Goal: Task Accomplishment & Management: Use online tool/utility

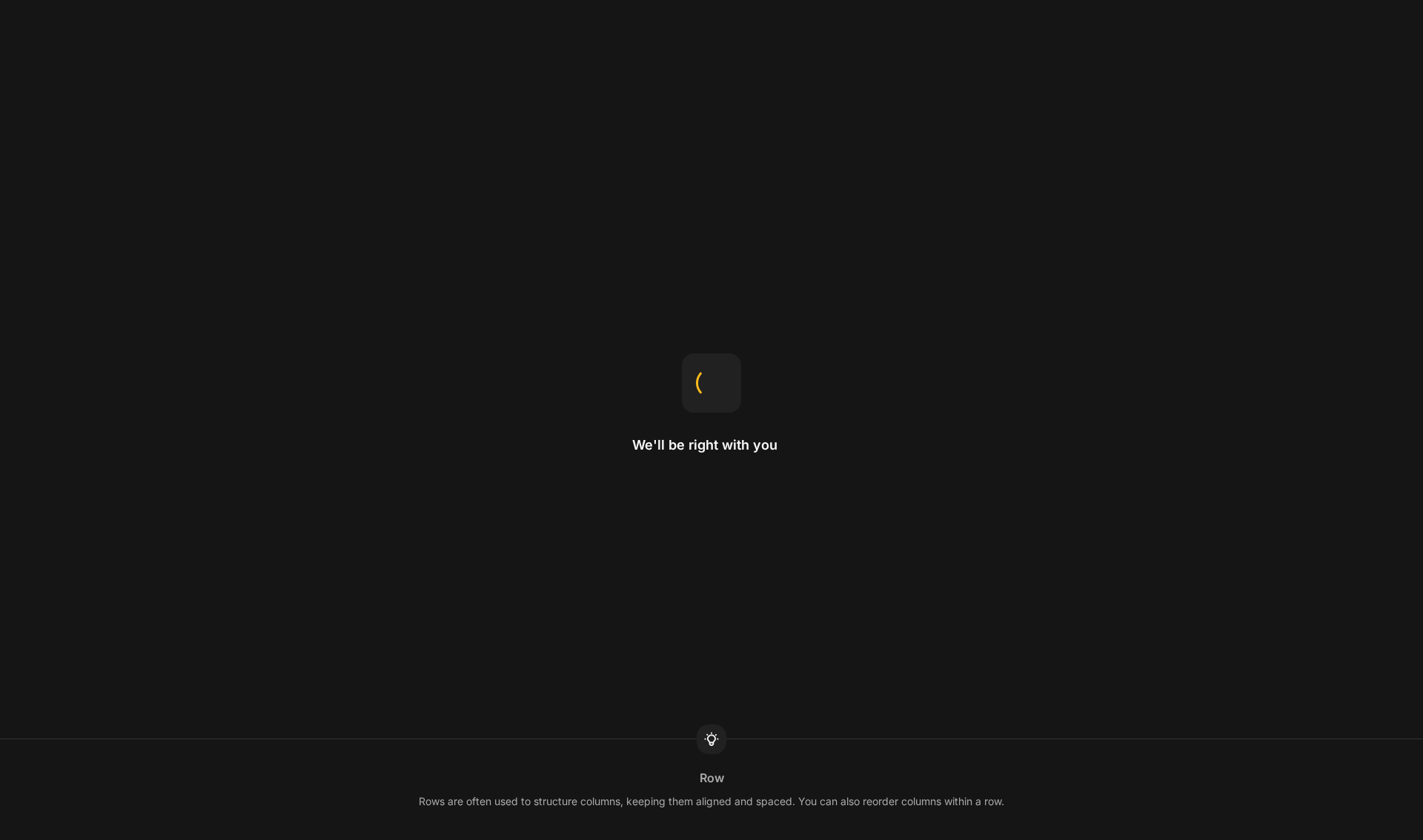
click at [700, 745] on div at bounding box center [711, 739] width 29 height 29
click at [710, 742] on icon at bounding box center [711, 740] width 9 height 12
click at [704, 757] on div "Image scale This controls how an image adjusts to fit within a column." at bounding box center [711, 790] width 1423 height 101
click at [719, 748] on icon at bounding box center [712, 739] width 18 height 18
drag, startPoint x: 651, startPoint y: 442, endPoint x: 788, endPoint y: 442, distance: 137.0
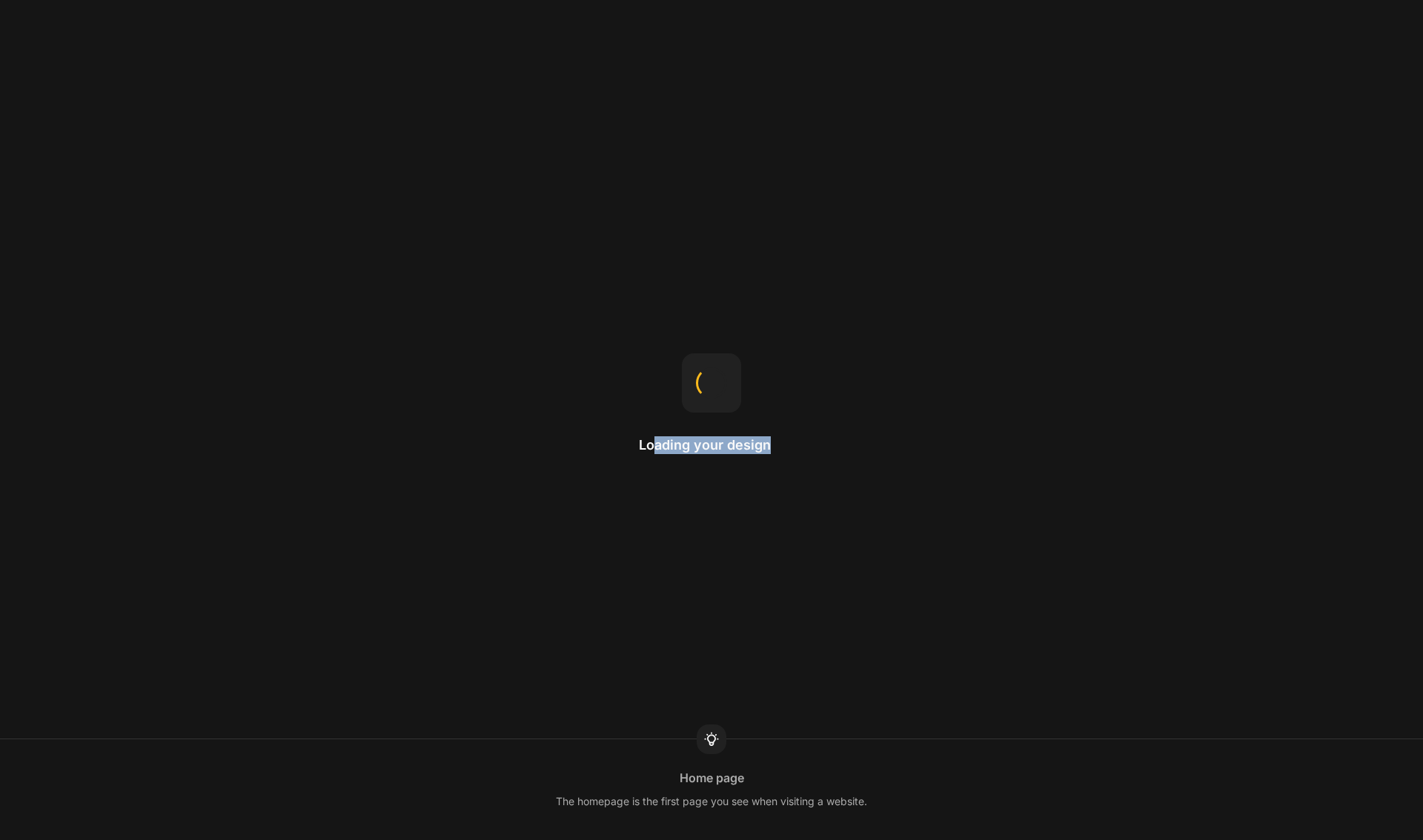
click at [788, 442] on div "Loading your design Home page The homepage is the first page you see when visit…" at bounding box center [711, 420] width 1423 height 840
click at [788, 442] on div "Loading your design Replace home page After publishing the home template, selec…" at bounding box center [711, 420] width 1423 height 840
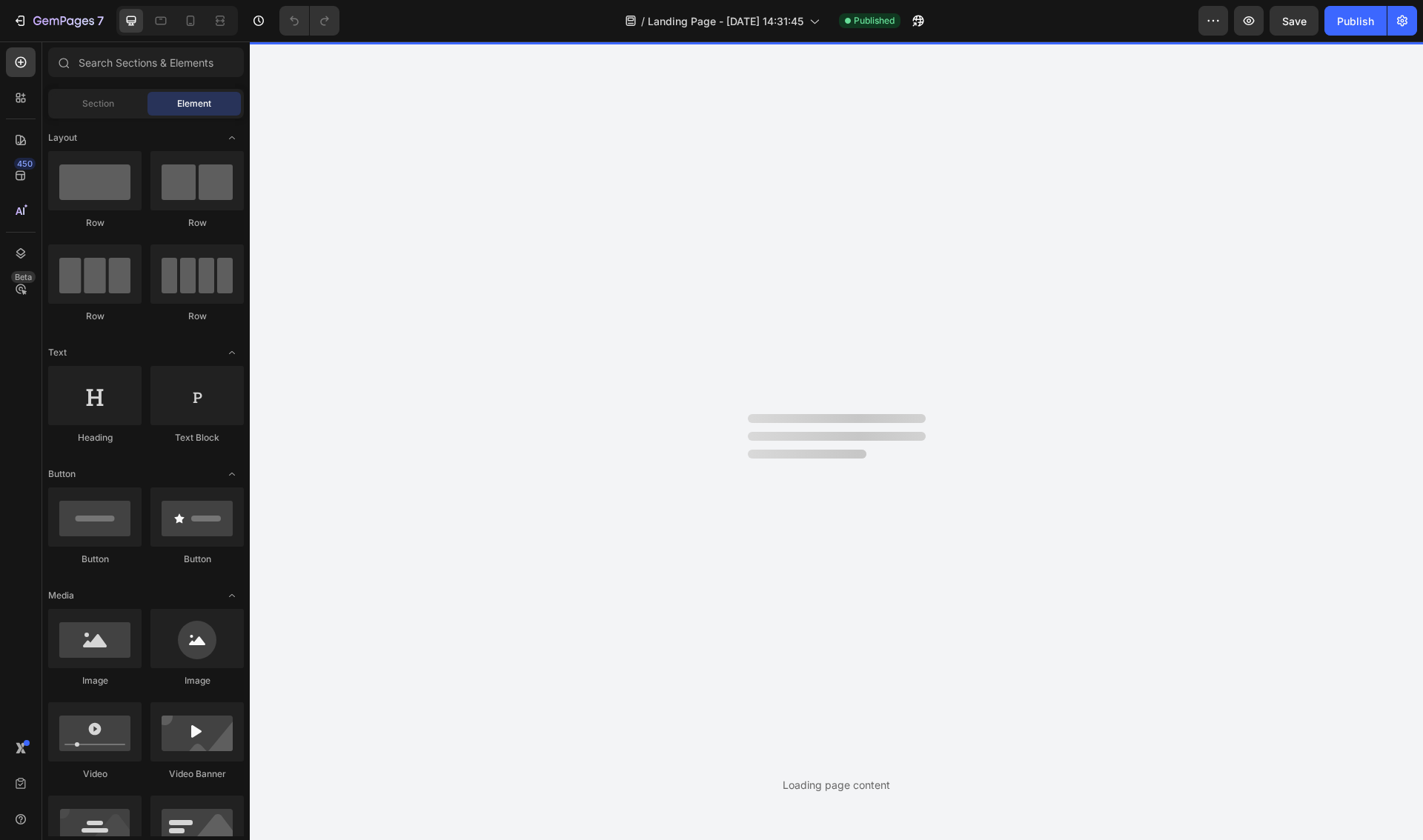
click at [106, 118] on div "Section Element" at bounding box center [146, 103] width 196 height 29
click at [107, 107] on span "Section" at bounding box center [98, 104] width 32 height 14
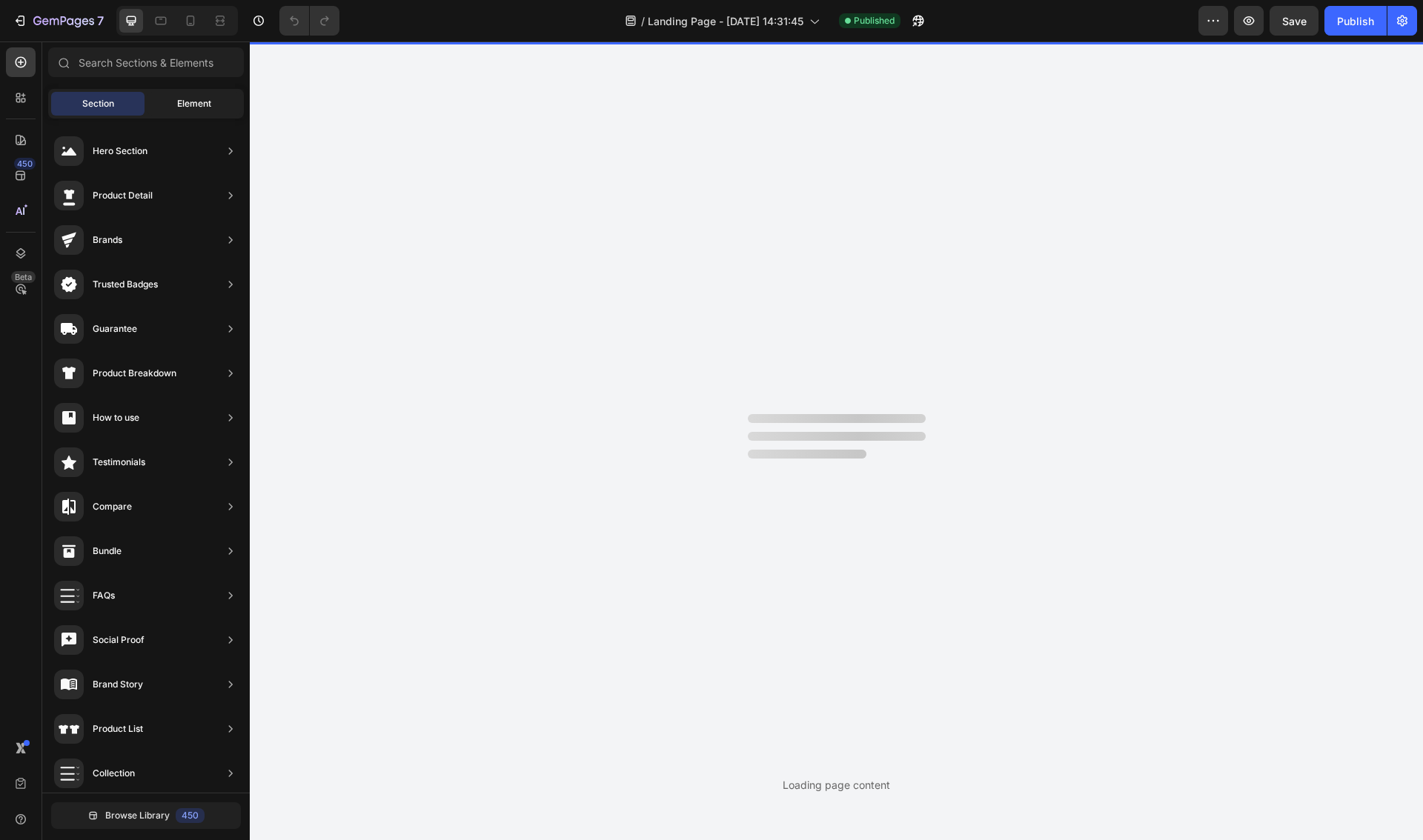
click at [167, 102] on div "Element" at bounding box center [194, 104] width 93 height 24
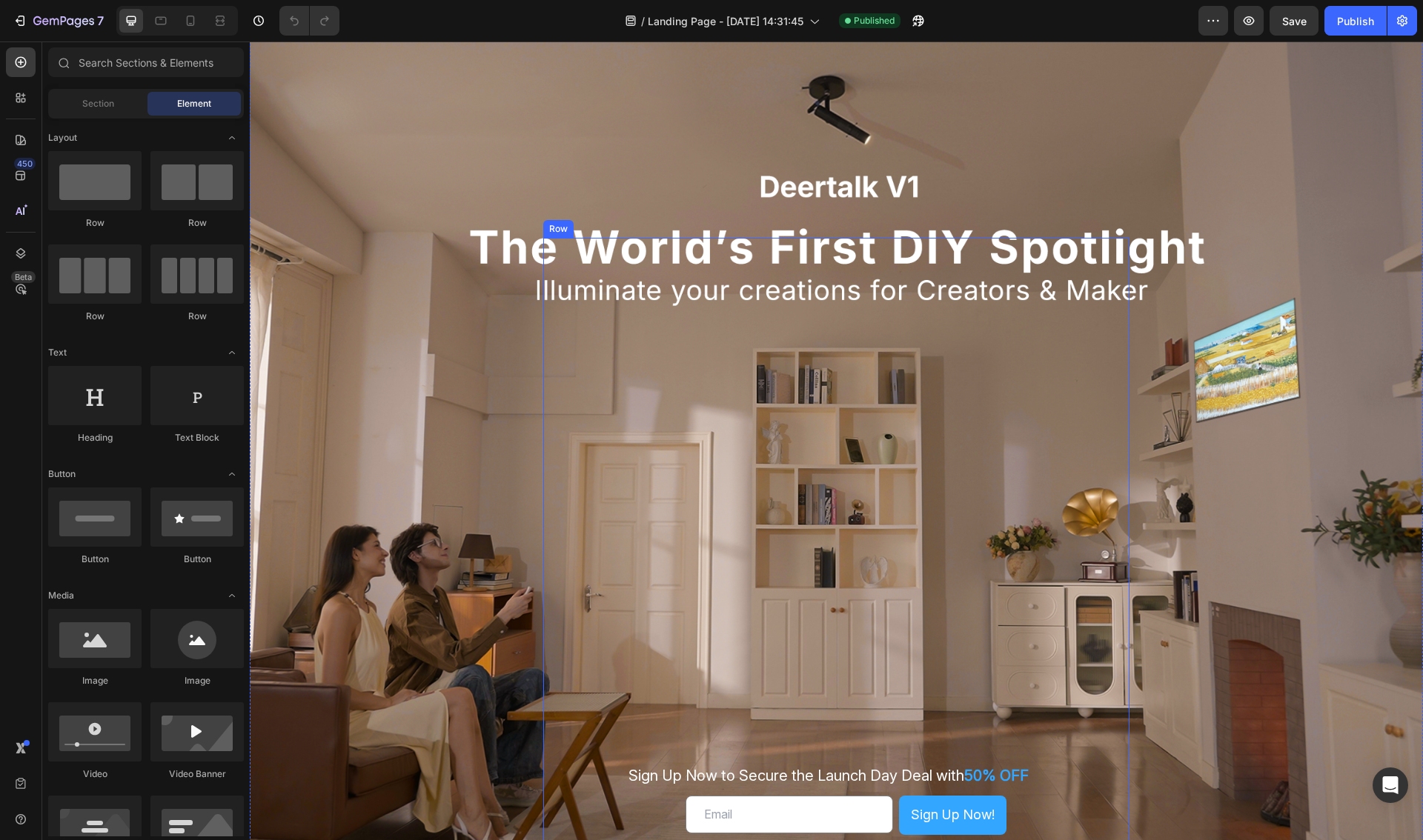
scroll to position [232, 0]
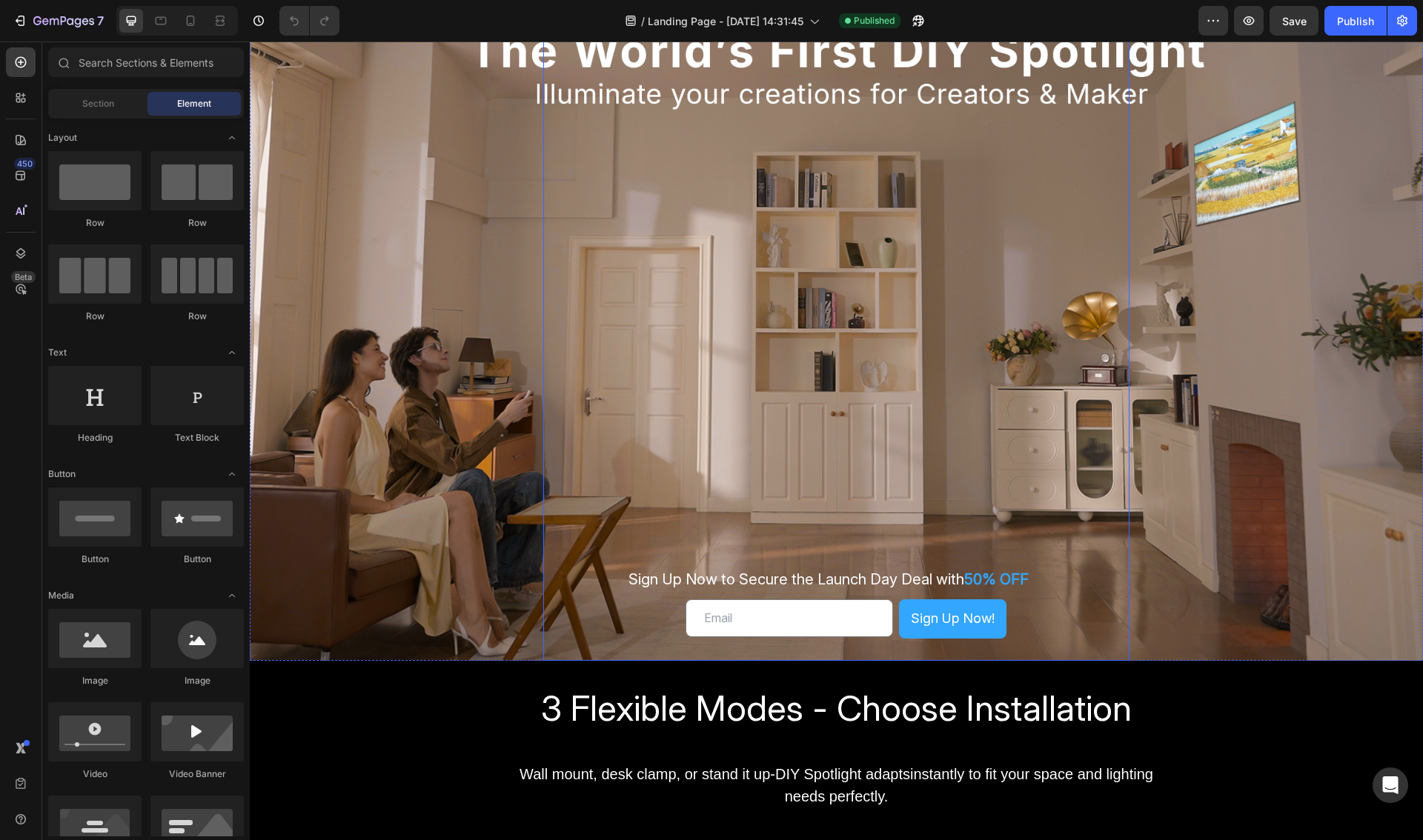
click at [451, 263] on div "Sign Up Now to Secure the Launch Day Deal with 50% OFF Text Block Email Field S…" at bounding box center [837, 250] width 1173 height 820
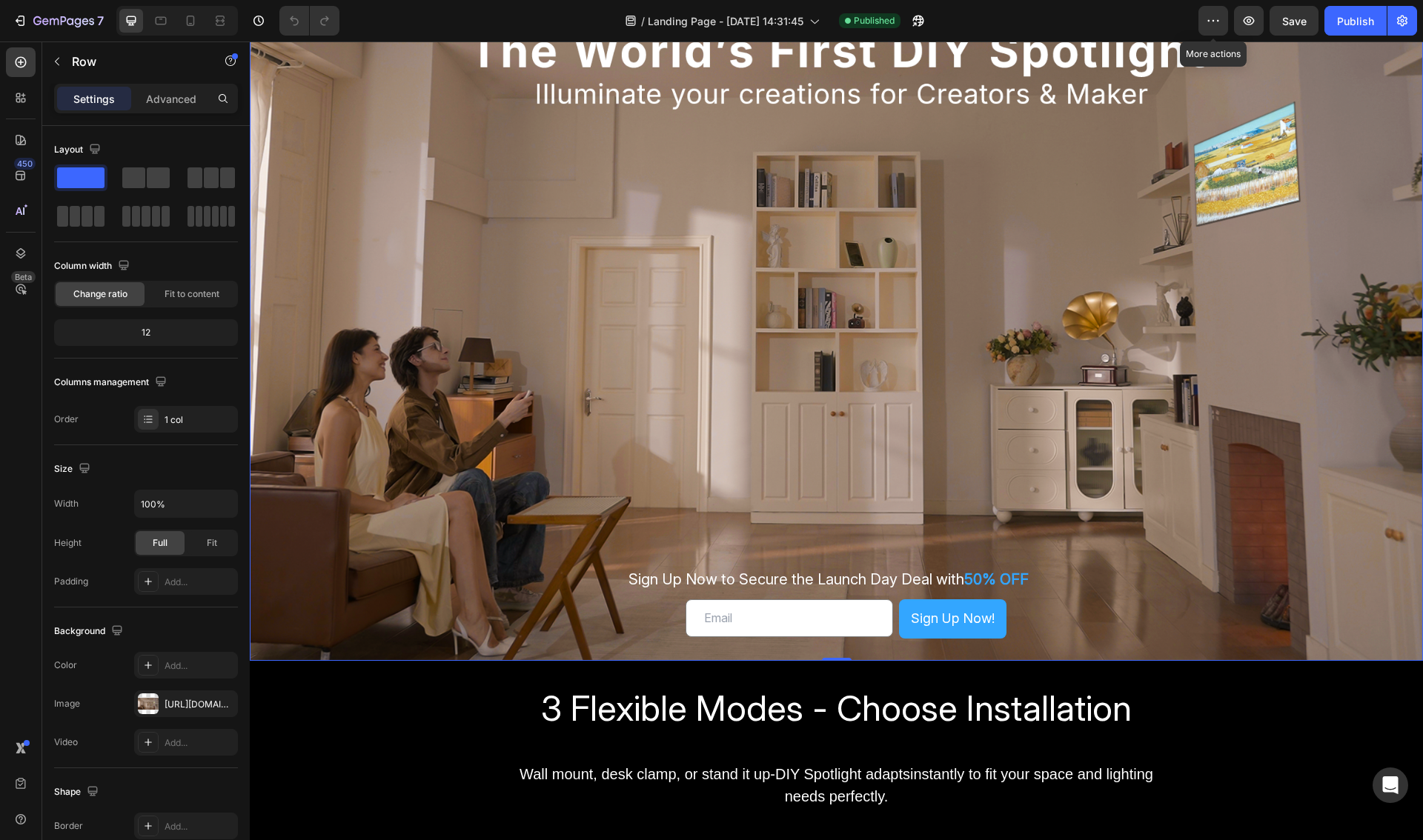
click at [1195, 24] on div "/ Landing Page - Aug 22, 14:31:45 Published" at bounding box center [775, 20] width 847 height 29
click at [1206, 22] on button "button" at bounding box center [1213, 20] width 29 height 29
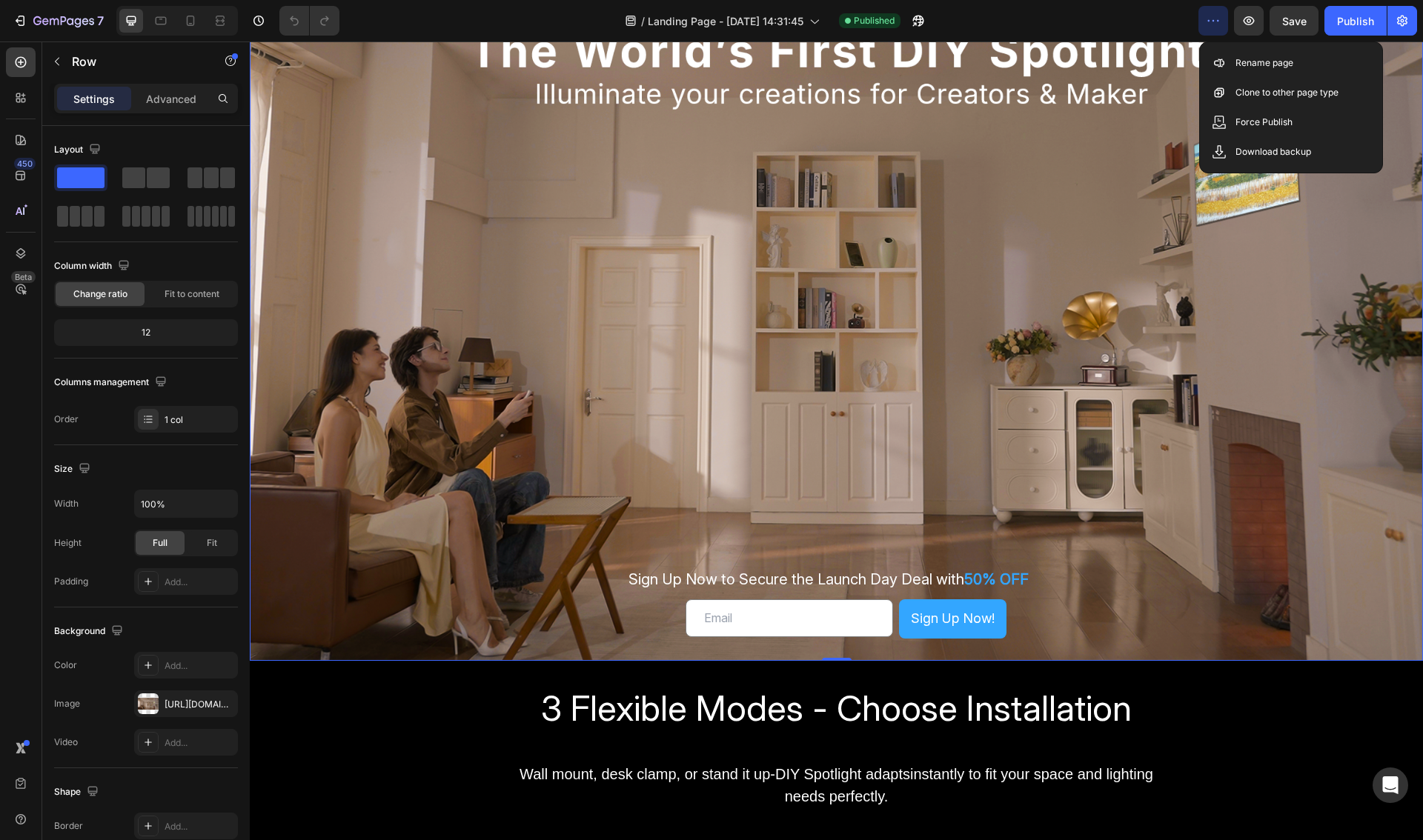
click at [1103, 13] on div "/ Landing Page - Aug 22, 14:31:45 Published" at bounding box center [775, 20] width 847 height 29
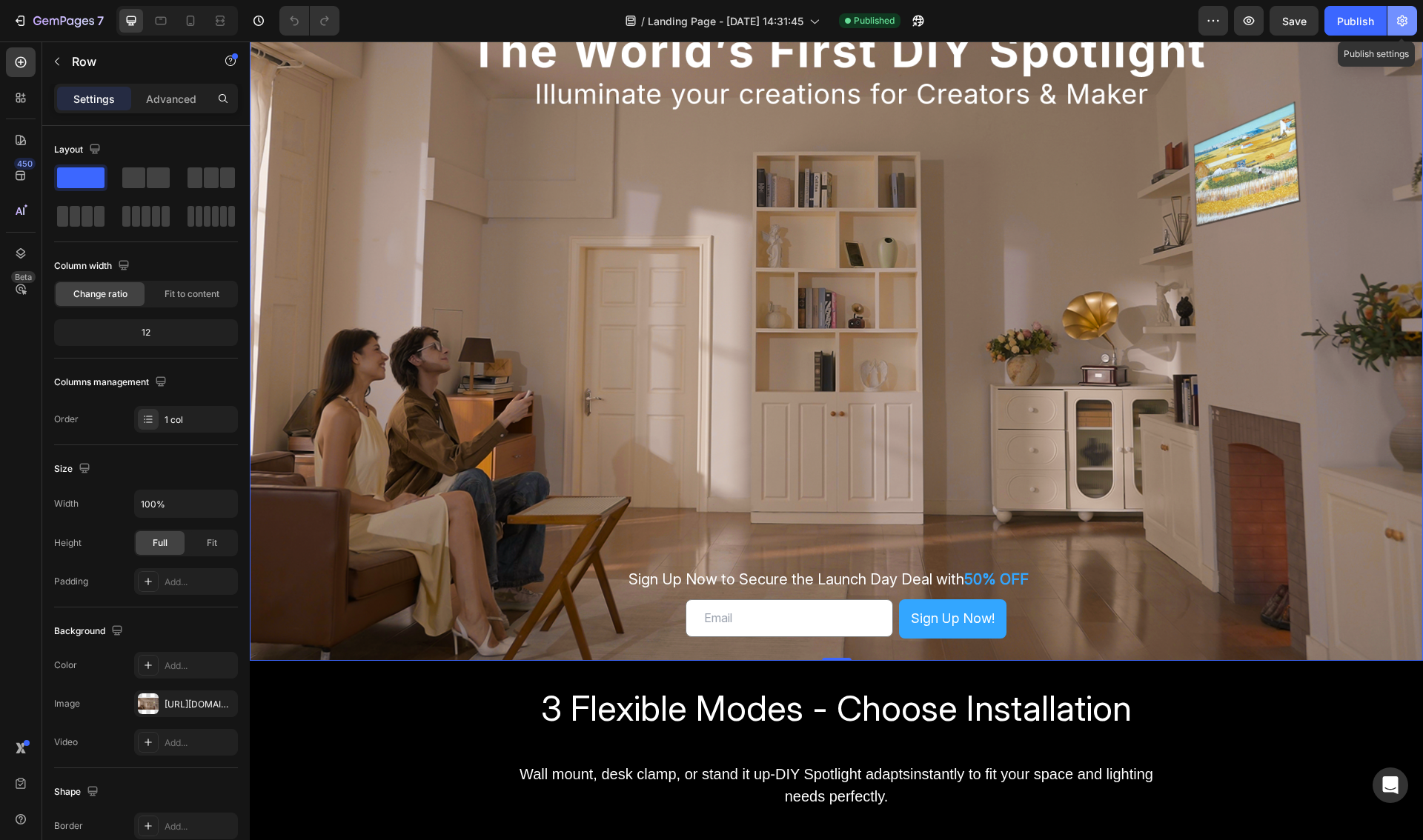
click at [1406, 20] on icon "button" at bounding box center [1402, 21] width 11 height 11
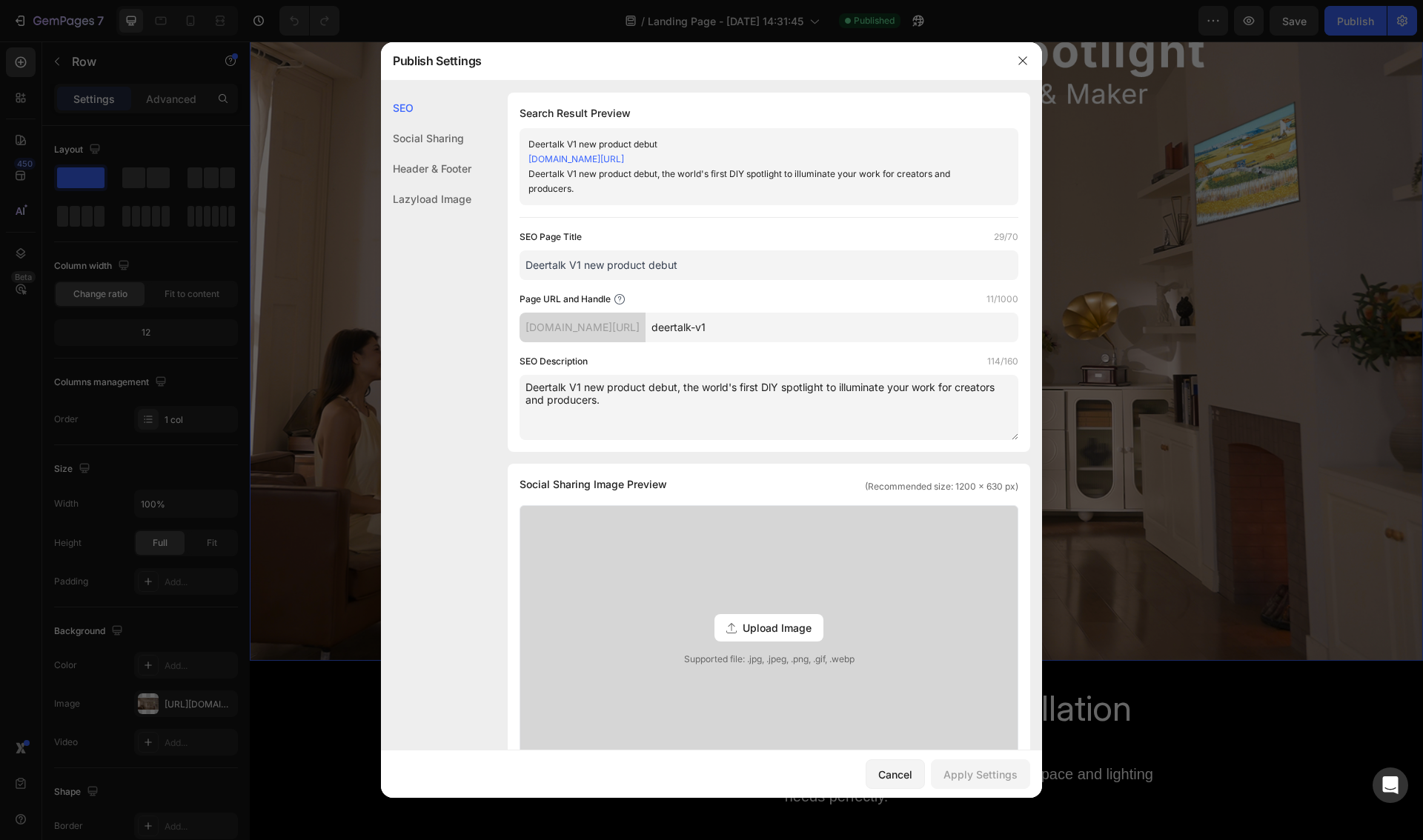
click at [453, 184] on div "Header & Footer" at bounding box center [426, 199] width 90 height 30
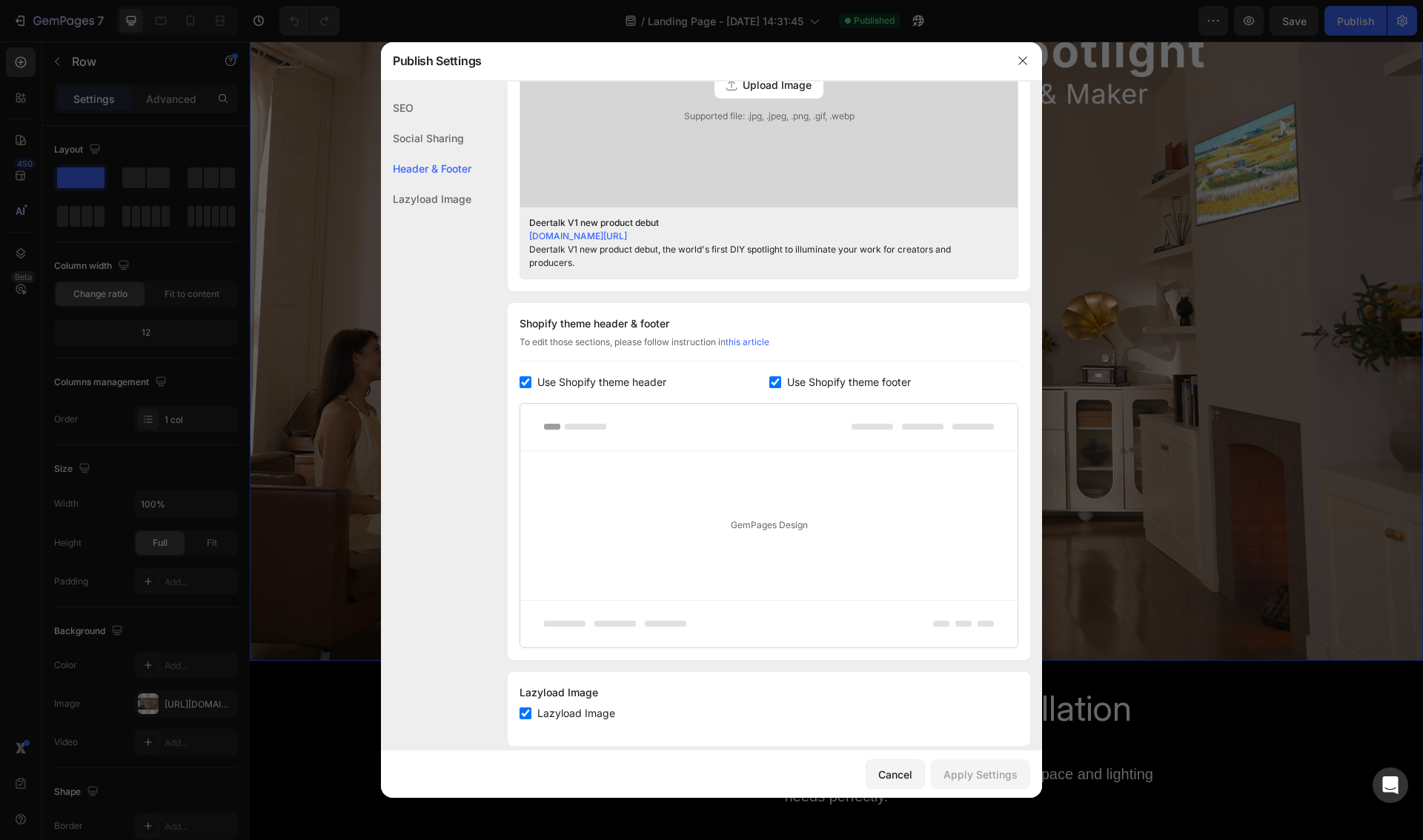
click at [450, 153] on div "Social Sharing" at bounding box center [426, 168] width 90 height 30
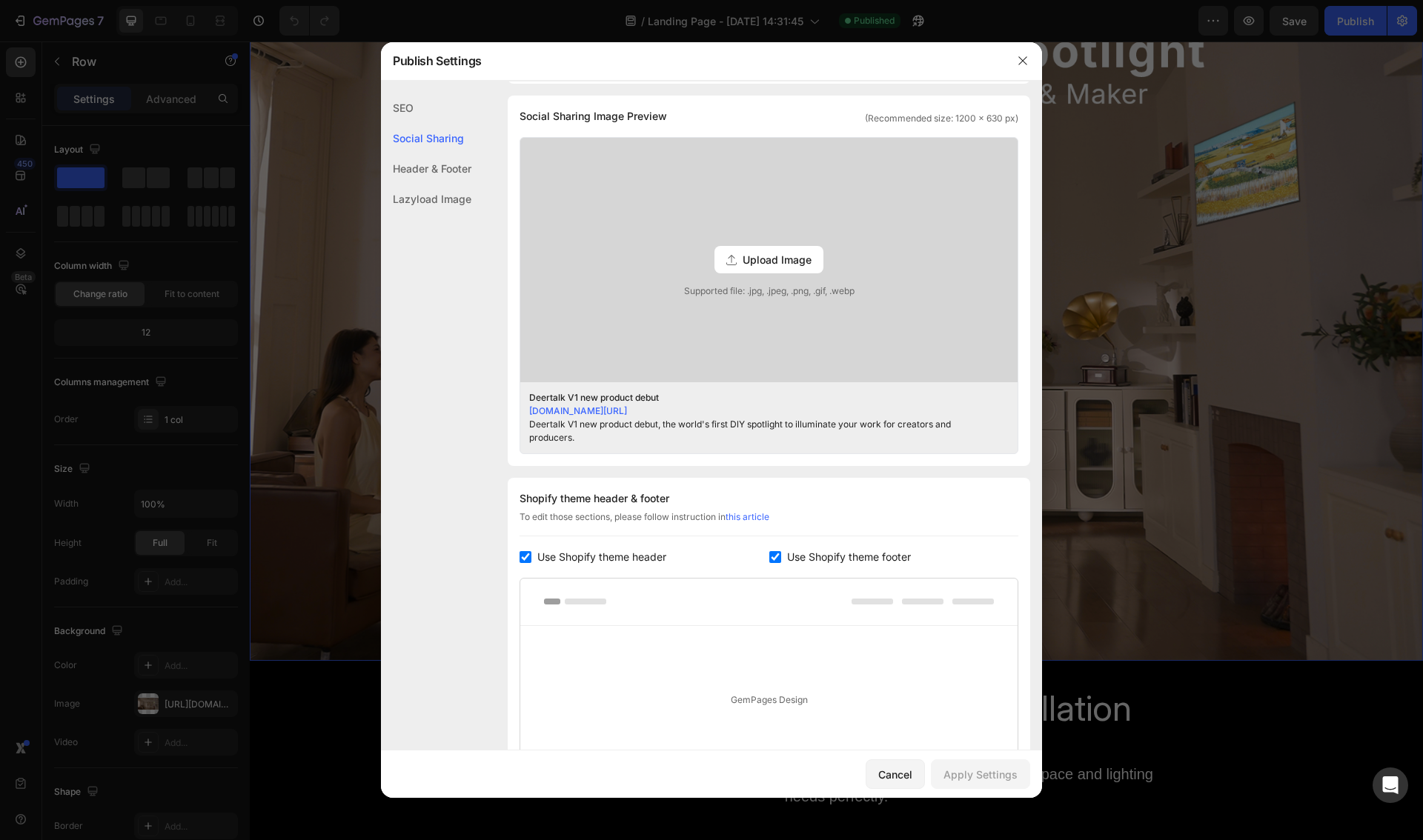
click at [439, 202] on div "Lazyload Image" at bounding box center [426, 199] width 90 height 30
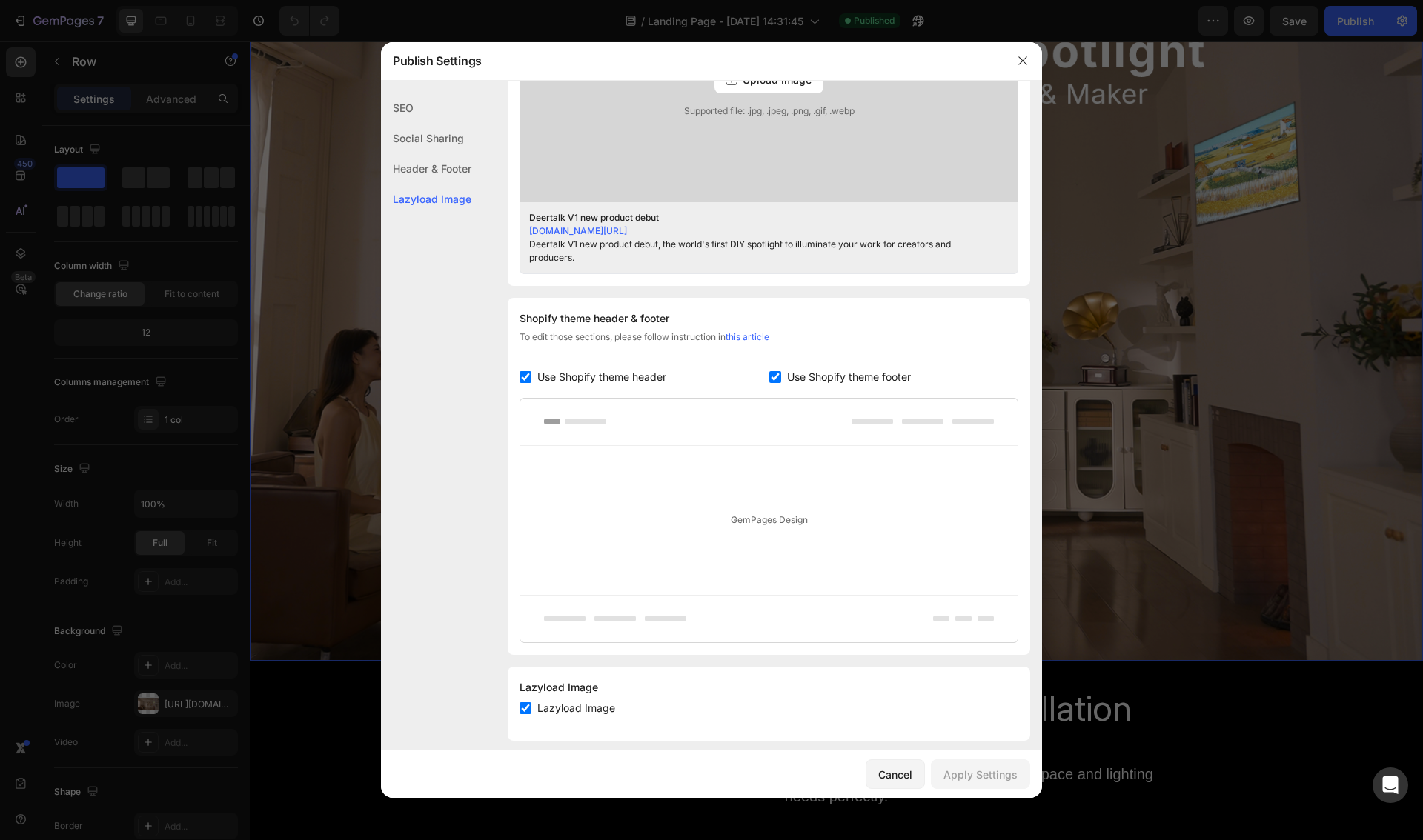
scroll to position [562, 0]
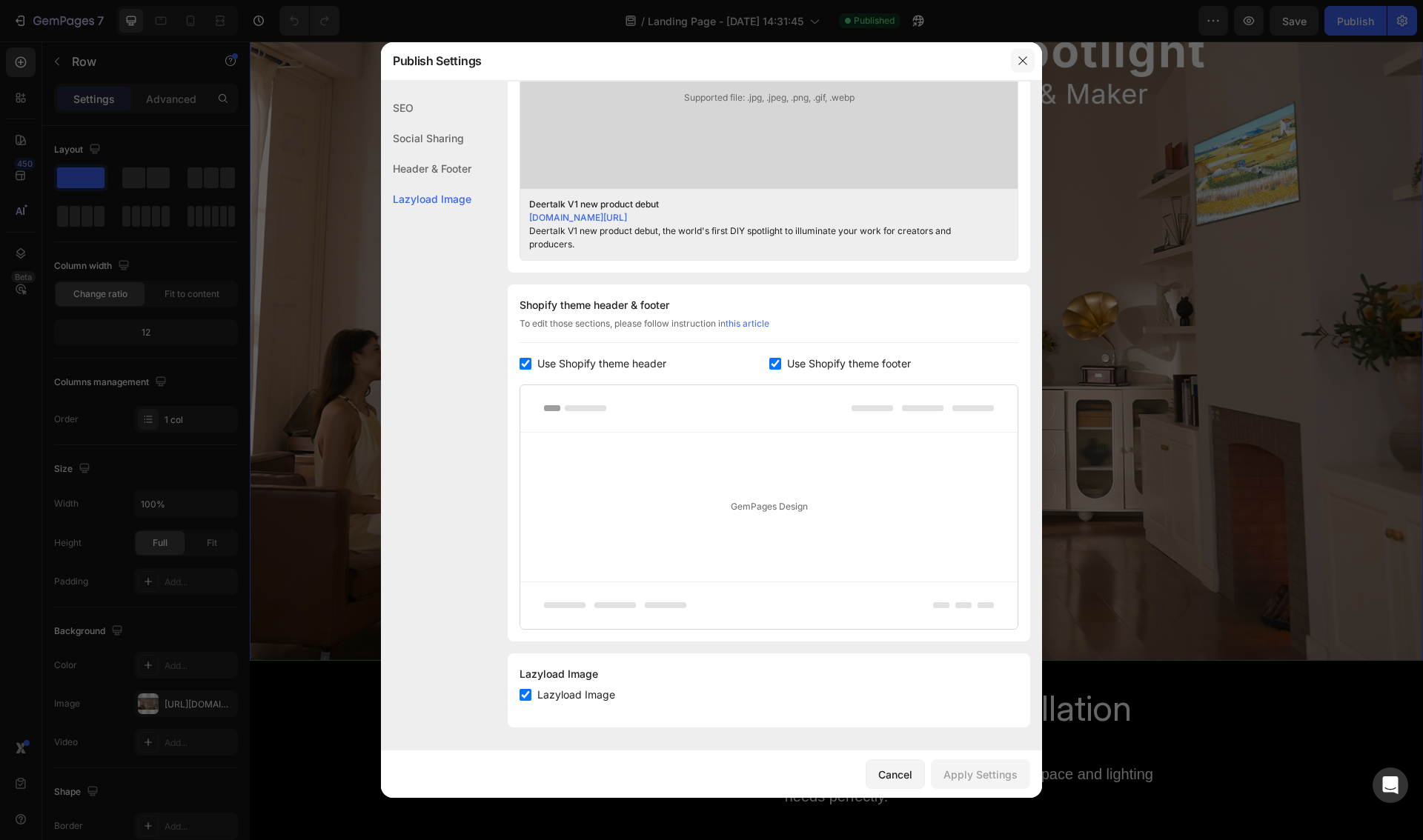
drag, startPoint x: 1028, startPoint y: 52, endPoint x: 778, endPoint y: 11, distance: 253.3
click at [1028, 52] on button "button" at bounding box center [1023, 61] width 24 height 24
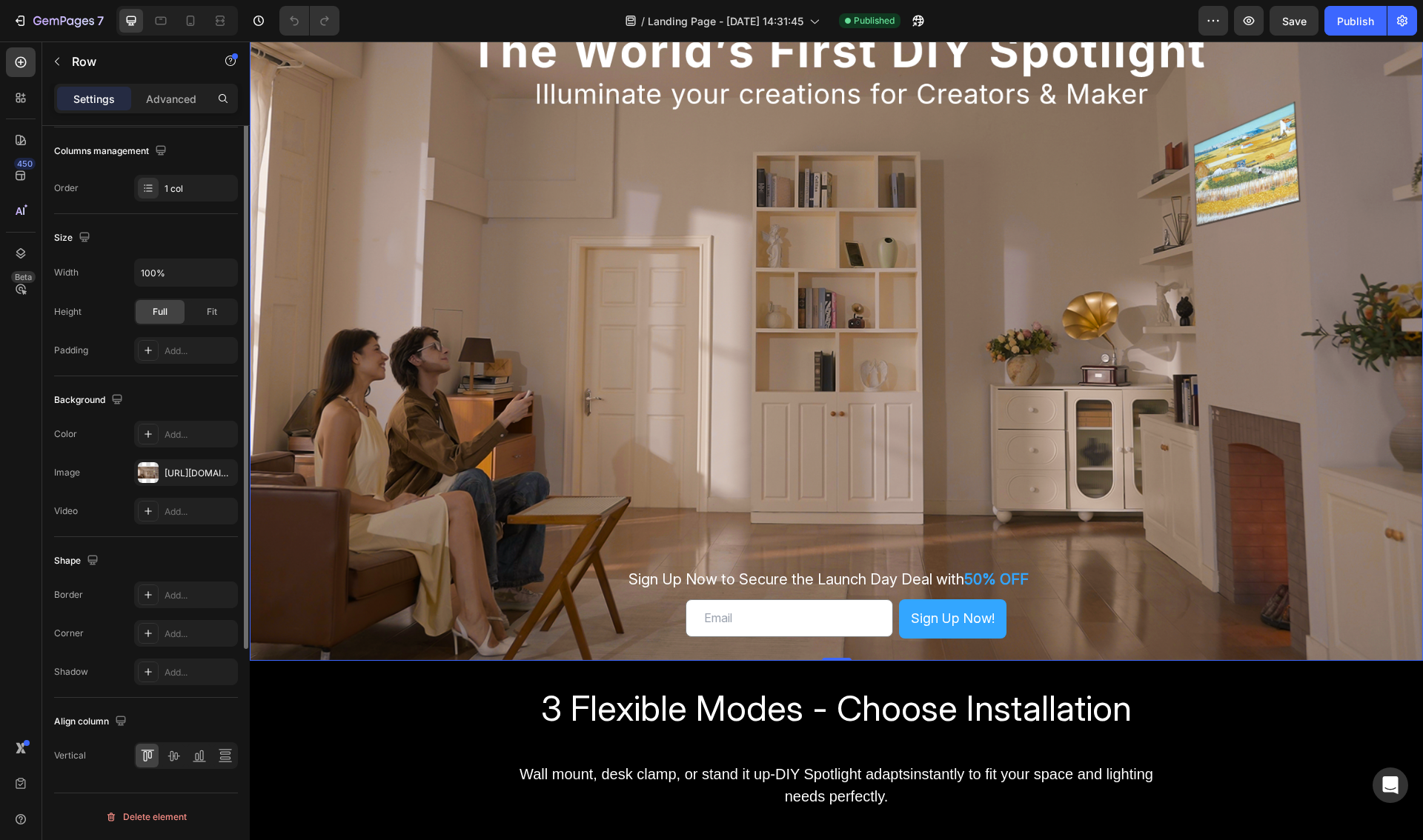
scroll to position [0, 0]
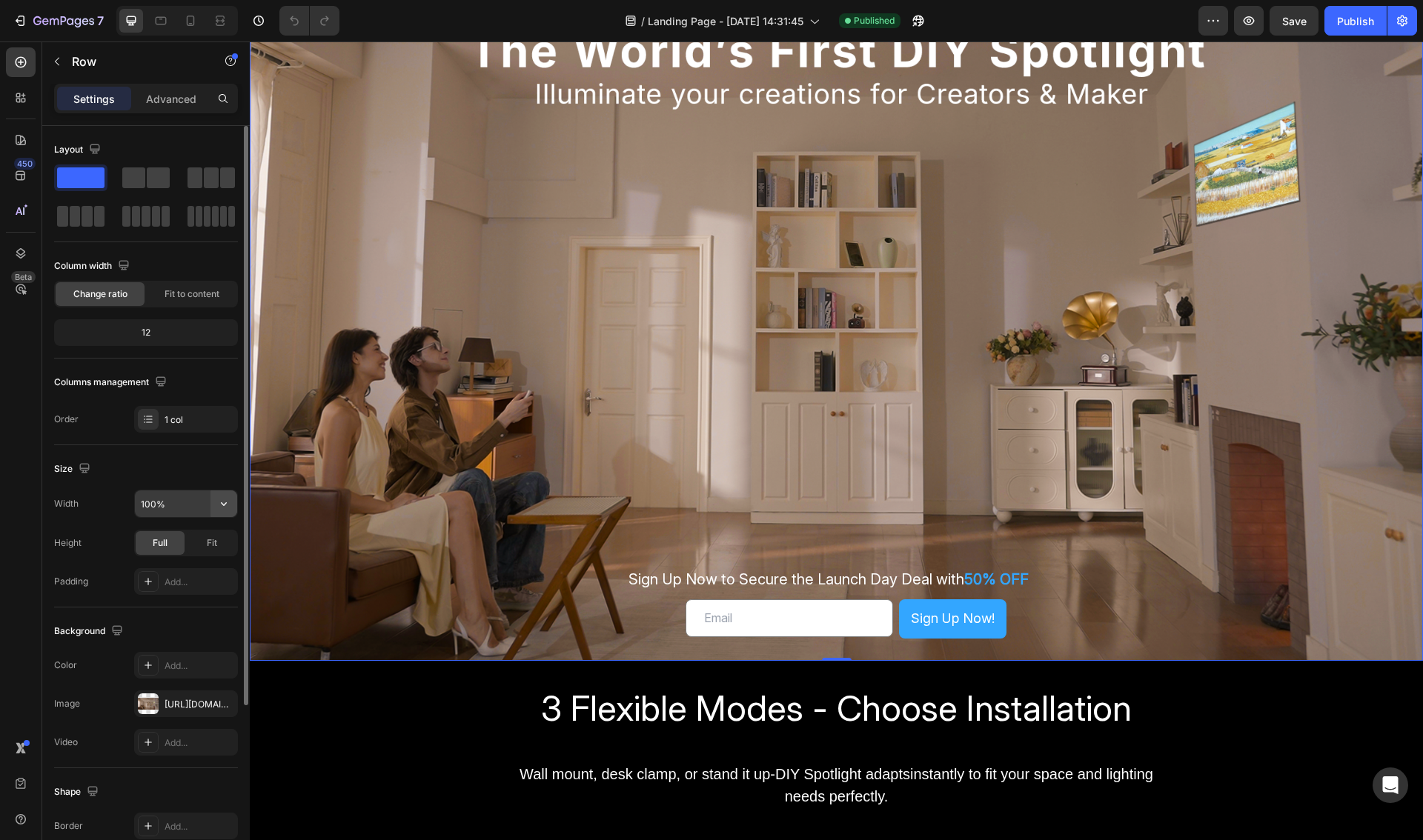
click at [231, 505] on icon "button" at bounding box center [224, 504] width 15 height 15
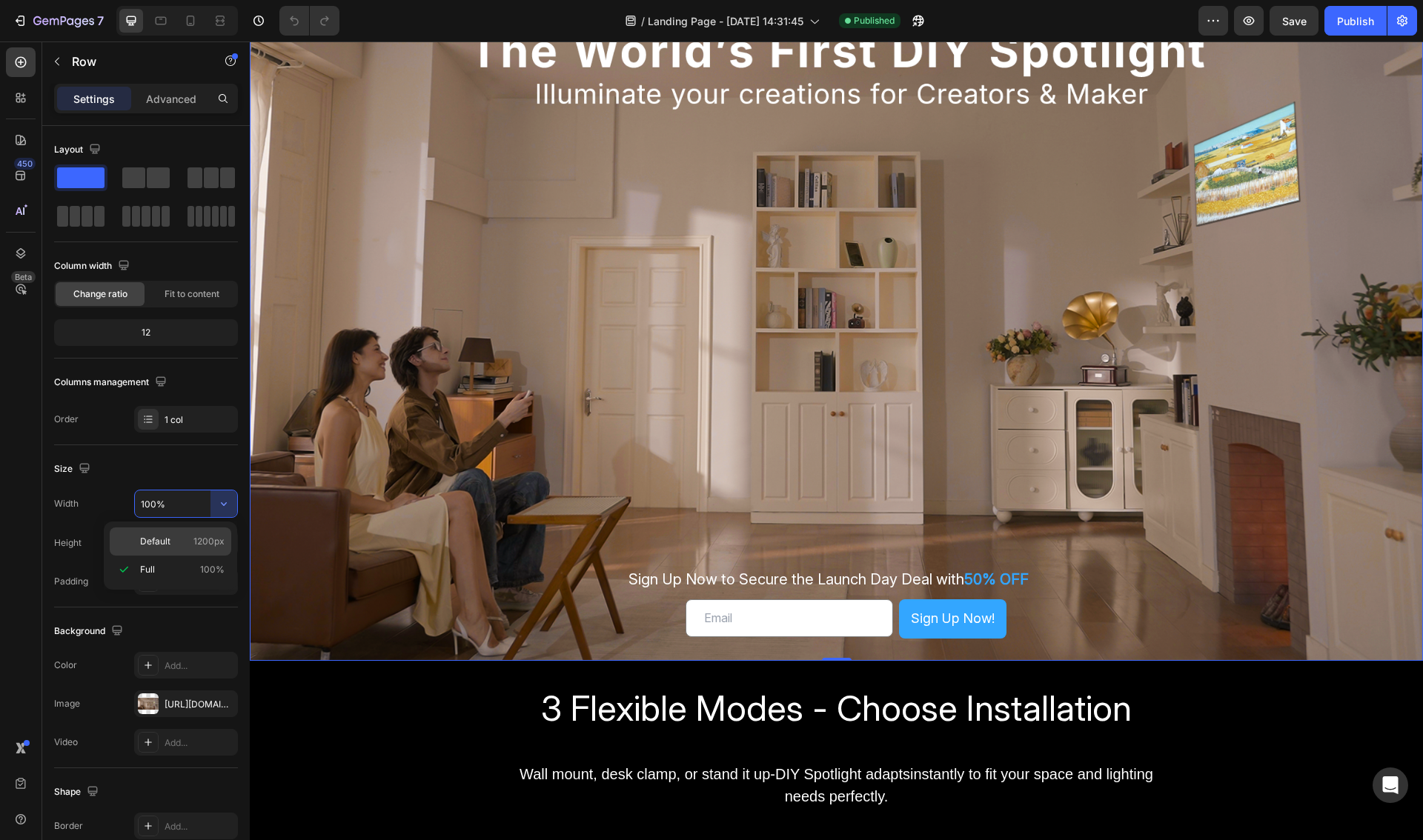
click at [151, 544] on span "Default" at bounding box center [155, 541] width 30 height 14
click at [197, 507] on input "1200" at bounding box center [186, 504] width 102 height 27
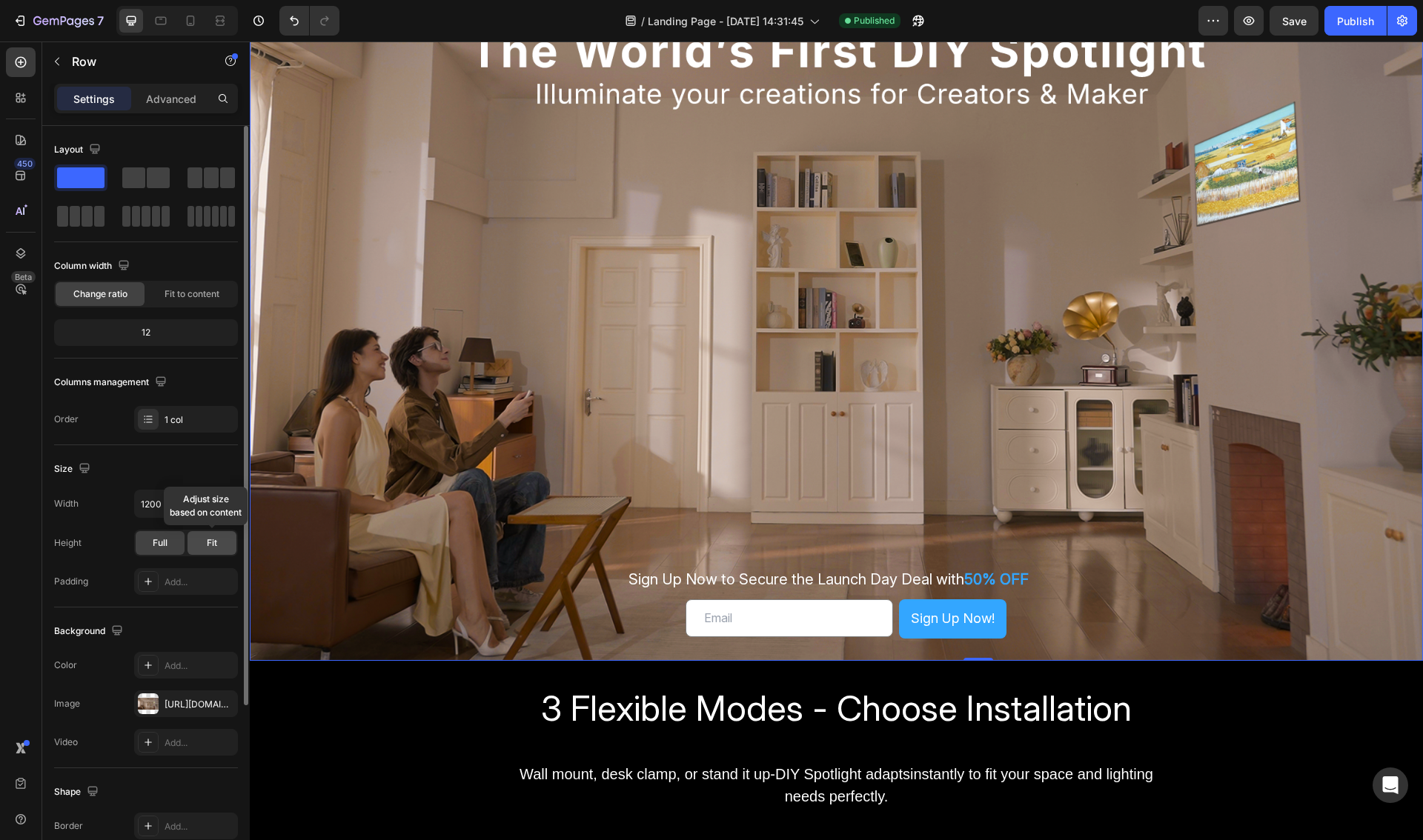
click at [213, 543] on span "Fit" at bounding box center [212, 543] width 11 height 14
click at [162, 544] on span "Full" at bounding box center [160, 543] width 15 height 14
click at [199, 548] on div "Fit" at bounding box center [212, 543] width 49 height 24
click at [174, 502] on input "1200" at bounding box center [186, 504] width 102 height 27
drag, startPoint x: 210, startPoint y: 505, endPoint x: 222, endPoint y: 503, distance: 12.2
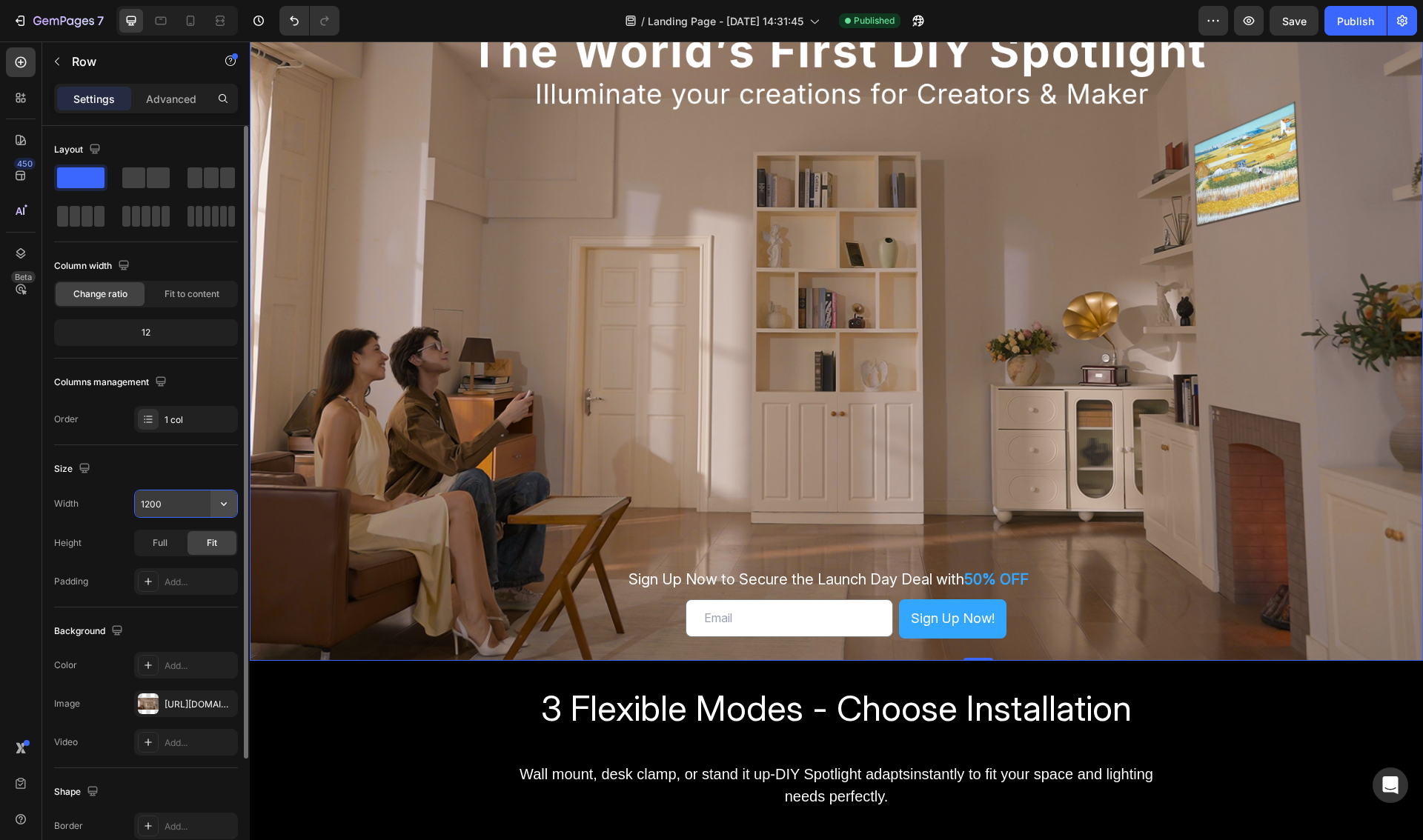
click at [210, 505] on button "button" at bounding box center [224, 504] width 27 height 27
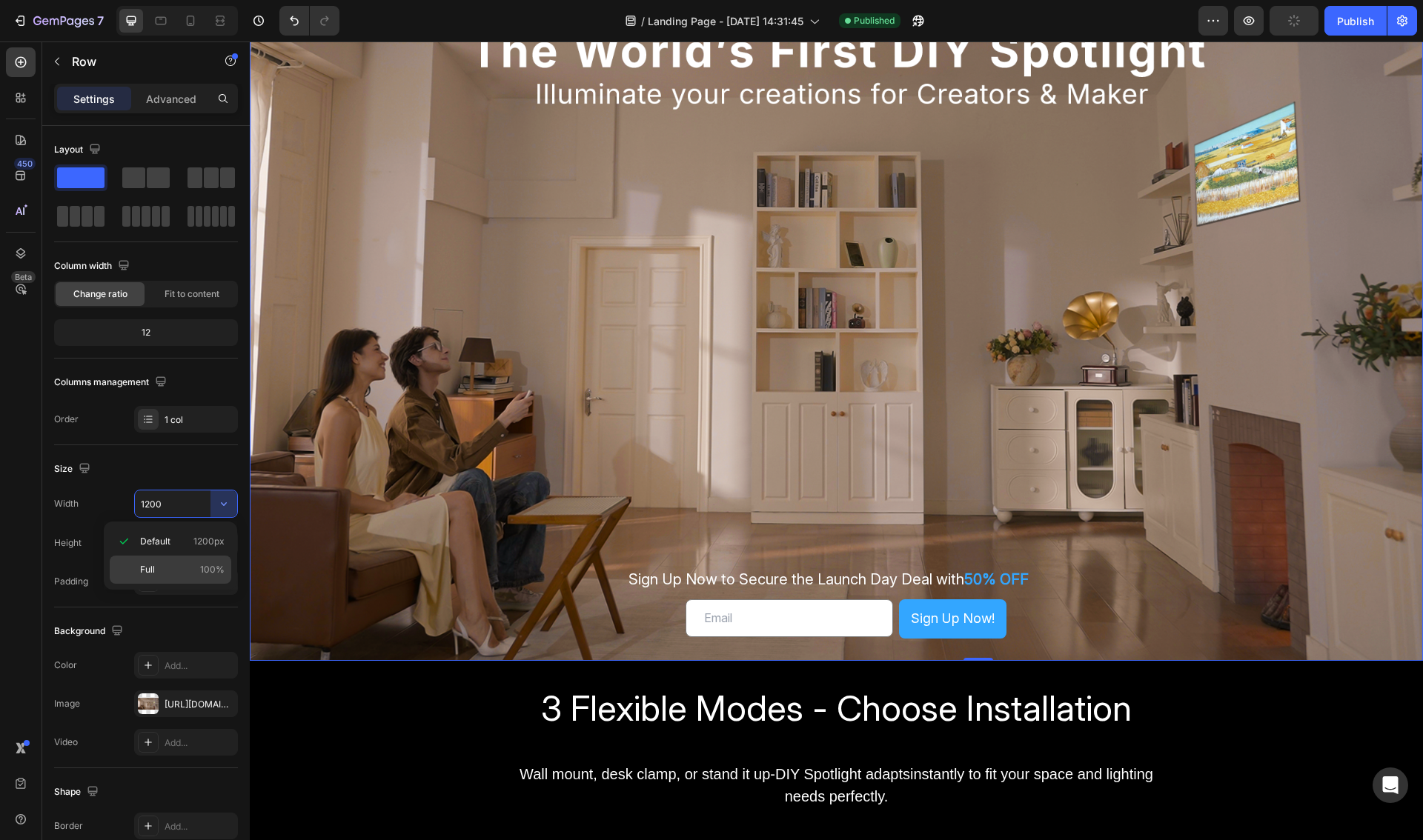
click at [157, 571] on p "Full 100%" at bounding box center [182, 570] width 84 height 14
type input "100%"
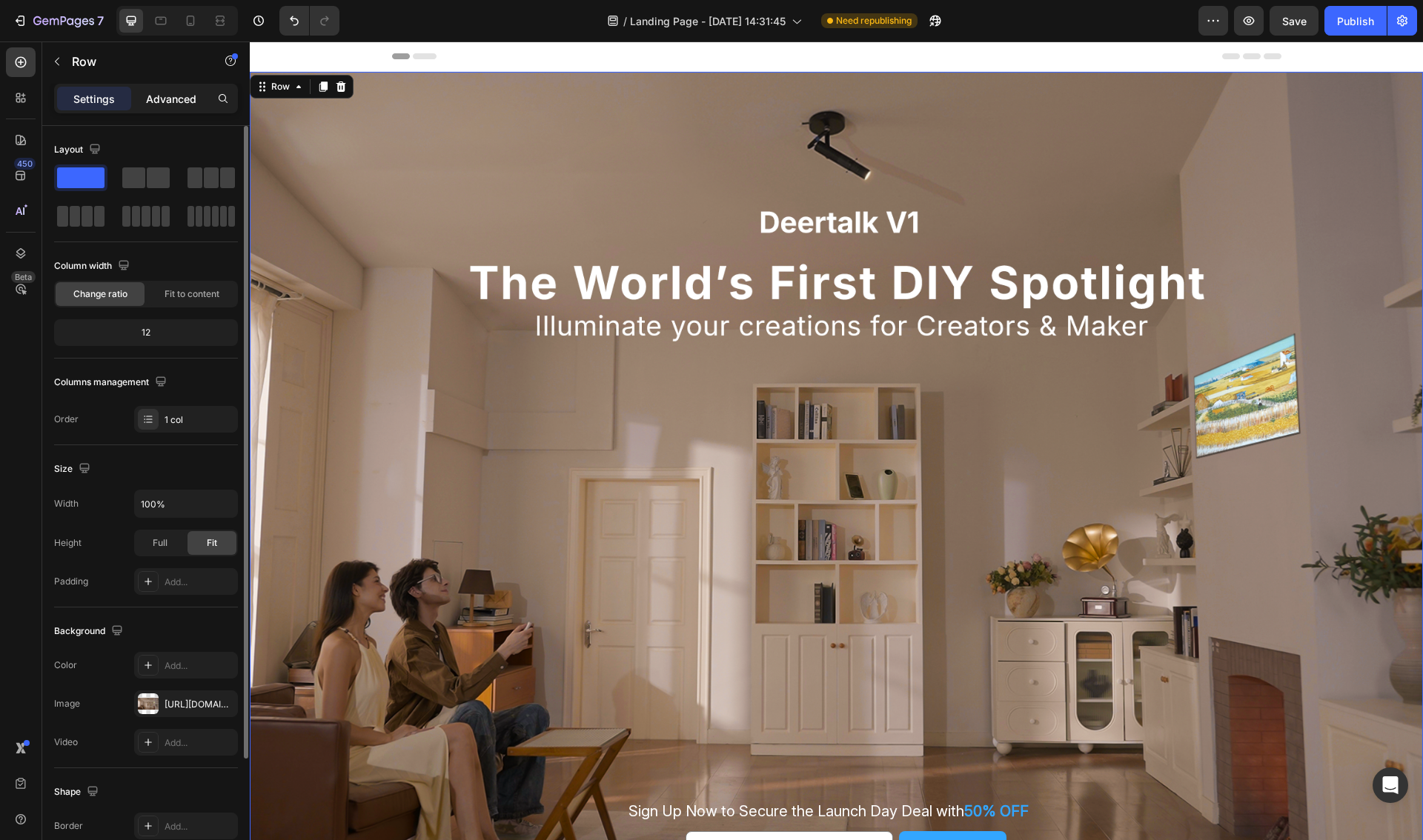
click at [166, 97] on p "Advanced" at bounding box center [170, 98] width 50 height 16
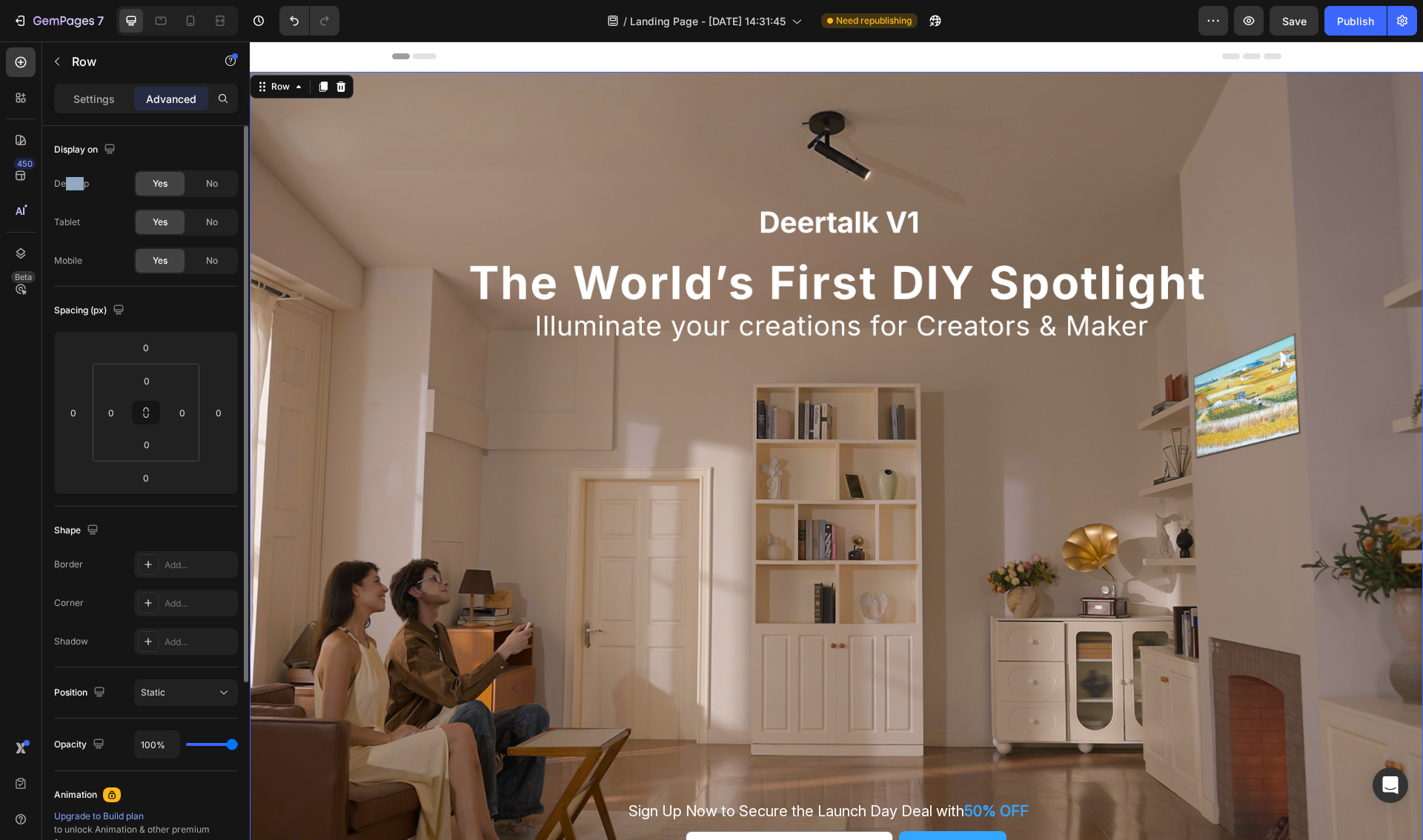
drag, startPoint x: 64, startPoint y: 185, endPoint x: 86, endPoint y: 184, distance: 22.0
click at [86, 184] on div "Desktop" at bounding box center [71, 184] width 35 height 14
drag, startPoint x: 78, startPoint y: 221, endPoint x: 62, endPoint y: 222, distance: 16.0
click at [62, 222] on div "Tablet Yes No" at bounding box center [146, 222] width 184 height 27
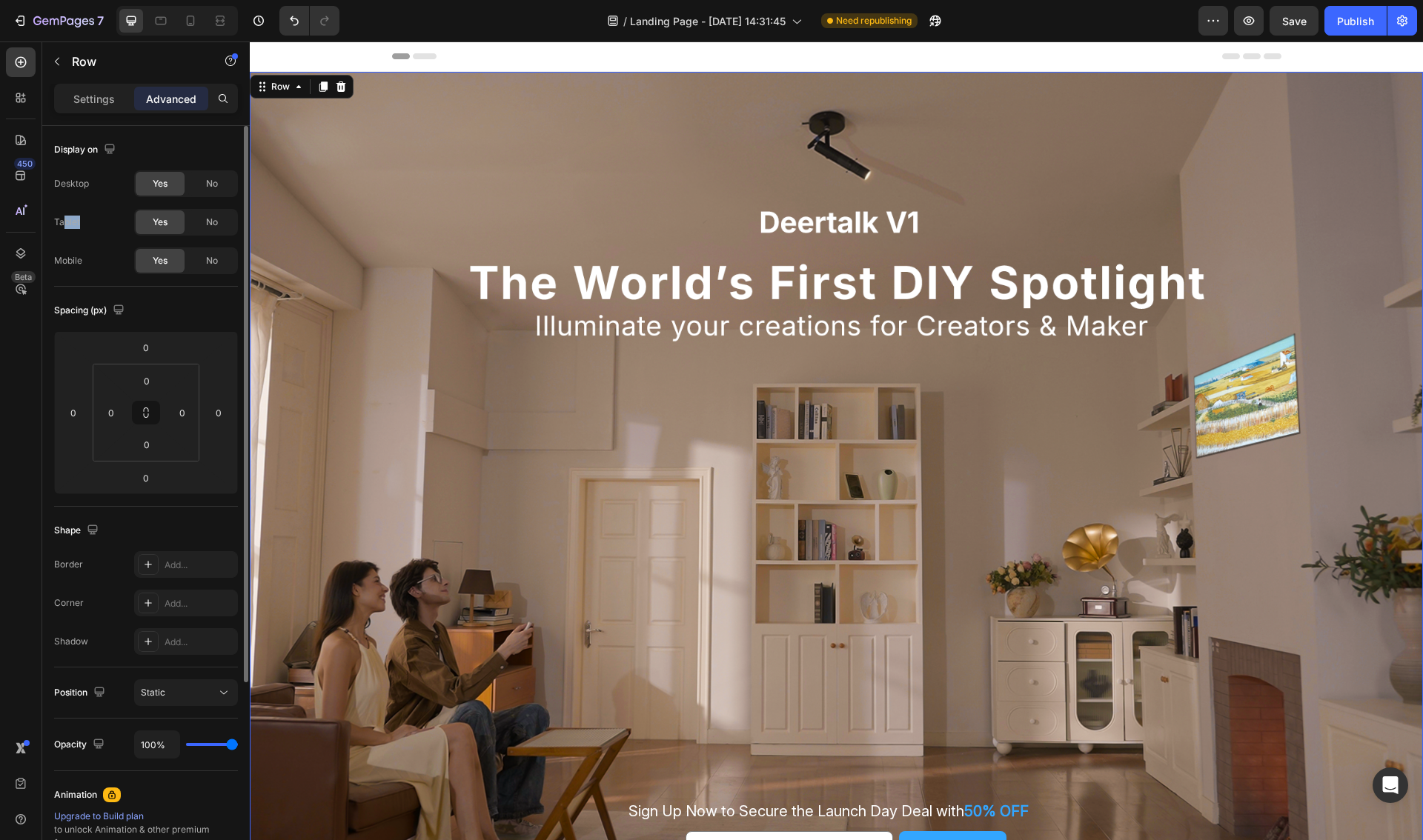
click at [62, 222] on div "Tablet" at bounding box center [67, 222] width 26 height 14
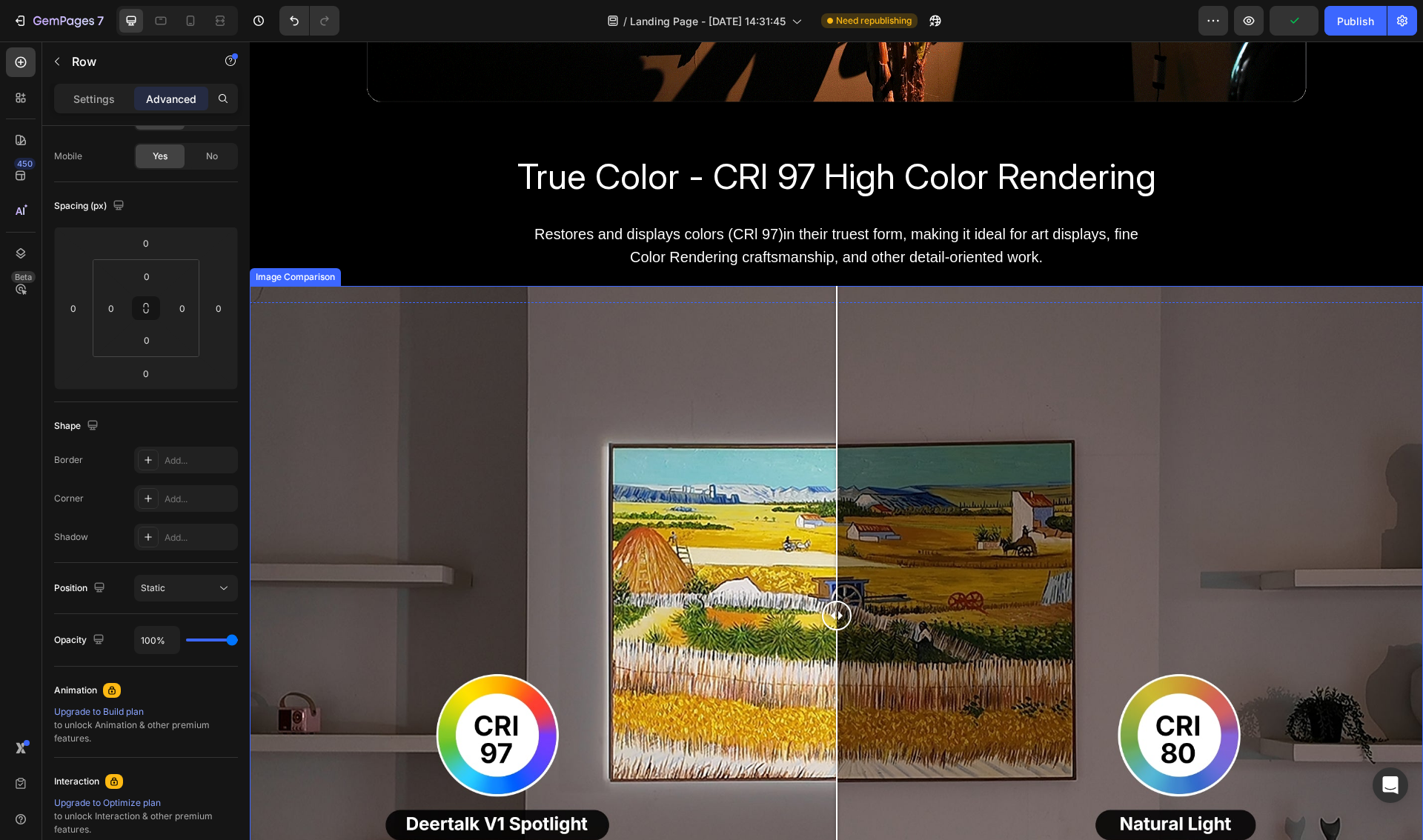
scroll to position [1528, 0]
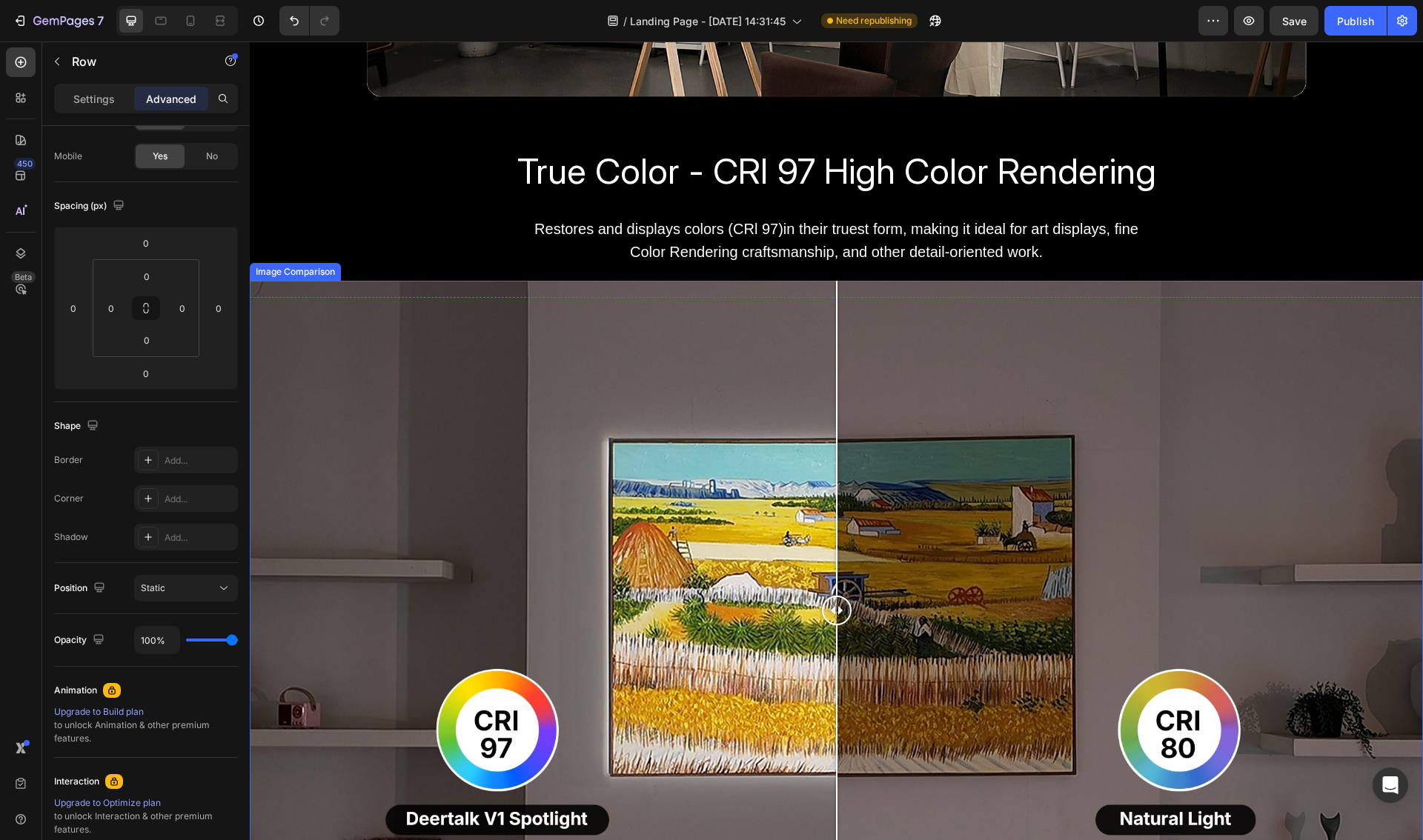
click at [516, 289] on div at bounding box center [837, 610] width 1173 height 659
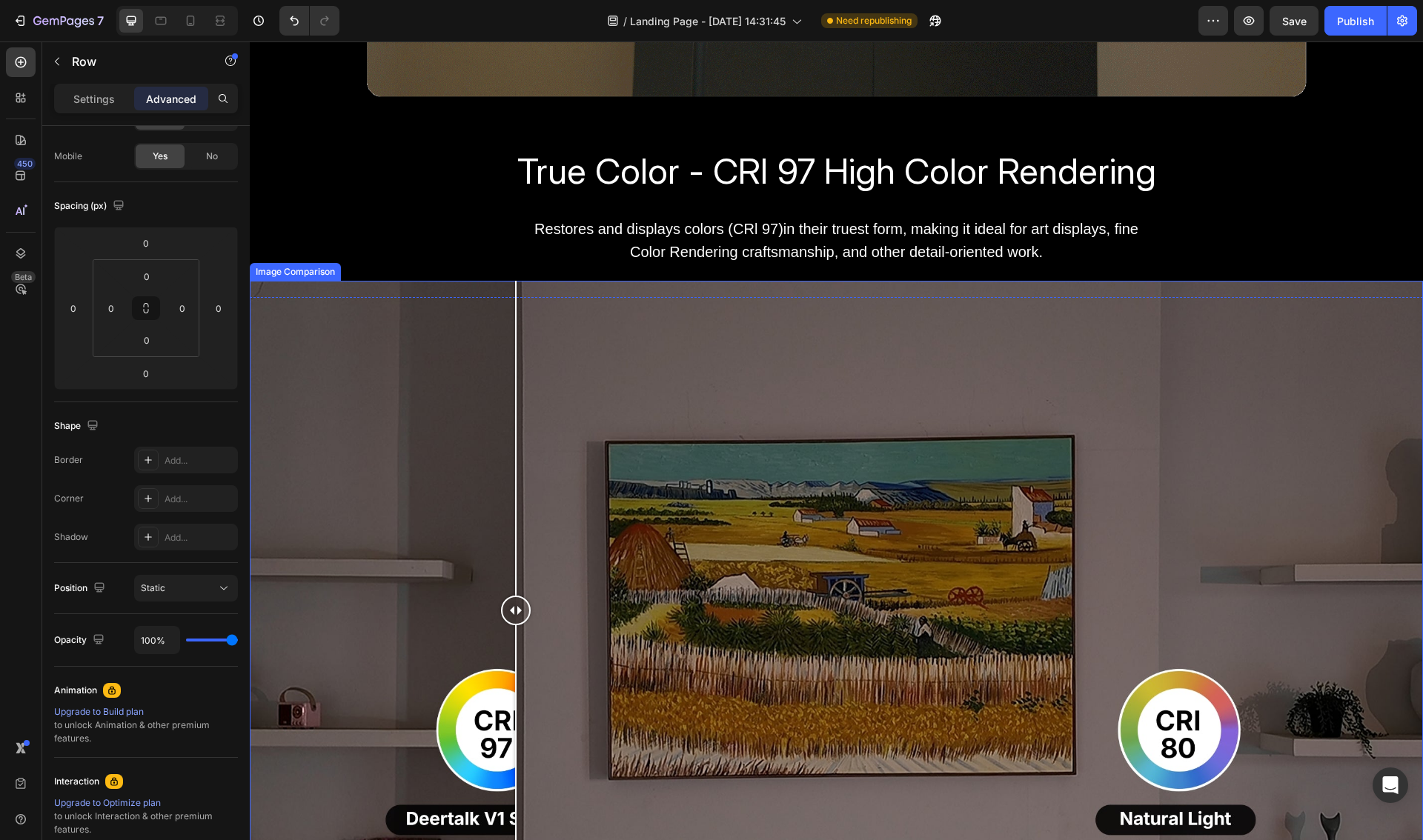
click at [439, 334] on div at bounding box center [837, 610] width 1173 height 659
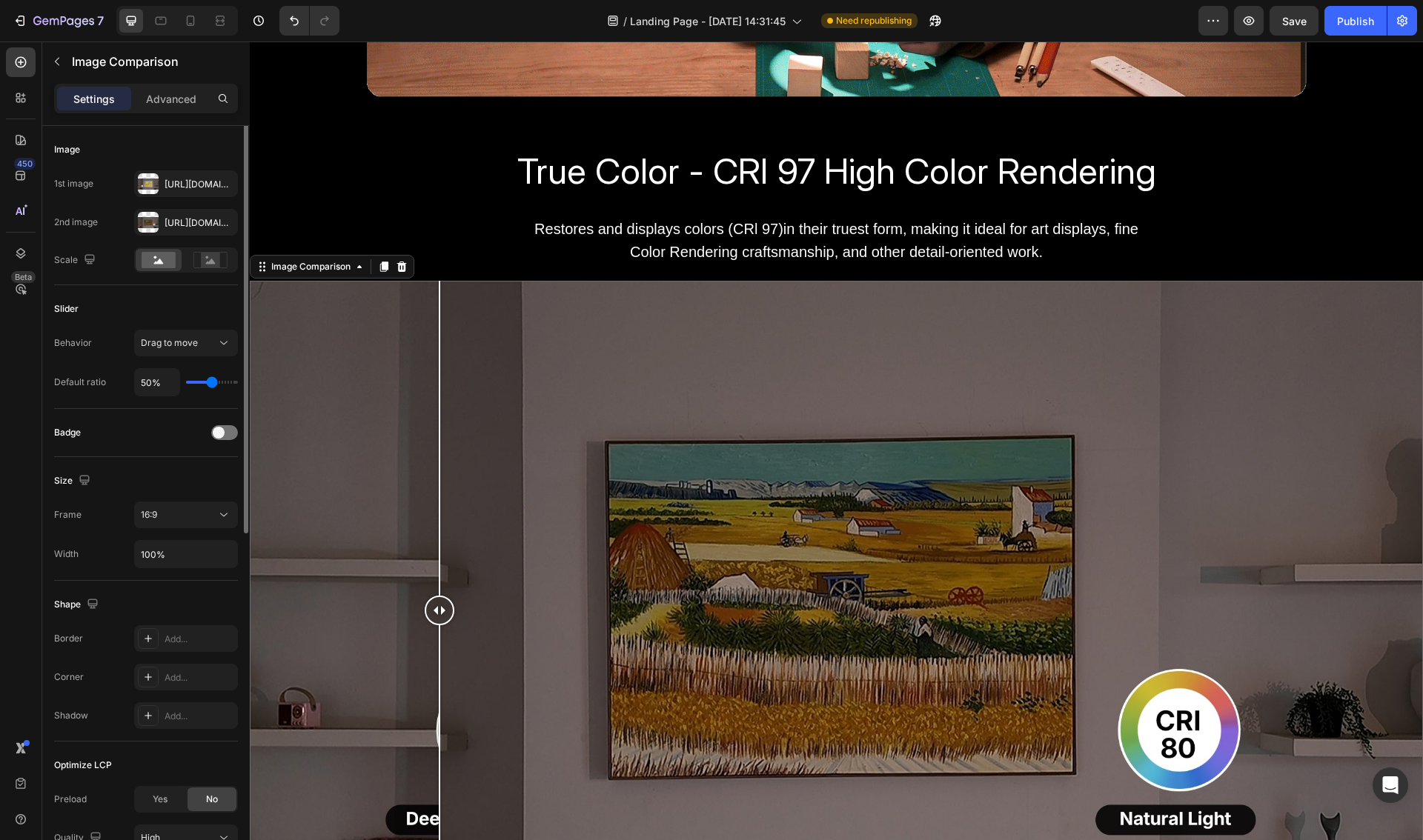
scroll to position [0, 0]
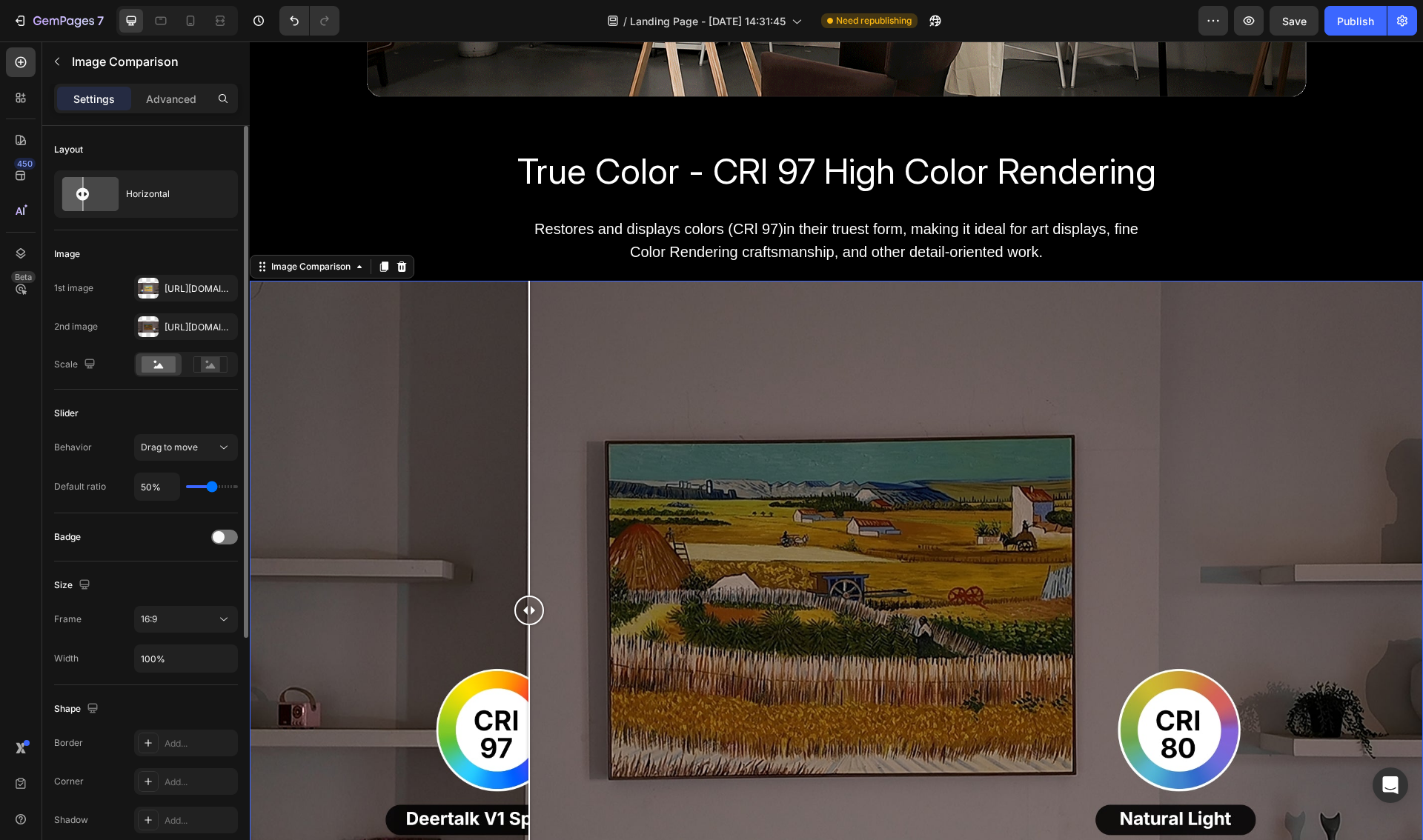
click at [529, 338] on div at bounding box center [837, 610] width 1173 height 659
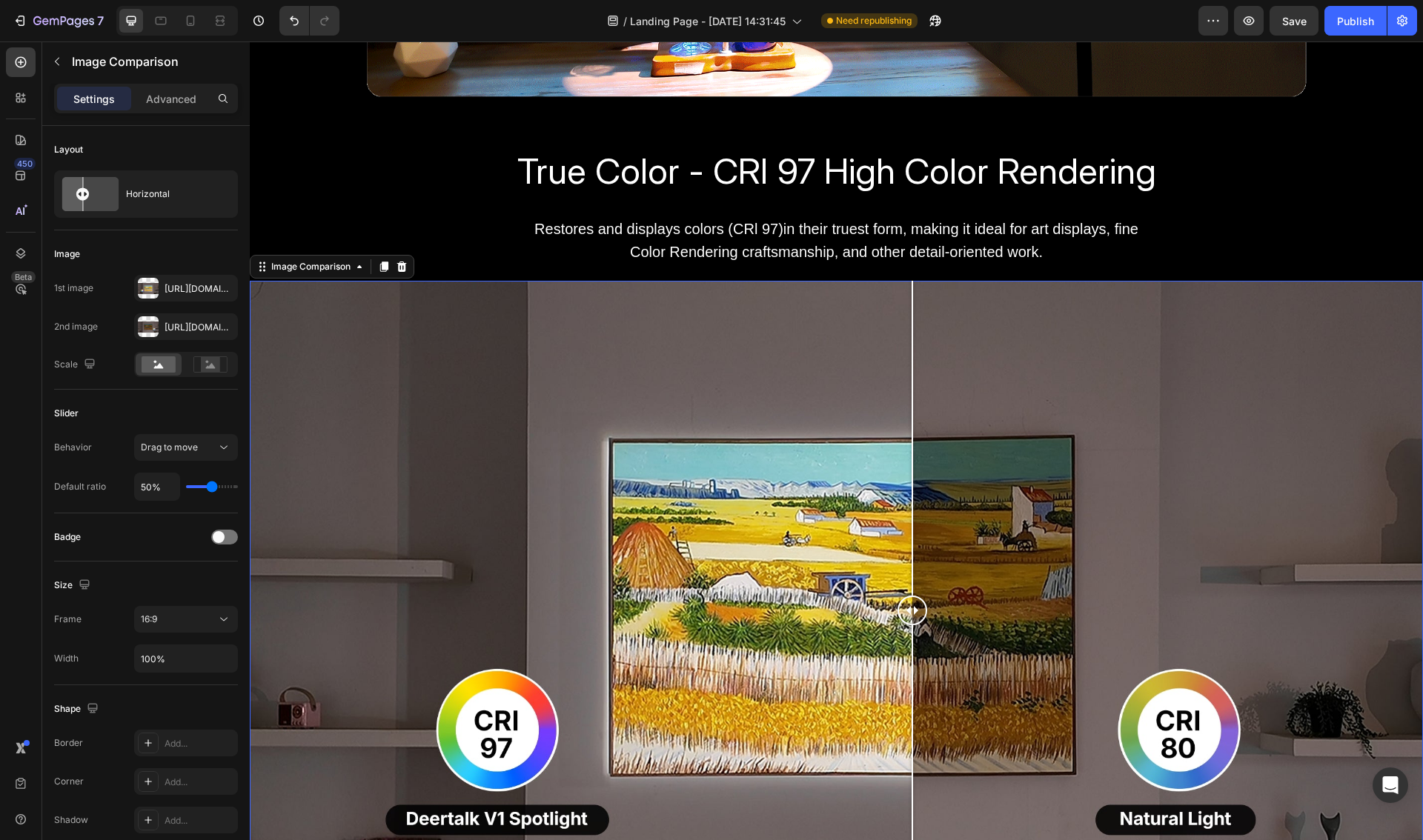
drag, startPoint x: 641, startPoint y: 343, endPoint x: 913, endPoint y: 366, distance: 273.0
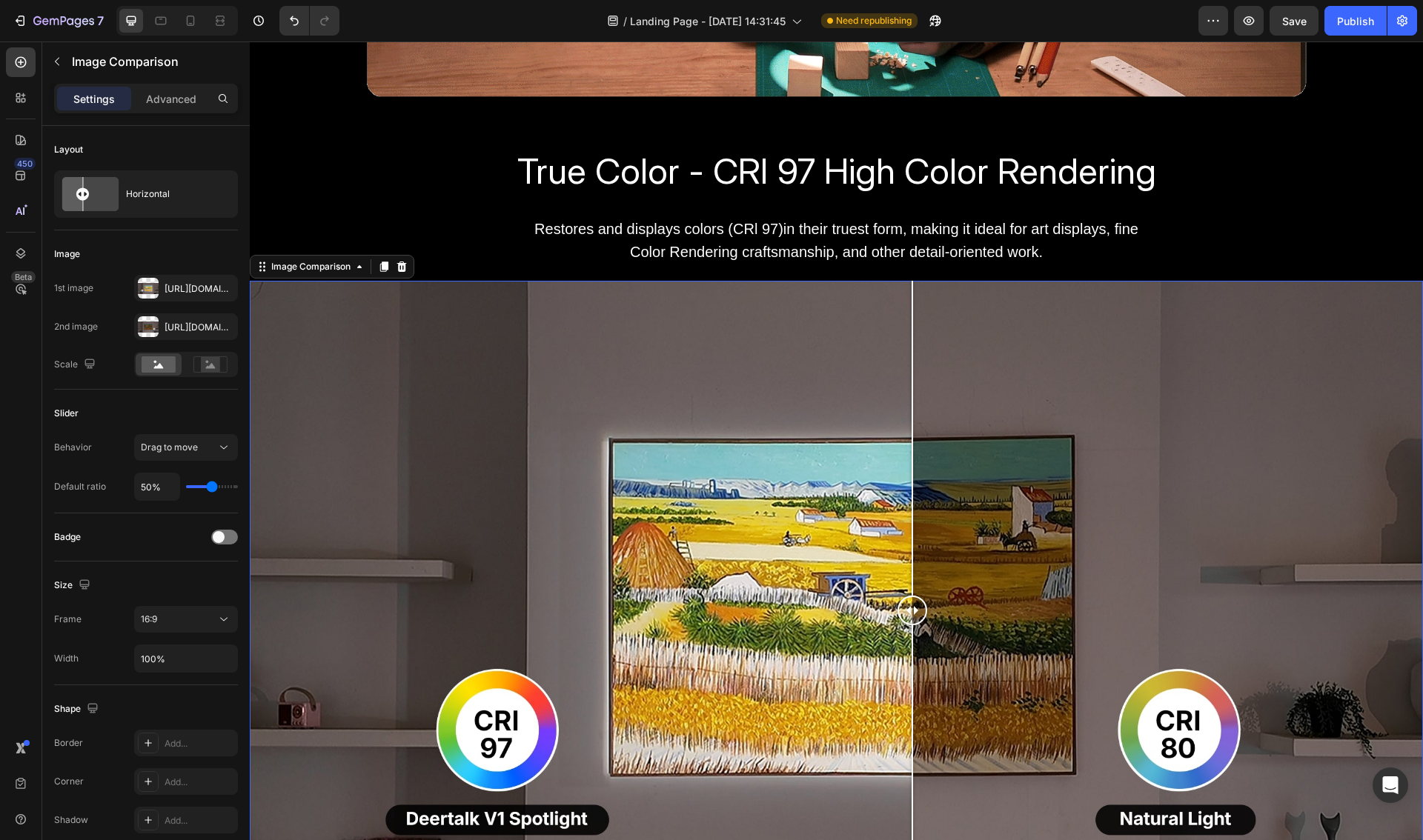
click at [913, 366] on div at bounding box center [837, 610] width 1173 height 659
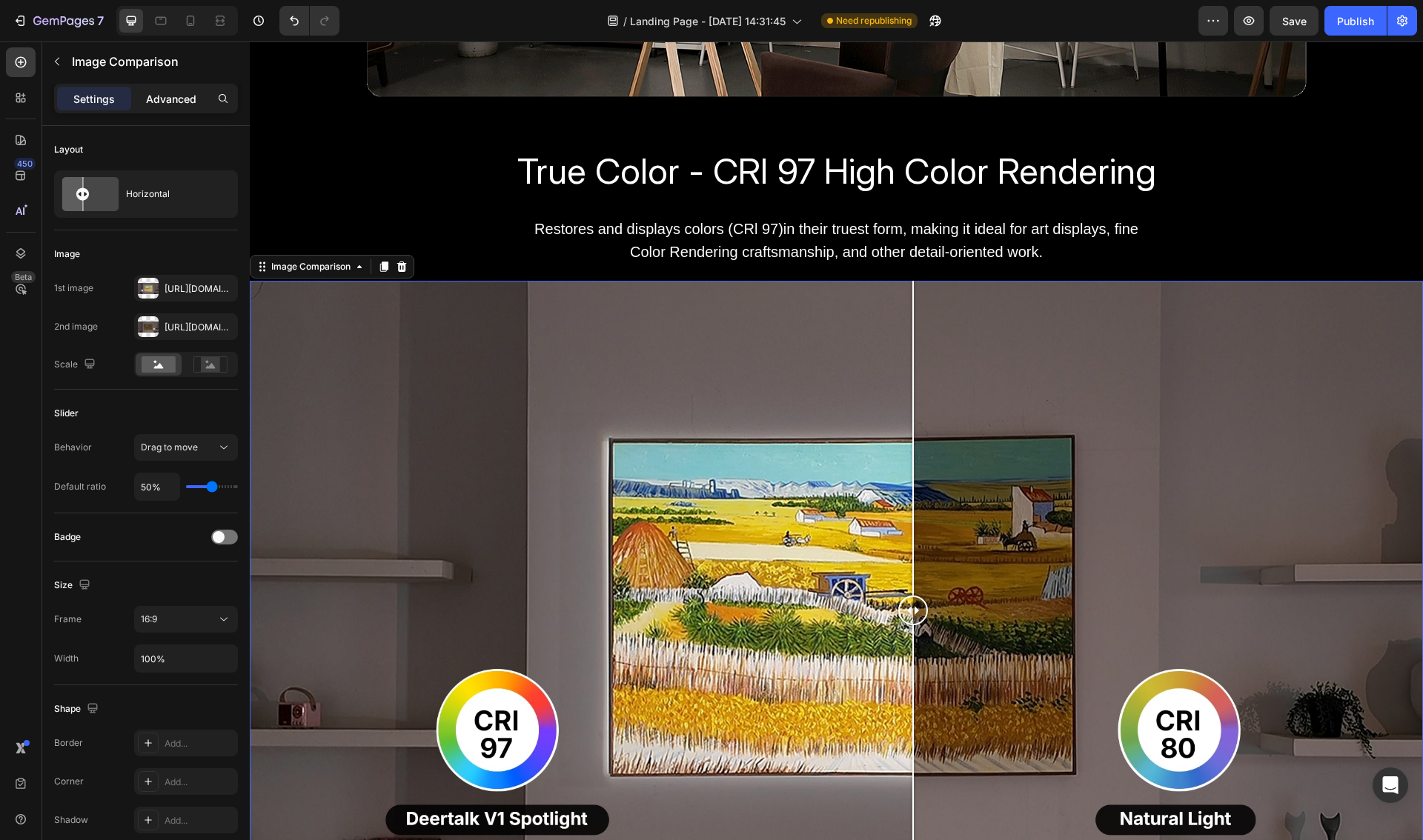
click at [154, 101] on p "Advanced" at bounding box center [170, 98] width 50 height 16
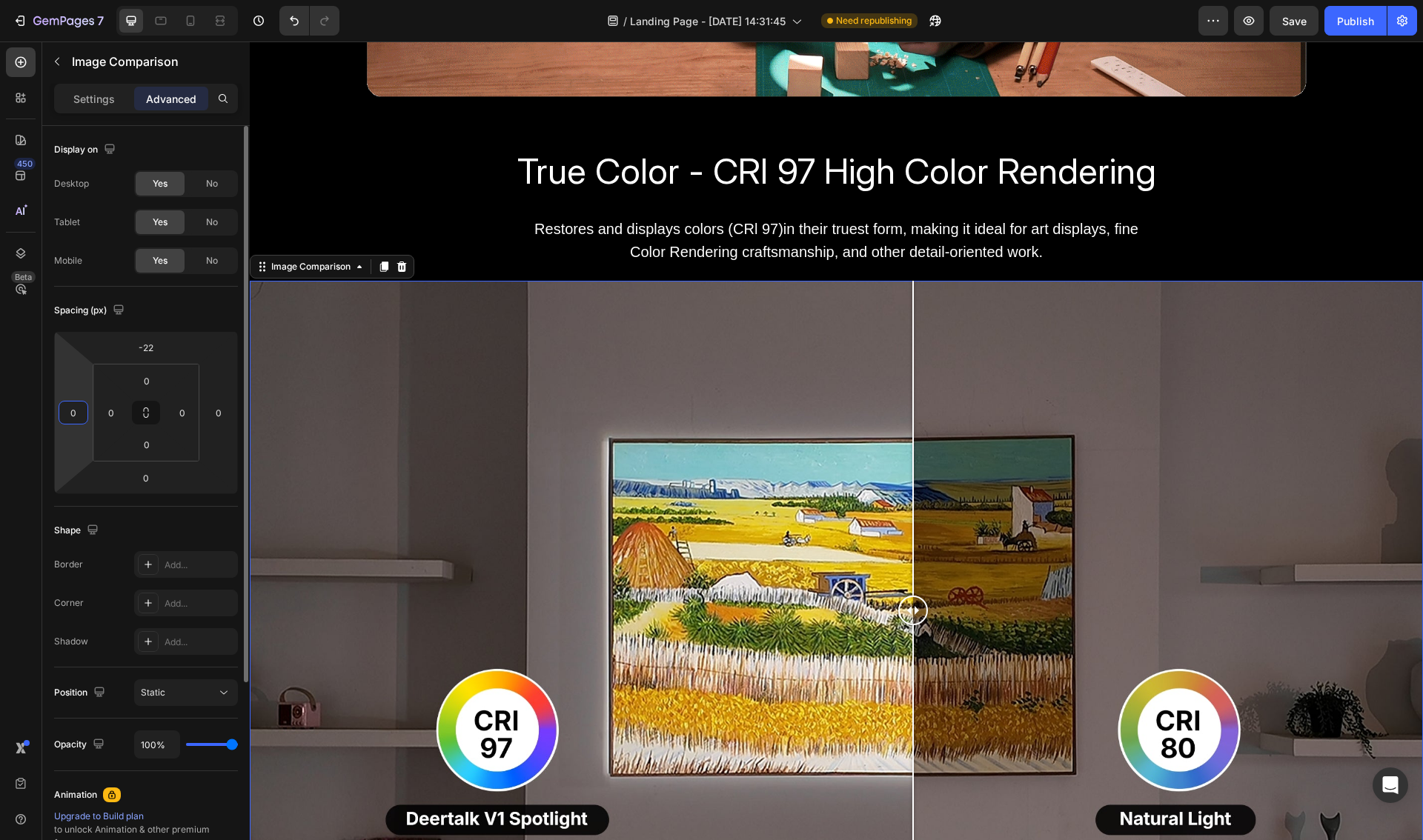
click at [74, 416] on input "0" at bounding box center [74, 413] width 23 height 23
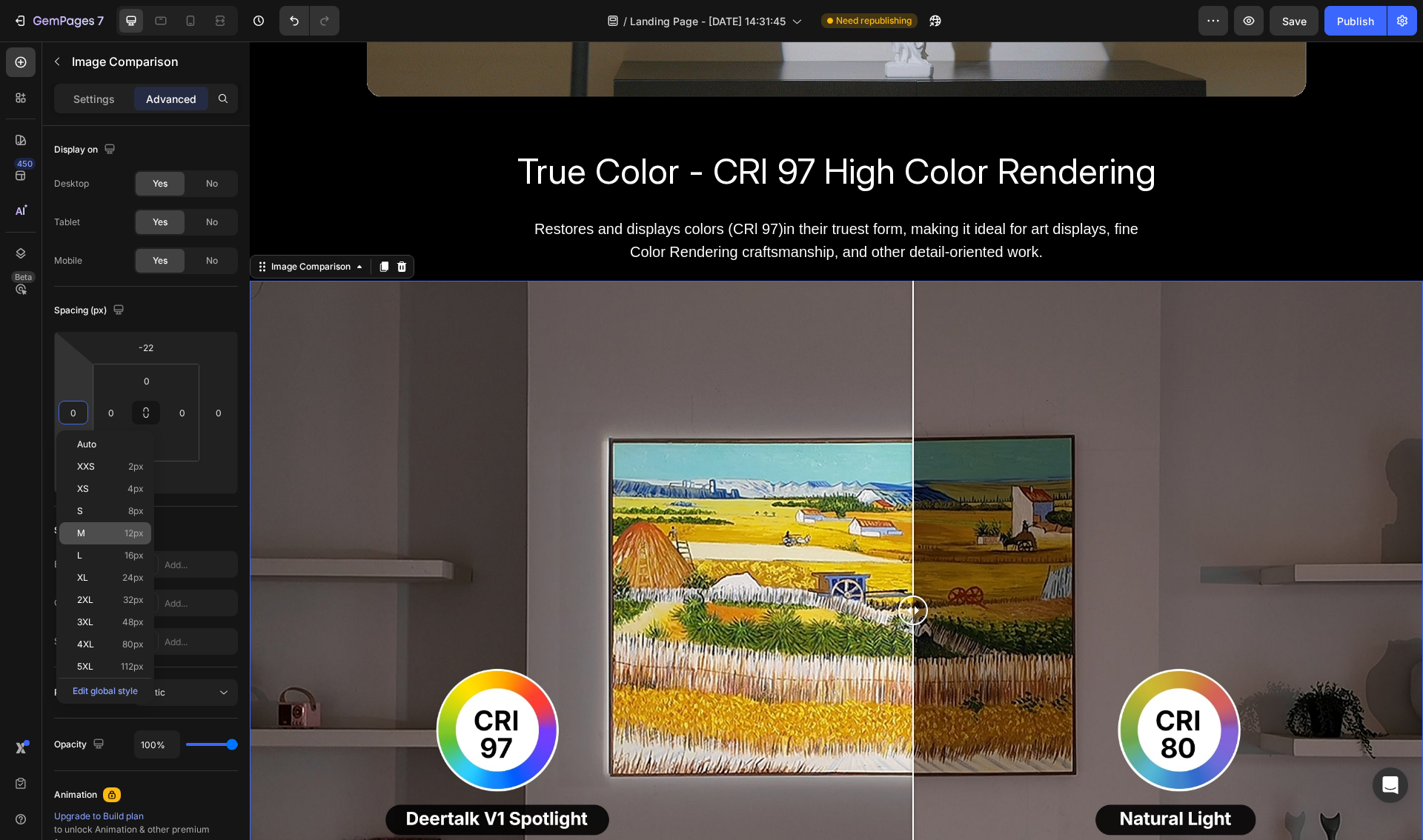
click at [95, 536] on p "M 12px" at bounding box center [110, 534] width 67 height 11
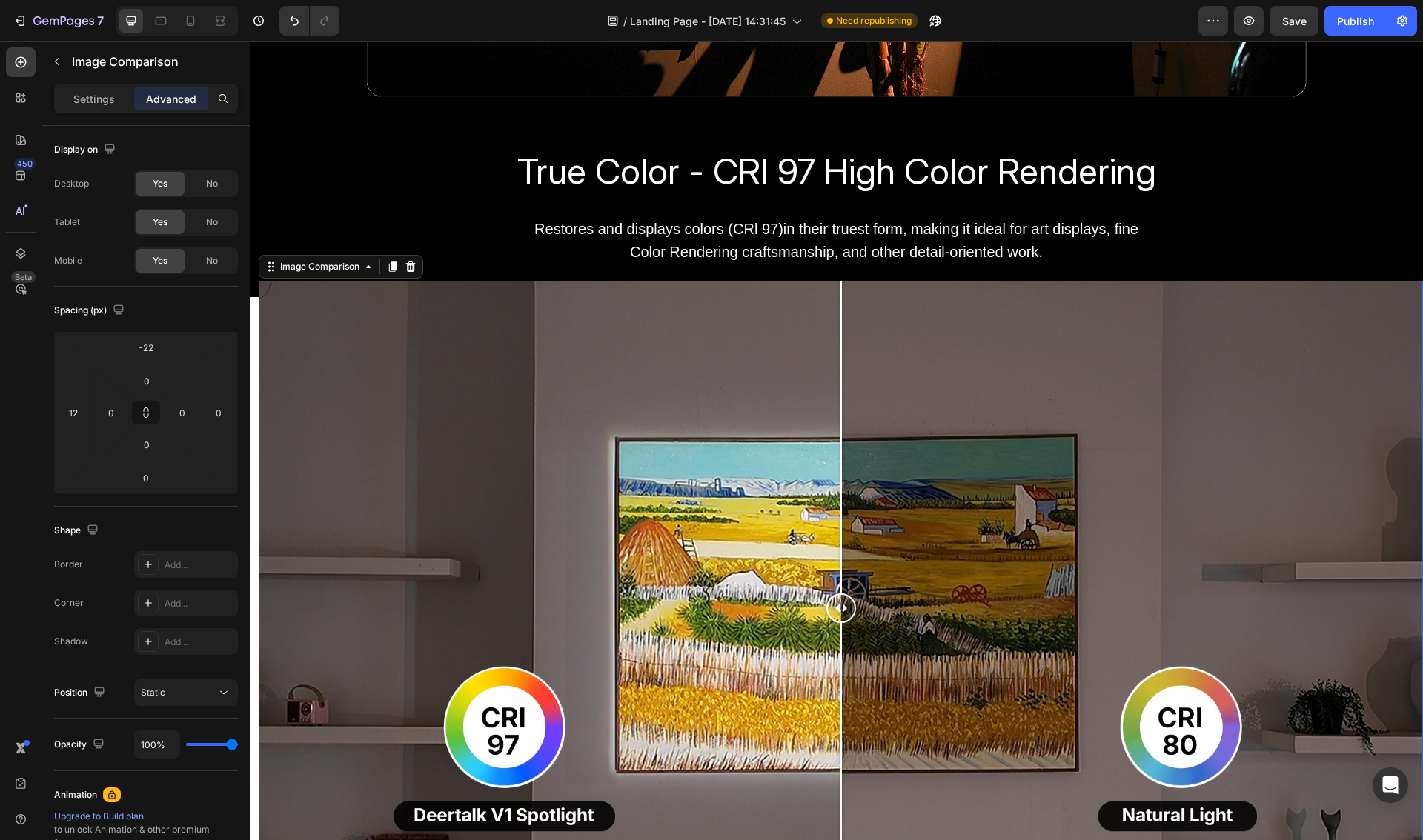
type input "0"
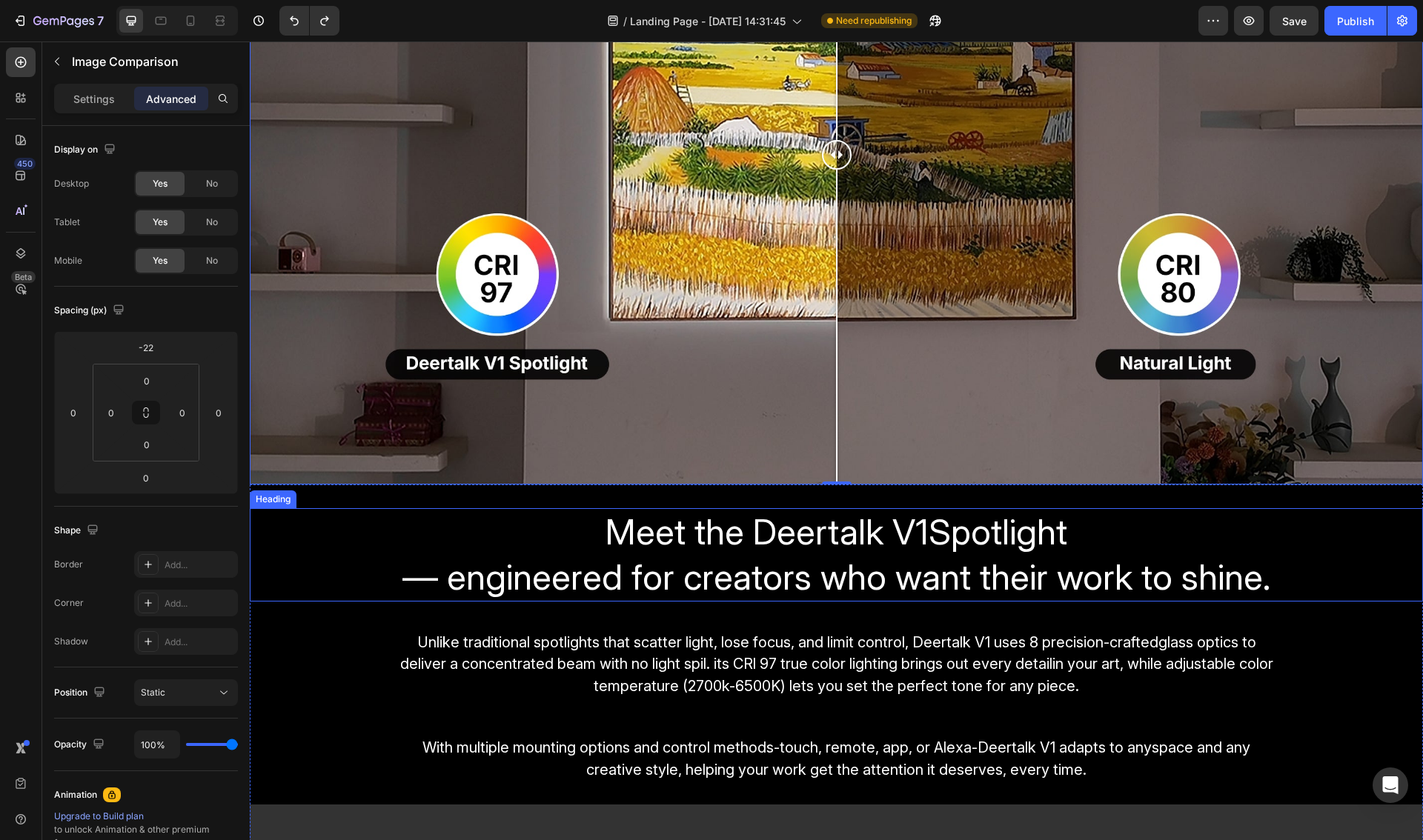
scroll to position [1886, 0]
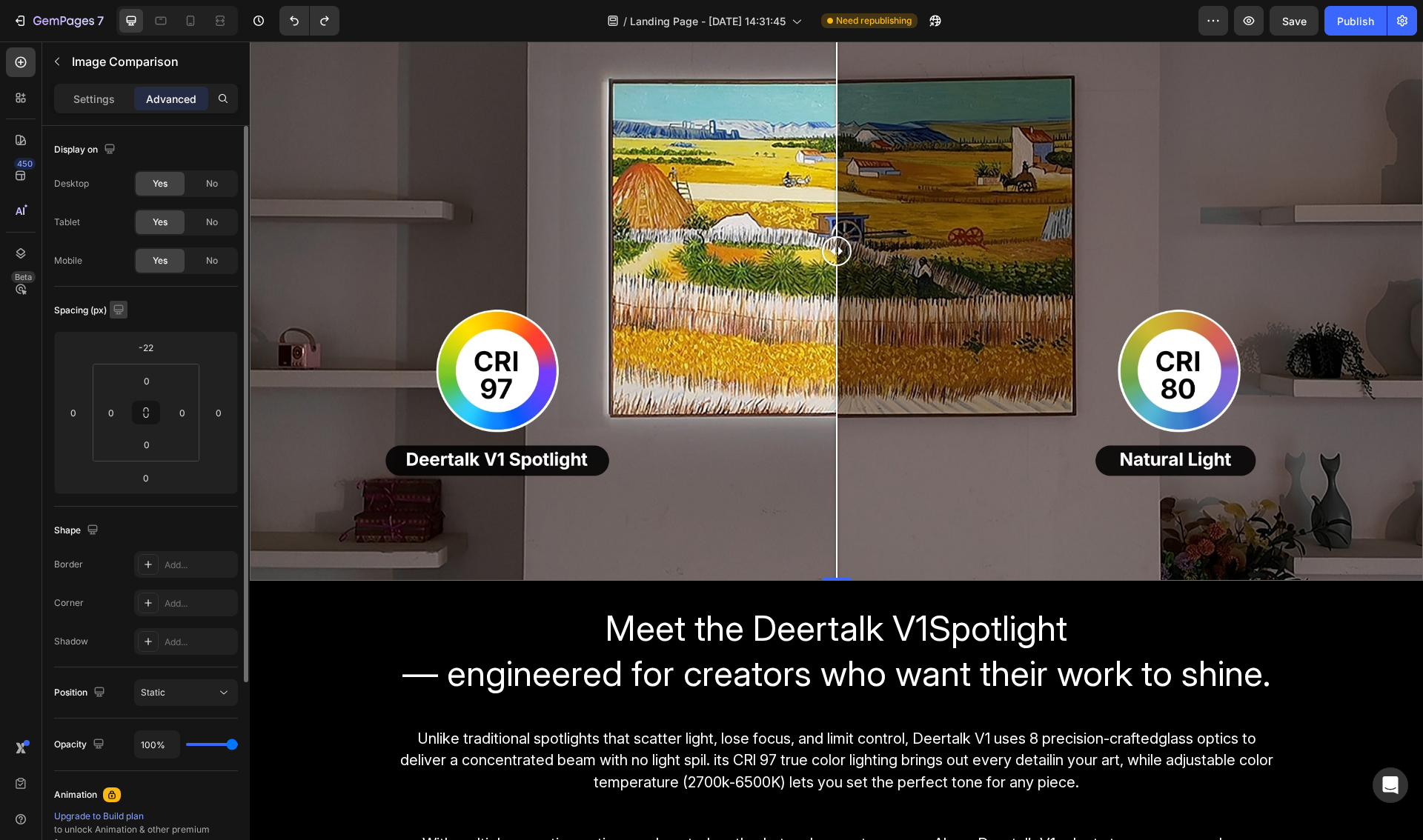
click at [123, 309] on icon "button" at bounding box center [118, 309] width 10 height 10
click at [123, 362] on icon "button" at bounding box center [122, 360] width 15 height 15
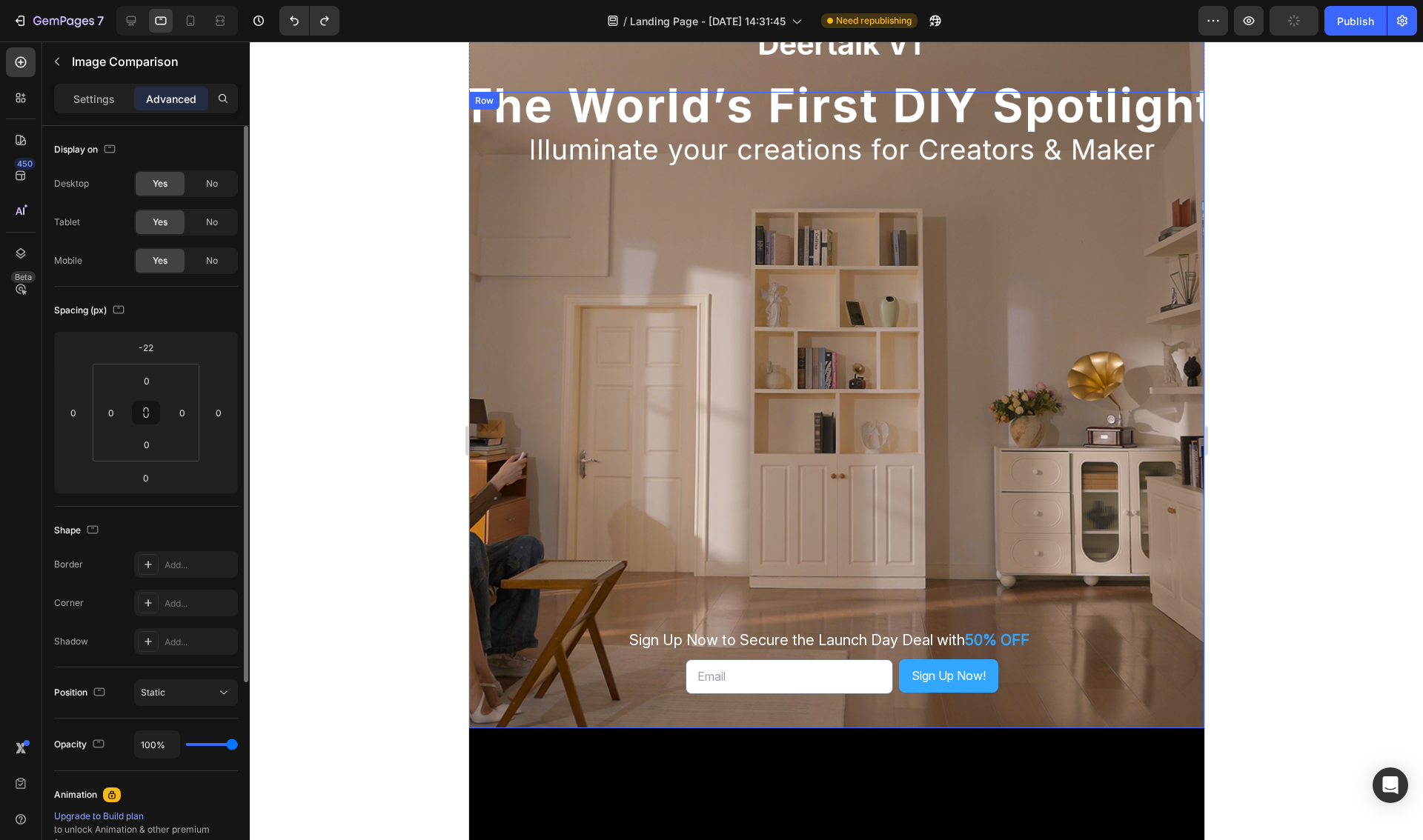
scroll to position [0, 0]
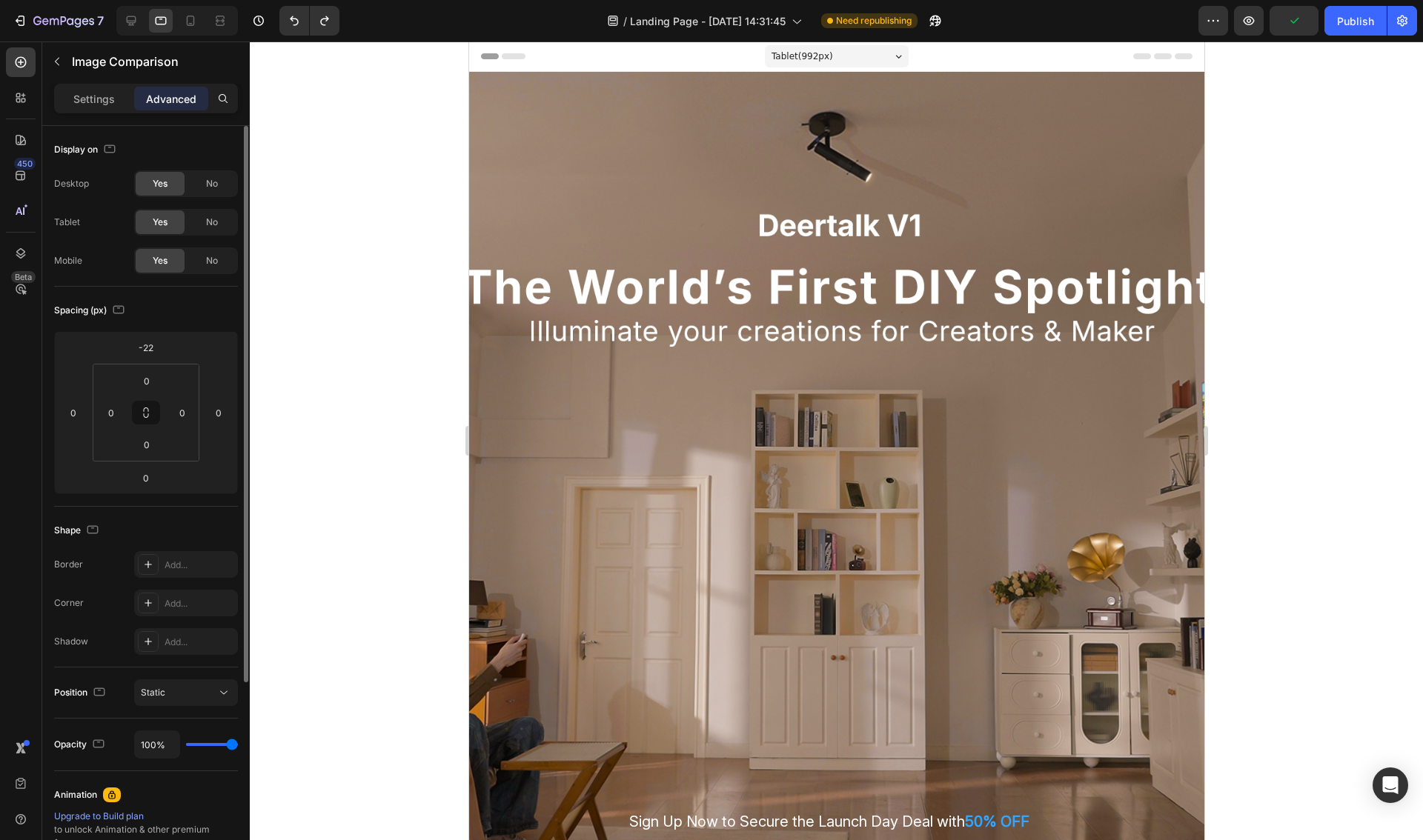
click at [421, 388] on div at bounding box center [837, 441] width 1173 height 799
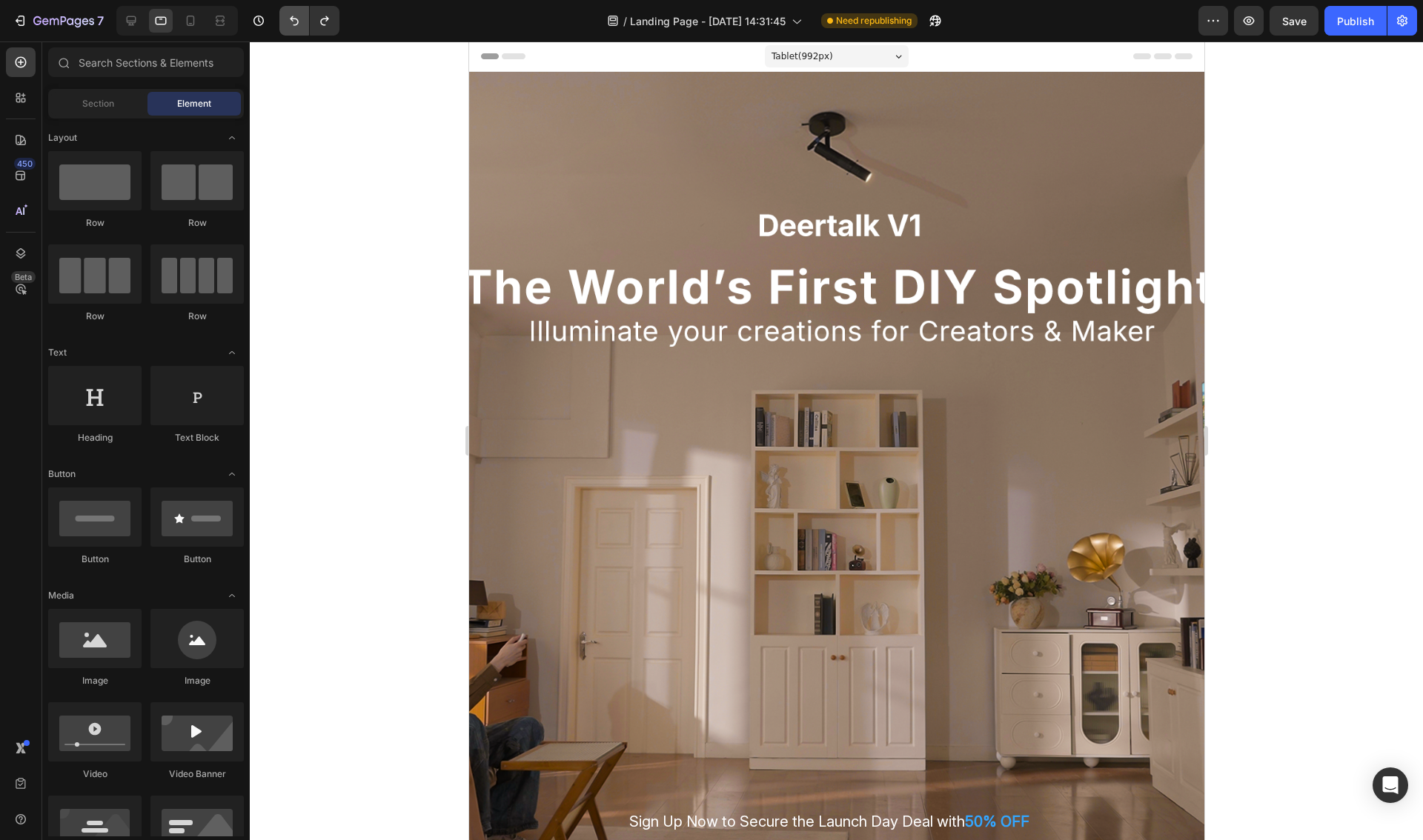
click at [291, 16] on icon "Undo/Redo" at bounding box center [294, 21] width 15 height 15
click at [26, 21] on icon "button" at bounding box center [20, 21] width 15 height 15
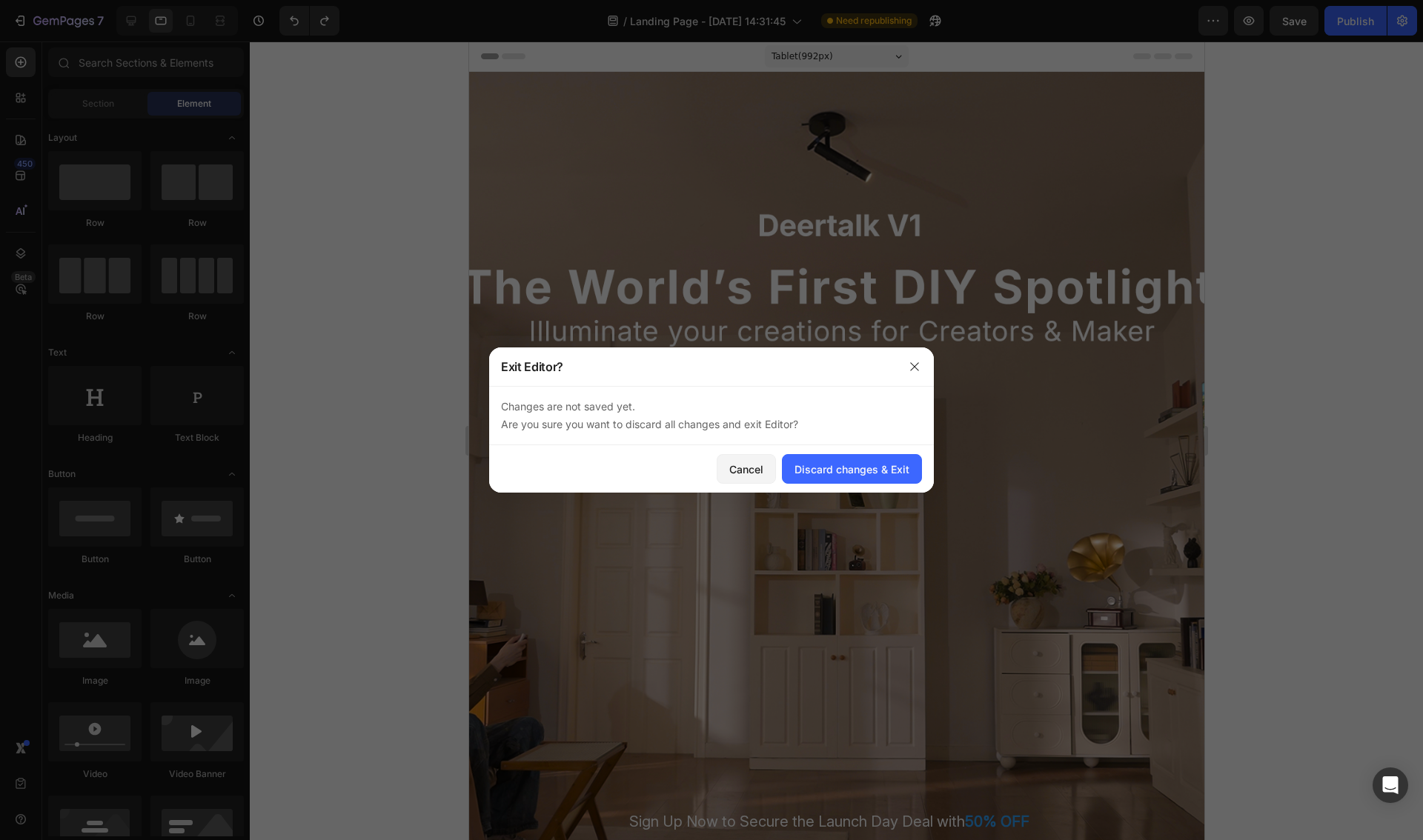
click at [714, 459] on div "Cancel Discard changes & Exit" at bounding box center [711, 468] width 445 height 47
click at [828, 474] on div "Discard changes & Exit" at bounding box center [852, 469] width 115 height 16
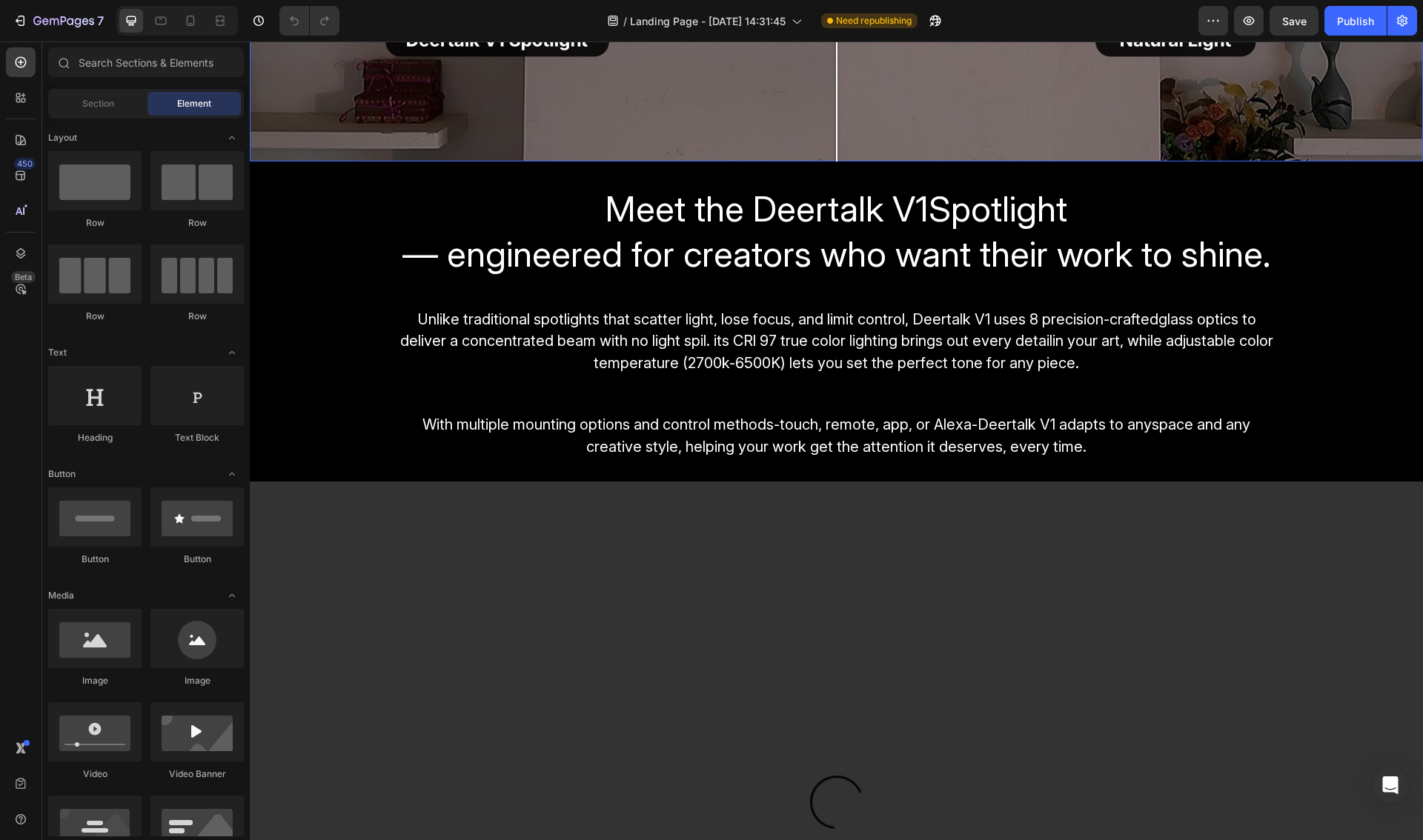
scroll to position [1697, 0]
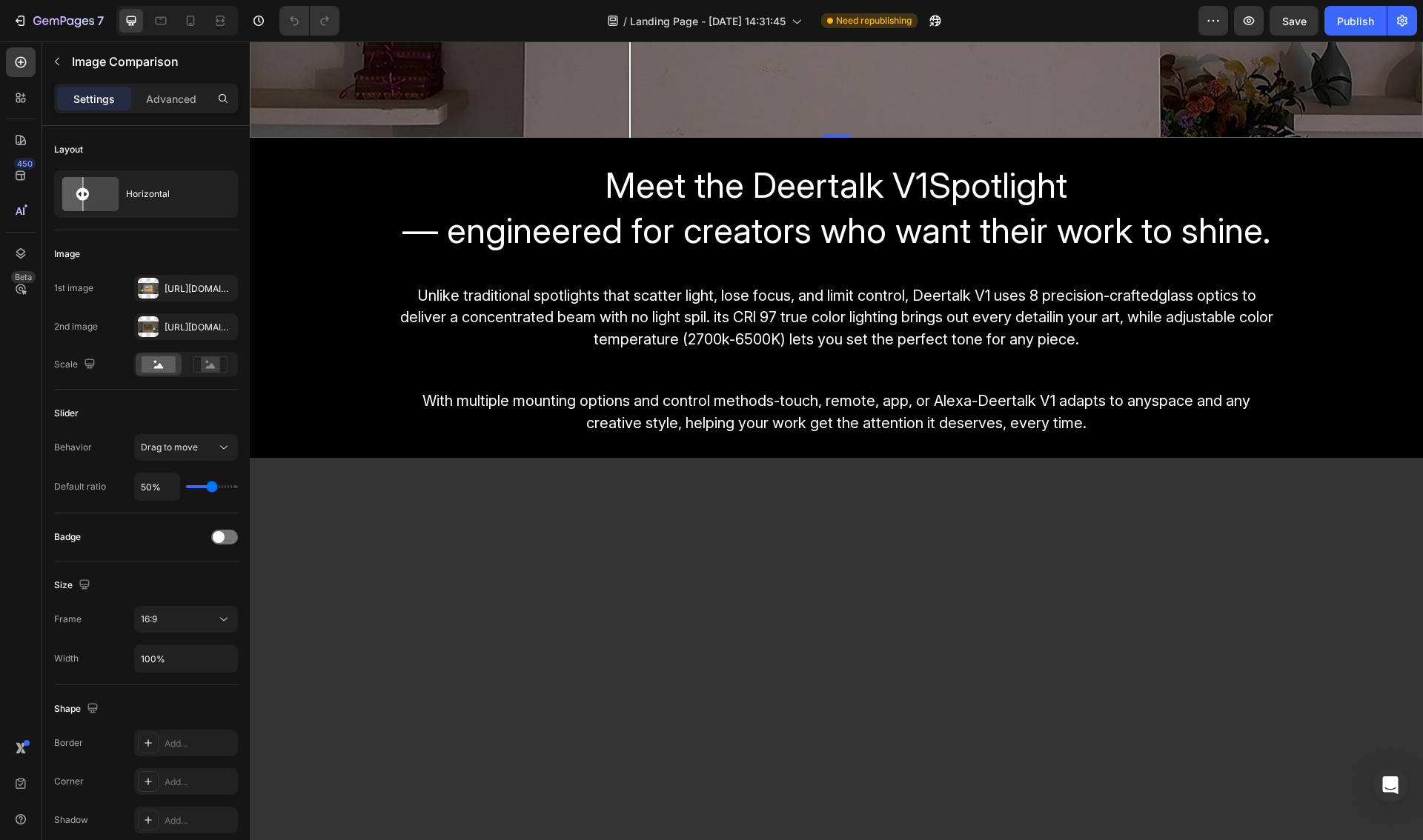
click at [198, 197] on div "Horizontal" at bounding box center [171, 194] width 90 height 34
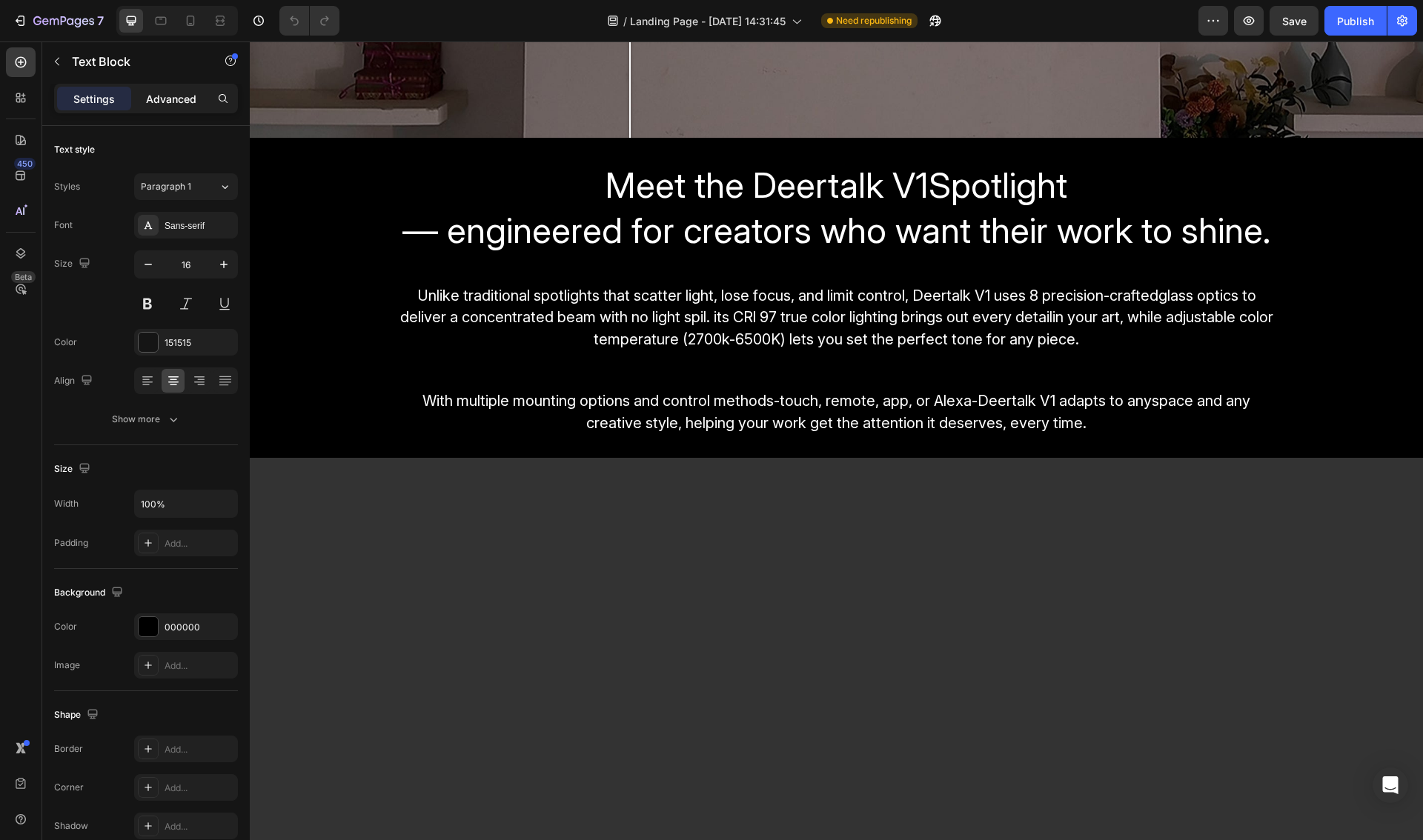
click at [162, 100] on p "Advanced" at bounding box center [170, 98] width 50 height 16
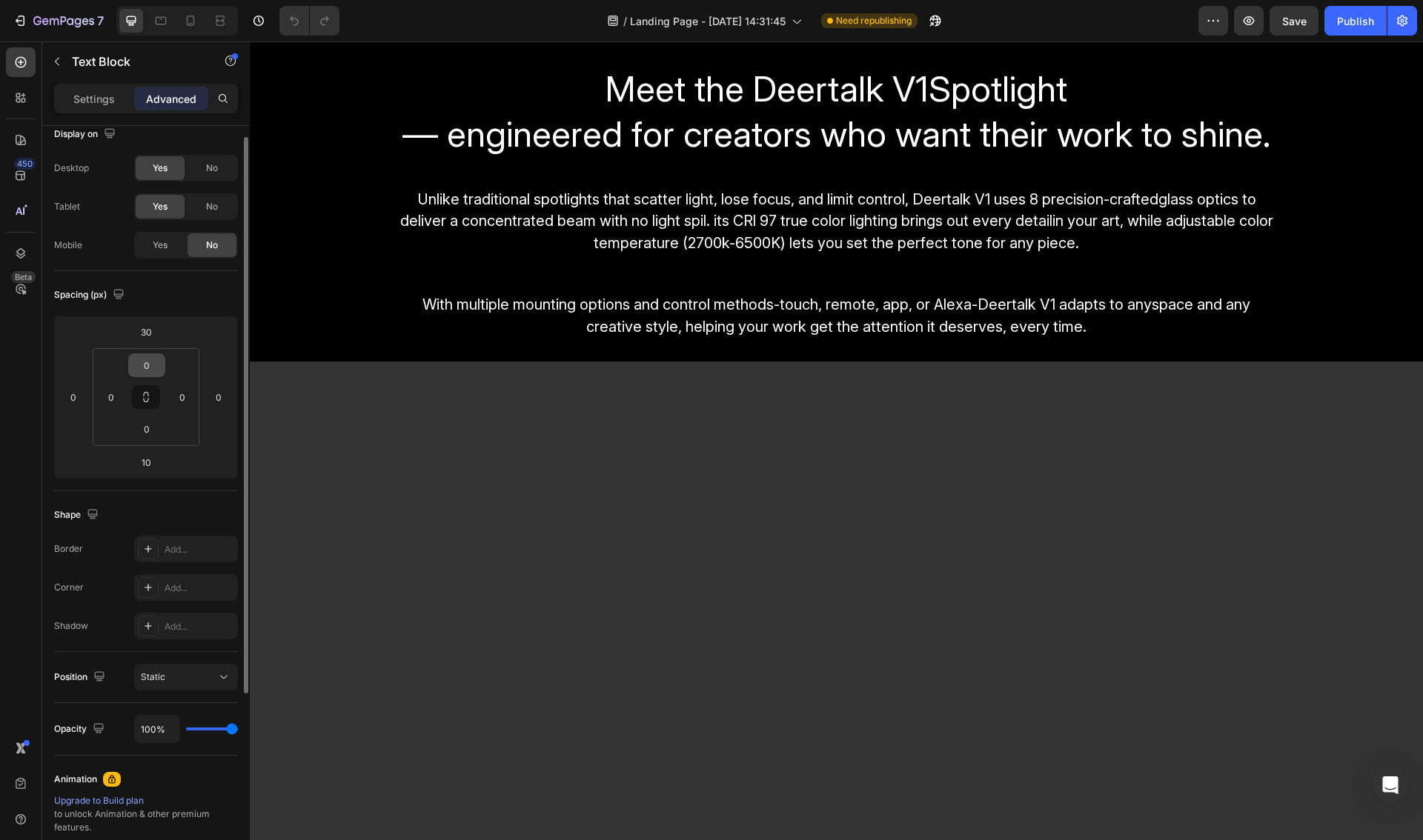
scroll to position [1690, 0]
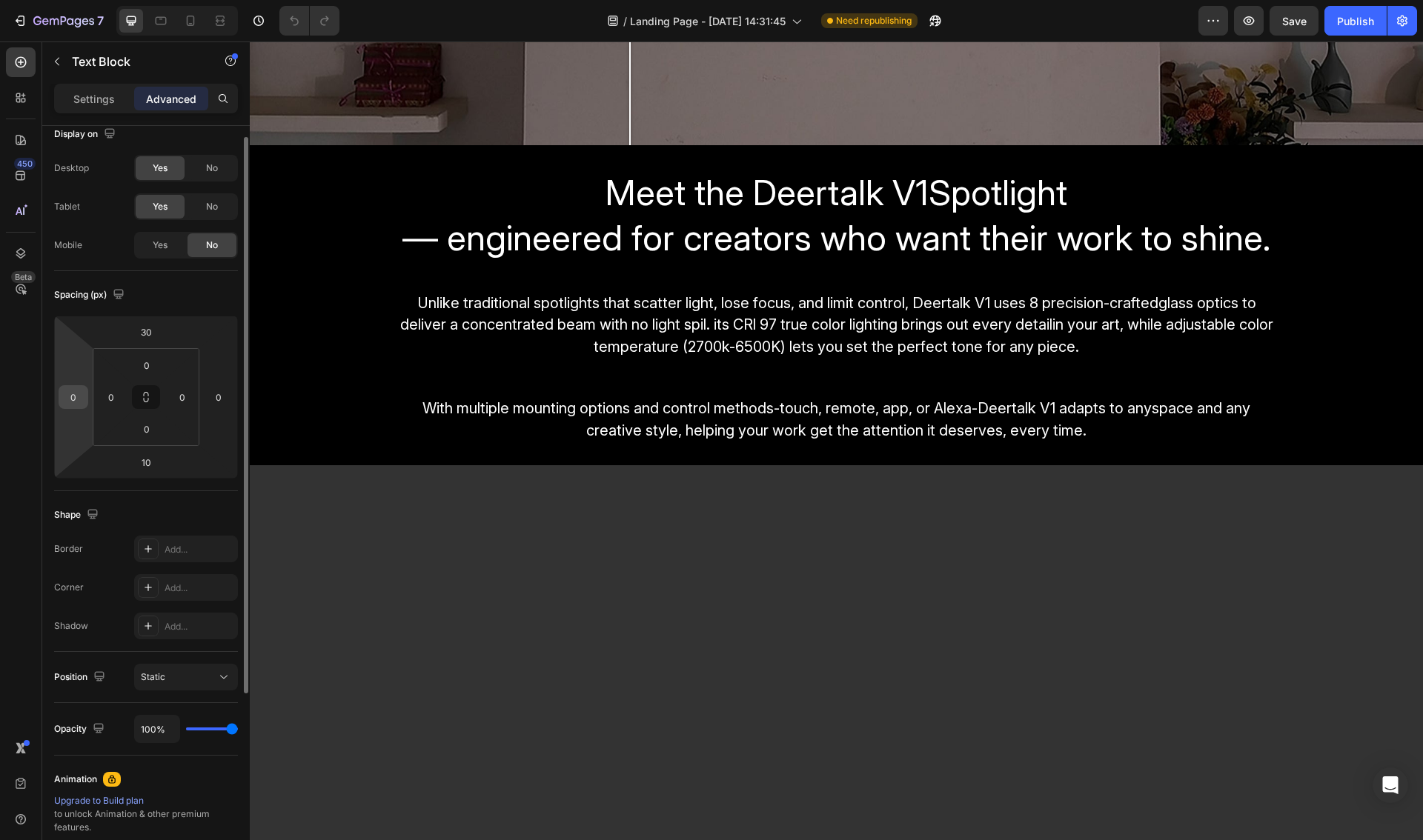
click at [84, 407] on div "0" at bounding box center [73, 397] width 29 height 24
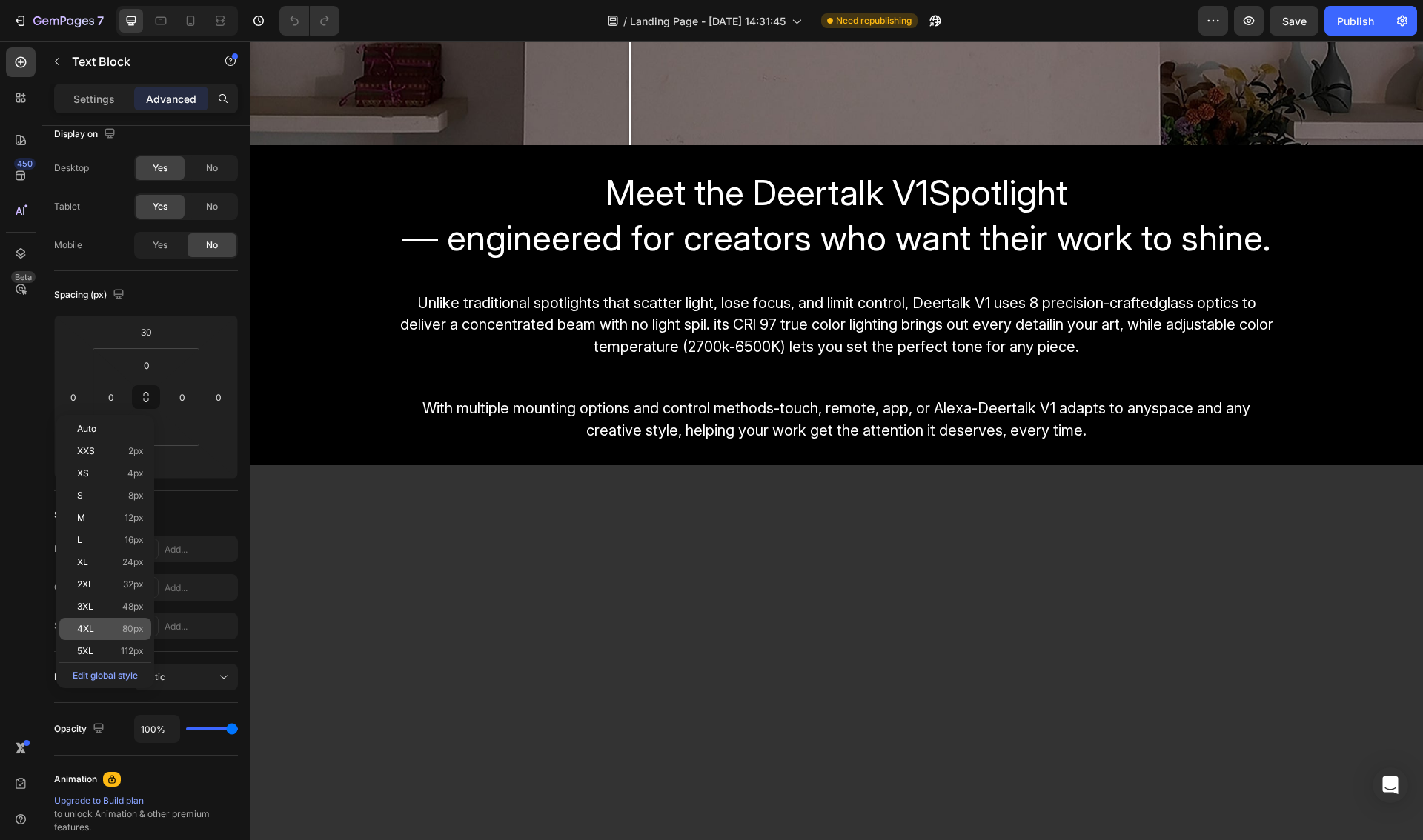
click at [113, 631] on p "4XL 80px" at bounding box center [110, 629] width 67 height 11
type input "80"
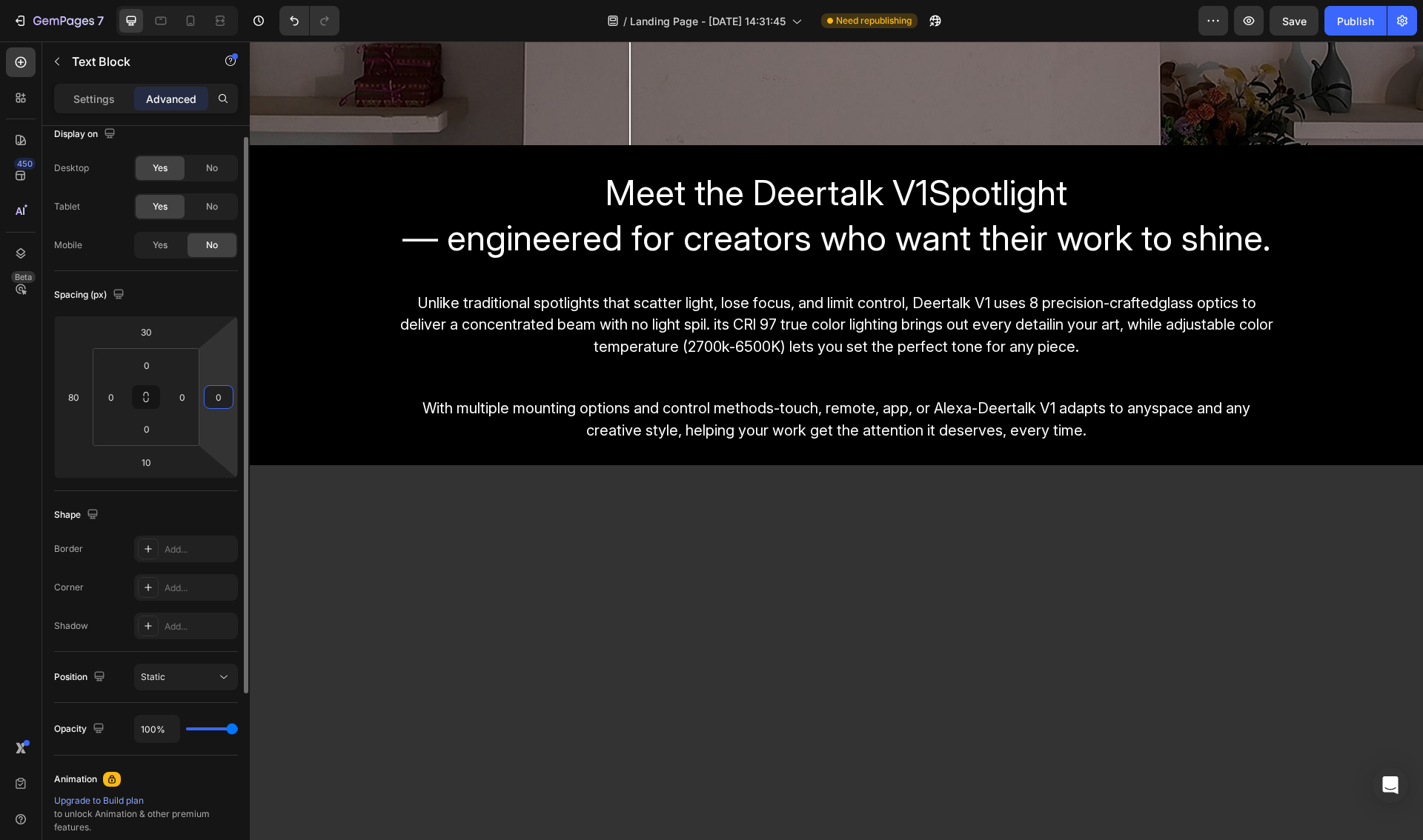
click at [224, 402] on input "0" at bounding box center [219, 397] width 23 height 23
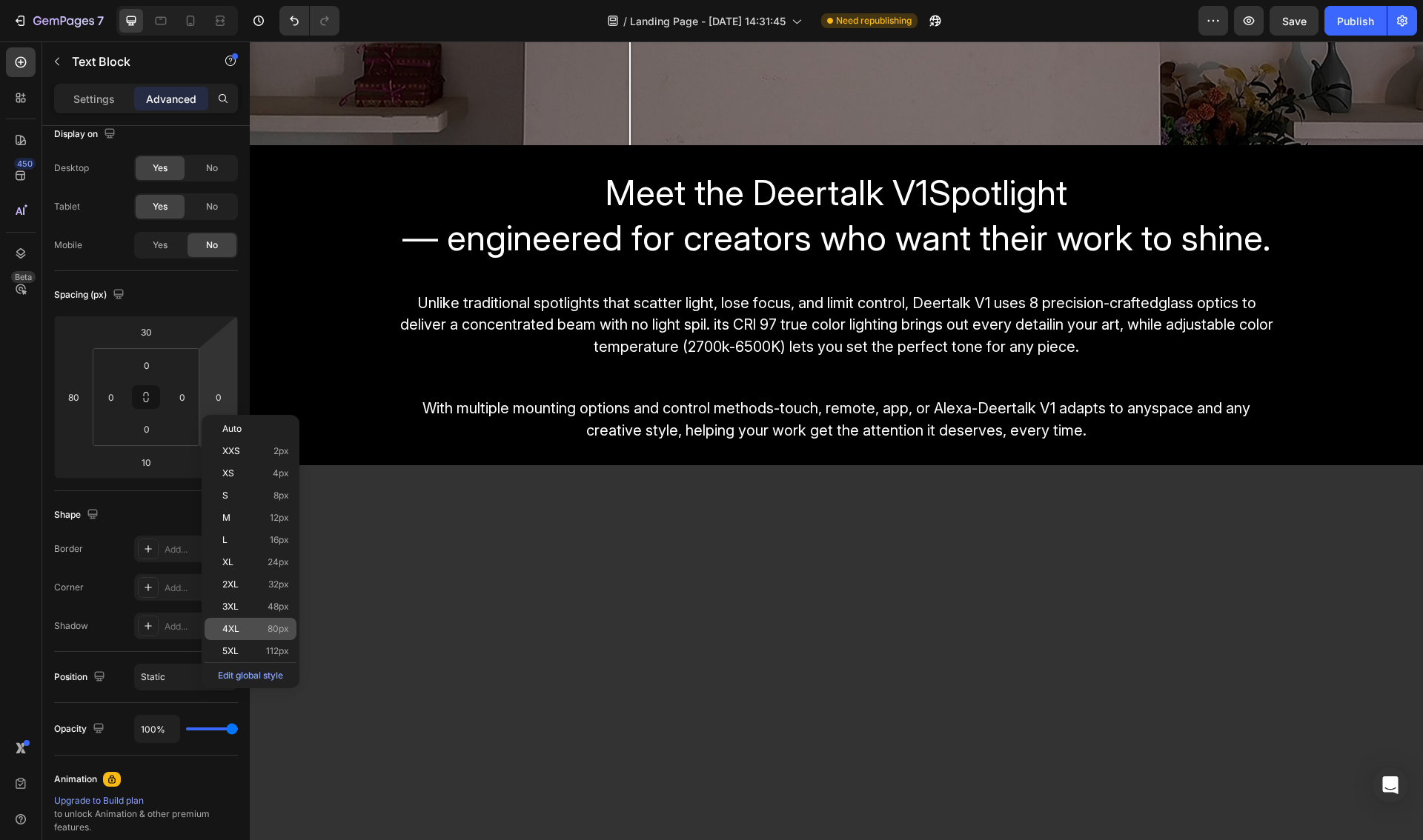
click at [255, 625] on p "4XL 80px" at bounding box center [255, 629] width 67 height 11
type input "80"
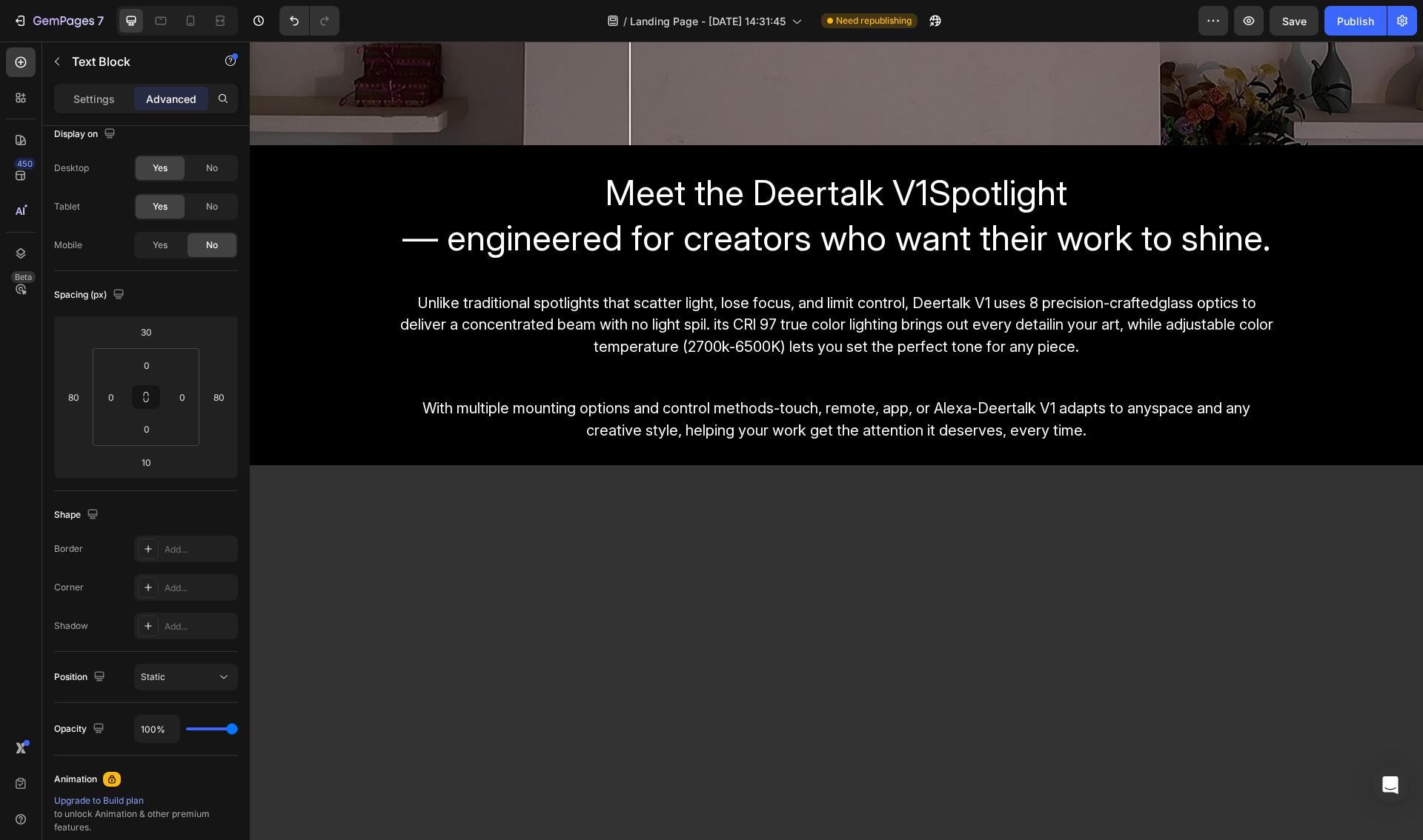
click at [110, 405] on input "0" at bounding box center [111, 397] width 23 height 23
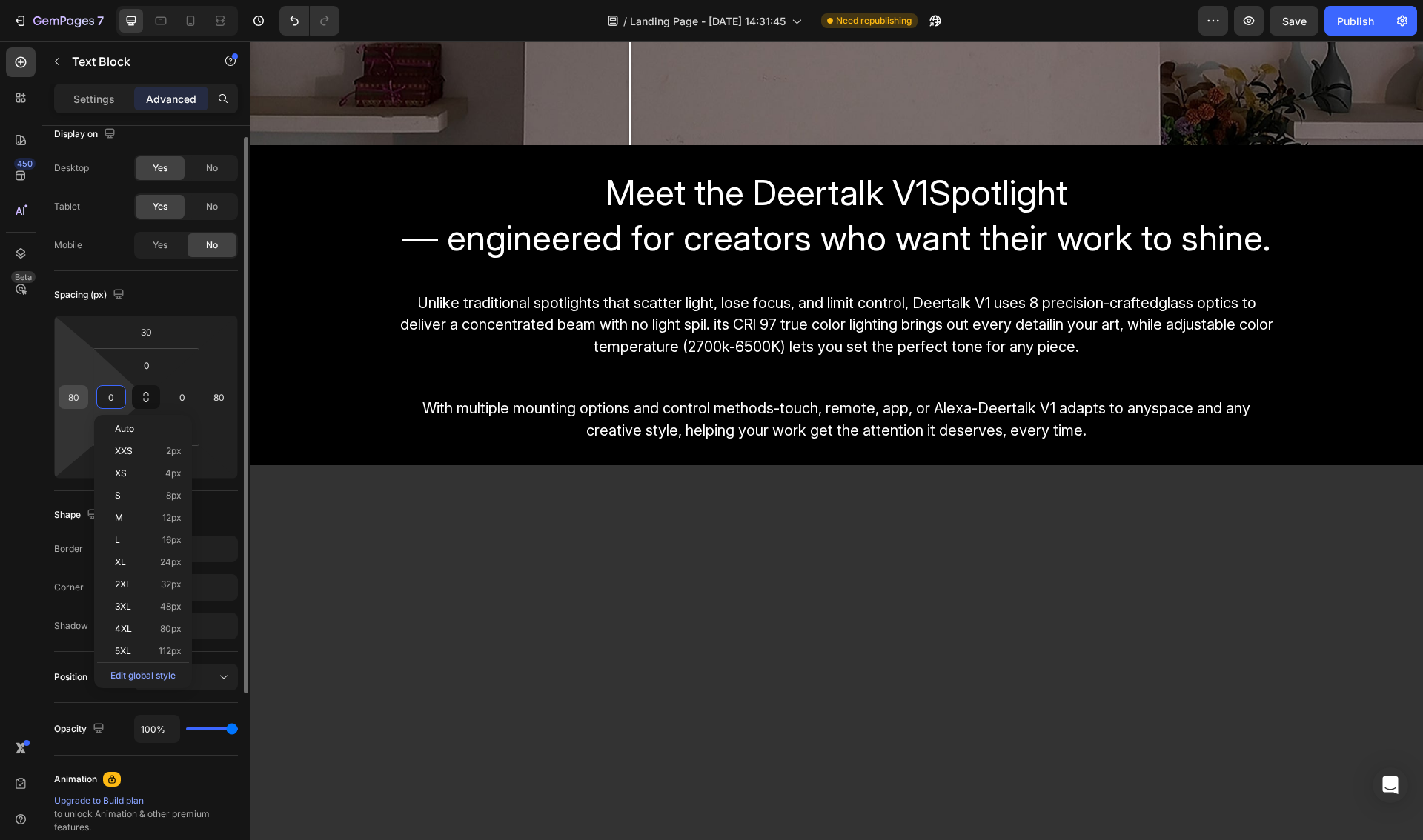
click at [74, 404] on input "80" at bounding box center [74, 397] width 23 height 23
type input "4"
click at [191, 295] on div "Spacing (px)" at bounding box center [146, 295] width 184 height 24
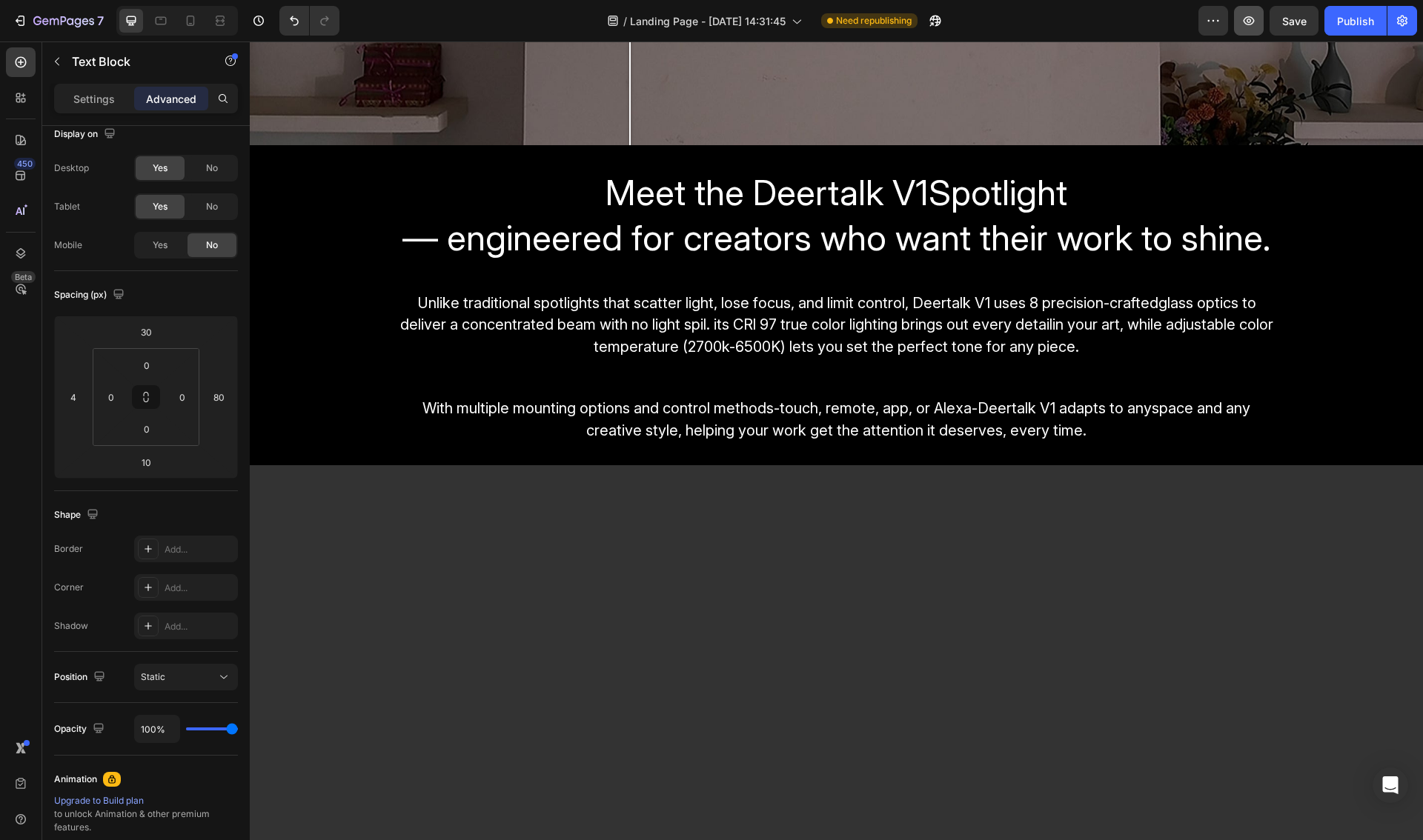
click at [1257, 16] on button "button" at bounding box center [1248, 20] width 29 height 29
click at [68, 403] on input "4" at bounding box center [74, 397] width 23 height 23
click at [110, 398] on input "0" at bounding box center [111, 397] width 23 height 23
click at [134, 514] on p "M 12px" at bounding box center [148, 518] width 67 height 11
type input "12"
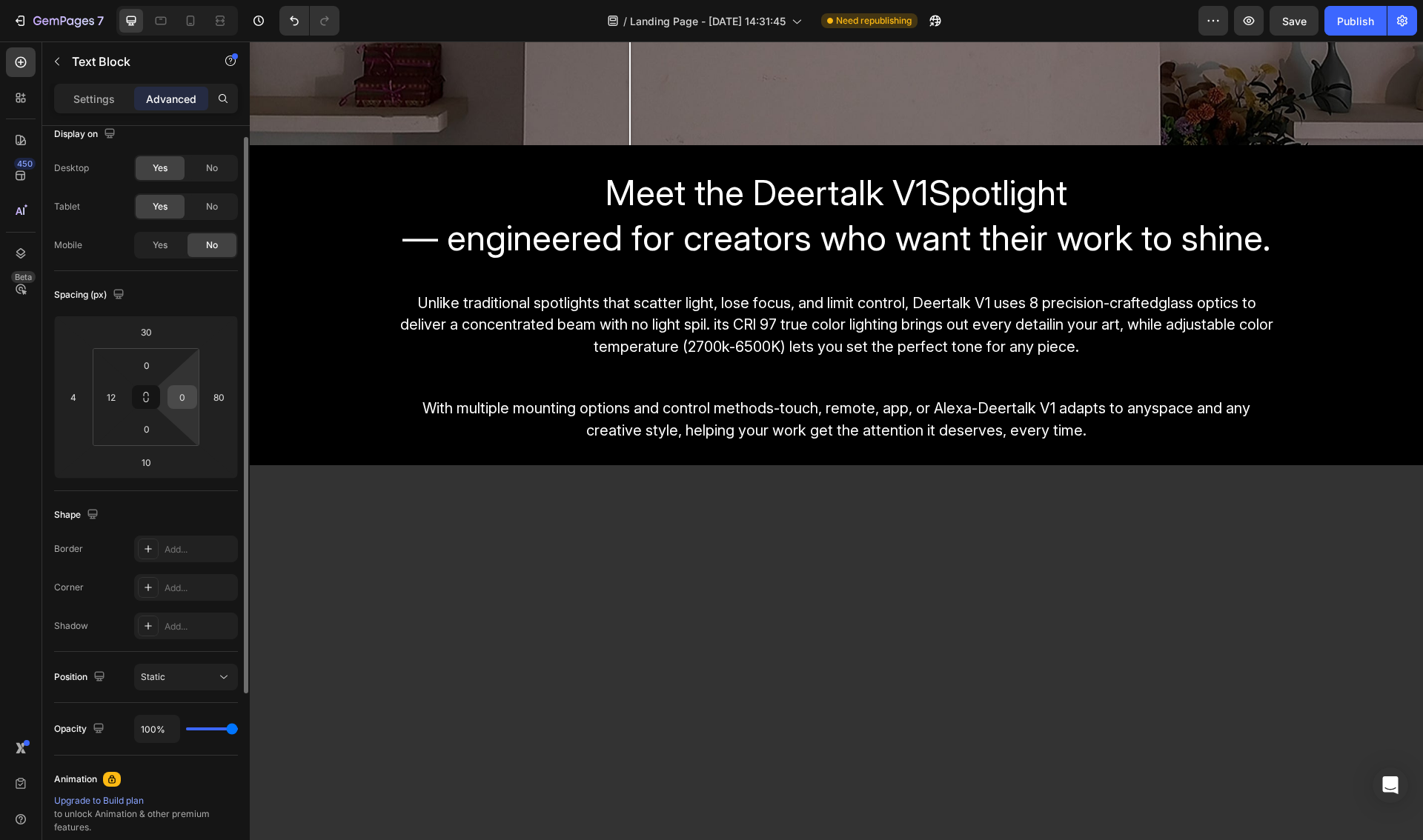
click at [182, 399] on input "0" at bounding box center [182, 397] width 23 height 23
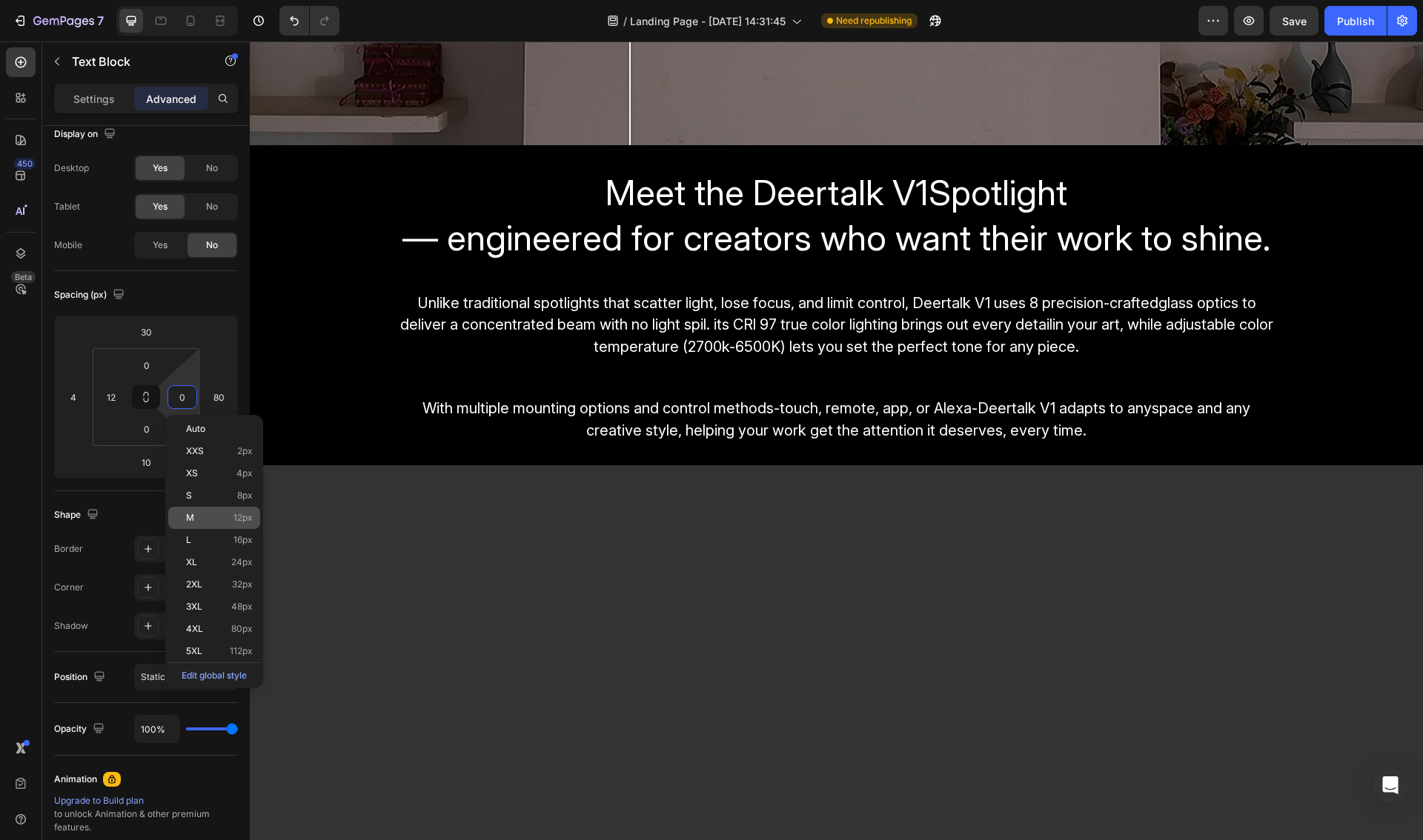
click at [210, 525] on div "M 12px" at bounding box center [214, 518] width 92 height 23
type input "12"
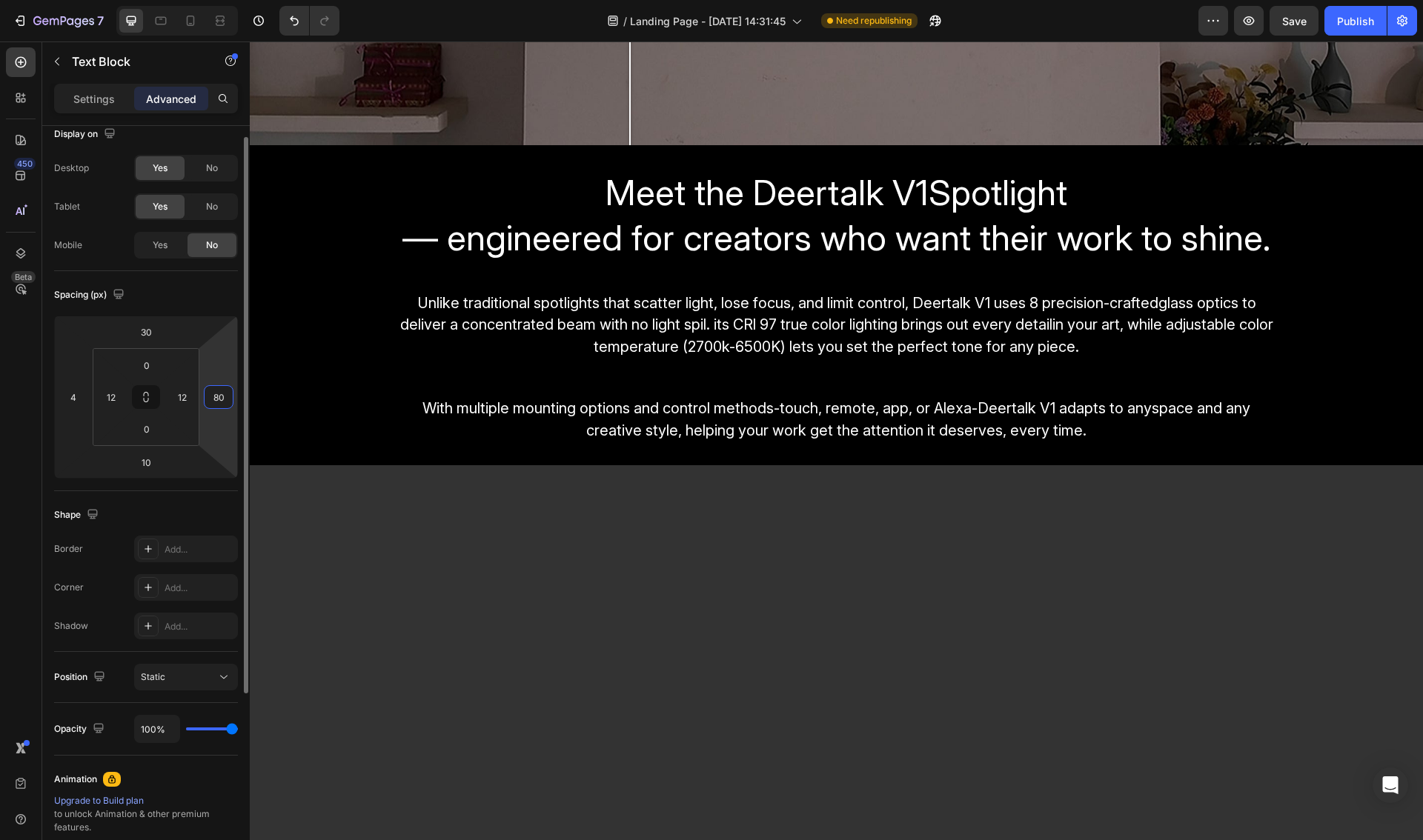
click at [221, 399] on input "80" at bounding box center [219, 397] width 23 height 23
type input "0"
click at [78, 403] on input "4" at bounding box center [74, 397] width 23 height 23
type input "0"
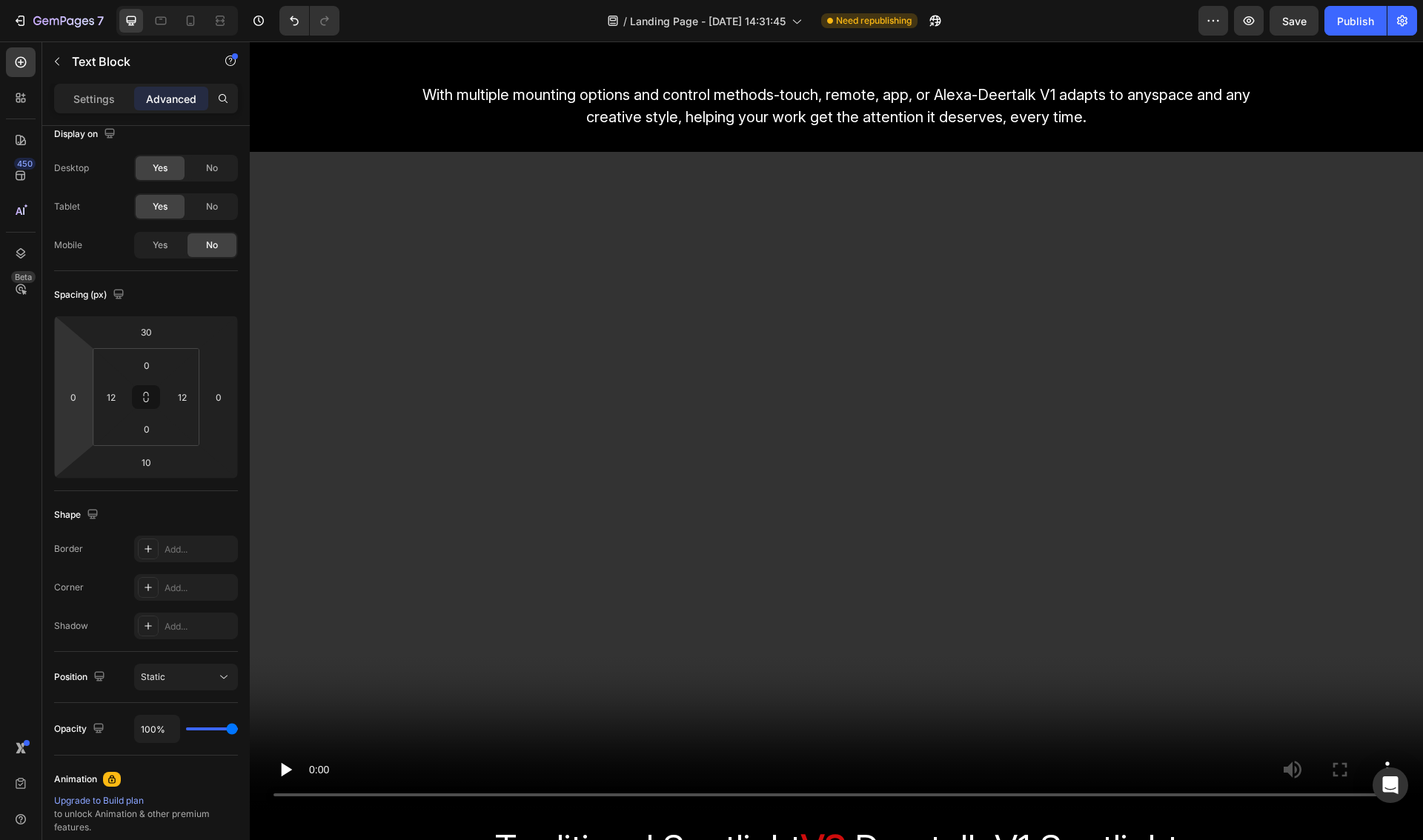
scroll to position [1688, 0]
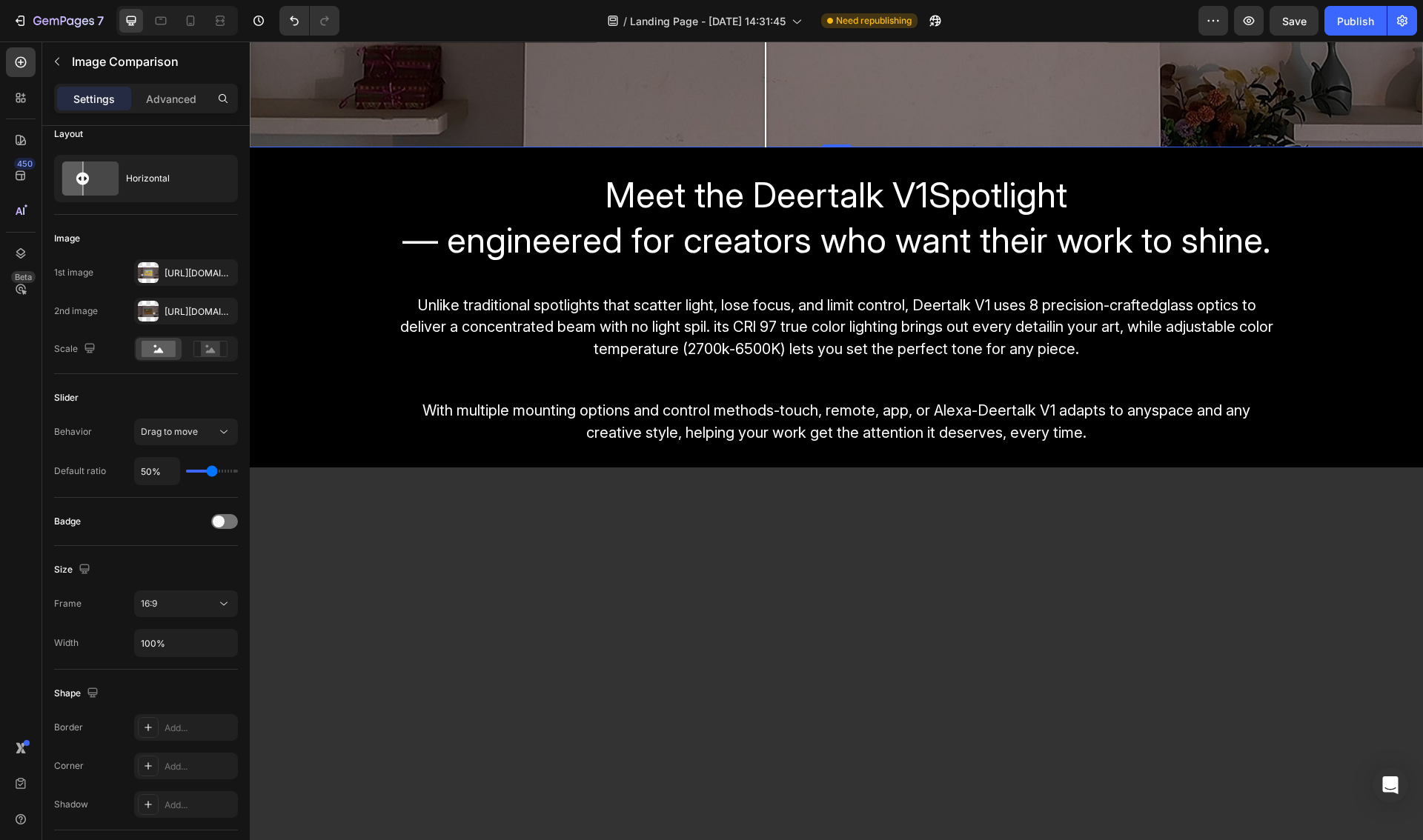
scroll to position [0, 0]
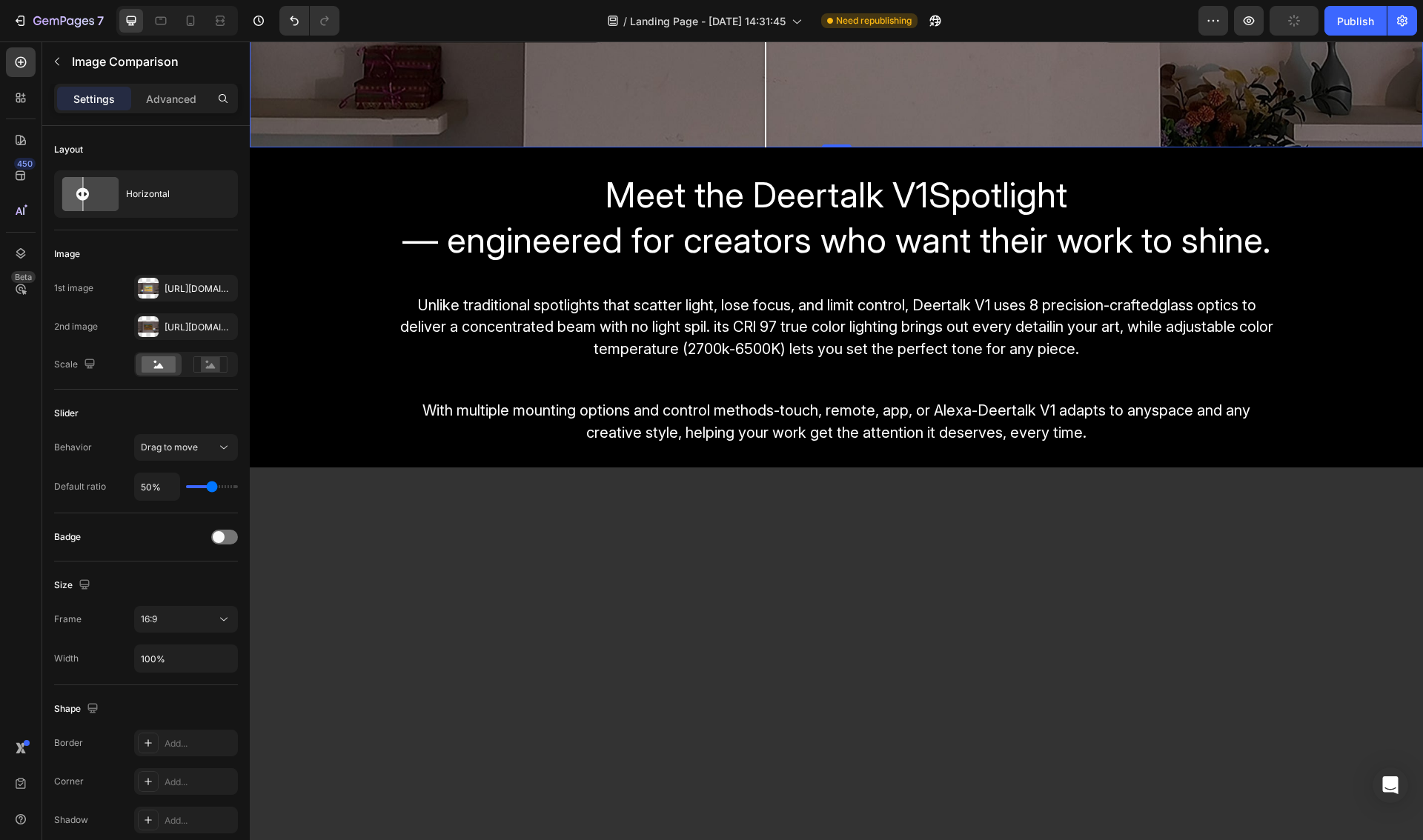
drag, startPoint x: 186, startPoint y: 100, endPoint x: 185, endPoint y: 110, distance: 10.0
click at [186, 100] on p "Advanced" at bounding box center [170, 98] width 50 height 16
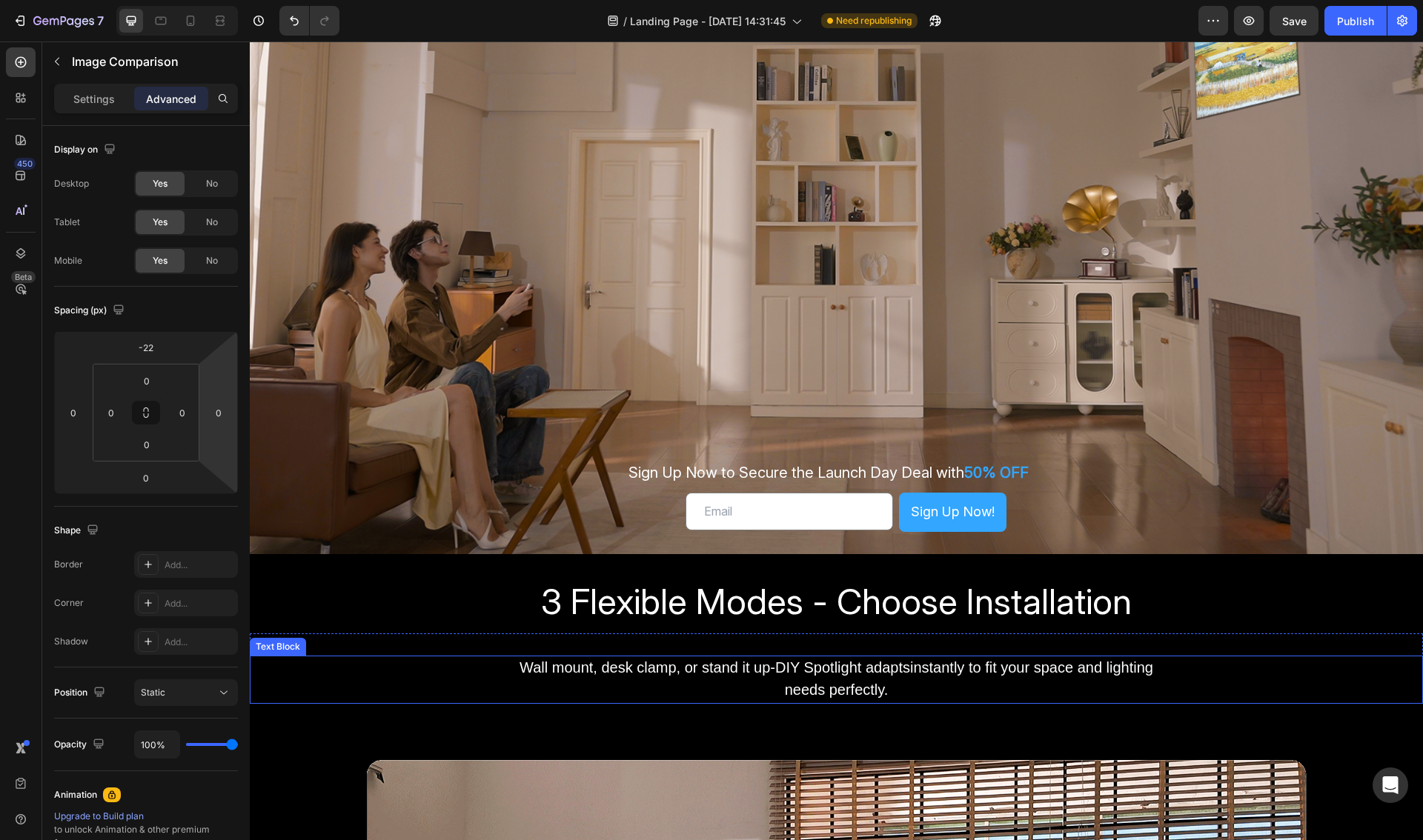
scroll to position [163, 0]
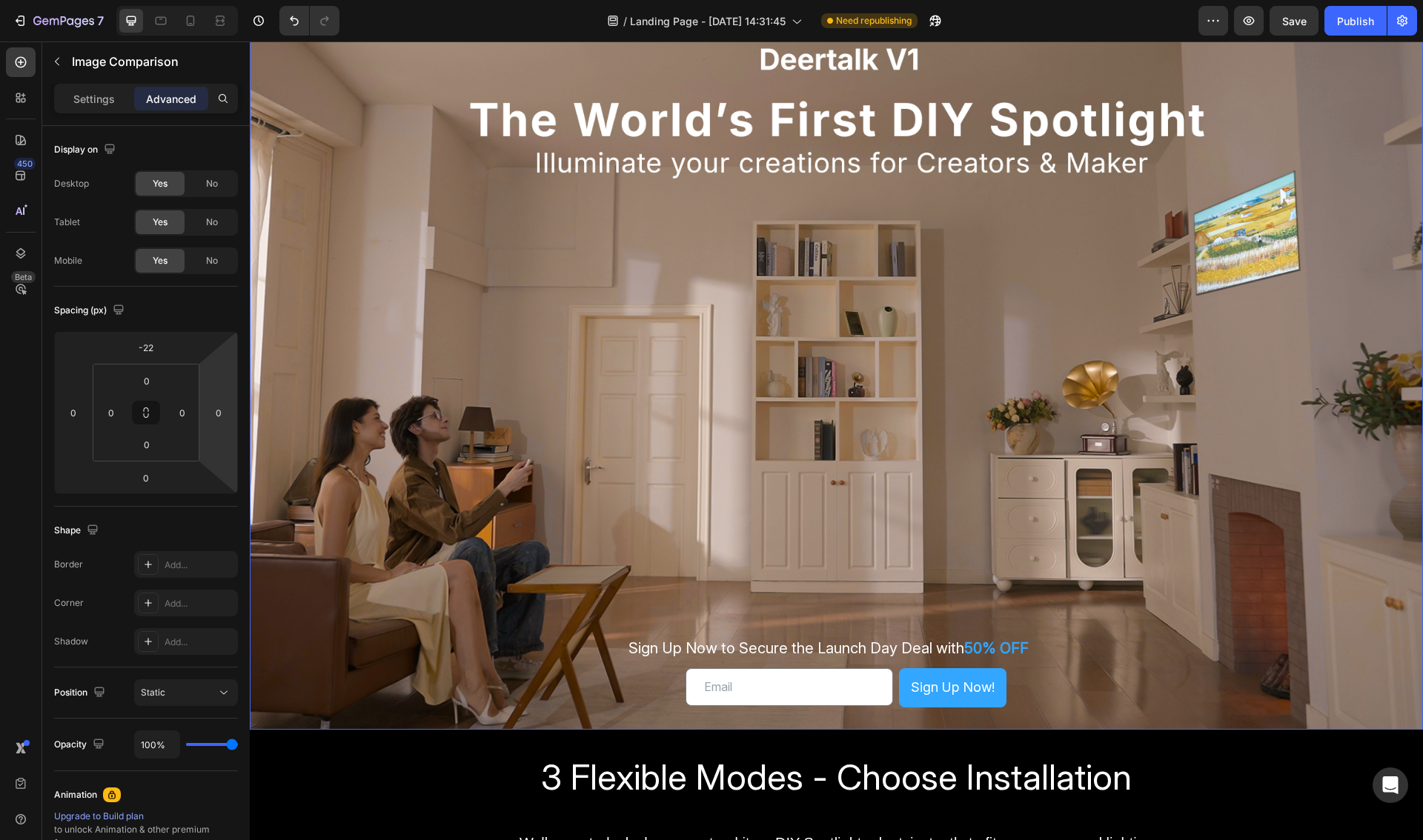
click at [433, 263] on div "Sign Up Now to Secure the Launch Day Deal with 50% OFF Text Block Email Field S…" at bounding box center [837, 319] width 1173 height 820
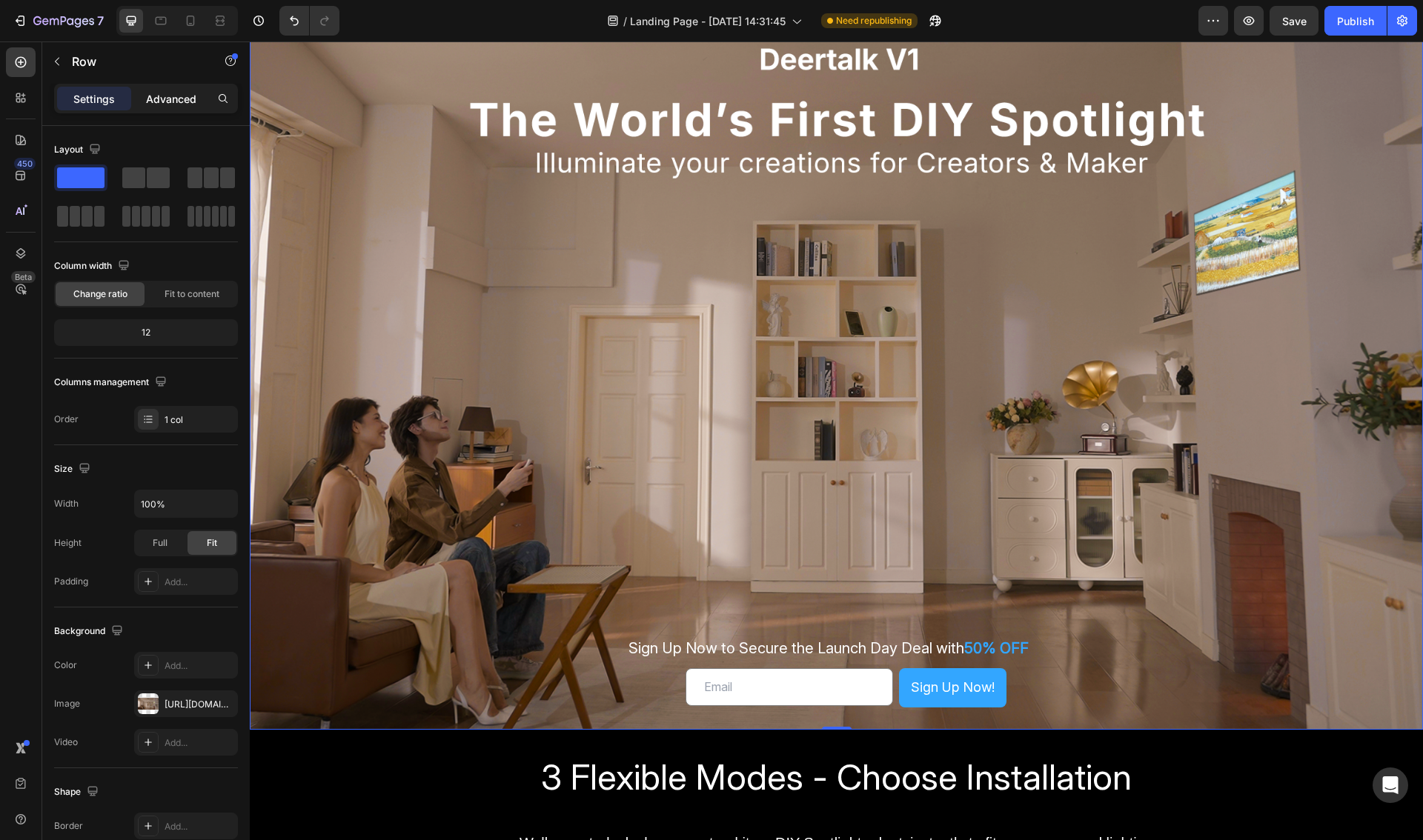
click at [150, 99] on p "Advanced" at bounding box center [170, 98] width 50 height 16
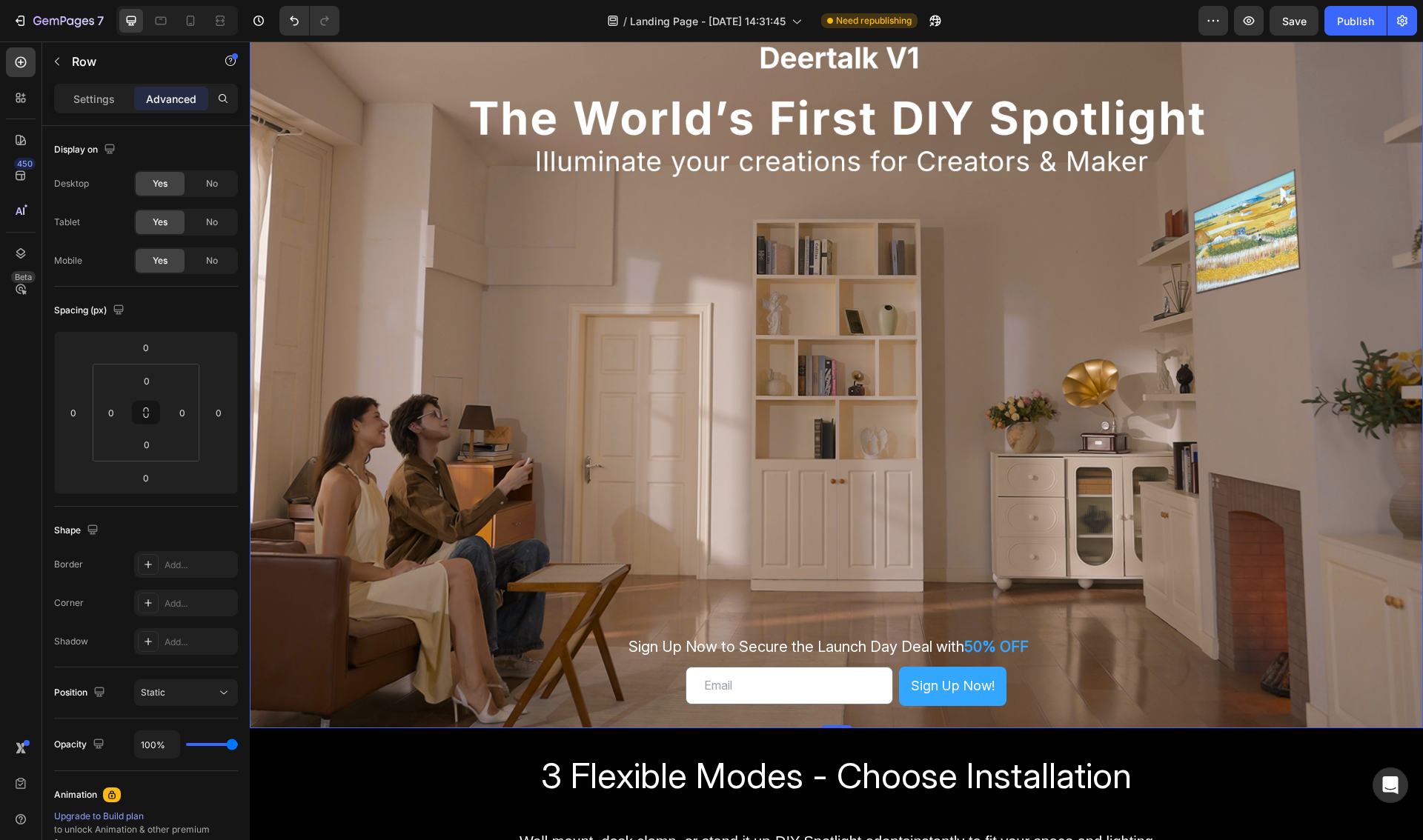
scroll to position [623, 0]
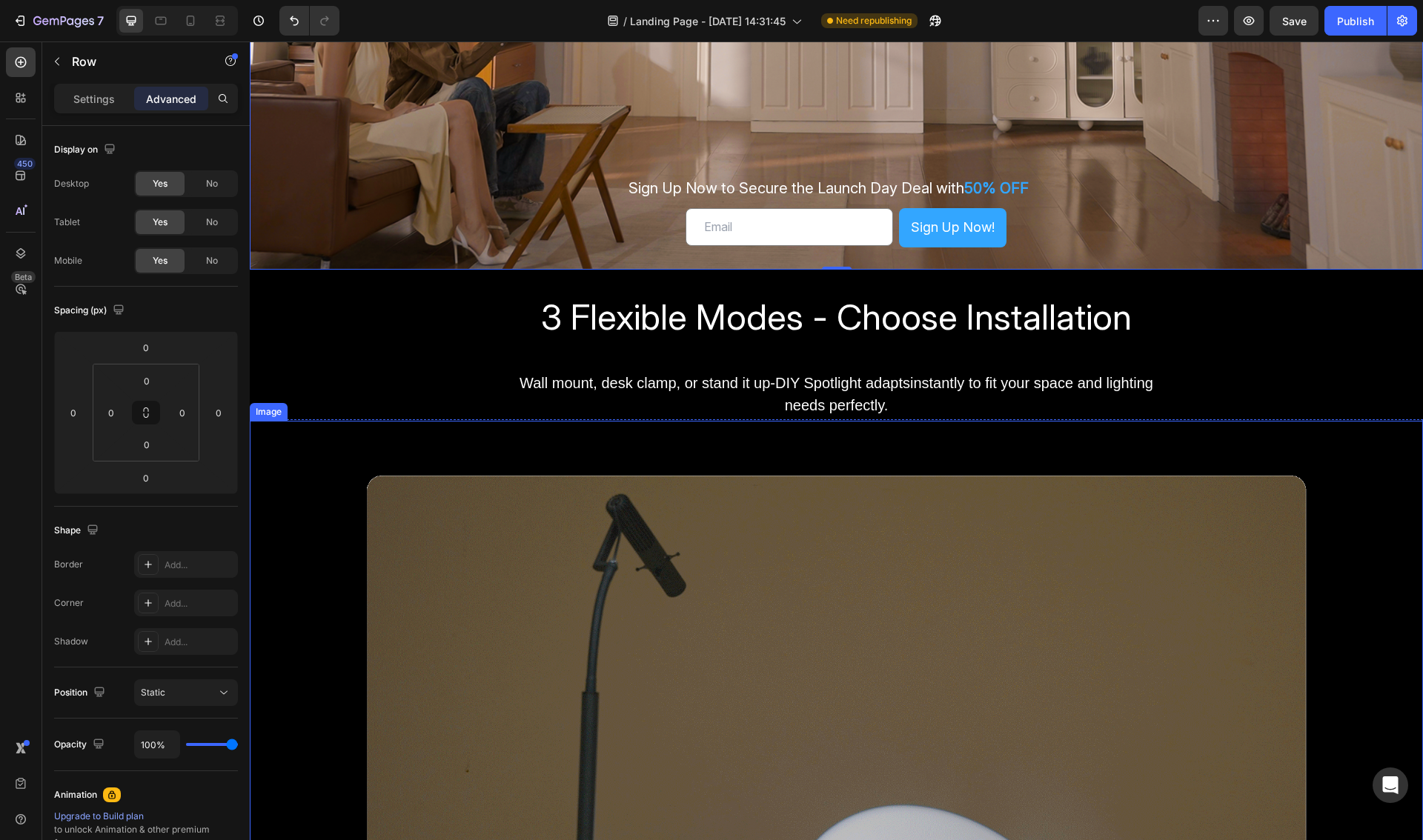
click at [344, 524] on img at bounding box center [837, 738] width 1173 height 634
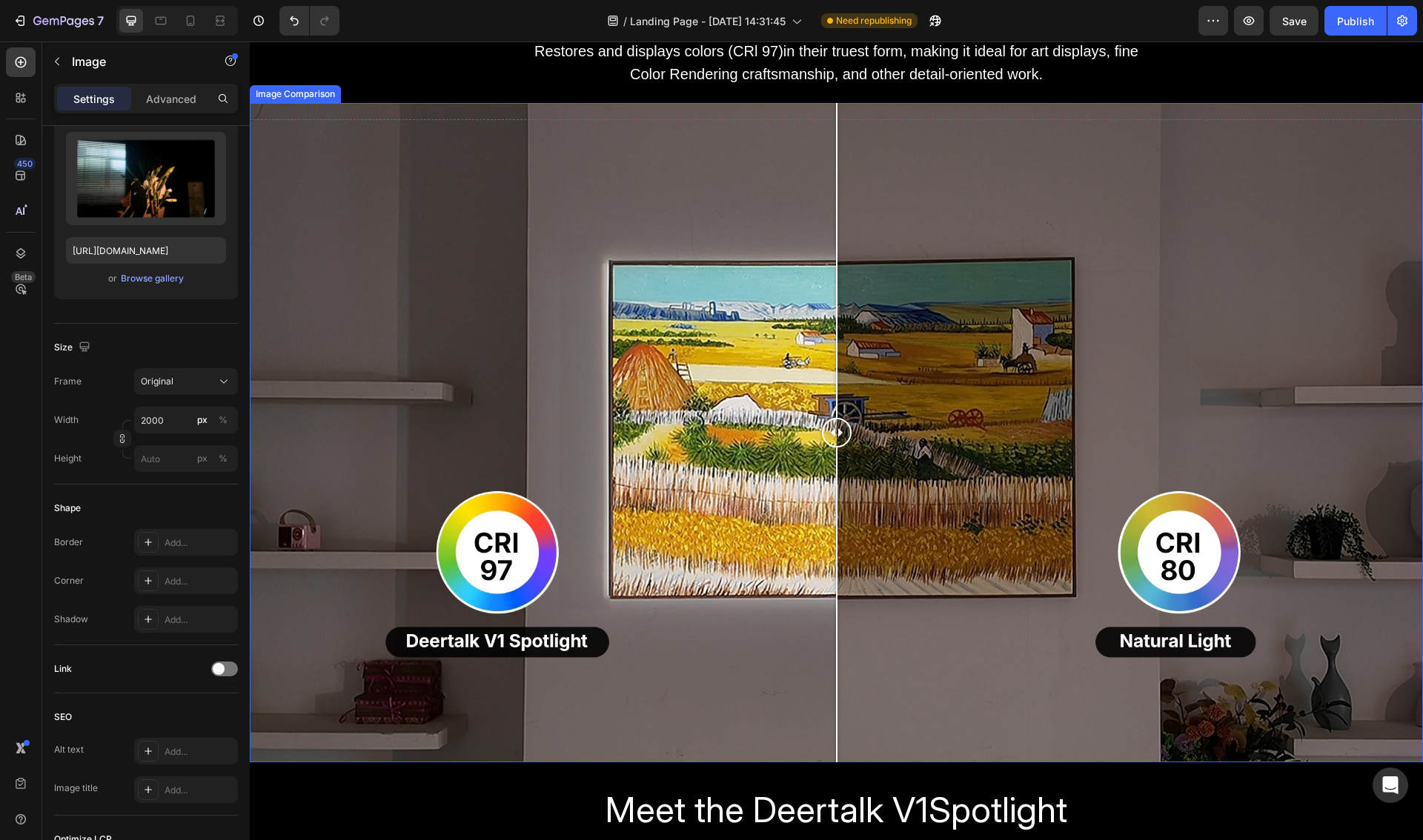
scroll to position [1678, 0]
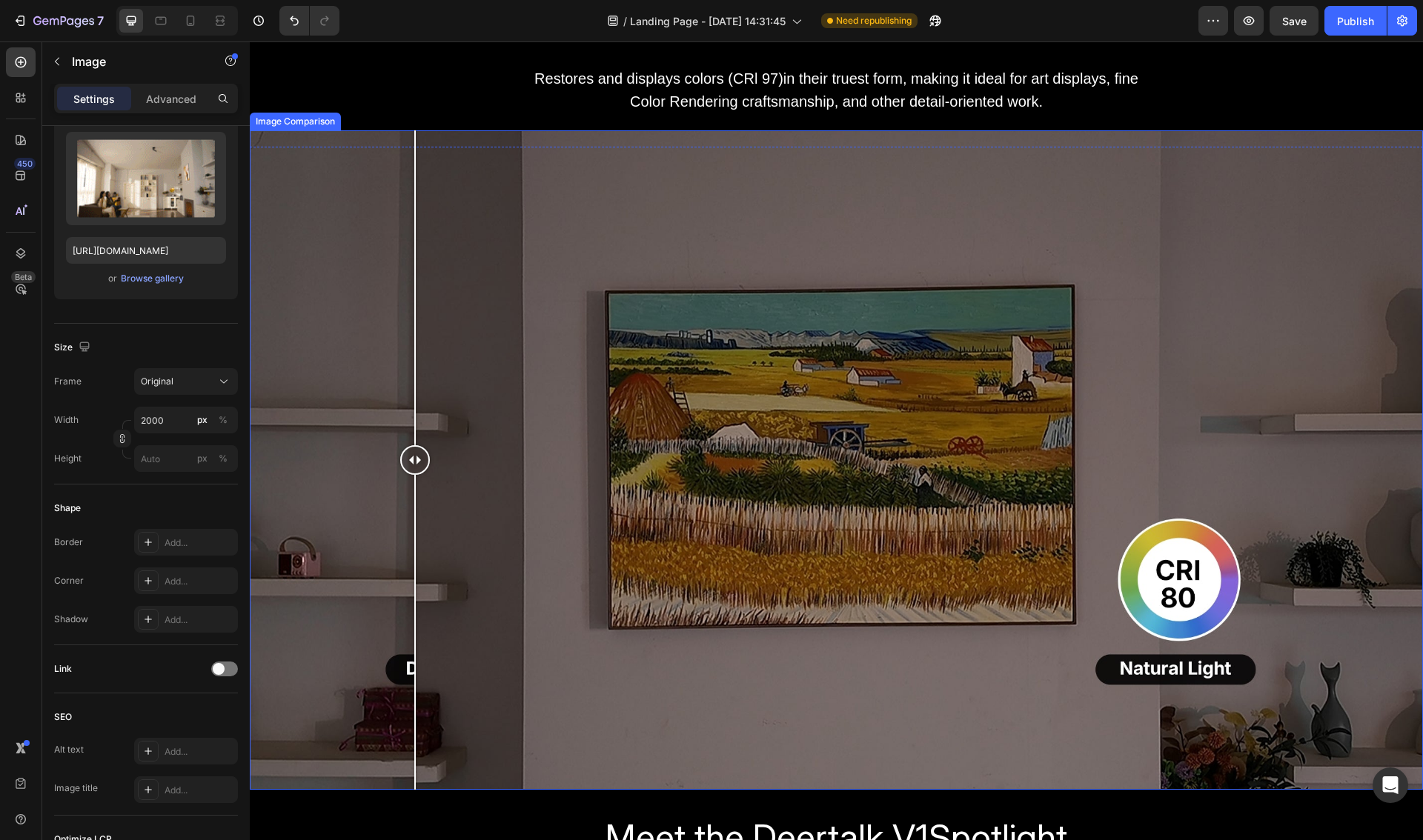
click at [415, 136] on div at bounding box center [837, 460] width 1173 height 659
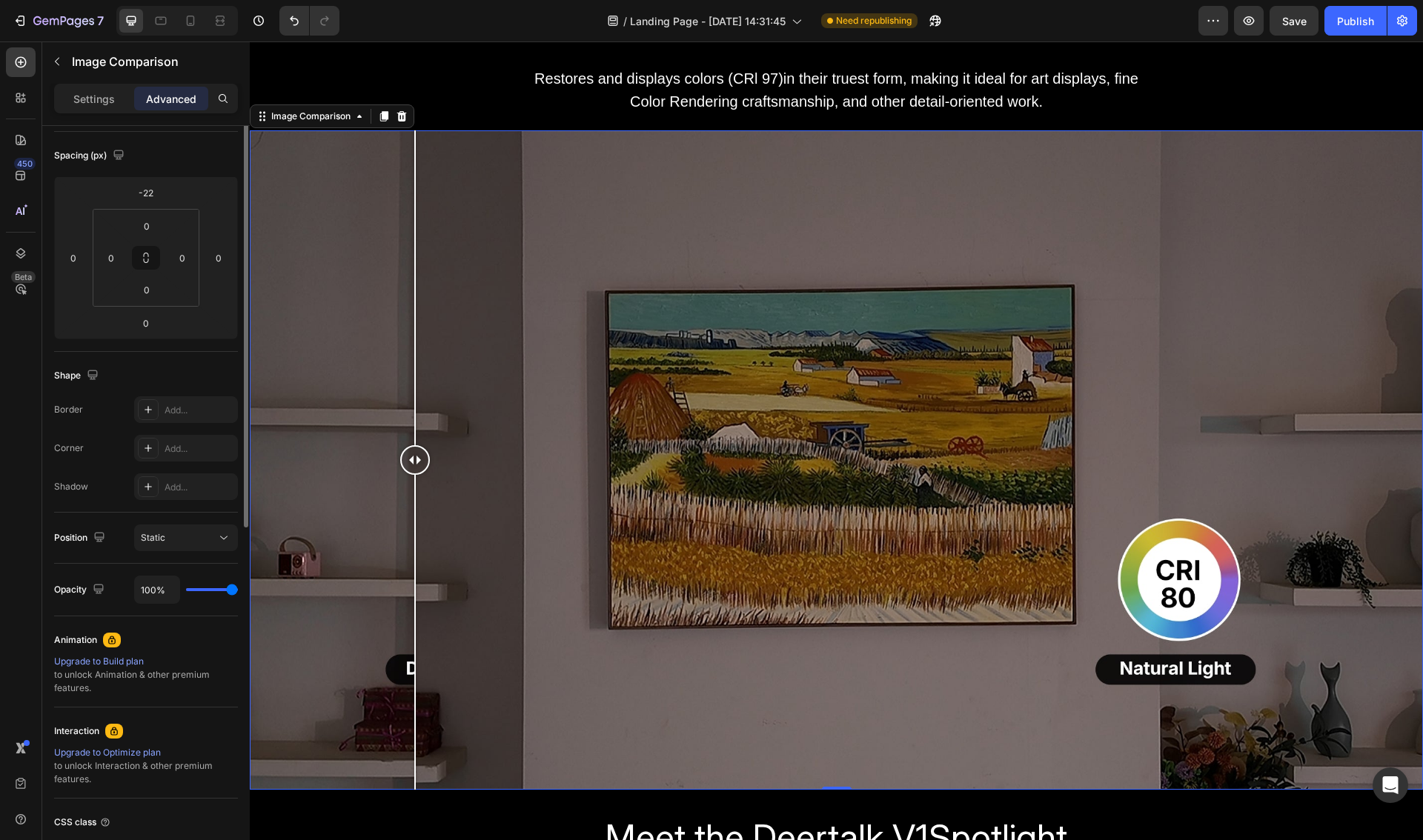
scroll to position [0, 0]
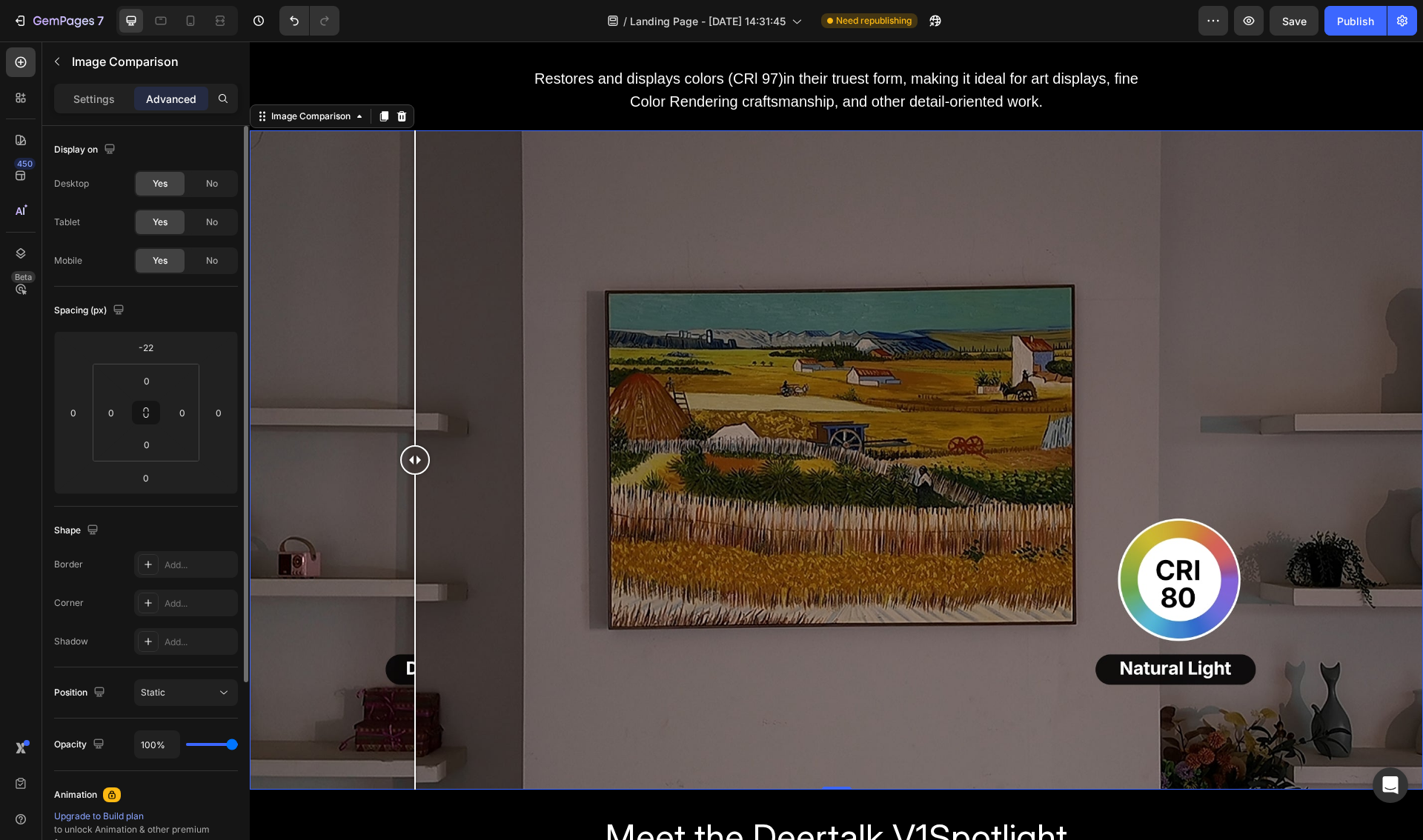
click at [312, 146] on div at bounding box center [837, 460] width 1173 height 659
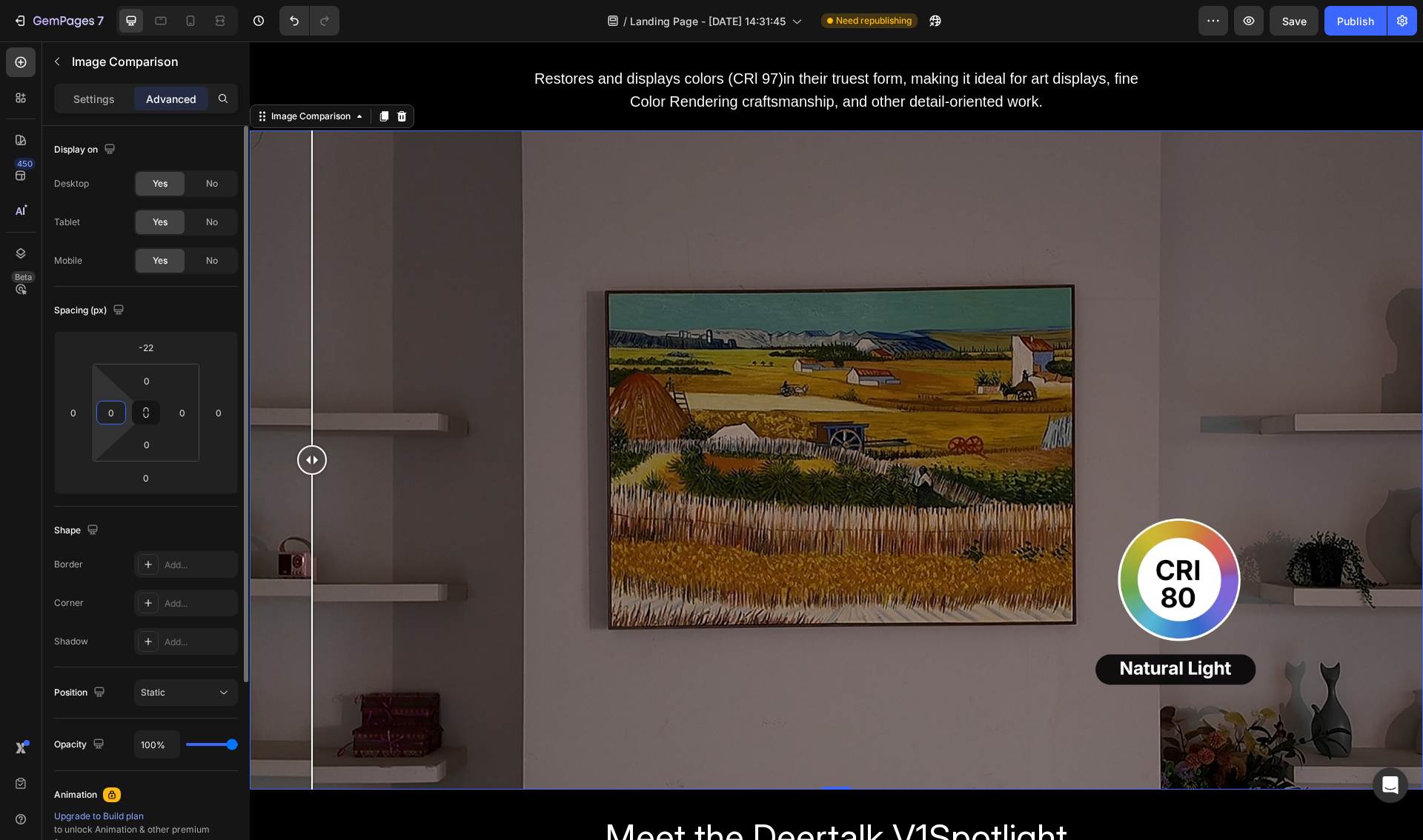
click at [110, 413] on input "0" at bounding box center [111, 413] width 23 height 23
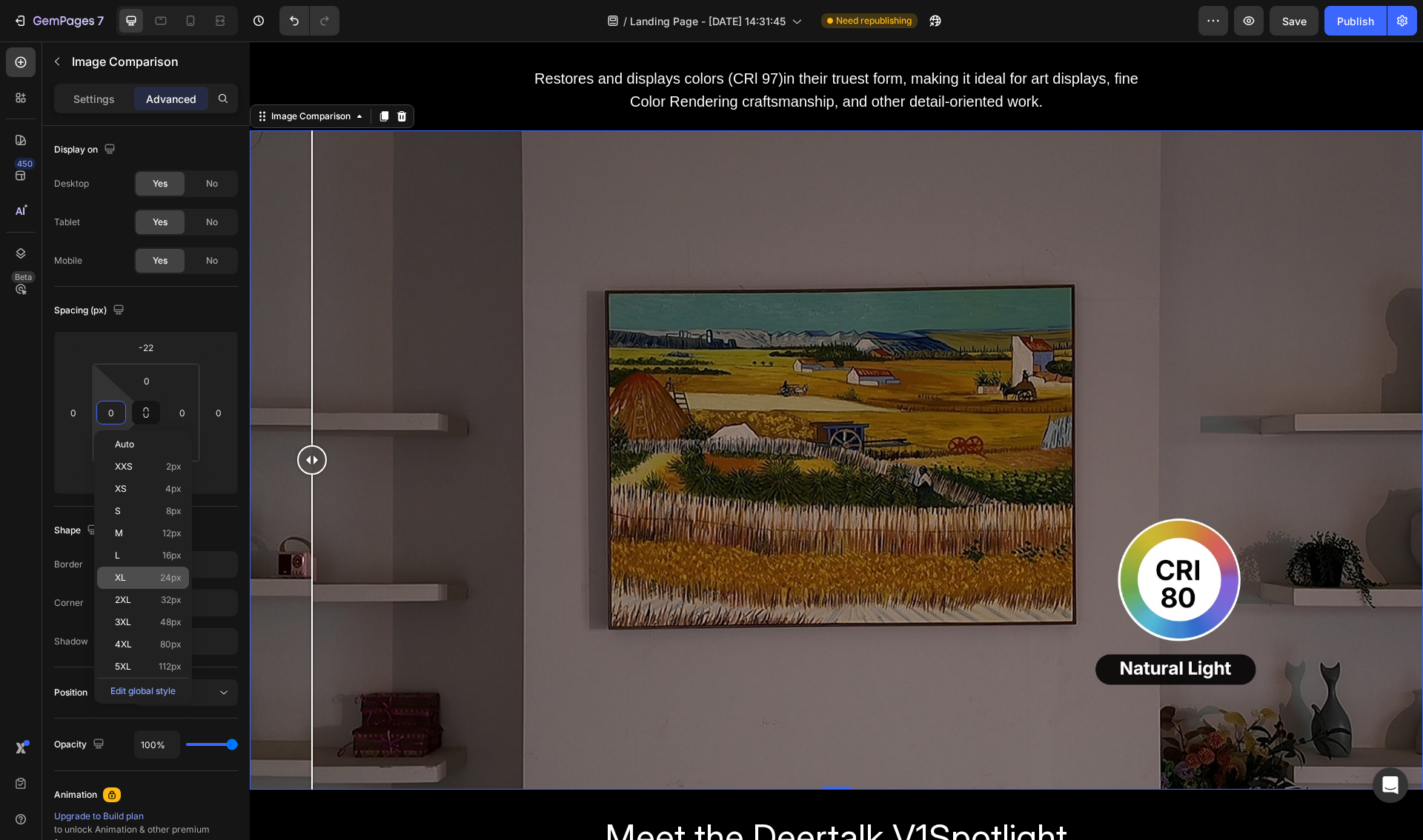
click at [128, 580] on p "XL 24px" at bounding box center [148, 578] width 67 height 11
type input "24"
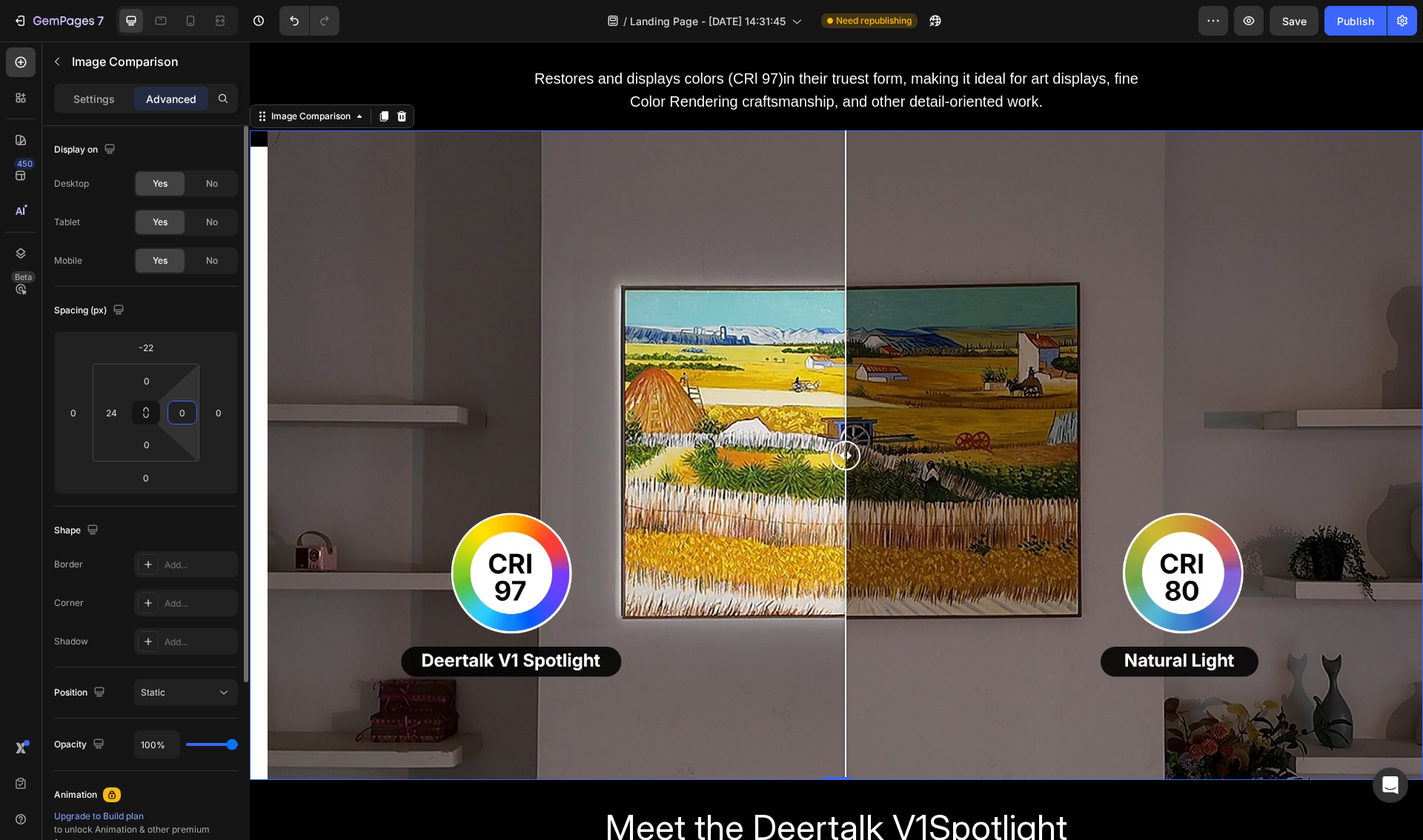
click at [181, 402] on input "0" at bounding box center [182, 413] width 23 height 23
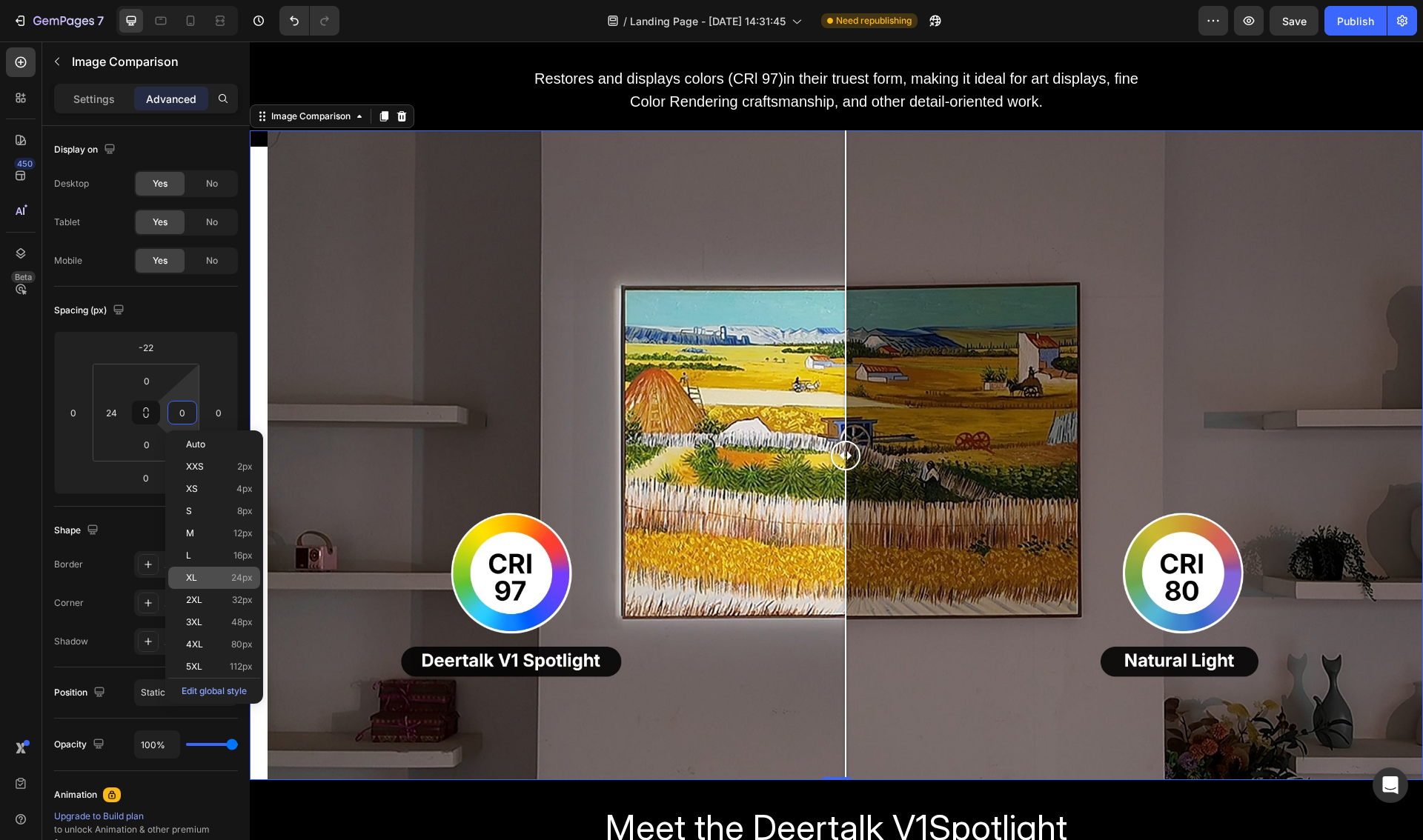
click at [200, 575] on p "XL 24px" at bounding box center [219, 578] width 67 height 11
type input "24"
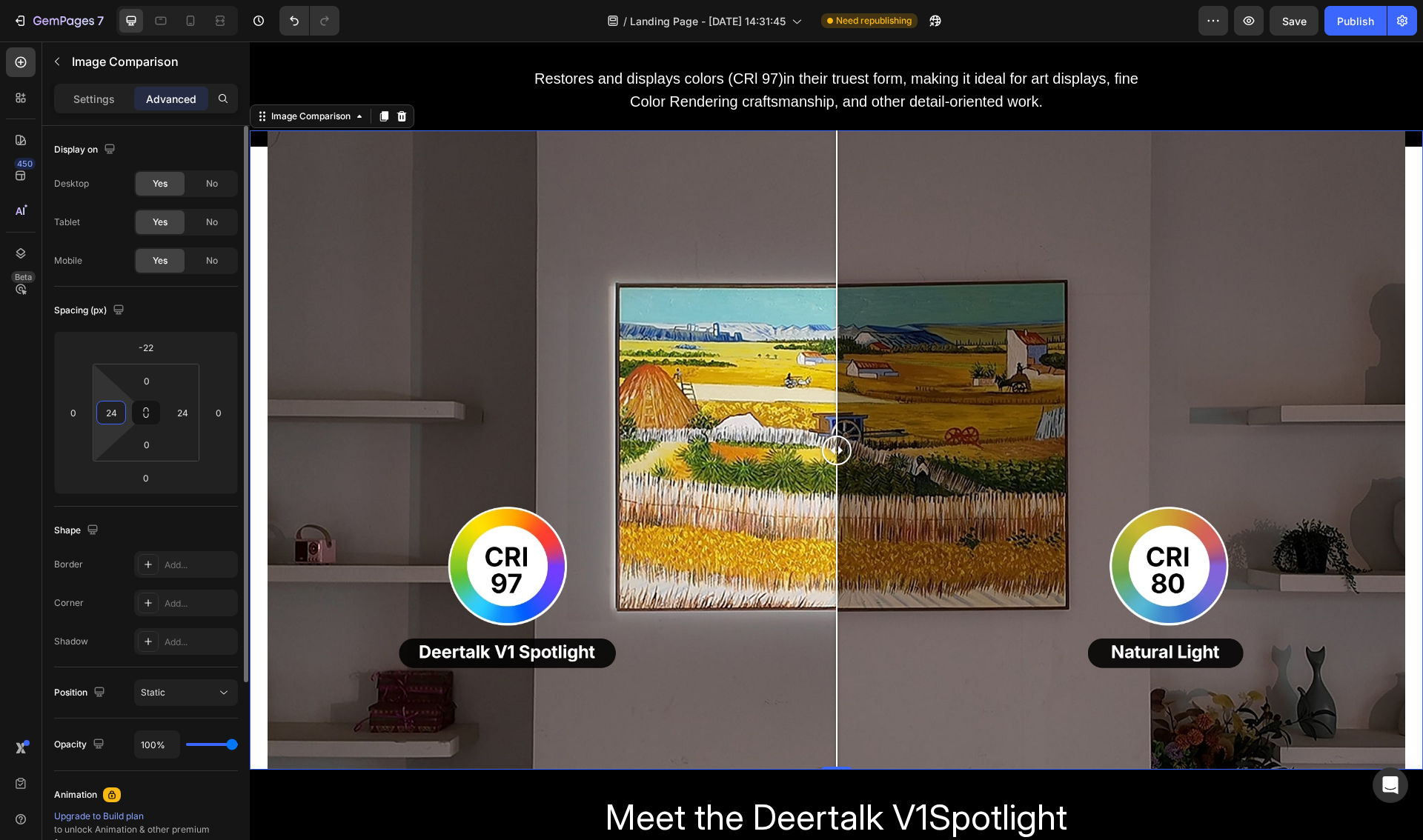
click at [112, 420] on input "24" at bounding box center [111, 413] width 23 height 23
click at [150, 354] on input "-22" at bounding box center [146, 348] width 29 height 23
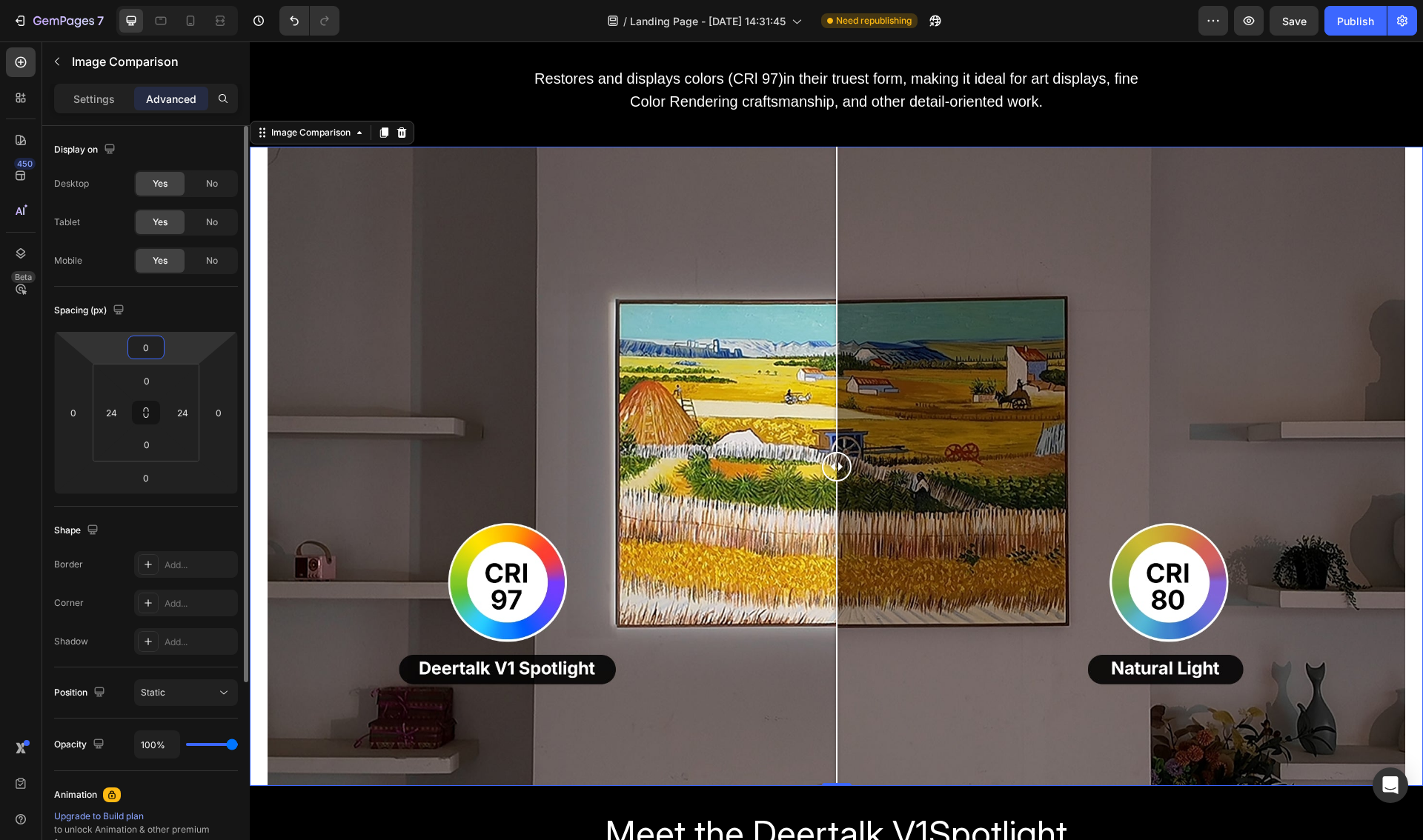
type input "0"
click at [195, 313] on div "Spacing (px)" at bounding box center [146, 311] width 184 height 24
click at [116, 417] on input "24" at bounding box center [111, 413] width 23 height 23
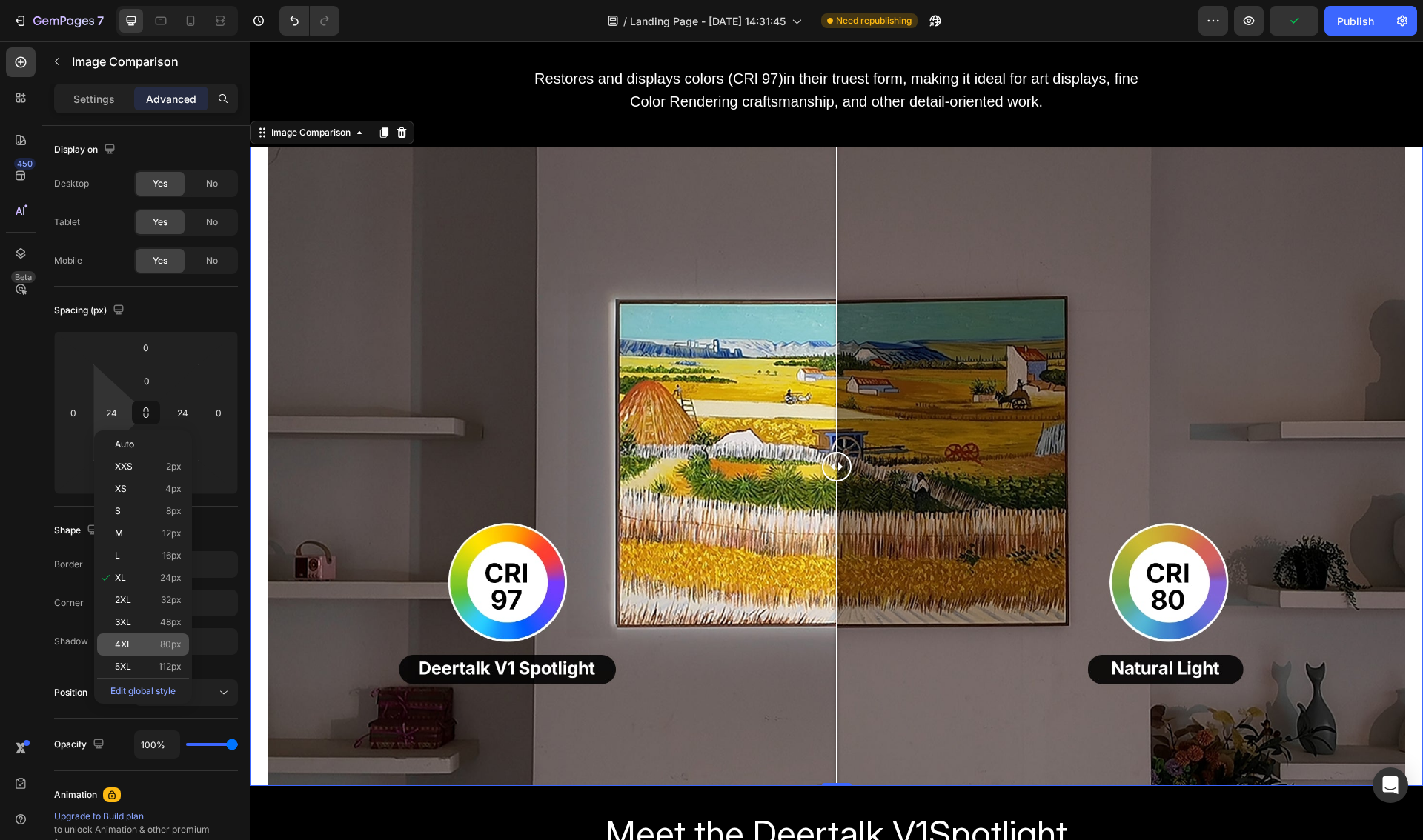
click at [143, 640] on p "4XL 80px" at bounding box center [148, 645] width 67 height 11
type input "80"
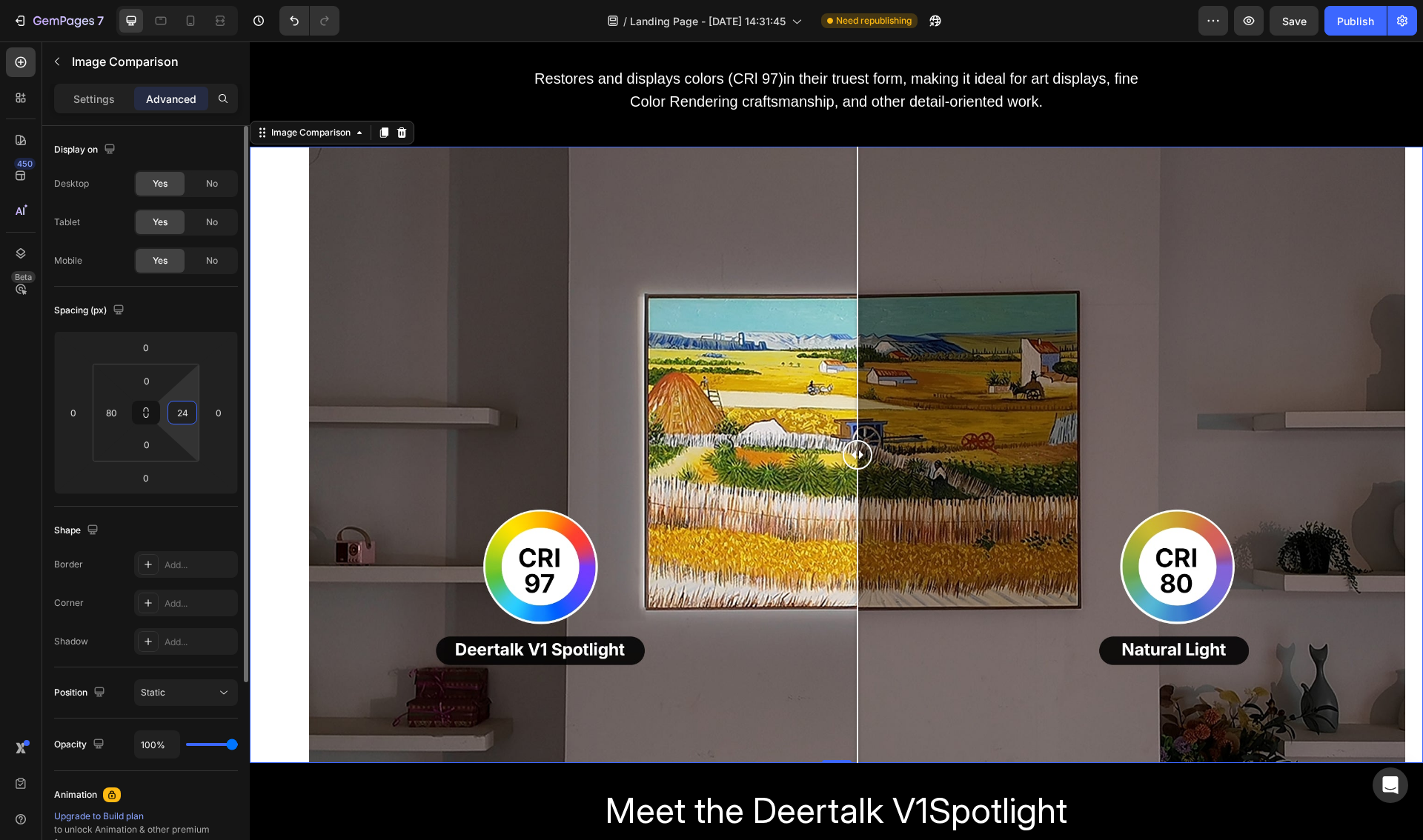
click at [182, 414] on input "24" at bounding box center [182, 413] width 23 height 23
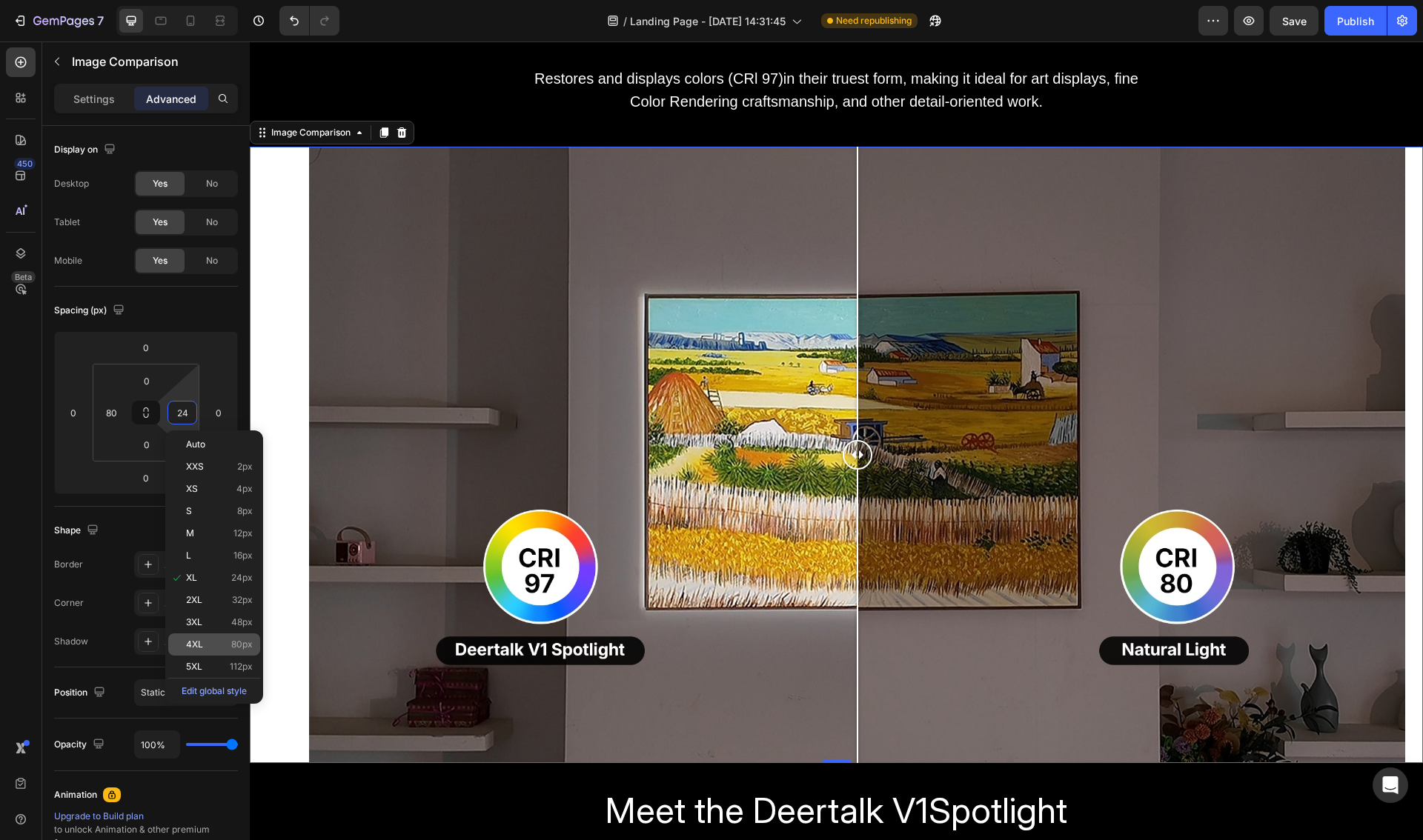
click at [204, 645] on p "4XL 80px" at bounding box center [219, 645] width 67 height 11
type input "80"
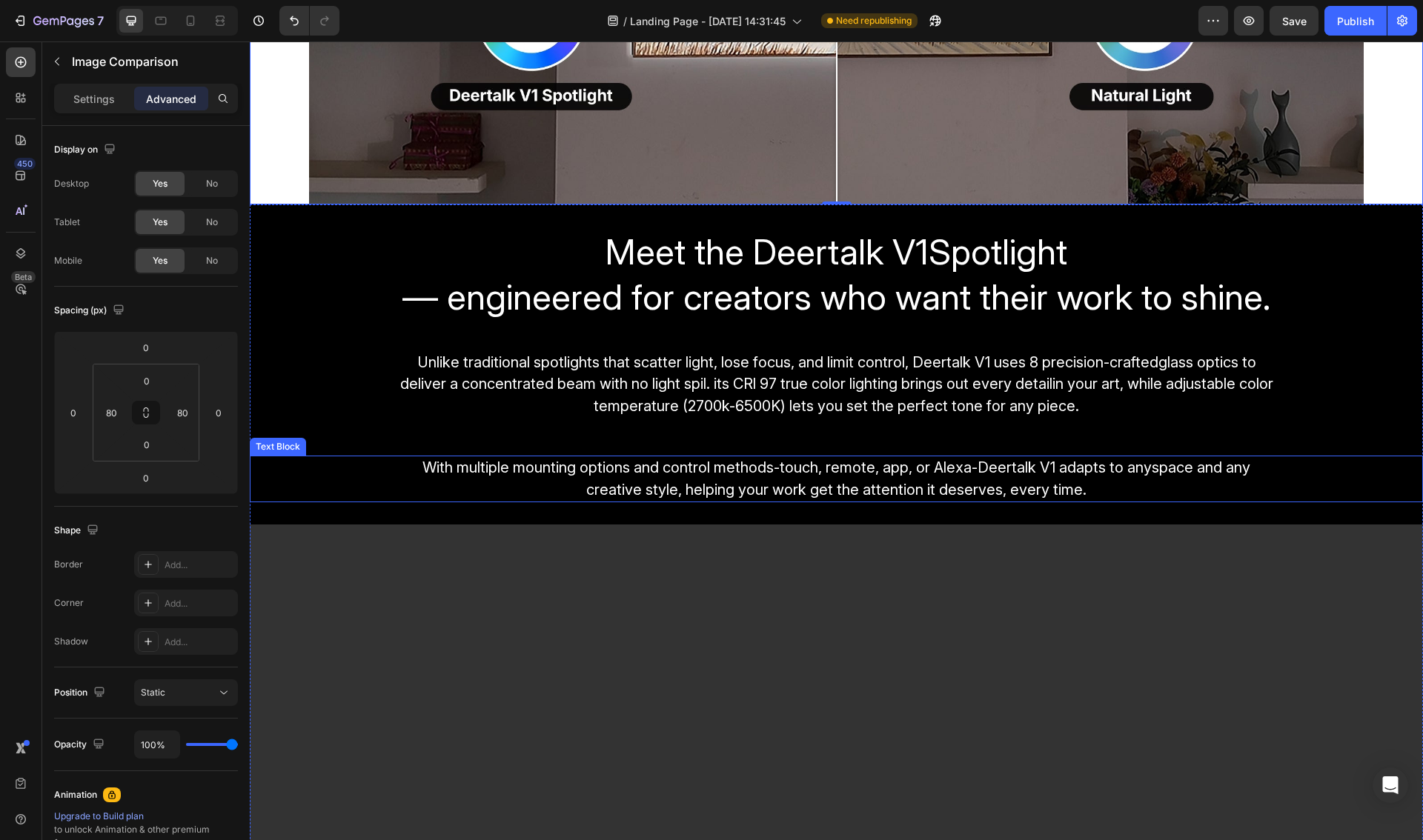
scroll to position [2254, 0]
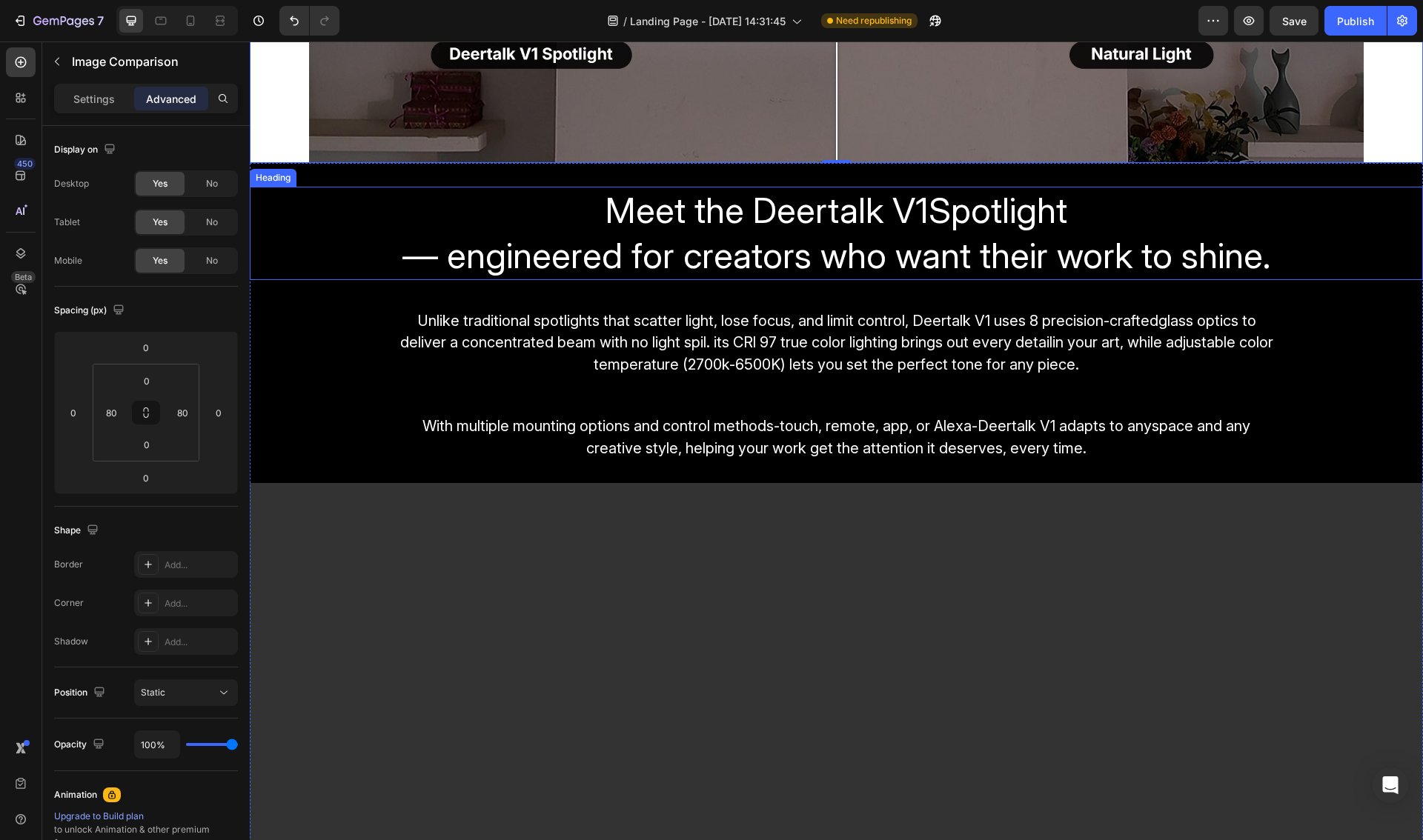
click at [749, 220] on span "Meet the Deertalk V1Spotlight" at bounding box center [836, 210] width 462 height 44
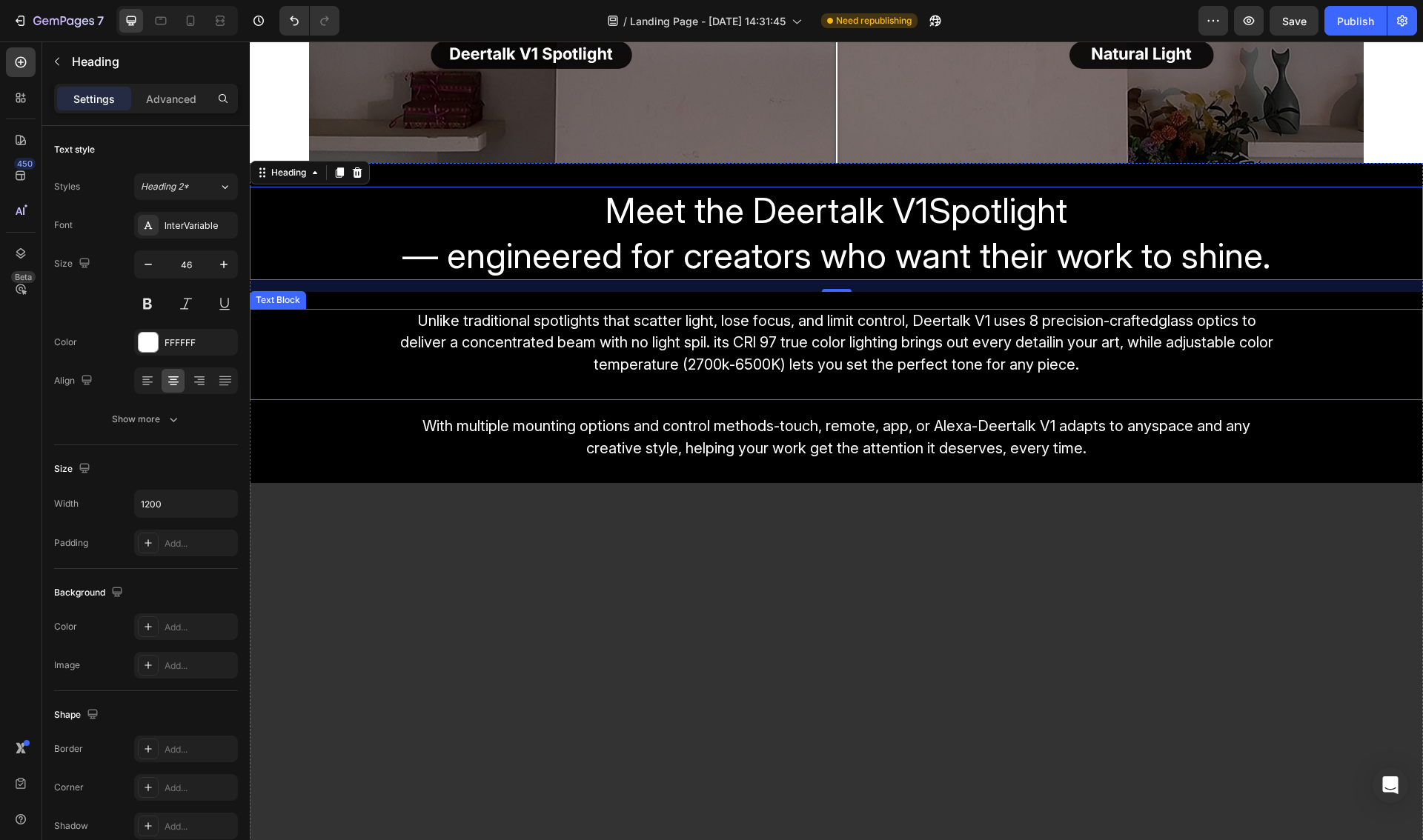
click at [651, 348] on span "Unlike traditional spotlights that scatter light, lose focus, and limit control…" at bounding box center [837, 342] width 873 height 62
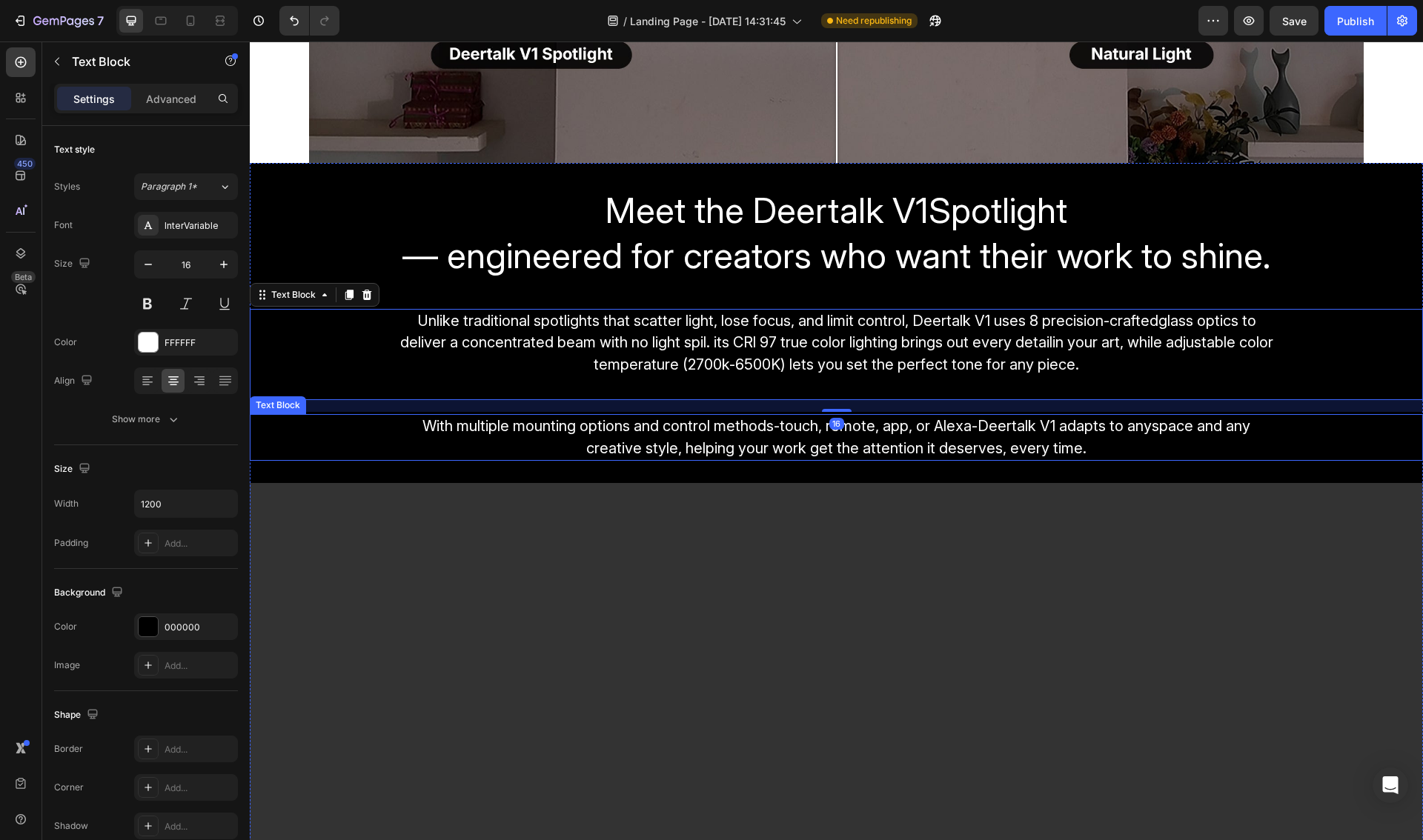
click at [665, 417] on p "With multiple mounting options and control methods-touch, remote, app, or Alexa…" at bounding box center [837, 438] width 886 height 44
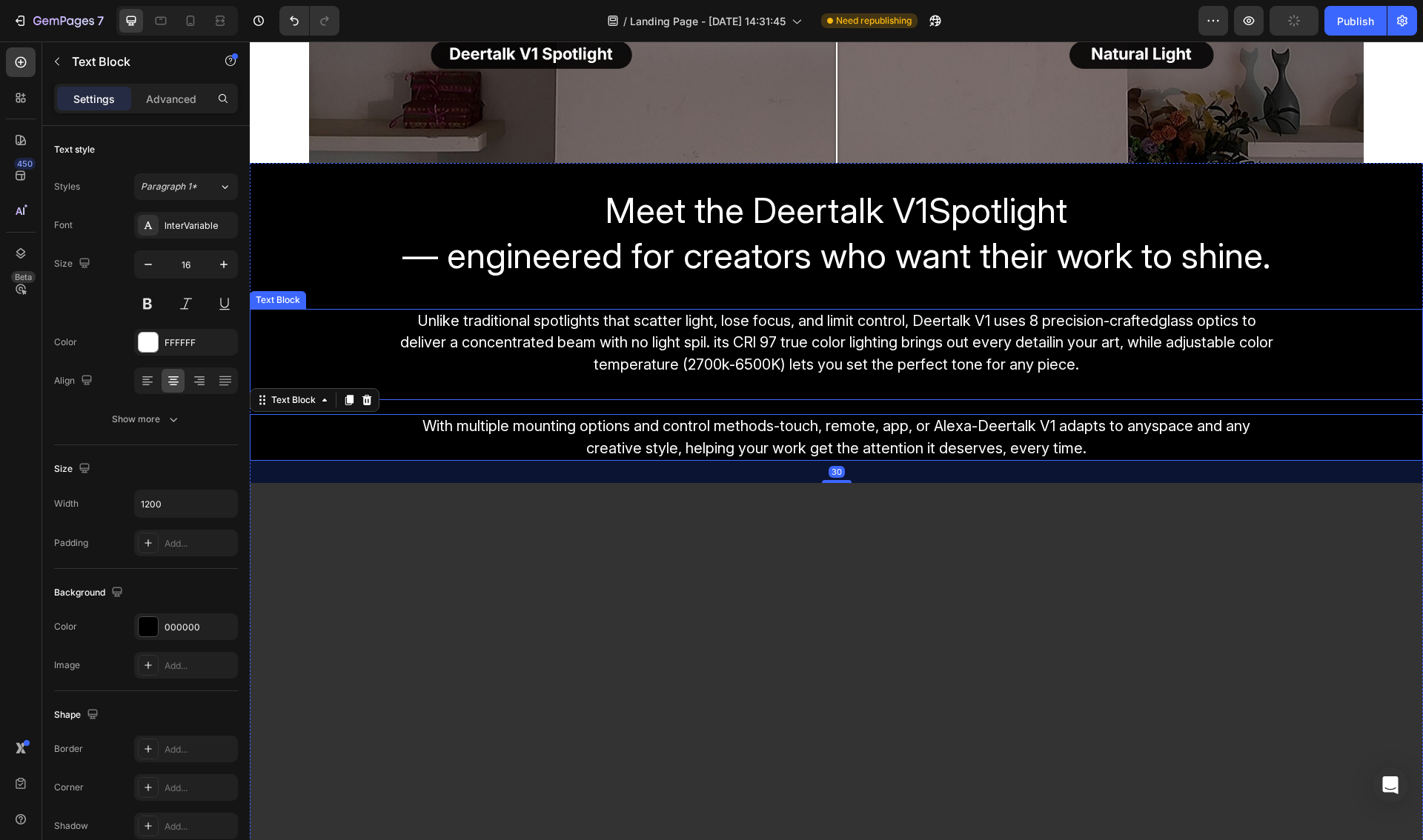
click at [696, 354] on p "Unlike traditional spotlights that scatter light, lose focus, and limit control…" at bounding box center [837, 354] width 886 height 88
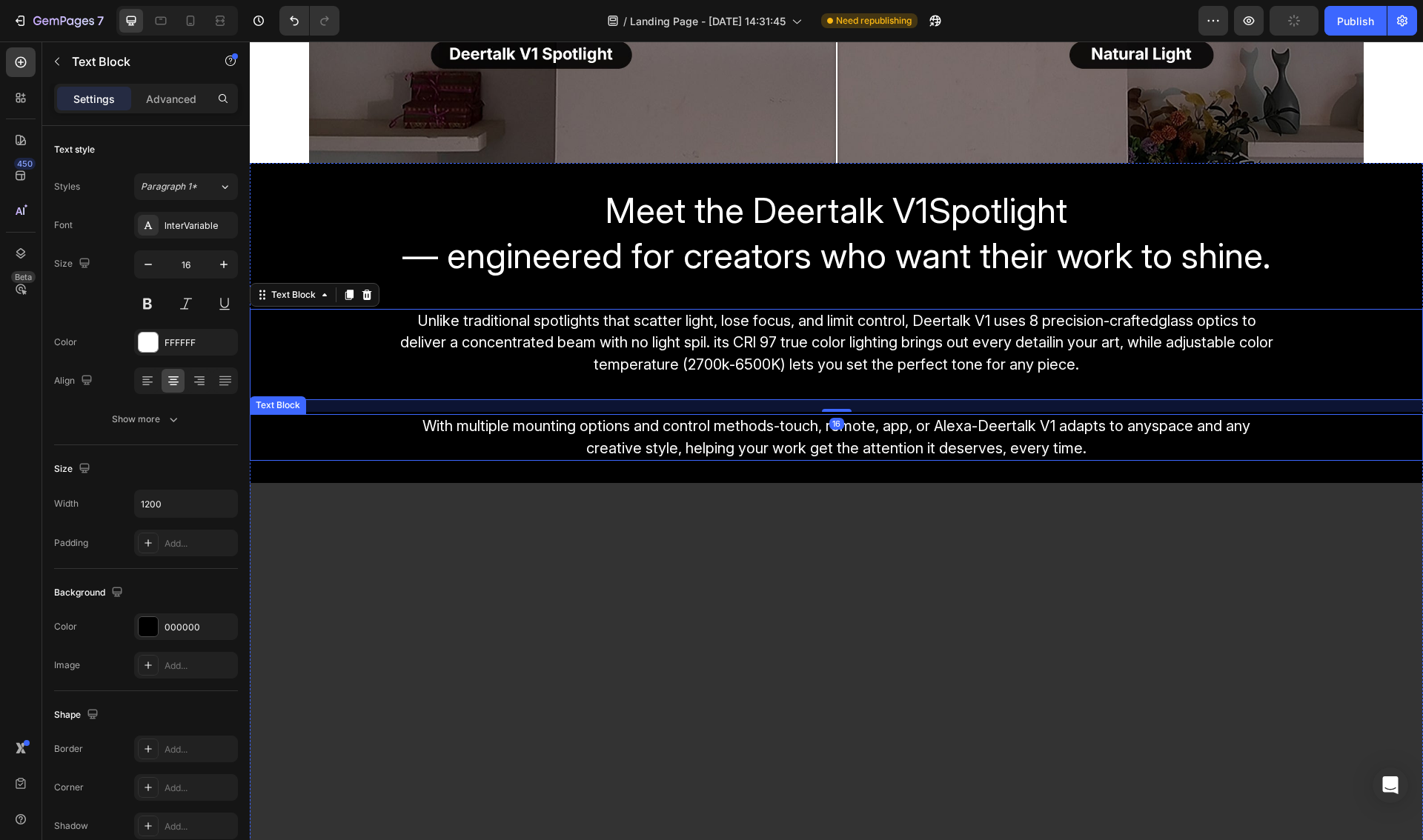
click at [660, 423] on span "With multiple mounting options and control methods-touch, remote, app, or Alexa…" at bounding box center [836, 437] width 828 height 40
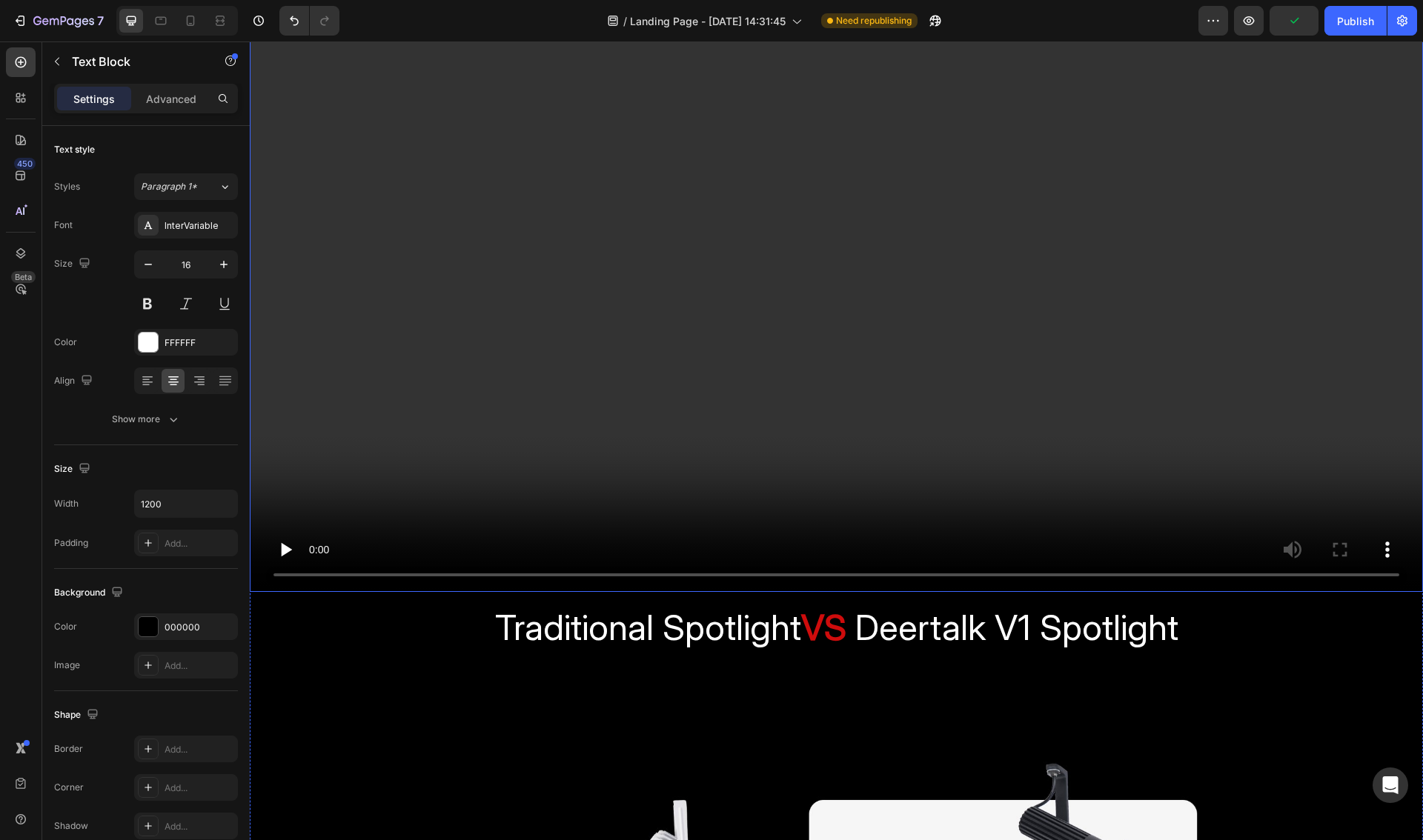
scroll to position [2865, 0]
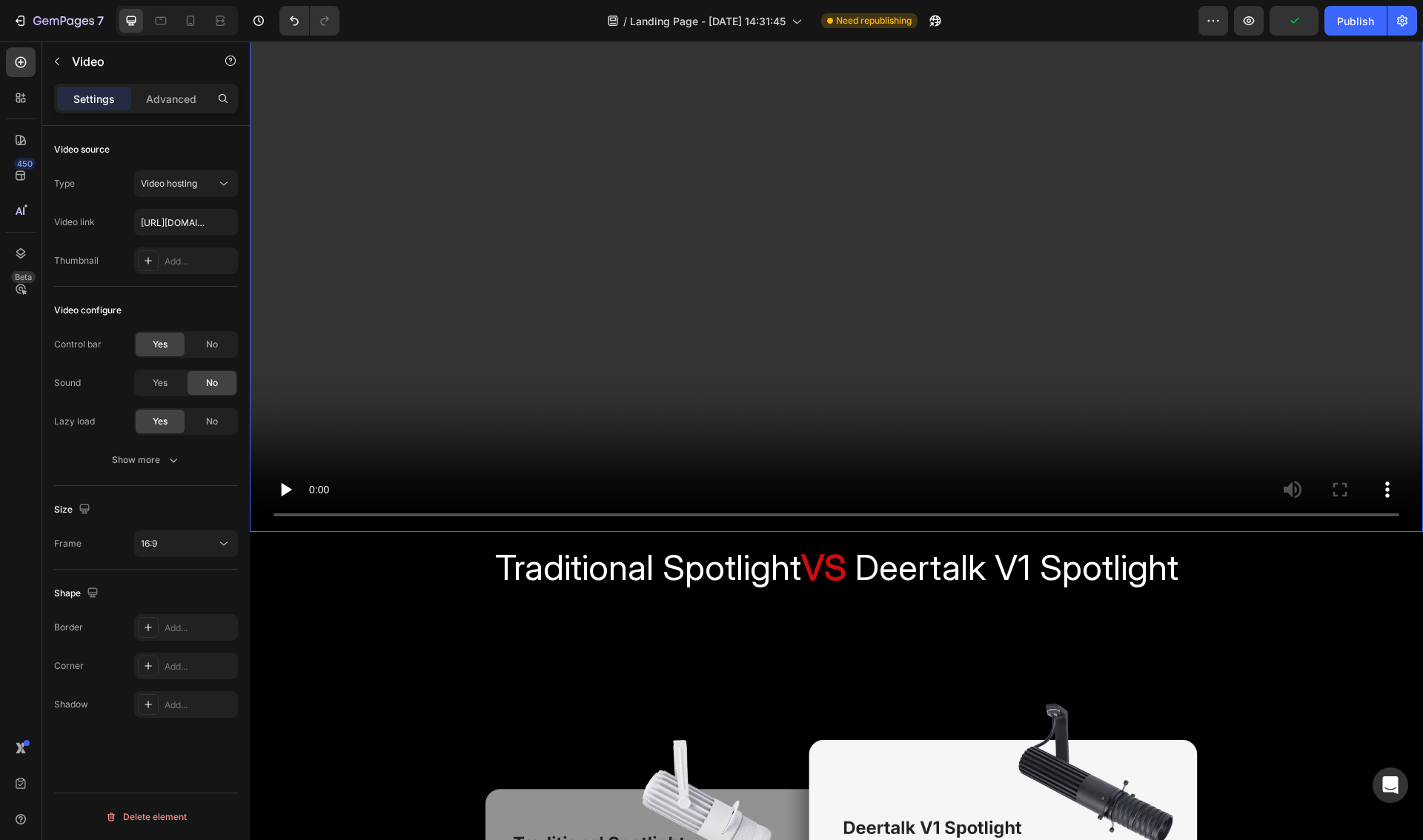
click at [671, 371] on video at bounding box center [837, 201] width 1173 height 659
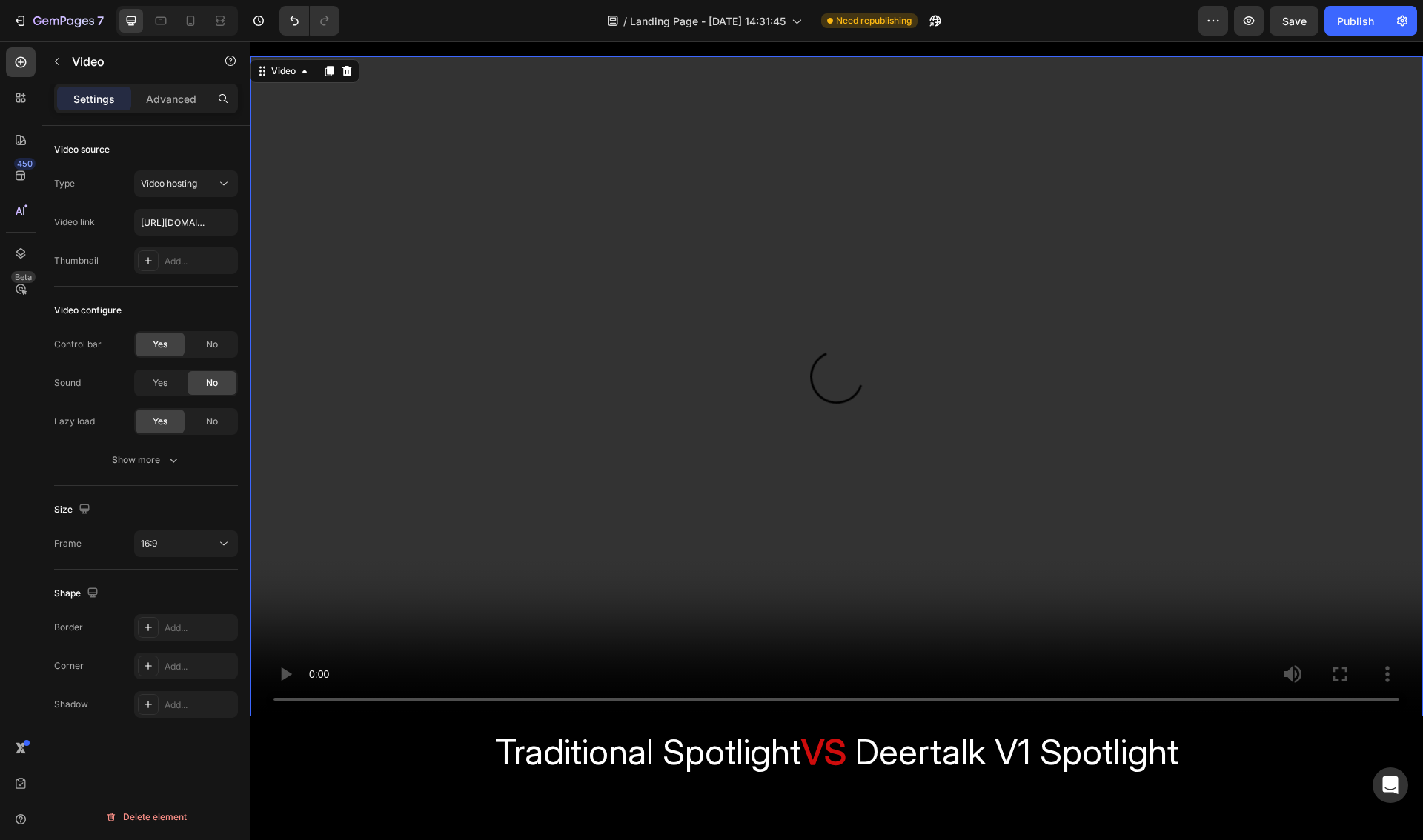
scroll to position [2577, 0]
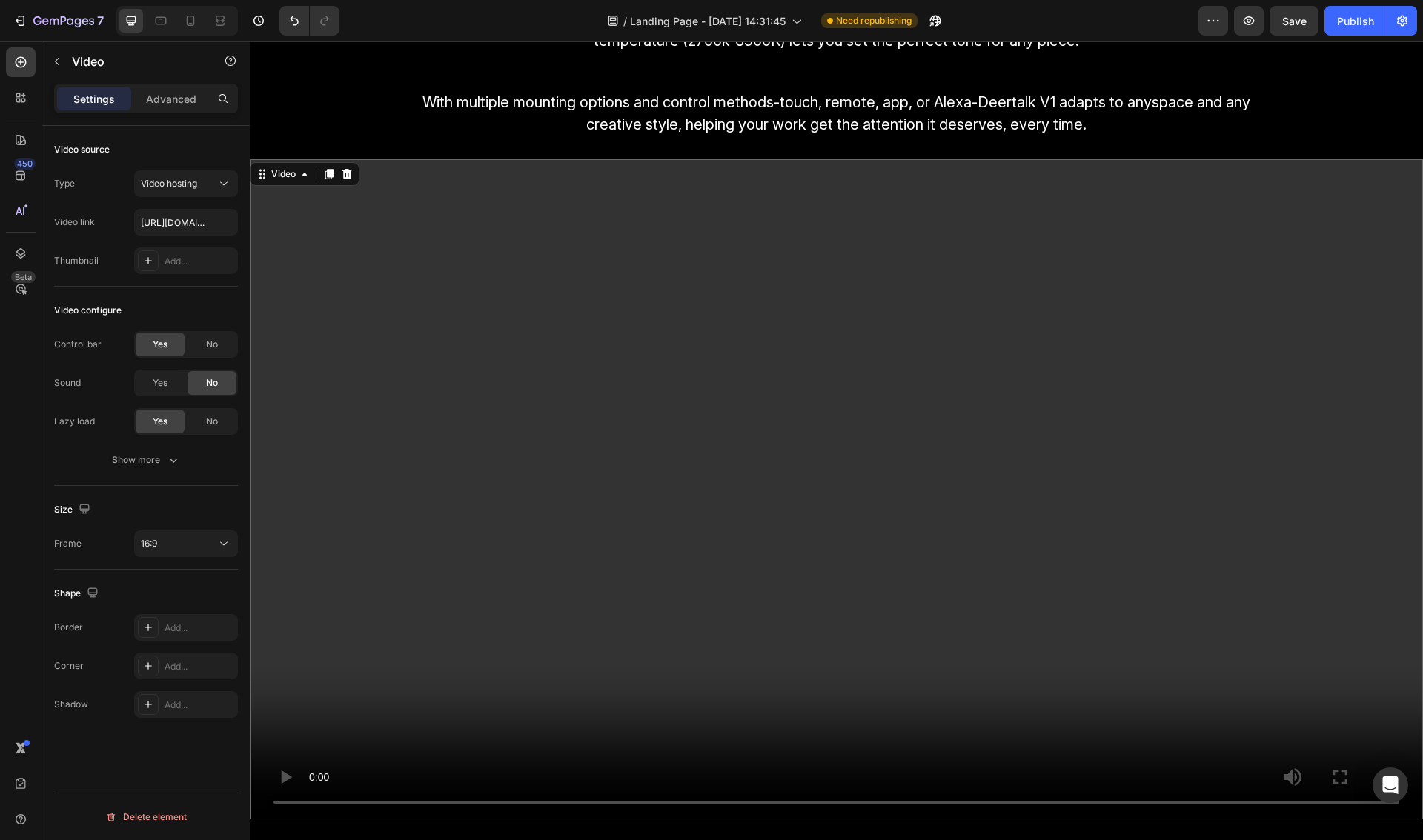
click at [172, 98] on p "Advanced" at bounding box center [170, 98] width 50 height 16
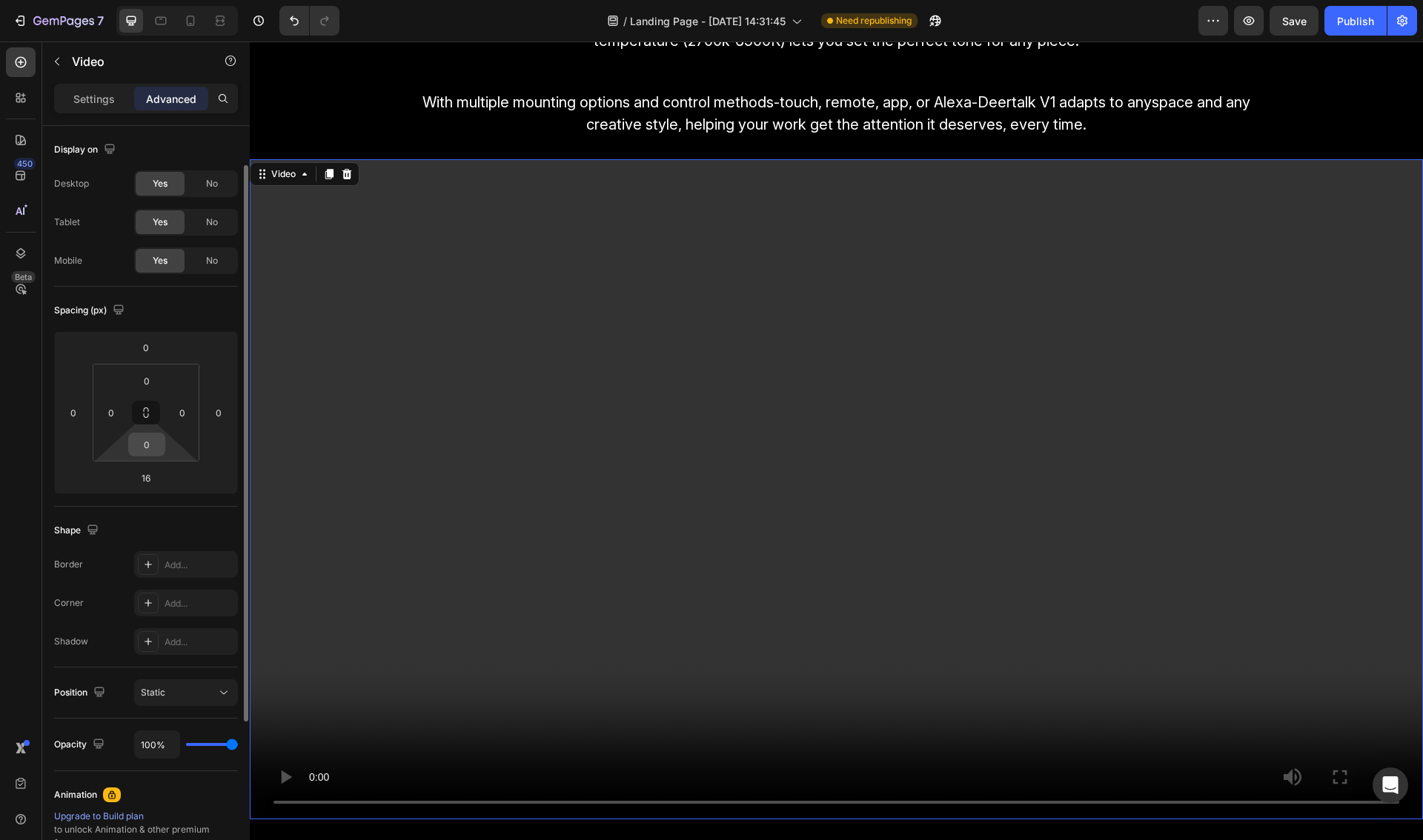
scroll to position [23, 0]
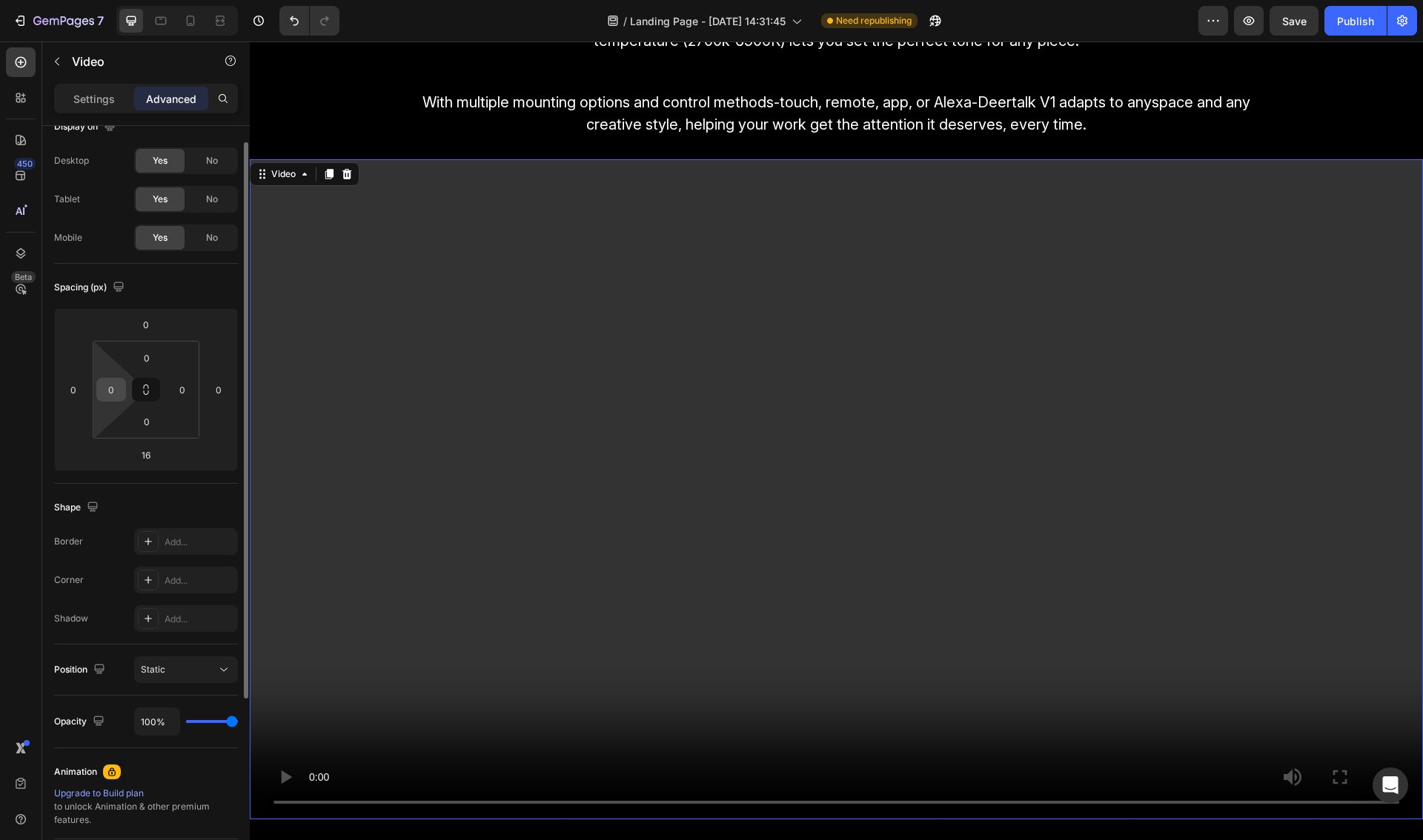
click at [121, 396] on input "0" at bounding box center [111, 390] width 23 height 23
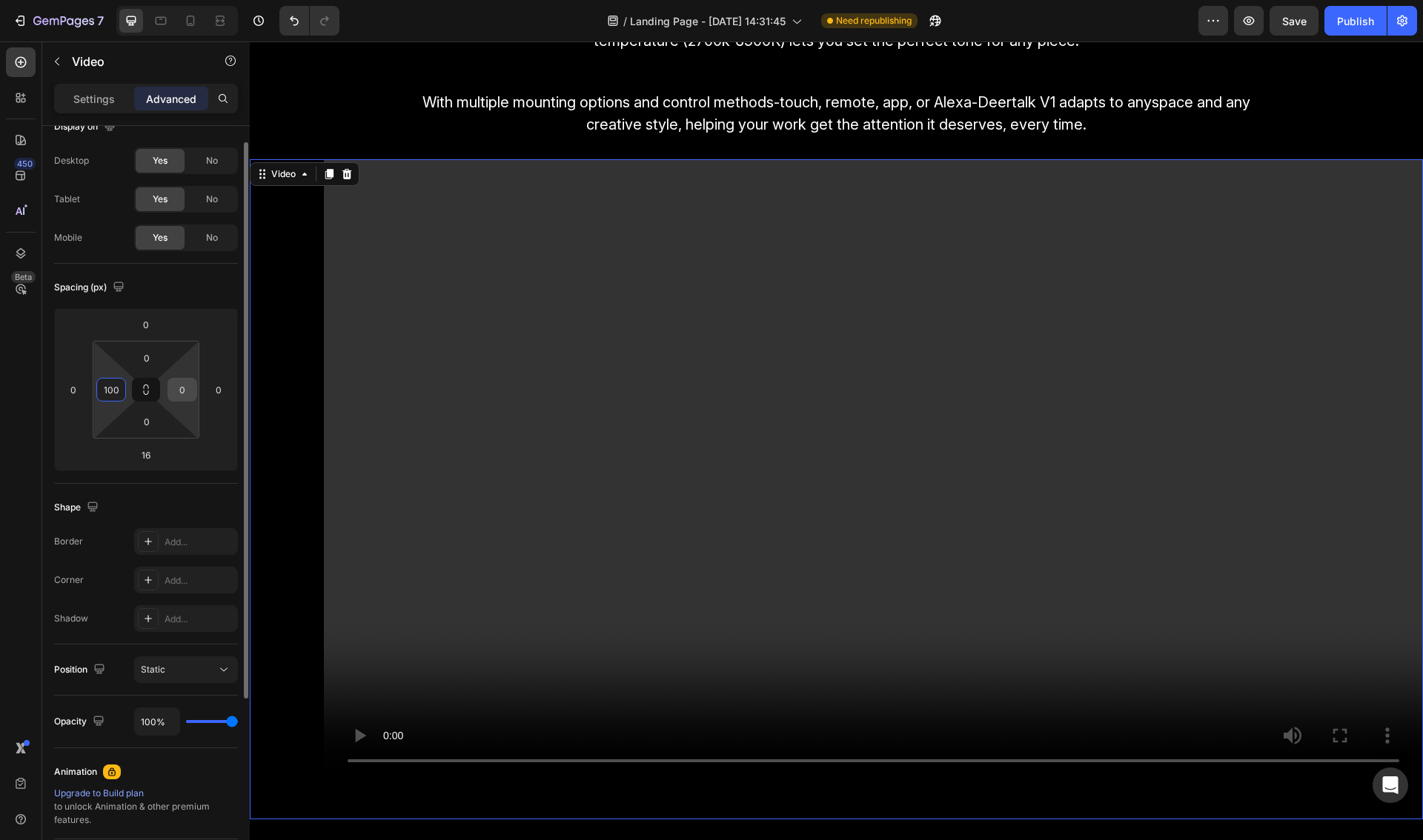
type input "100"
click at [181, 391] on input "0" at bounding box center [182, 390] width 23 height 23
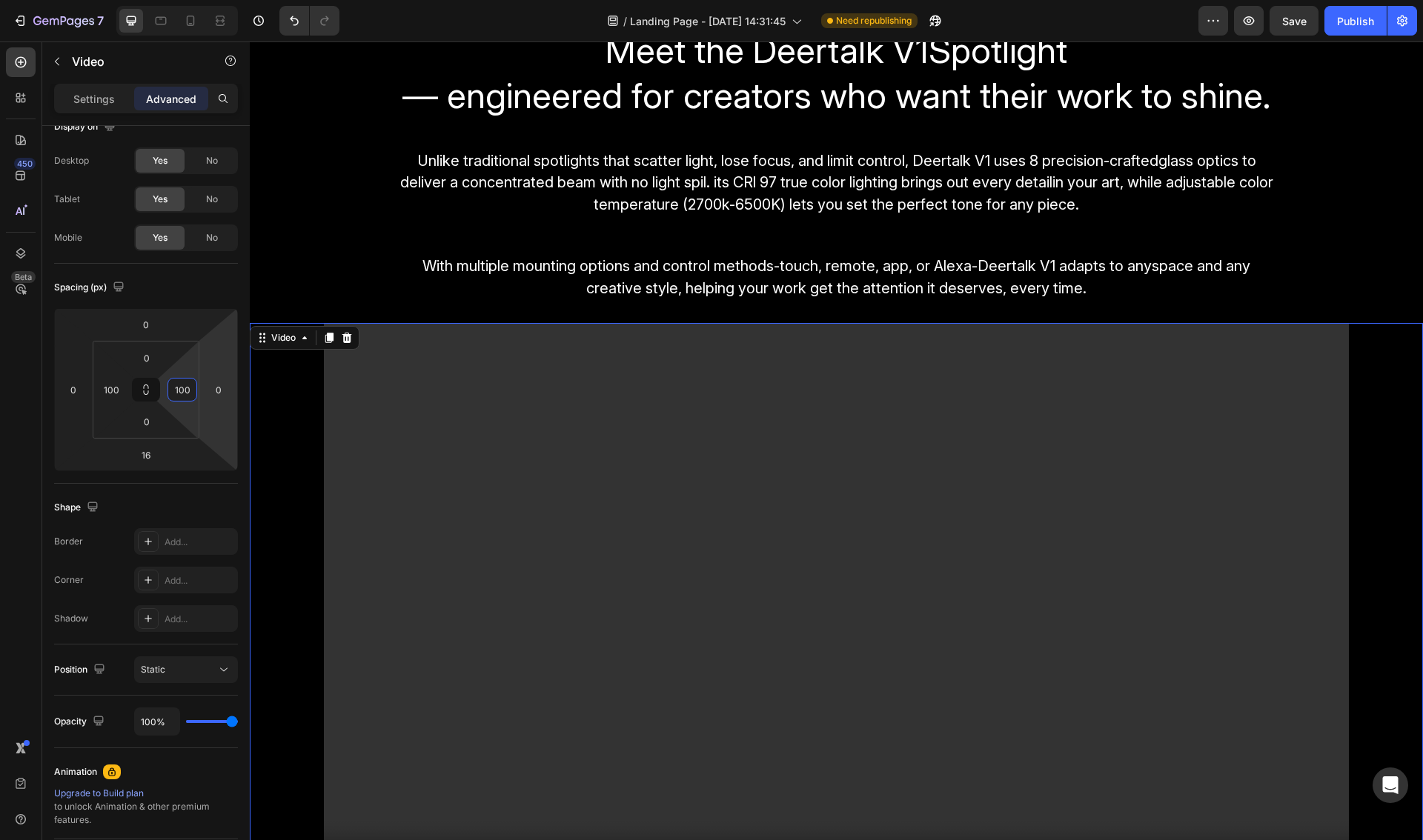
scroll to position [2285, 0]
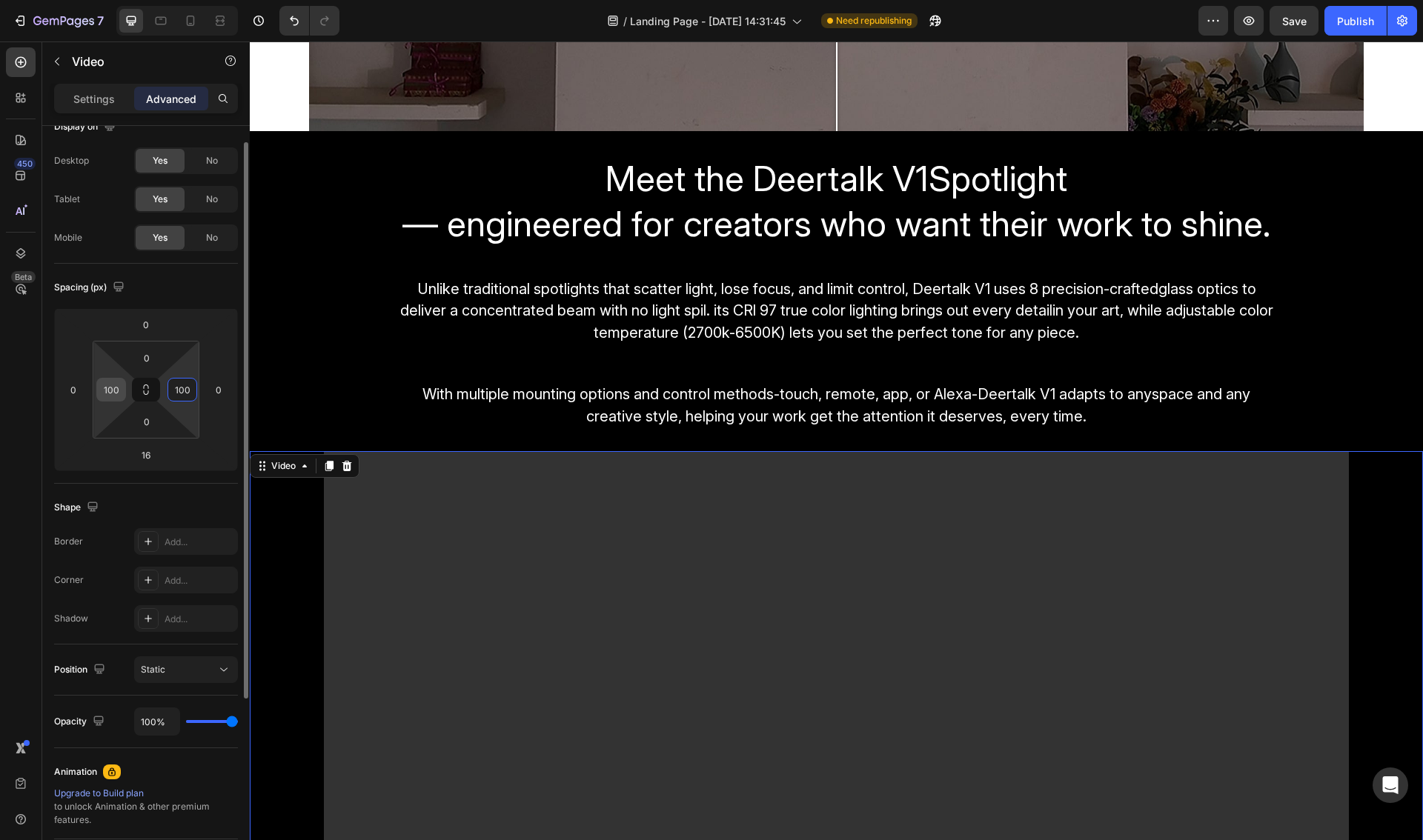
type input "100"
drag, startPoint x: 110, startPoint y: 390, endPoint x: 140, endPoint y: 393, distance: 30.1
click at [110, 390] on input "100" at bounding box center [111, 390] width 23 height 23
type input "80"
click at [182, 390] on input "100" at bounding box center [182, 390] width 23 height 23
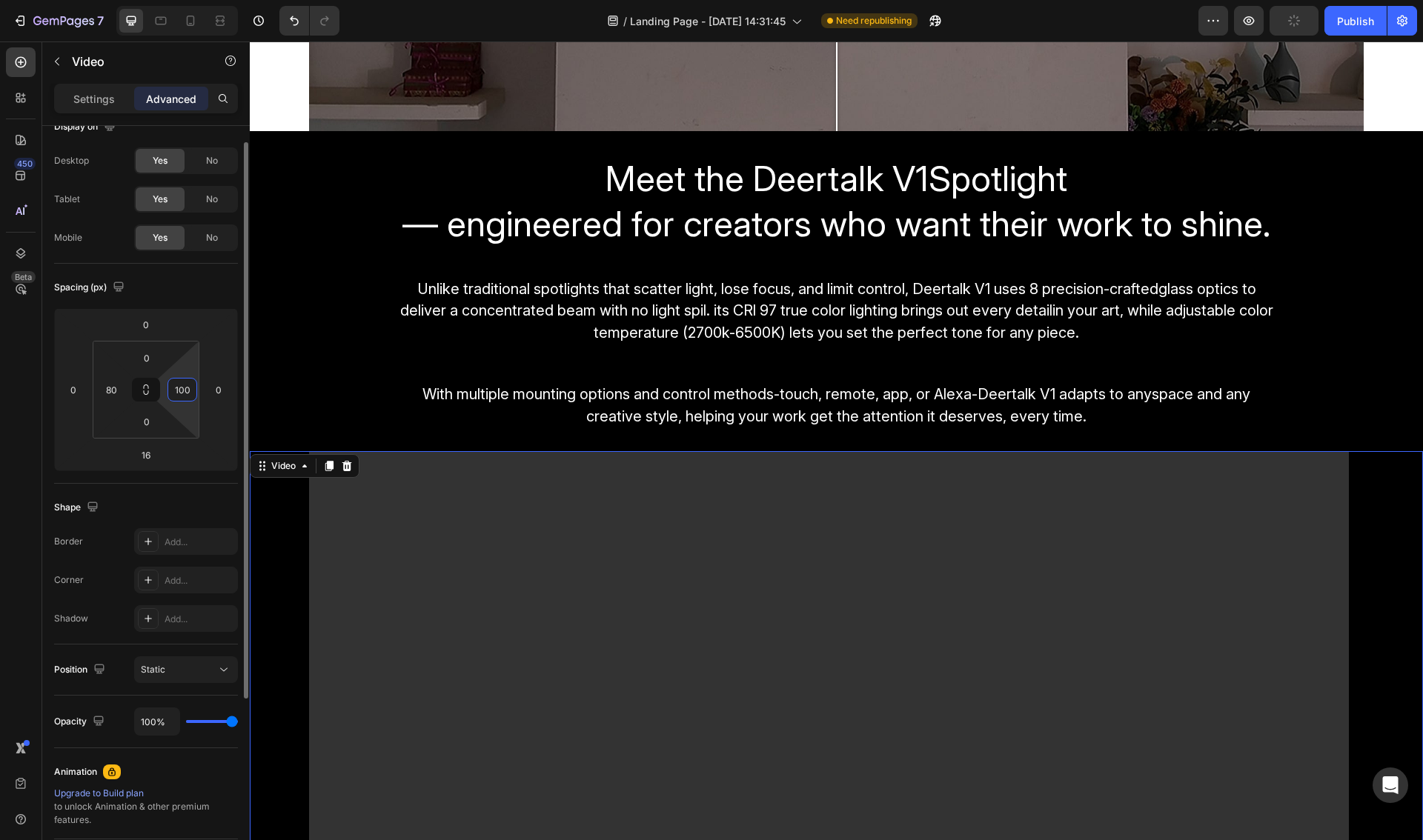
click at [183, 390] on input "100" at bounding box center [182, 390] width 23 height 23
drag, startPoint x: 182, startPoint y: 387, endPoint x: 168, endPoint y: 392, distance: 14.9
click at [168, 392] on div "100" at bounding box center [182, 390] width 29 height 24
type input "80"
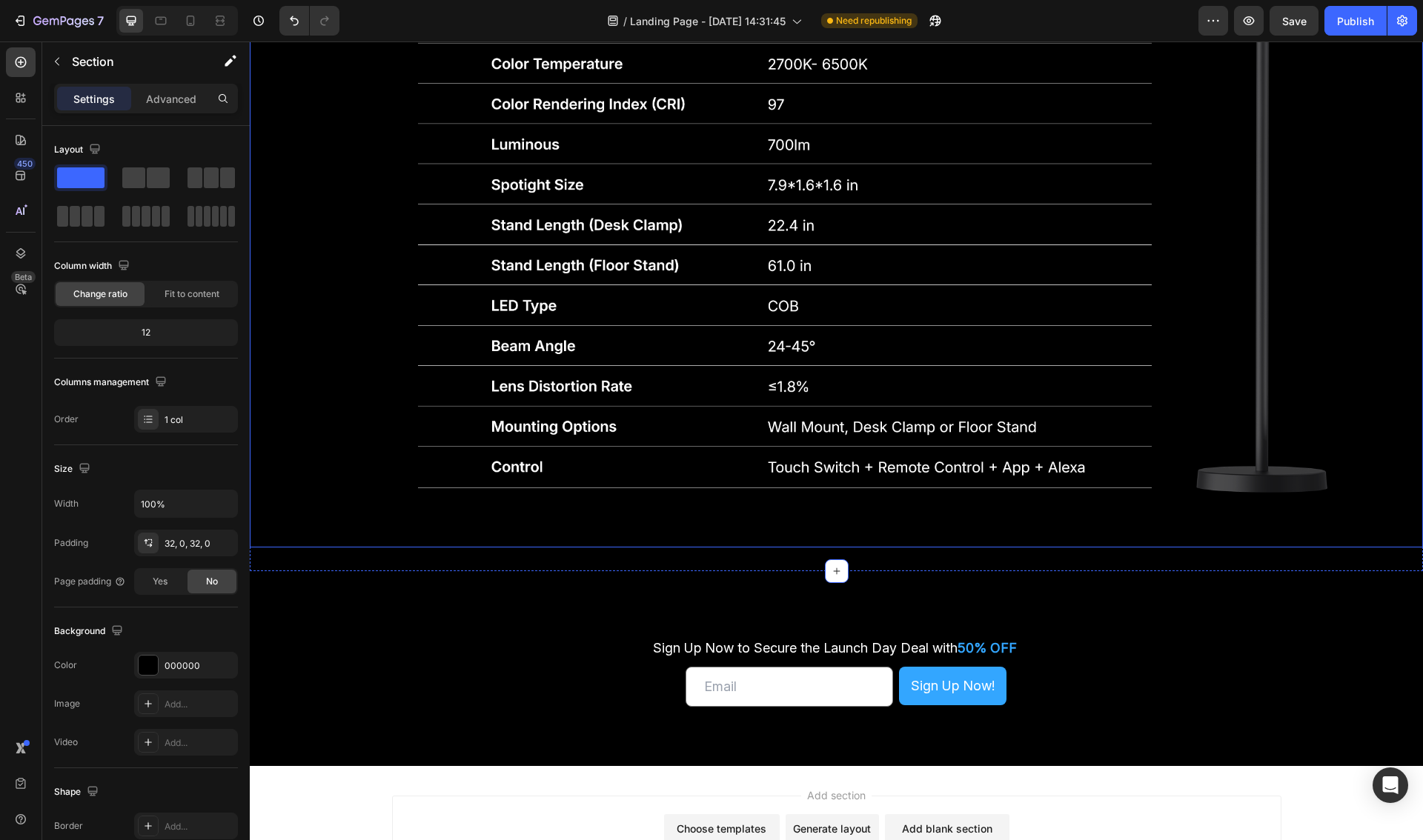
scroll to position [4424, 0]
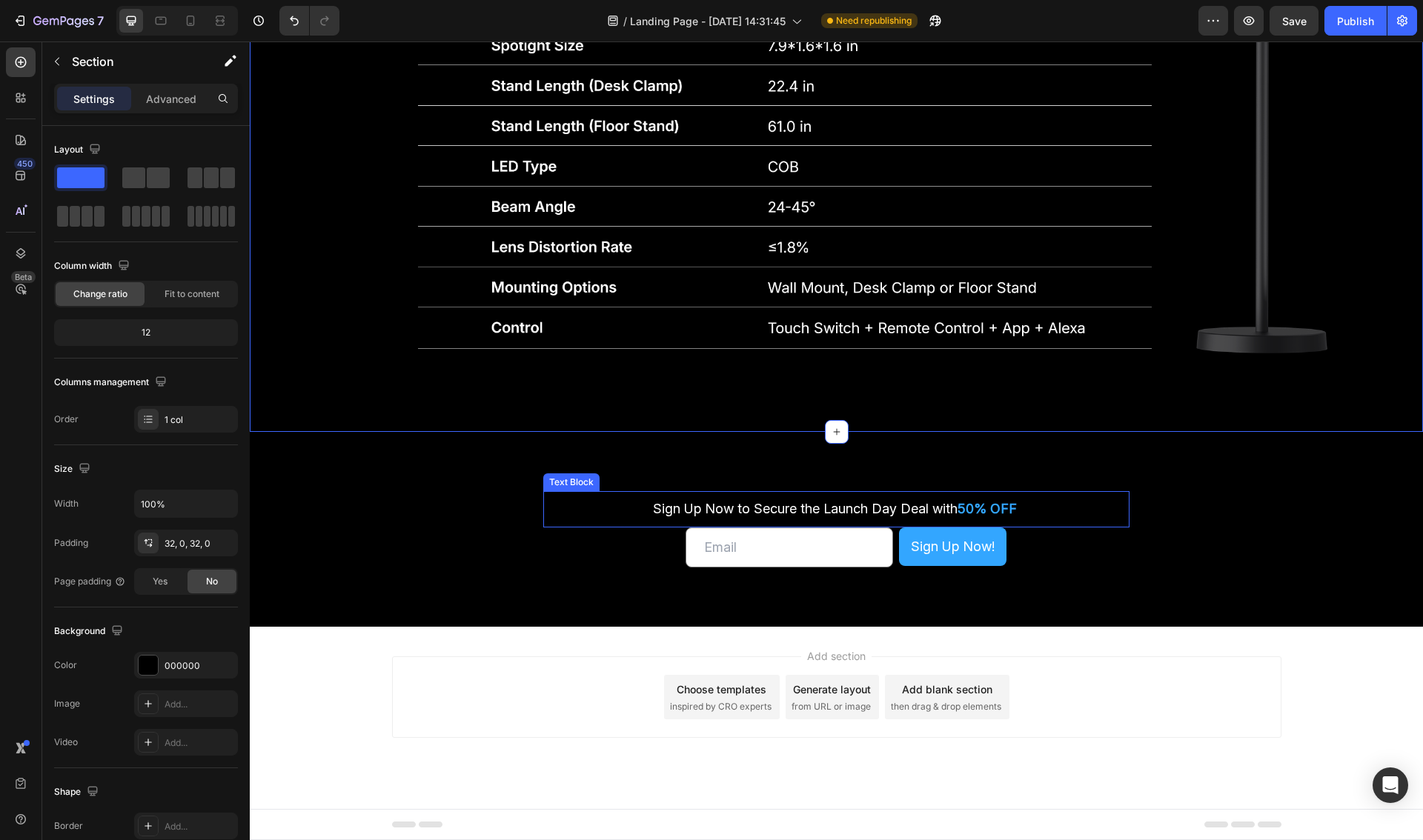
click at [824, 472] on div "Sign Up Now to Secure the Launch Day Deal with 50% OFF Text Block Sign Up Now t…" at bounding box center [837, 529] width 1173 height 195
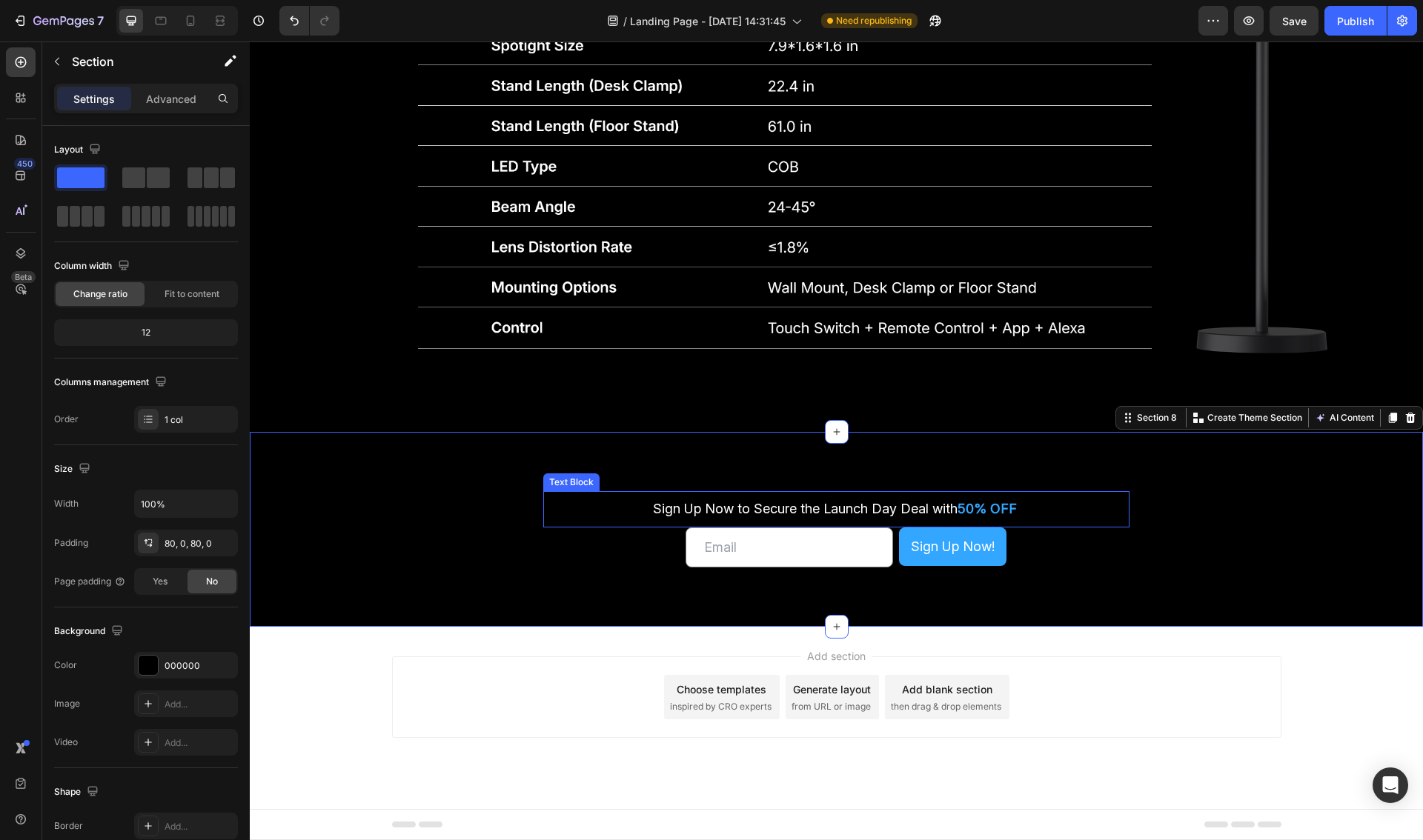
click at [734, 543] on input "email" at bounding box center [789, 547] width 207 height 40
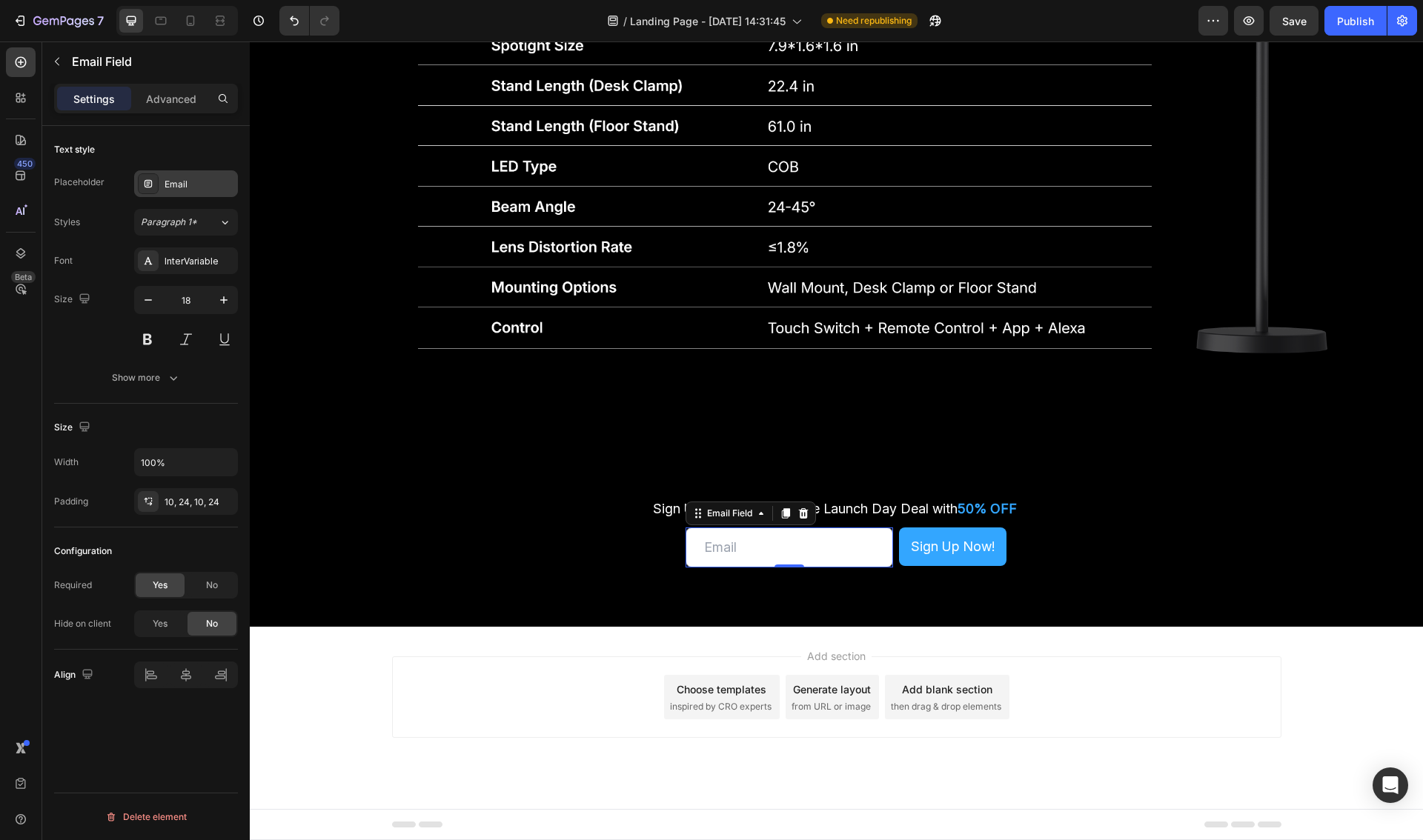
click at [183, 186] on div "Email" at bounding box center [199, 185] width 70 height 14
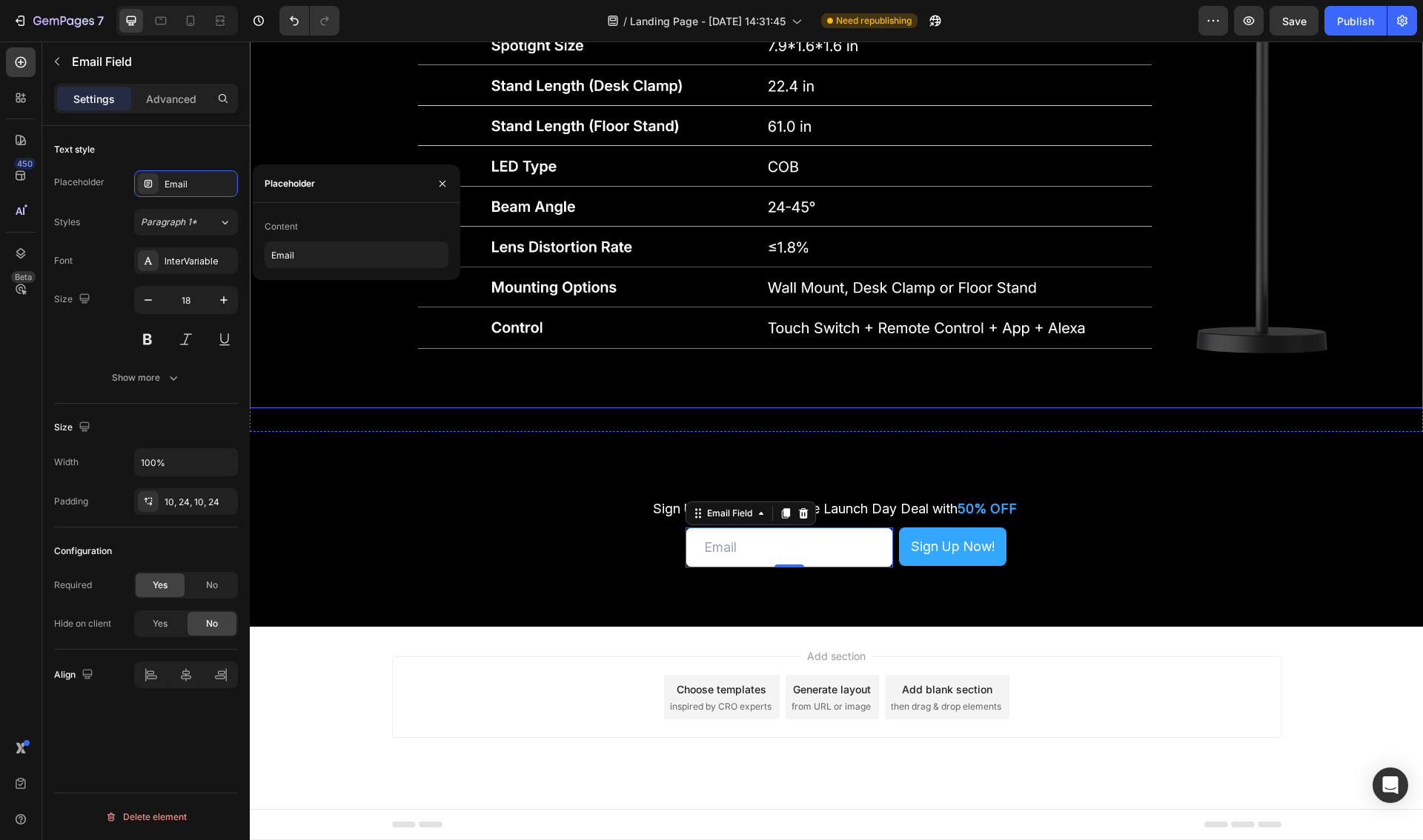
click at [275, 367] on img at bounding box center [837, 2] width 1173 height 814
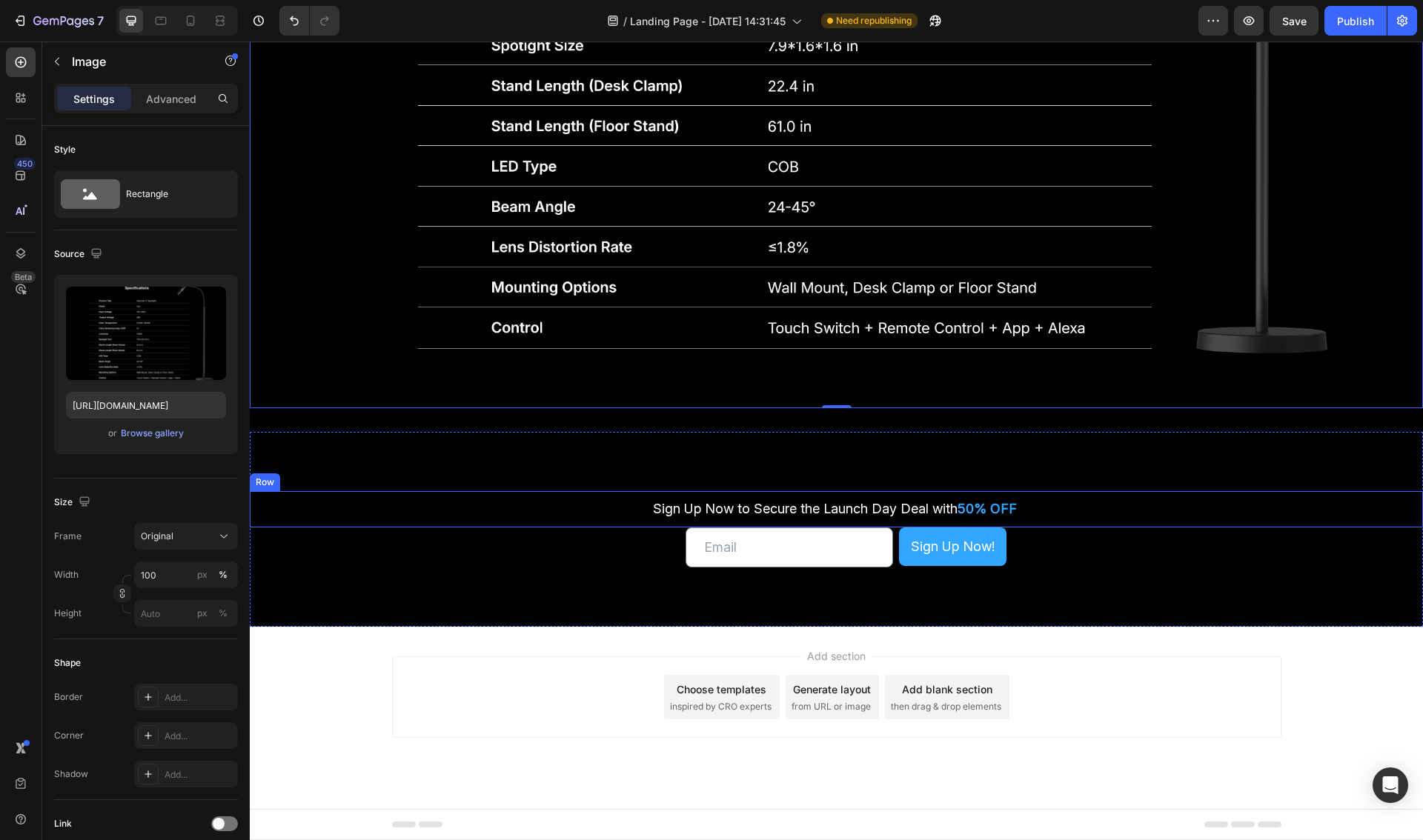
click at [520, 522] on div "Sign Up Now to Secure the Launch Day Deal with 50% OFF Text Block Sign Up Now t…" at bounding box center [837, 509] width 1173 height 36
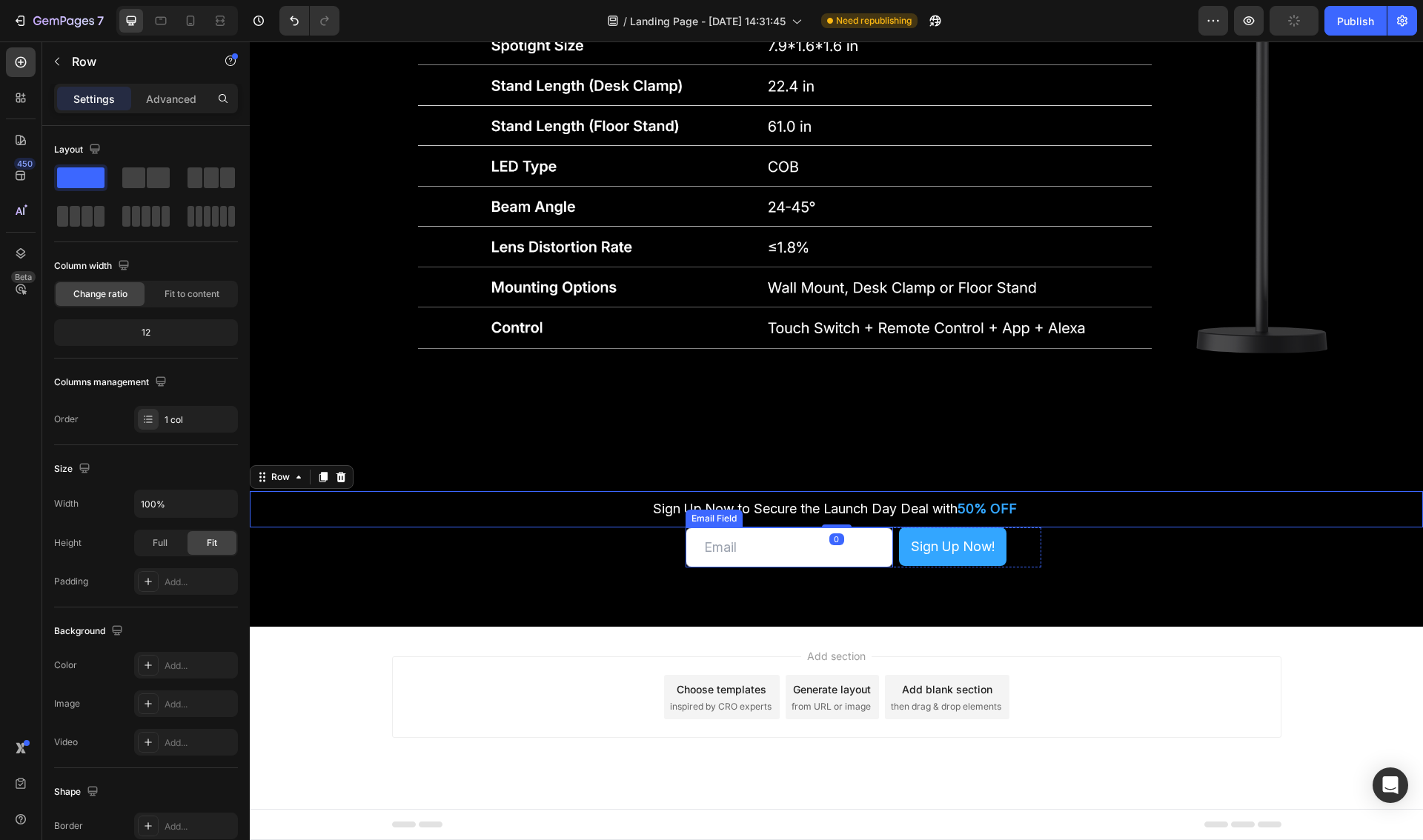
click at [759, 562] on input "email" at bounding box center [789, 547] width 207 height 40
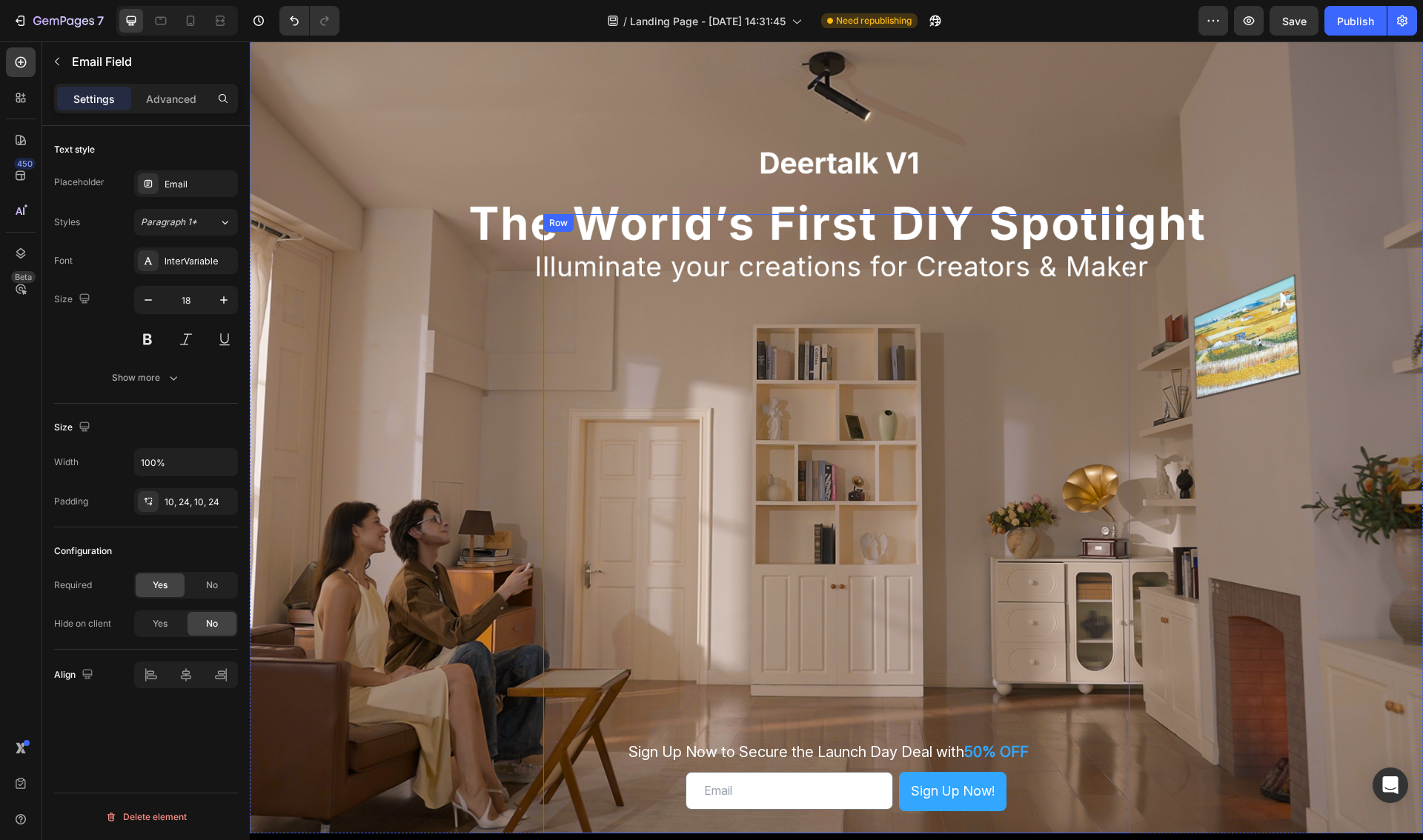
scroll to position [0, 0]
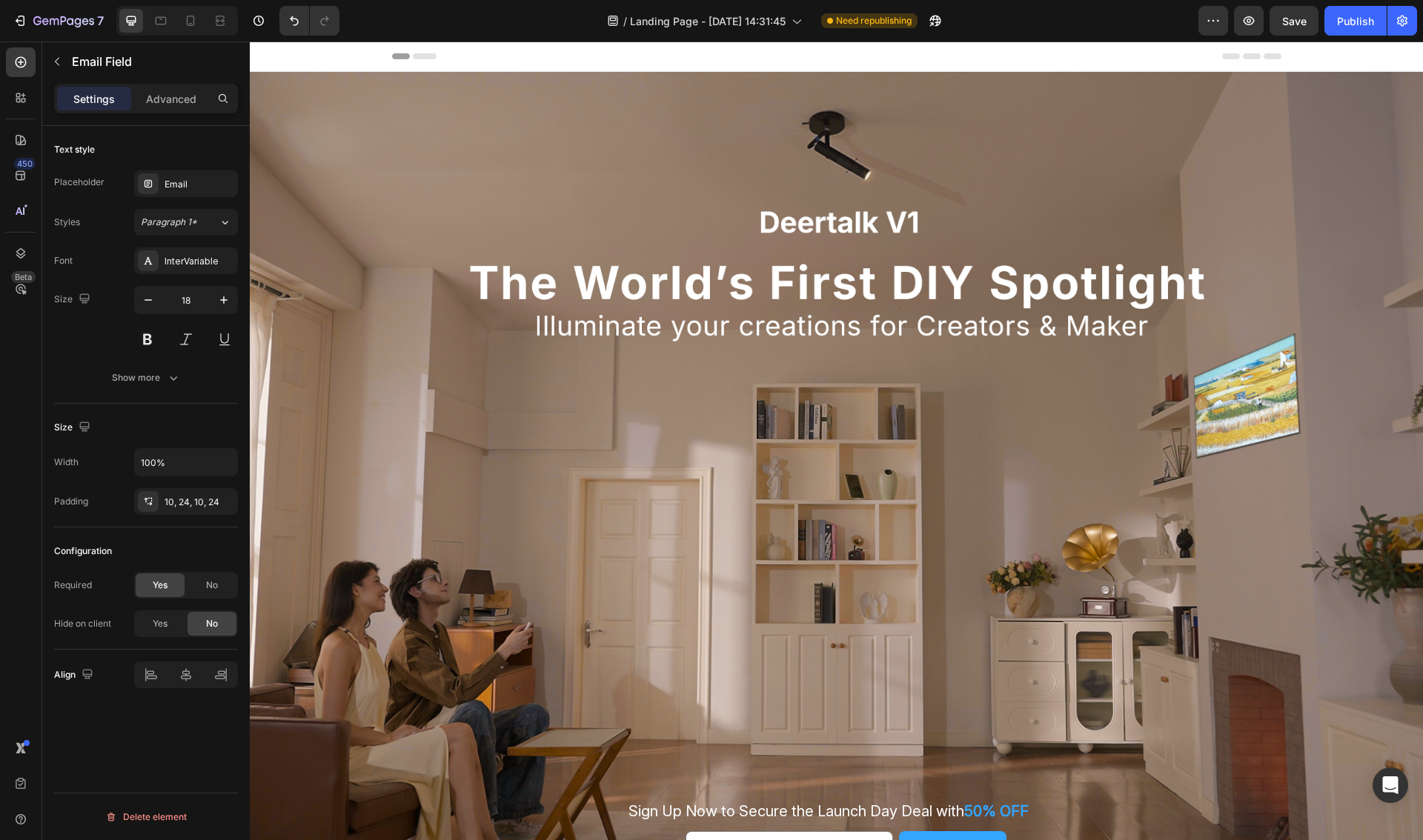
click at [422, 56] on icon at bounding box center [425, 56] width 24 height 6
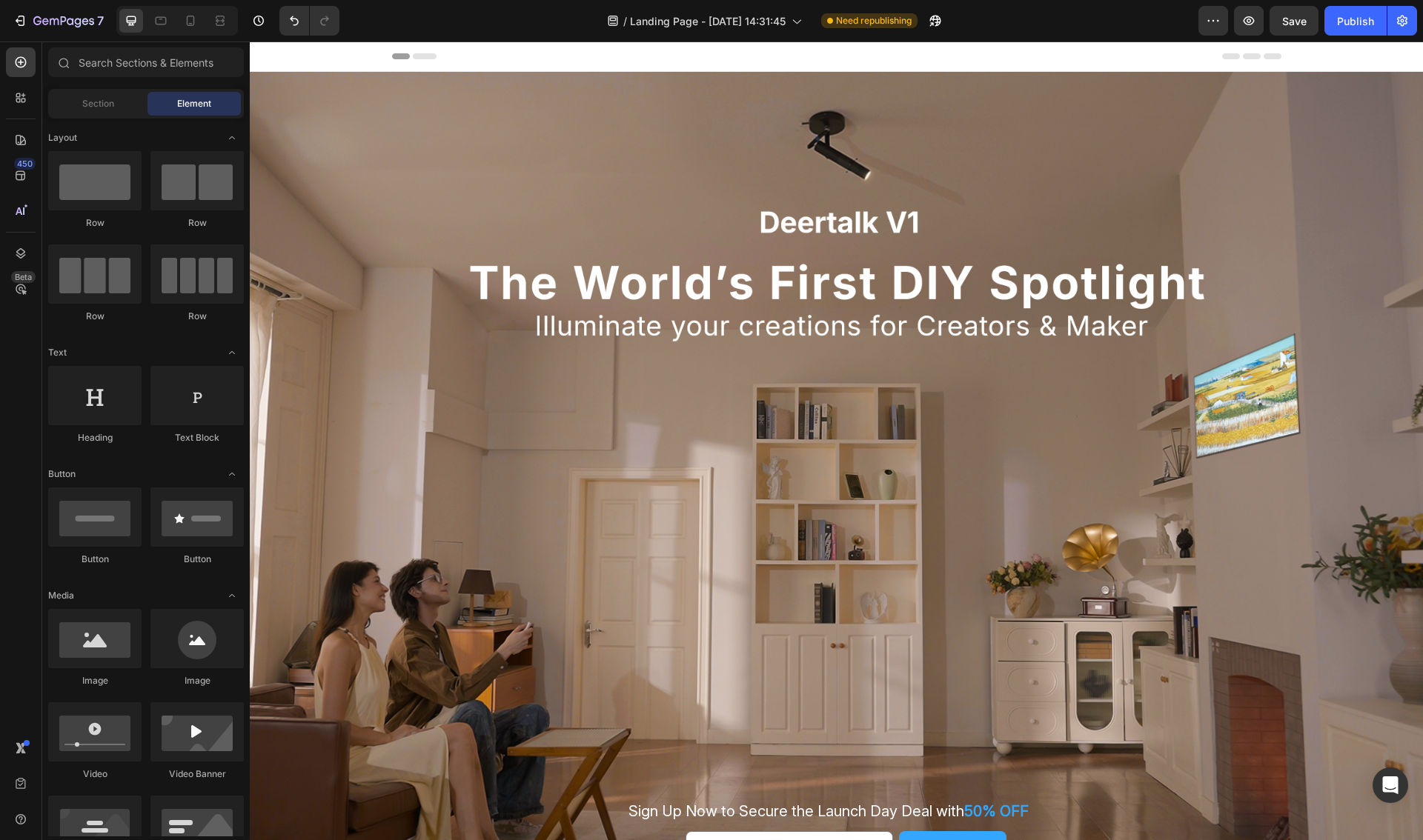
click at [430, 56] on icon at bounding box center [425, 56] width 24 height 6
click at [535, 313] on div "Sign Up Now to Secure the Launch Day Deal with 50% OFF Text Block Email Field S…" at bounding box center [837, 482] width 1173 height 820
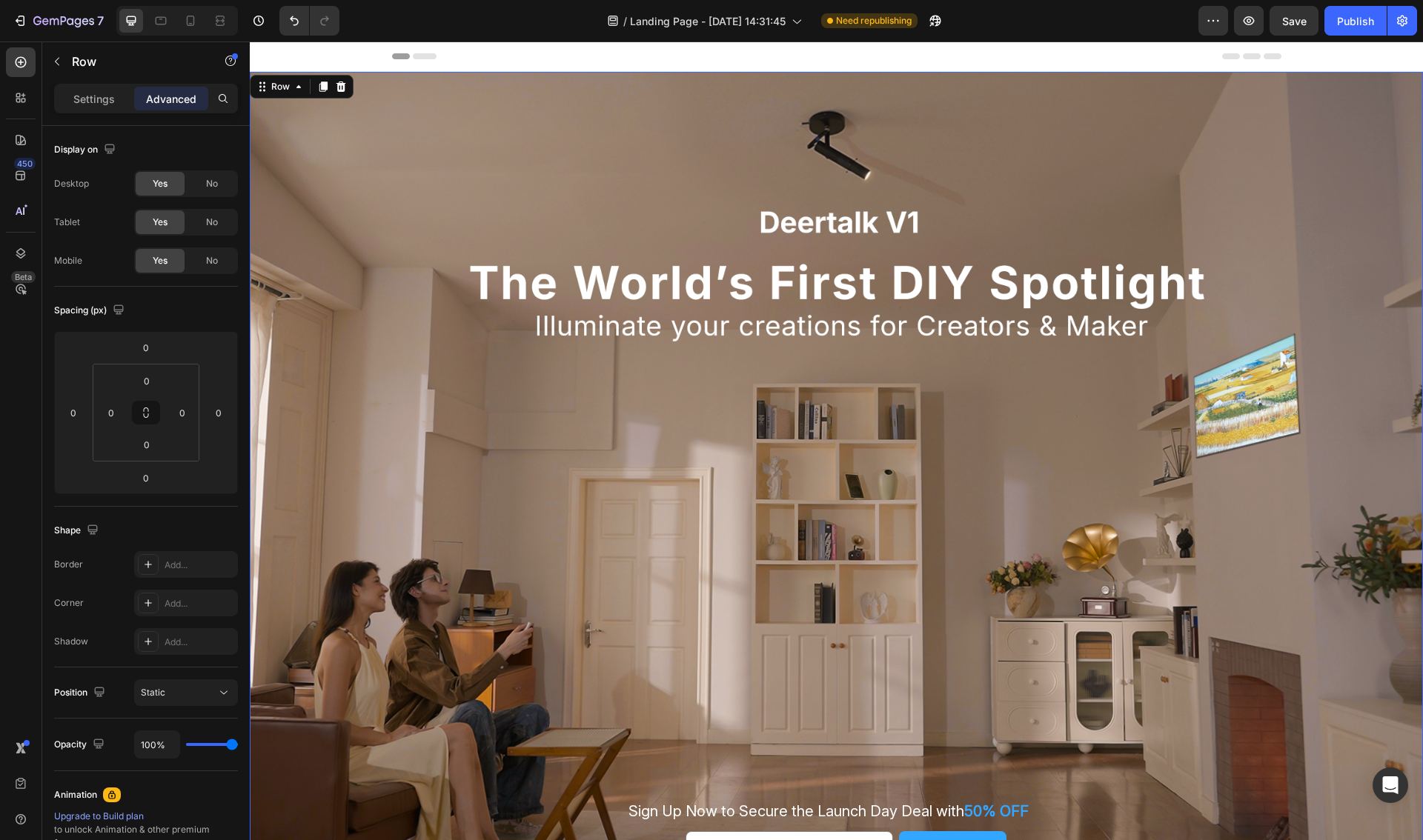
click at [684, 178] on div "Sign Up Now to Secure the Launch Day Deal with 50% OFF Text Block Email Field S…" at bounding box center [837, 482] width 1173 height 820
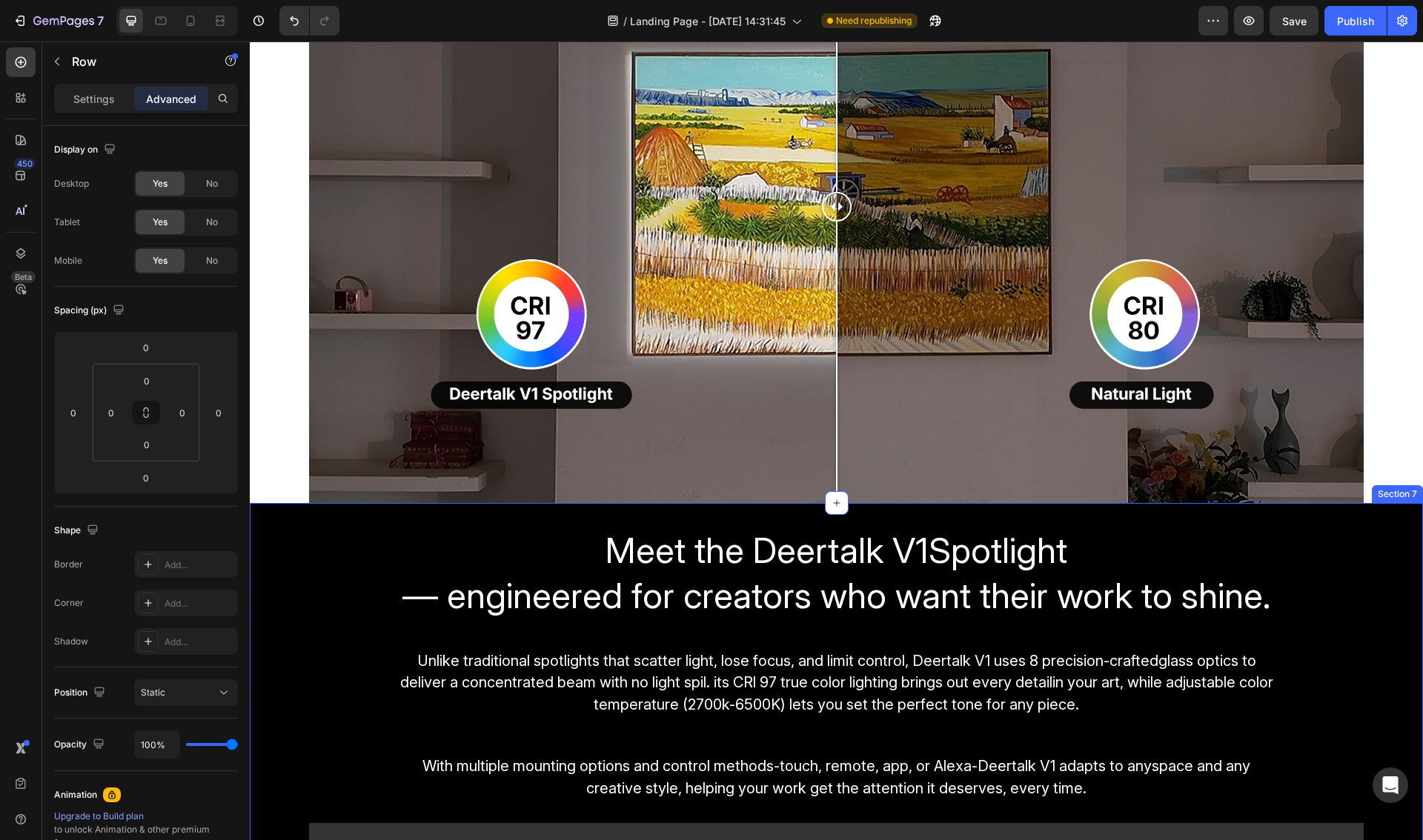
scroll to position [1625, 0]
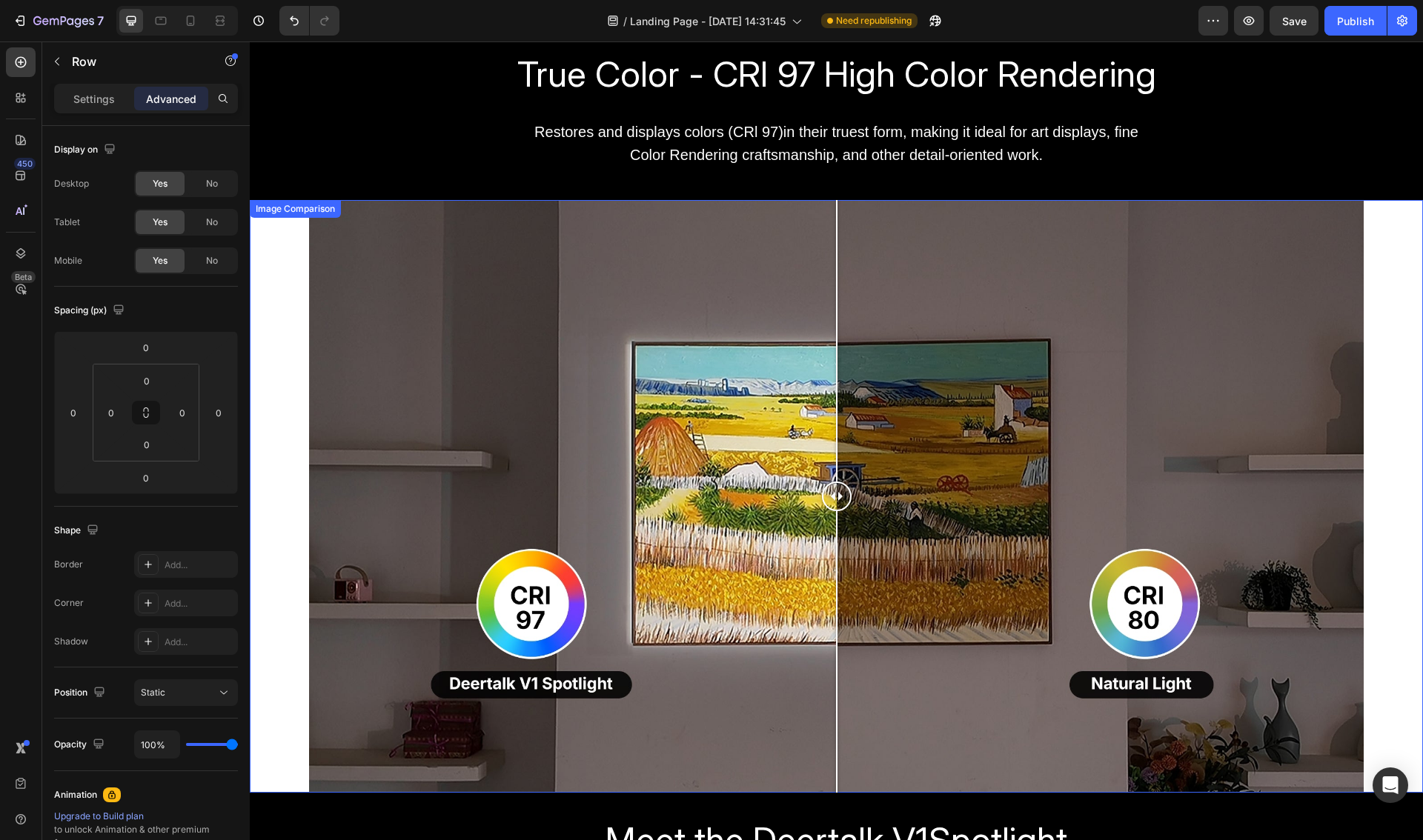
click at [1393, 361] on div "Image Comparison" at bounding box center [837, 495] width 1173 height 592
click at [77, 100] on p "Settings" at bounding box center [94, 98] width 41 height 16
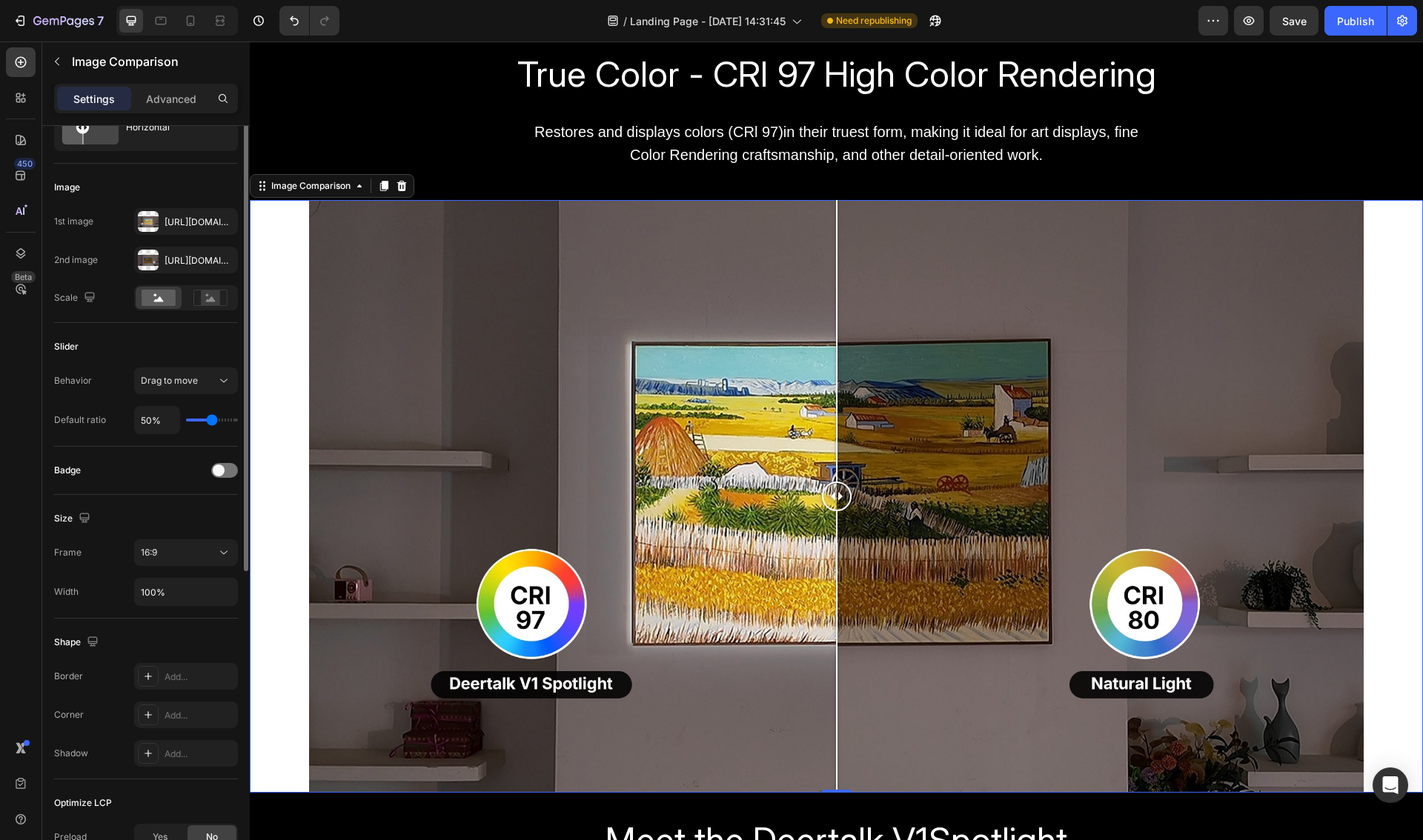
scroll to position [0, 0]
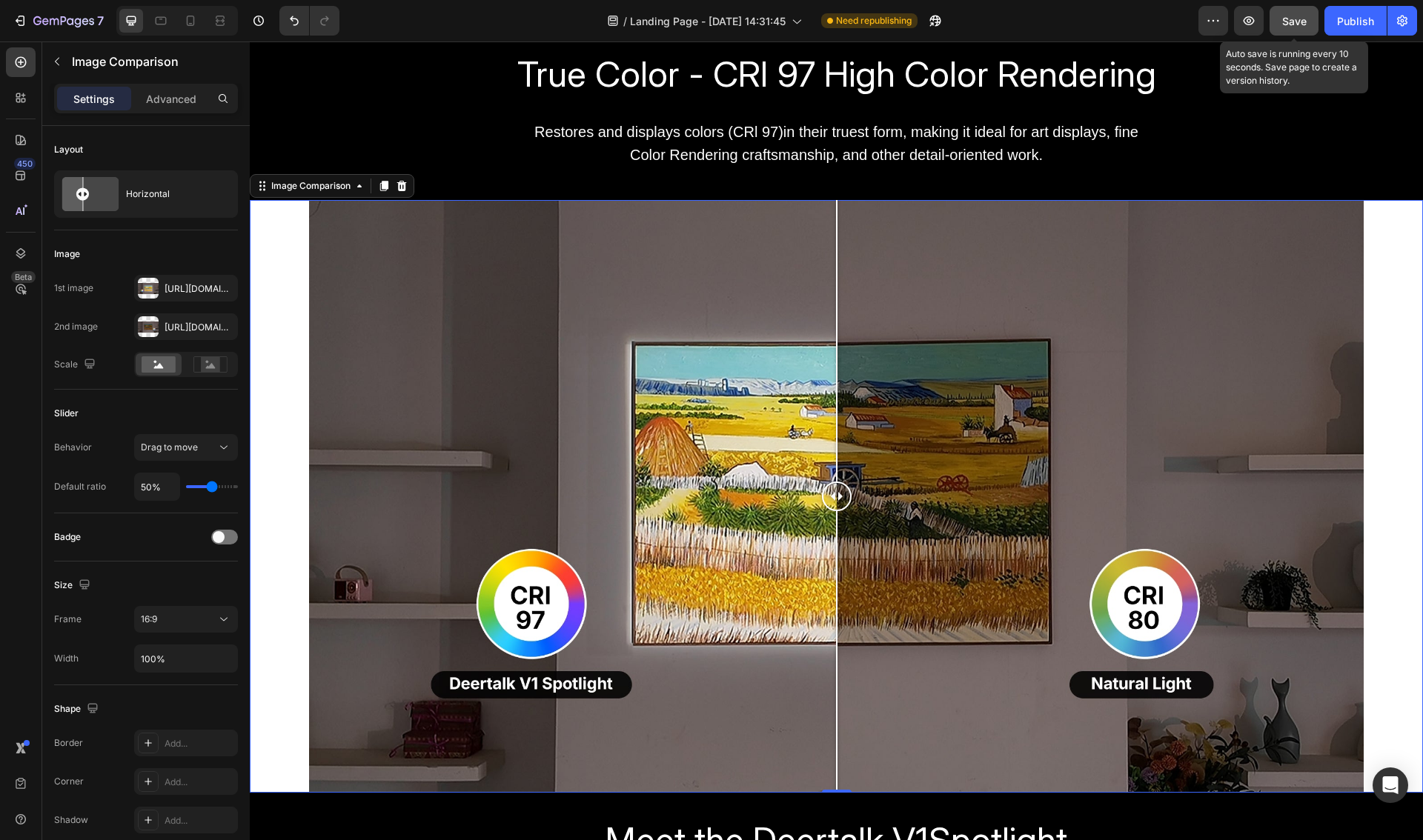
click at [1293, 23] on span "Save" at bounding box center [1294, 21] width 25 height 13
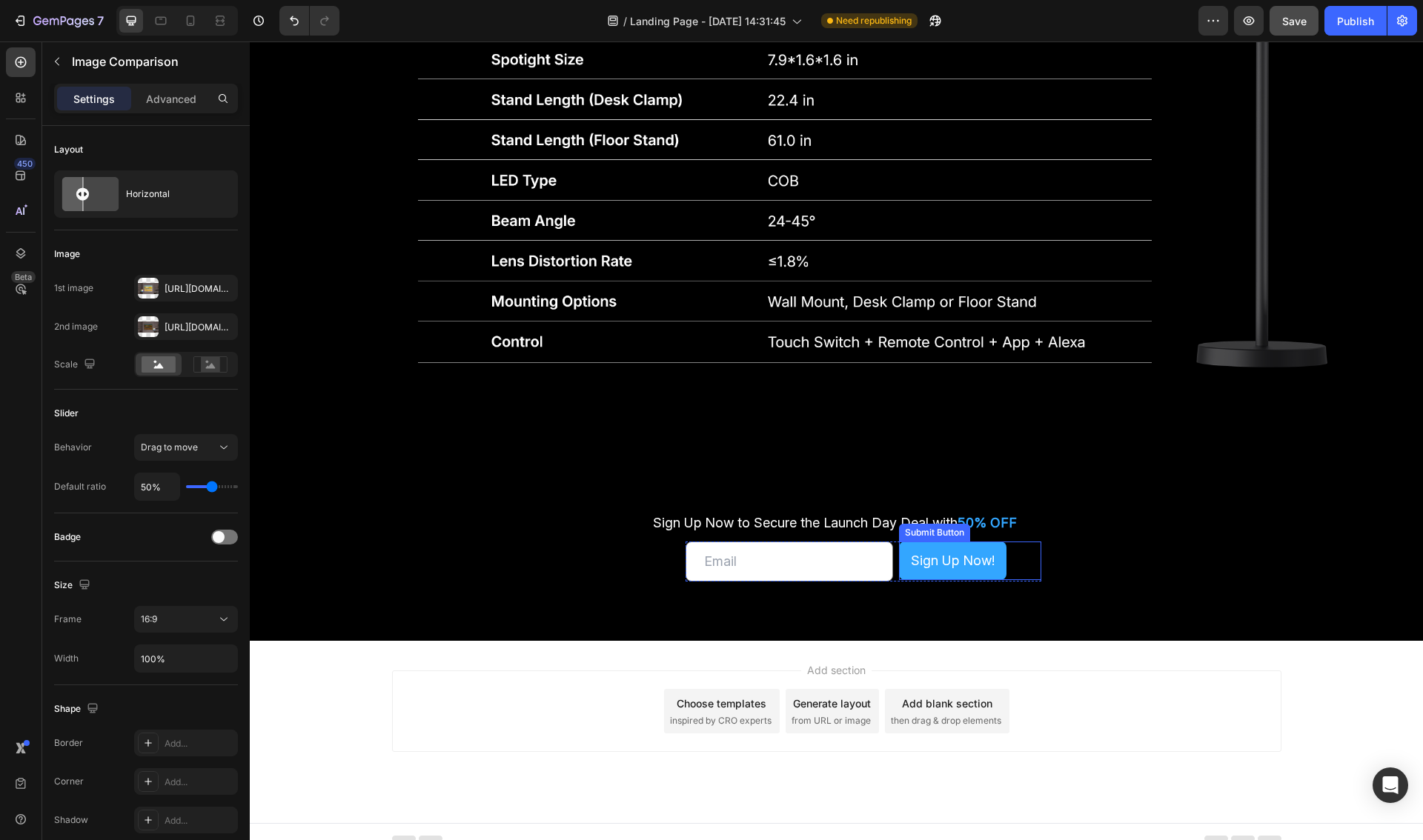
scroll to position [4424, 0]
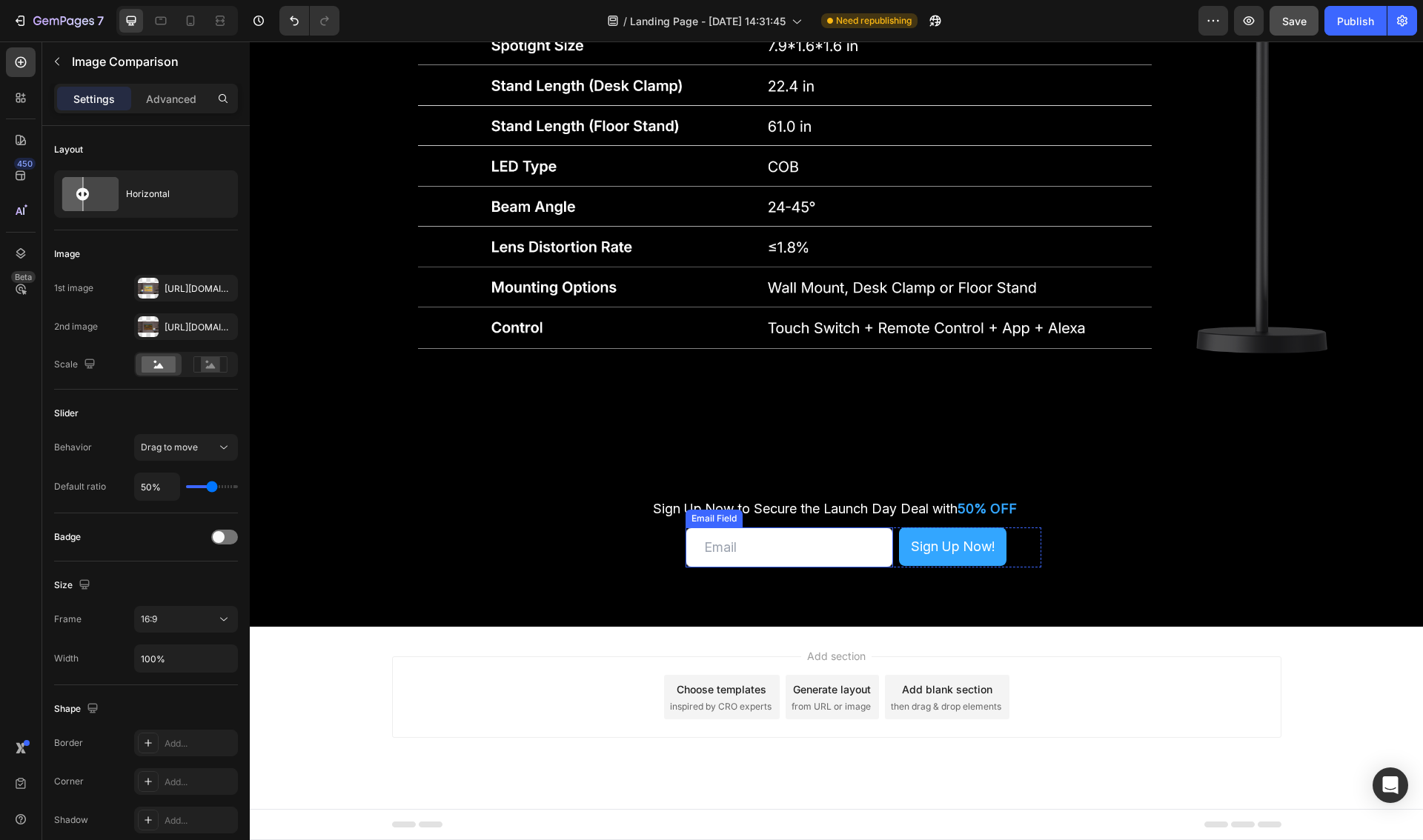
click at [739, 543] on input "email" at bounding box center [789, 547] width 207 height 40
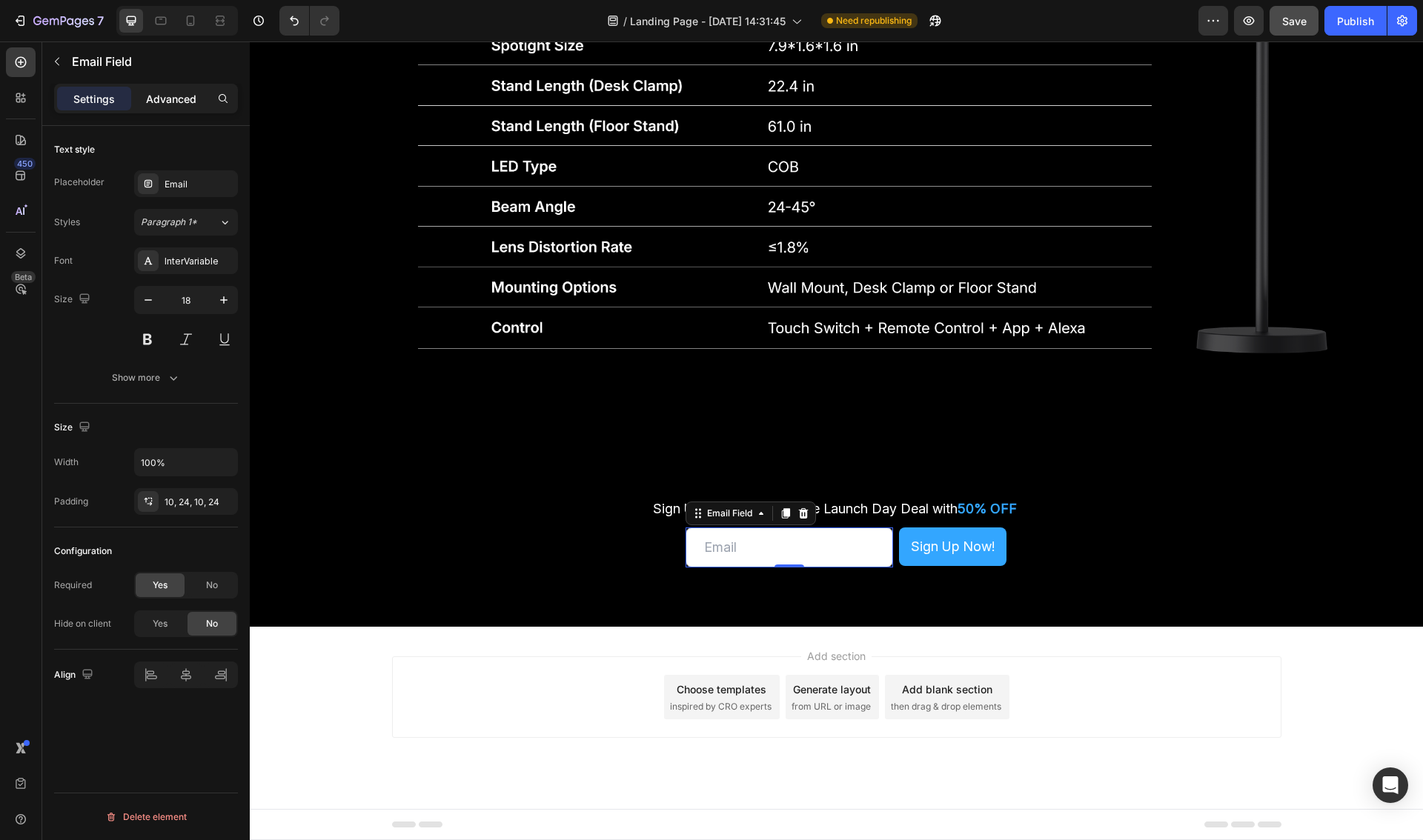
click at [172, 106] on p "Advanced" at bounding box center [170, 98] width 50 height 16
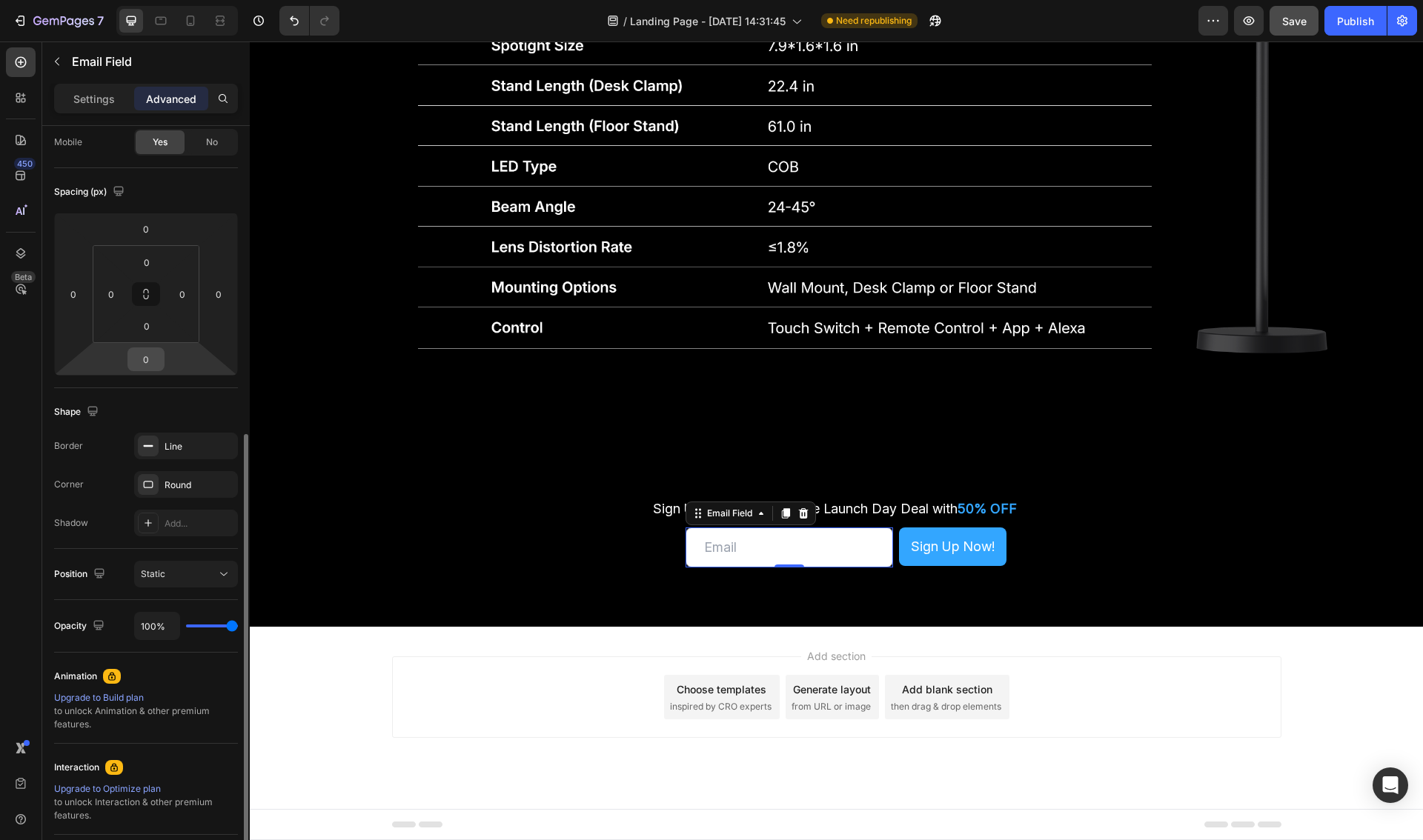
scroll to position [0, 0]
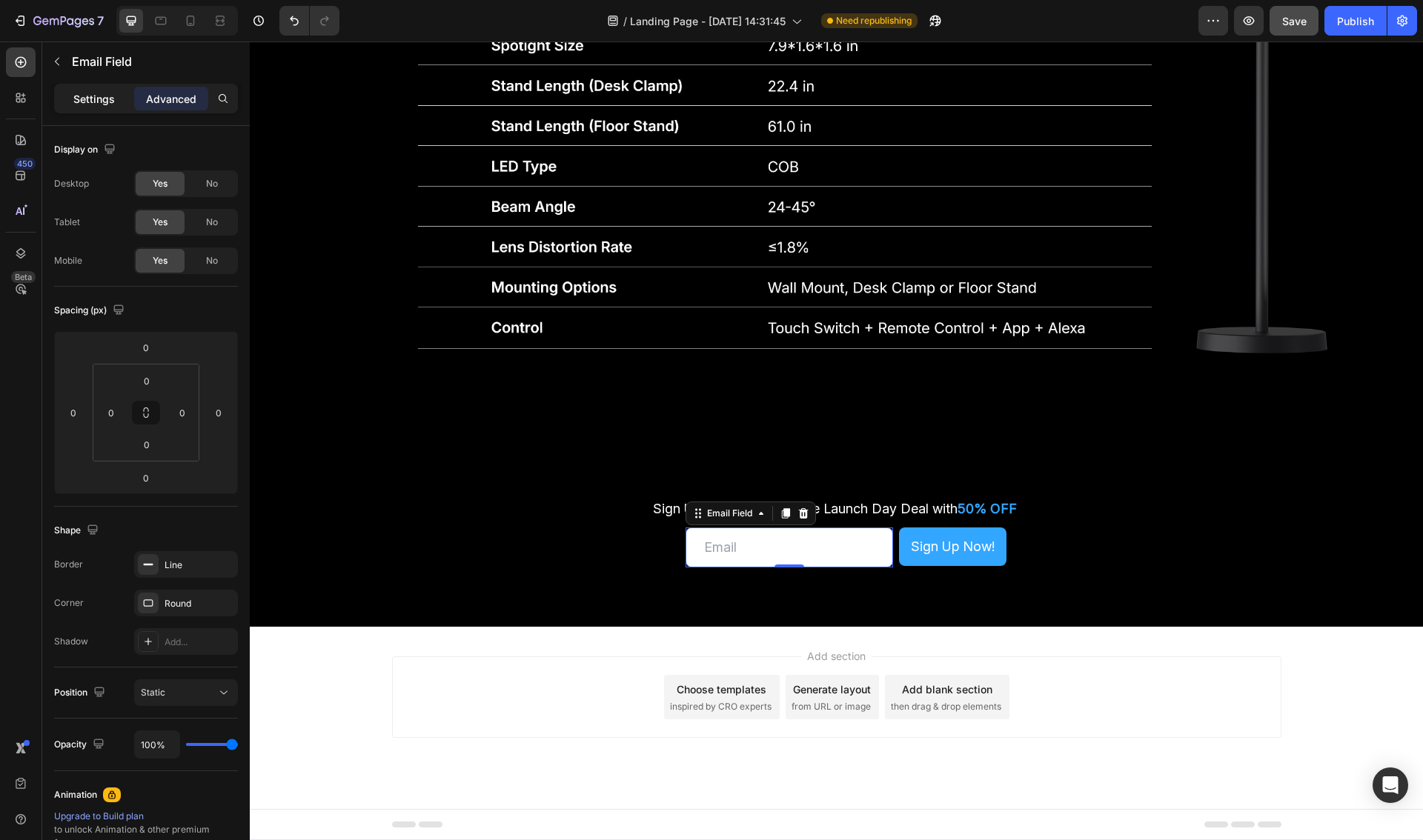
click at [98, 101] on p "Settings" at bounding box center [94, 98] width 41 height 16
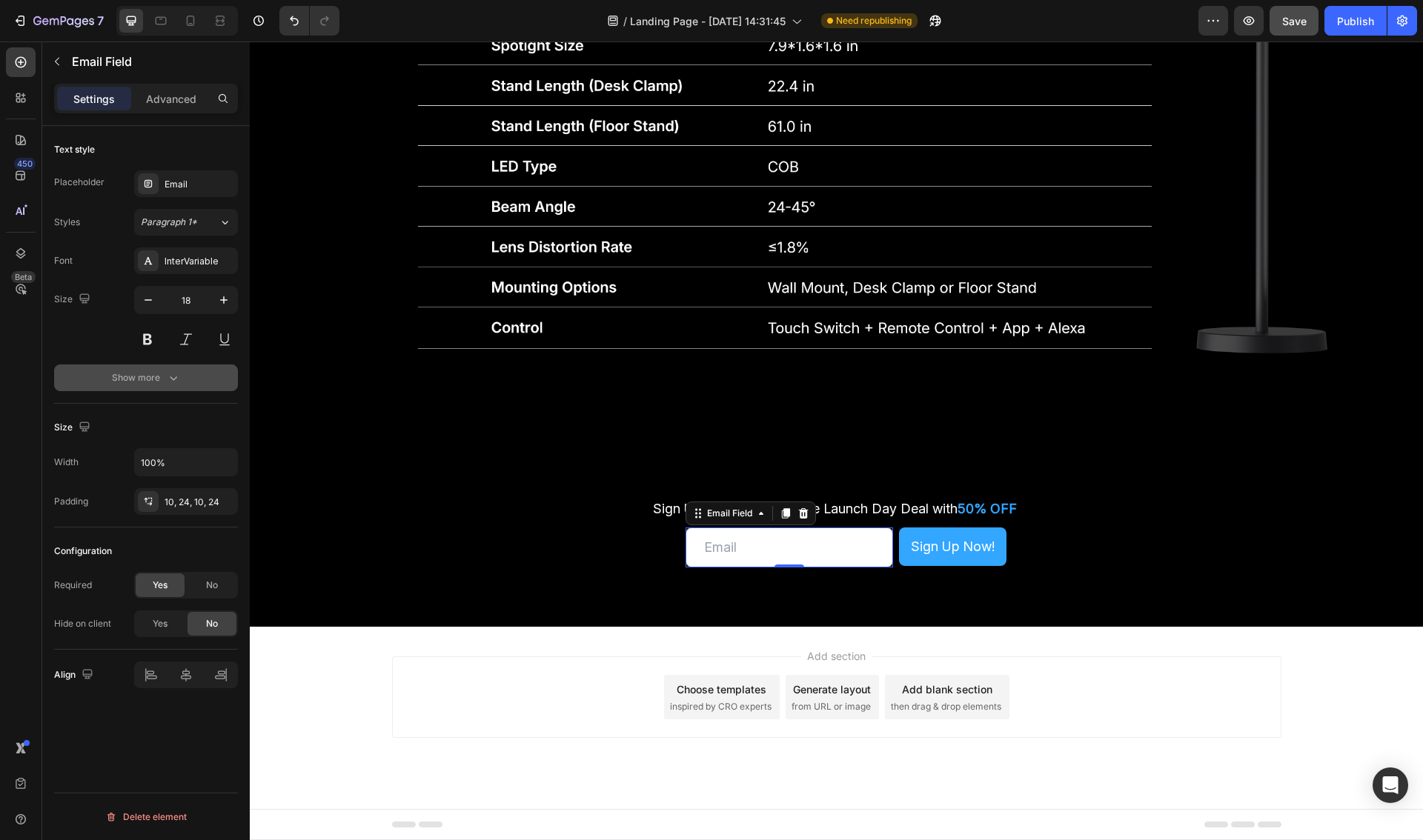
click at [172, 375] on icon "button" at bounding box center [173, 378] width 15 height 15
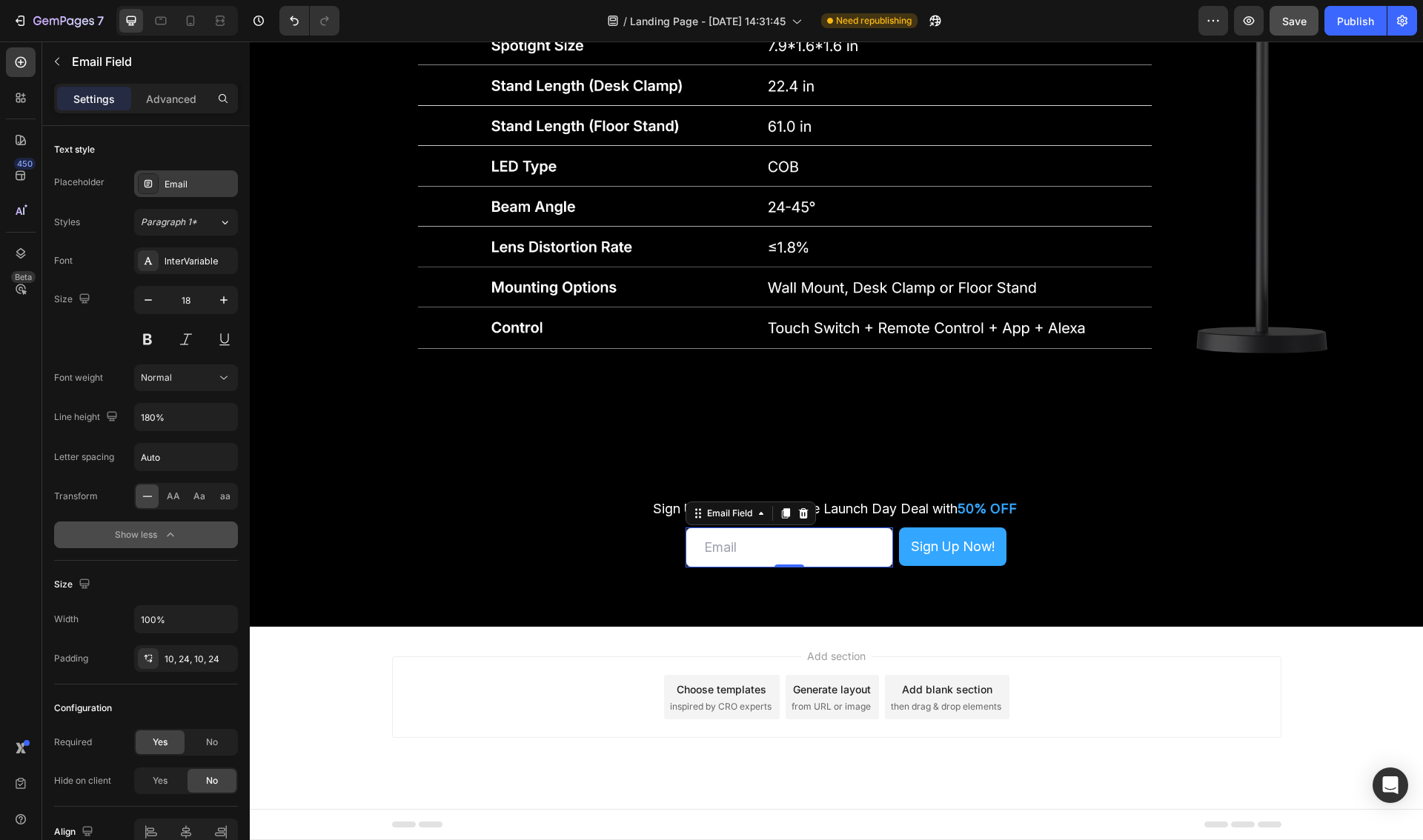
click at [196, 187] on div "Email" at bounding box center [199, 185] width 70 height 14
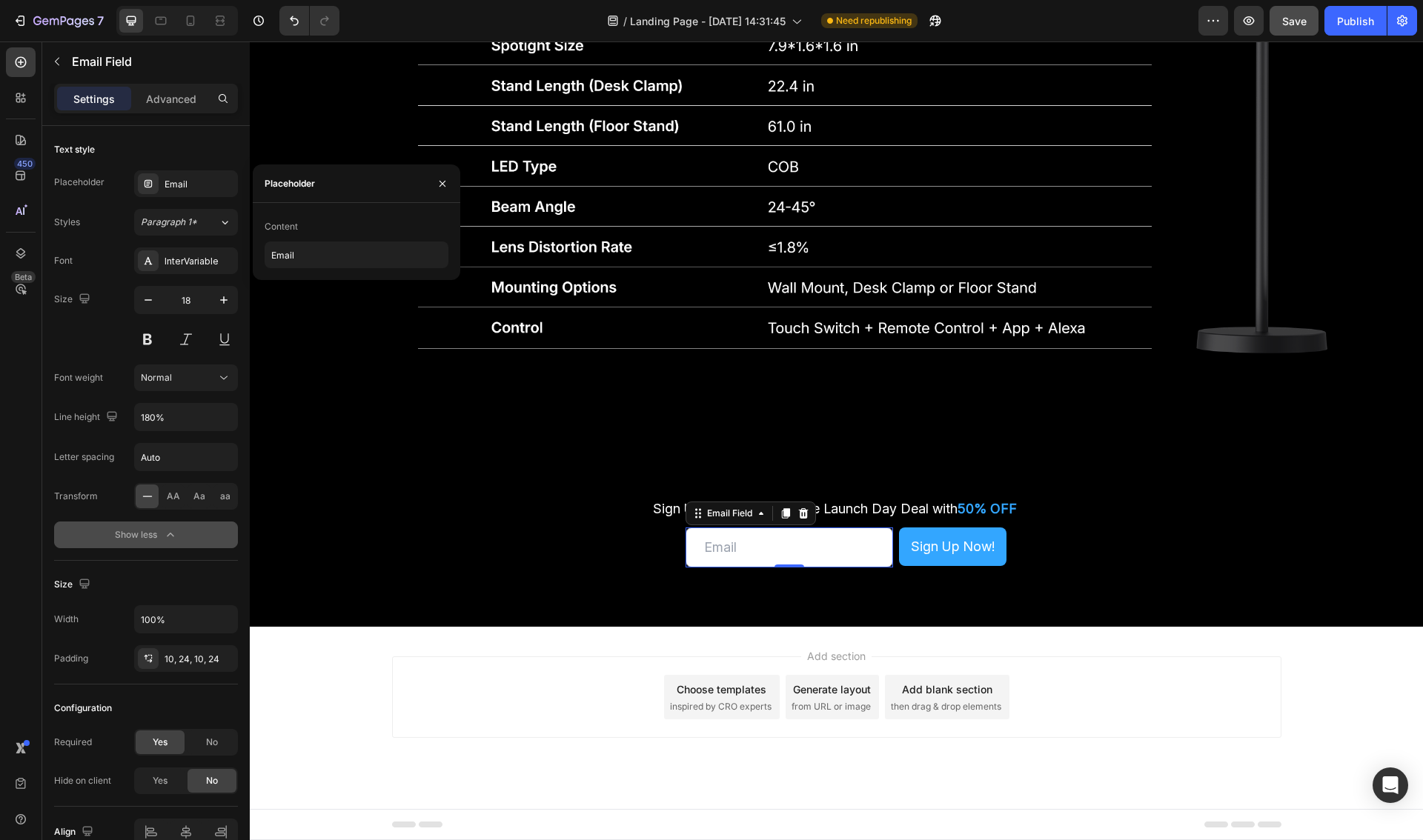
click at [159, 685] on div "Text style Placeholder Email Styles Paragraph 1* Font InterVariable Size 18 Fon…" at bounding box center [146, 745] width 184 height 122
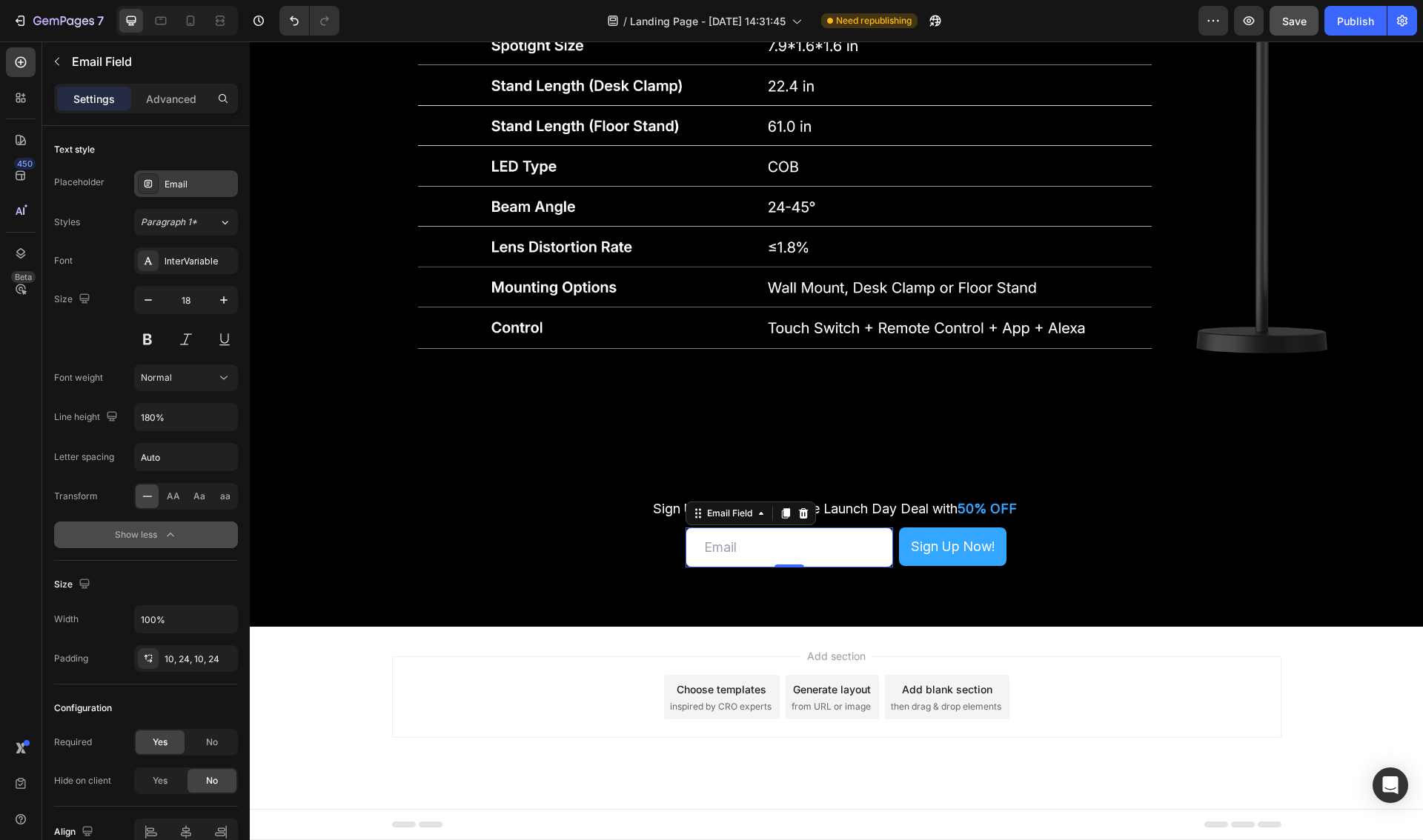
click at [151, 189] on icon at bounding box center [148, 184] width 12 height 12
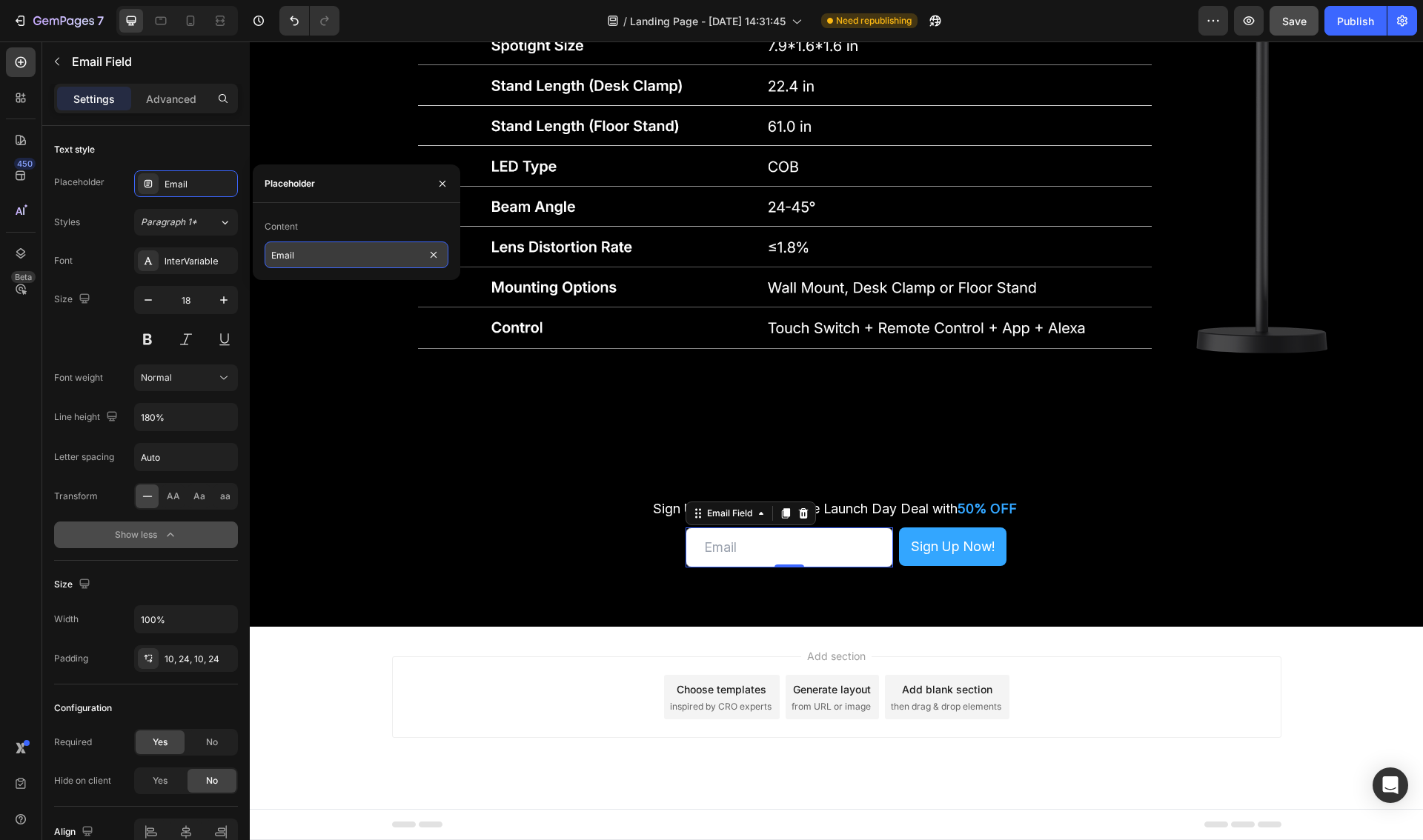
click at [353, 254] on input "Email" at bounding box center [356, 255] width 184 height 27
click at [155, 138] on div "Text style" at bounding box center [146, 150] width 184 height 24
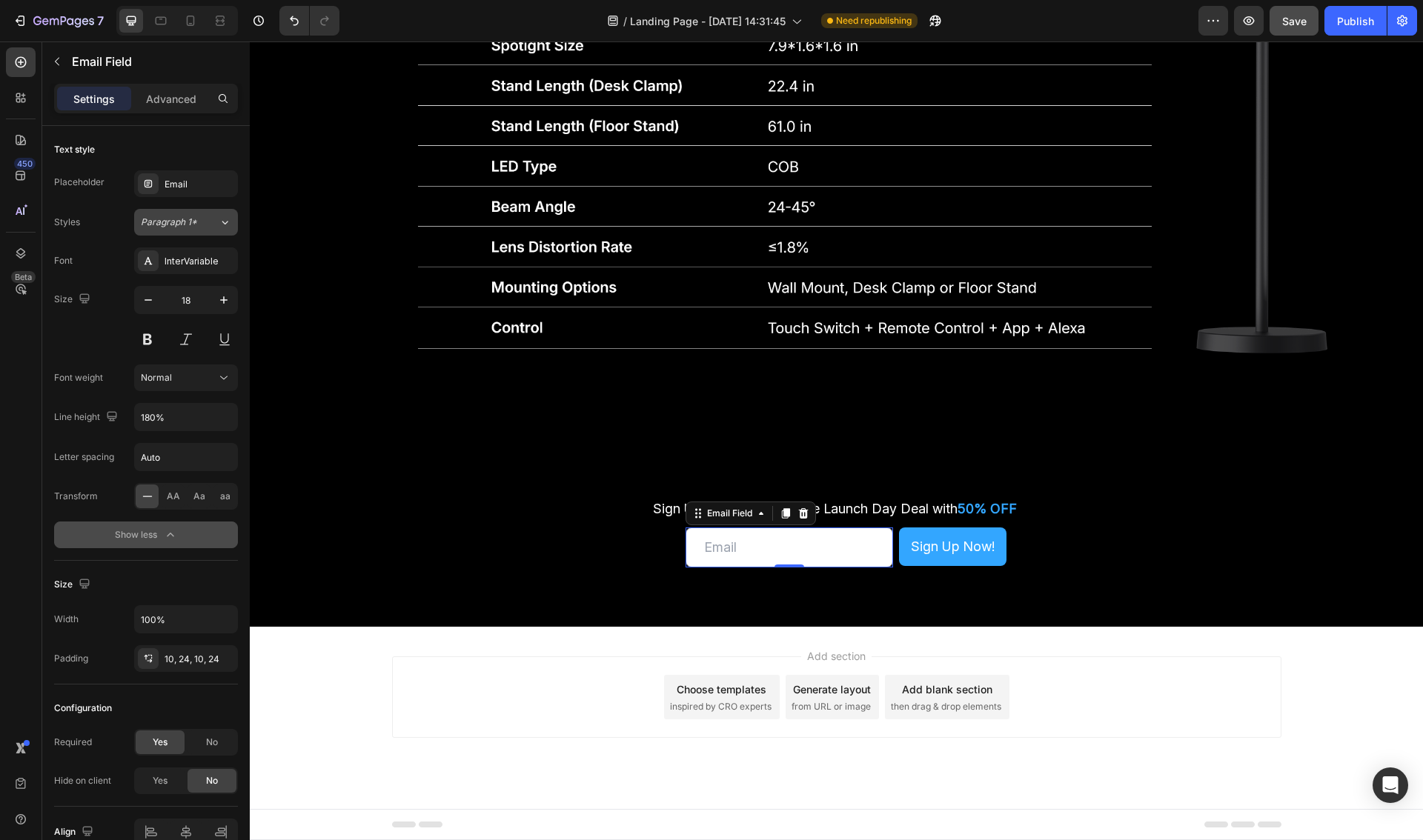
click at [188, 223] on span "Paragraph 1*" at bounding box center [168, 222] width 56 height 14
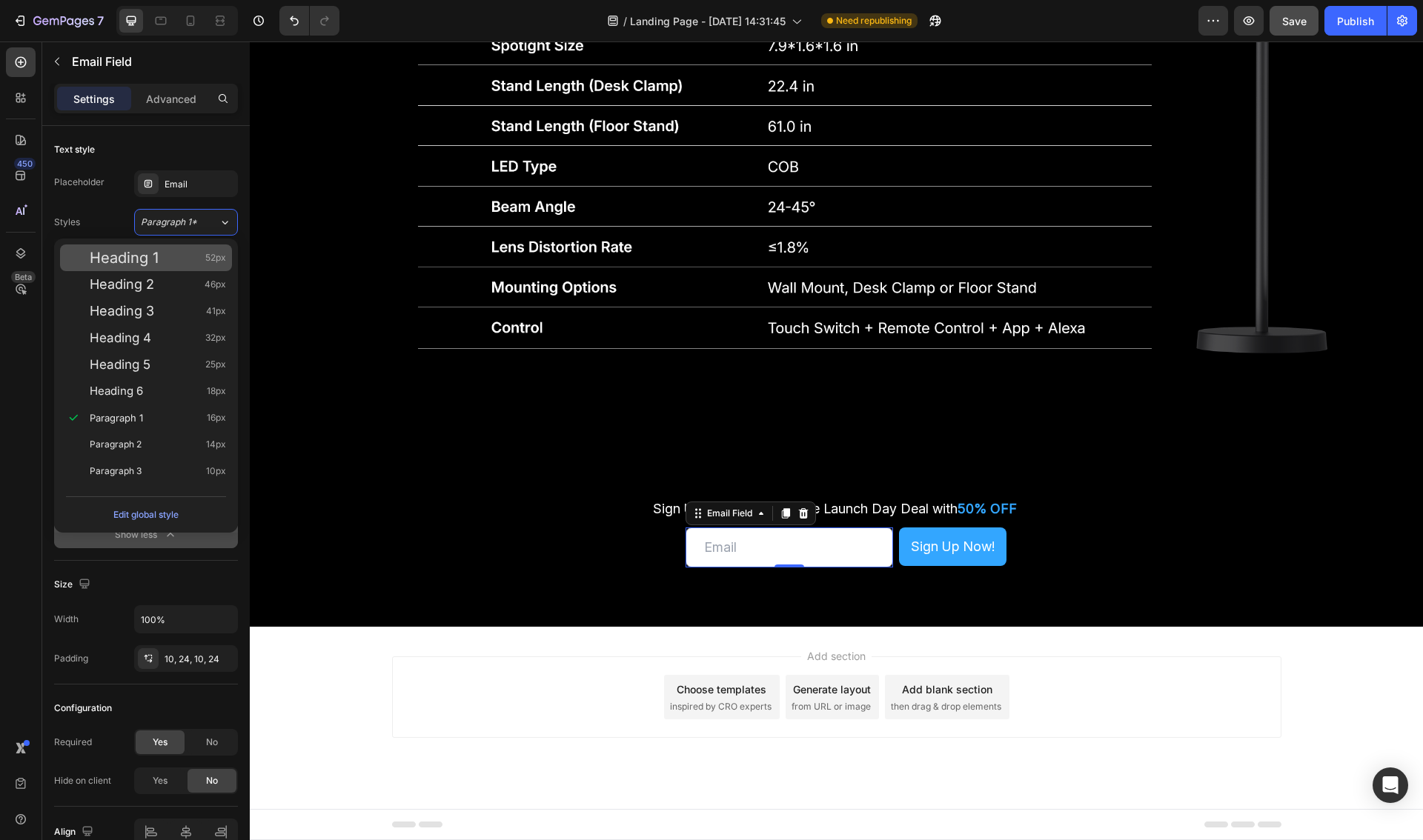
click at [152, 253] on span "Heading 1" at bounding box center [124, 258] width 69 height 15
type input "52"
type input "130%"
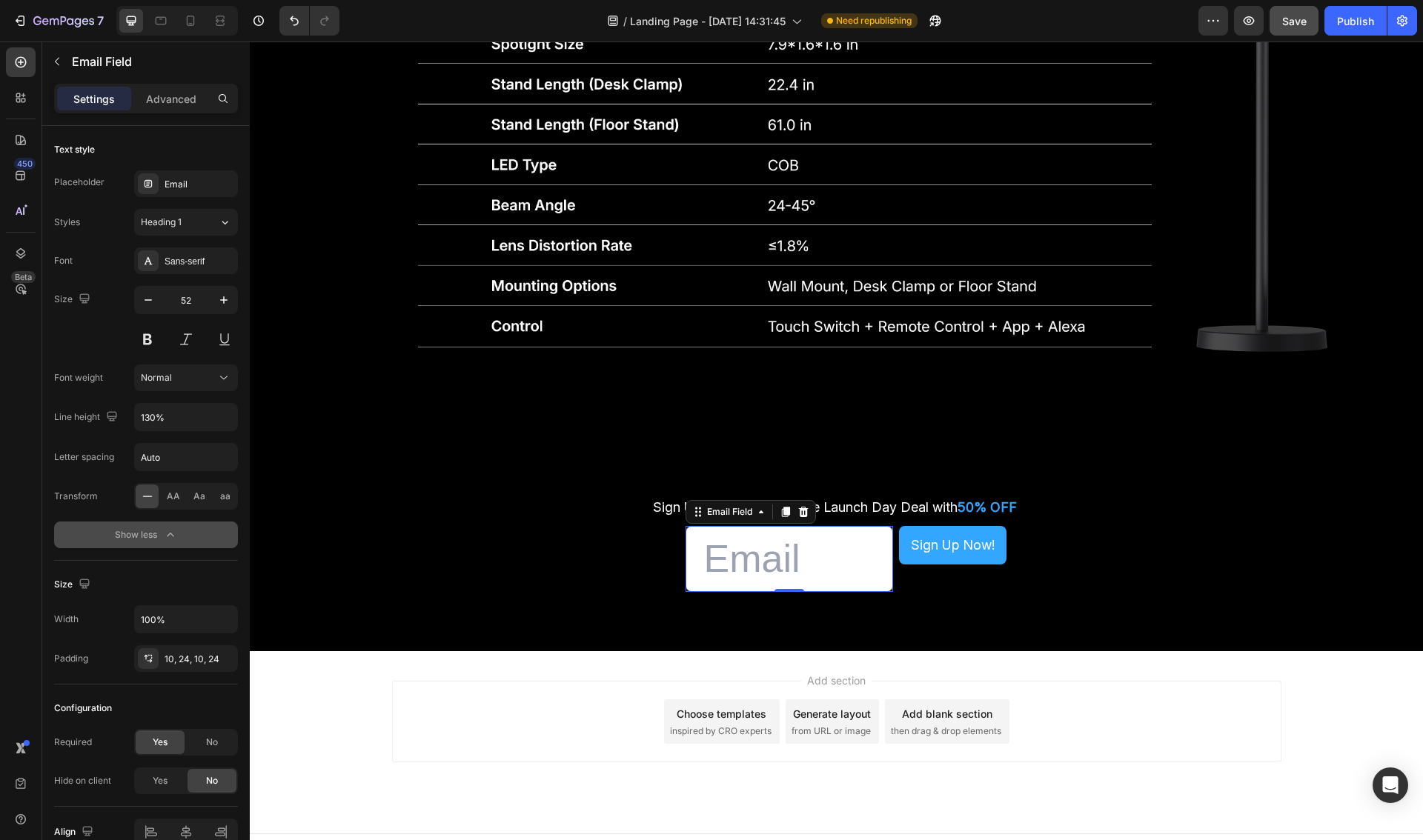
type input "18"
type input "180%"
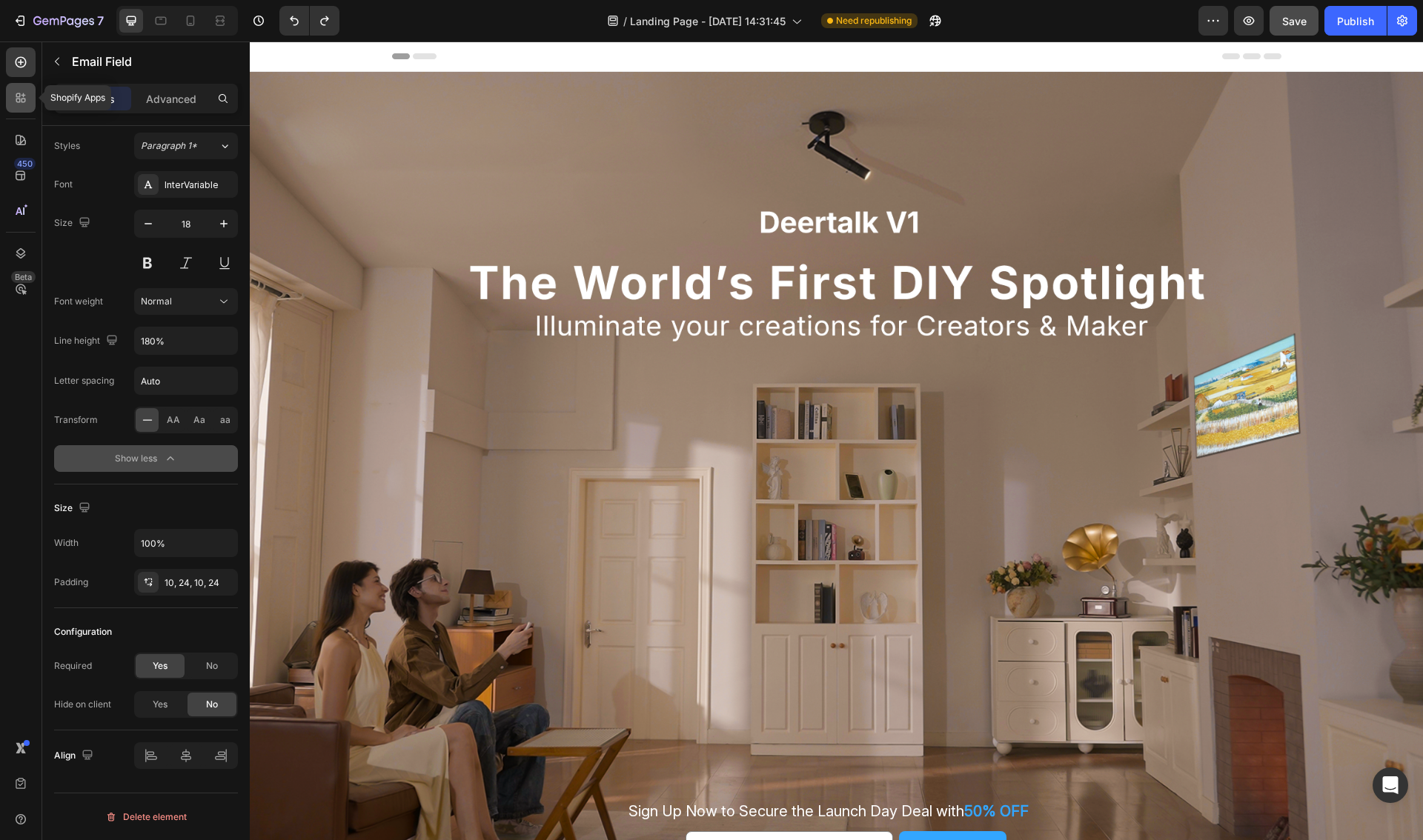
click at [24, 96] on icon at bounding box center [21, 98] width 15 height 15
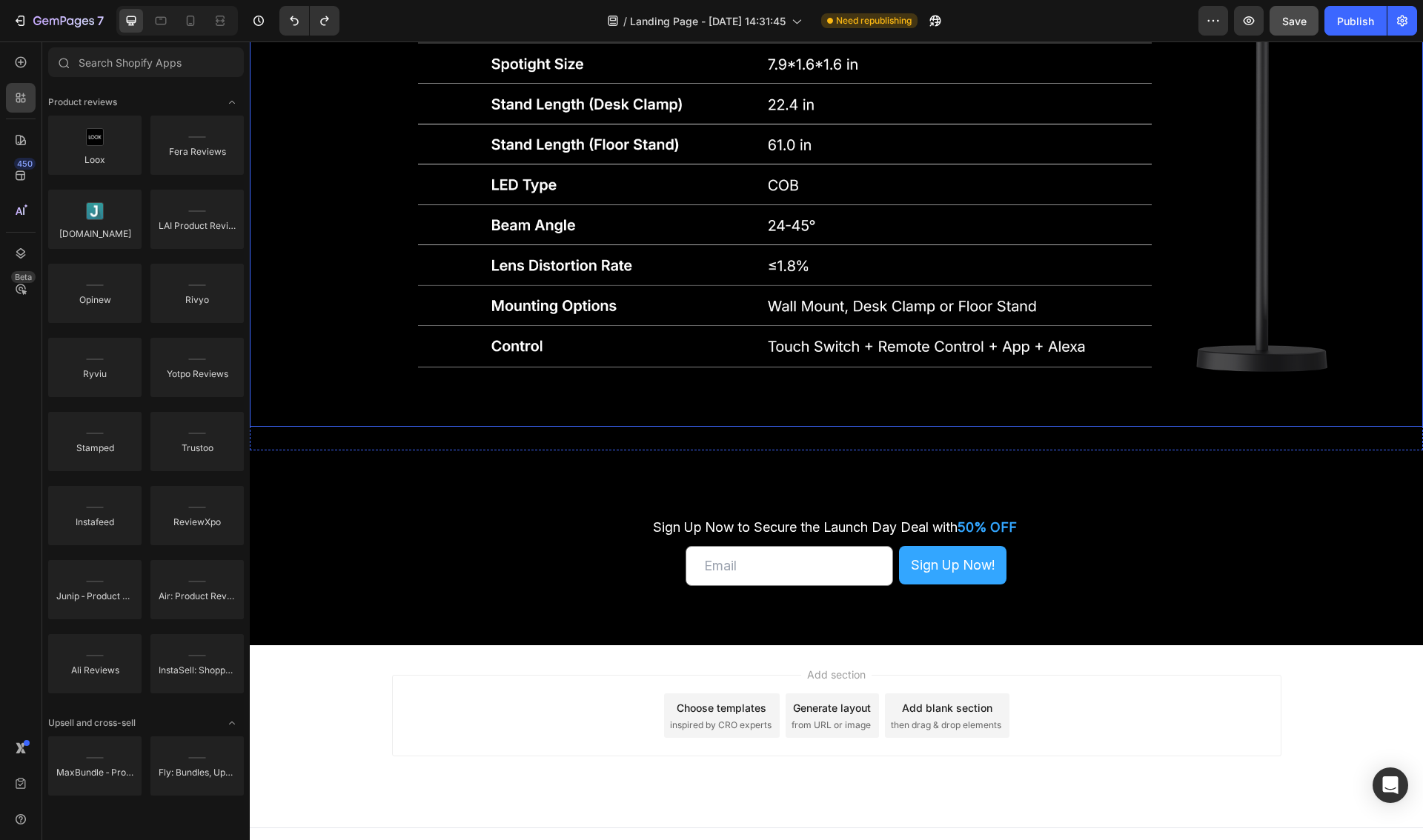
scroll to position [4424, 0]
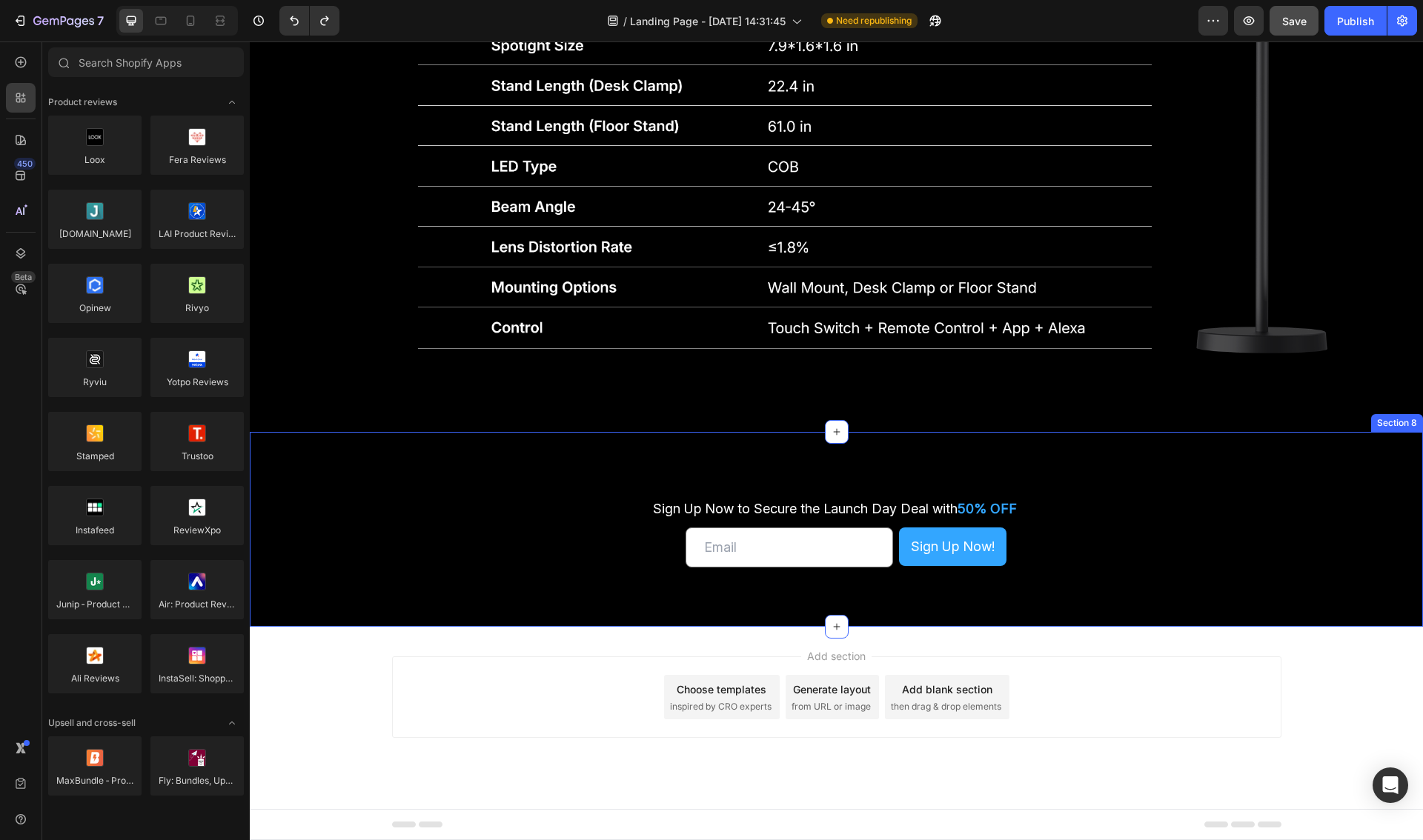
click at [686, 466] on div "Sign Up Now to Secure the Launch Day Deal with 50% OFF Text Block Sign Up Now t…" at bounding box center [837, 529] width 1173 height 195
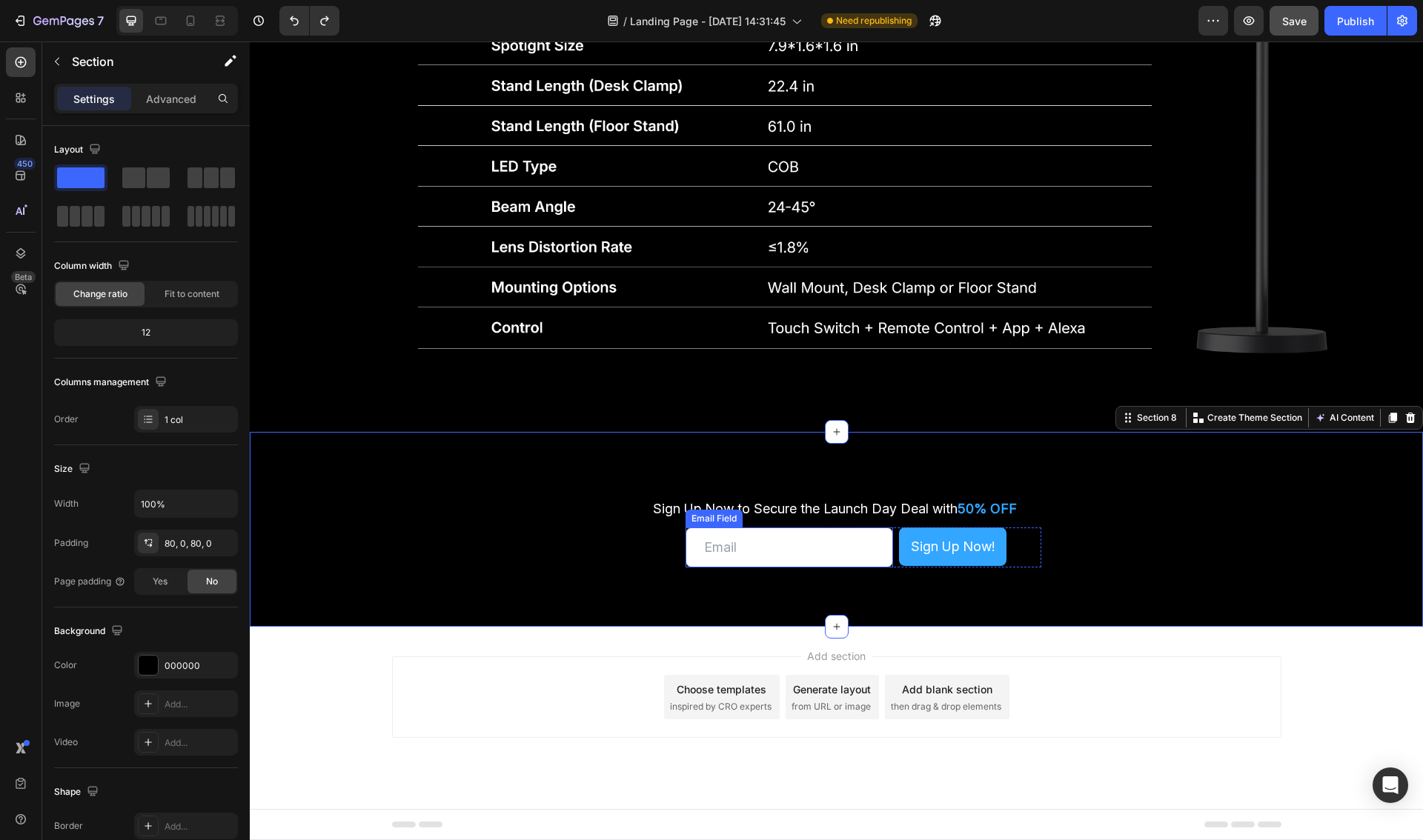
click at [825, 540] on input "email" at bounding box center [789, 547] width 207 height 40
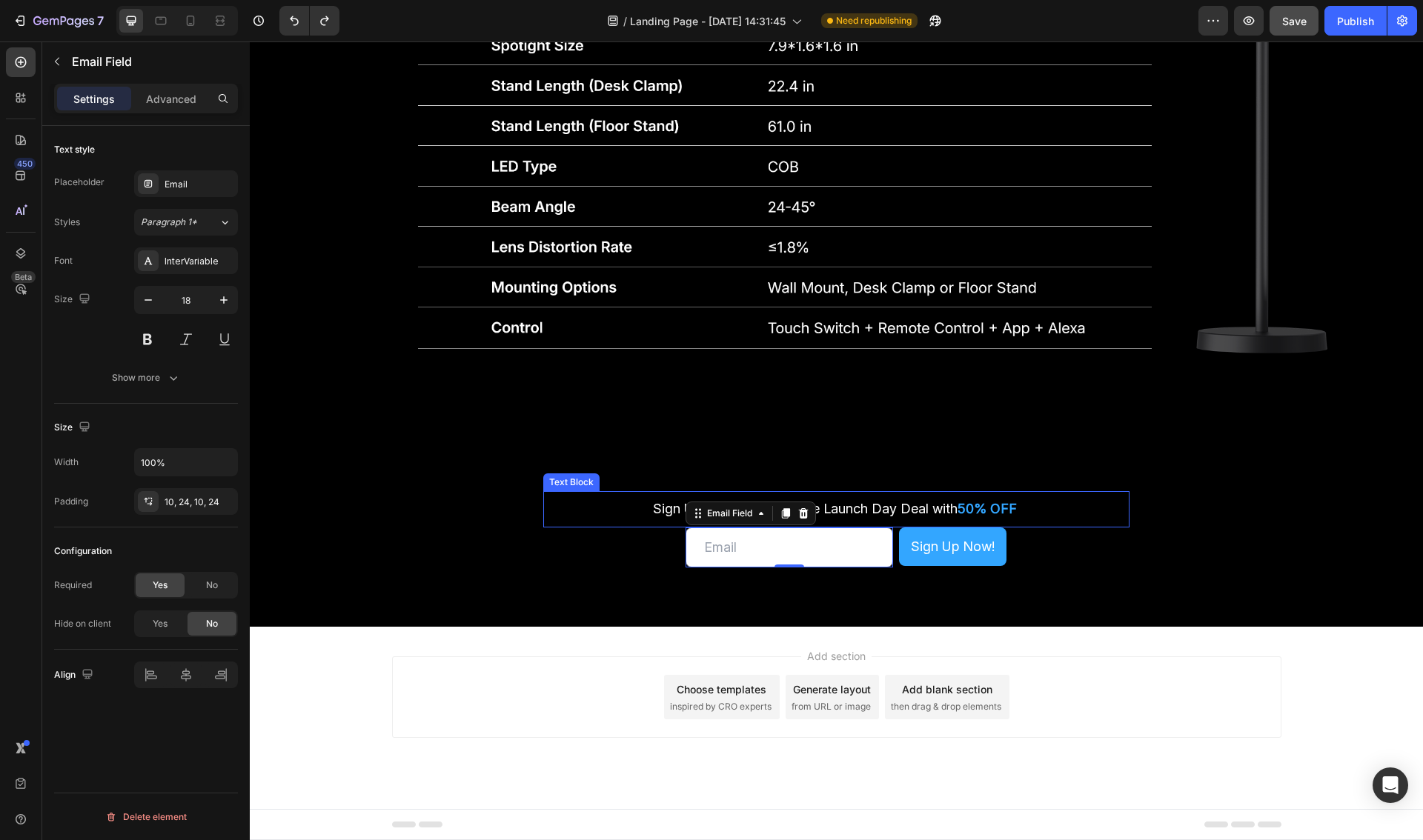
click at [916, 505] on span "Sign Up Now to Secure the Launch Day Deal with" at bounding box center [805, 508] width 305 height 16
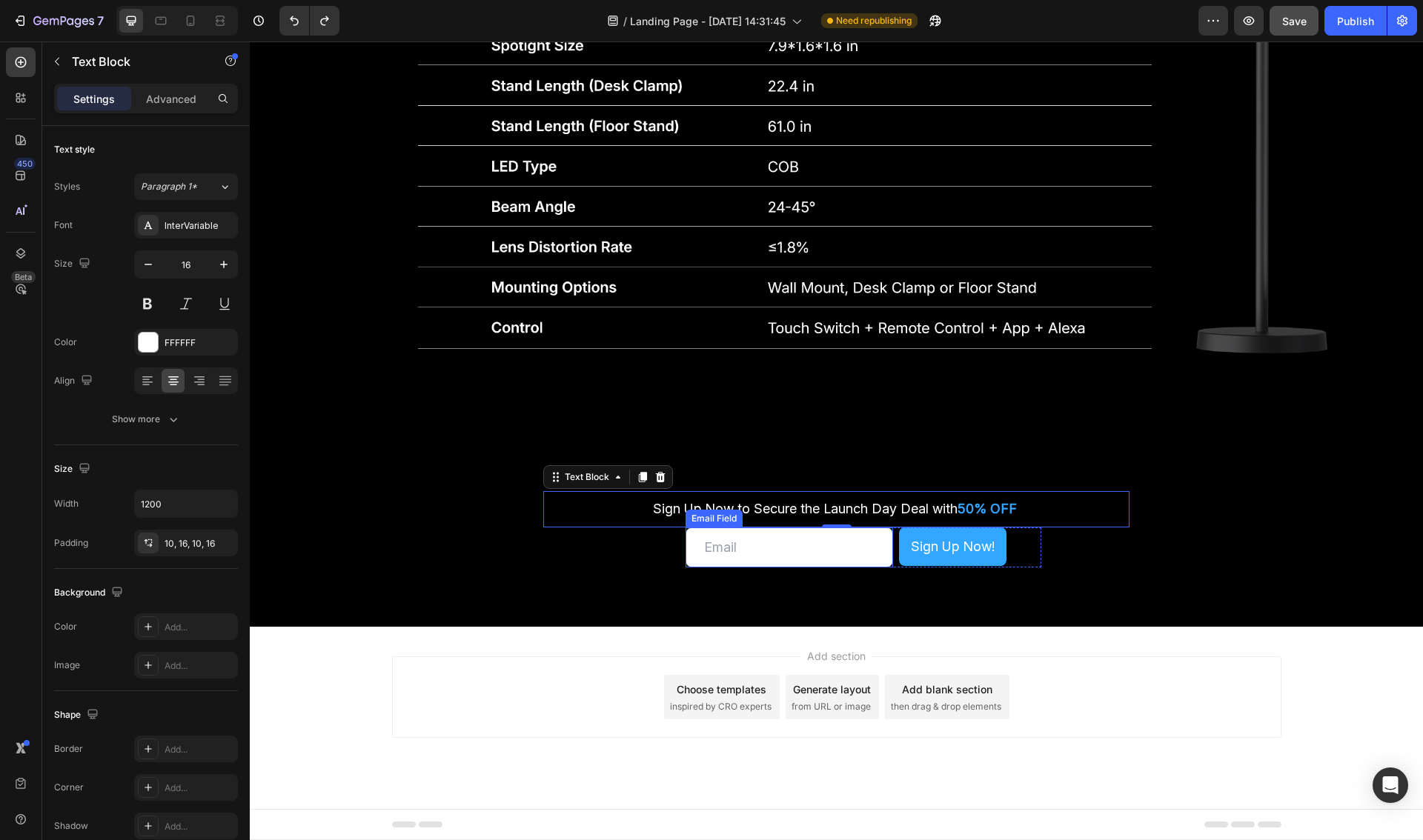
click at [840, 545] on input "email" at bounding box center [789, 547] width 207 height 40
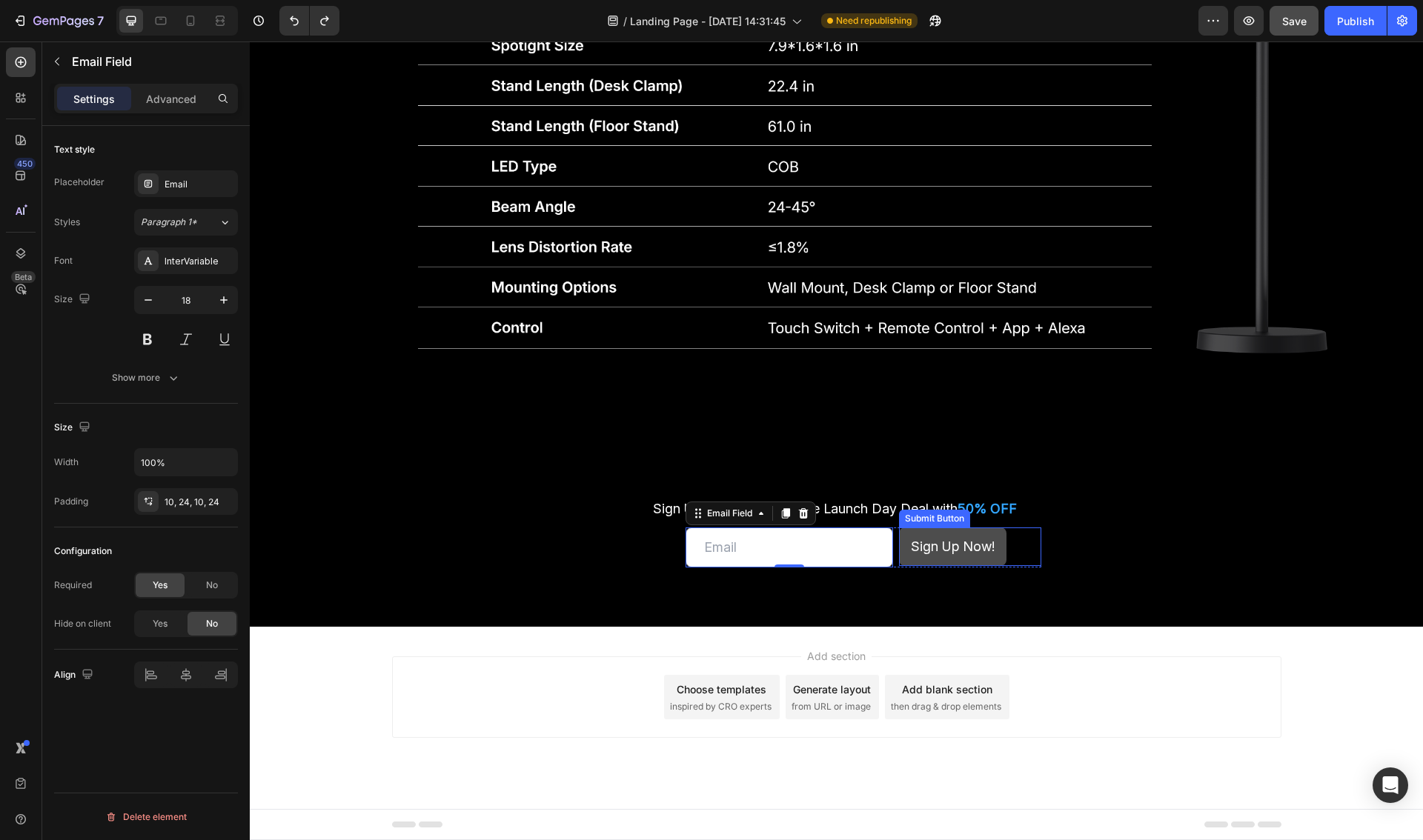
click at [975, 560] on button "Sign Up Now!" at bounding box center [952, 546] width 107 height 38
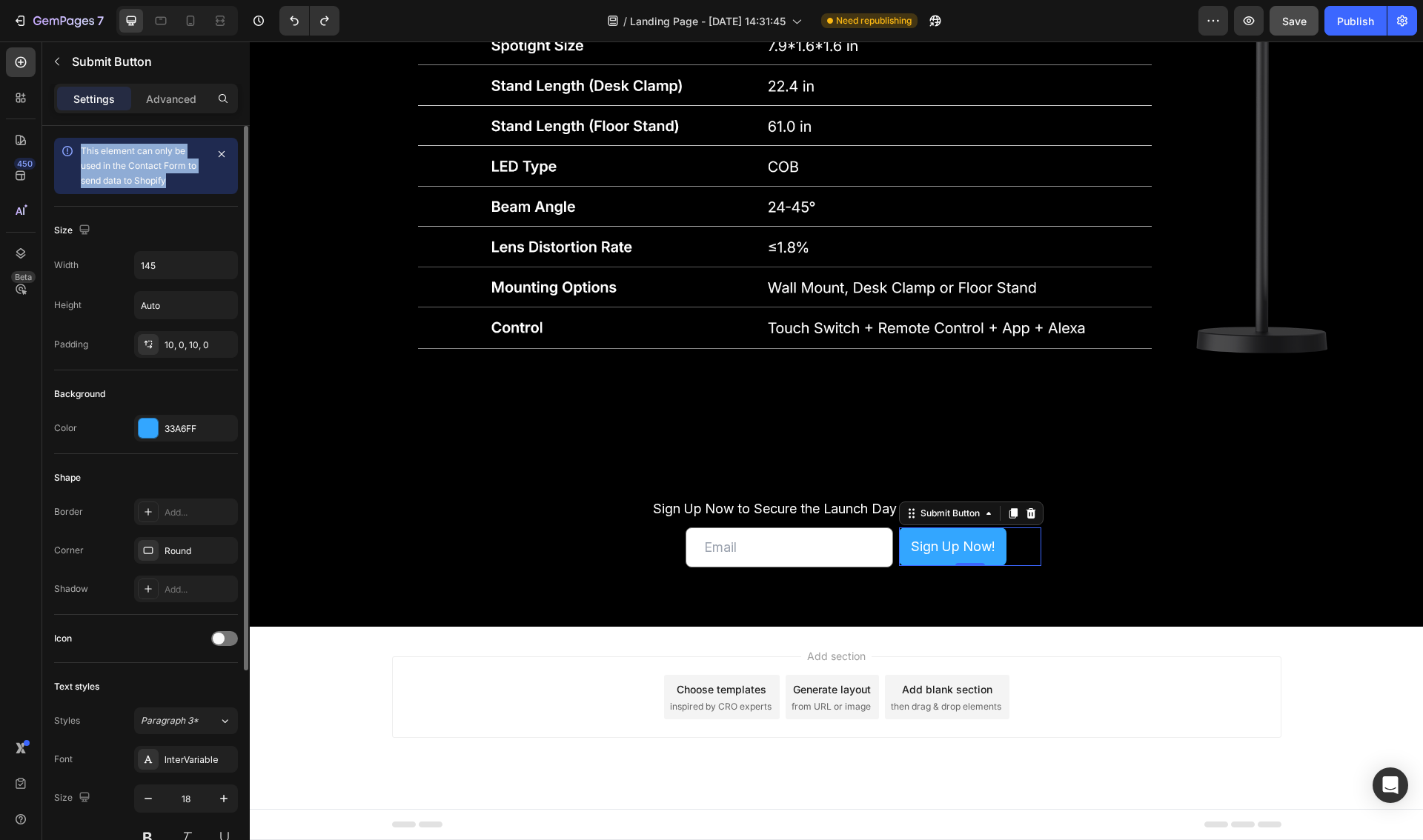
drag, startPoint x: 76, startPoint y: 151, endPoint x: 181, endPoint y: 179, distance: 108.7
click at [181, 179] on div "This element can only be used in the Contact Form to send data to Shopify" at bounding box center [146, 166] width 184 height 56
copy span "This element can only be used in the Contact Form to send data to Shopify"
click at [146, 172] on div "This element can only be used in the Contact Form to send data to Shopify" at bounding box center [143, 165] width 125 height 44
drag, startPoint x: 144, startPoint y: 167, endPoint x: 120, endPoint y: 160, distance: 25.0
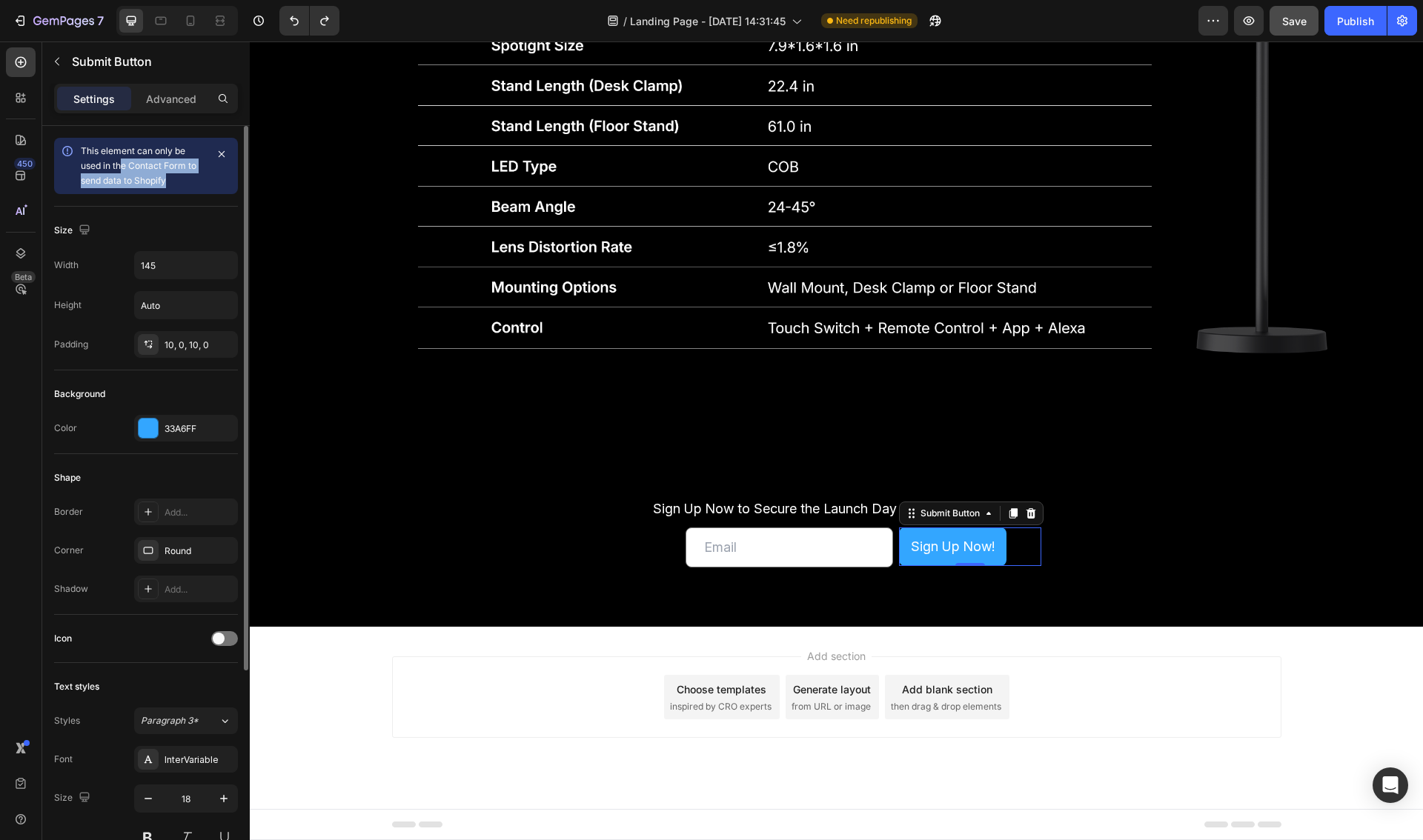
click at [120, 160] on div "This element can only be used in the Contact Form to send data to Shopify" at bounding box center [143, 165] width 125 height 44
click at [120, 160] on span "This element can only be used in the Contact Form to send data to Shopify" at bounding box center [139, 165] width 116 height 41
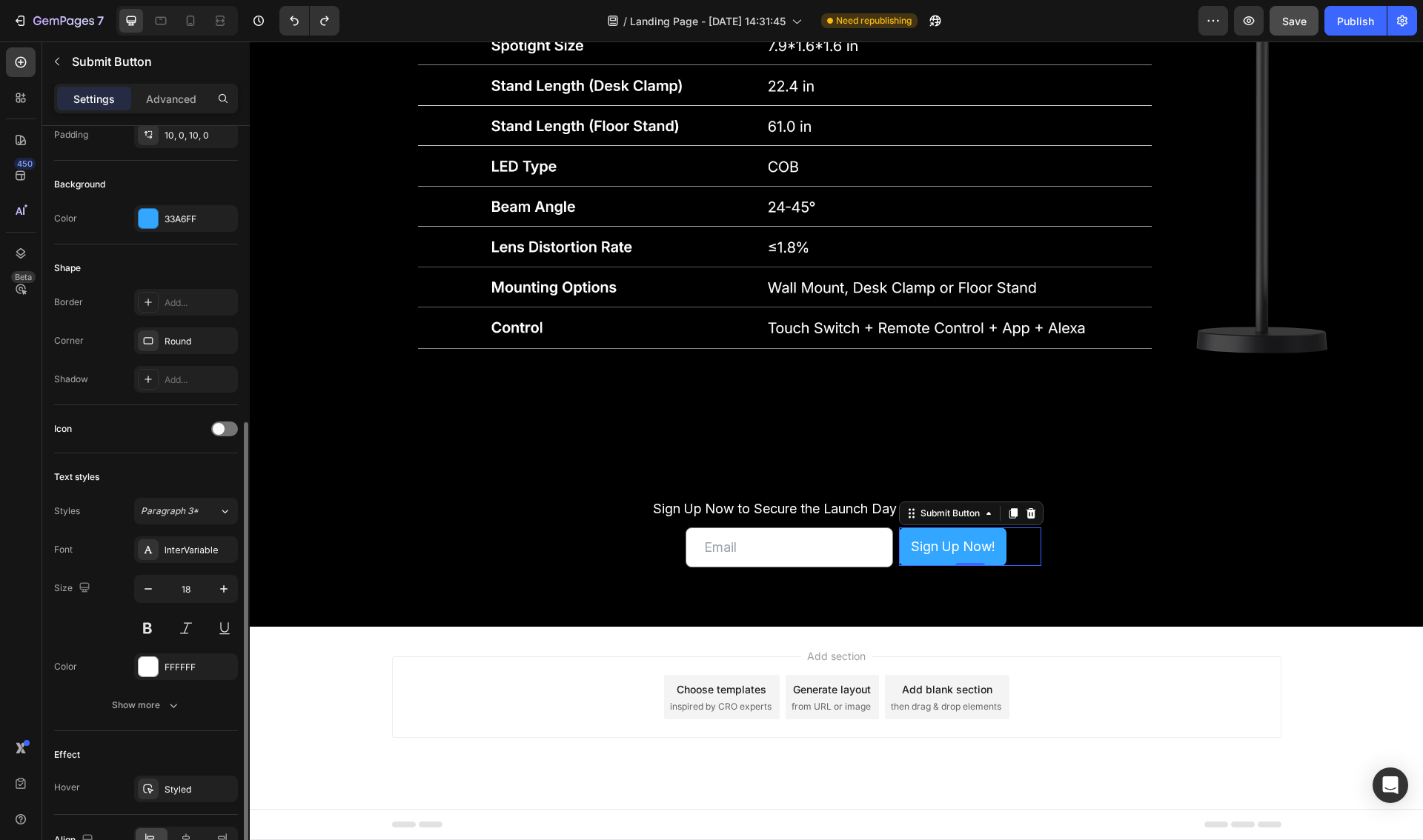
scroll to position [294, 0]
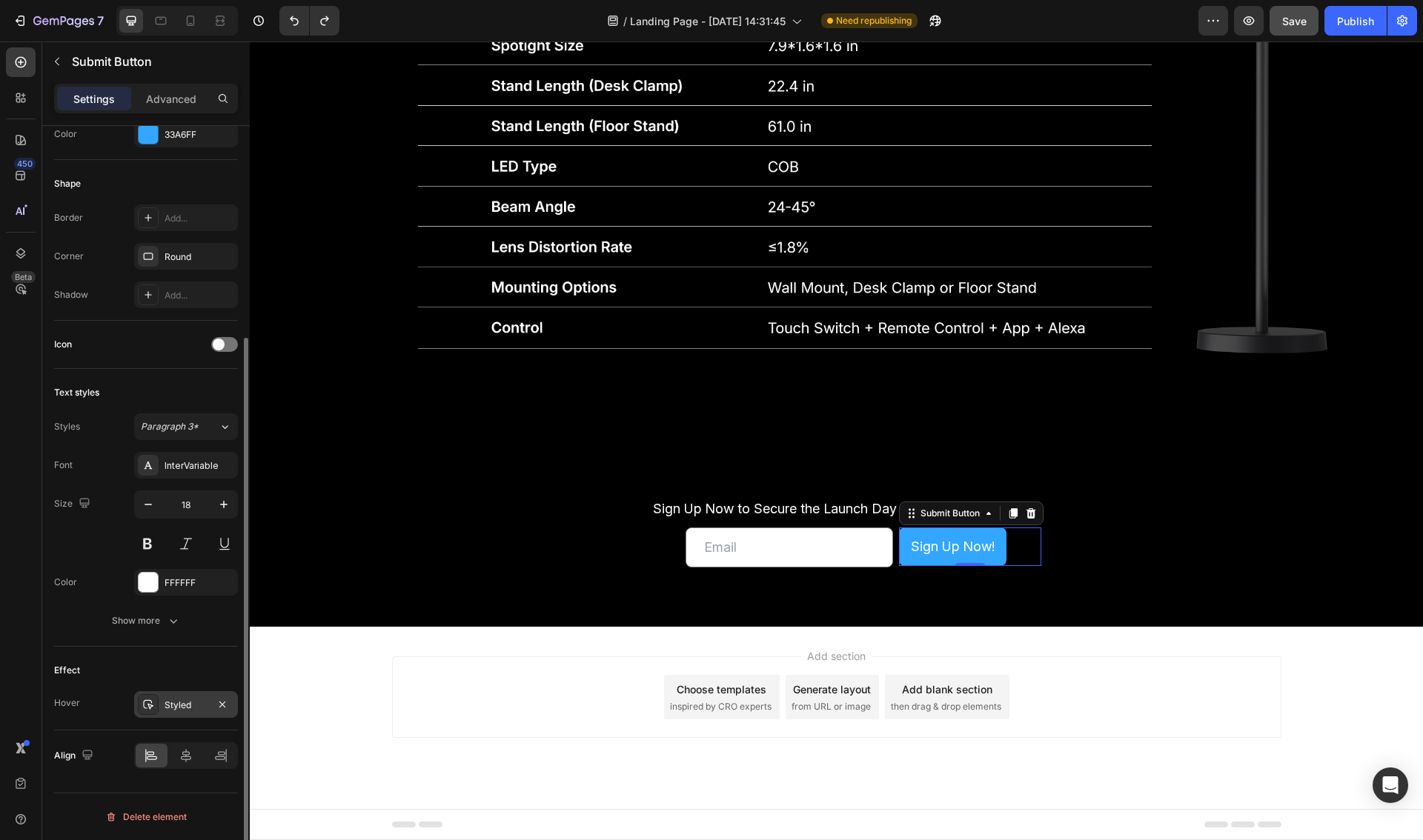
click at [179, 710] on div "Styled" at bounding box center [185, 706] width 43 height 14
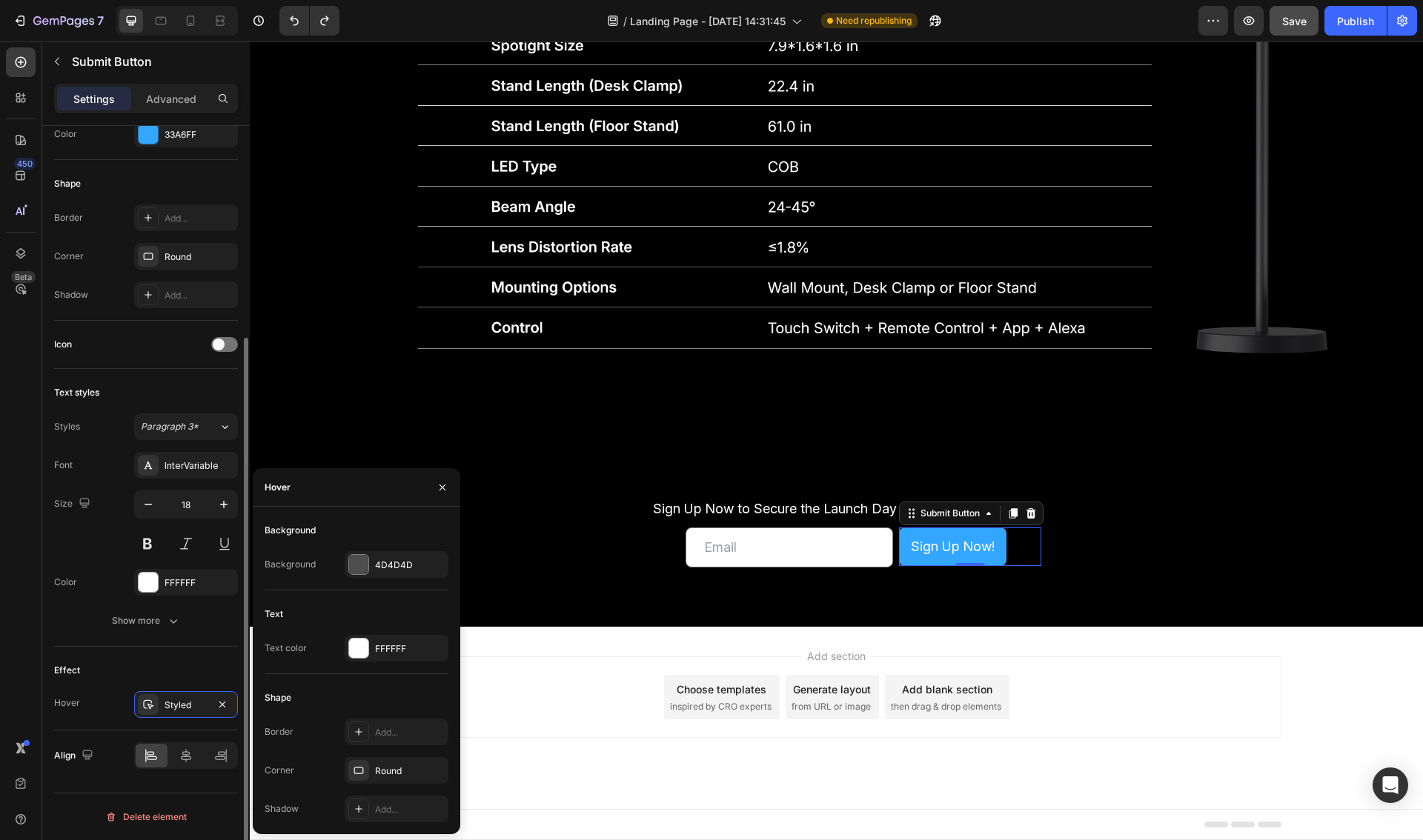
click at [84, 677] on div "Effect" at bounding box center [146, 670] width 184 height 24
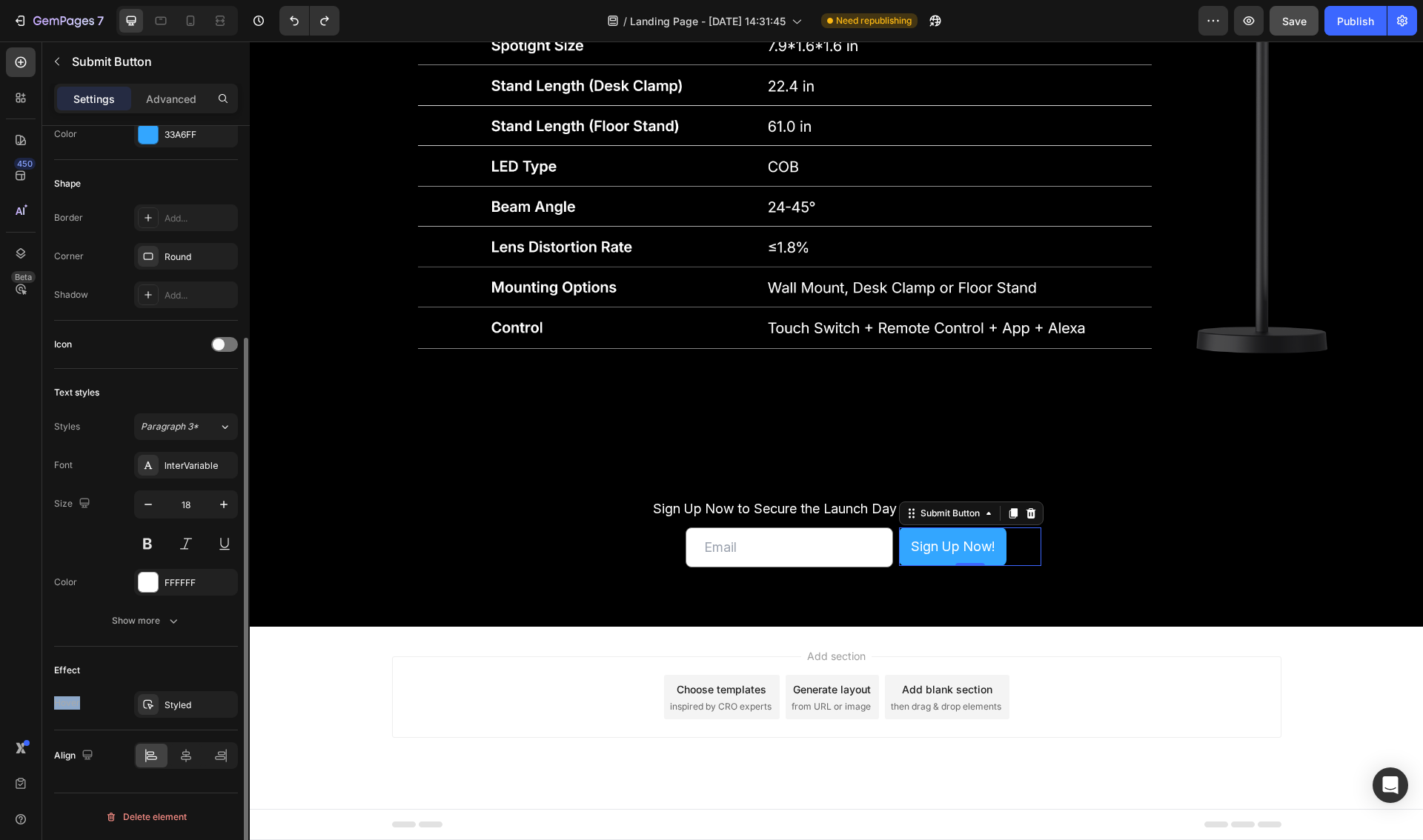
click at [52, 705] on div "This element can only be used in the Contact Form to send data to Shopify Size …" at bounding box center [146, 357] width 207 height 1050
copy div "Hover"
drag, startPoint x: 186, startPoint y: 101, endPoint x: 181, endPoint y: 123, distance: 22.6
click at [186, 101] on p "Advanced" at bounding box center [170, 98] width 50 height 16
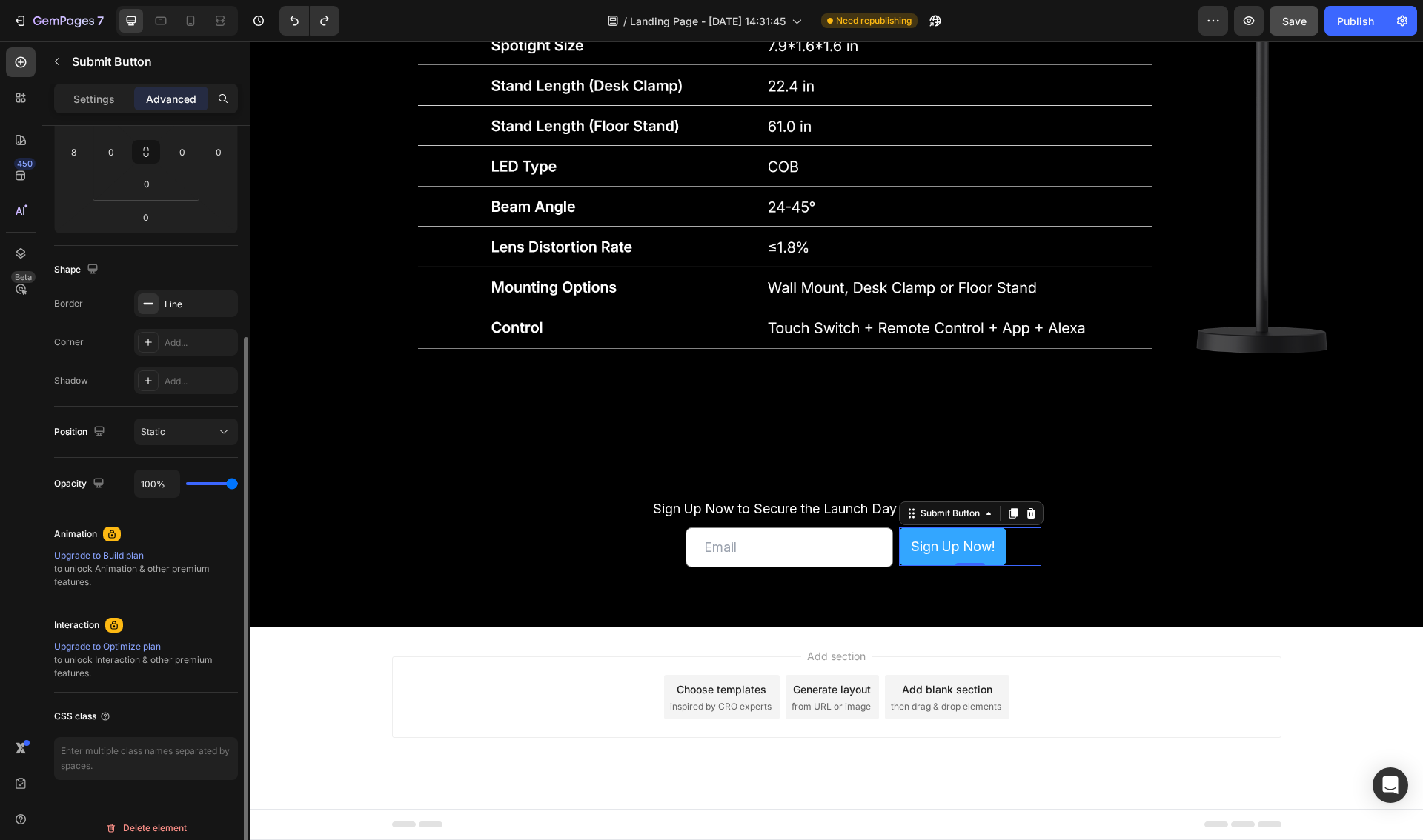
scroll to position [272, 0]
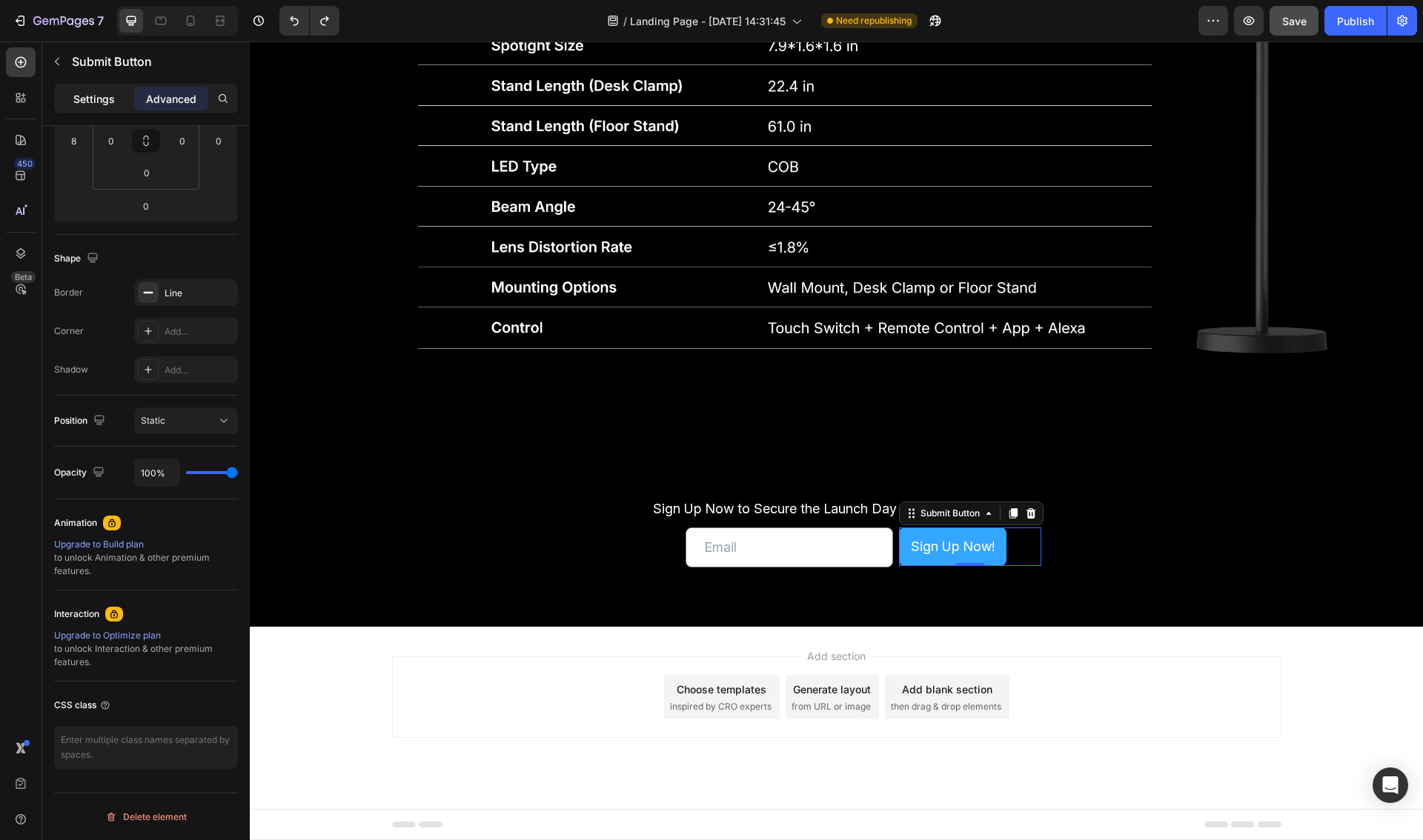
click at [92, 97] on p "Settings" at bounding box center [94, 98] width 41 height 16
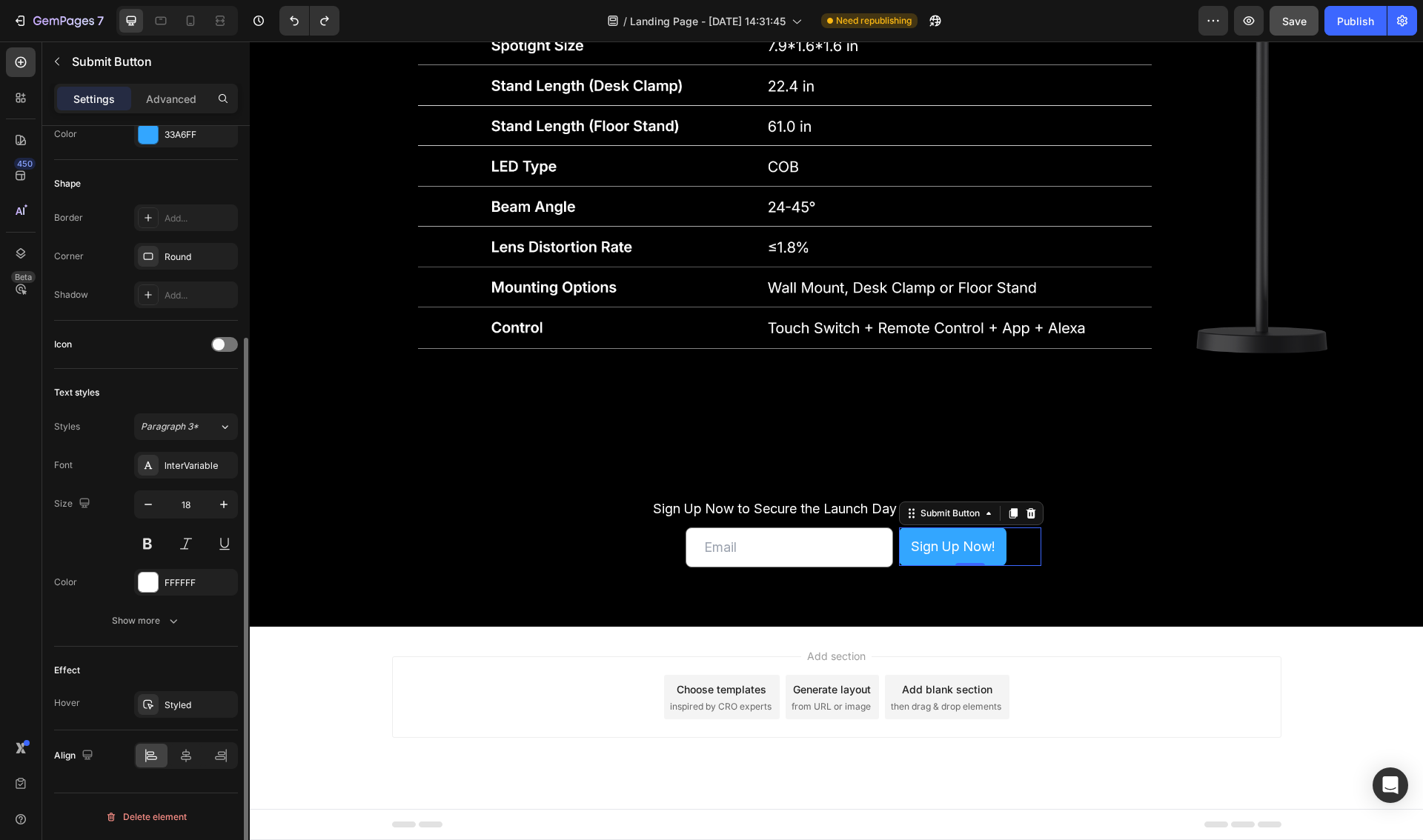
scroll to position [291, 0]
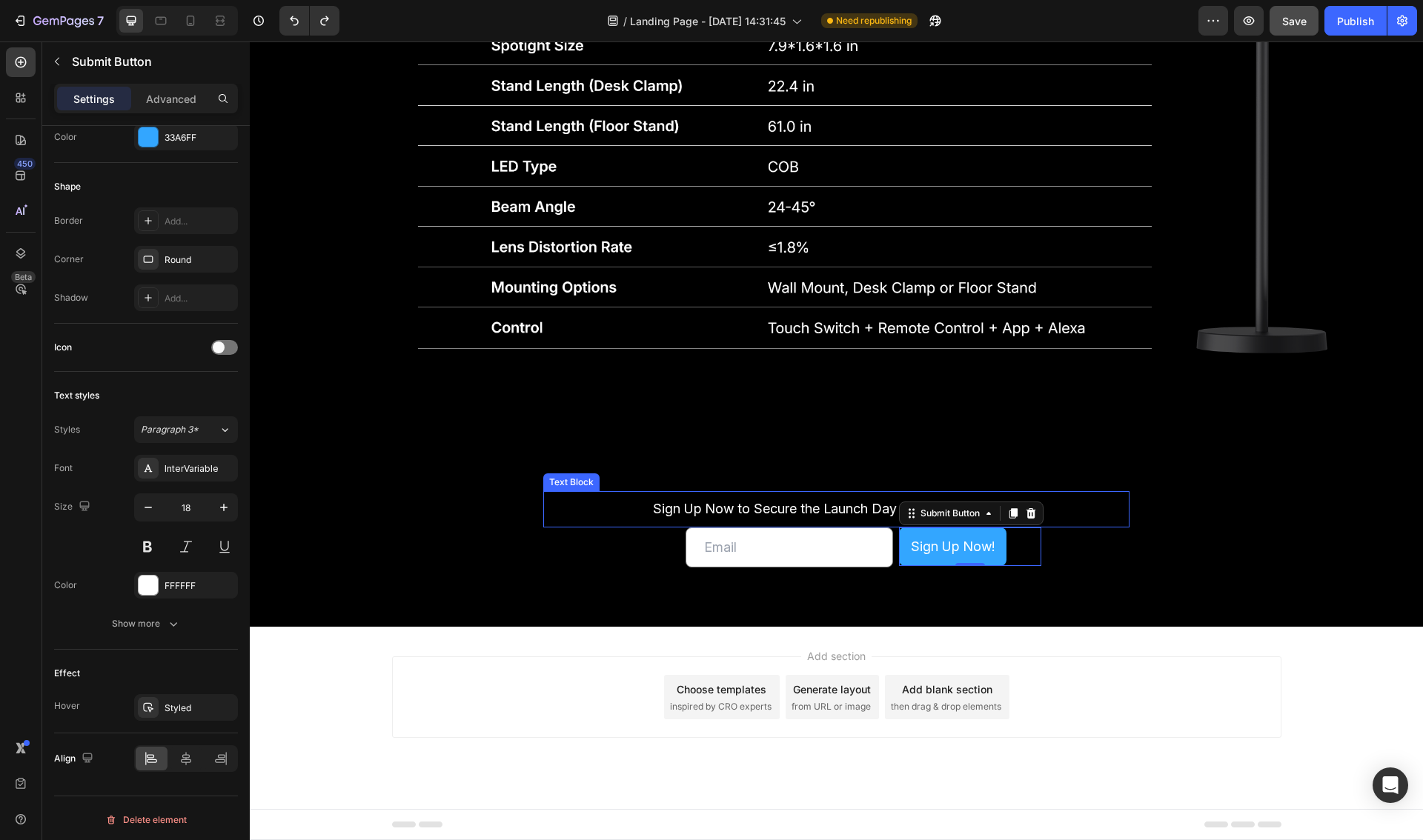
click at [756, 505] on span "Sign Up Now to Secure the Launch Day Deal with" at bounding box center [805, 508] width 305 height 16
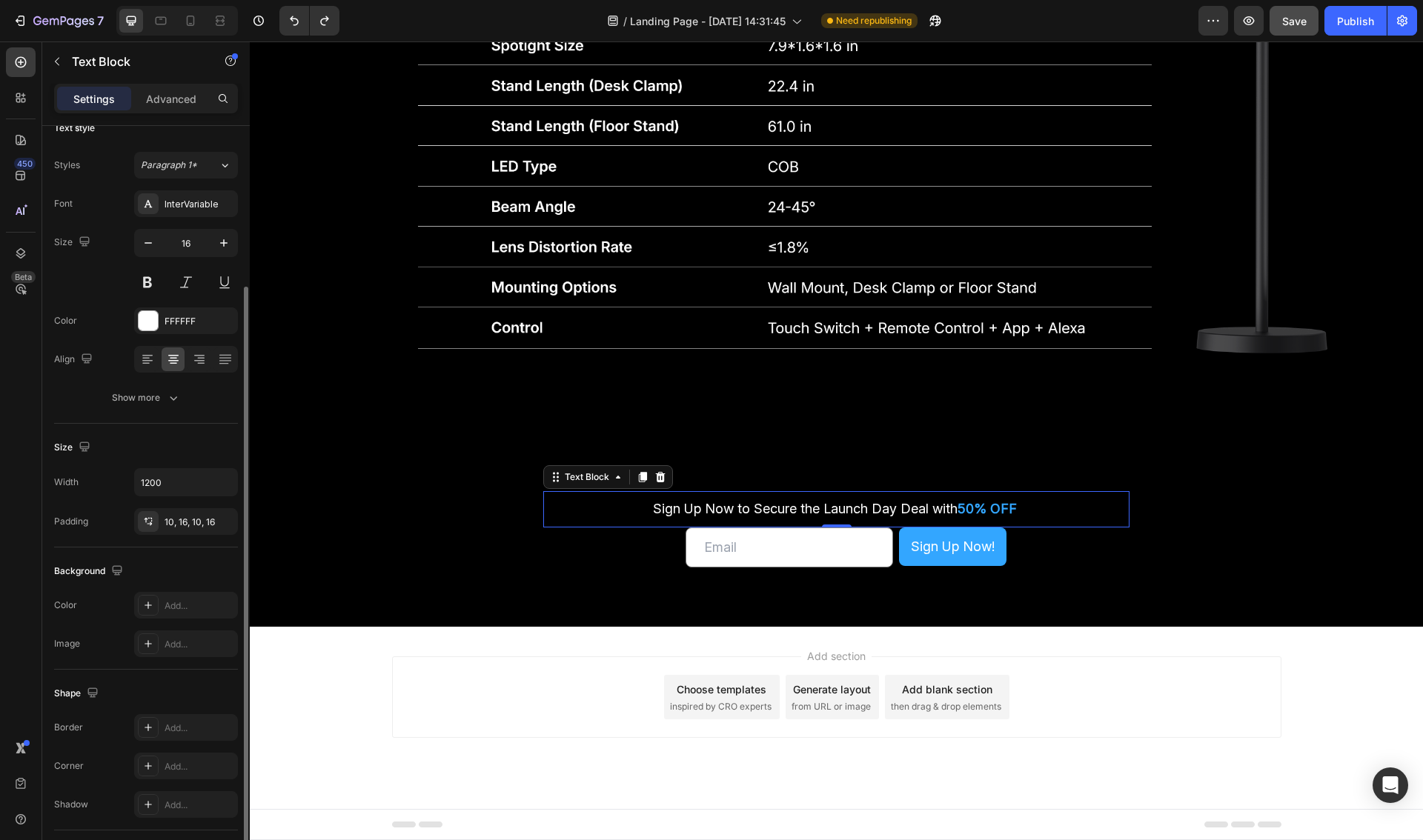
scroll to position [0, 0]
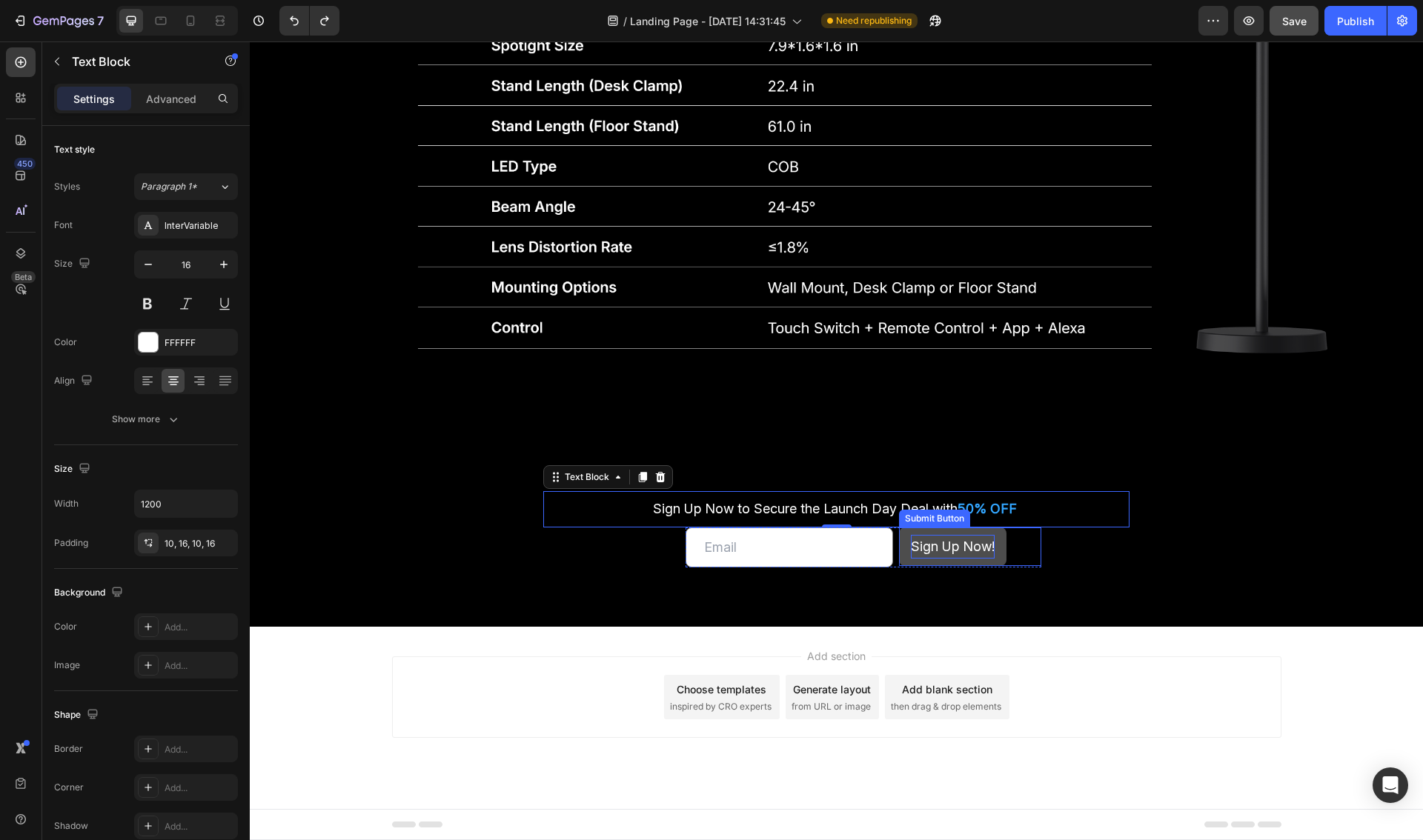
click at [978, 549] on div "Sign Up Now!" at bounding box center [953, 546] width 84 height 24
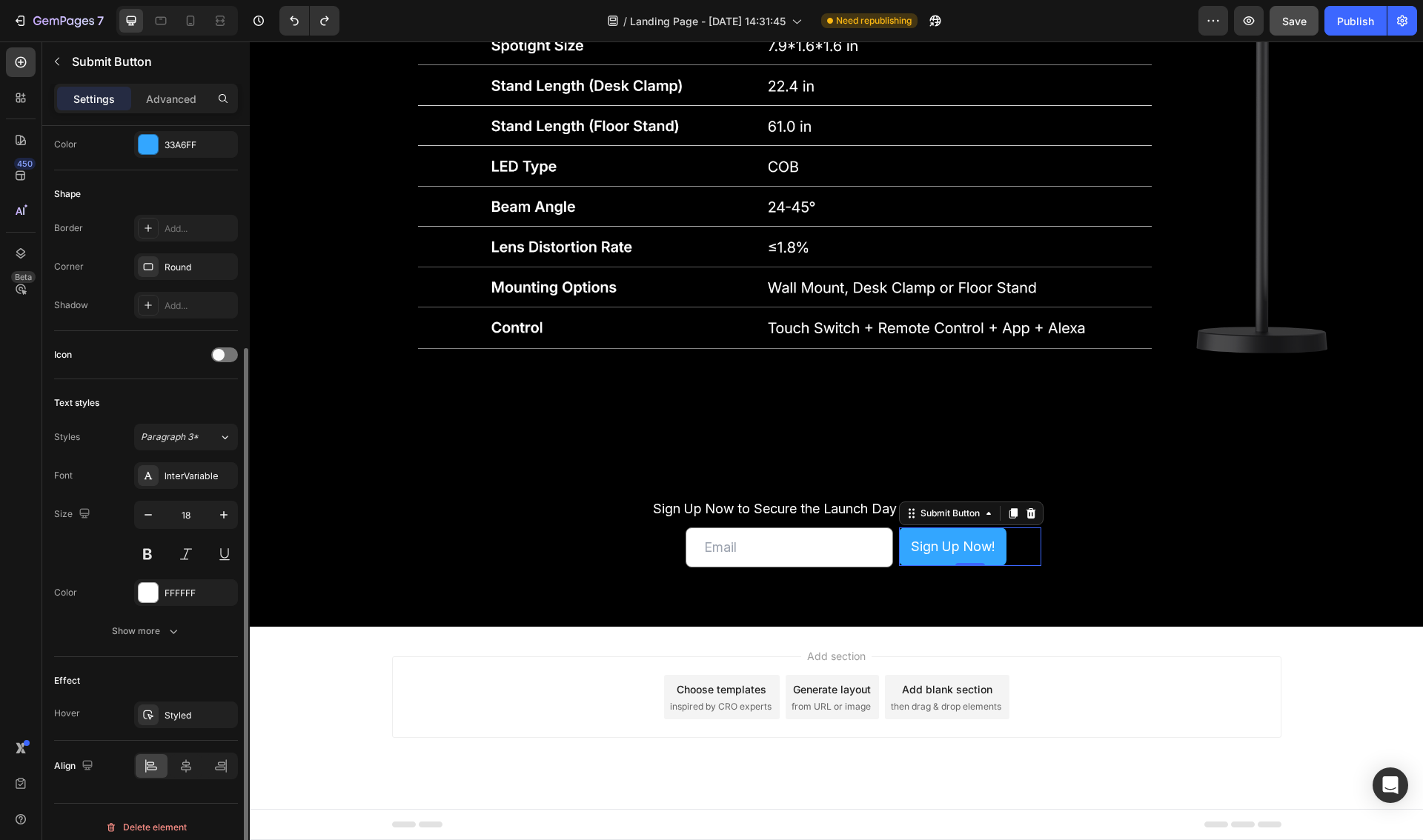
scroll to position [294, 0]
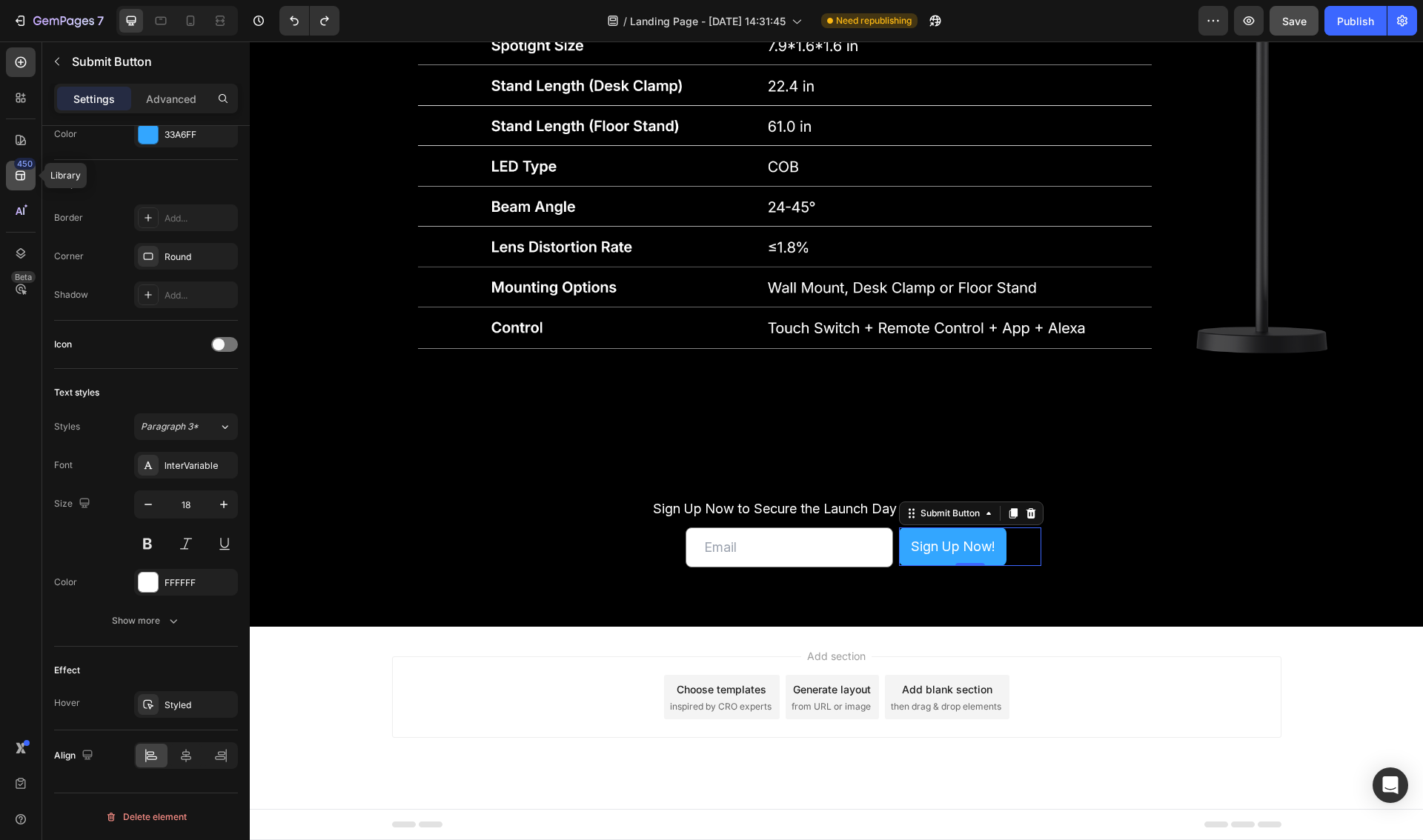
click at [18, 176] on icon at bounding box center [21, 176] width 15 height 15
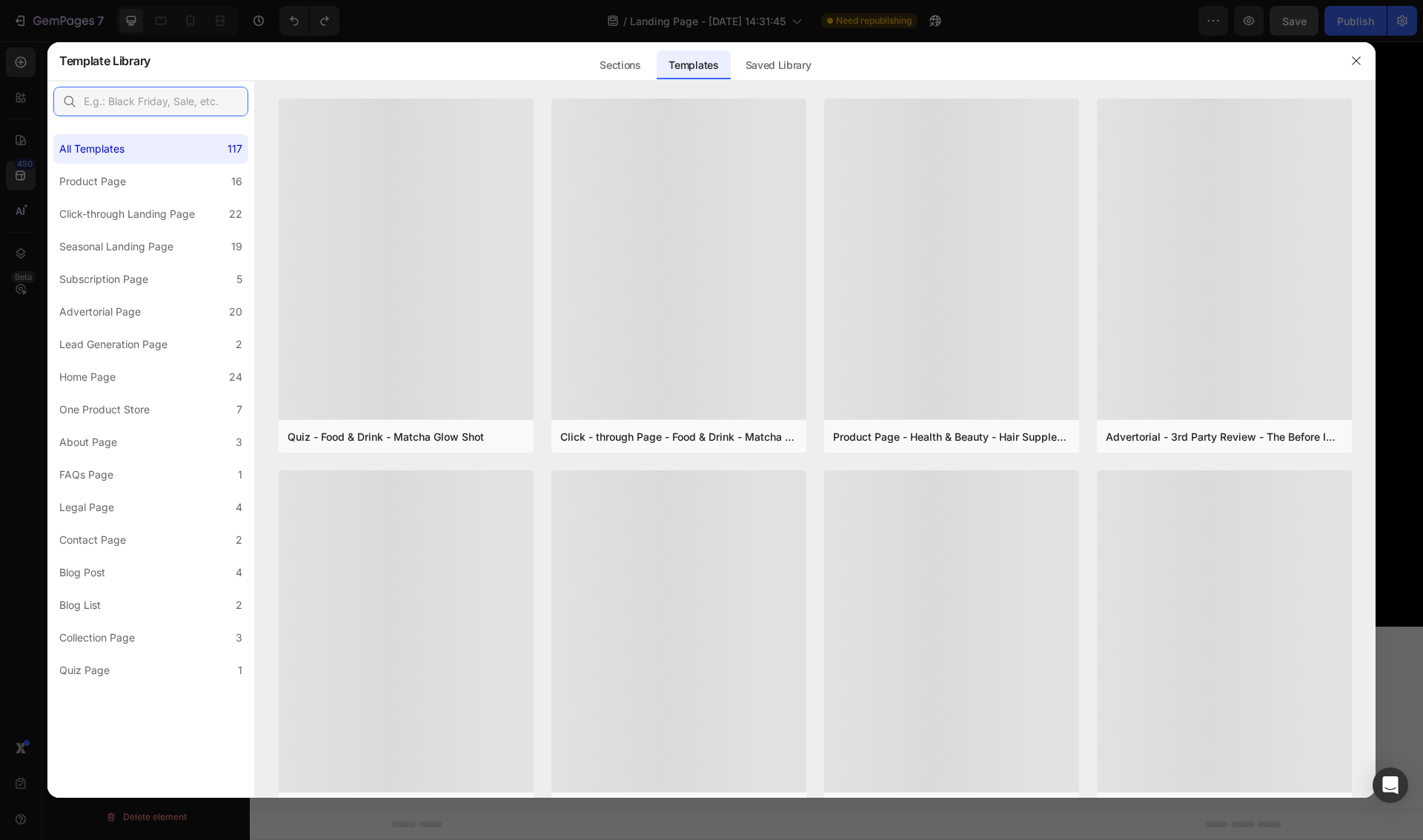
click at [151, 94] on input "text" at bounding box center [151, 101] width 195 height 29
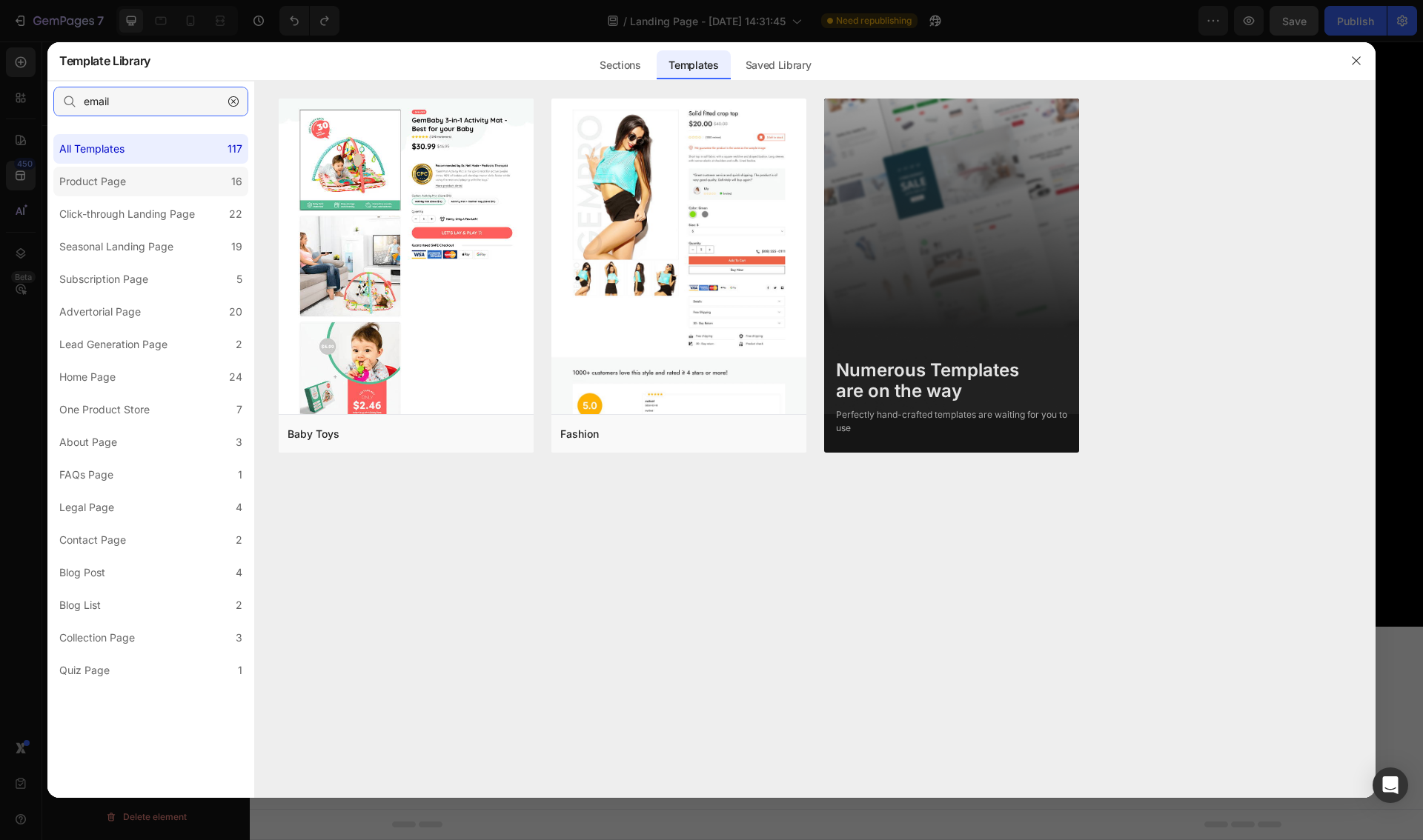
type input "email"
click at [137, 180] on label "Product Page 16" at bounding box center [151, 181] width 195 height 29
click at [147, 207] on div "Click-through Landing Page" at bounding box center [127, 214] width 136 height 18
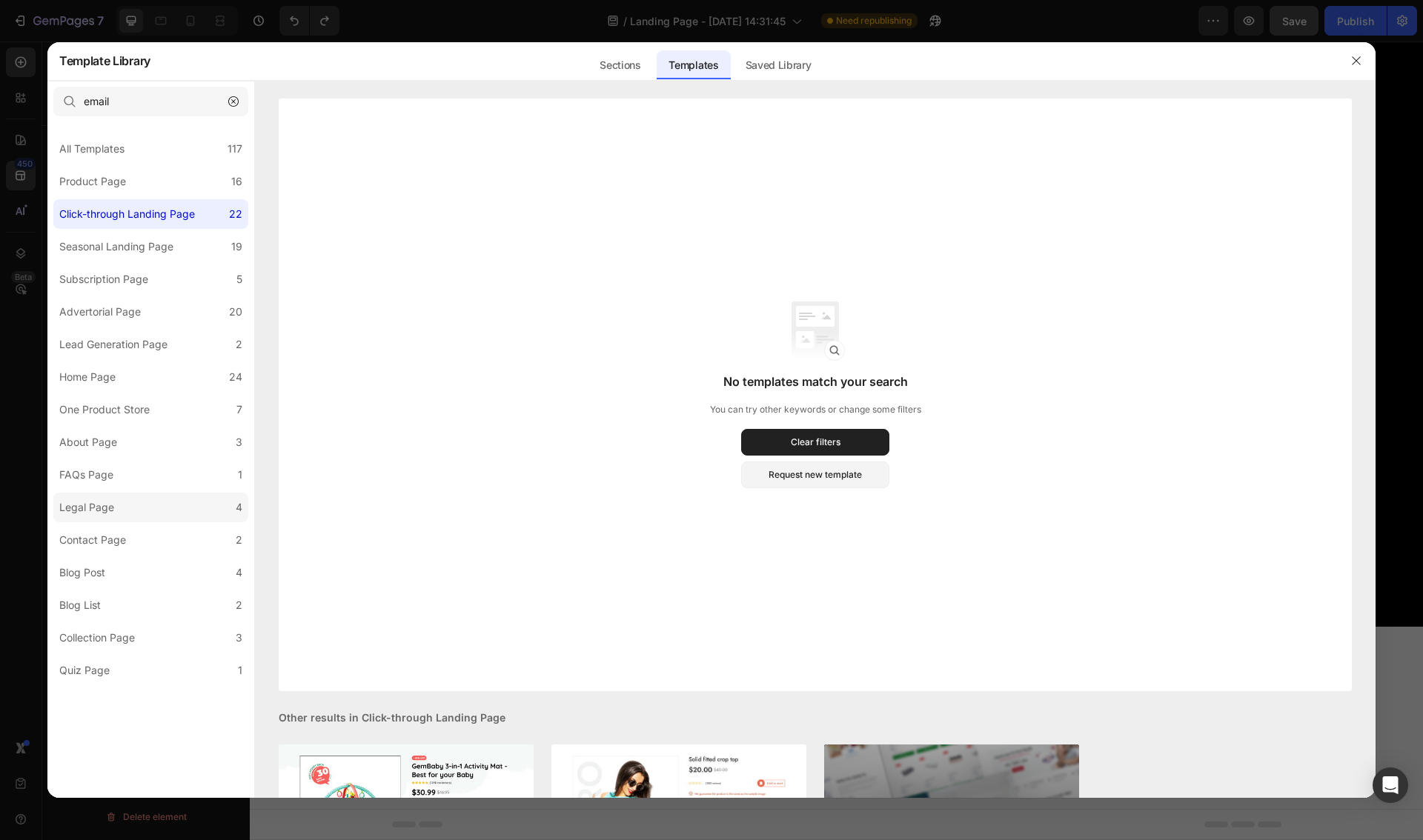
click at [144, 507] on label "Legal Page 4" at bounding box center [151, 507] width 195 height 29
click at [140, 540] on label "Contact Page 2" at bounding box center [151, 540] width 195 height 29
click at [121, 467] on label "FAQs Page 1" at bounding box center [151, 474] width 195 height 29
click at [125, 444] on label "About Page 3" at bounding box center [151, 441] width 195 height 29
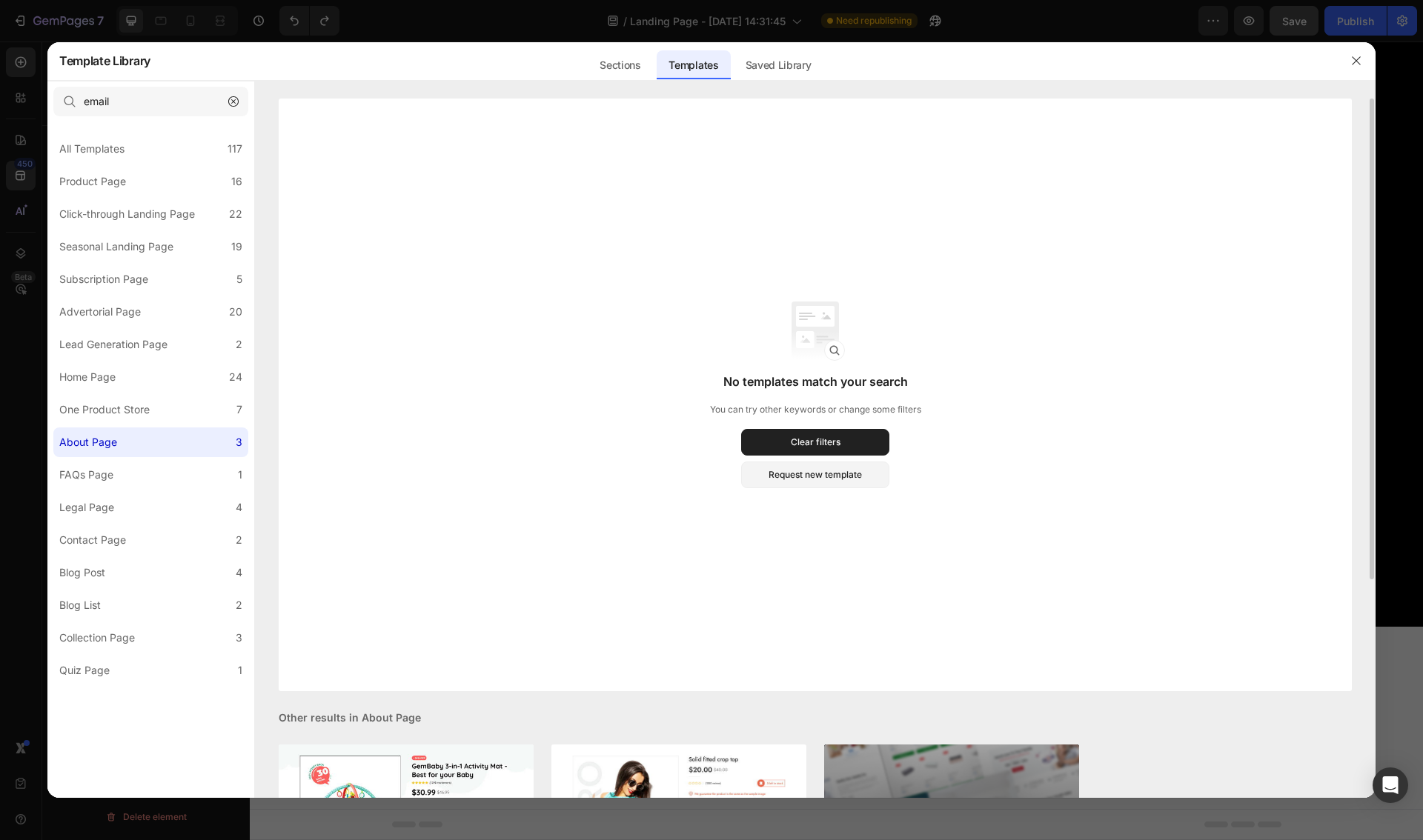
scroll to position [318, 0]
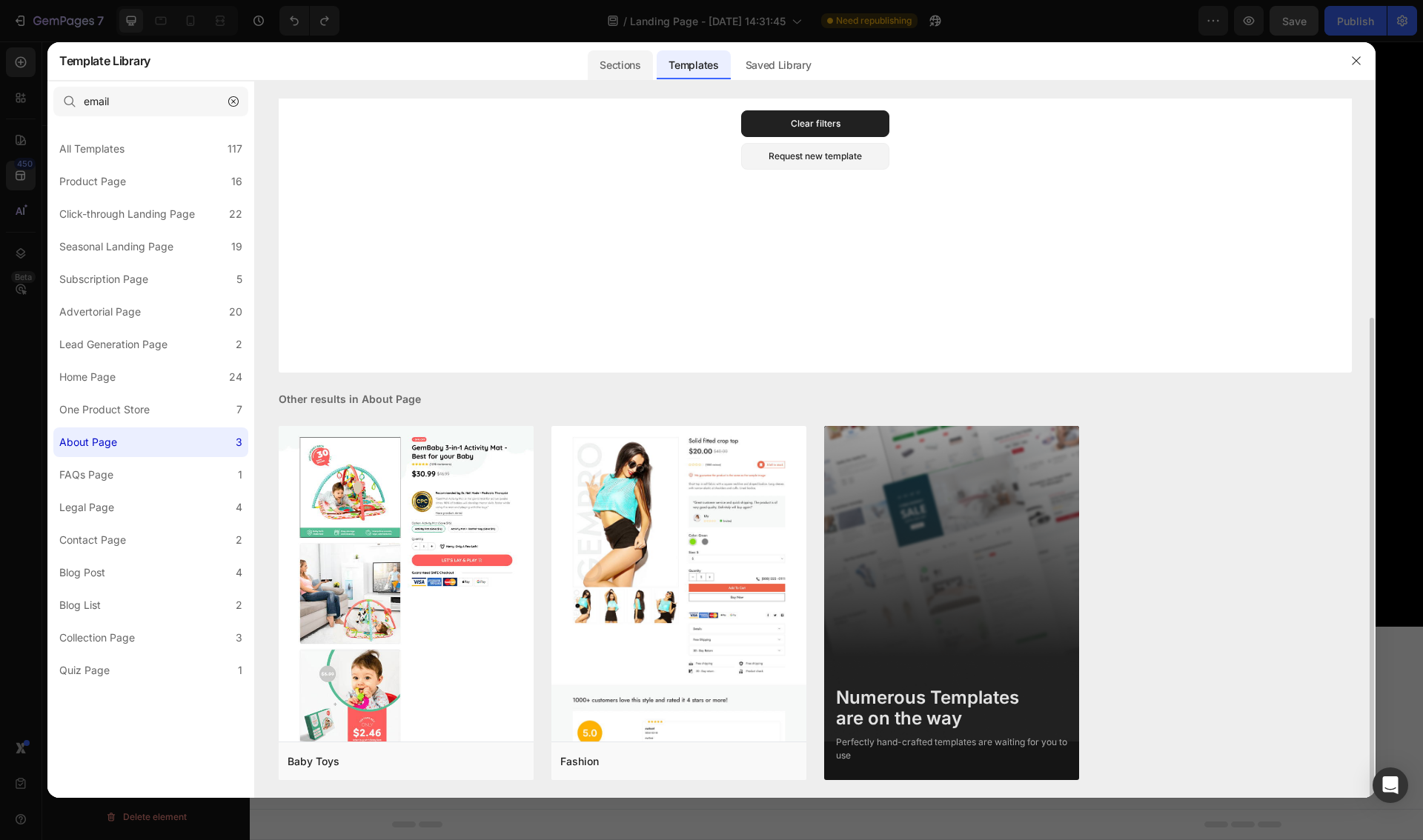
click at [624, 63] on div "Sections" at bounding box center [620, 65] width 65 height 29
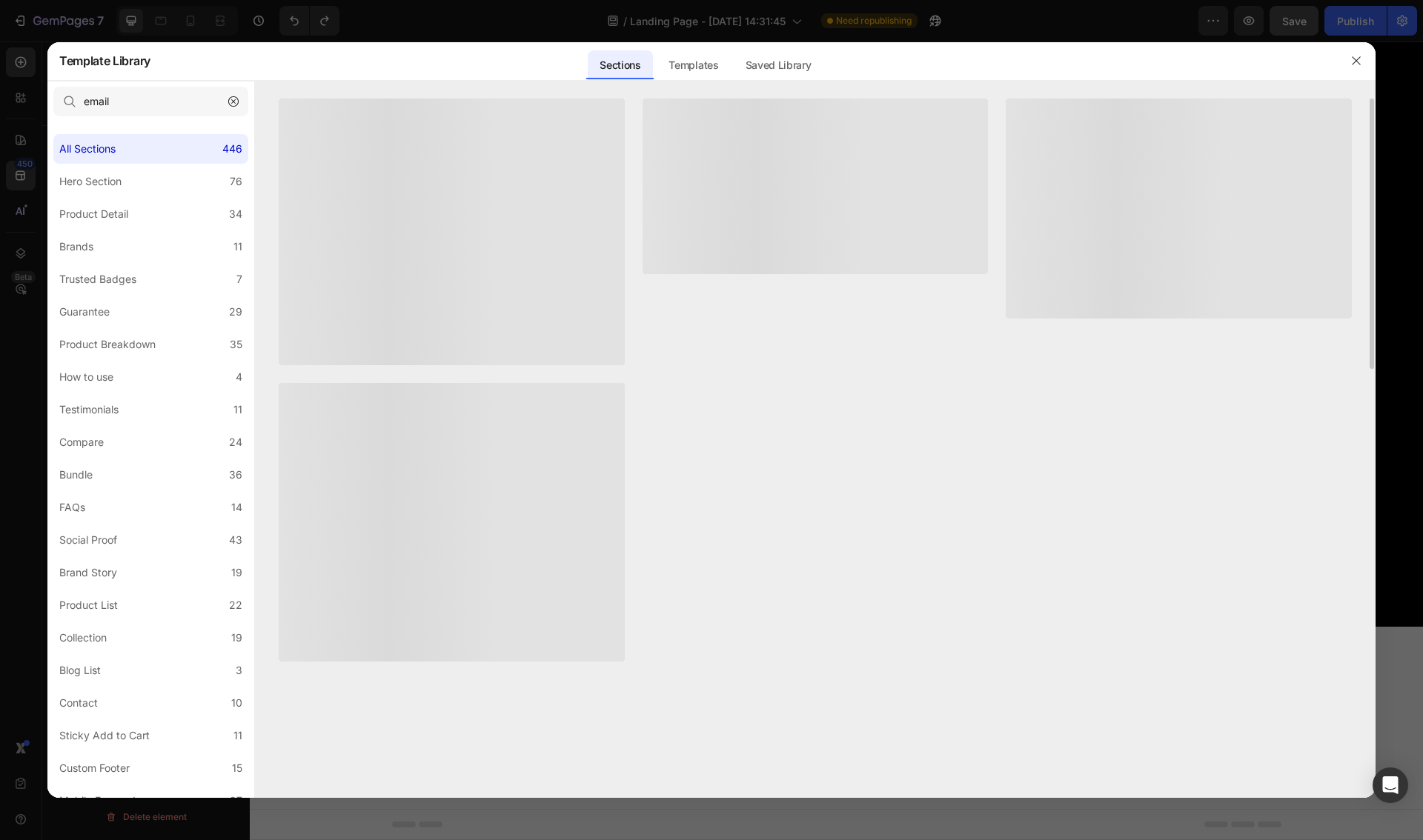
scroll to position [0, 0]
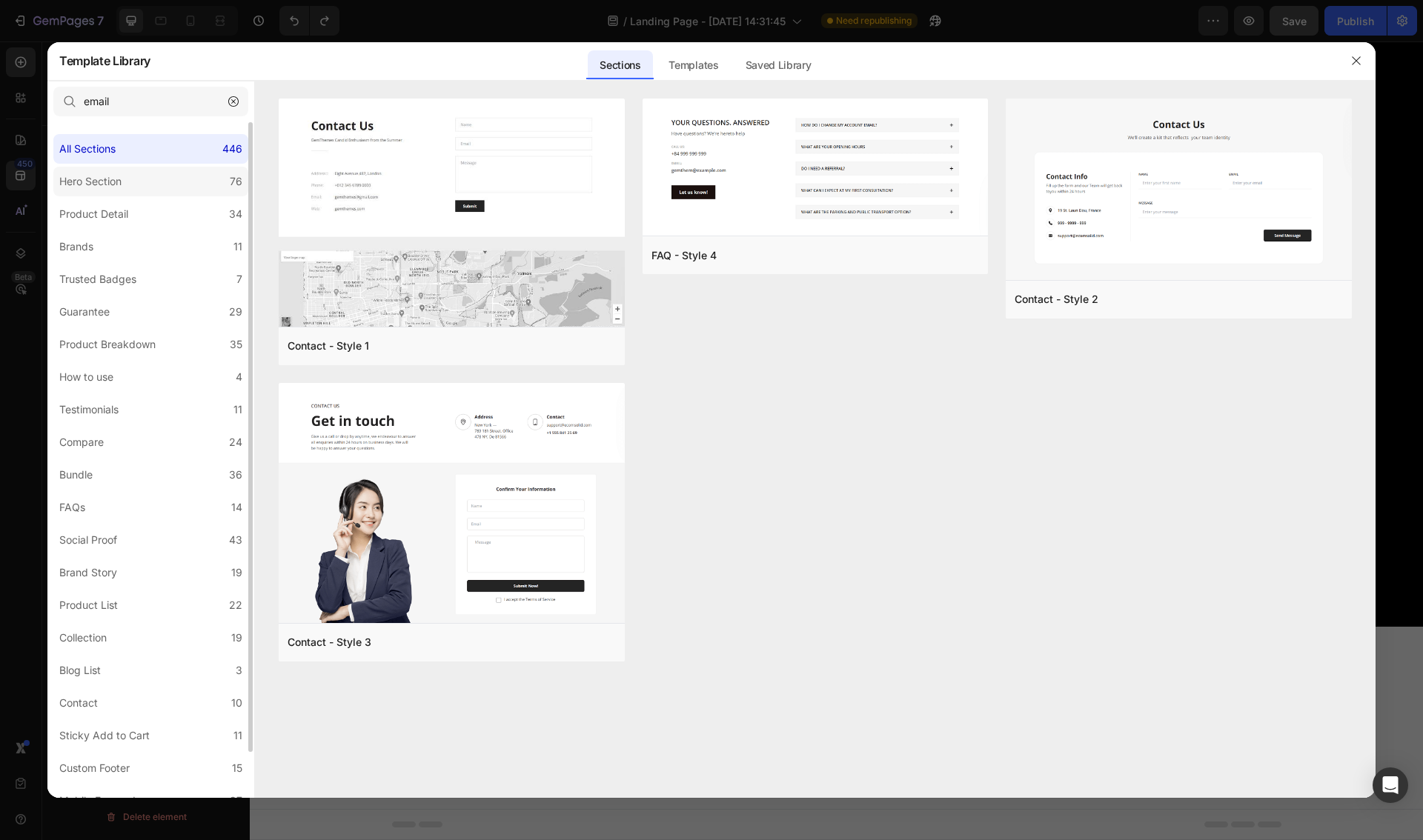
click at [132, 179] on label "Hero Section 76" at bounding box center [151, 181] width 195 height 29
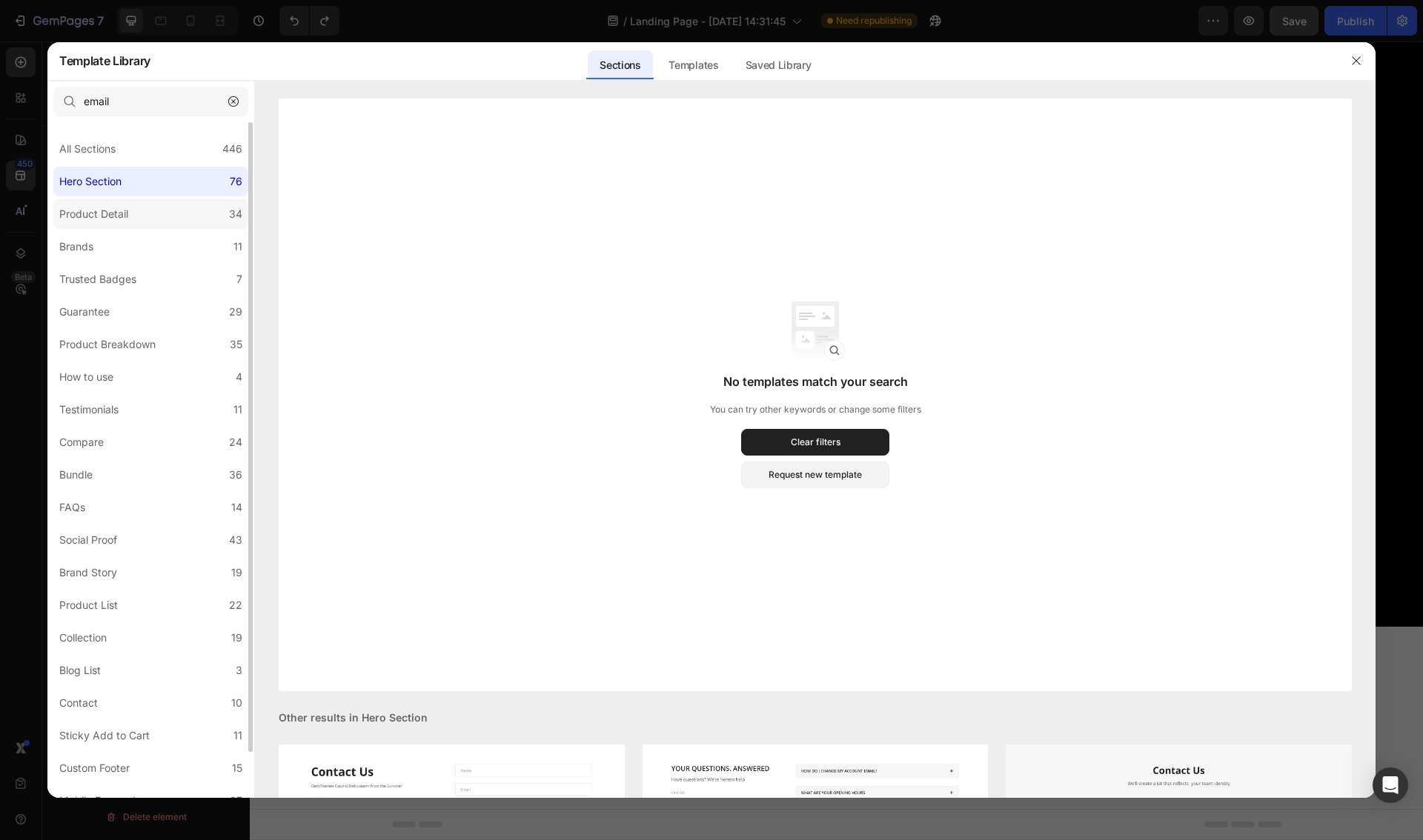
click at [135, 215] on label "Product Detail 34" at bounding box center [151, 213] width 195 height 29
click at [1358, 56] on icon "button" at bounding box center [1356, 61] width 12 height 12
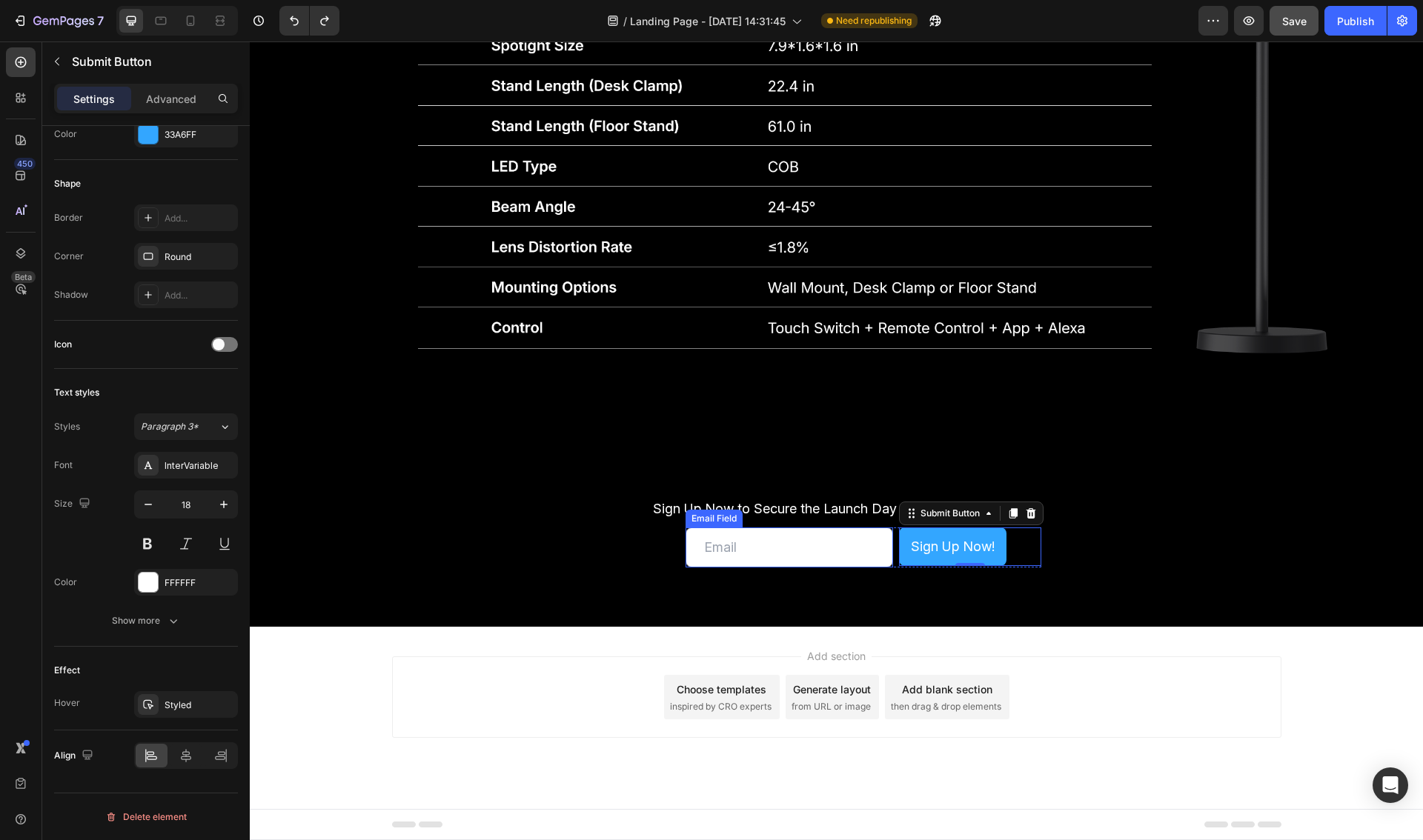
click at [734, 544] on input "email" at bounding box center [789, 547] width 207 height 40
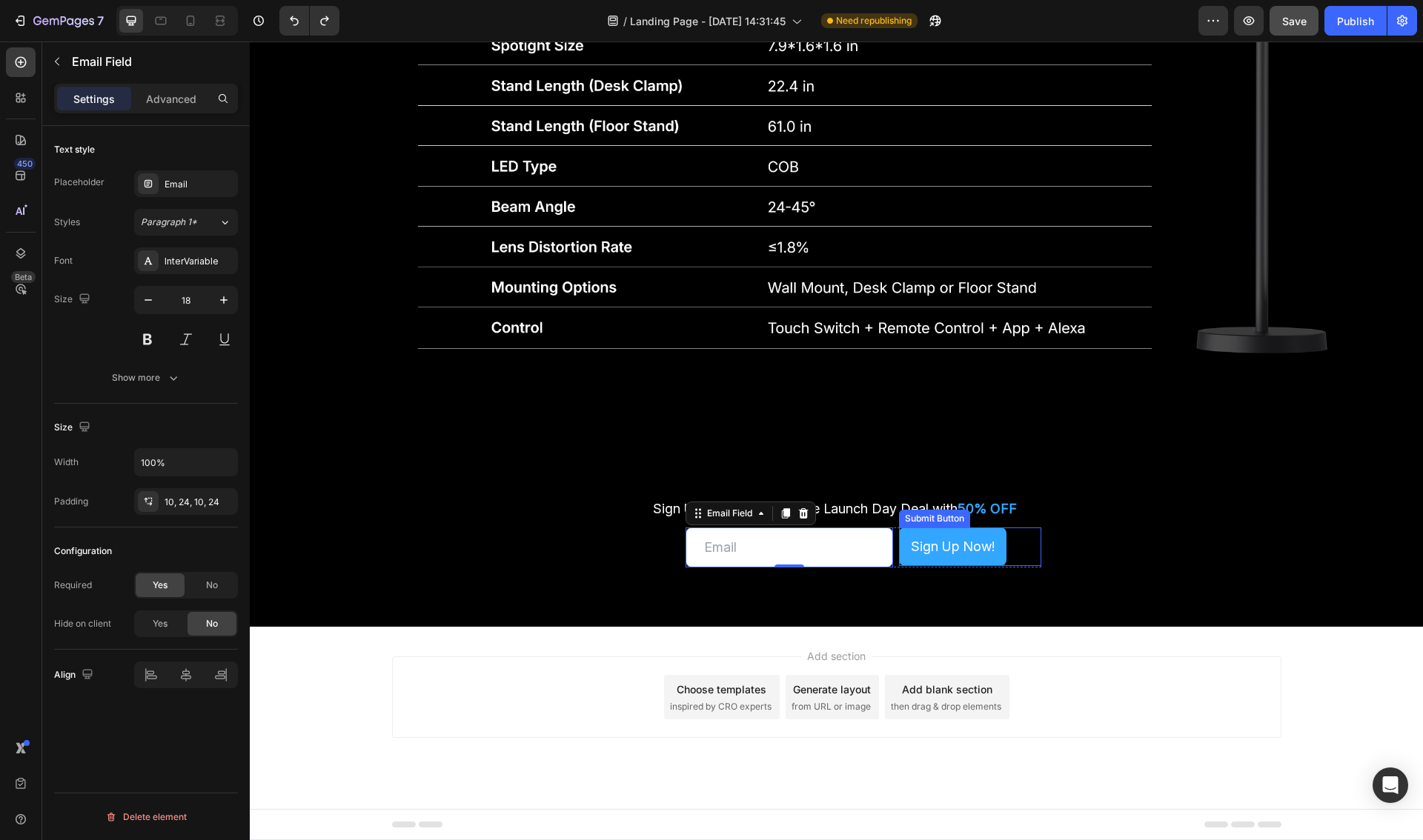
click at [1019, 544] on div "Sign Up Now! Submit Button" at bounding box center [969, 546] width 142 height 38
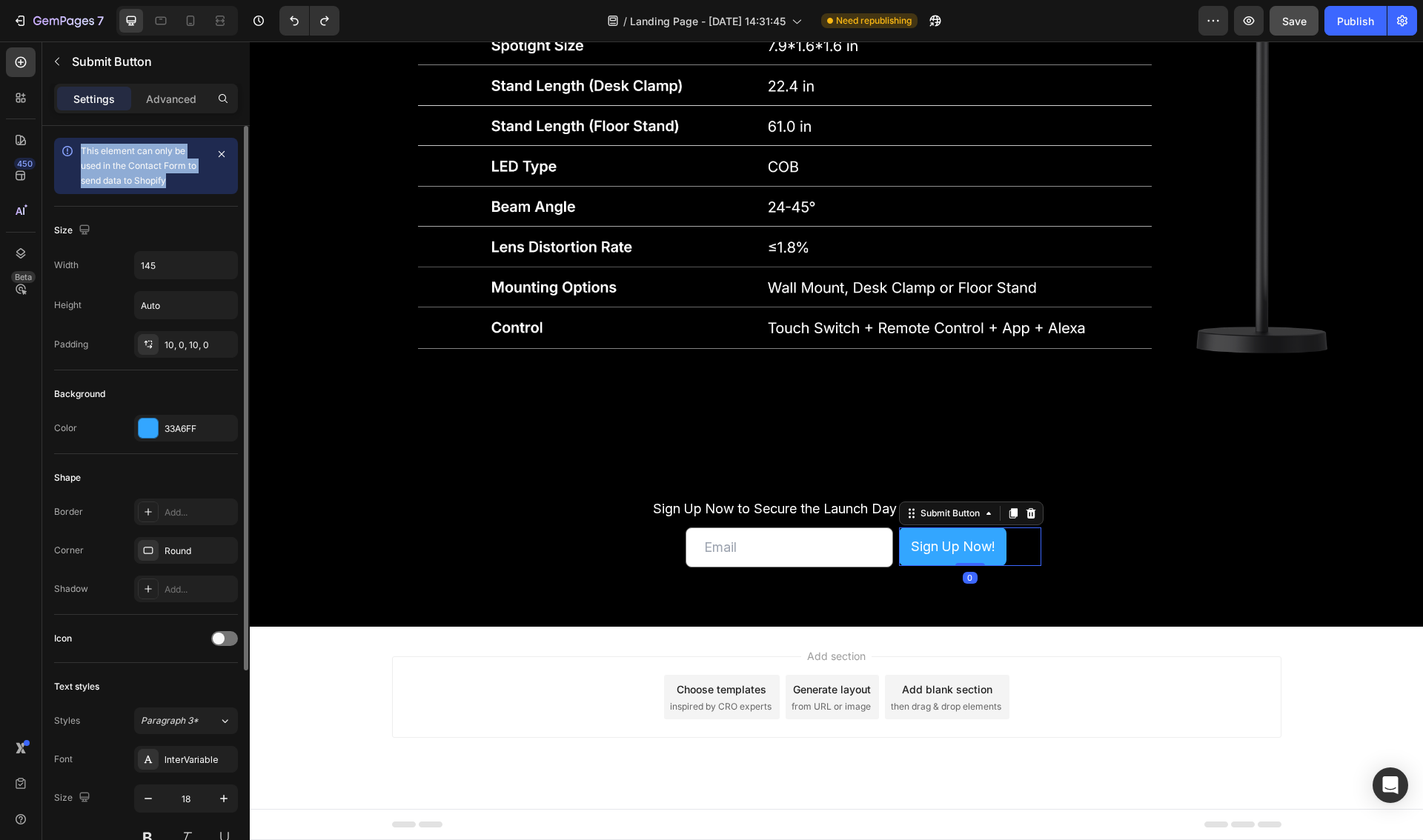
drag, startPoint x: 188, startPoint y: 182, endPoint x: 80, endPoint y: 149, distance: 112.9
click at [80, 149] on div "This element can only be used in the Contact Form to send data to Shopify" at bounding box center [146, 166] width 184 height 56
copy span "This element can only be used in the Contact Form to send data to Shopify"
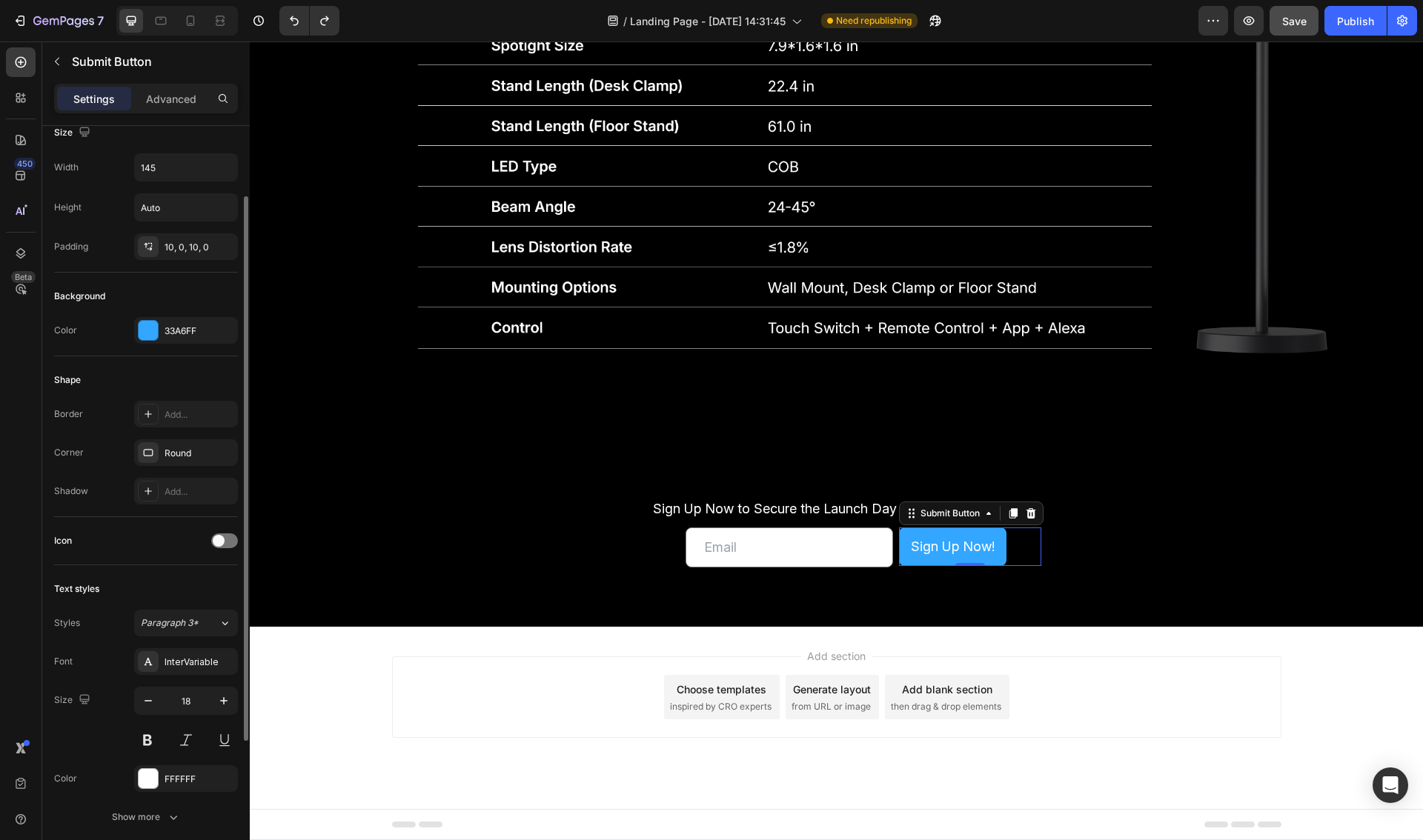
scroll to position [101, 0]
click at [20, 97] on icon at bounding box center [19, 95] width 5 height 5
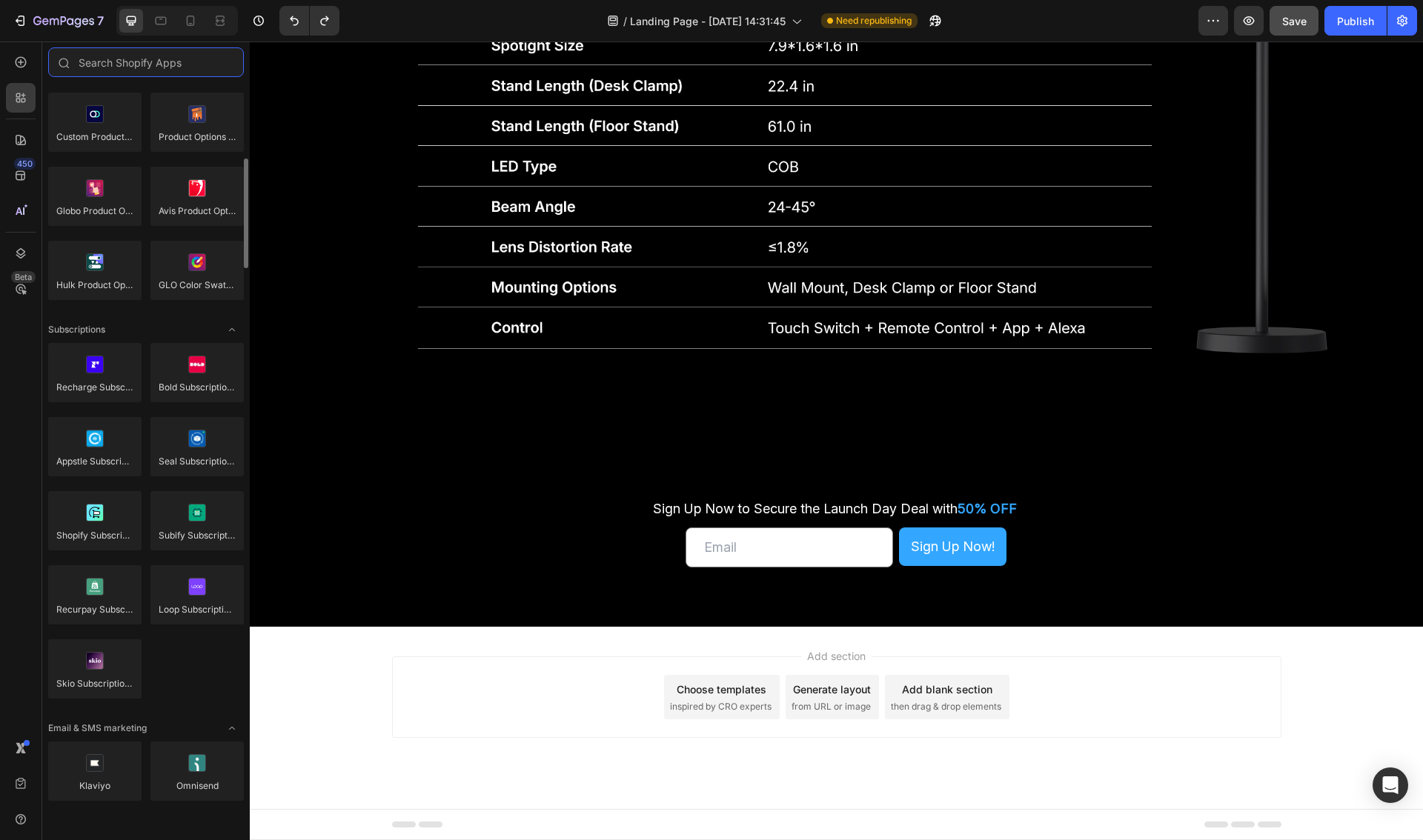
scroll to position [1998, 0]
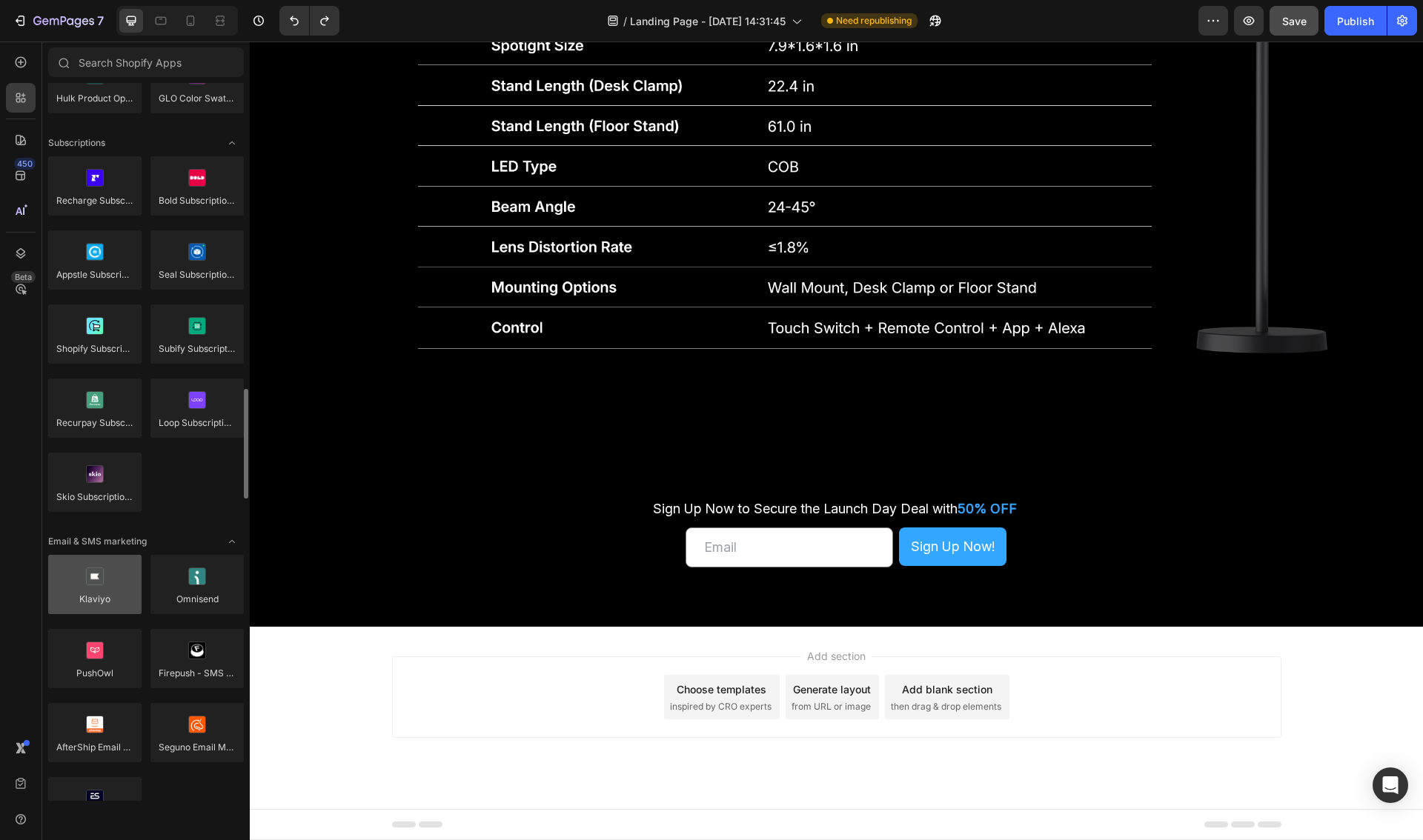
click at [129, 598] on div at bounding box center [95, 584] width 93 height 59
click at [116, 602] on div at bounding box center [95, 584] width 93 height 59
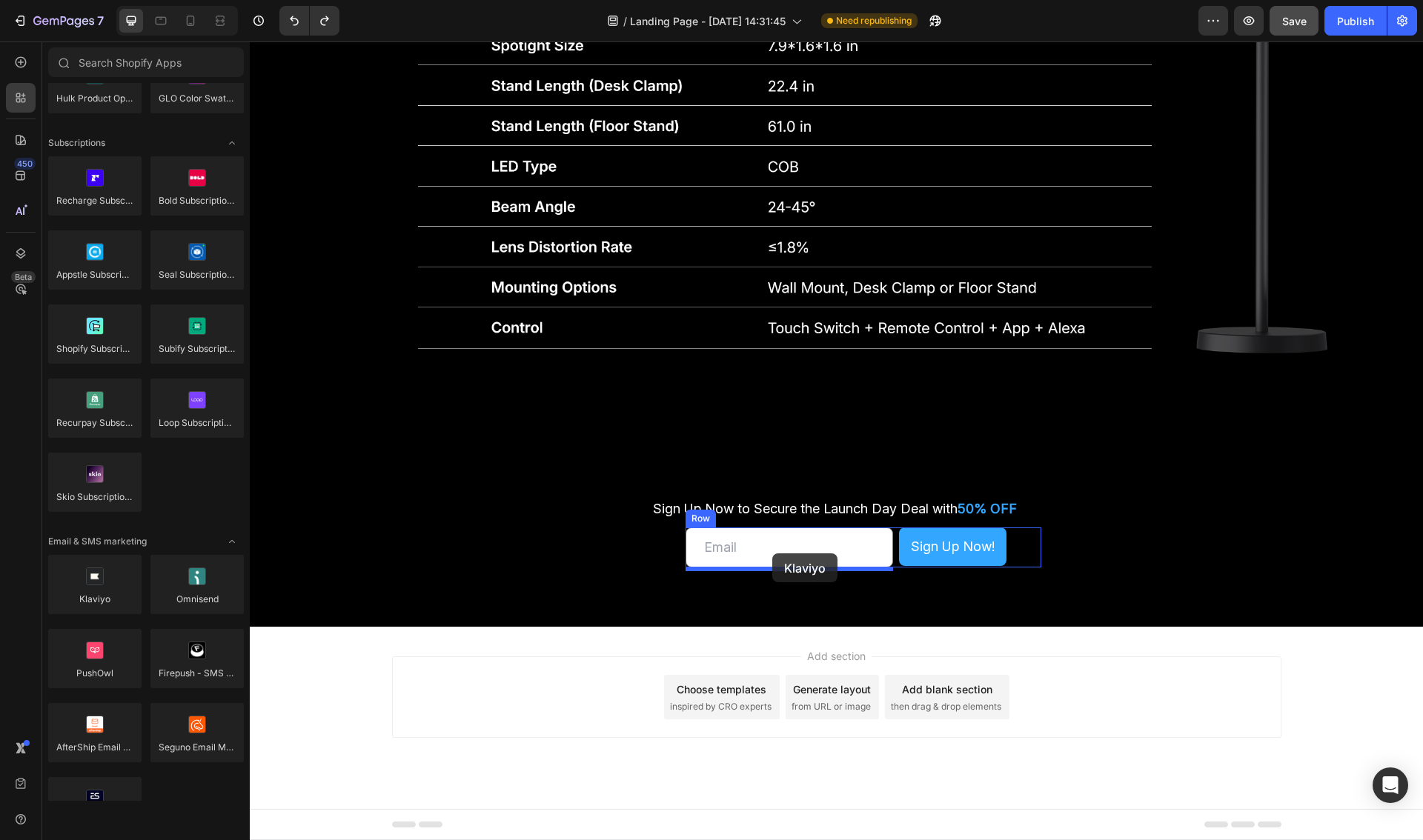
drag, startPoint x: 370, startPoint y: 642, endPoint x: 772, endPoint y: 553, distance: 411.7
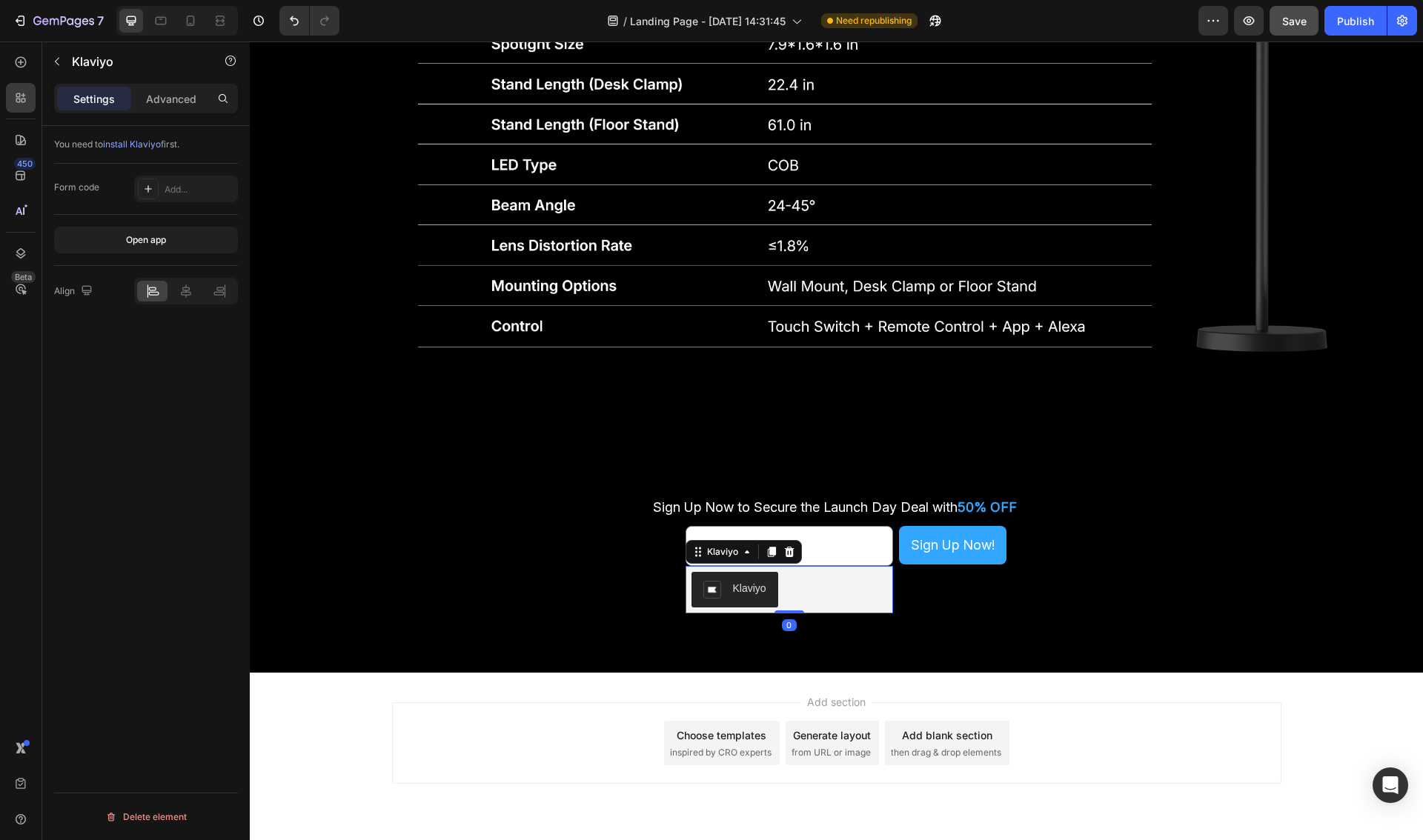
click at [835, 594] on div "Klaviyo" at bounding box center [789, 589] width 196 height 35
click at [831, 595] on div "Klaviyo" at bounding box center [789, 589] width 196 height 35
click at [800, 592] on div "Klaviyo" at bounding box center [789, 589] width 196 height 35
click at [786, 549] on icon at bounding box center [788, 552] width 10 height 11
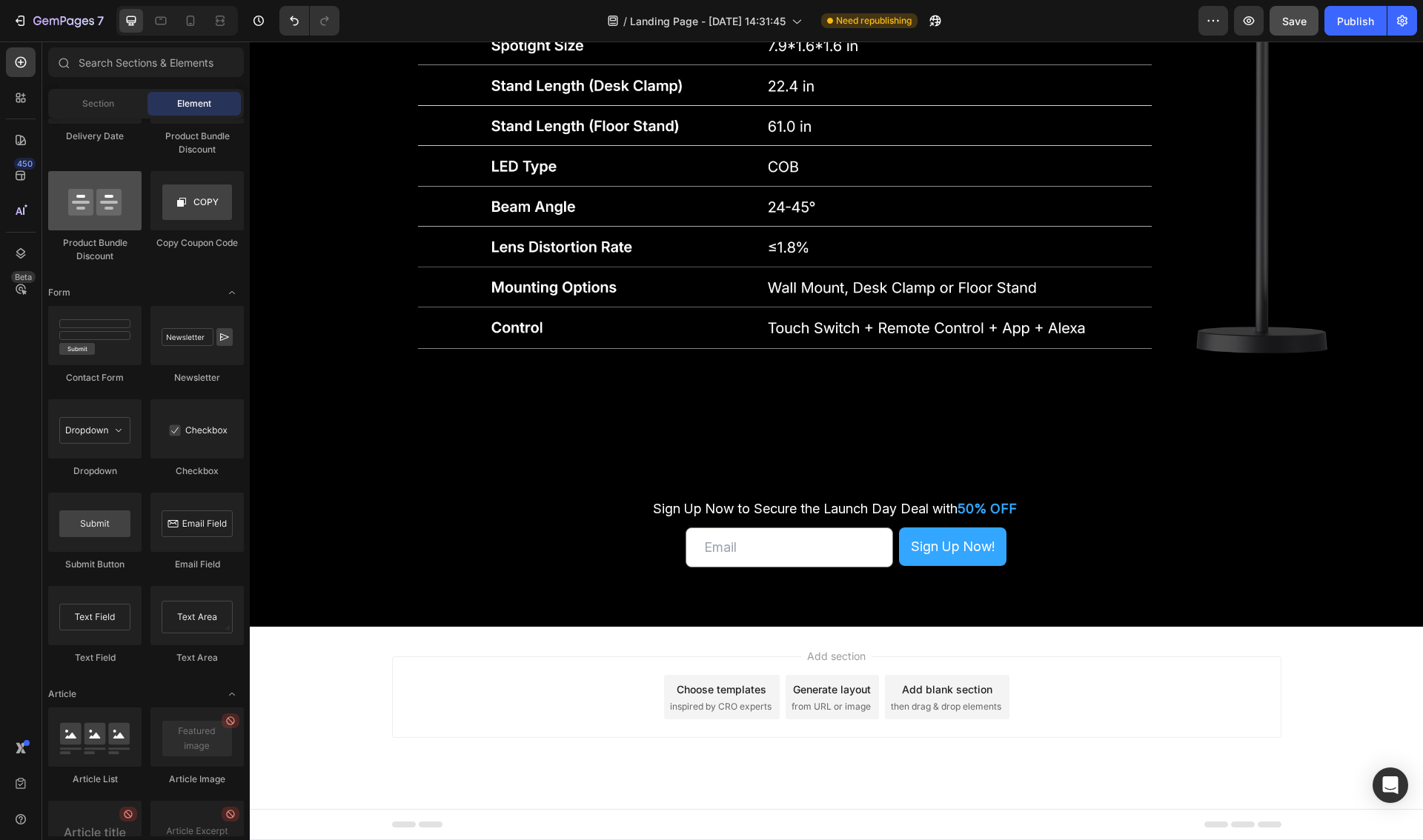
scroll to position [3009, 0]
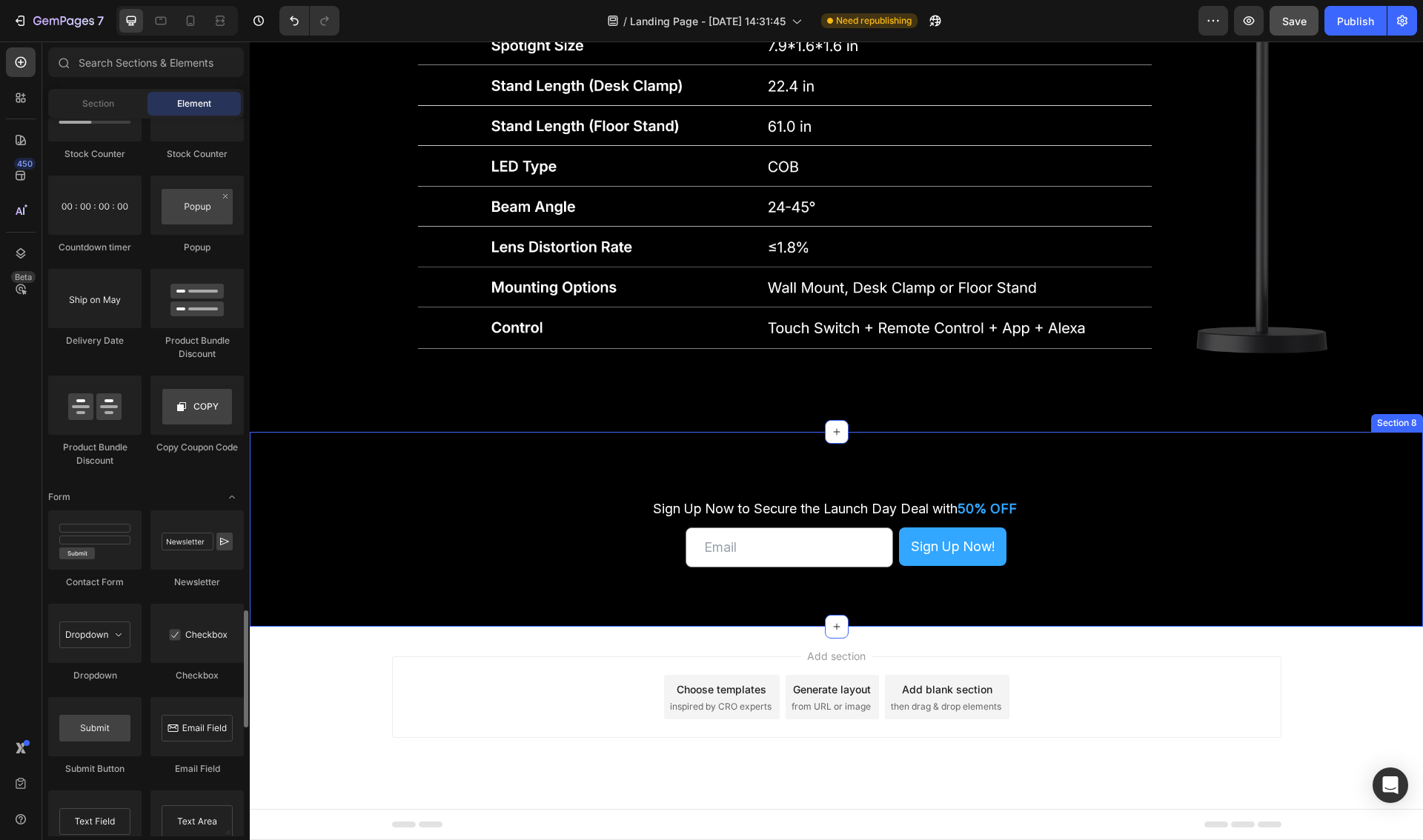
click at [586, 537] on div "Sign Up Now to Secure the Launch Day Deal with 50% OFF Text Block Sign Up Now t…" at bounding box center [837, 529] width 1173 height 77
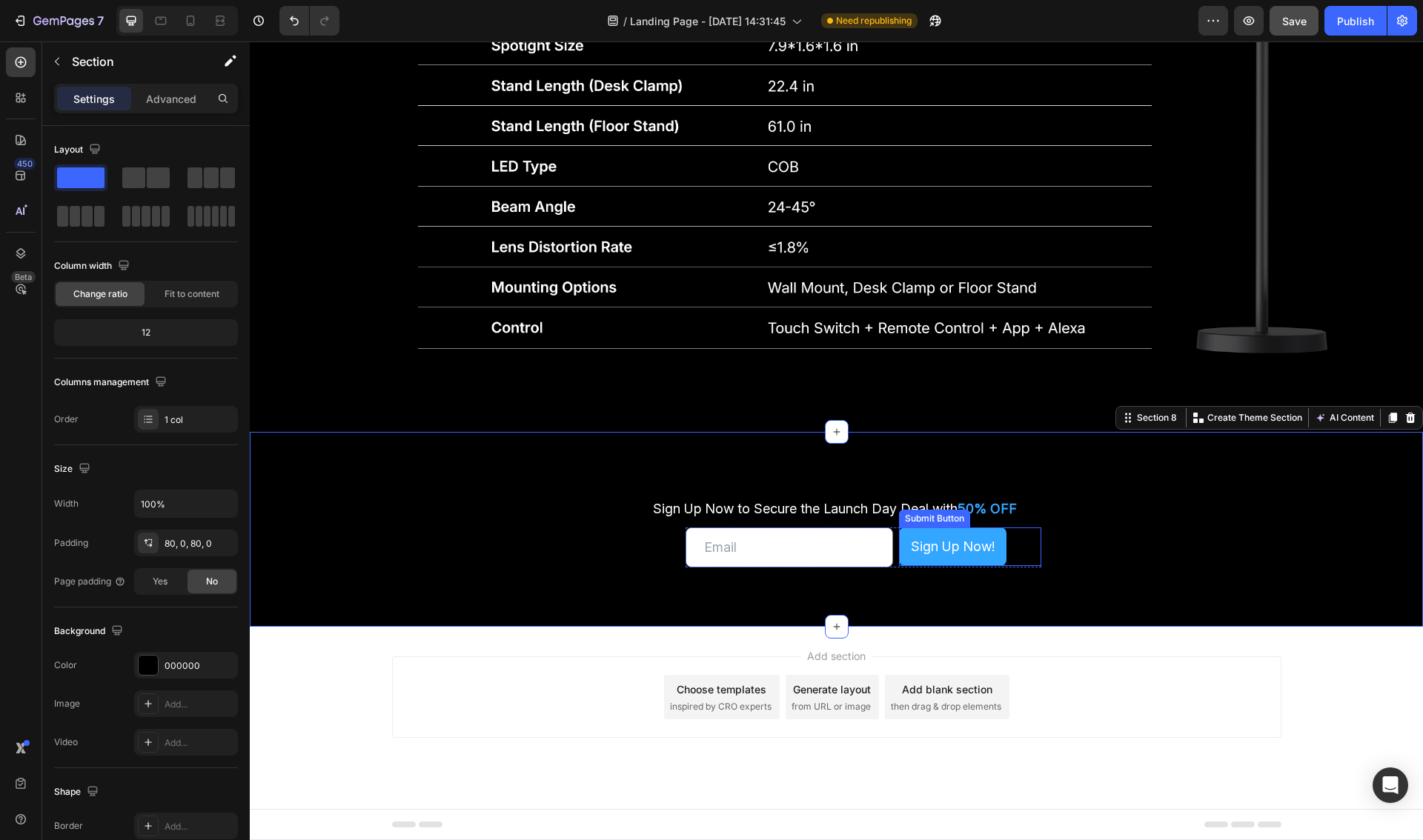
click at [1031, 555] on div "Sign Up Now! Submit Button" at bounding box center [969, 546] width 142 height 38
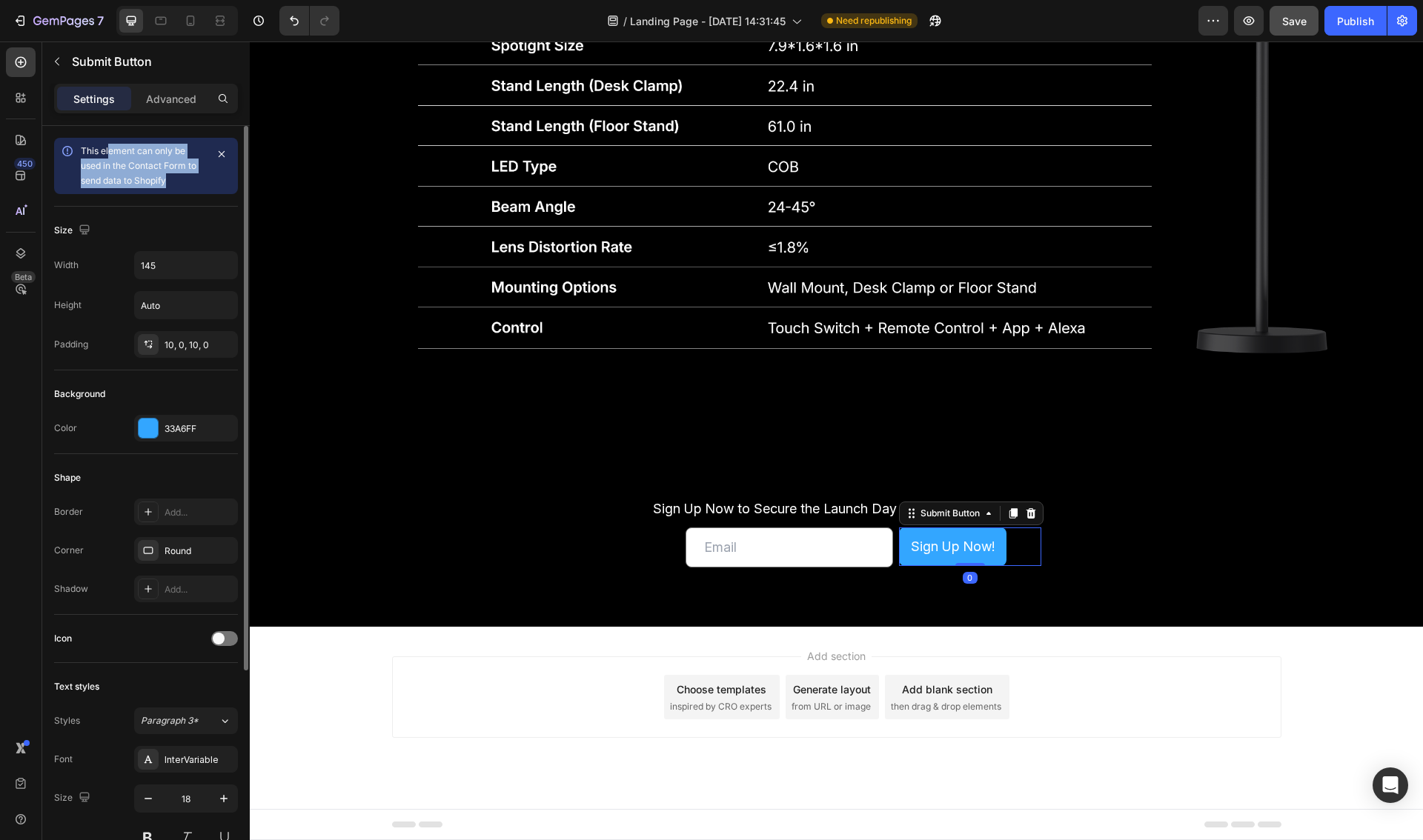
click at [107, 151] on div "This element can only be used in the Contact Form to send data to Shopify" at bounding box center [143, 165] width 125 height 44
click at [107, 151] on span "This element can only be used in the Contact Form to send data to Shopify" at bounding box center [139, 165] width 116 height 41
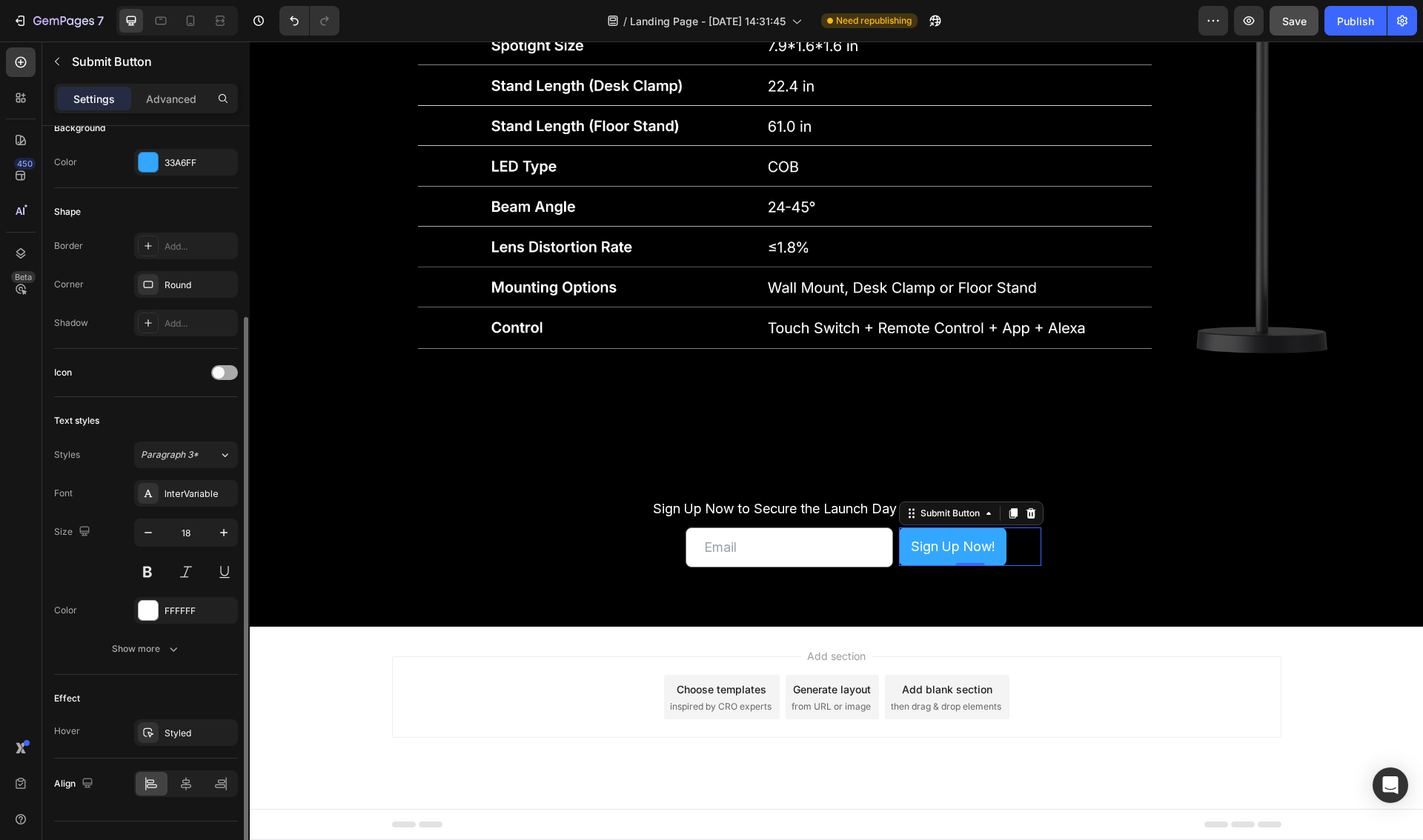
click at [225, 375] on div at bounding box center [225, 373] width 27 height 15
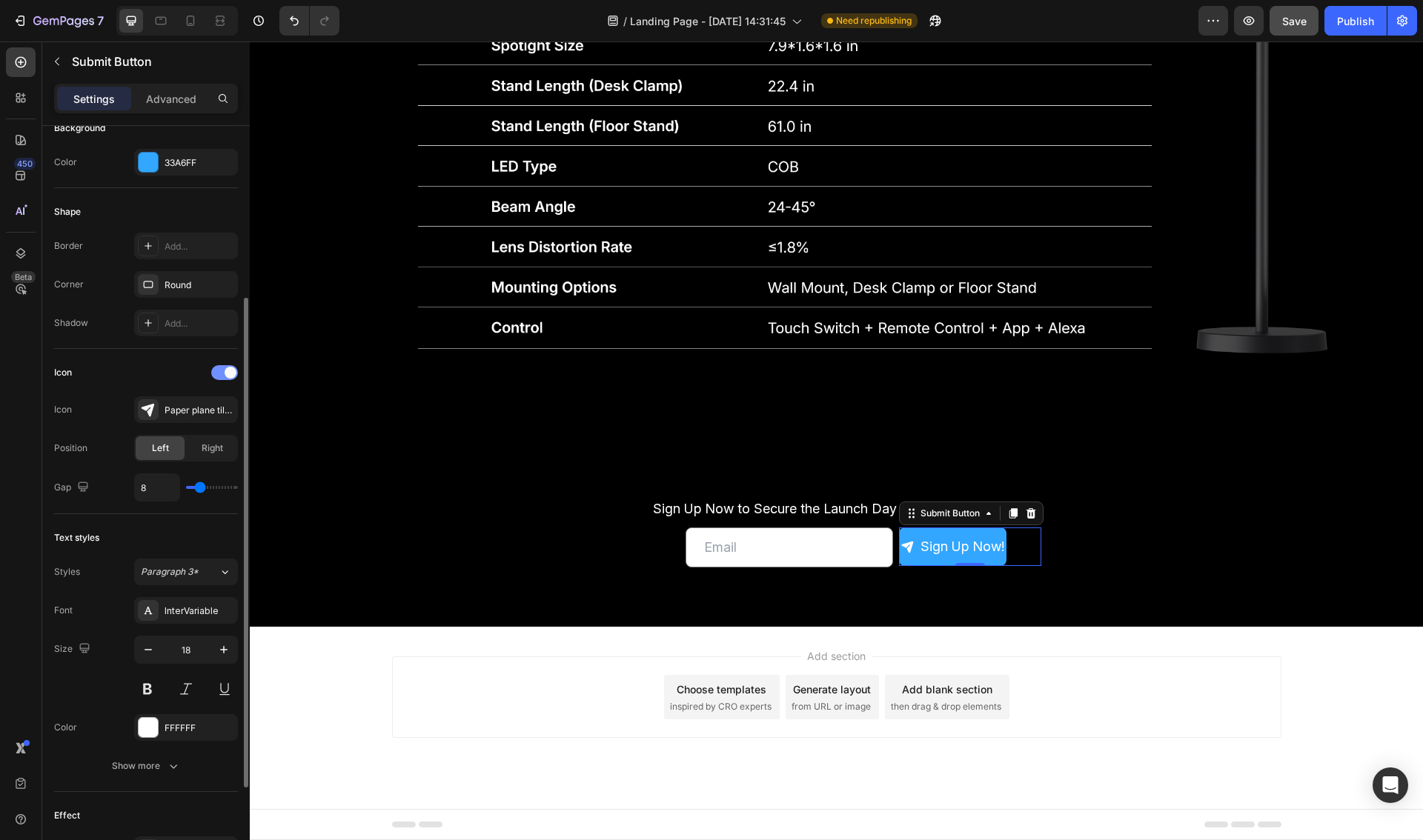
click at [227, 373] on span at bounding box center [231, 372] width 12 height 12
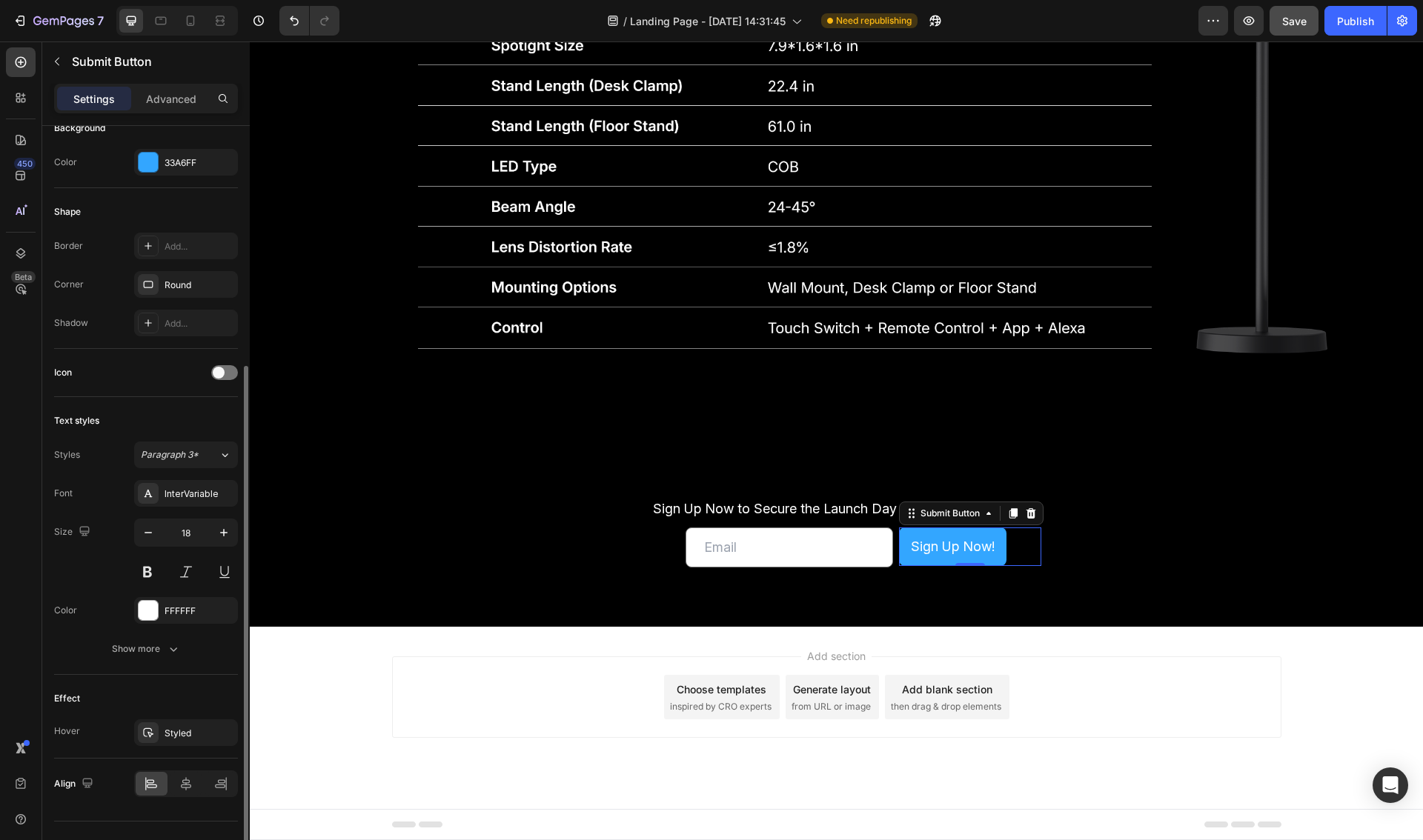
scroll to position [294, 0]
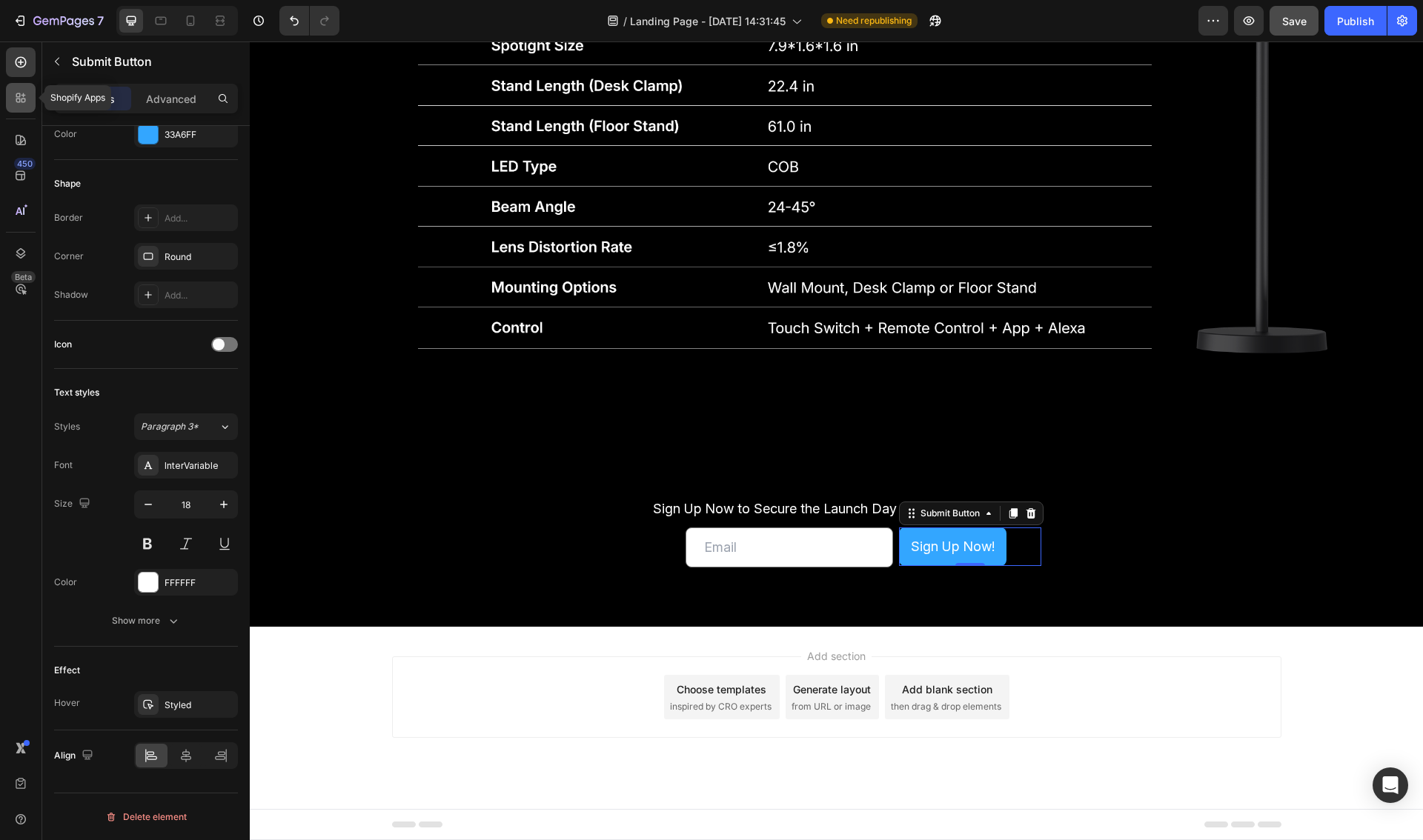
click at [27, 101] on icon at bounding box center [21, 98] width 15 height 15
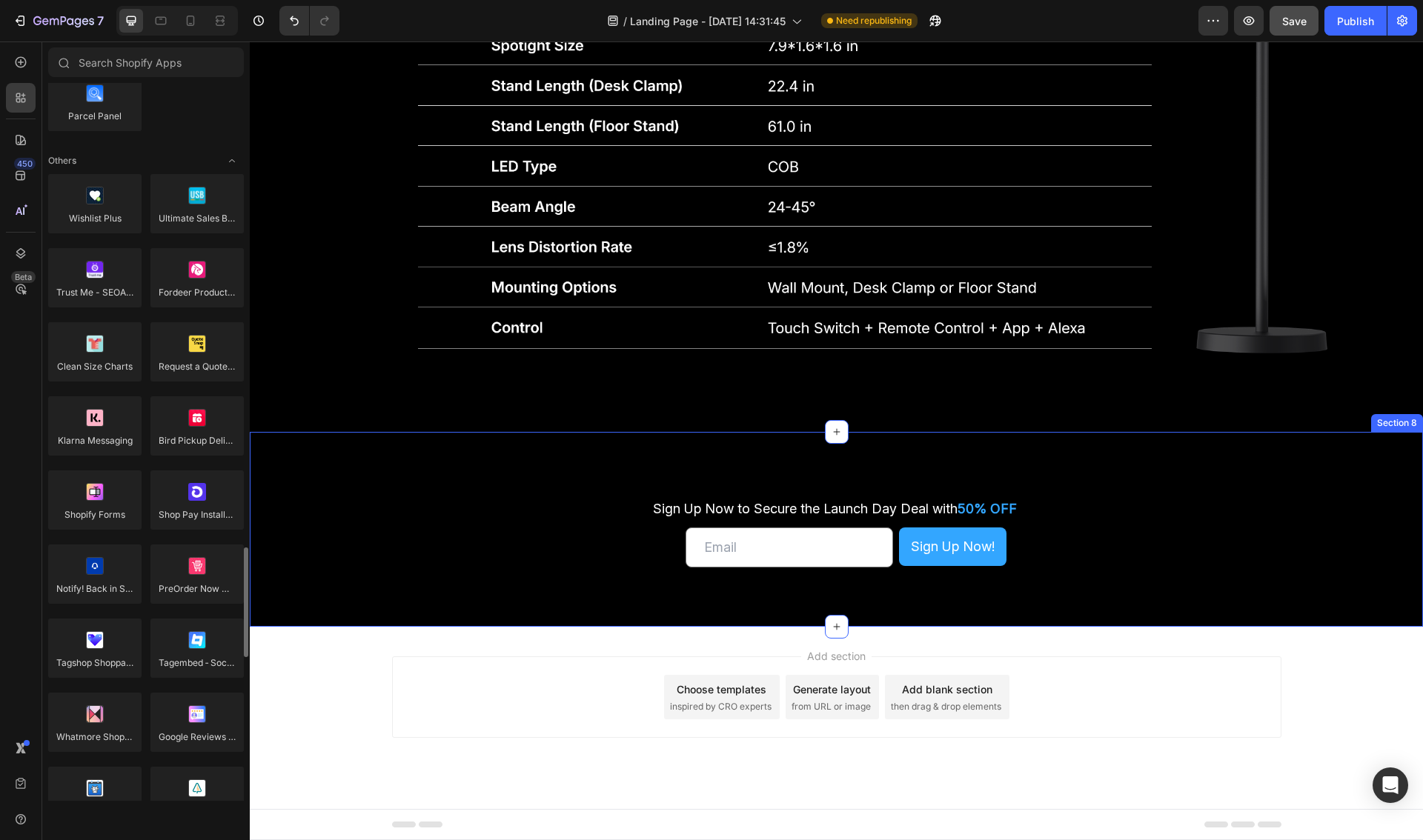
scroll to position [3012, 0]
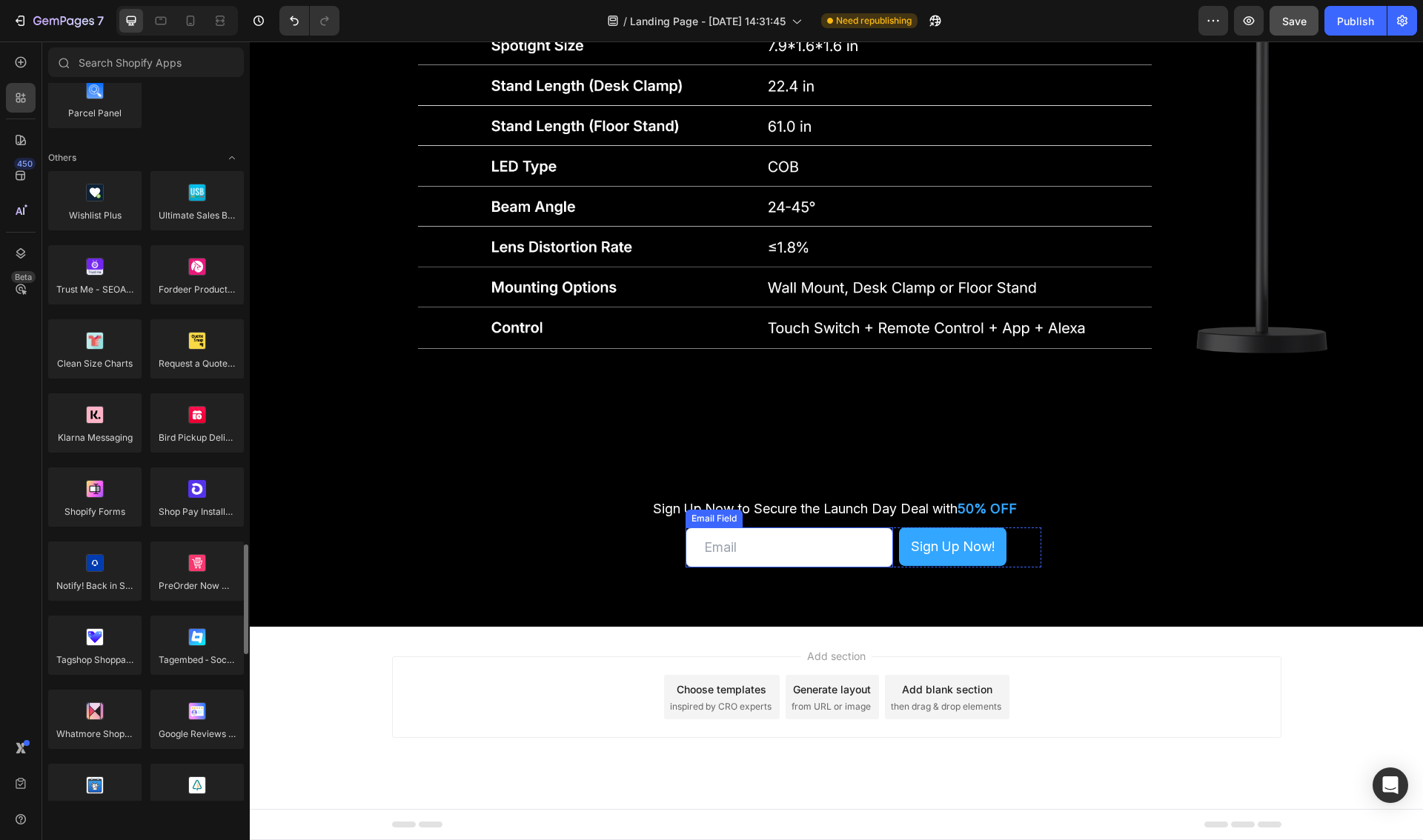
click at [776, 556] on input "email" at bounding box center [789, 547] width 207 height 40
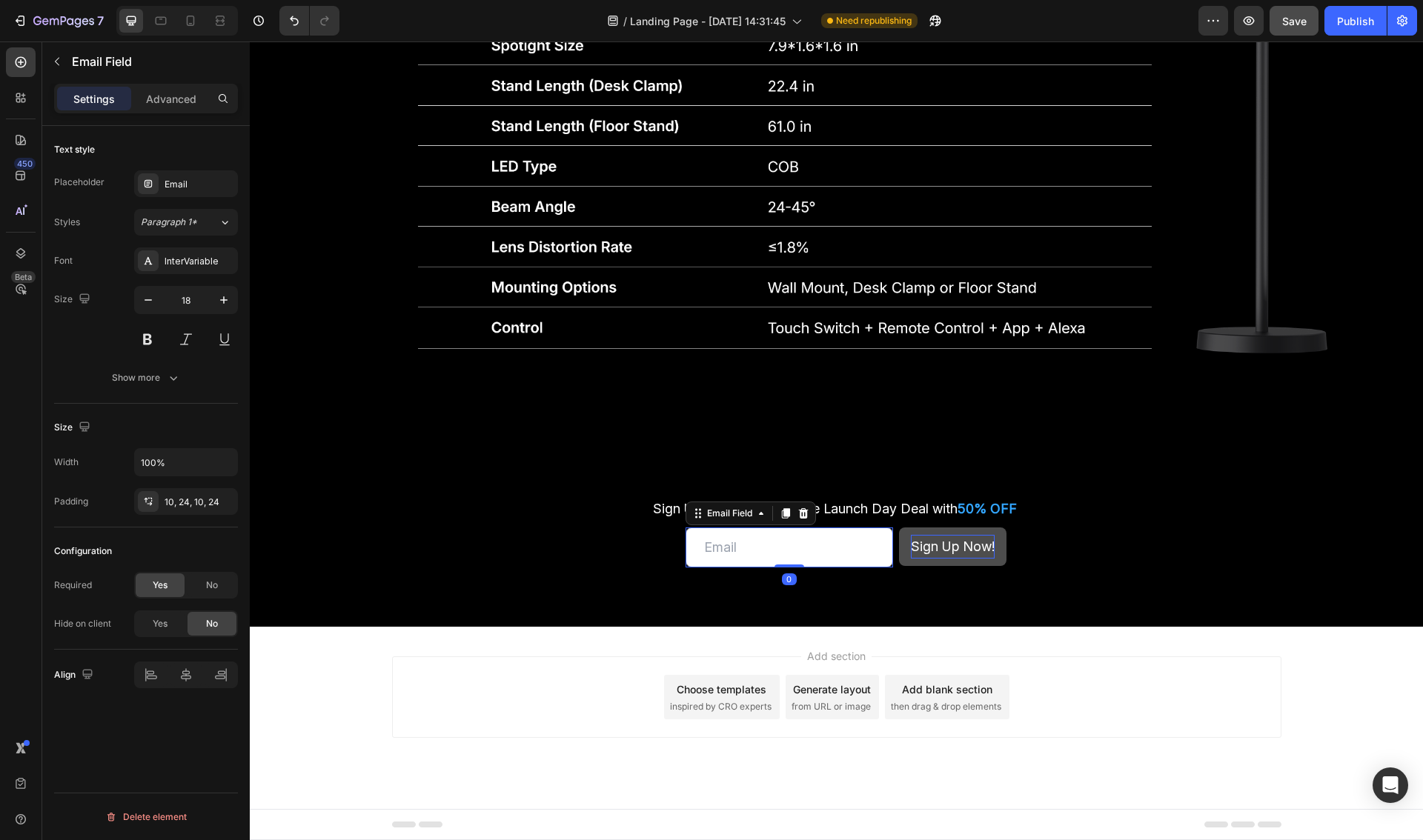
click at [917, 552] on div "Sign Up Now!" at bounding box center [953, 546] width 84 height 24
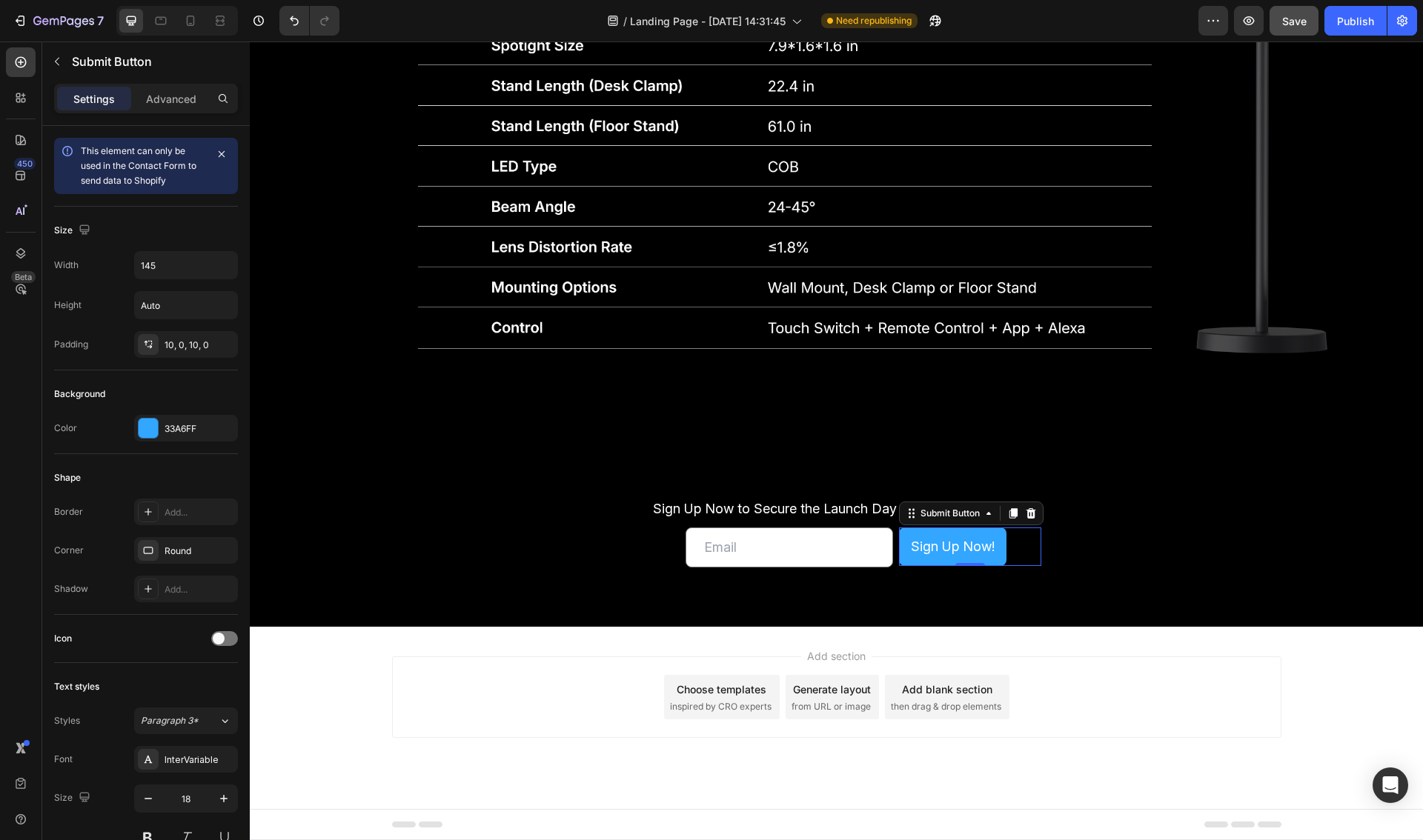
click at [176, 113] on div "Settings Advanced" at bounding box center [146, 98] width 184 height 29
click at [170, 101] on p "Advanced" at bounding box center [170, 98] width 50 height 16
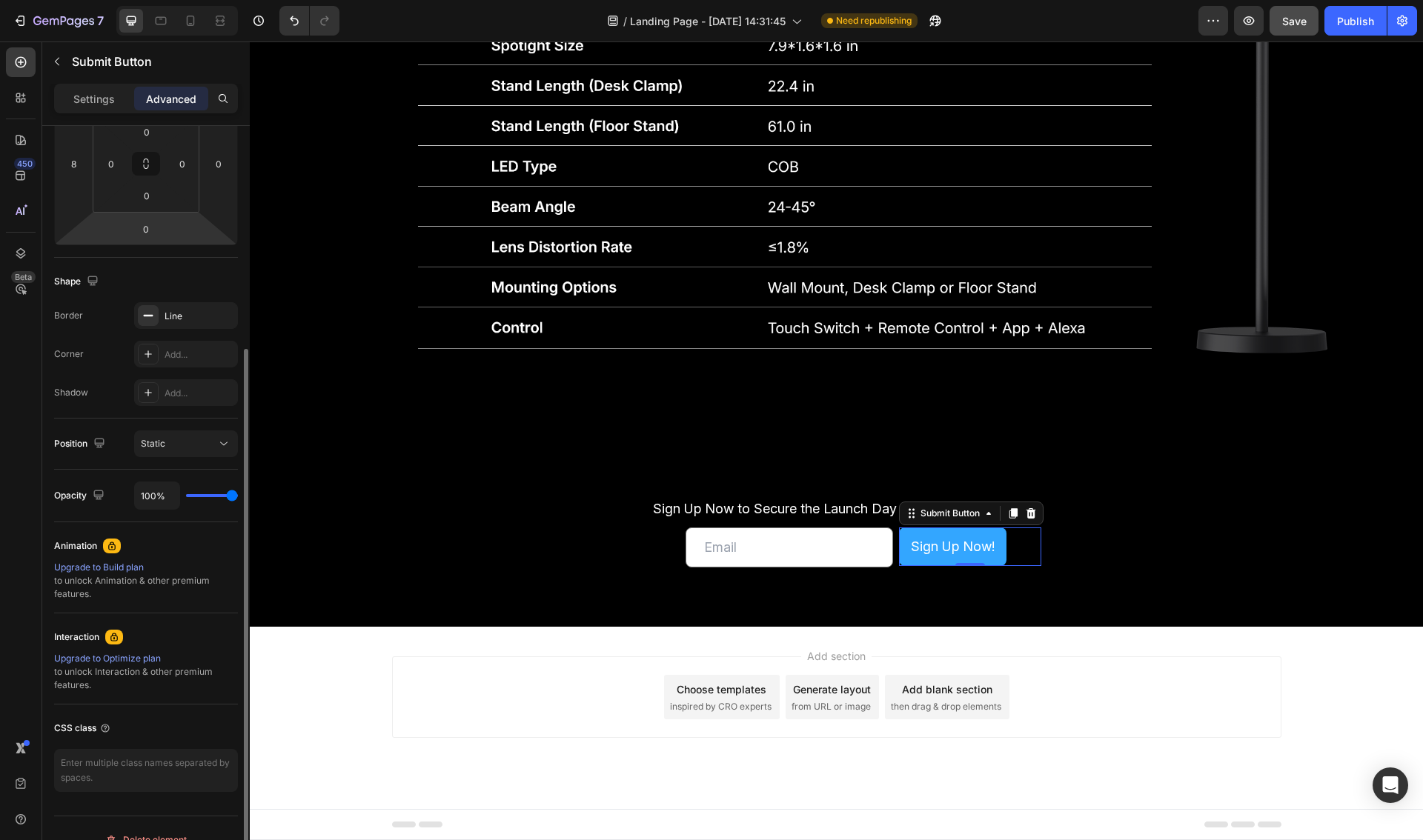
scroll to position [272, 0]
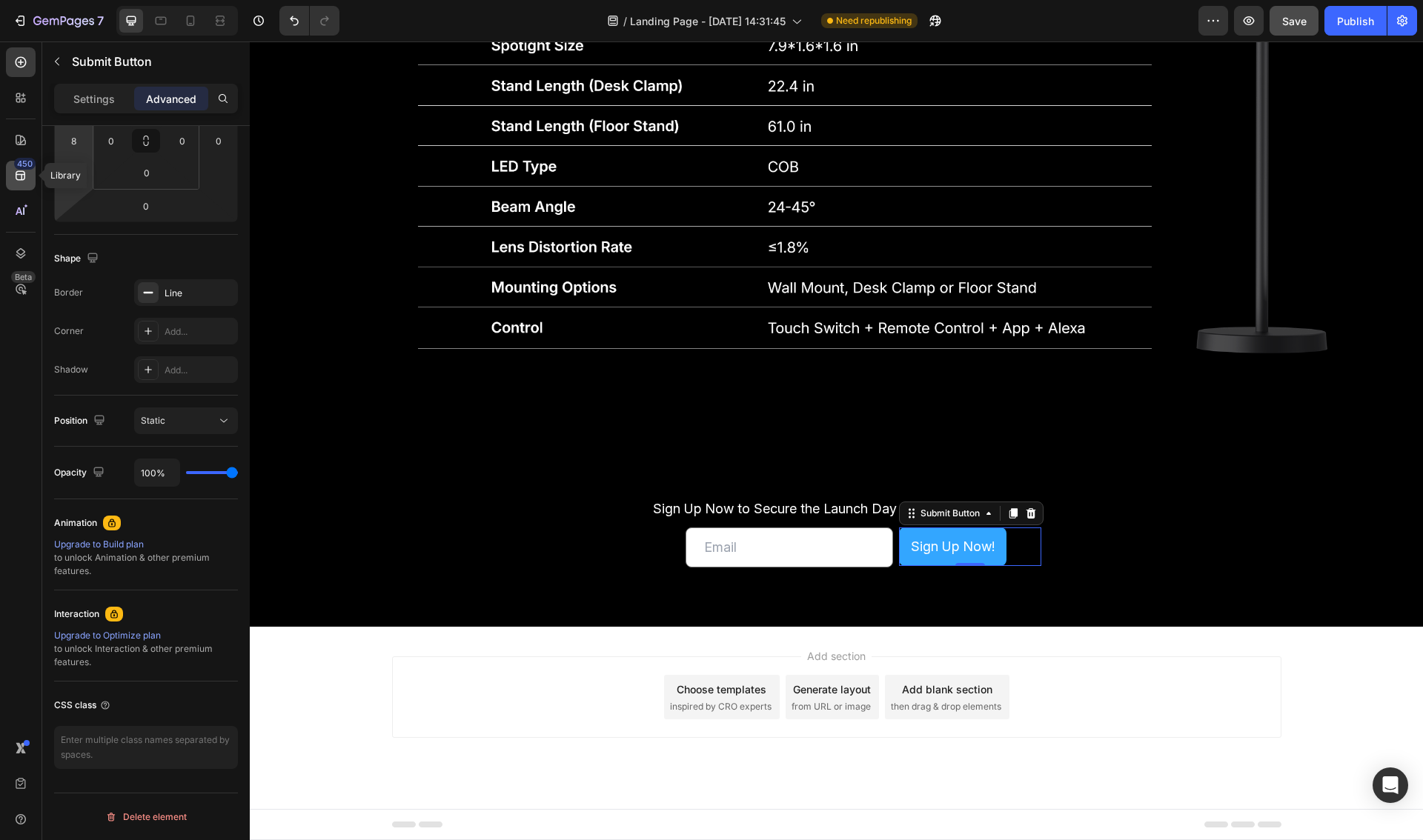
click at [26, 177] on icon at bounding box center [21, 176] width 15 height 15
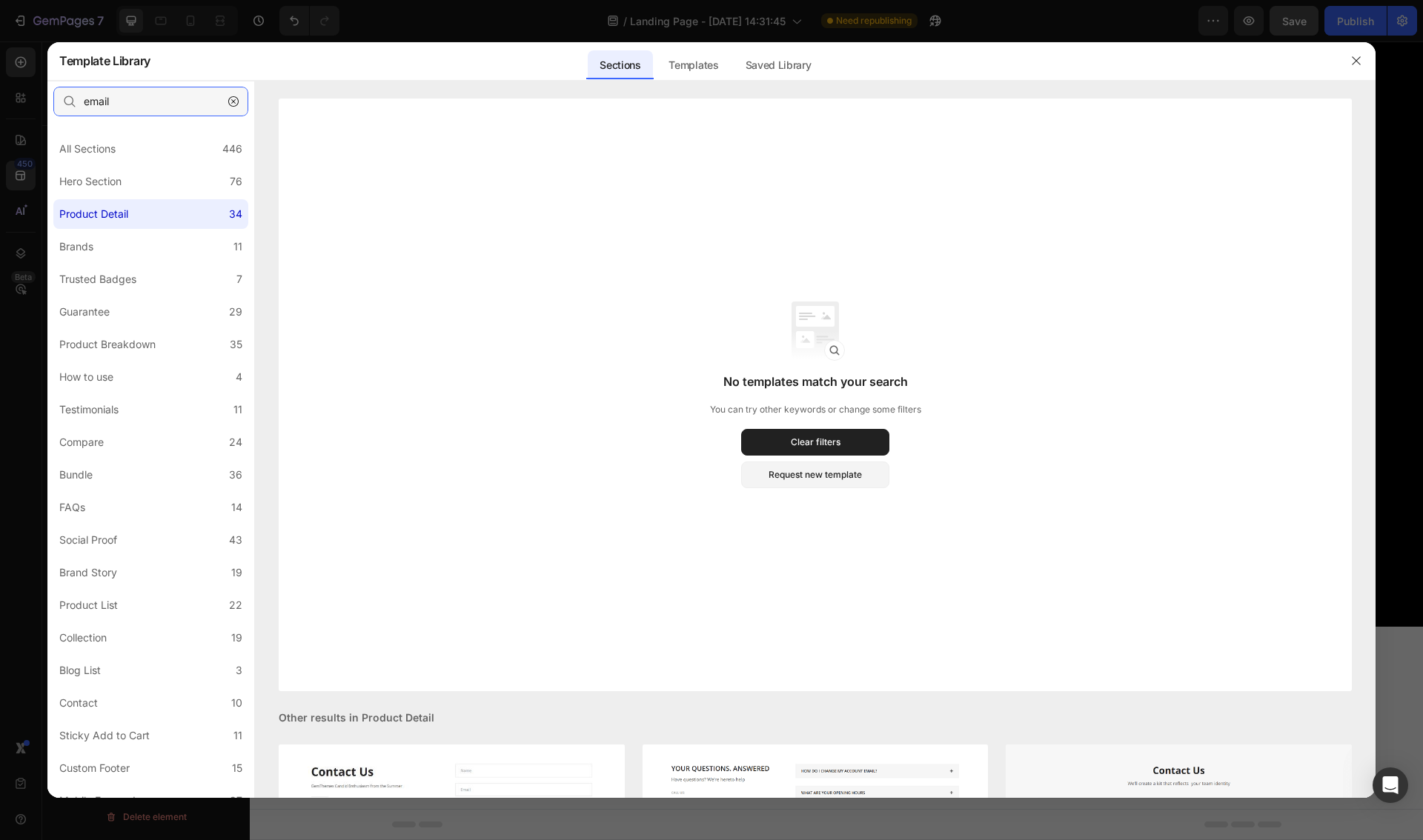
click at [119, 101] on input "email" at bounding box center [151, 101] width 195 height 29
click at [108, 318] on div "Guarantee" at bounding box center [84, 312] width 50 height 18
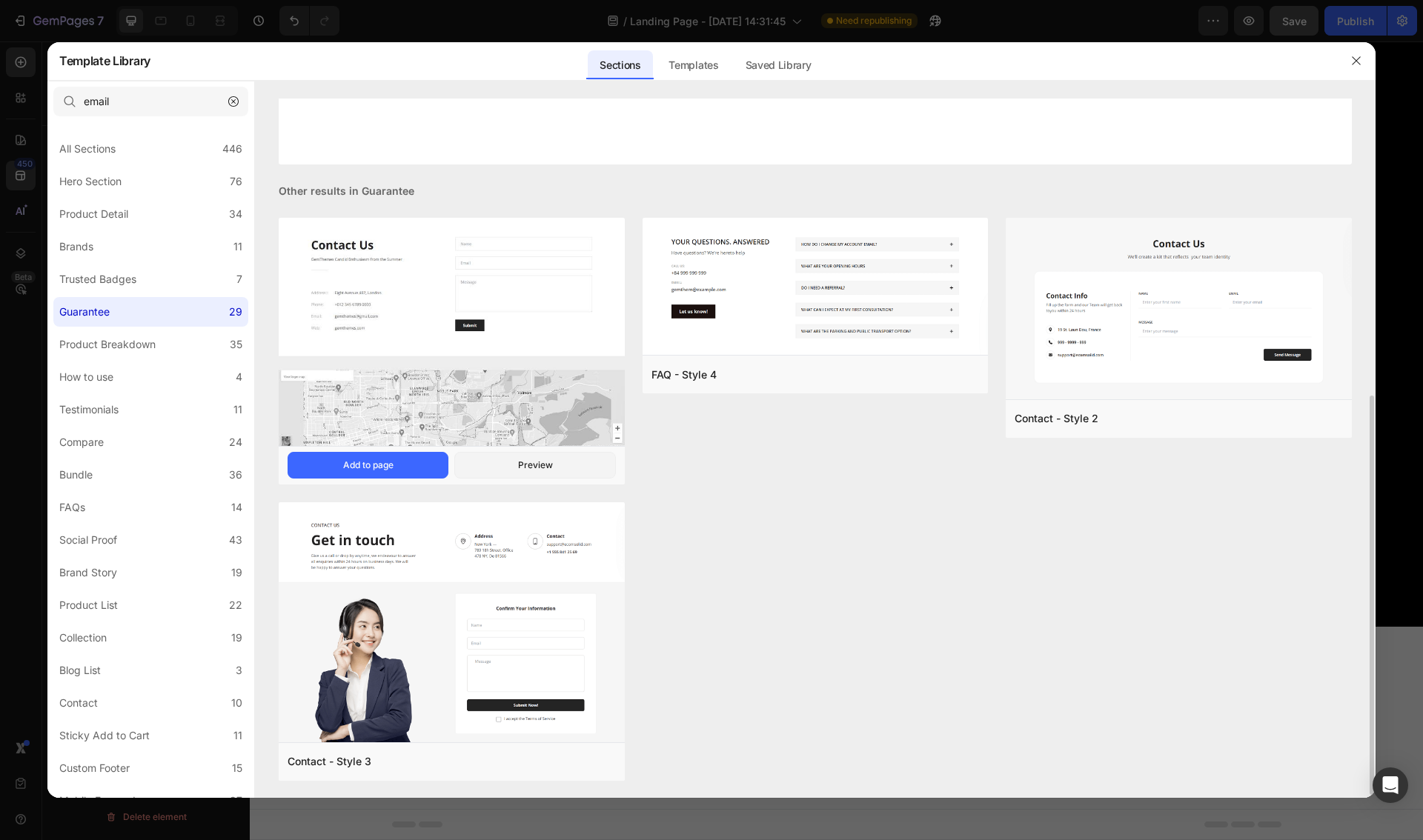
scroll to position [500, 0]
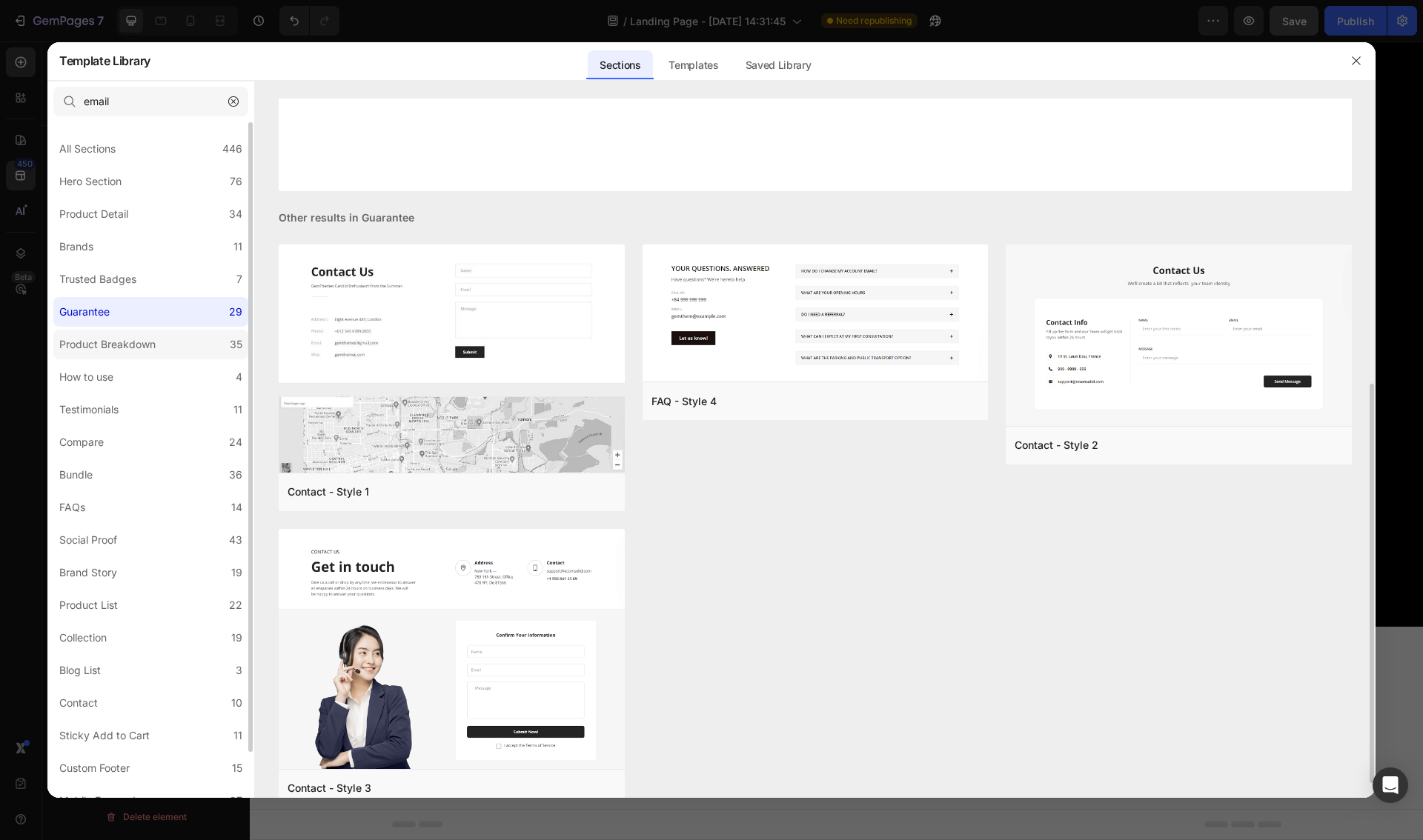
click at [131, 340] on div "Product Breakdown" at bounding box center [107, 345] width 96 height 18
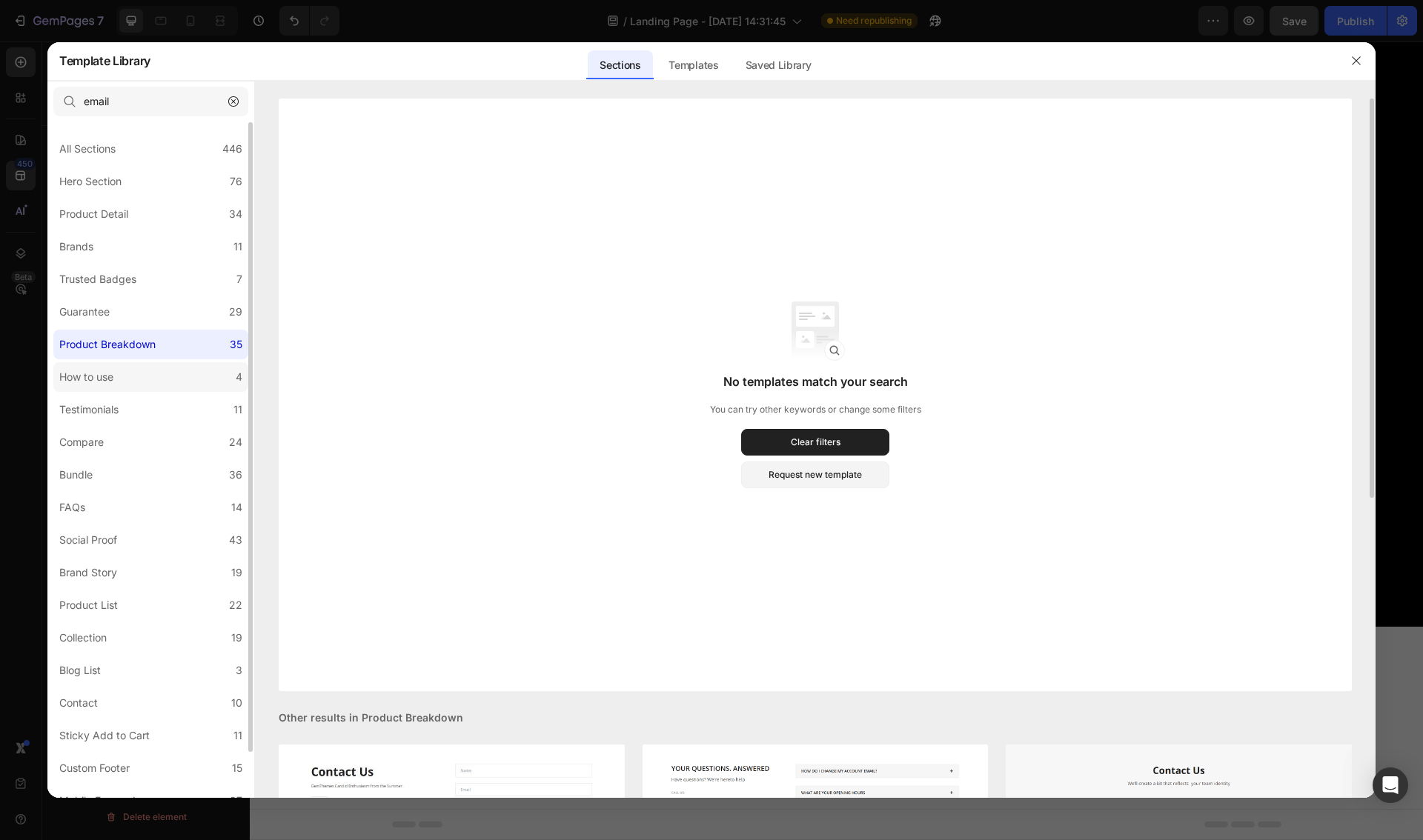
click at [125, 376] on label "How to use 4" at bounding box center [151, 377] width 195 height 29
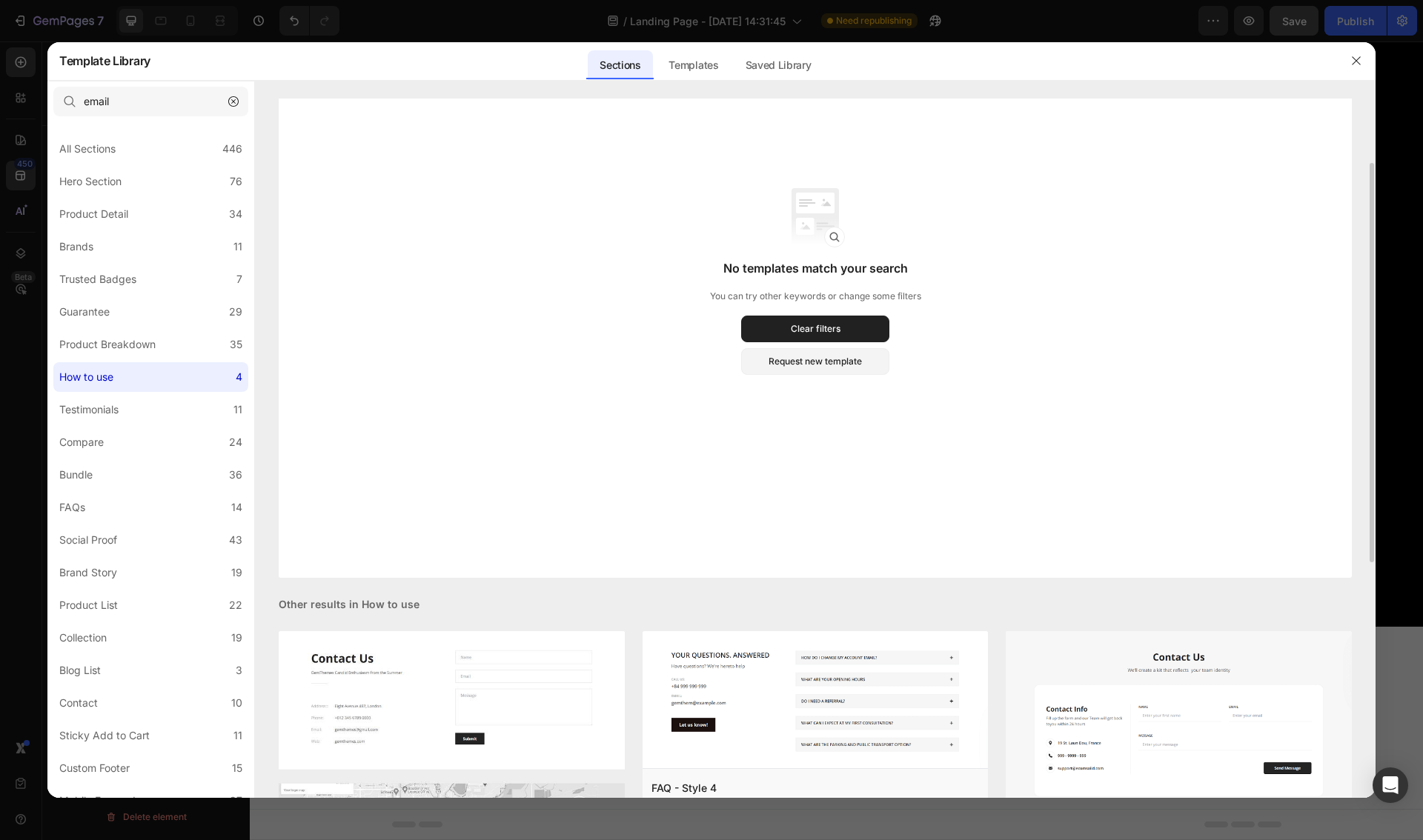
scroll to position [528, 0]
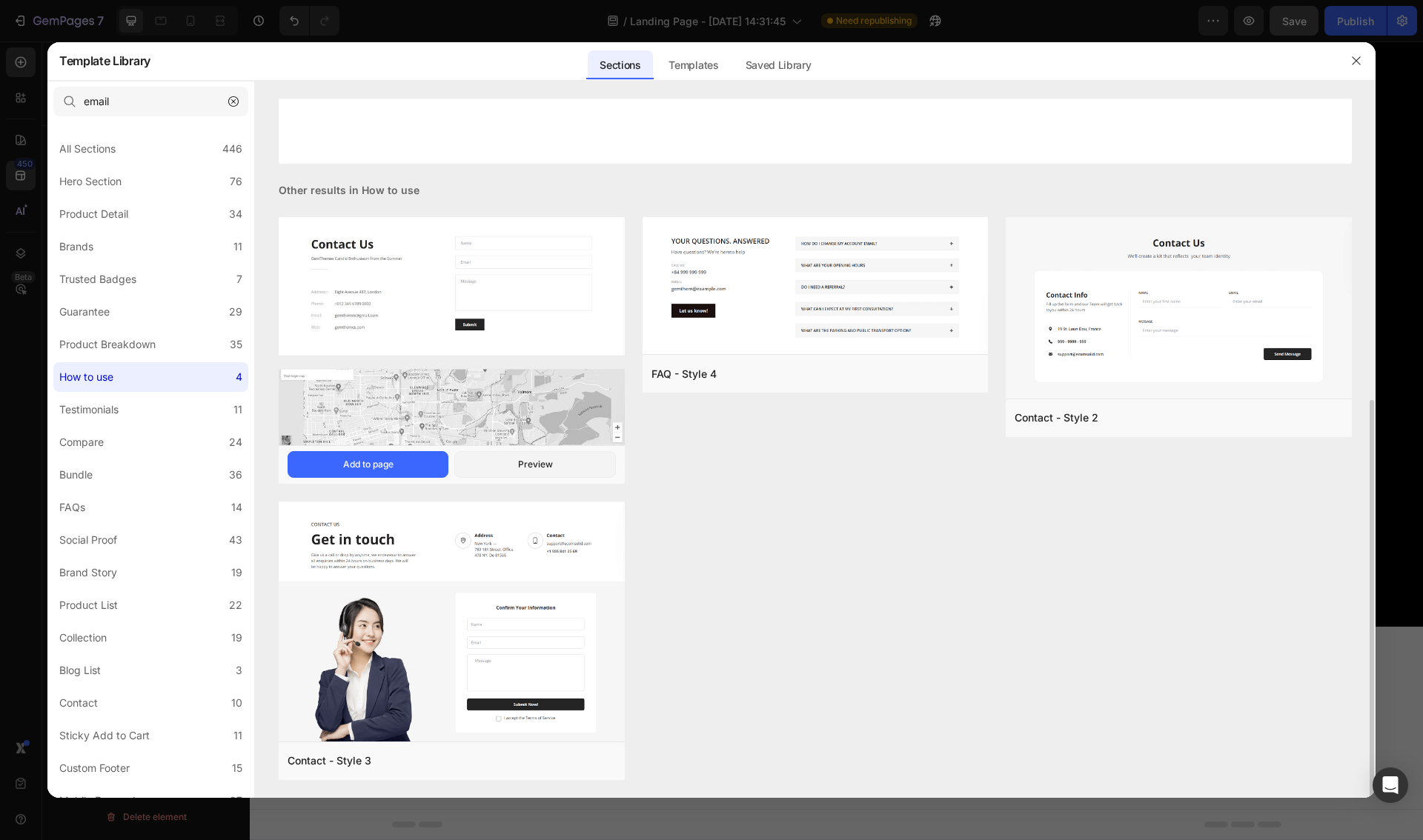
click at [533, 306] on img at bounding box center [451, 333] width 346 height 231
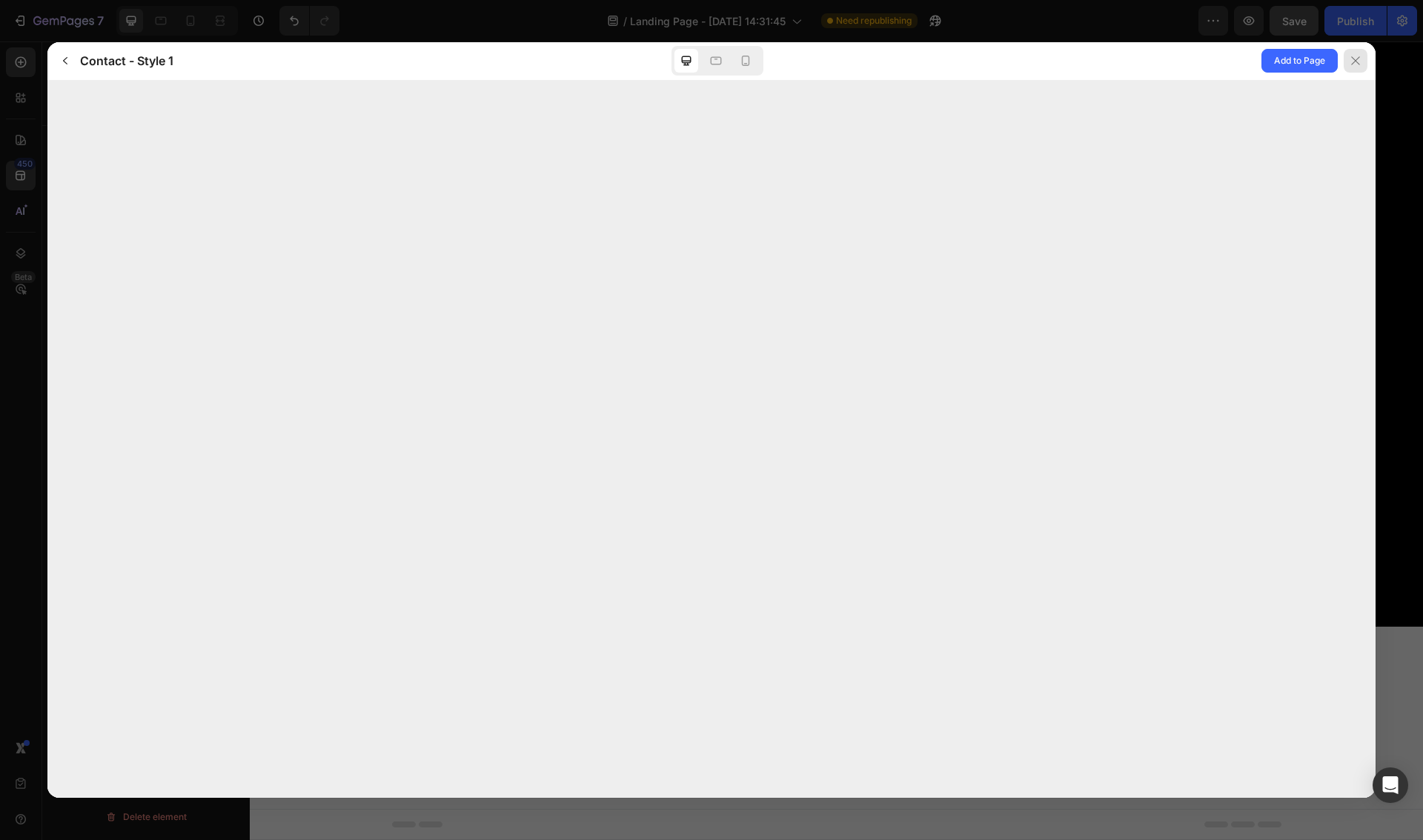
click at [1361, 55] on icon at bounding box center [1355, 61] width 12 height 12
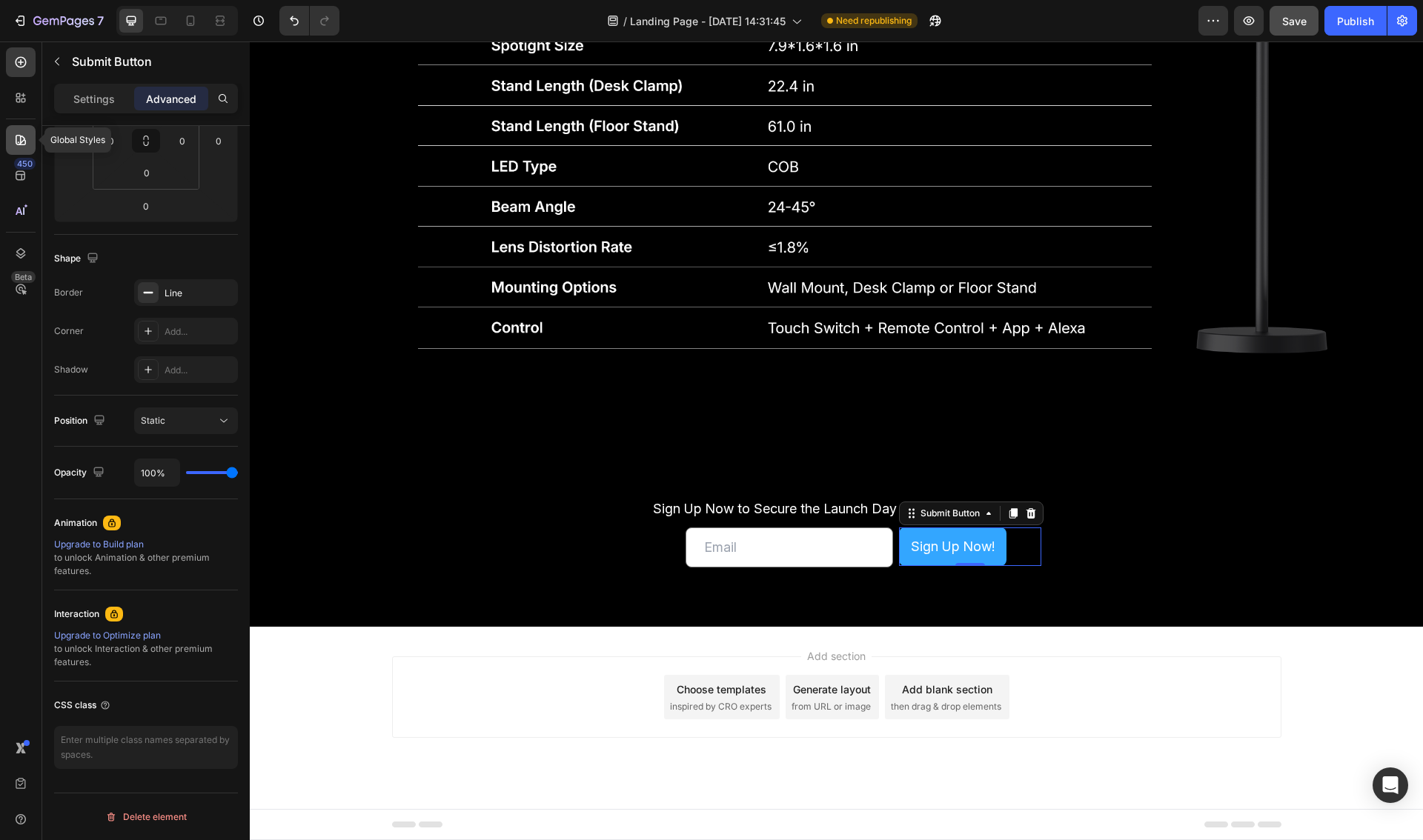
click at [16, 134] on icon at bounding box center [21, 140] width 15 height 15
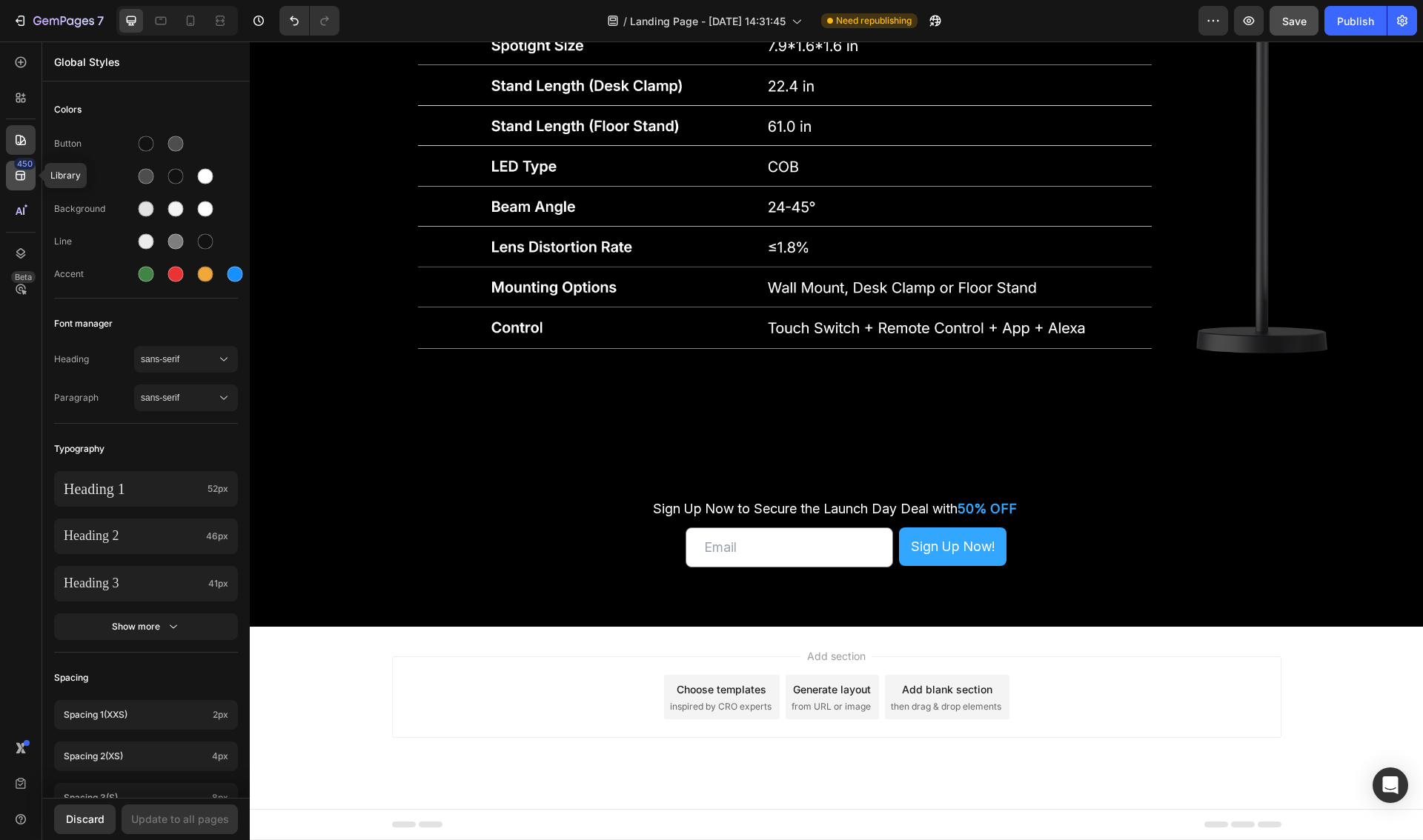
click at [18, 170] on icon at bounding box center [21, 176] width 15 height 15
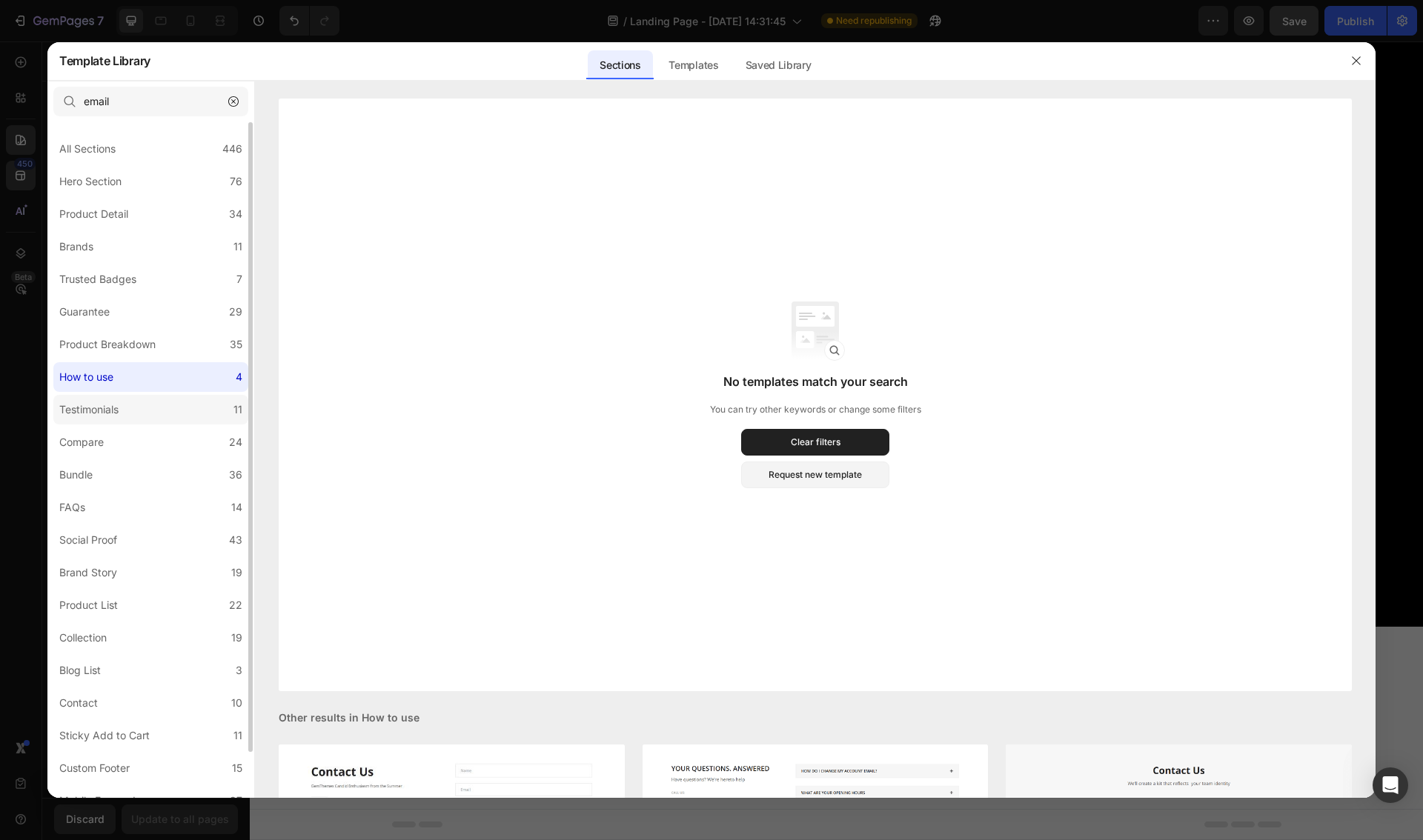
click at [129, 411] on label "Testimonials 11" at bounding box center [151, 409] width 195 height 29
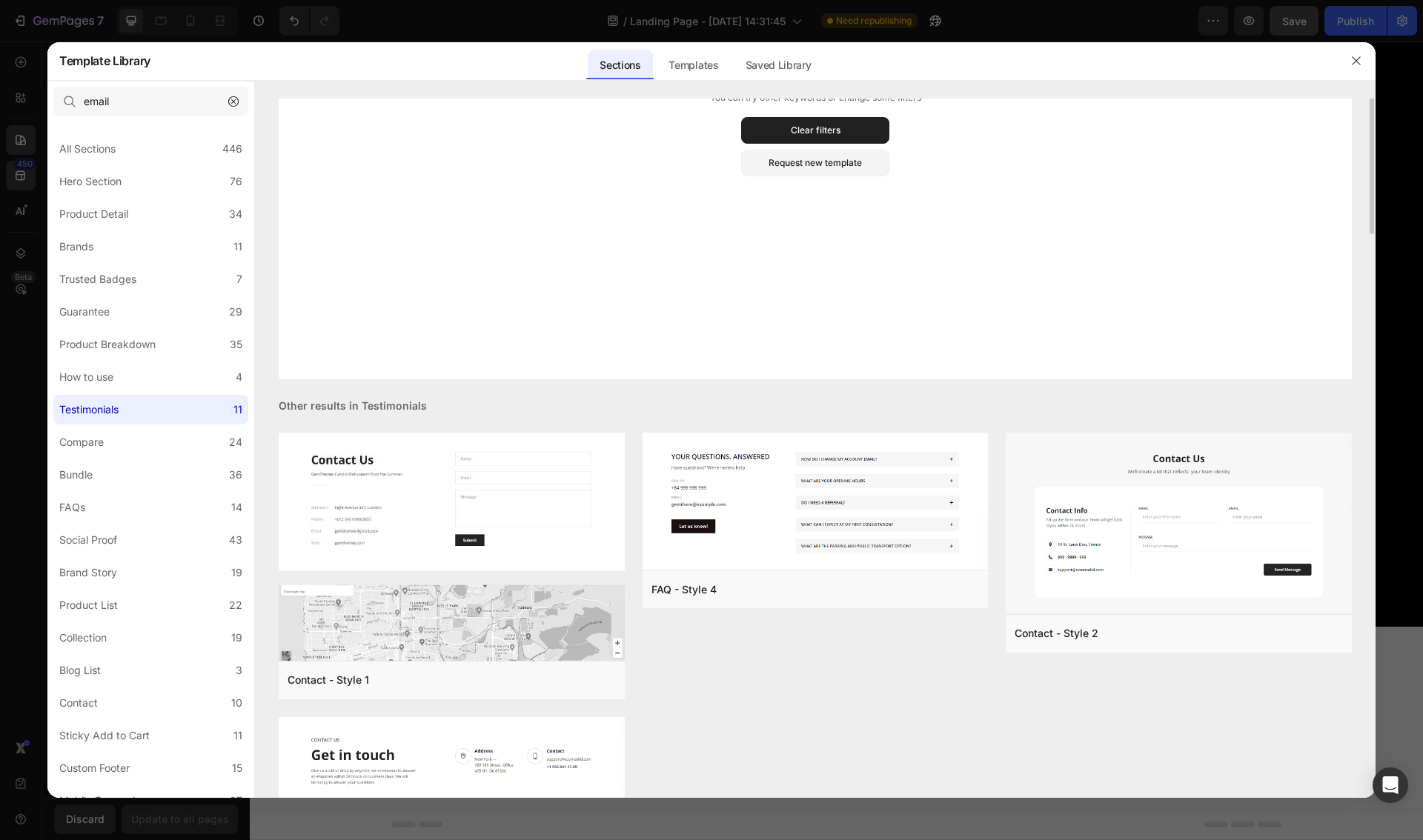
scroll to position [498, 0]
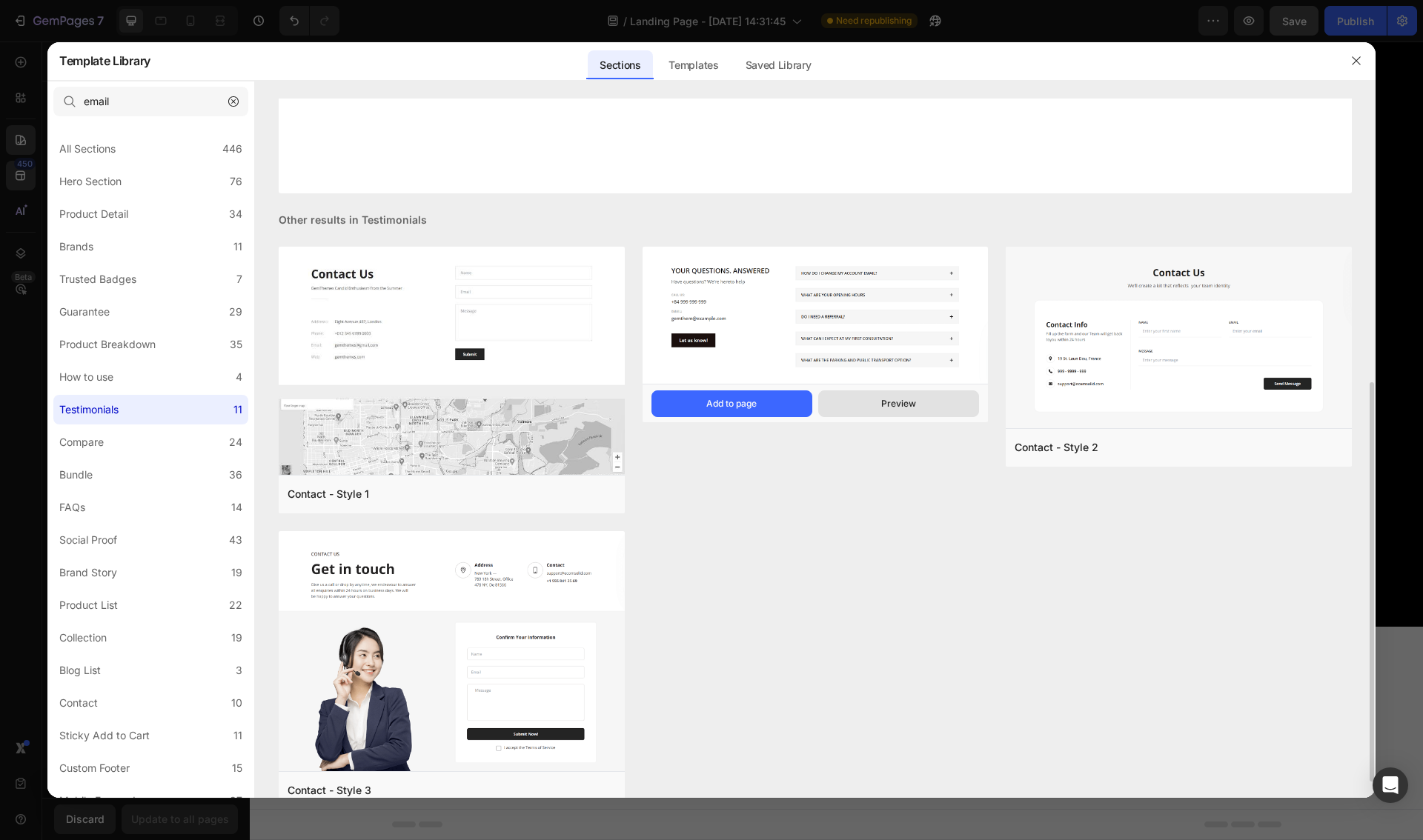
click at [905, 412] on button "Preview" at bounding box center [898, 404] width 161 height 27
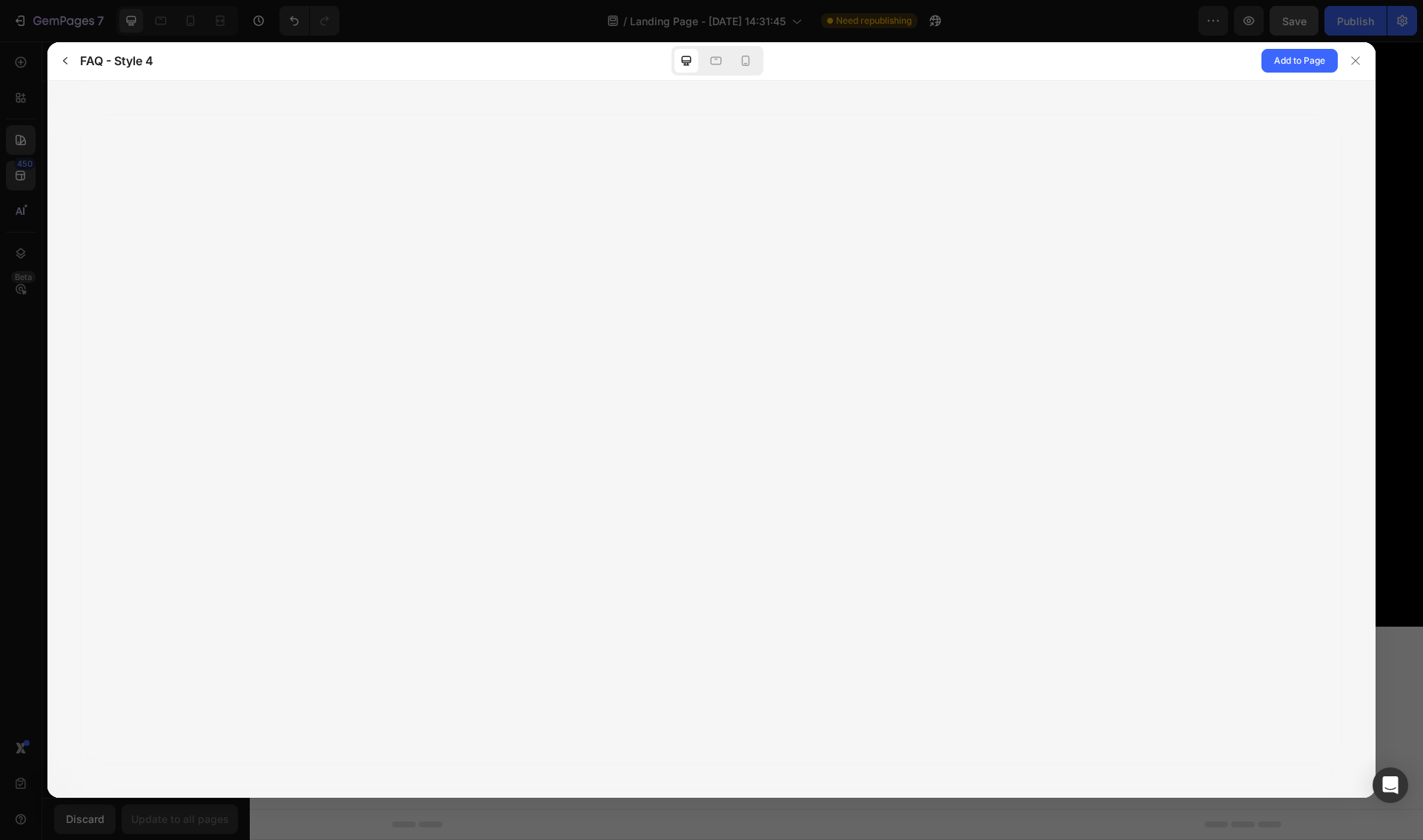
click at [703, 61] on div at bounding box center [717, 60] width 92 height 29
click at [713, 59] on icon at bounding box center [716, 61] width 15 height 15
click at [752, 63] on icon at bounding box center [746, 61] width 15 height 15
click at [716, 64] on icon at bounding box center [716, 61] width 11 height 8
click at [688, 67] on icon at bounding box center [686, 61] width 15 height 15
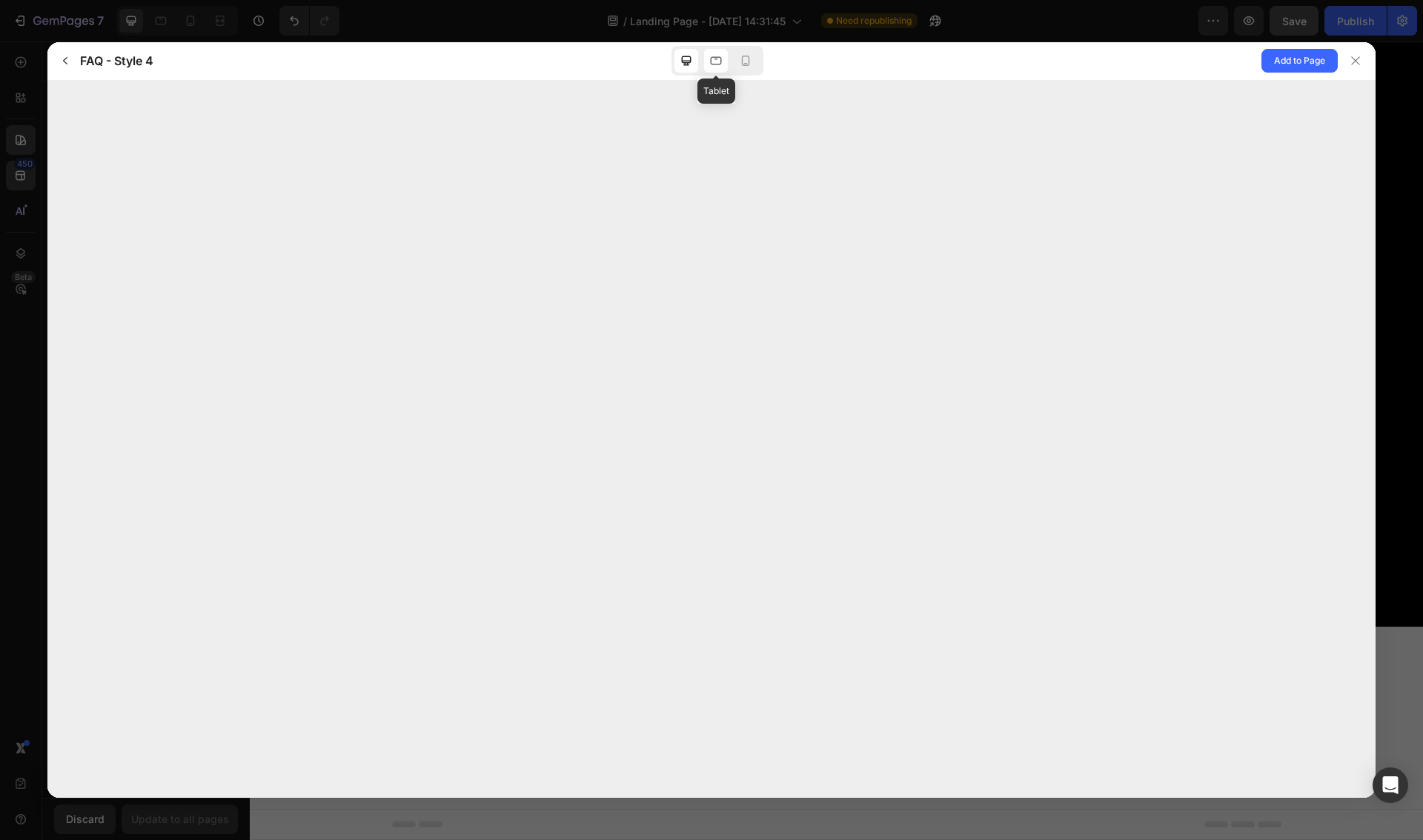
click at [719, 62] on icon at bounding box center [716, 61] width 15 height 15
click at [677, 62] on div at bounding box center [686, 61] width 24 height 24
click at [711, 64] on icon at bounding box center [716, 61] width 11 height 8
click at [679, 63] on icon at bounding box center [686, 61] width 15 height 15
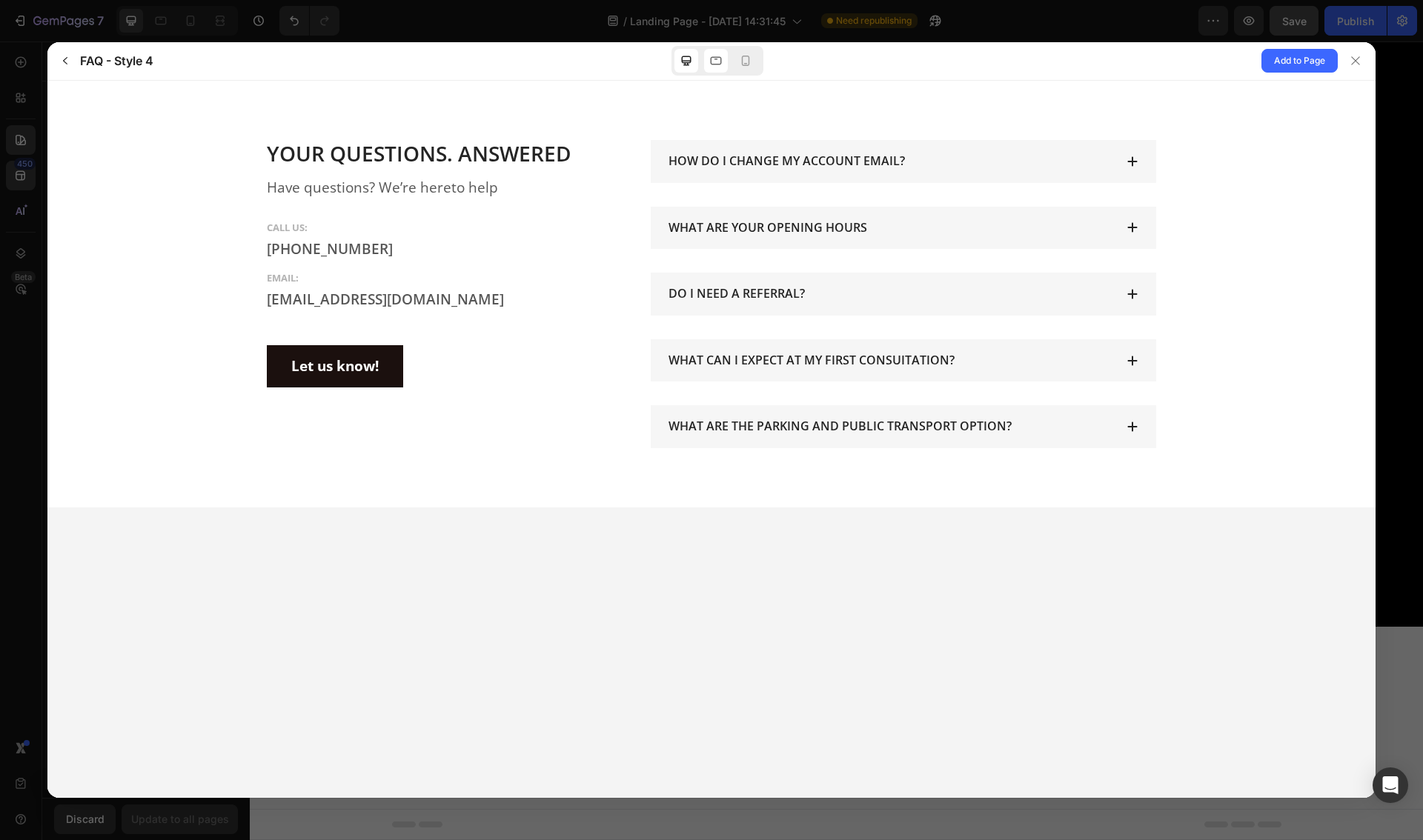
scroll to position [0, 0]
click at [1350, 57] on icon at bounding box center [1355, 61] width 12 height 12
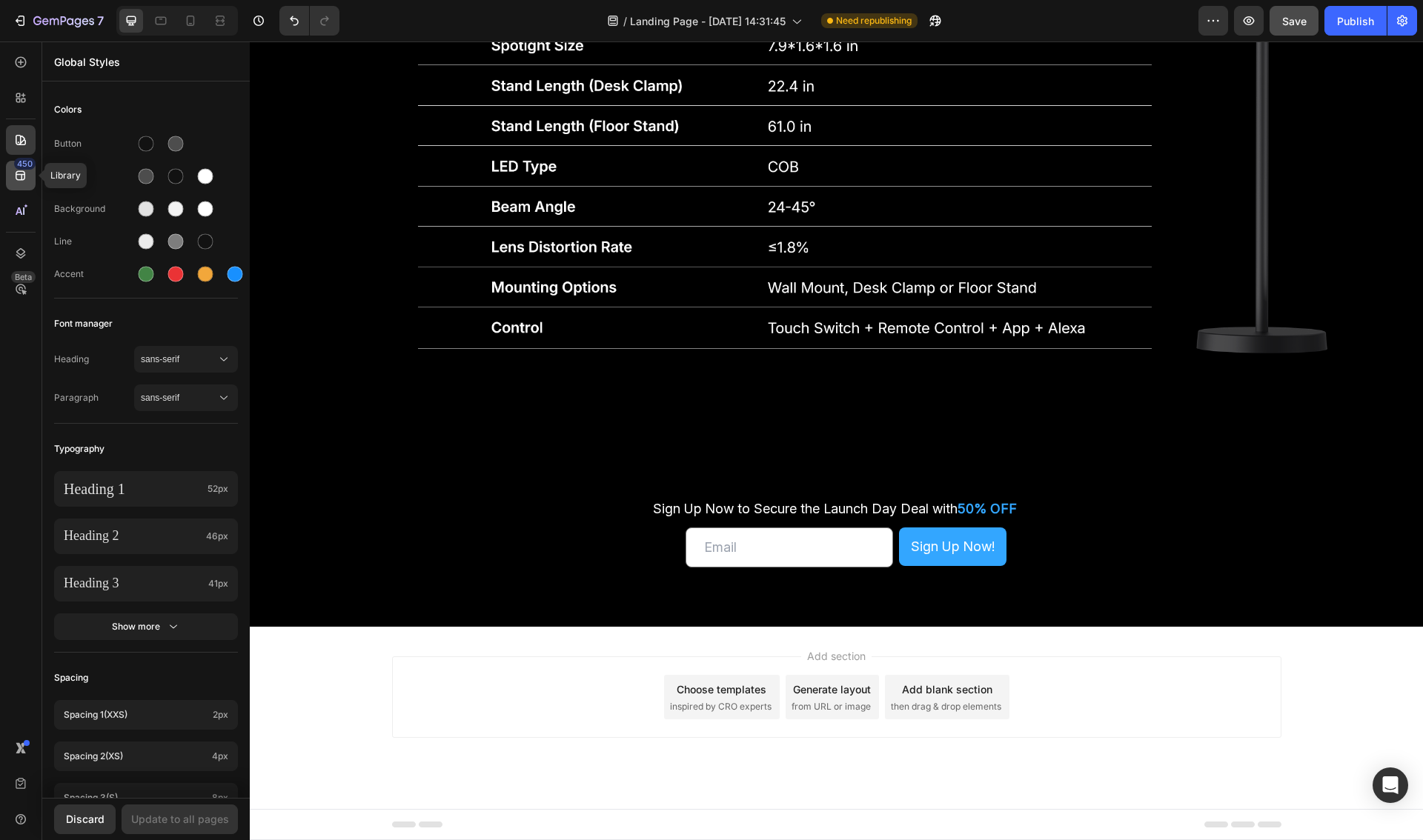
click at [16, 173] on icon at bounding box center [20, 176] width 10 height 10
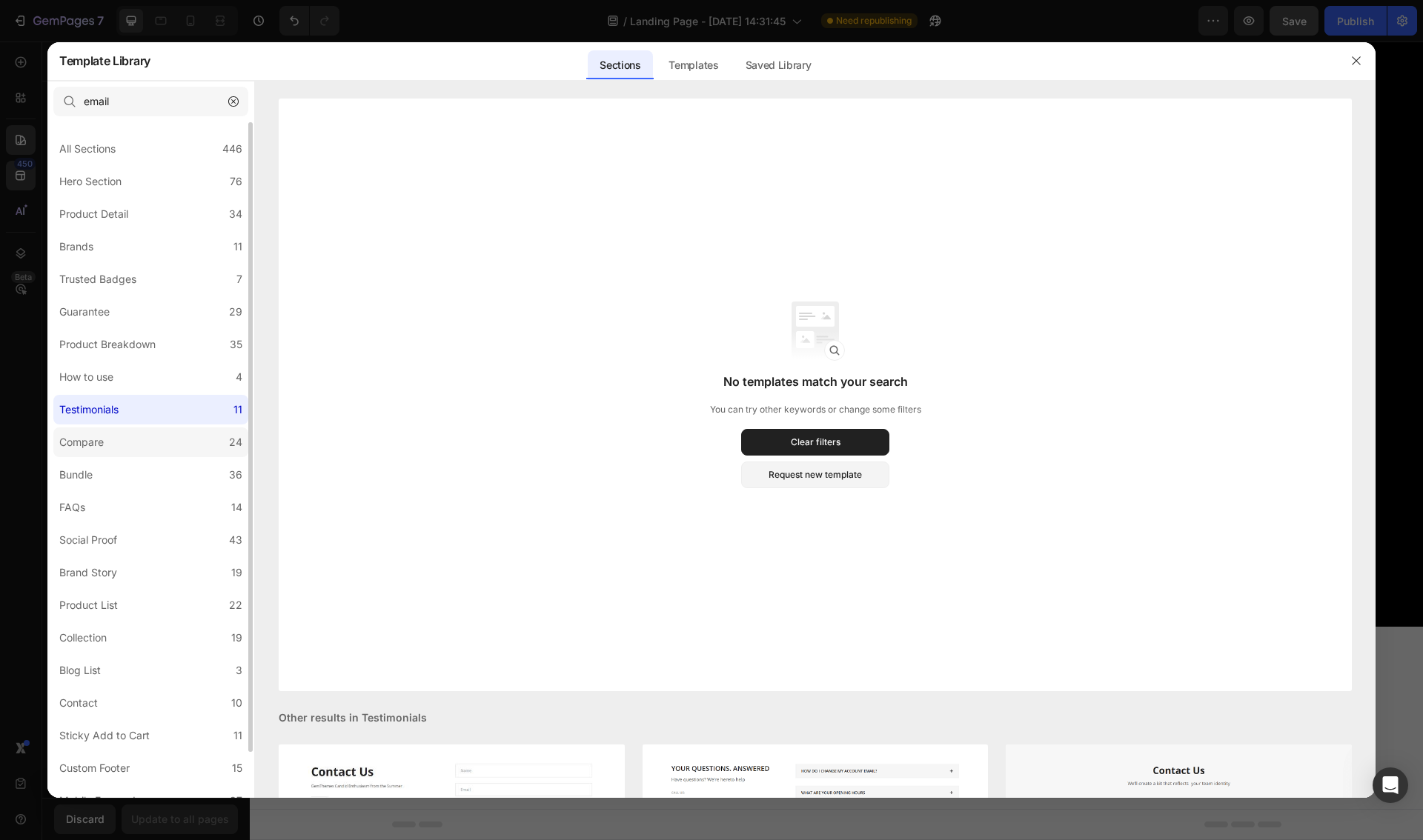
click at [130, 427] on label "Compare 24" at bounding box center [151, 441] width 195 height 29
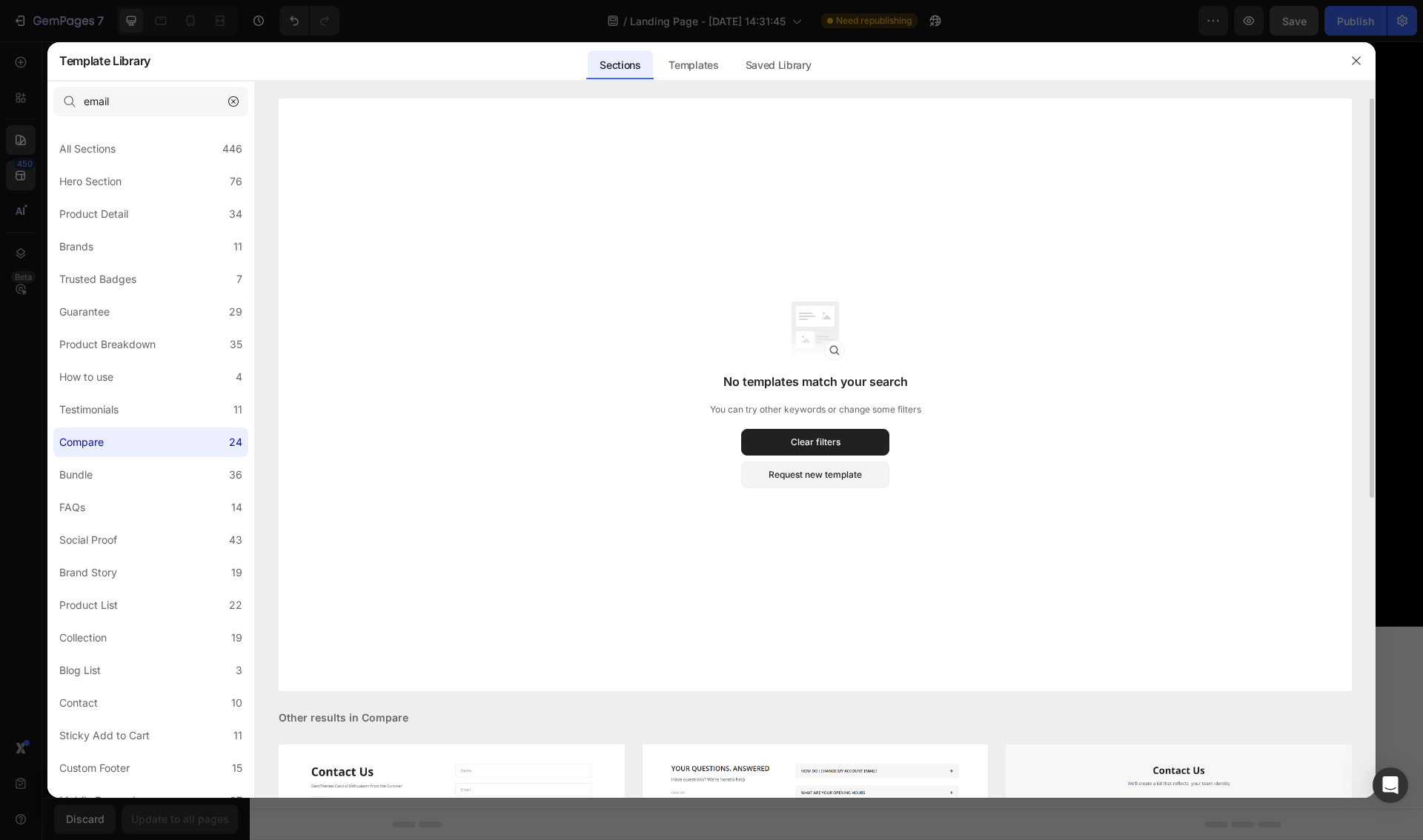
scroll to position [528, 0]
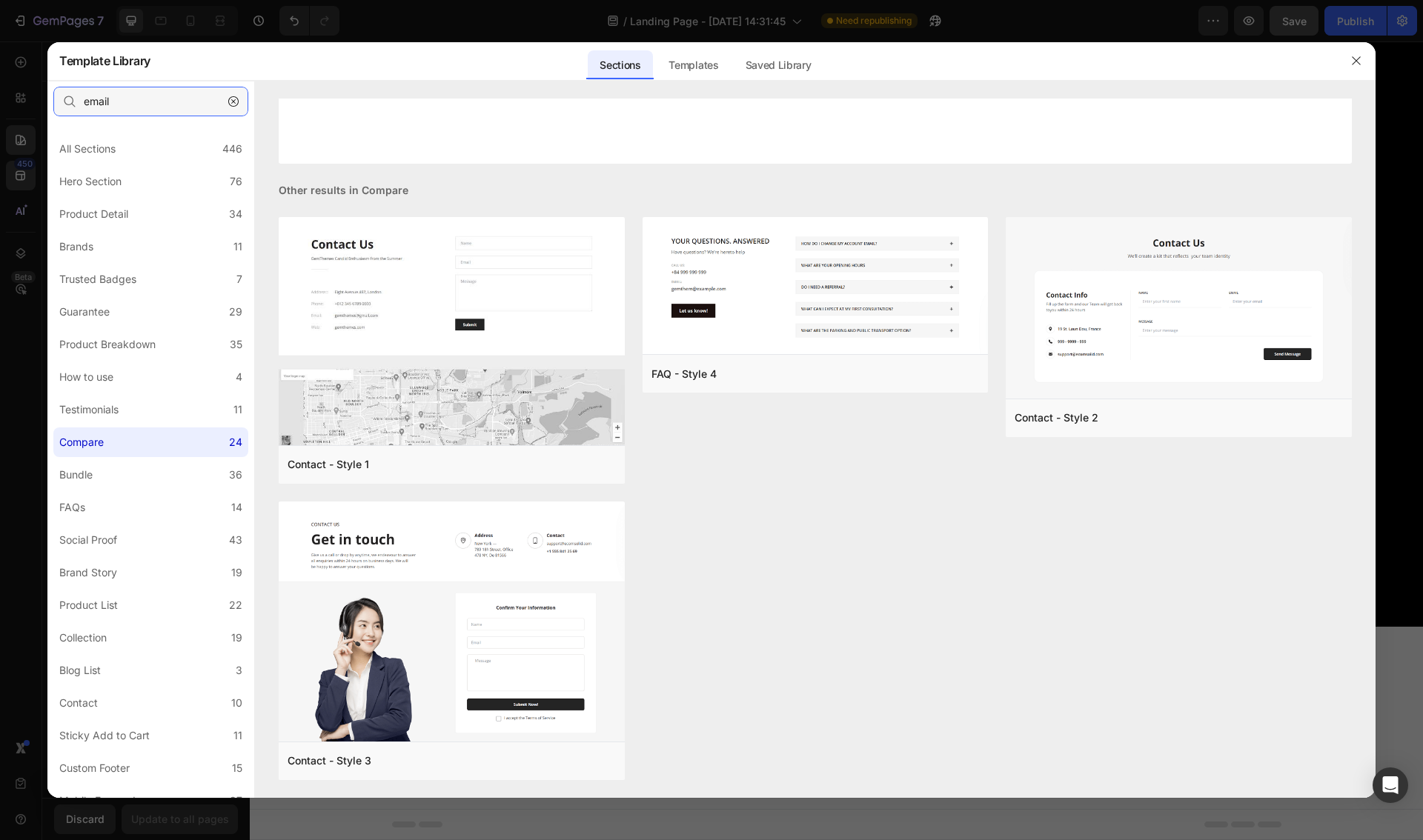
click at [161, 107] on input "email" at bounding box center [151, 101] width 195 height 29
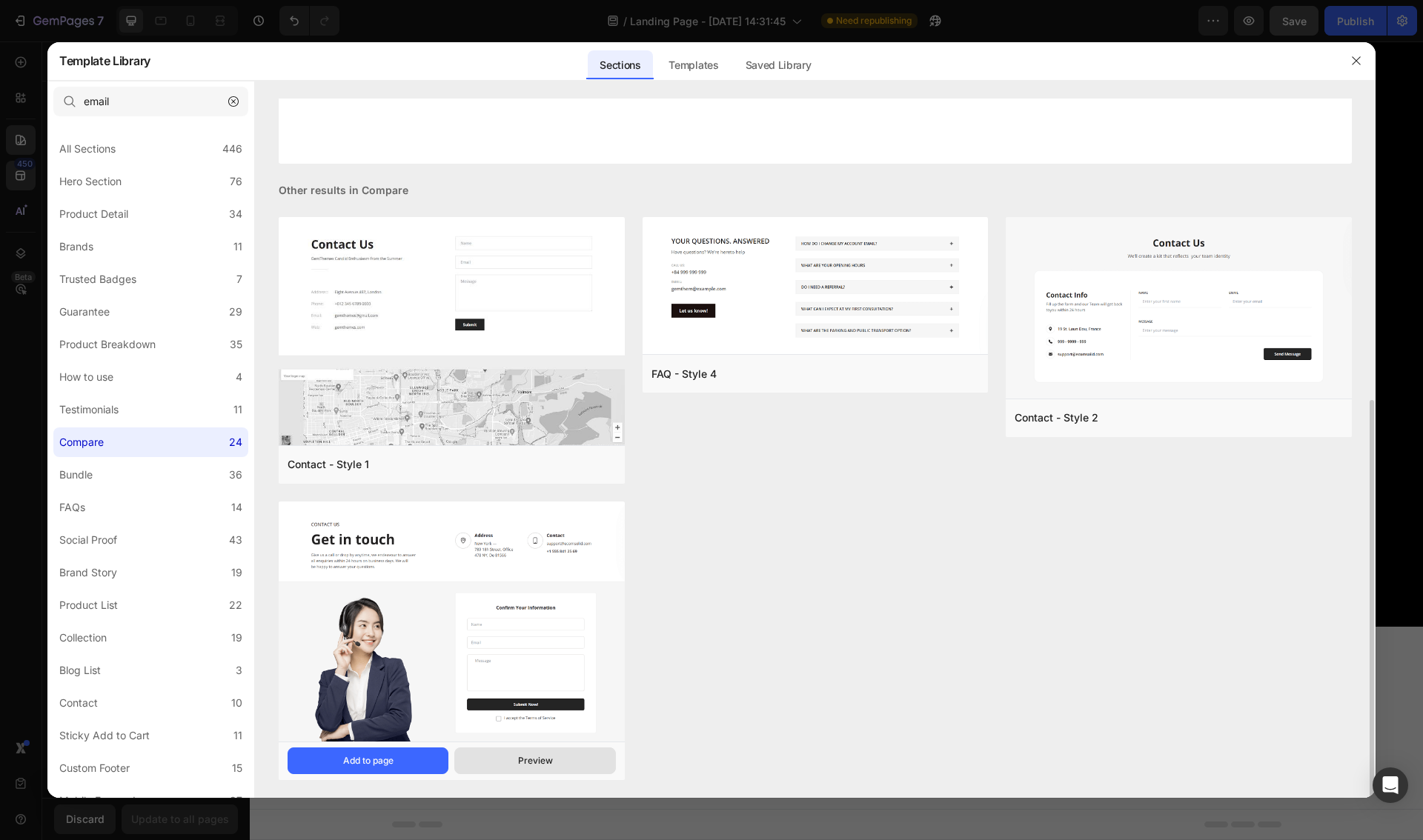
click at [0, 0] on button "Preview" at bounding box center [0, 0] width 0 height 0
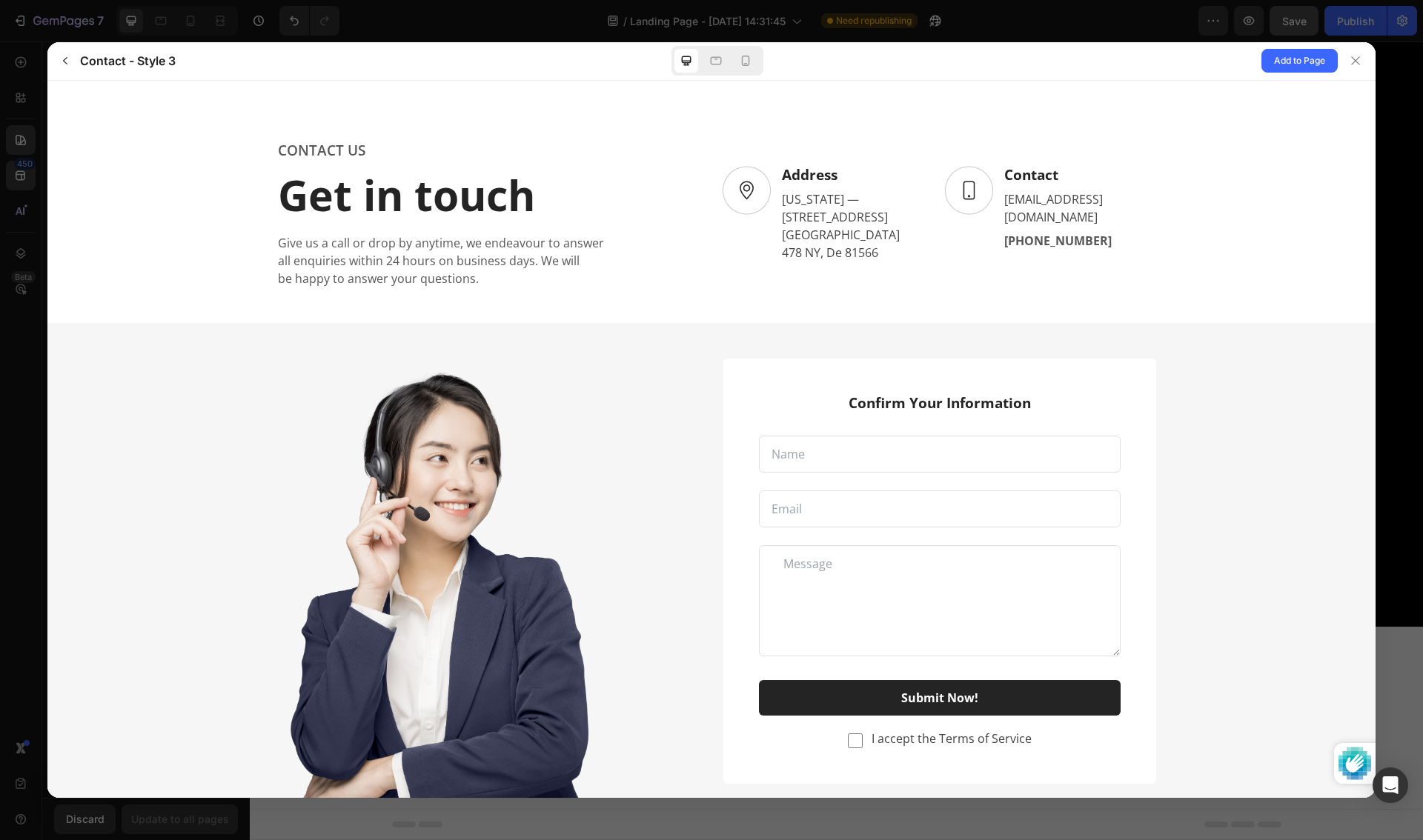
scroll to position [21, 0]
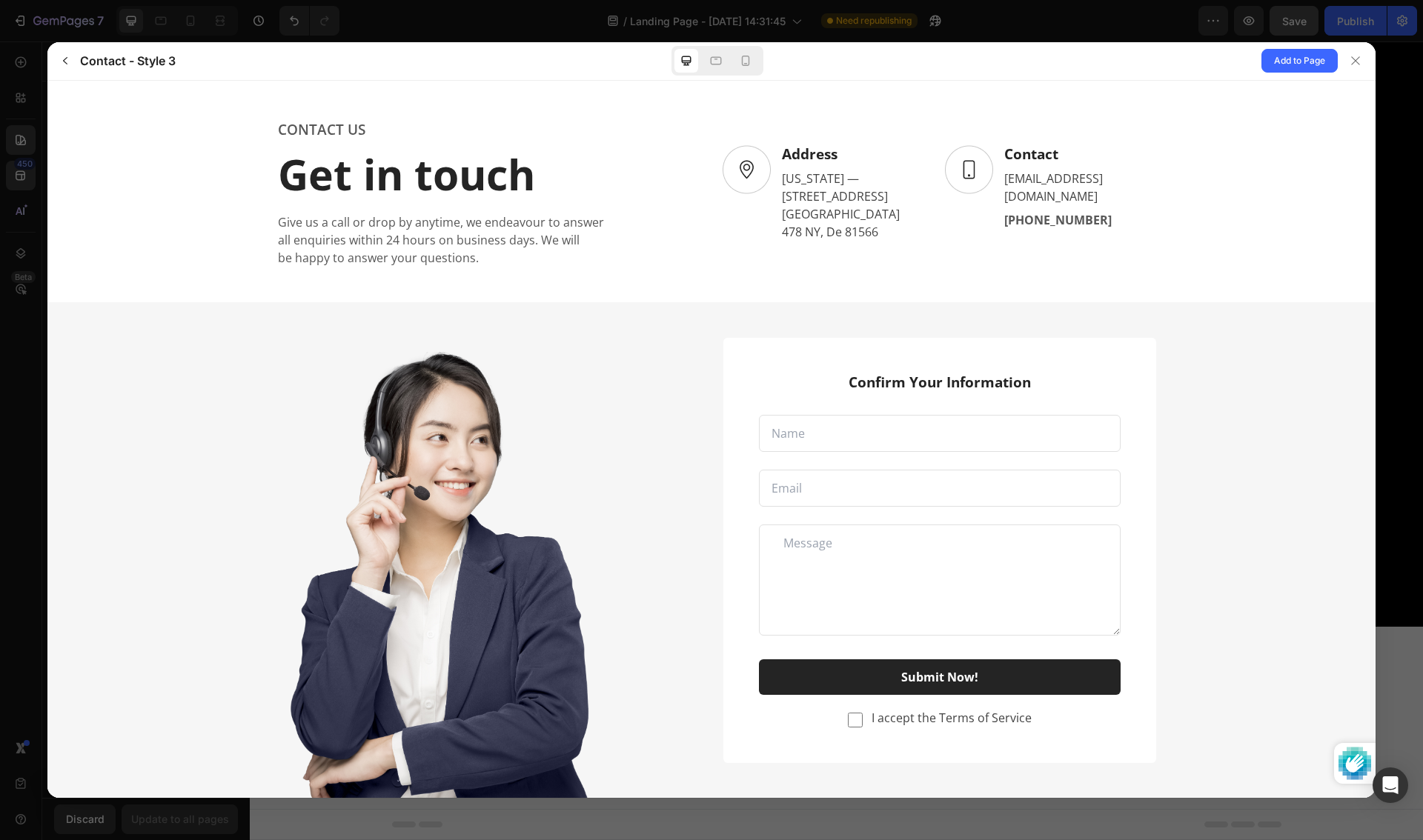
click at [862, 727] on div "Confirm Your Information Thanks for contacting us. We'll get back to you as soo…" at bounding box center [939, 549] width 433 height 425
click at [863, 716] on div "I accept the Terms of Service" at bounding box center [940, 719] width 362 height 15
click at [852, 721] on input "checkbox" at bounding box center [855, 719] width 15 height 15
click at [858, 724] on input "checkbox" at bounding box center [855, 719] width 15 height 15
click at [857, 718] on input "checkbox" at bounding box center [855, 719] width 15 height 15
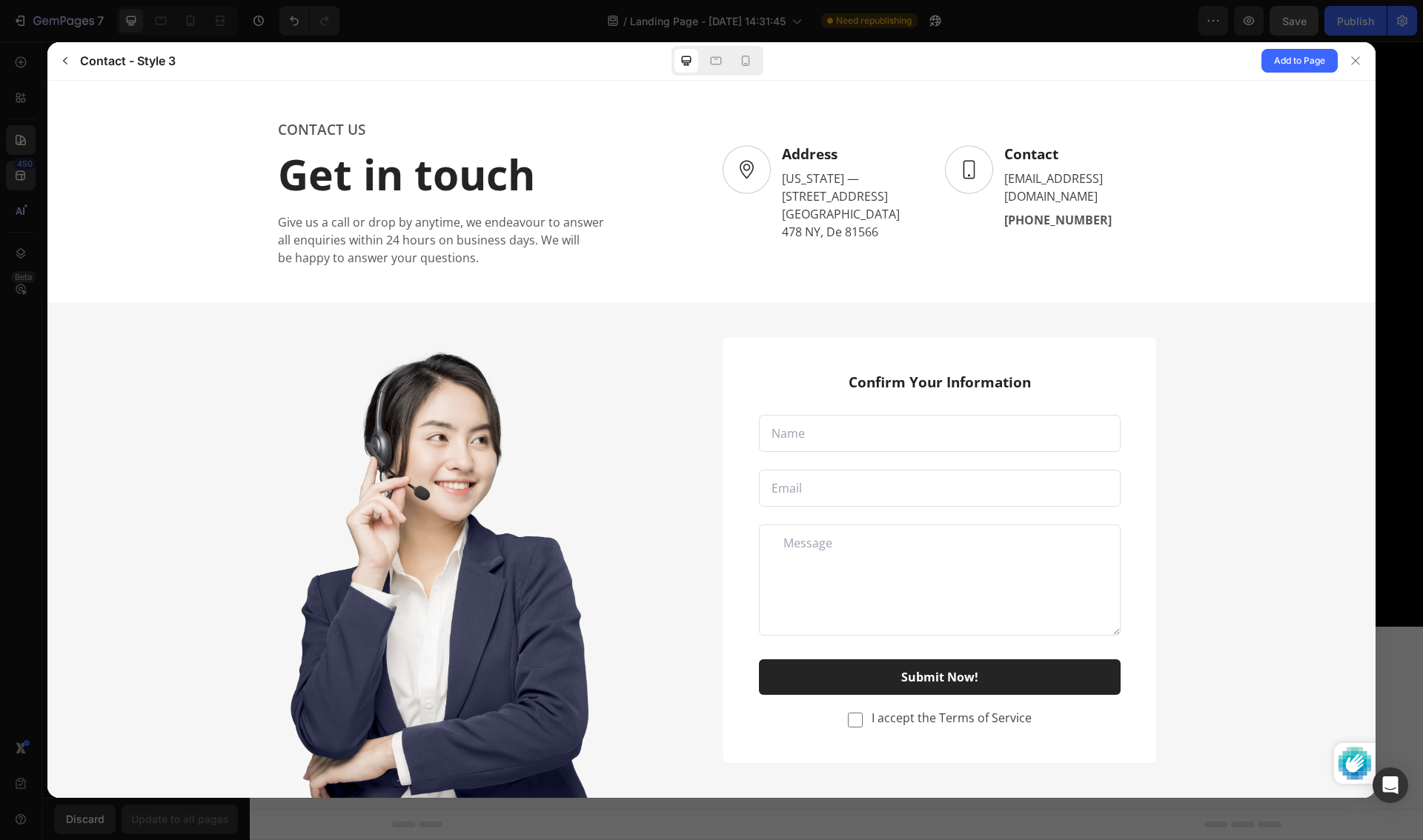
click at [851, 417] on input "text" at bounding box center [940, 432] width 362 height 37
type input "kyle"
click at [856, 476] on input "email" at bounding box center [940, 487] width 362 height 37
type input "97562562@qq.com"
click at [884, 533] on textarea at bounding box center [940, 580] width 362 height 111
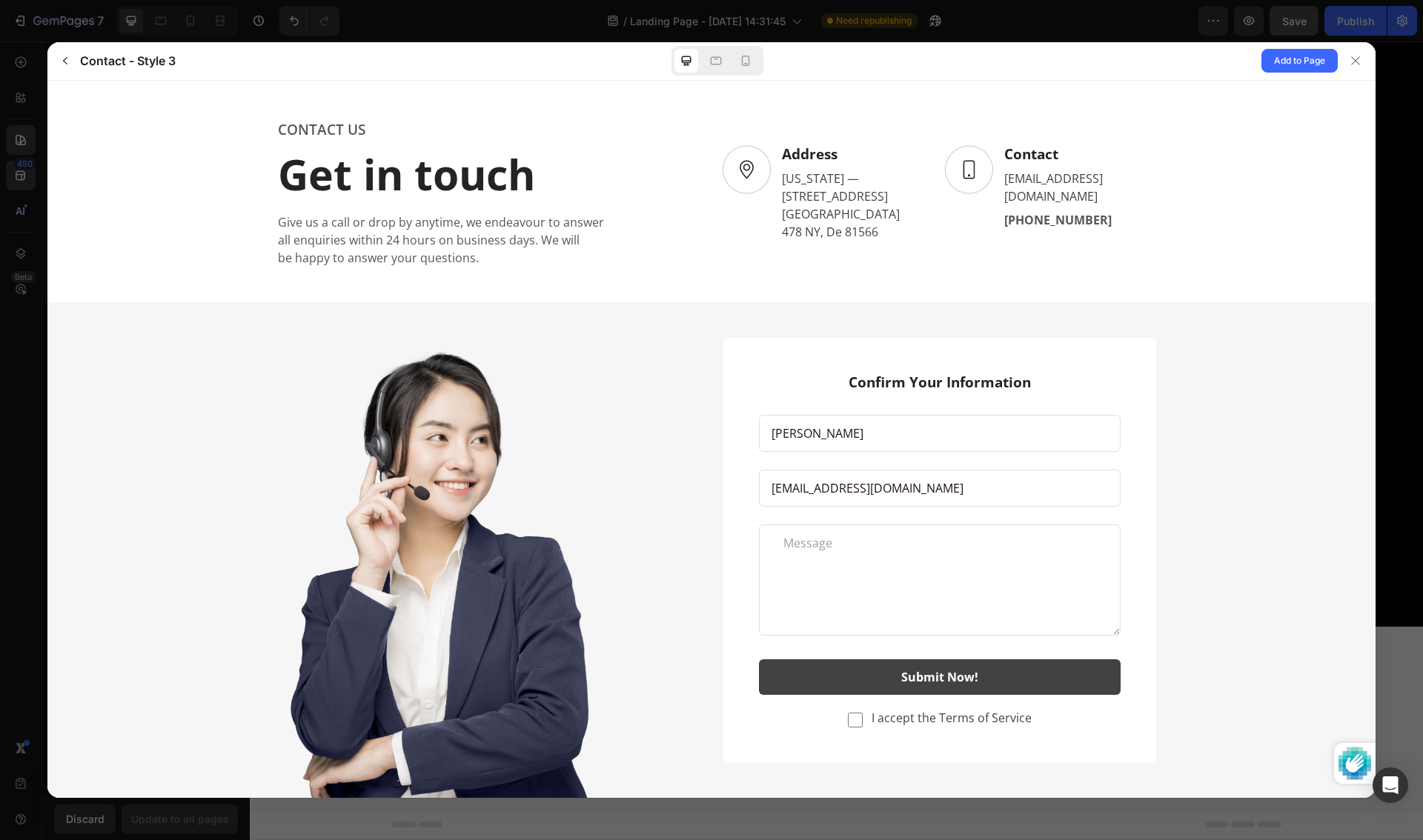
click at [961, 688] on button "Submit Now!" at bounding box center [940, 676] width 362 height 35
click at [854, 715] on input "checkbox" at bounding box center [855, 719] width 15 height 15
click at [894, 673] on button "Submit Now!" at bounding box center [940, 676] width 362 height 35
drag, startPoint x: 894, startPoint y: 673, endPoint x: 966, endPoint y: 668, distance: 72.2
click at [895, 673] on button "Submit Now!" at bounding box center [940, 676] width 362 height 35
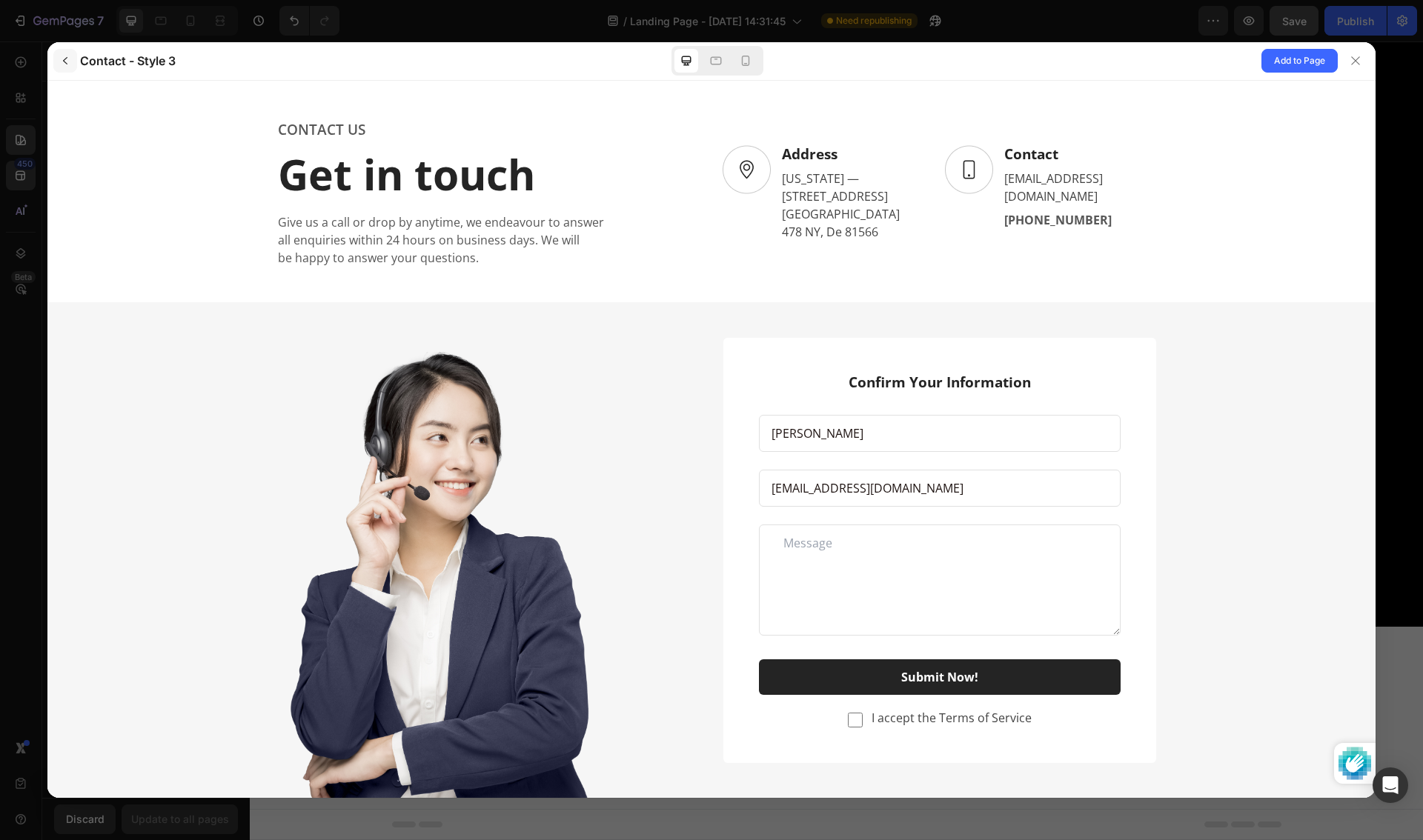
click at [59, 60] on icon "button" at bounding box center [65, 61] width 12 height 12
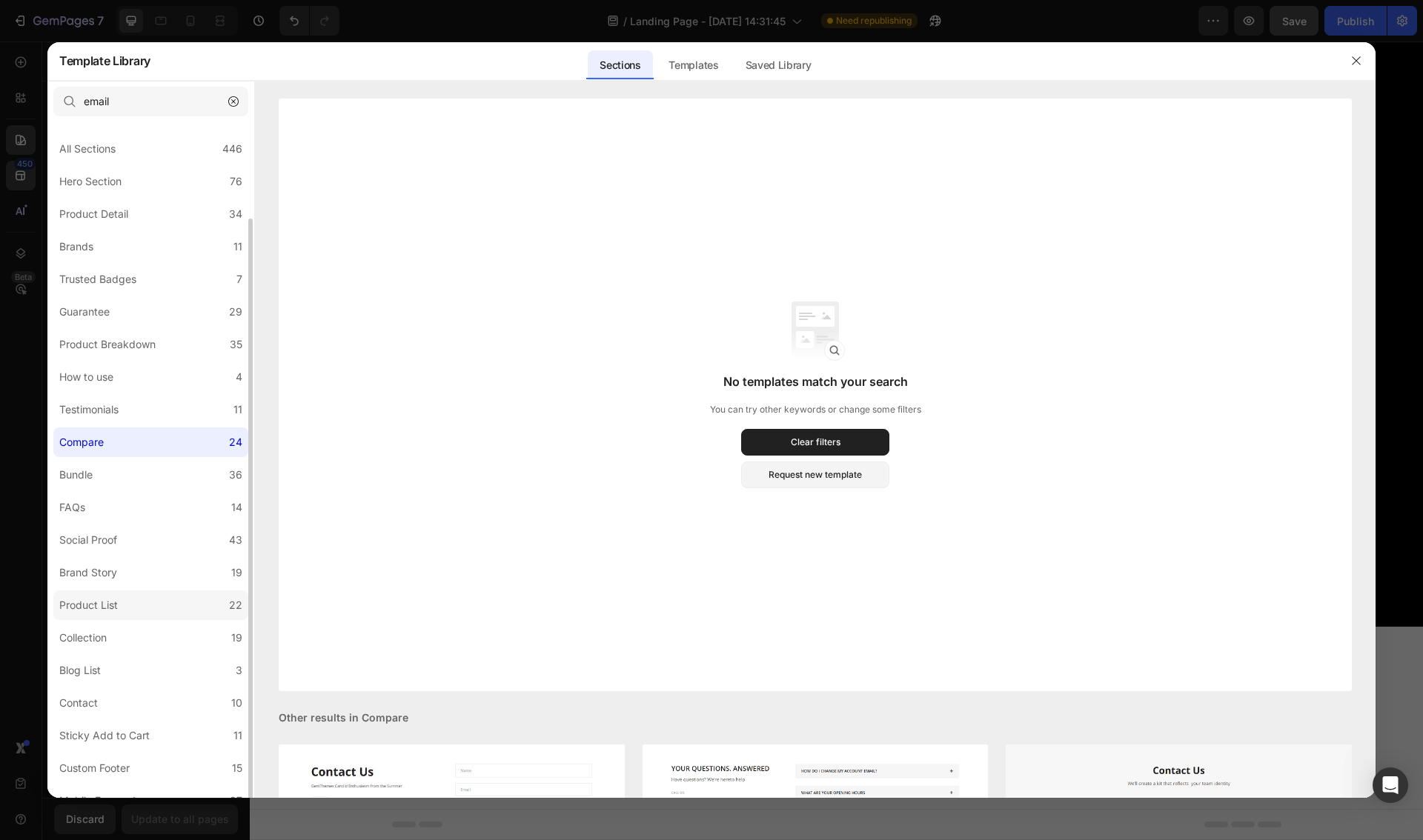
scroll to position [50, 0]
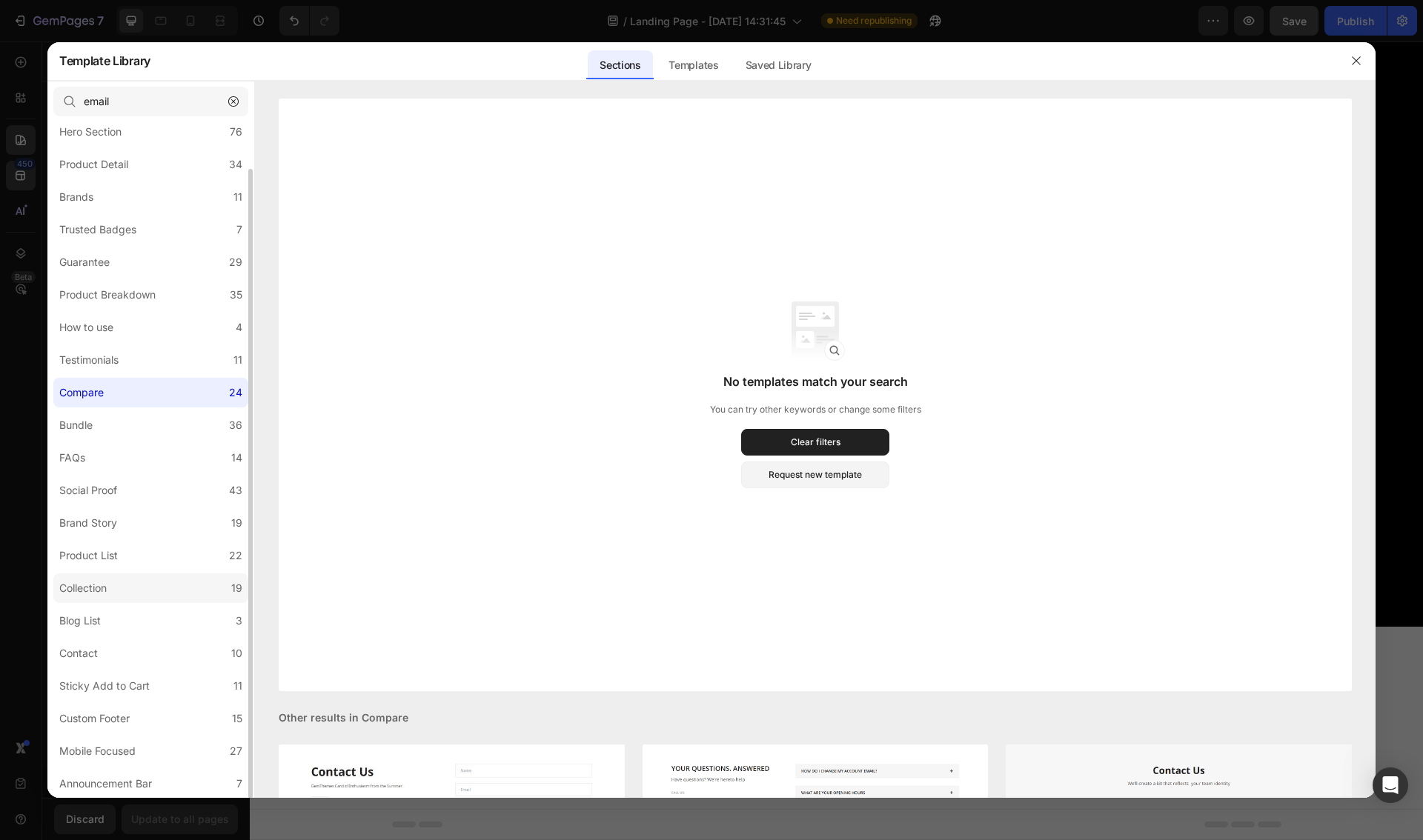
click at [148, 598] on label "Collection 19" at bounding box center [151, 588] width 195 height 29
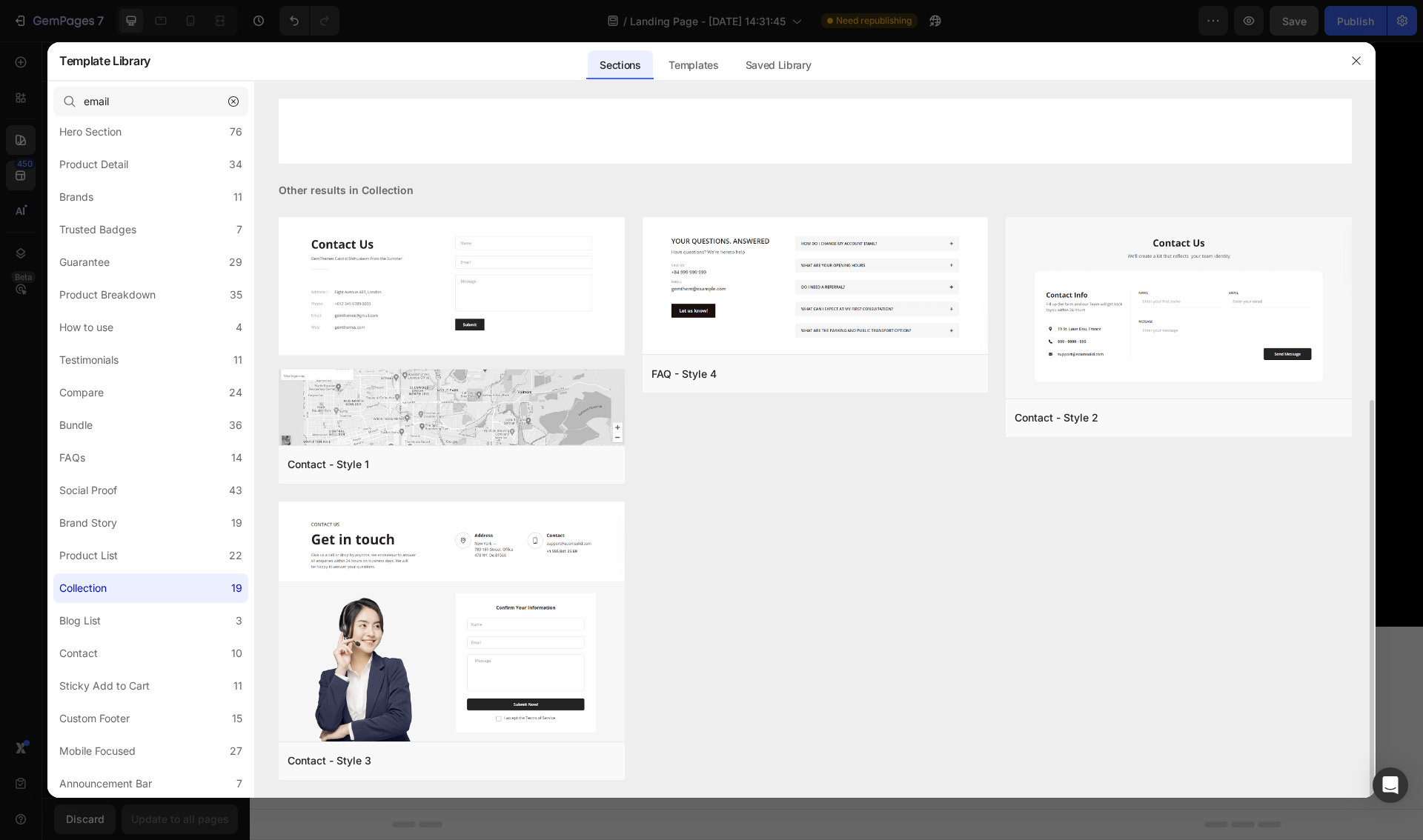
scroll to position [485, 0]
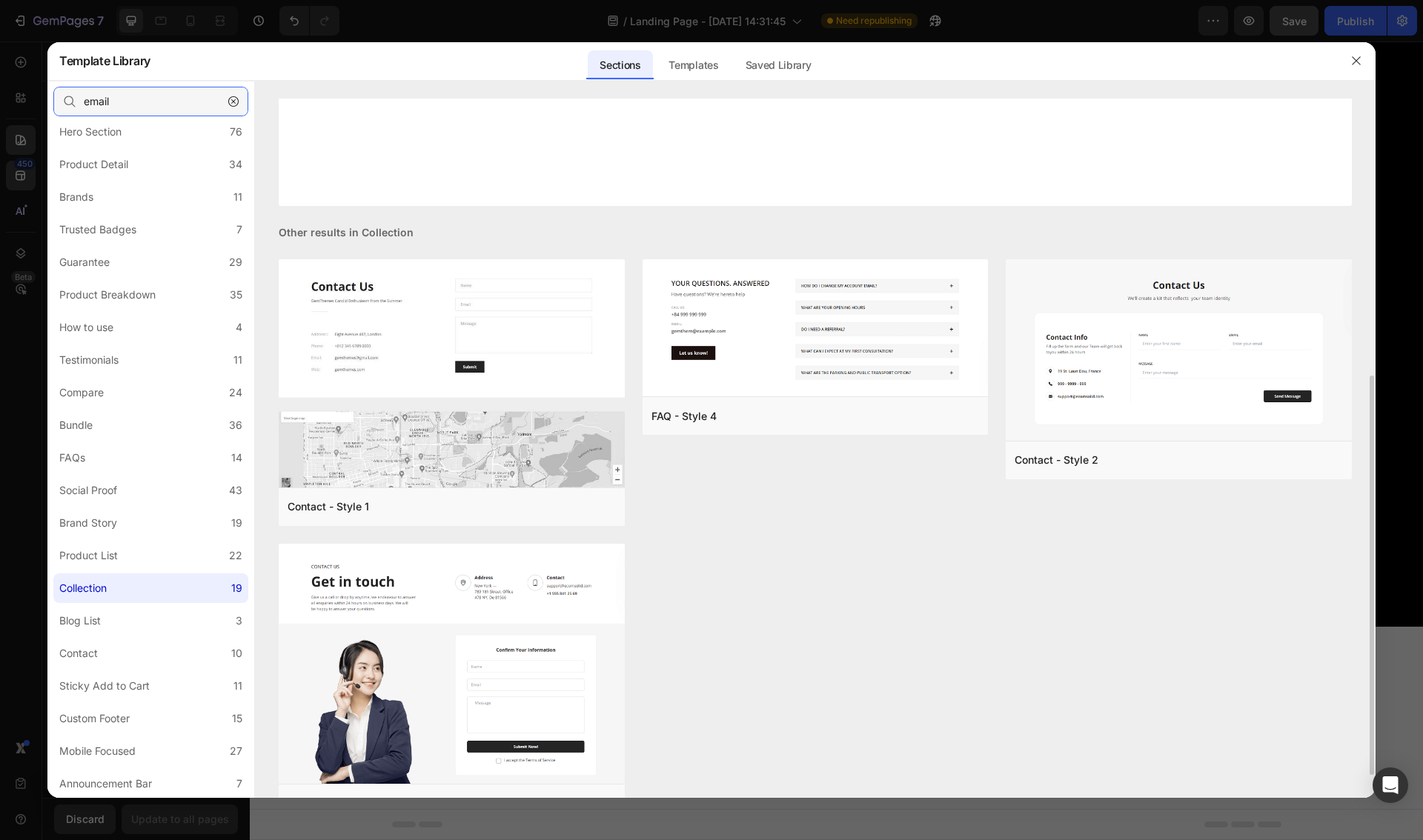
click at [149, 101] on input "email" at bounding box center [151, 101] width 195 height 29
click at [234, 102] on icon "button" at bounding box center [234, 101] width 11 height 11
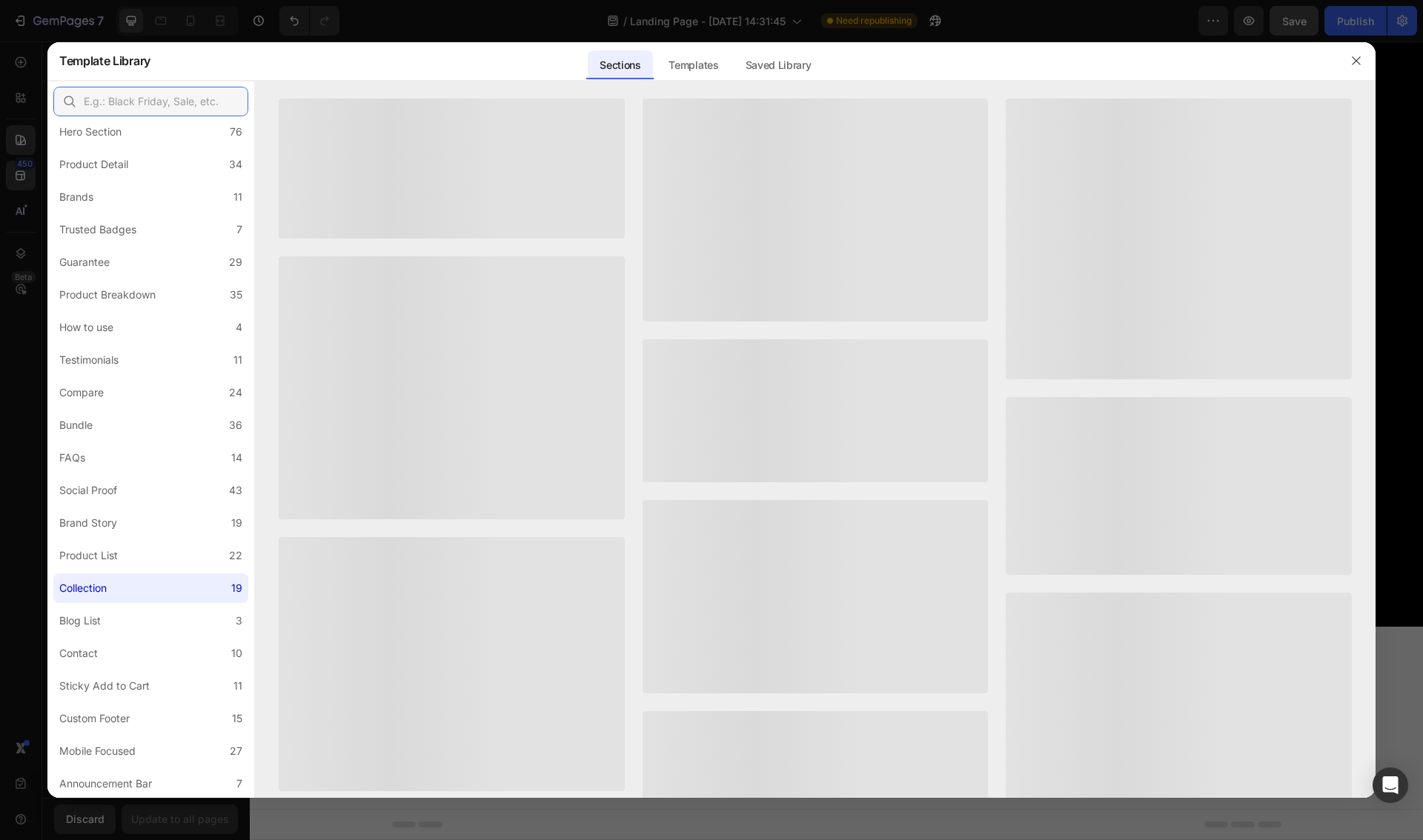
click at [183, 116] on input "text" at bounding box center [151, 101] width 195 height 29
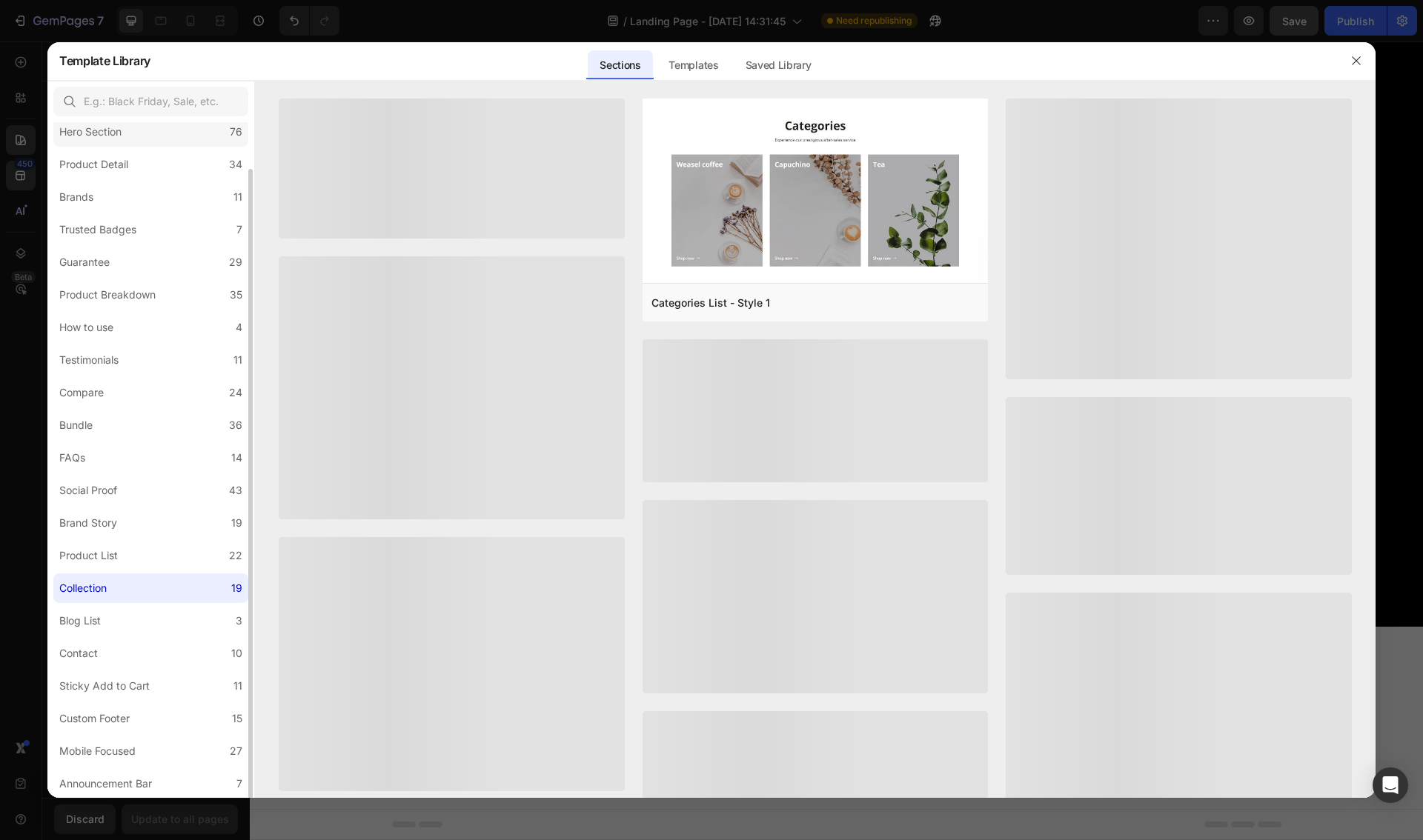
click at [164, 132] on label "Hero Section 76" at bounding box center [151, 131] width 195 height 29
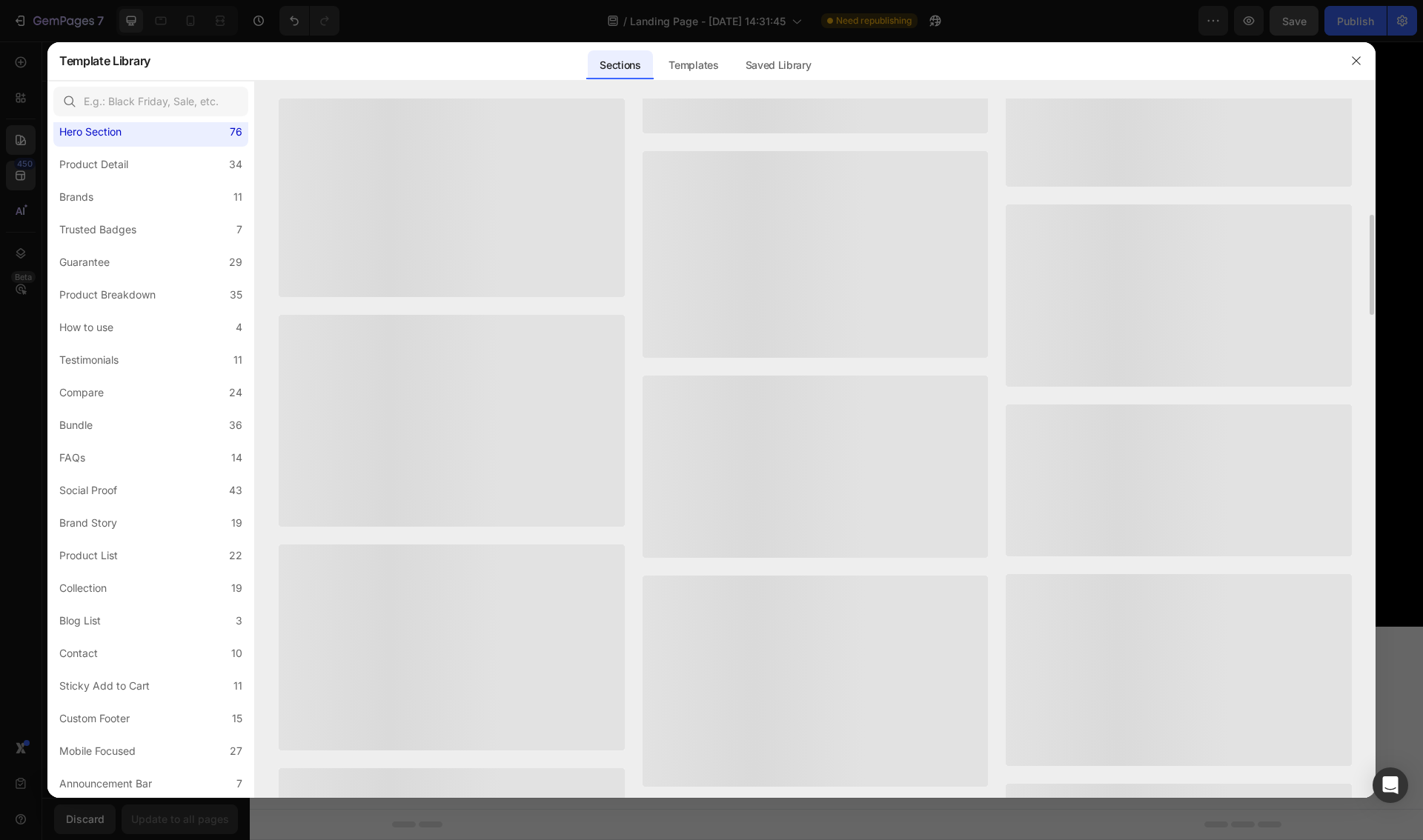
scroll to position [2877, 0]
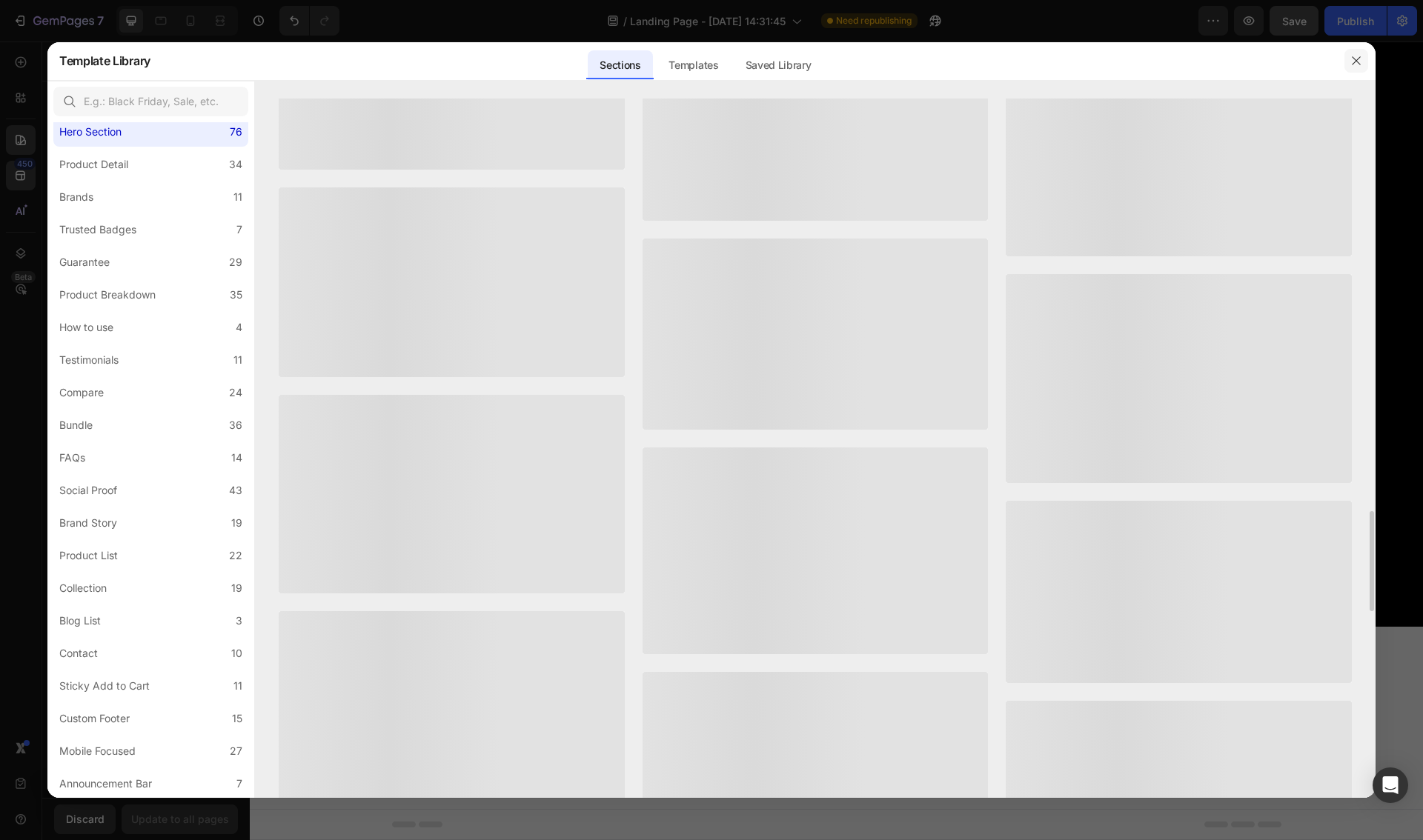
click at [1356, 66] on icon "button" at bounding box center [1356, 61] width 12 height 12
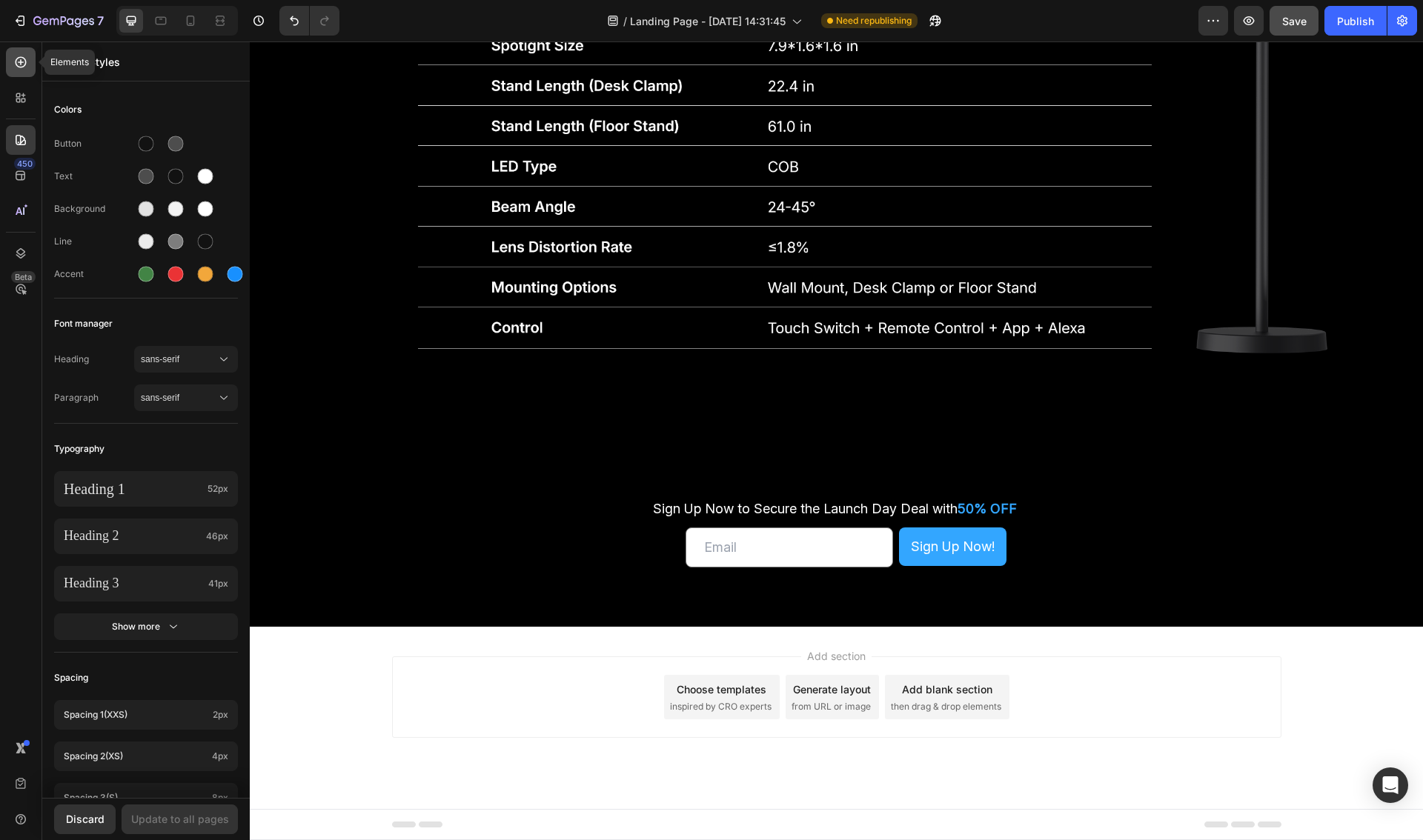
click at [24, 60] on icon at bounding box center [21, 62] width 15 height 15
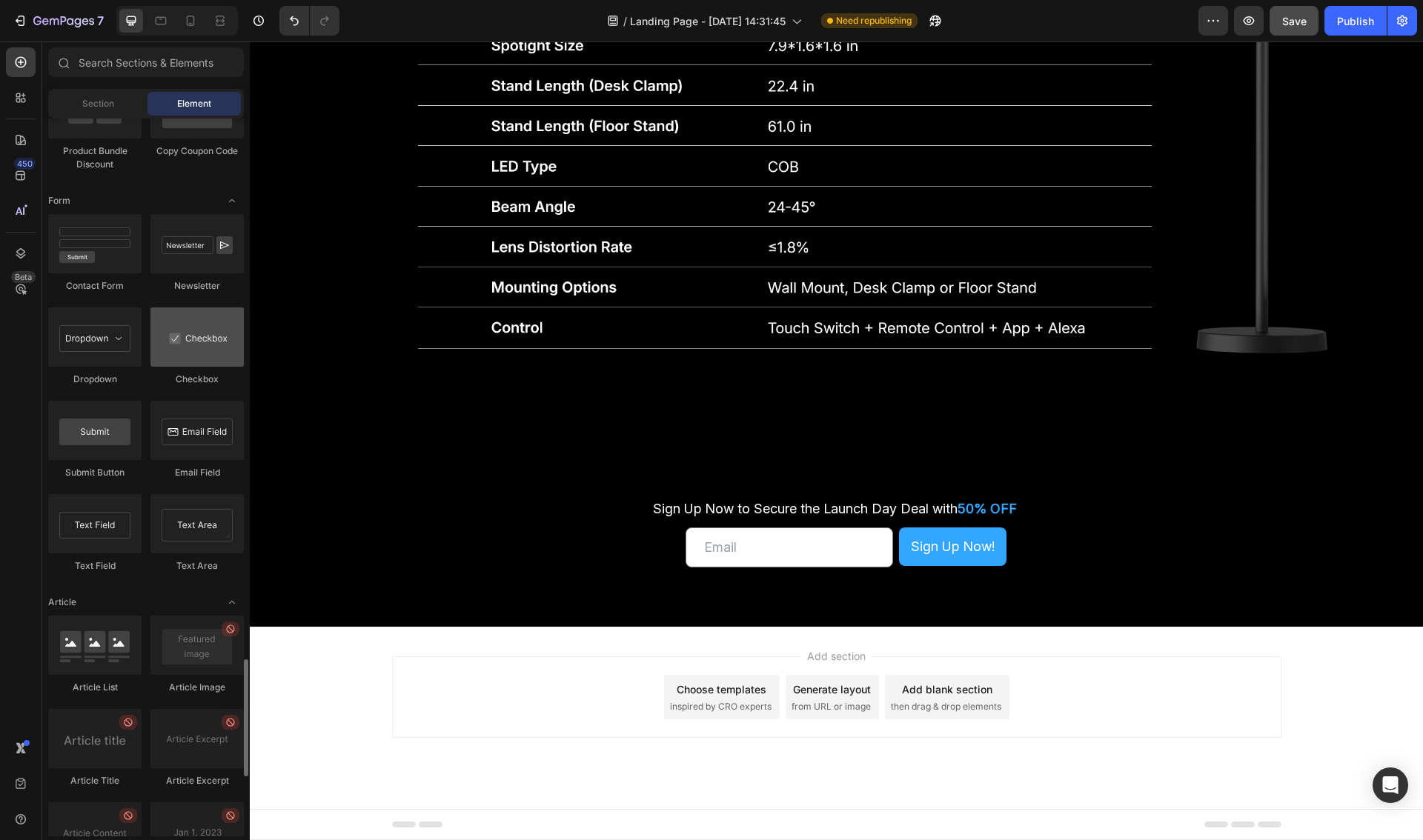
scroll to position [3166, 0]
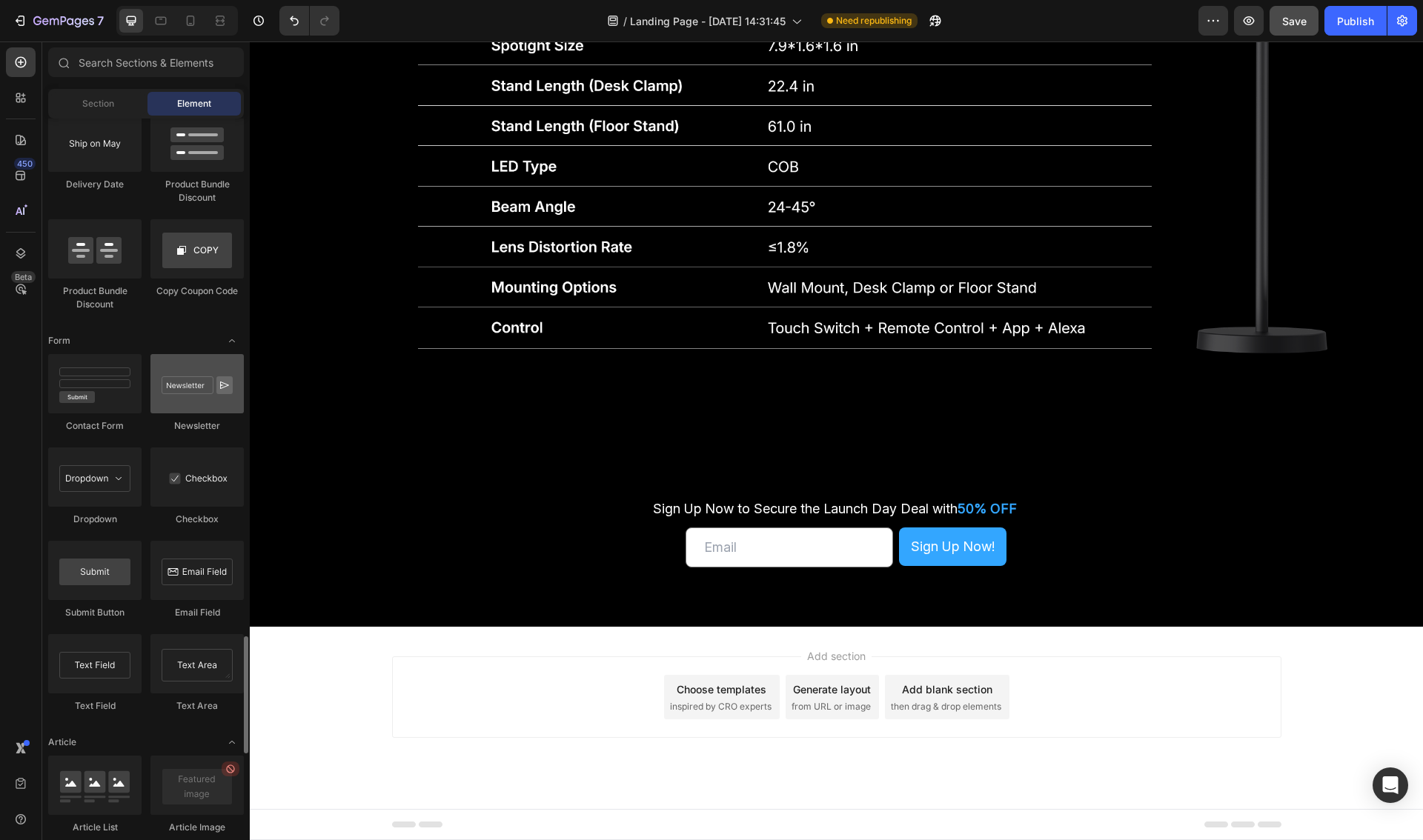
click at [188, 411] on div at bounding box center [197, 384] width 93 height 59
click at [191, 372] on div at bounding box center [197, 384] width 93 height 59
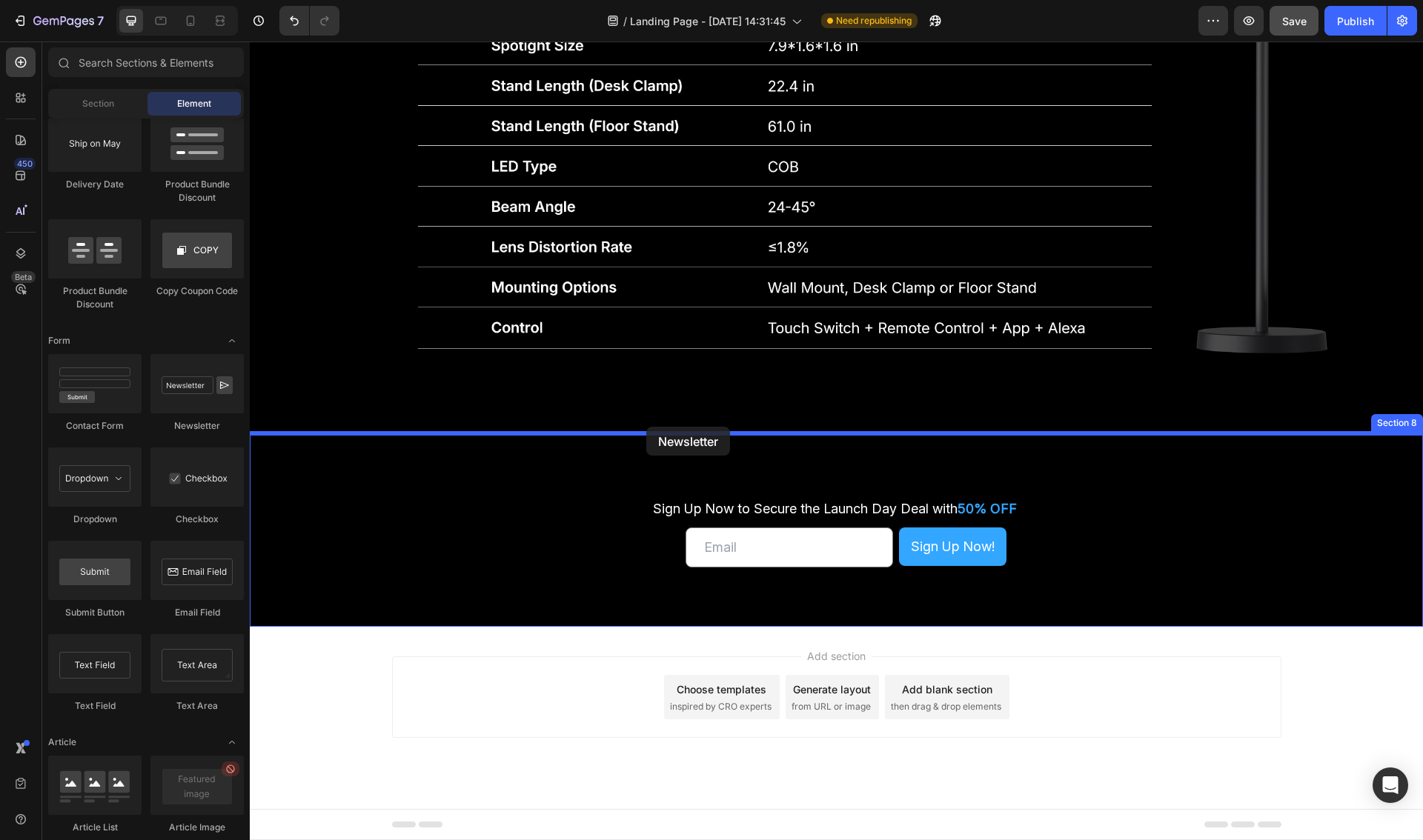
drag, startPoint x: 445, startPoint y: 415, endPoint x: 647, endPoint y: 426, distance: 202.3
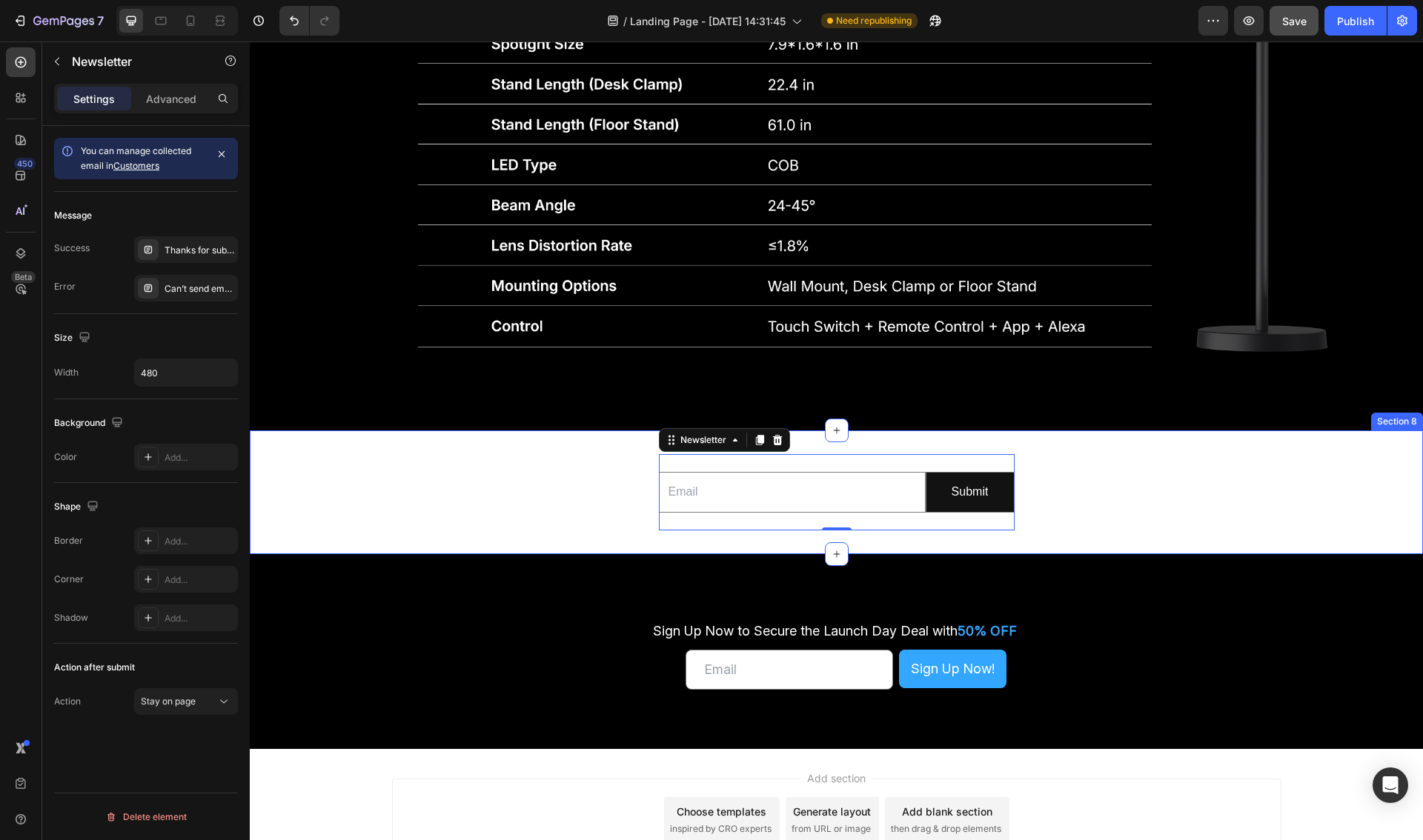
click at [1164, 510] on div "Email Field Submit Submit Button Row Newsletter 0" at bounding box center [837, 492] width 1173 height 77
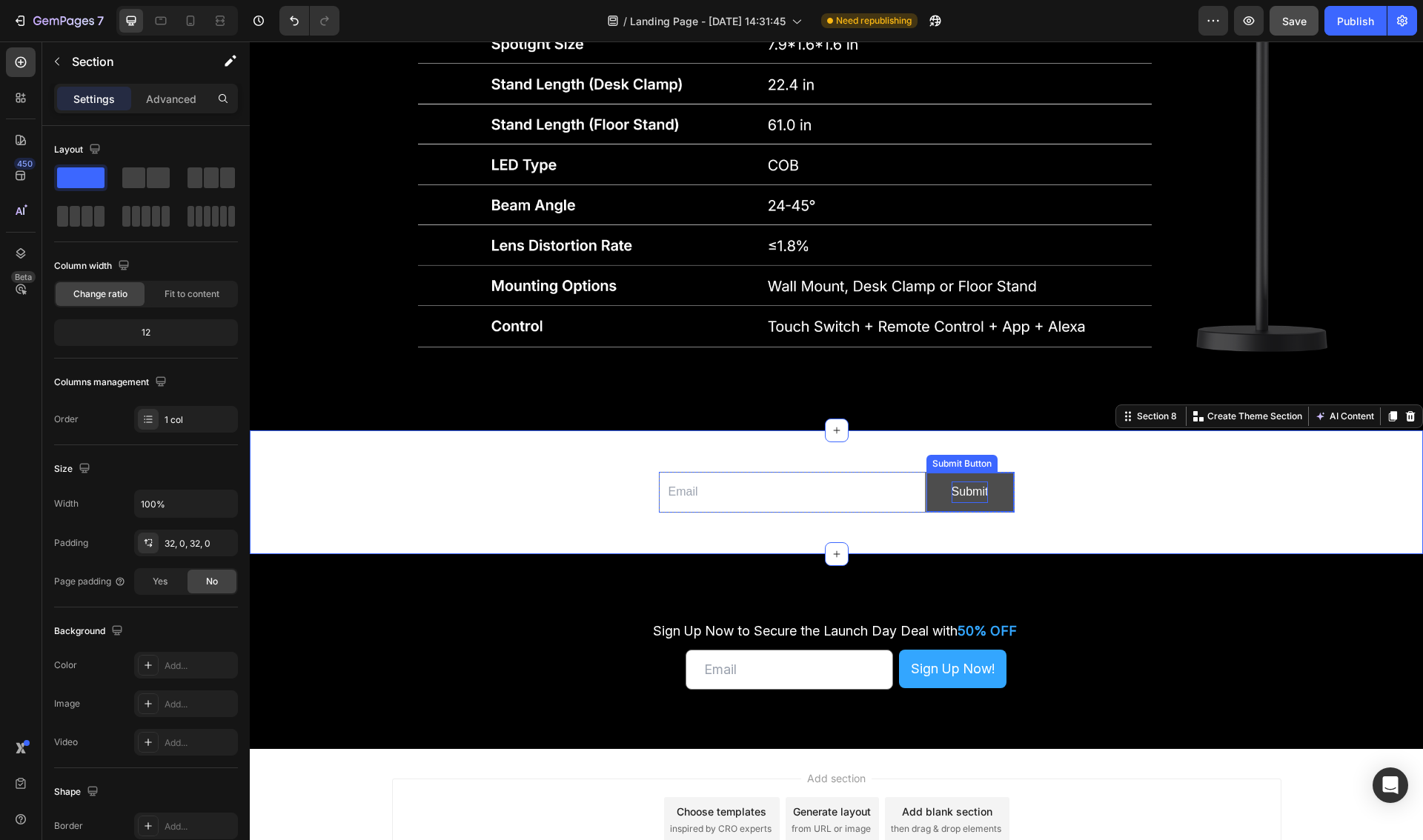
click at [975, 495] on div "Submit" at bounding box center [969, 492] width 37 height 22
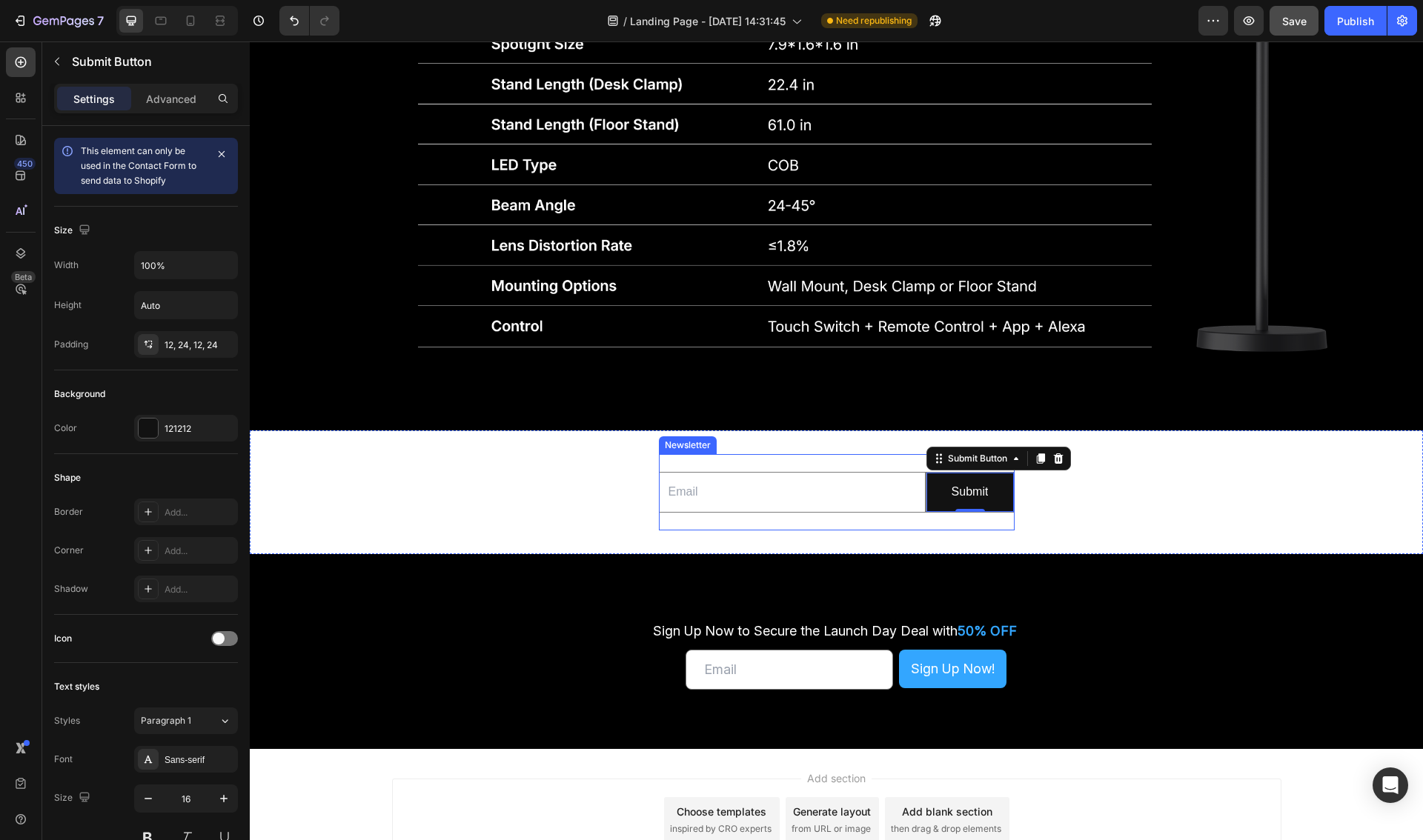
click at [1142, 478] on div "Email Field Submit Submit Button 0 Row Newsletter" at bounding box center [837, 492] width 1173 height 77
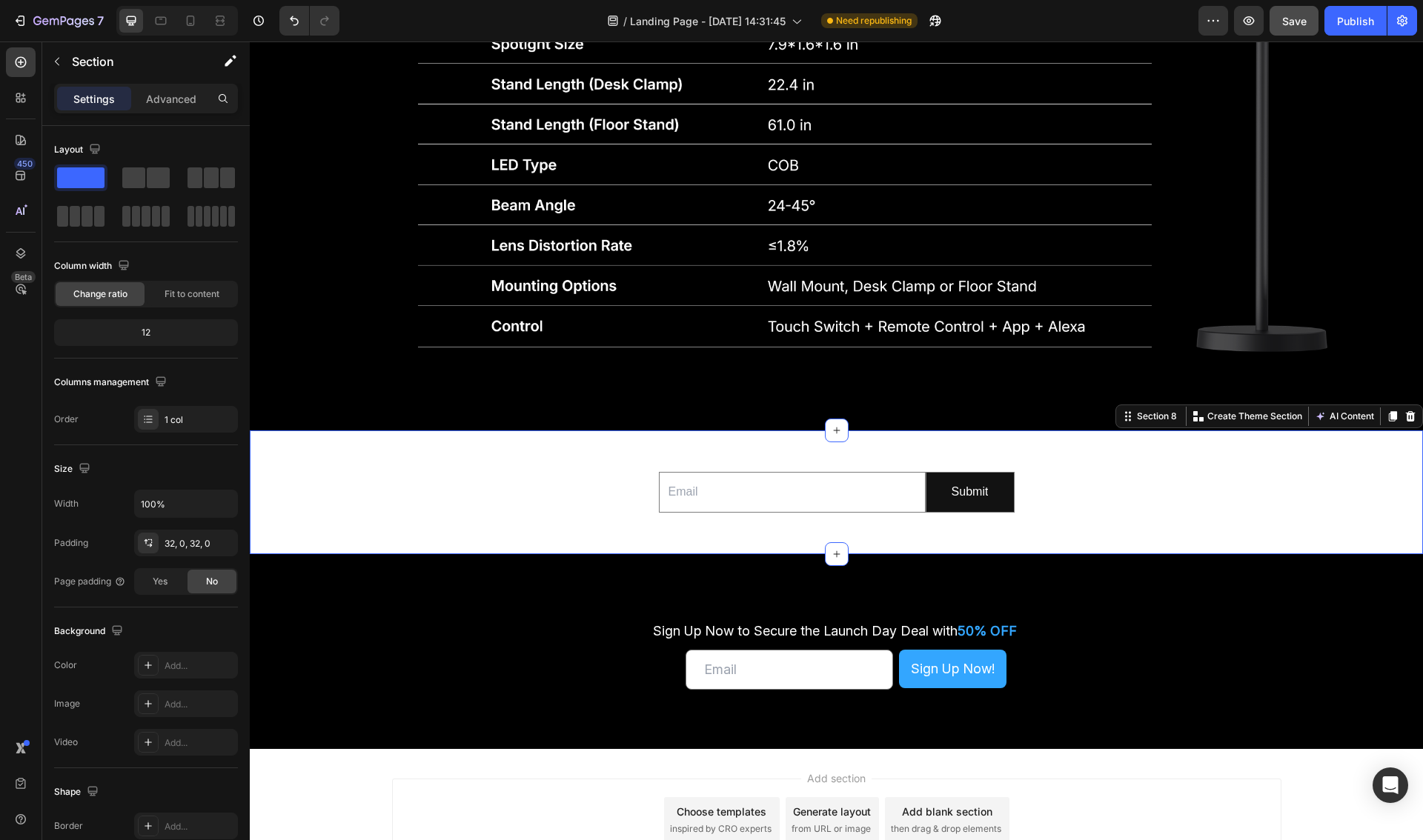
click at [1123, 479] on div "Email Field Submit Submit Button Row Newsletter" at bounding box center [837, 492] width 1173 height 77
click at [984, 497] on div "Submit" at bounding box center [969, 492] width 37 height 22
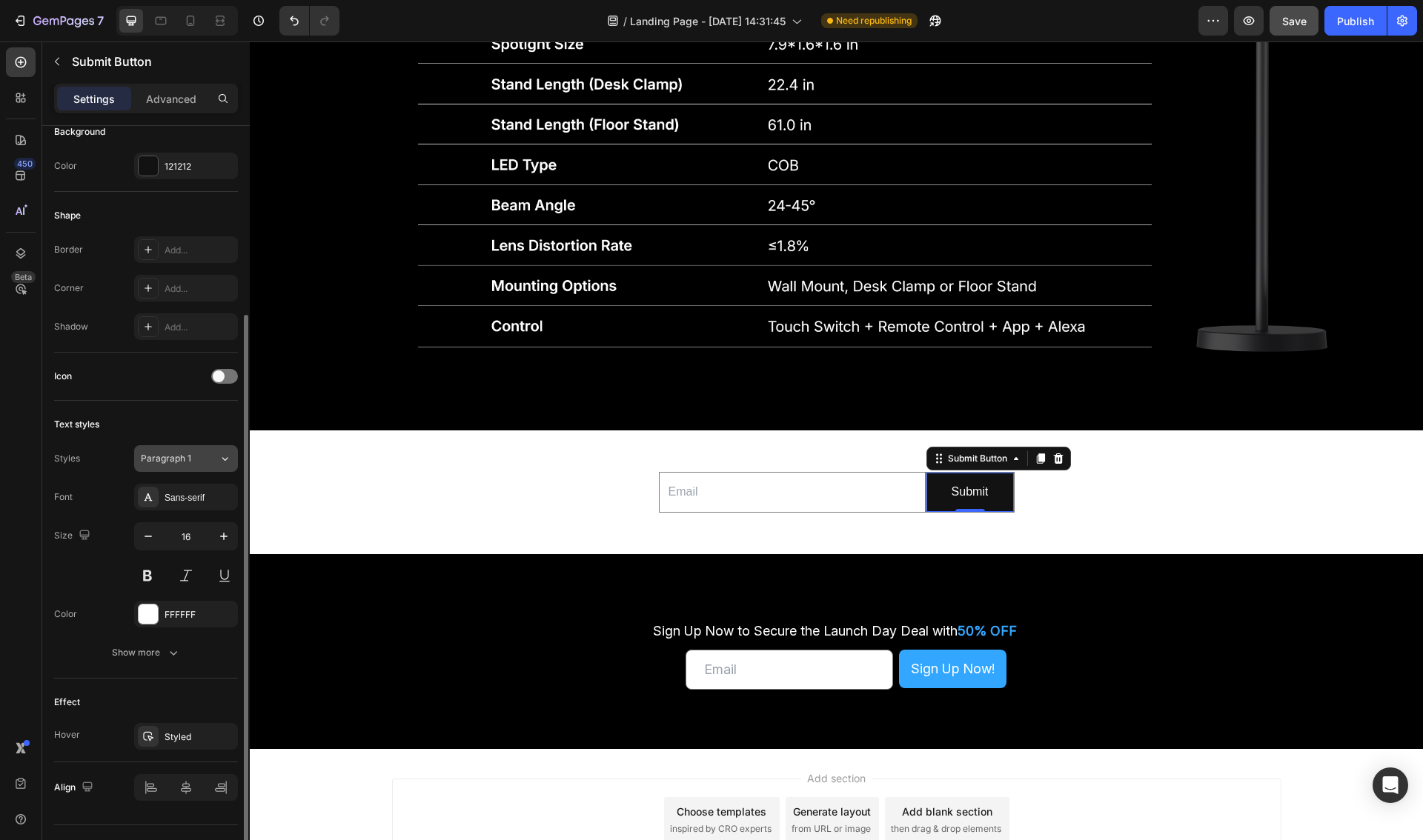
scroll to position [294, 0]
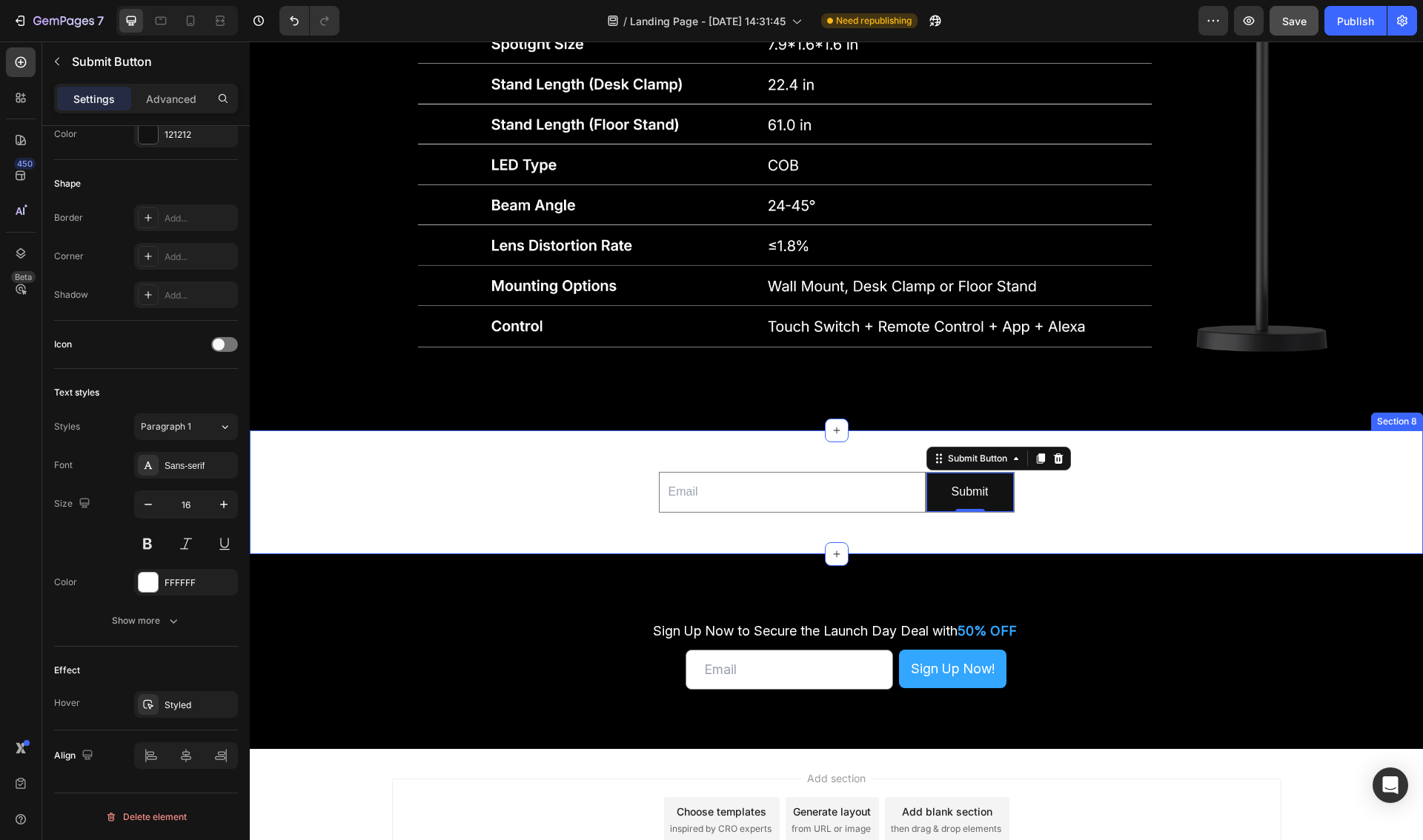
click at [1258, 507] on div "Email Field Submit Submit Button 0 Row Newsletter" at bounding box center [837, 492] width 1173 height 77
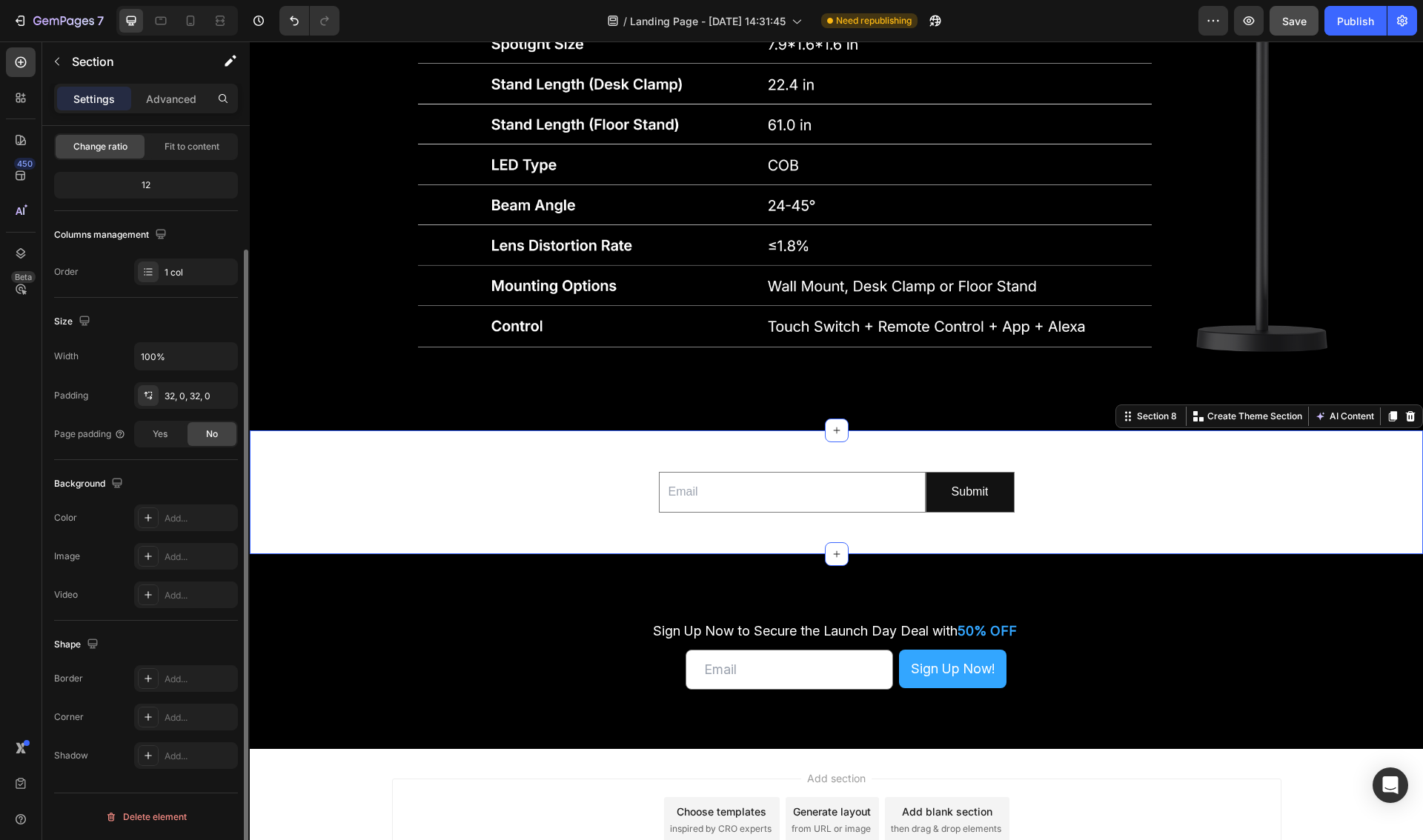
scroll to position [0, 0]
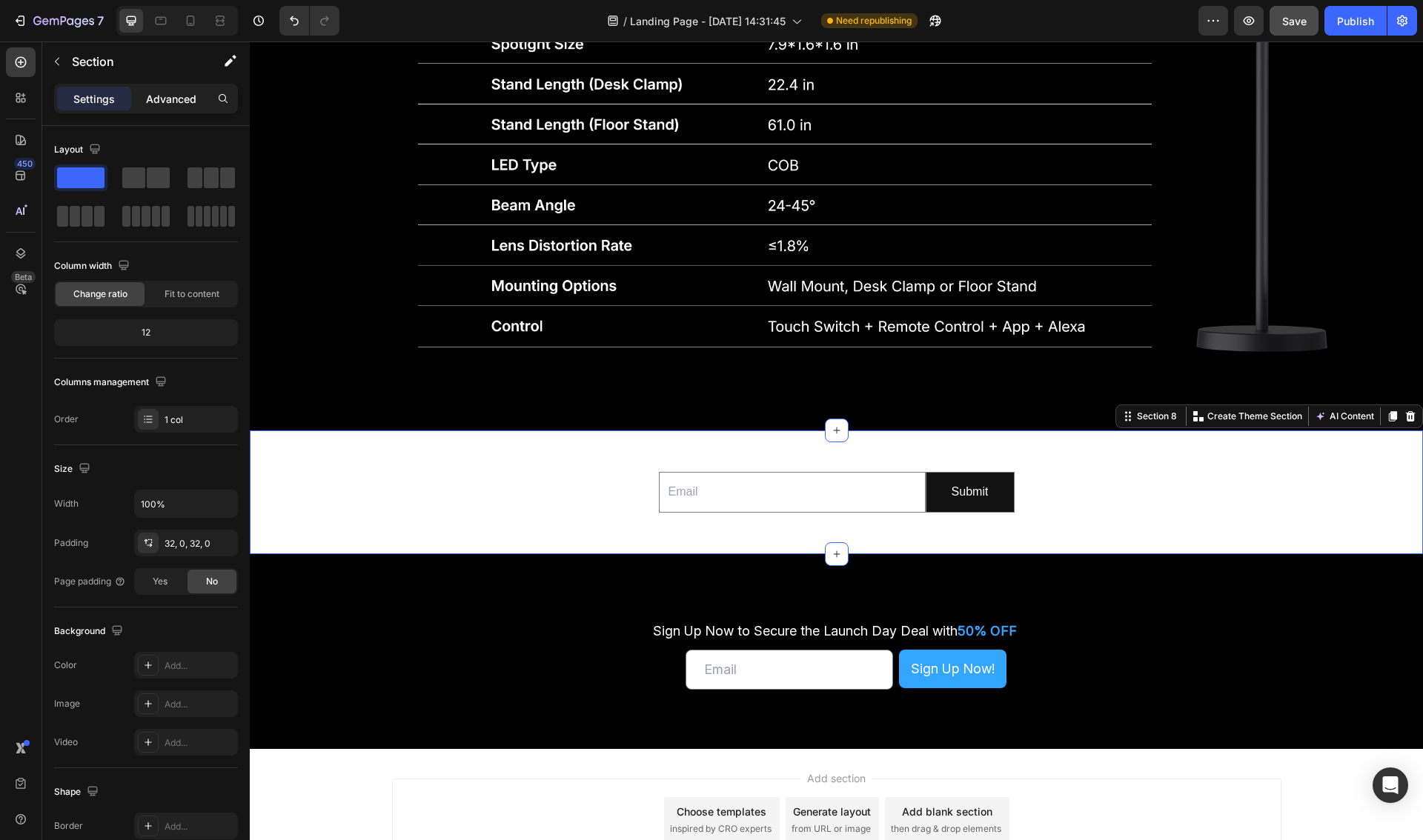
click at [183, 105] on p "Advanced" at bounding box center [170, 98] width 50 height 16
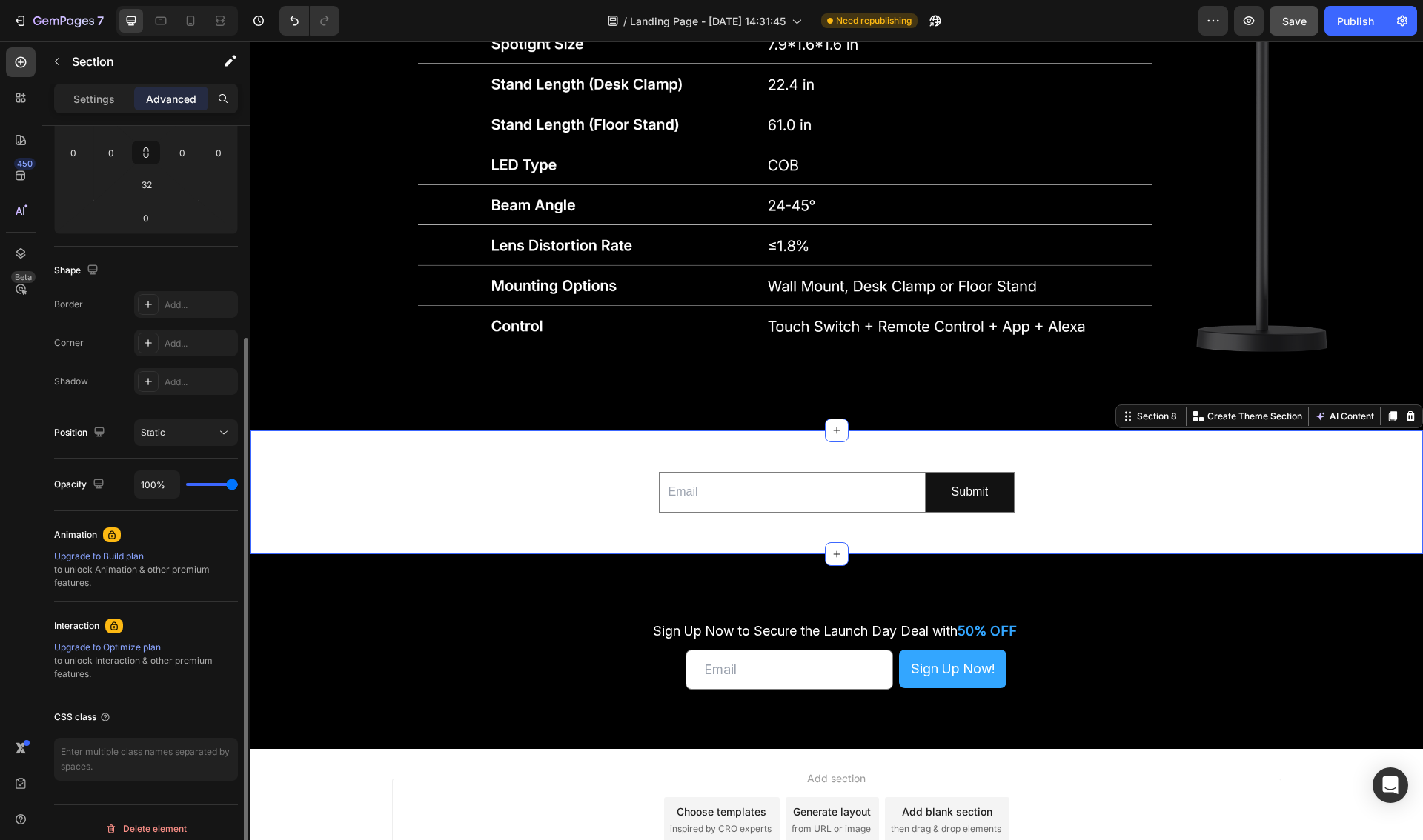
scroll to position [272, 0]
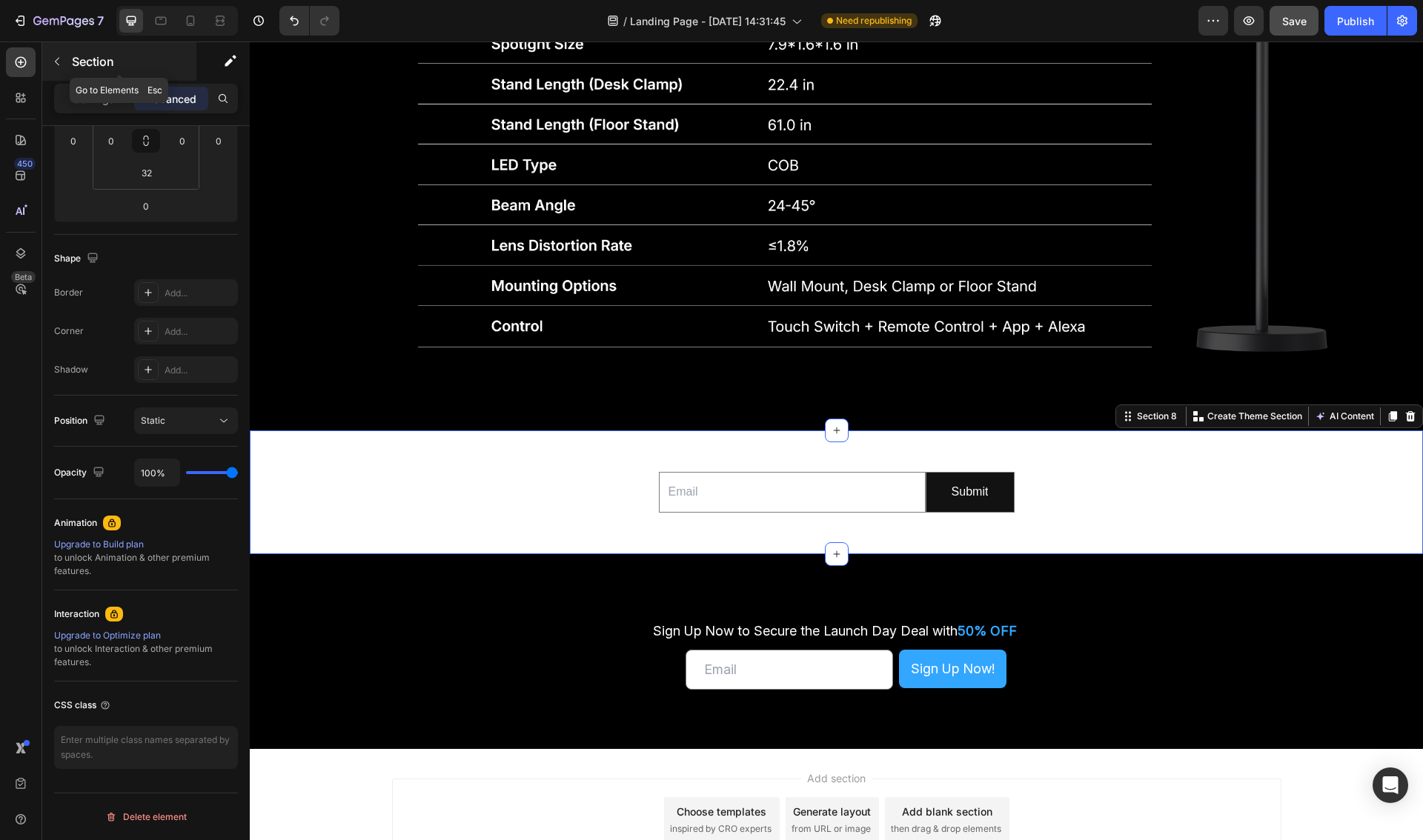
click at [59, 60] on icon "button" at bounding box center [57, 62] width 12 height 12
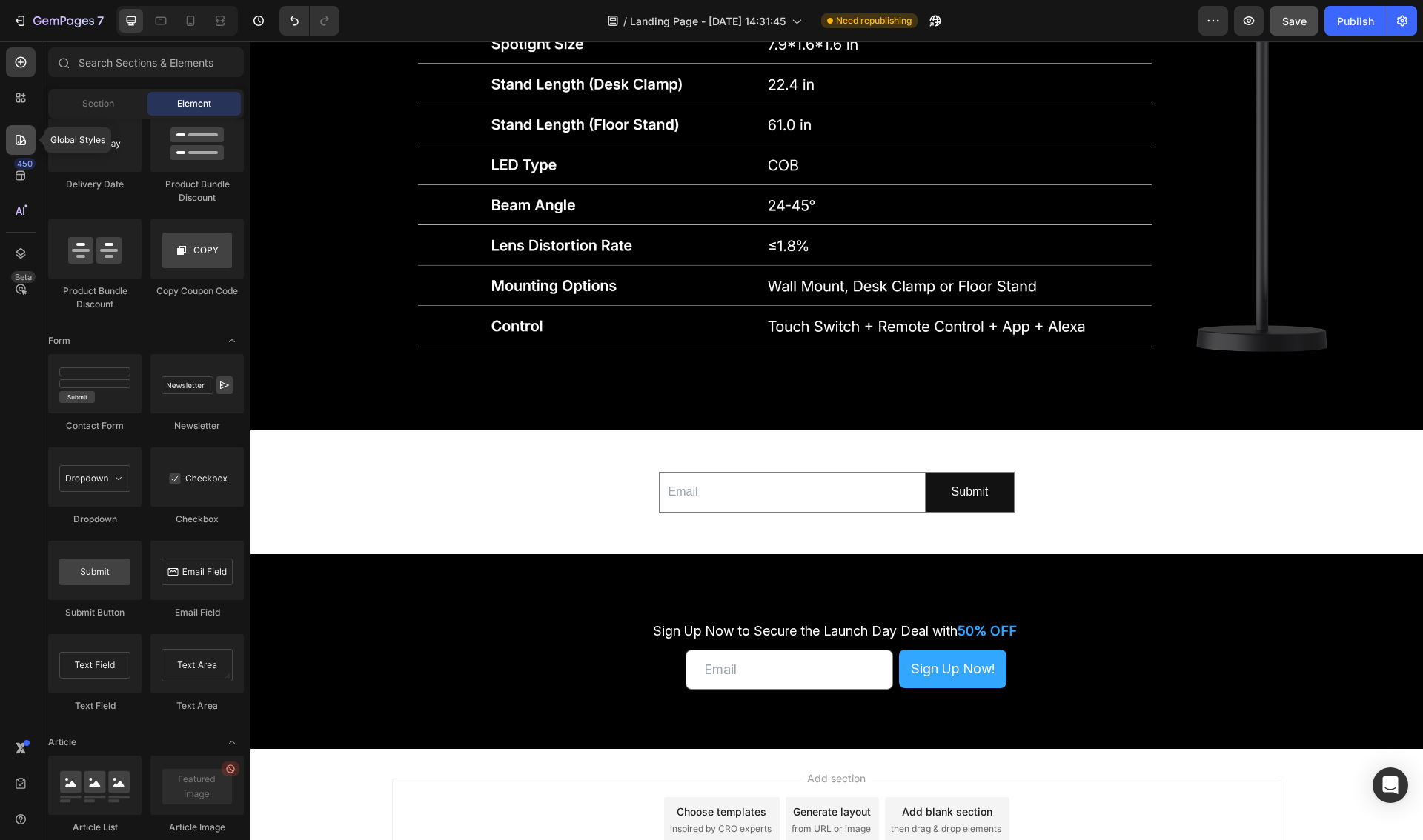
click at [21, 146] on icon at bounding box center [21, 140] width 15 height 15
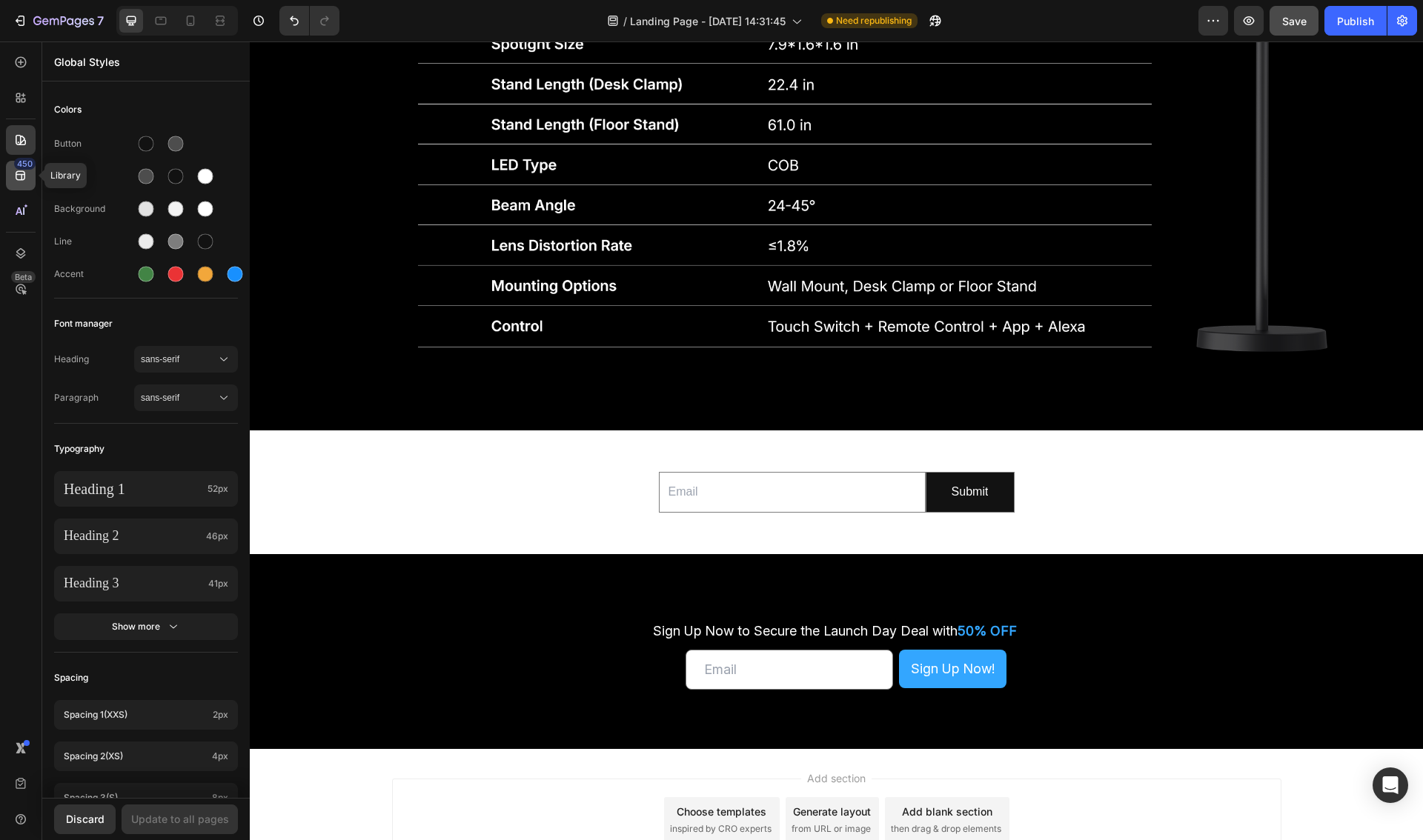
click at [17, 174] on icon at bounding box center [20, 176] width 10 height 10
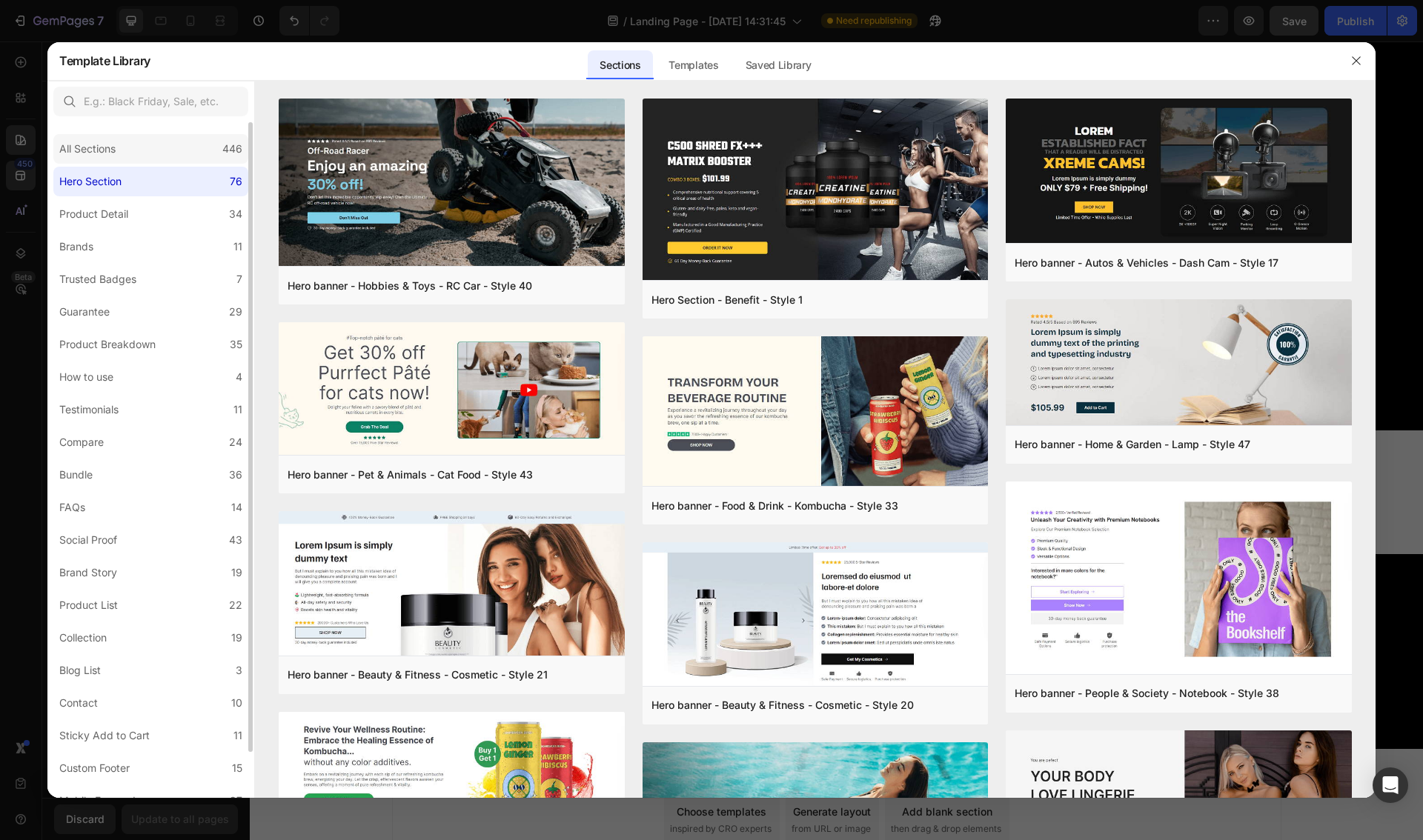
click at [95, 145] on div "All Sections" at bounding box center [87, 149] width 56 height 18
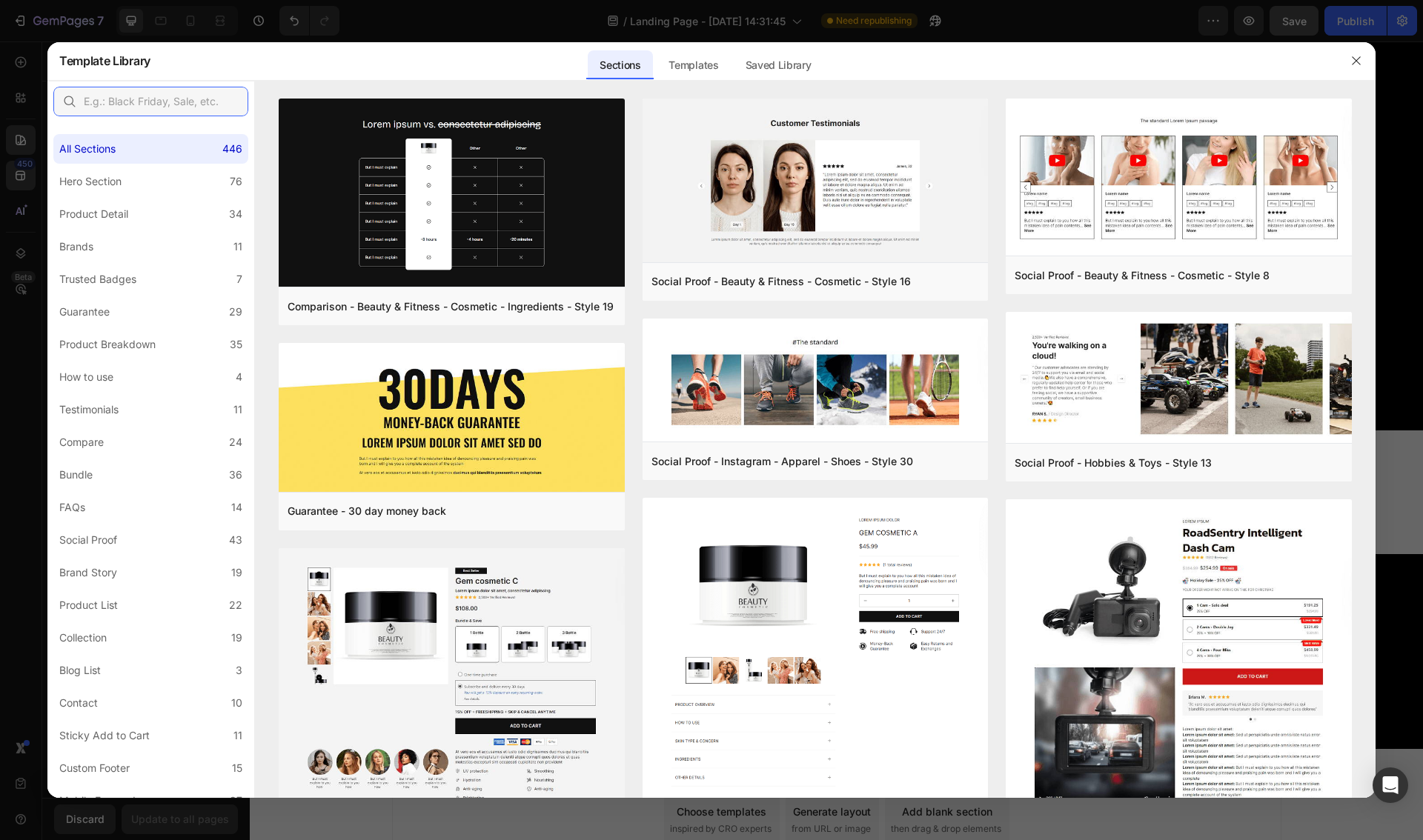
click at [148, 106] on input "text" at bounding box center [151, 101] width 195 height 29
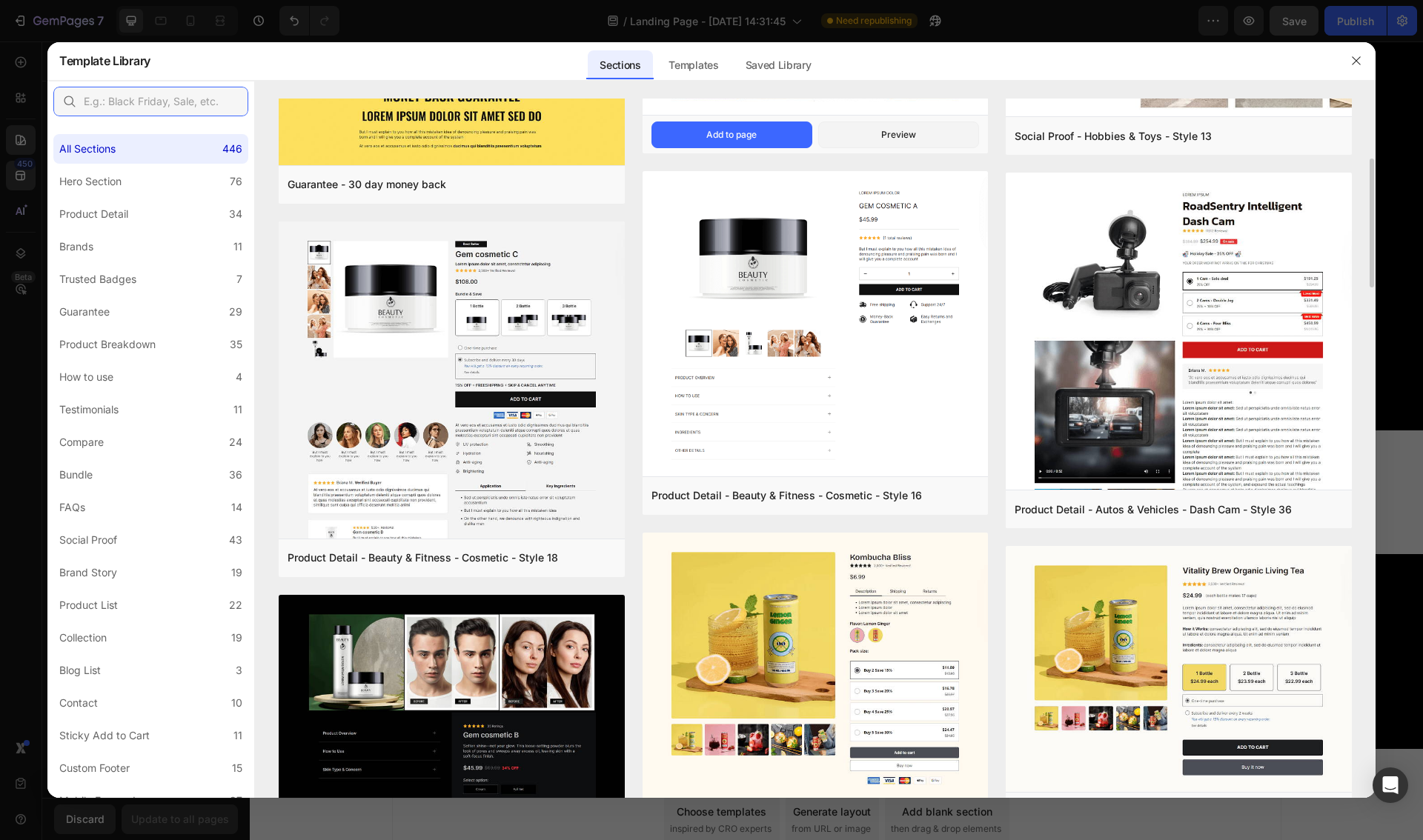
scroll to position [0, 0]
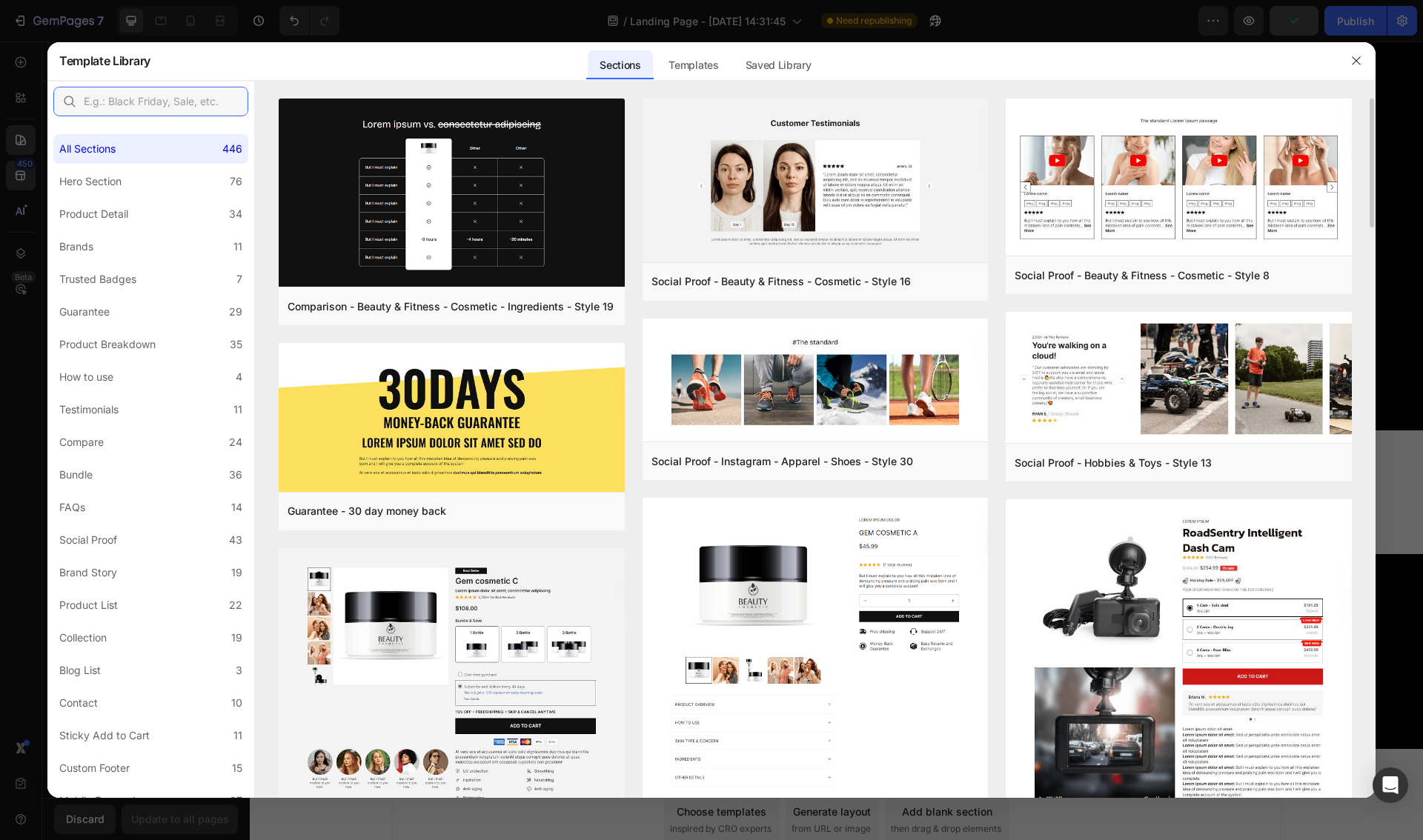
click at [153, 101] on input "text" at bounding box center [151, 101] width 195 height 29
type input "email"
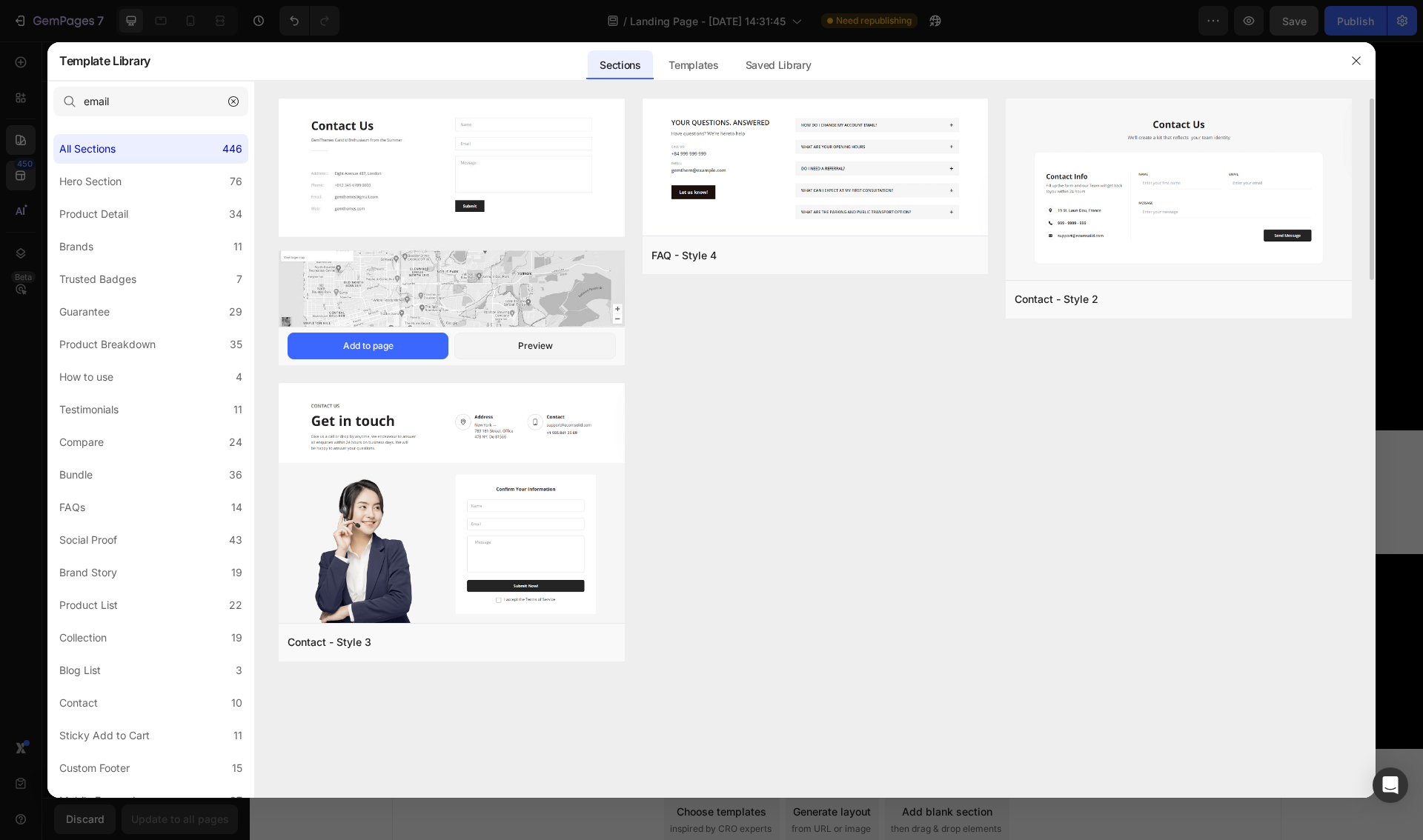
click at [522, 168] on img at bounding box center [451, 214] width 346 height 231
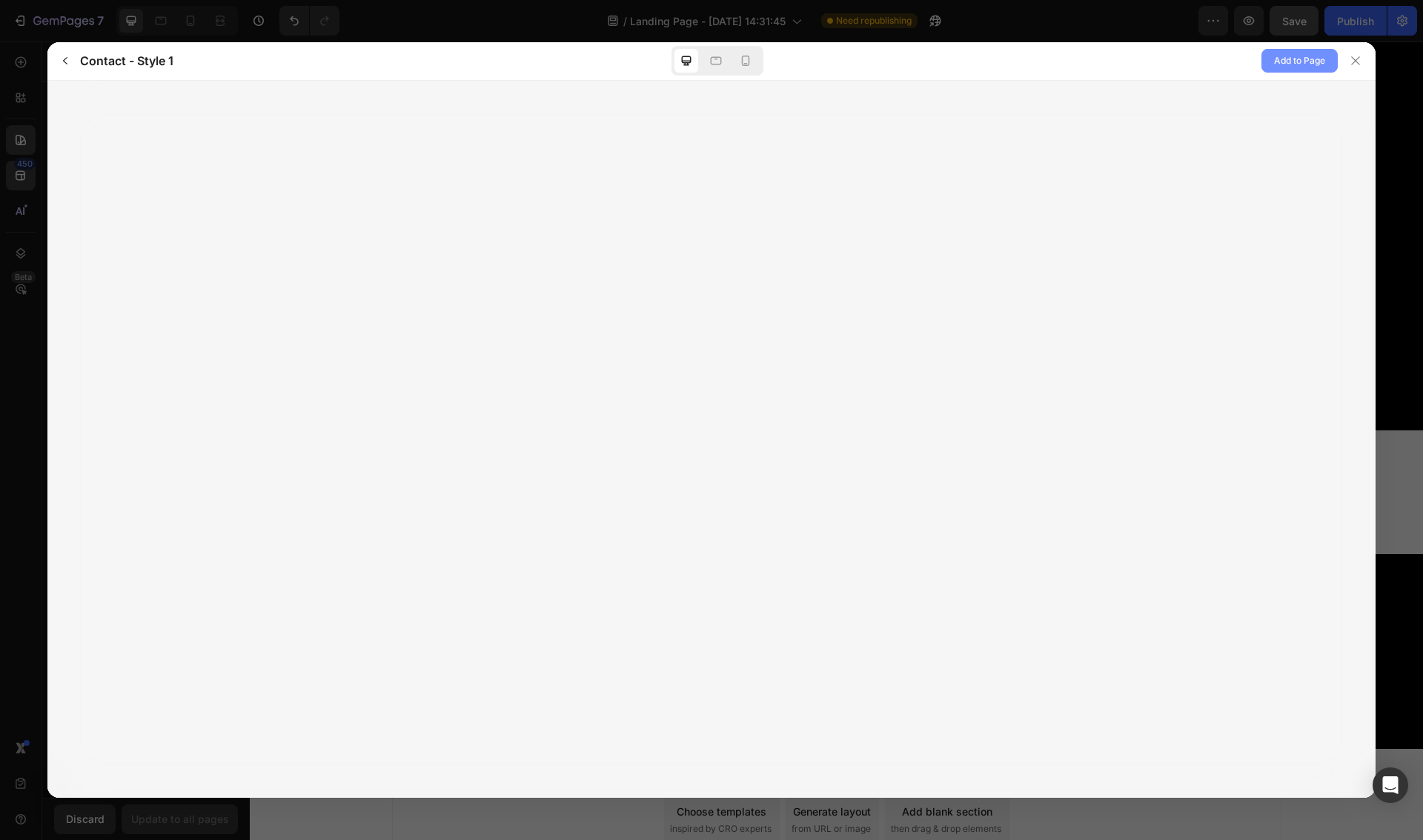
click at [1298, 64] on span "Add to Page" at bounding box center [1299, 61] width 51 height 18
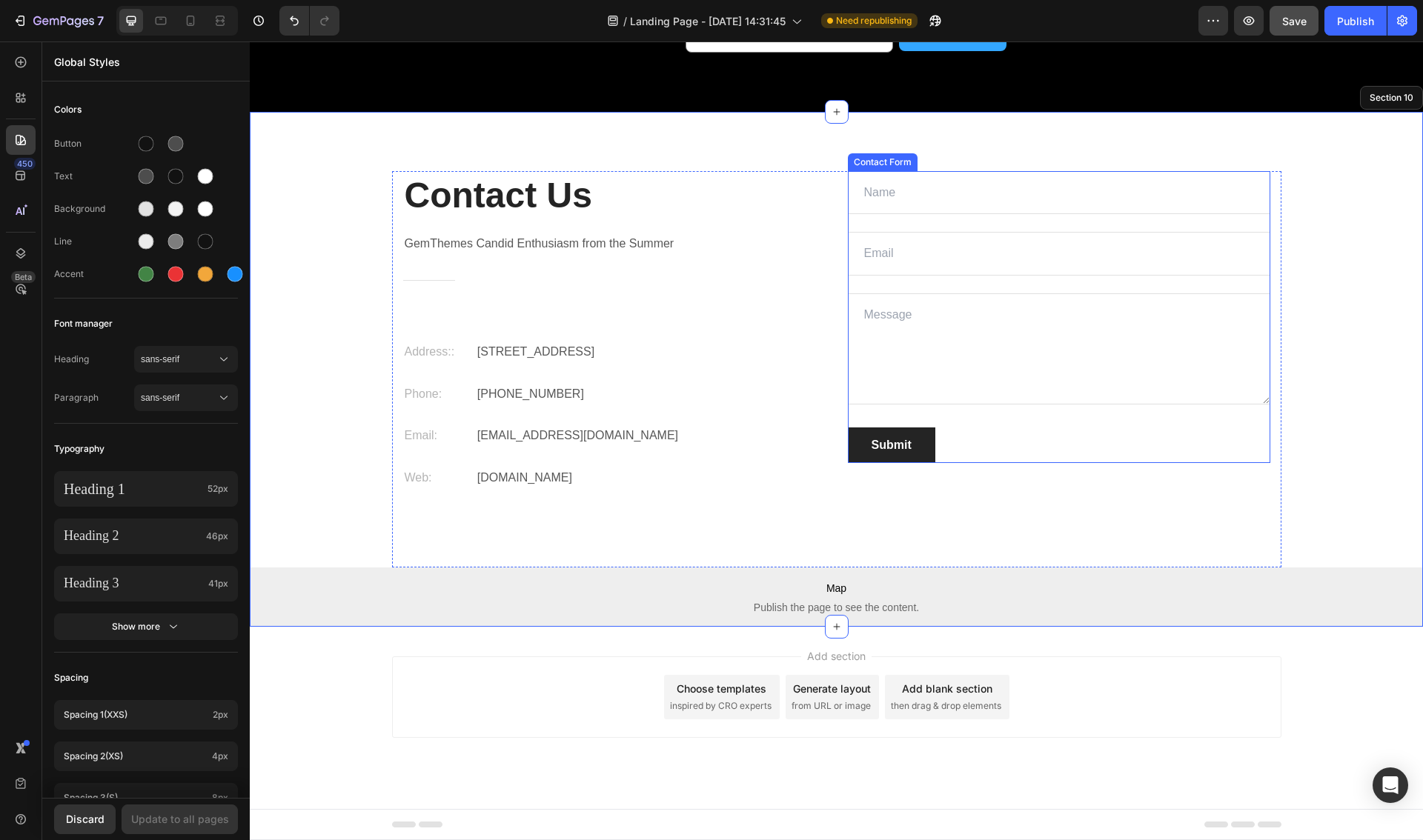
scroll to position [5063, 0]
click at [749, 149] on div "Contact Us Heading GemThemes Candid Enthusiasm from the Summer Text block Title…" at bounding box center [837, 369] width 1173 height 515
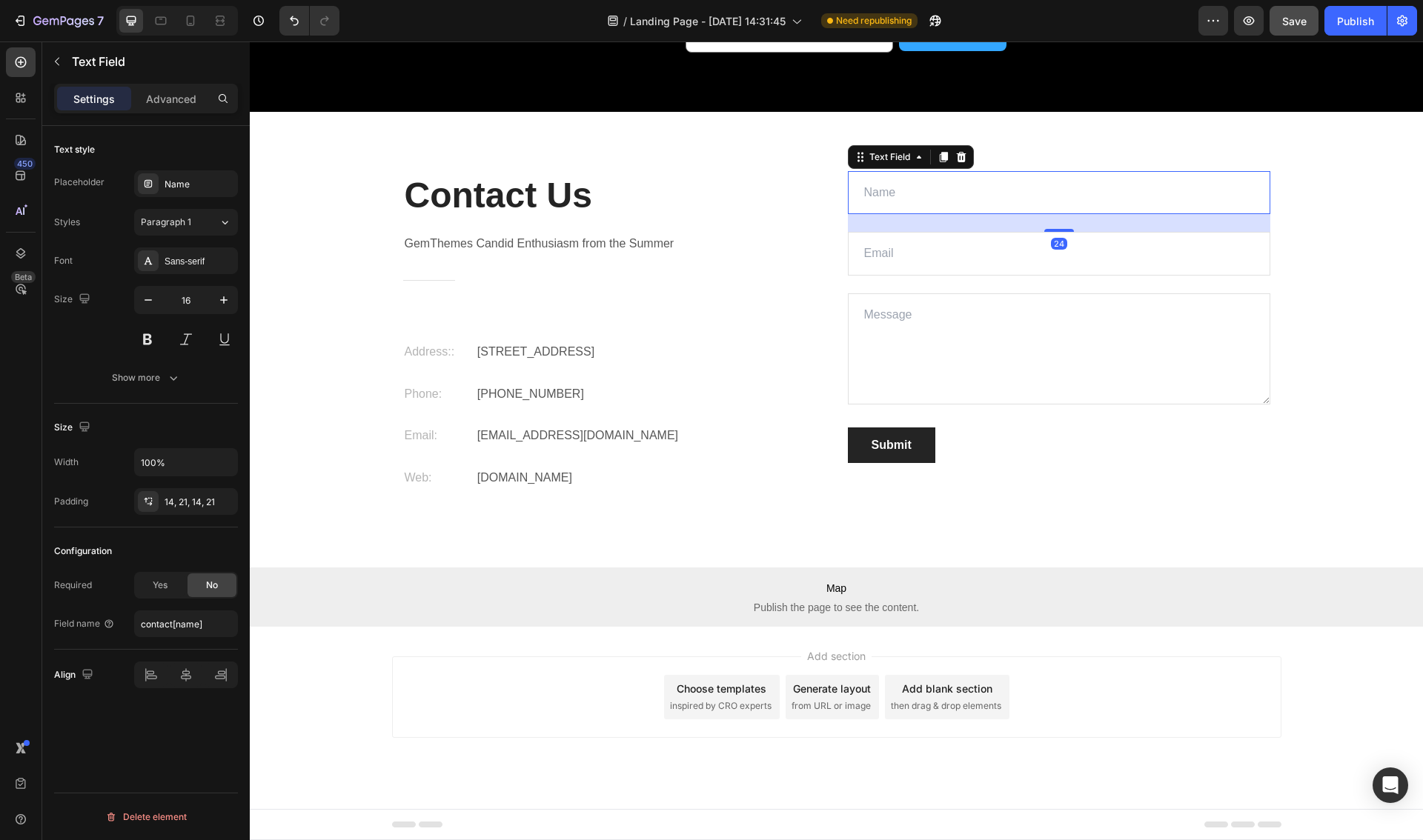
click at [917, 202] on input "text" at bounding box center [1059, 193] width 422 height 44
type input "kyle"
click at [927, 254] on input "email" at bounding box center [1059, 254] width 422 height 44
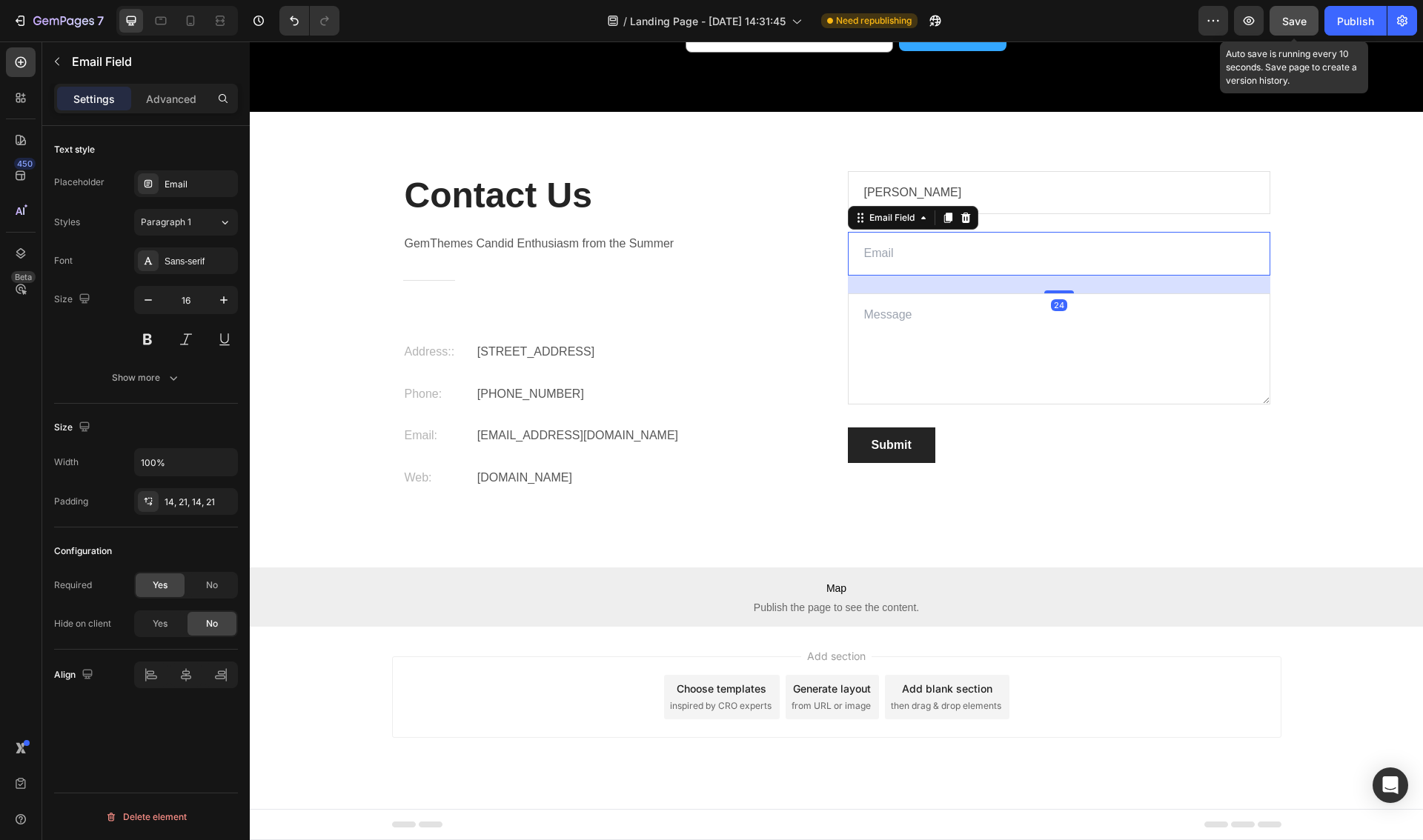
click at [1295, 26] on span "Save" at bounding box center [1294, 21] width 25 height 13
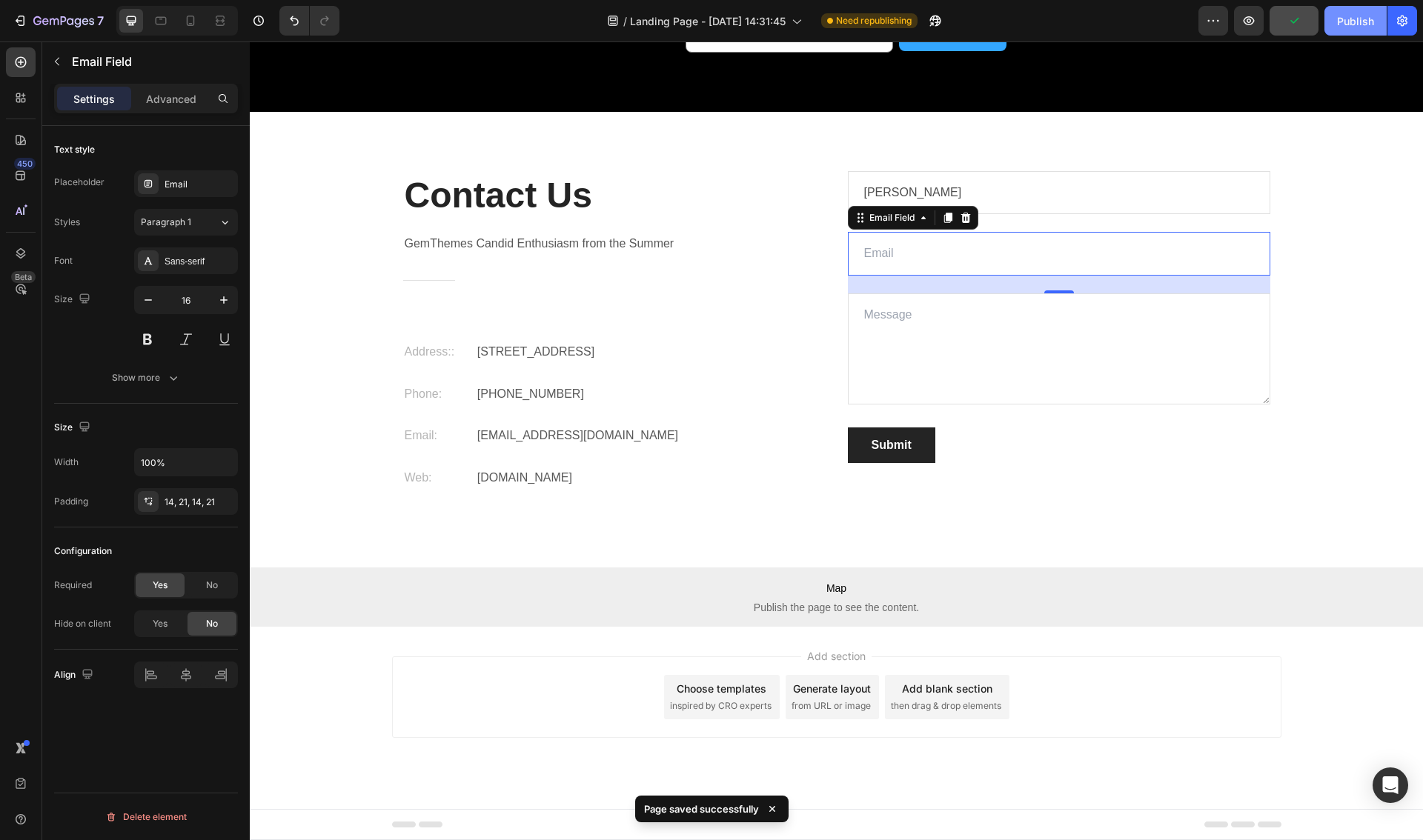
click at [1362, 31] on button "Publish" at bounding box center [1355, 20] width 62 height 29
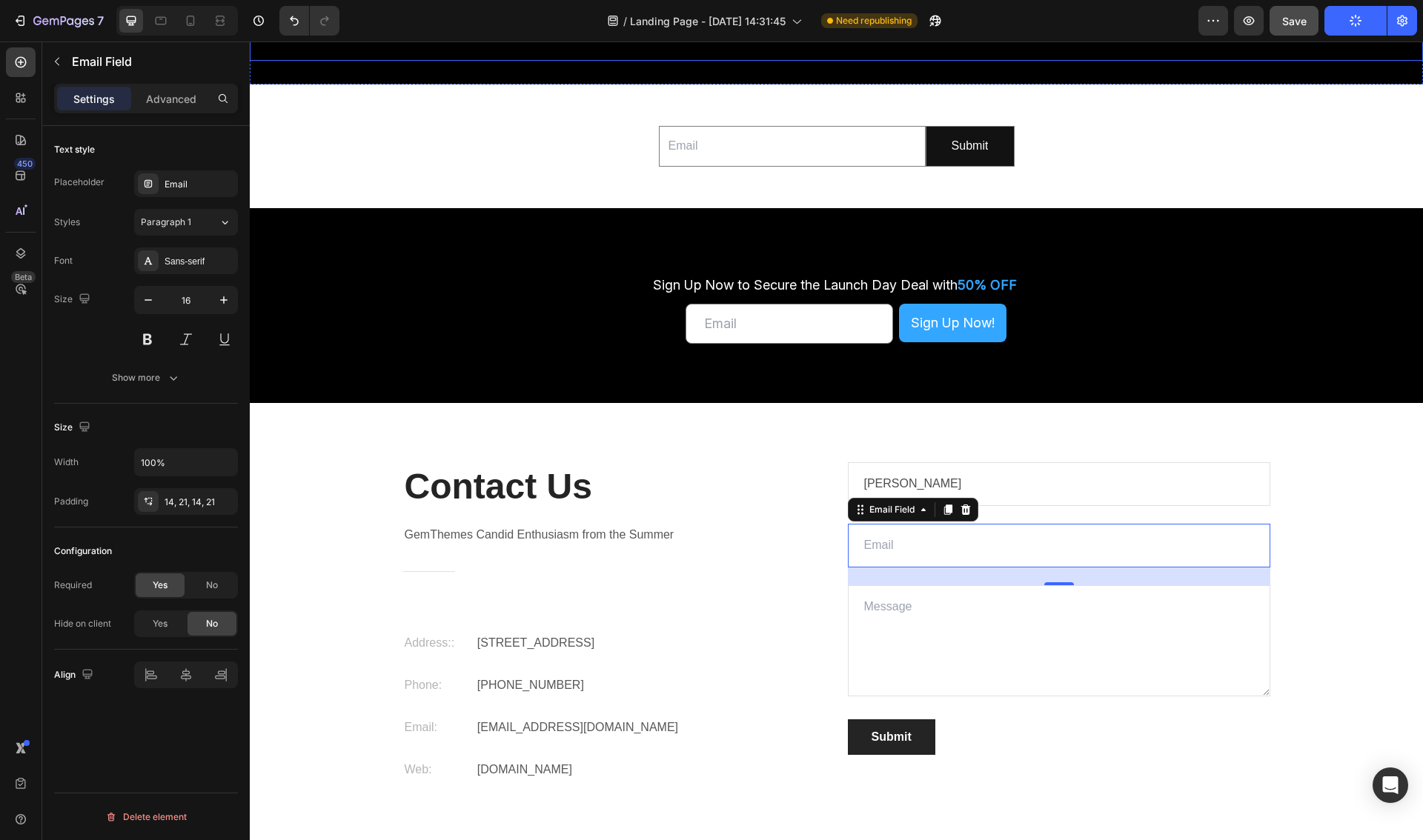
scroll to position [4406, 0]
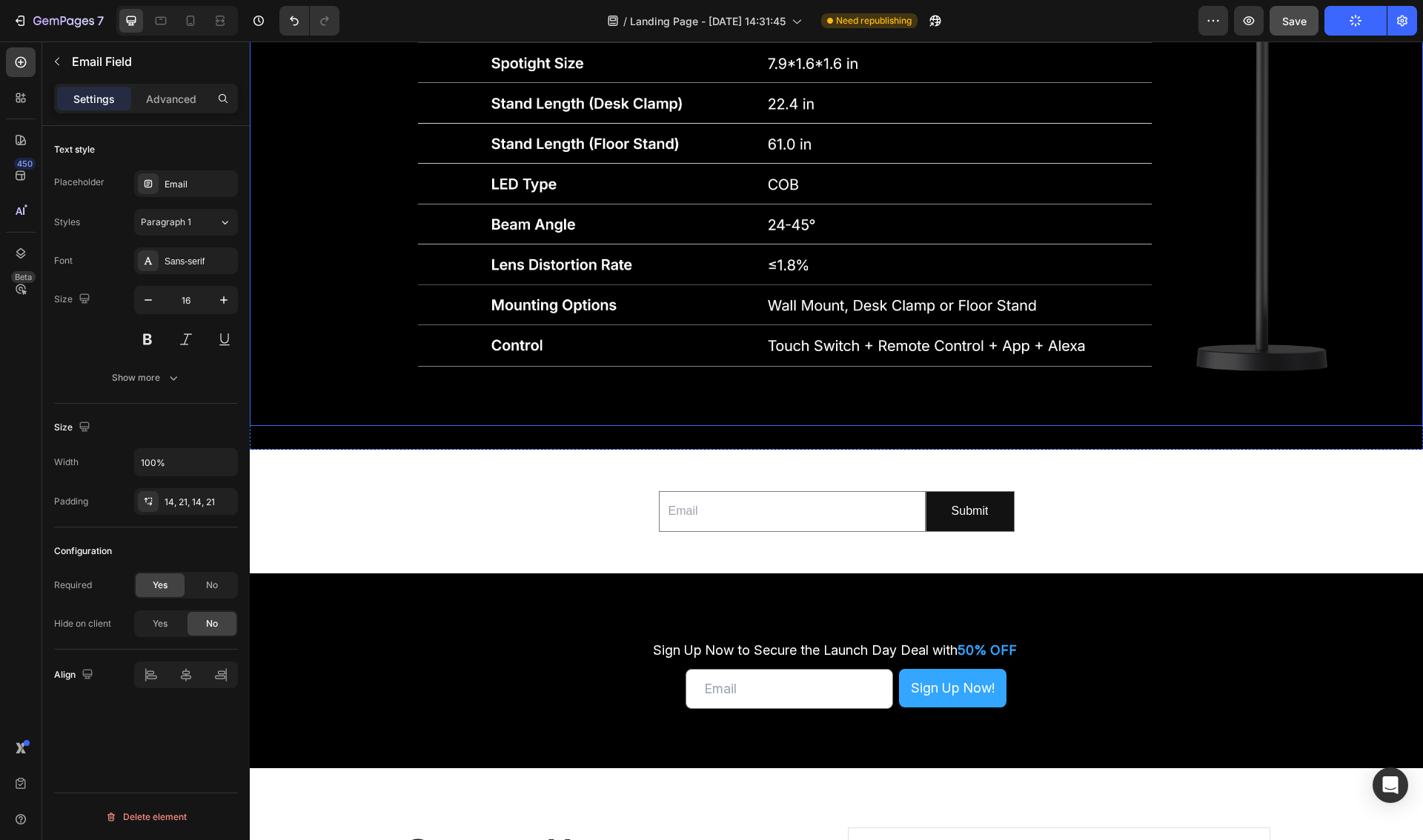
click at [1141, 530] on div "Email Field Submit Submit Button Row Newsletter" at bounding box center [837, 512] width 1173 height 77
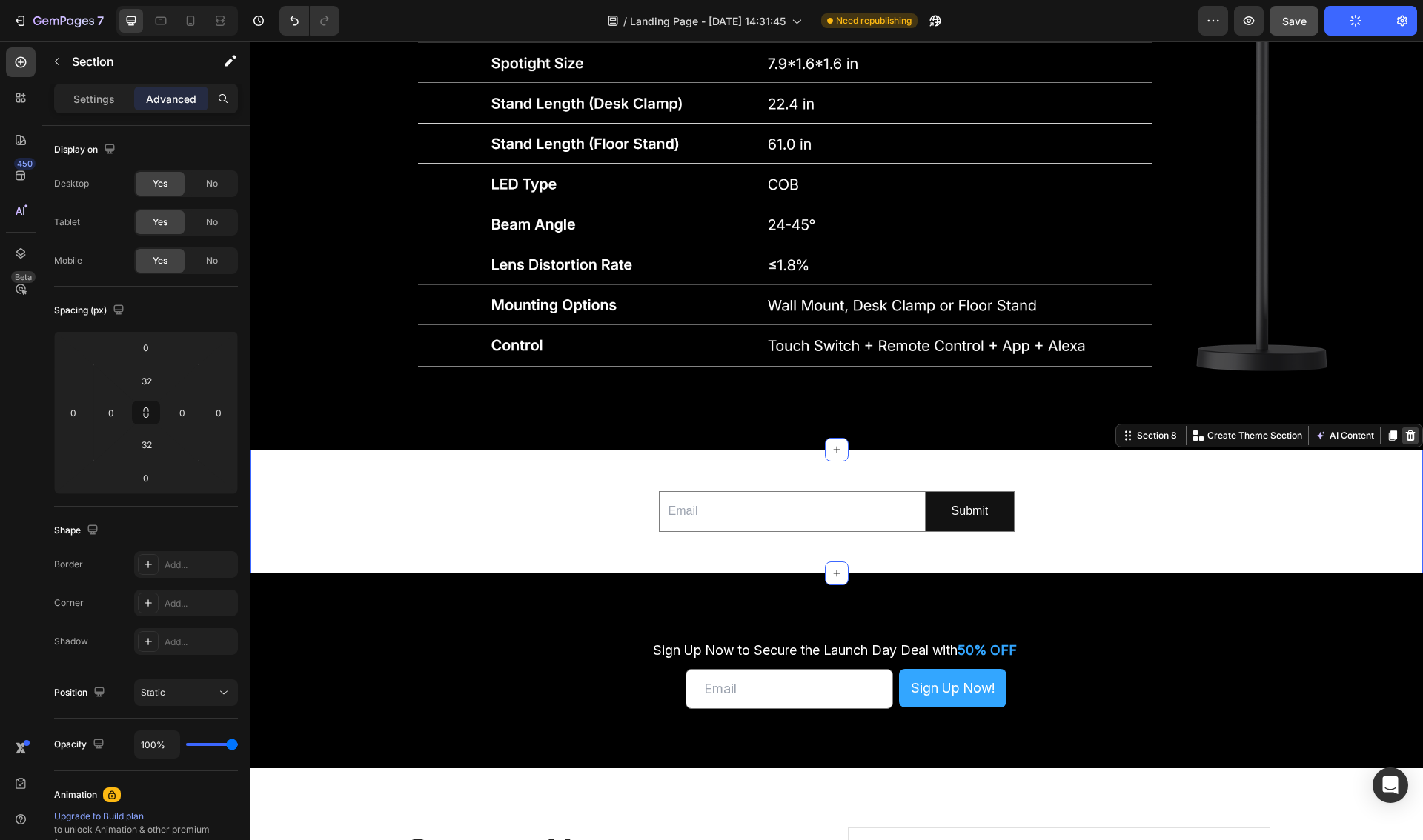
click at [1409, 441] on icon at bounding box center [1410, 435] width 10 height 11
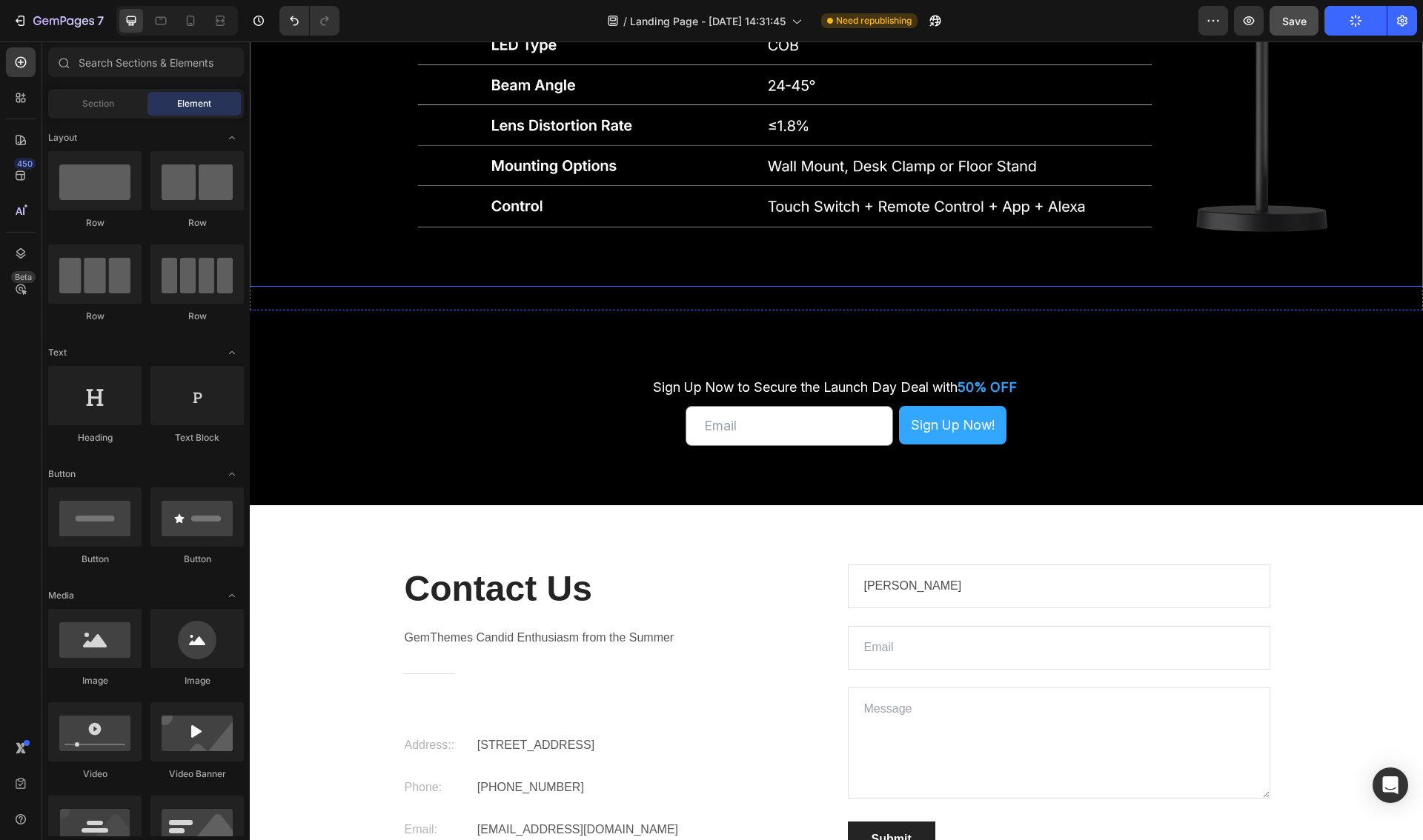
scroll to position [4870, 0]
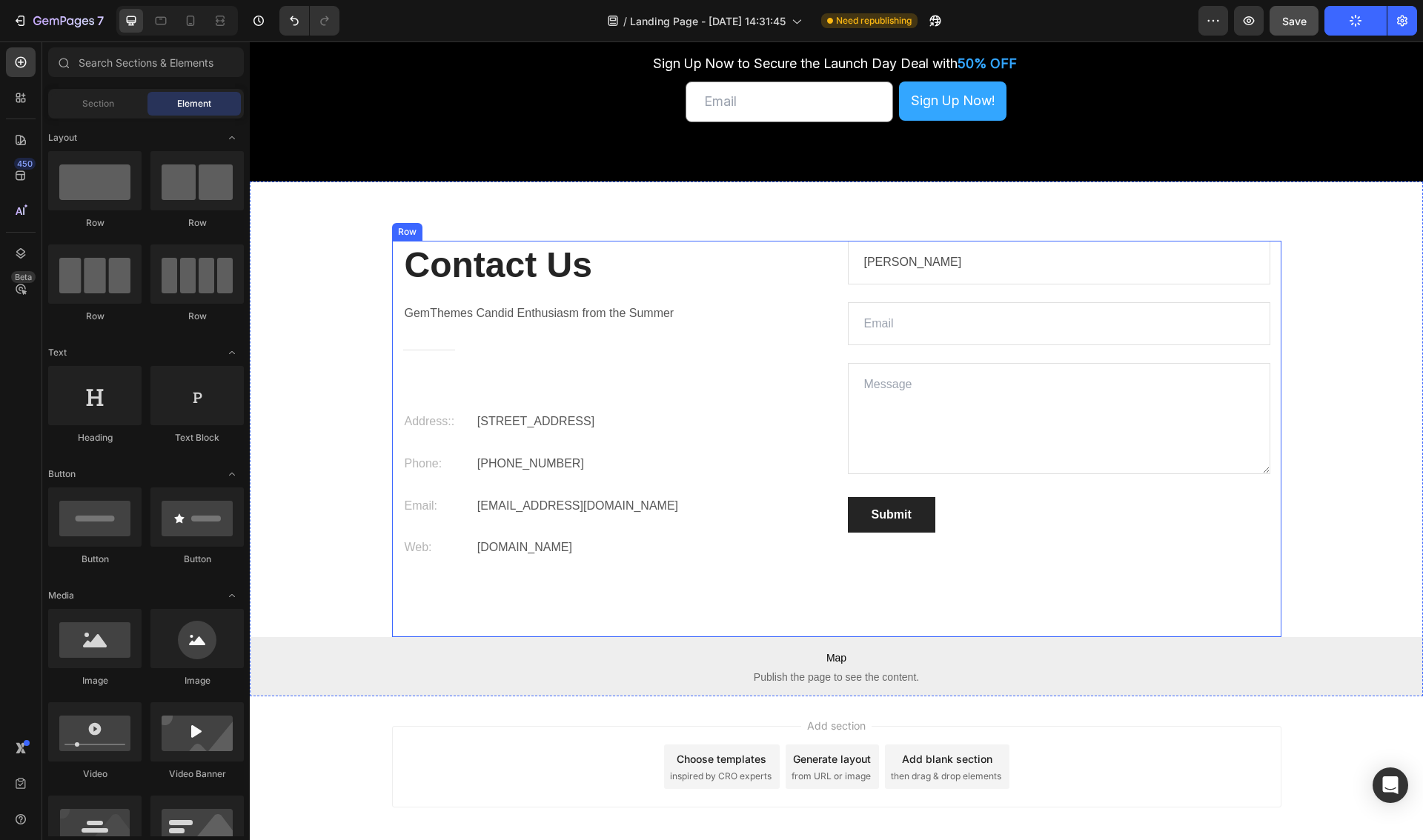
click at [749, 207] on div "Contact Us Heading GemThemes Candid Enthusiasm from the Summer Text block Title…" at bounding box center [837, 439] width 1173 height 515
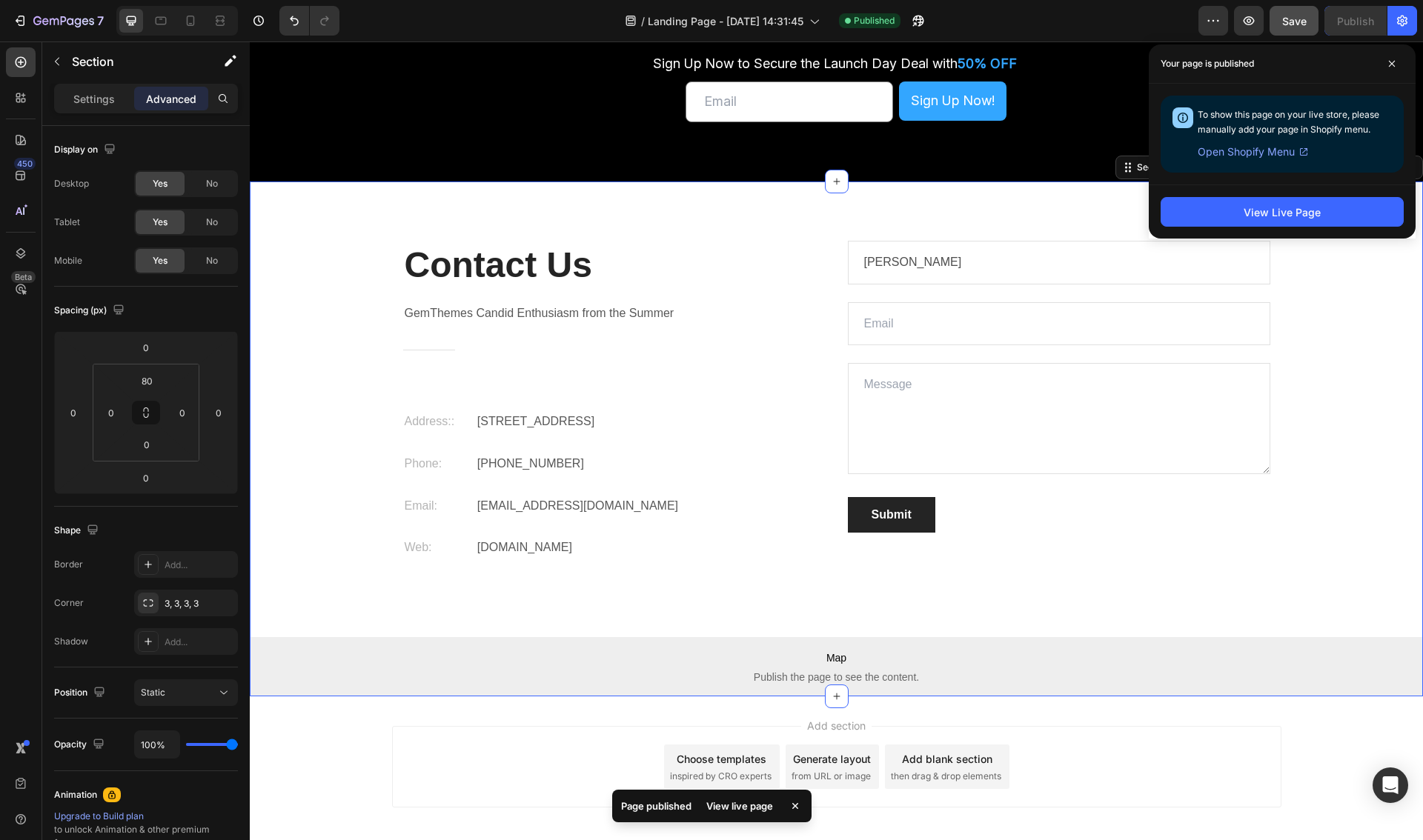
drag, startPoint x: 1361, startPoint y: 358, endPoint x: 1313, endPoint y: 275, distance: 95.9
click at [1361, 357] on div "Contact Us Heading GemThemes Candid Enthusiasm from the Summer Text block Title…" at bounding box center [837, 468] width 1173 height 456
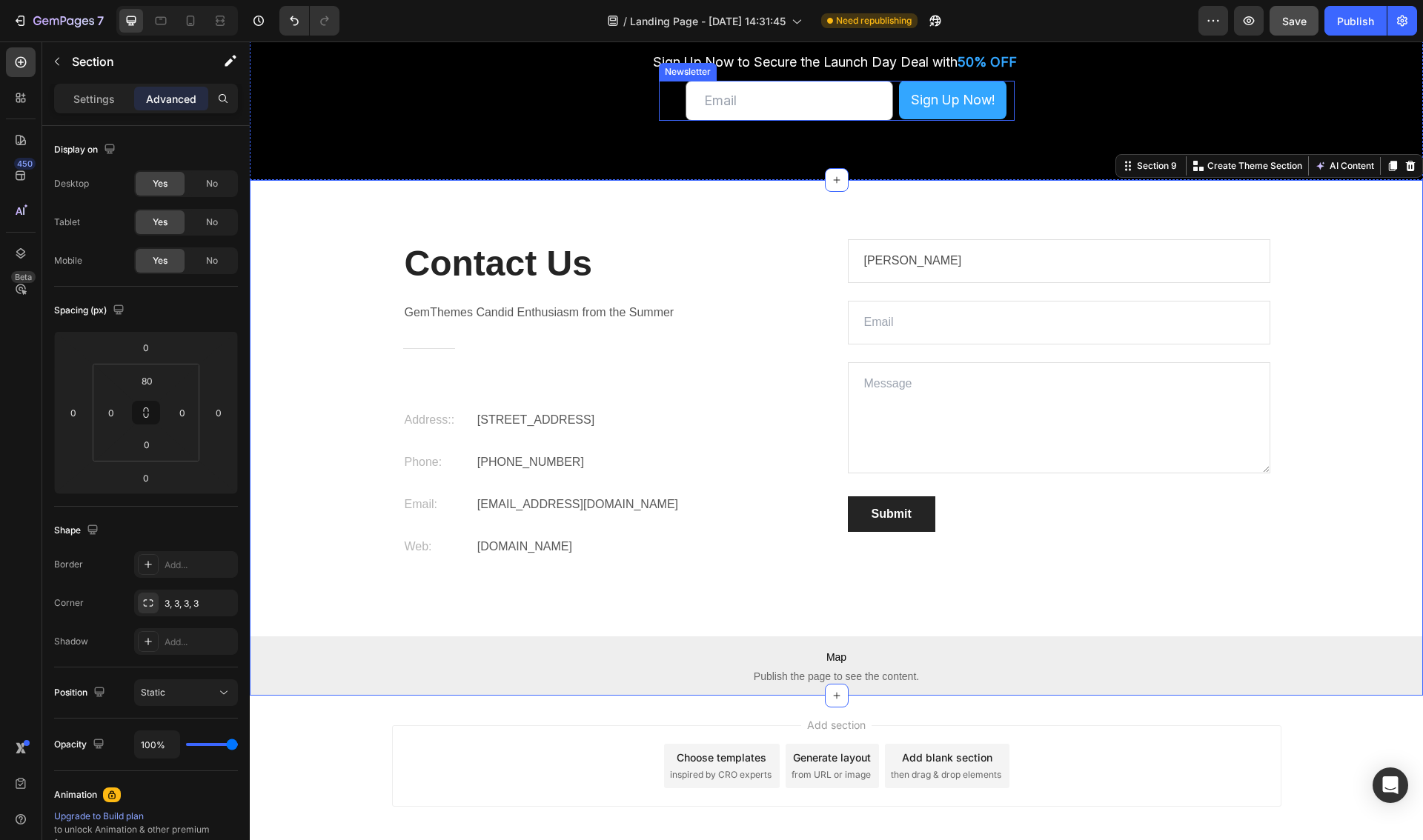
scroll to position [4735, 0]
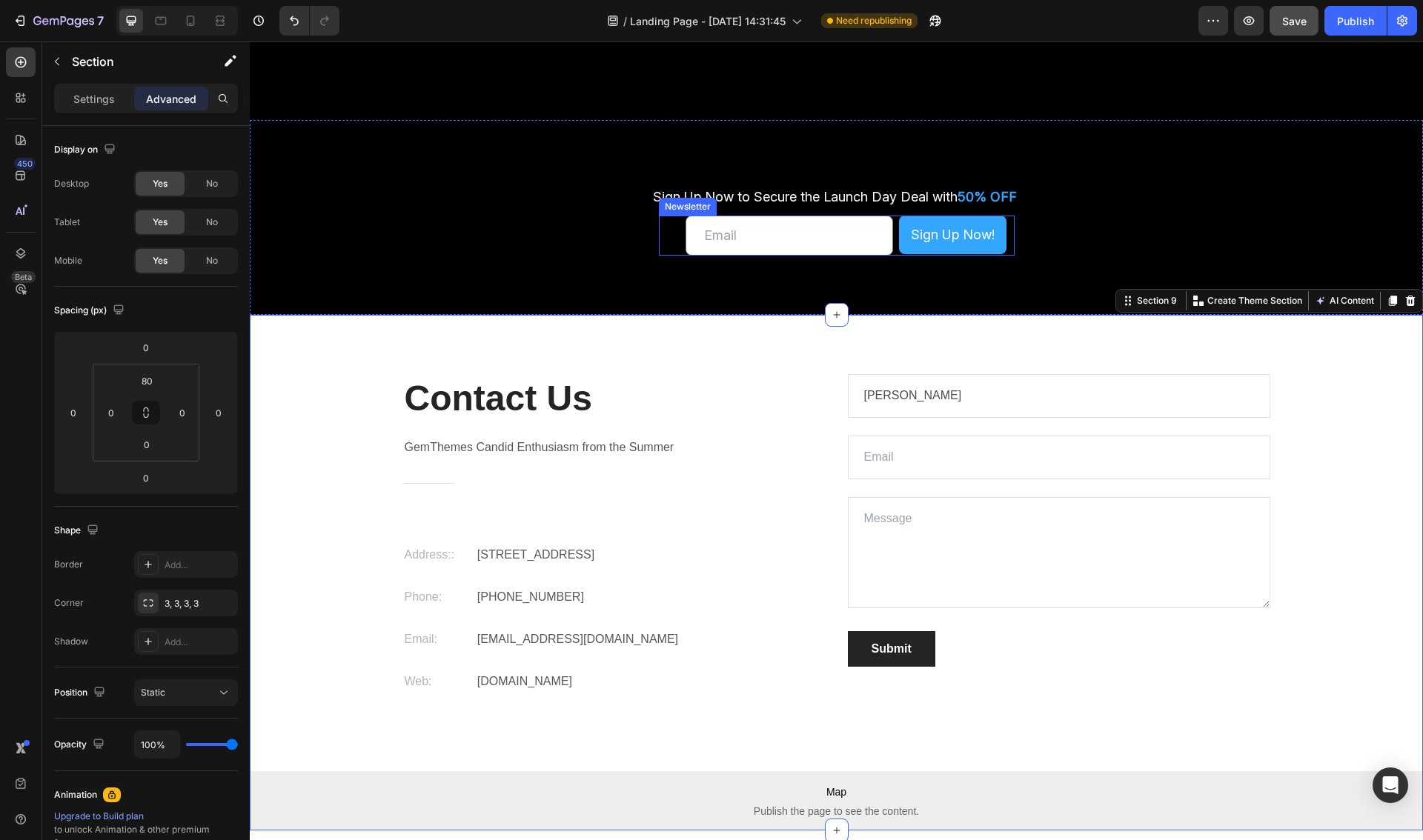
click at [570, 212] on div "Sign Up Now to Secure the Launch Day Deal with 50% OFF" at bounding box center [837, 197] width 587 height 36
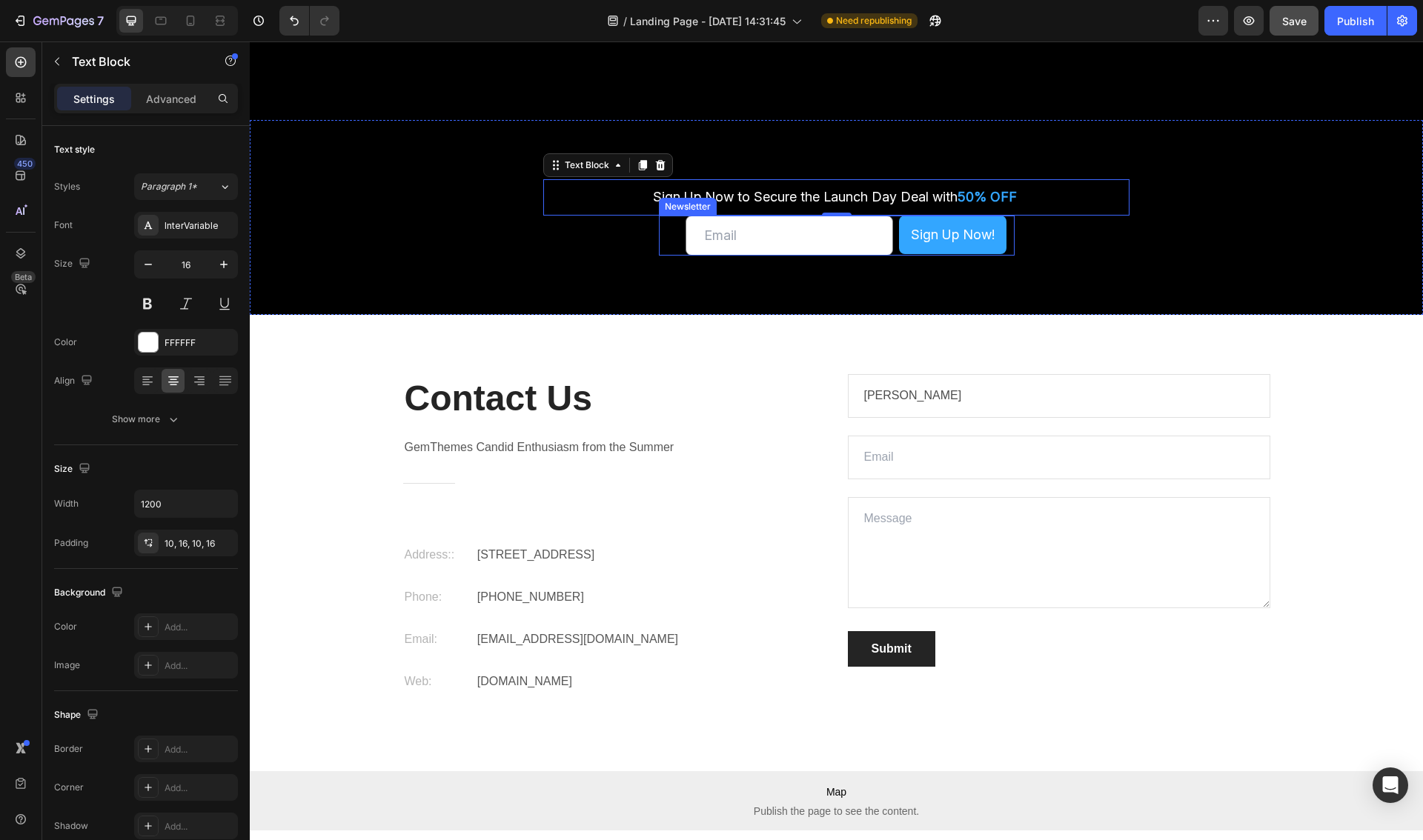
click at [675, 234] on div "Email Field Sign Up Now! Submit Button Row Email Field Sign Up Now! Submit Butt…" at bounding box center [837, 235] width 356 height 40
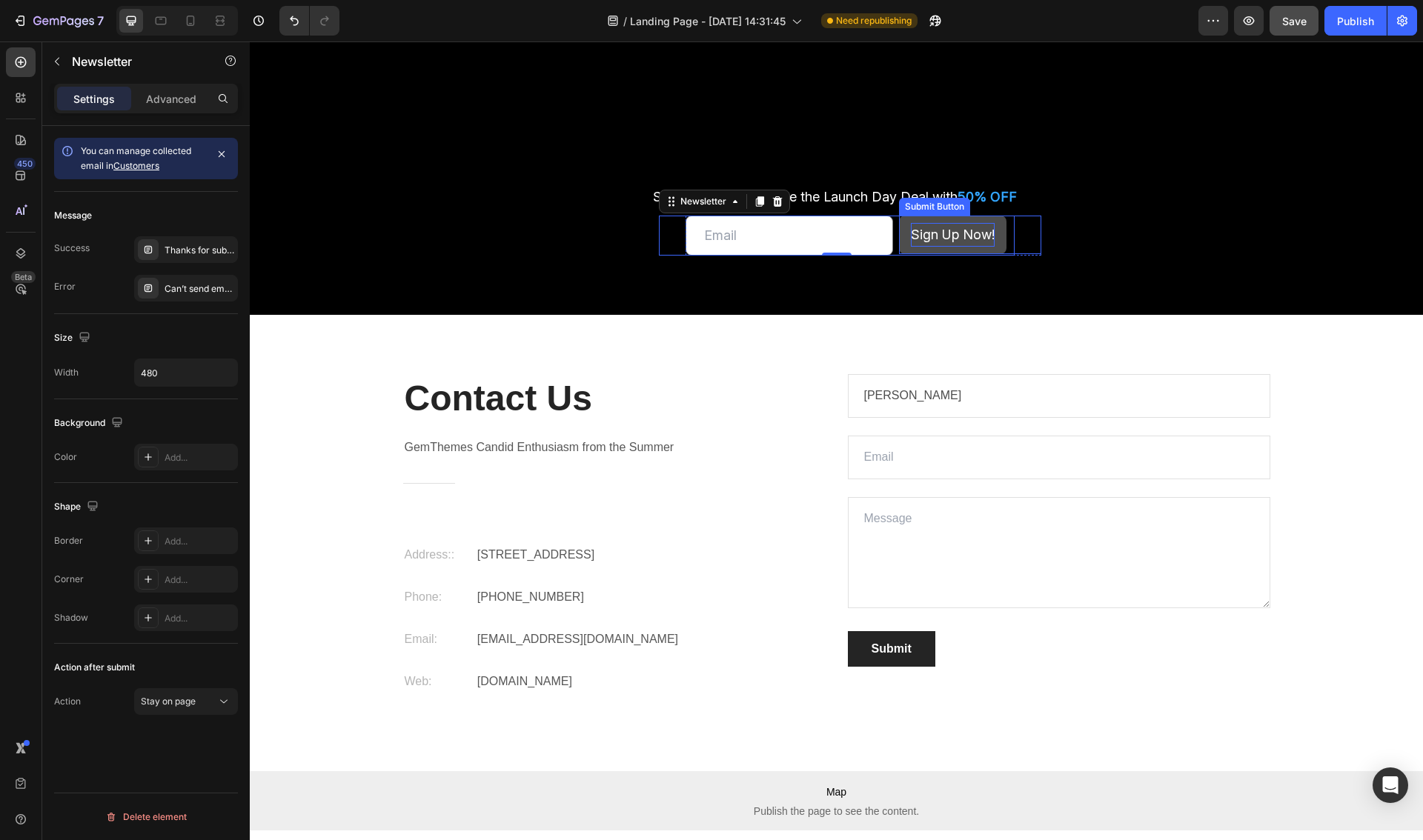
click at [966, 236] on div "Sign Up Now!" at bounding box center [953, 235] width 84 height 24
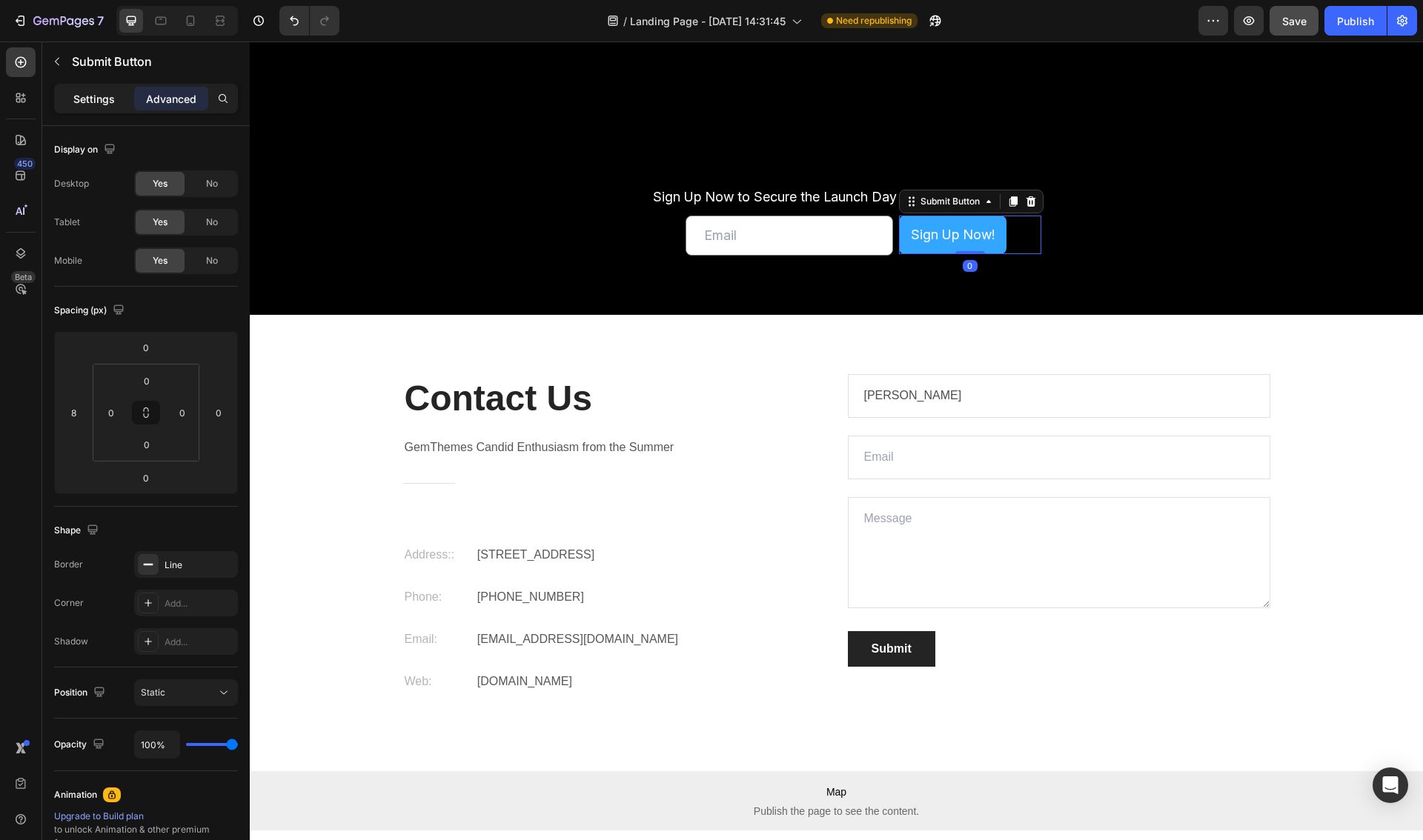
click at [86, 104] on p "Settings" at bounding box center [94, 98] width 41 height 16
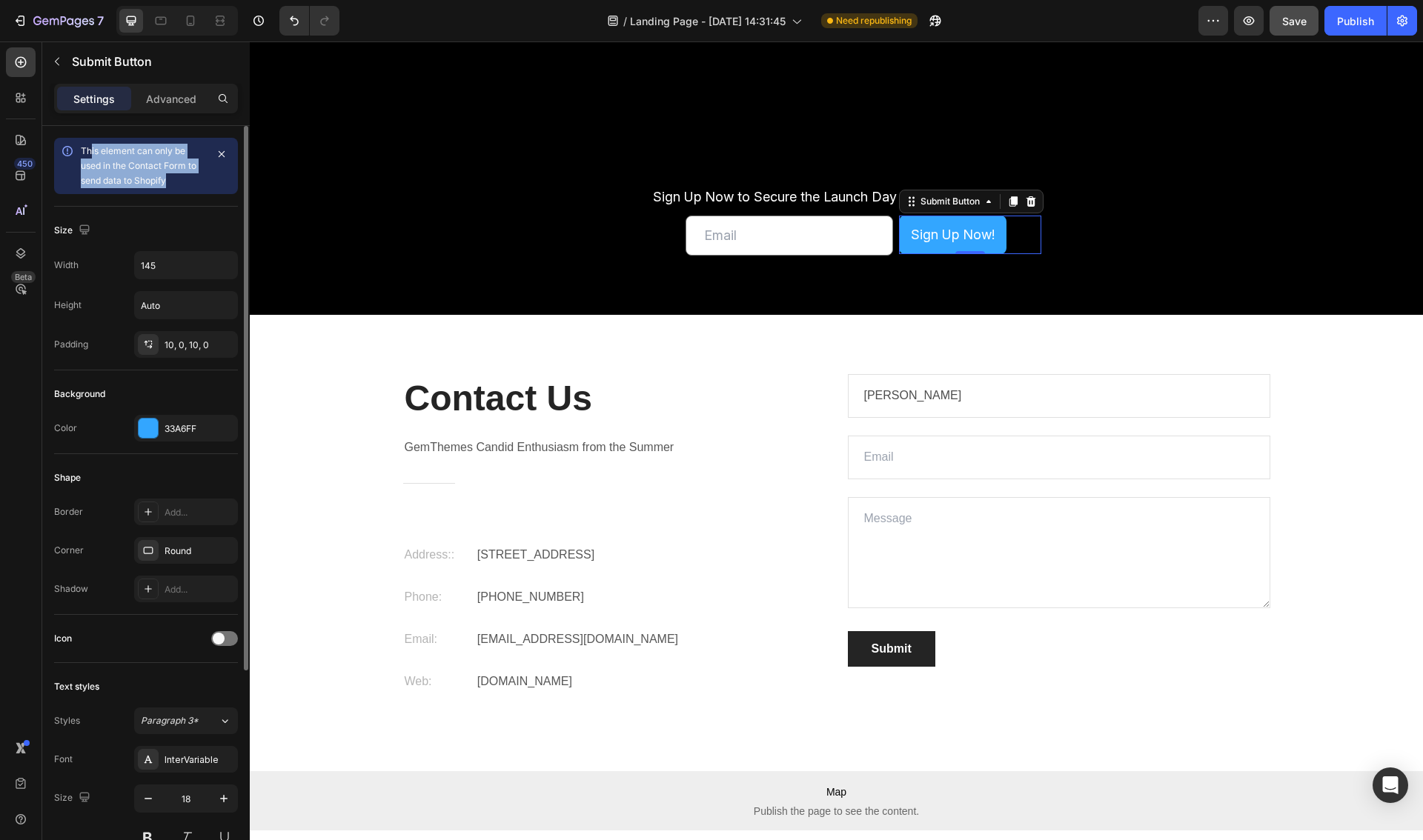
drag, startPoint x: 183, startPoint y: 181, endPoint x: 92, endPoint y: 148, distance: 96.8
click at [92, 148] on div "This element can only be used in the Contact Form to send data to Shopify" at bounding box center [143, 165] width 125 height 44
click at [92, 148] on span "This element can only be used in the Contact Form to send data to Shopify" at bounding box center [139, 165] width 116 height 41
drag, startPoint x: 85, startPoint y: 150, endPoint x: 169, endPoint y: 179, distance: 88.9
click at [169, 179] on div "This element can only be used in the Contact Form to send data to Shopify" at bounding box center [143, 165] width 125 height 44
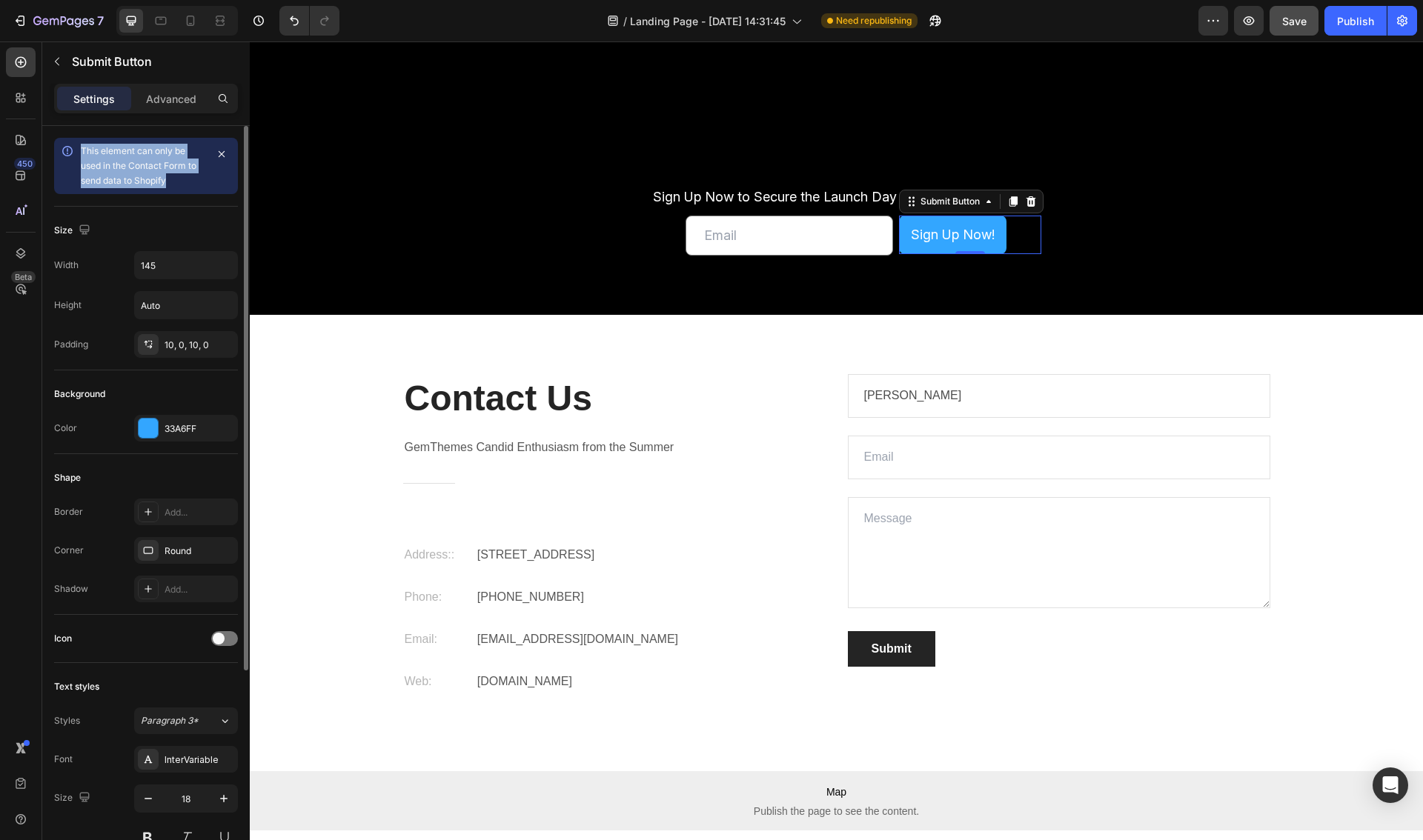
click at [169, 179] on div "This element can only be used in the Contact Form to send data to Shopify" at bounding box center [143, 165] width 125 height 44
drag, startPoint x: 171, startPoint y: 181, endPoint x: 101, endPoint y: 156, distance: 74.3
click at [101, 156] on div "This element can only be used in the Contact Form to send data to Shopify" at bounding box center [143, 165] width 125 height 44
drag, startPoint x: 137, startPoint y: 162, endPoint x: 185, endPoint y: 179, distance: 50.9
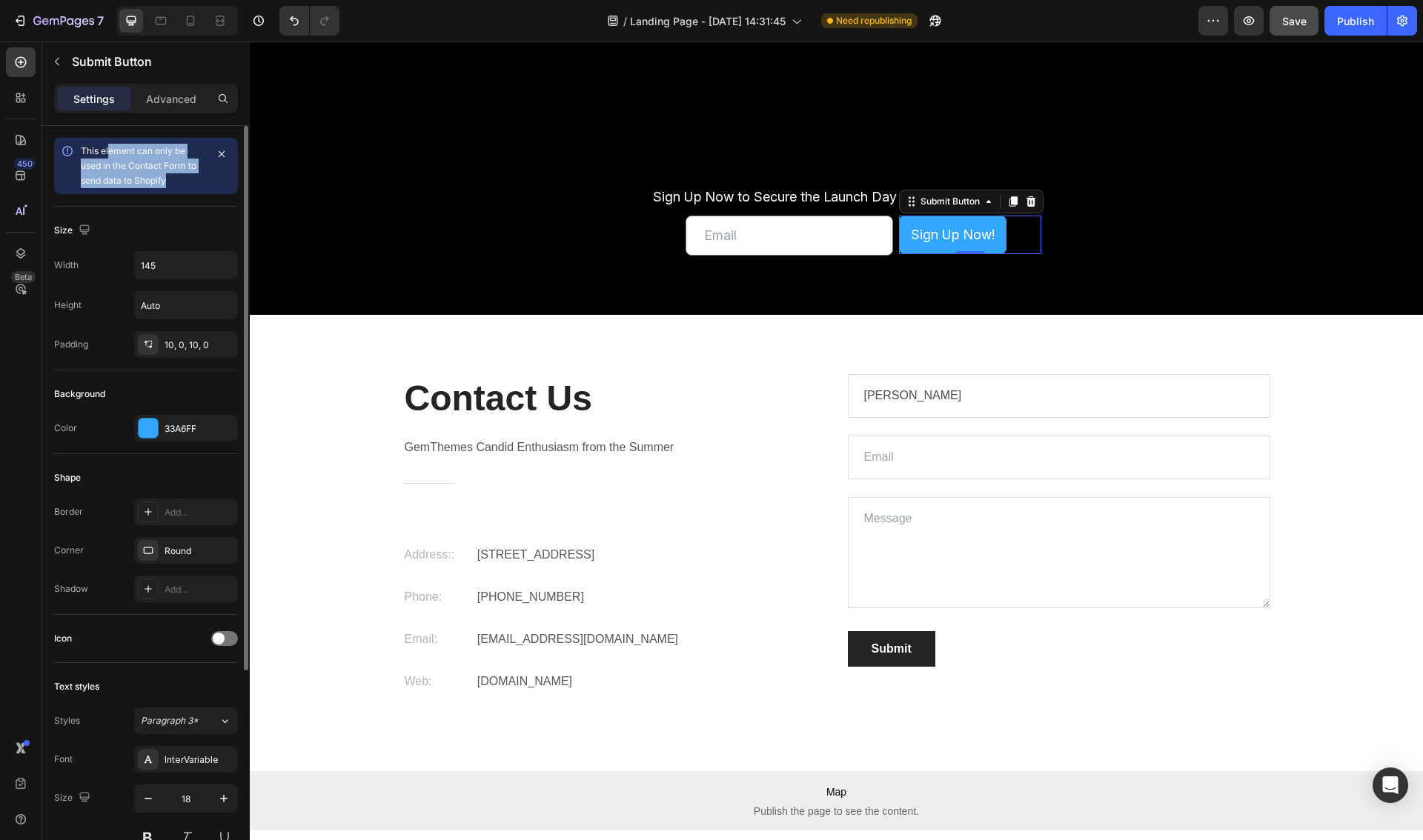
click at [185, 179] on div "This element can only be used in the Contact Form to send data to Shopify" at bounding box center [143, 165] width 125 height 44
drag, startPoint x: 174, startPoint y: 176, endPoint x: 98, endPoint y: 145, distance: 82.1
click at [98, 145] on div "This element can only be used in the Contact Form to send data to Shopify" at bounding box center [143, 165] width 125 height 44
click at [98, 145] on span "This element can only be used in the Contact Form to send data to Shopify" at bounding box center [139, 165] width 116 height 41
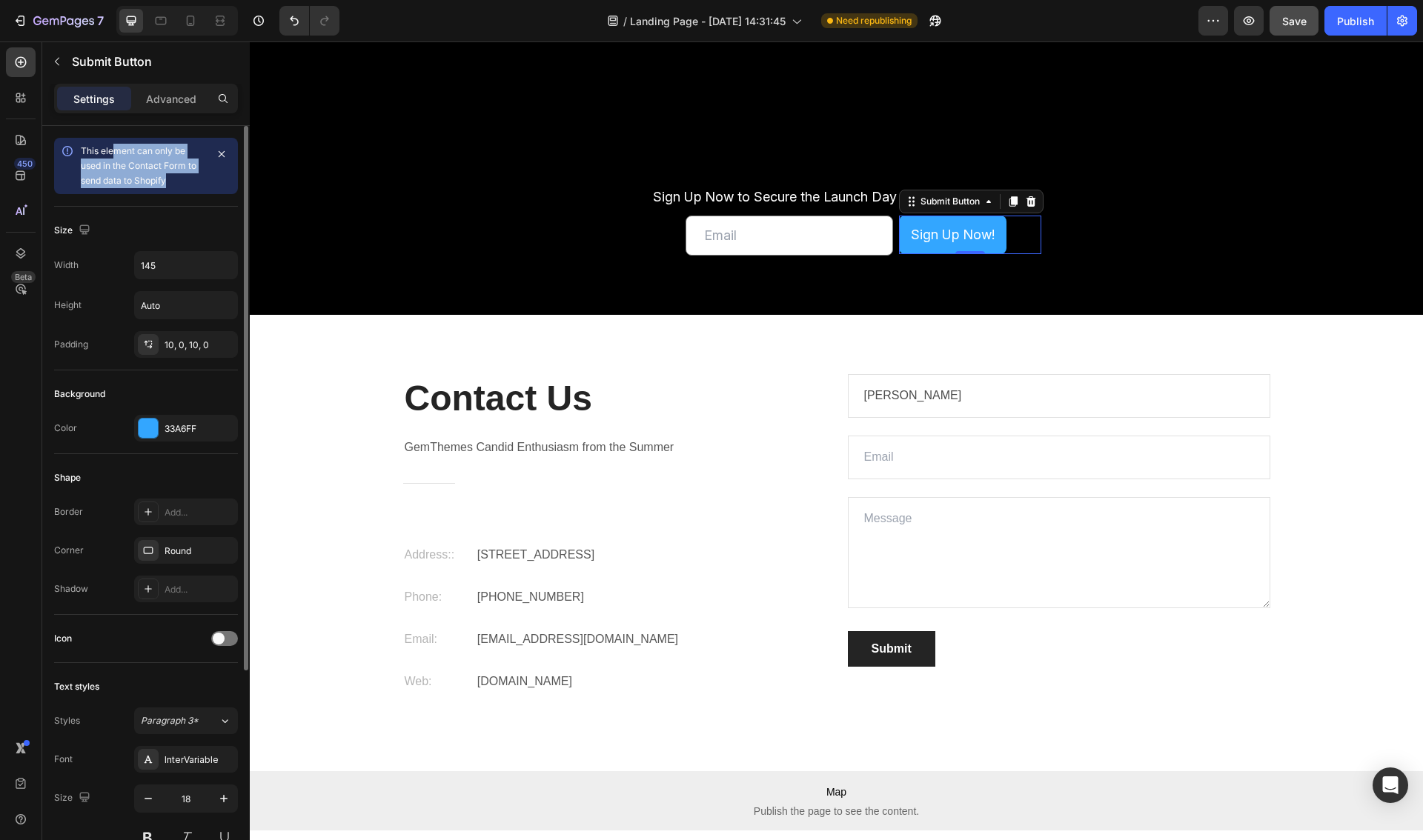
drag, startPoint x: 130, startPoint y: 158, endPoint x: 185, endPoint y: 182, distance: 60.0
click at [185, 182] on div "This element can only be used in the Contact Form to send data to Shopify" at bounding box center [143, 165] width 125 height 44
drag, startPoint x: 127, startPoint y: 164, endPoint x: 93, endPoint y: 148, distance: 37.6
click at [93, 148] on div "This element can only be used in the Contact Form to send data to Shopify" at bounding box center [143, 165] width 125 height 44
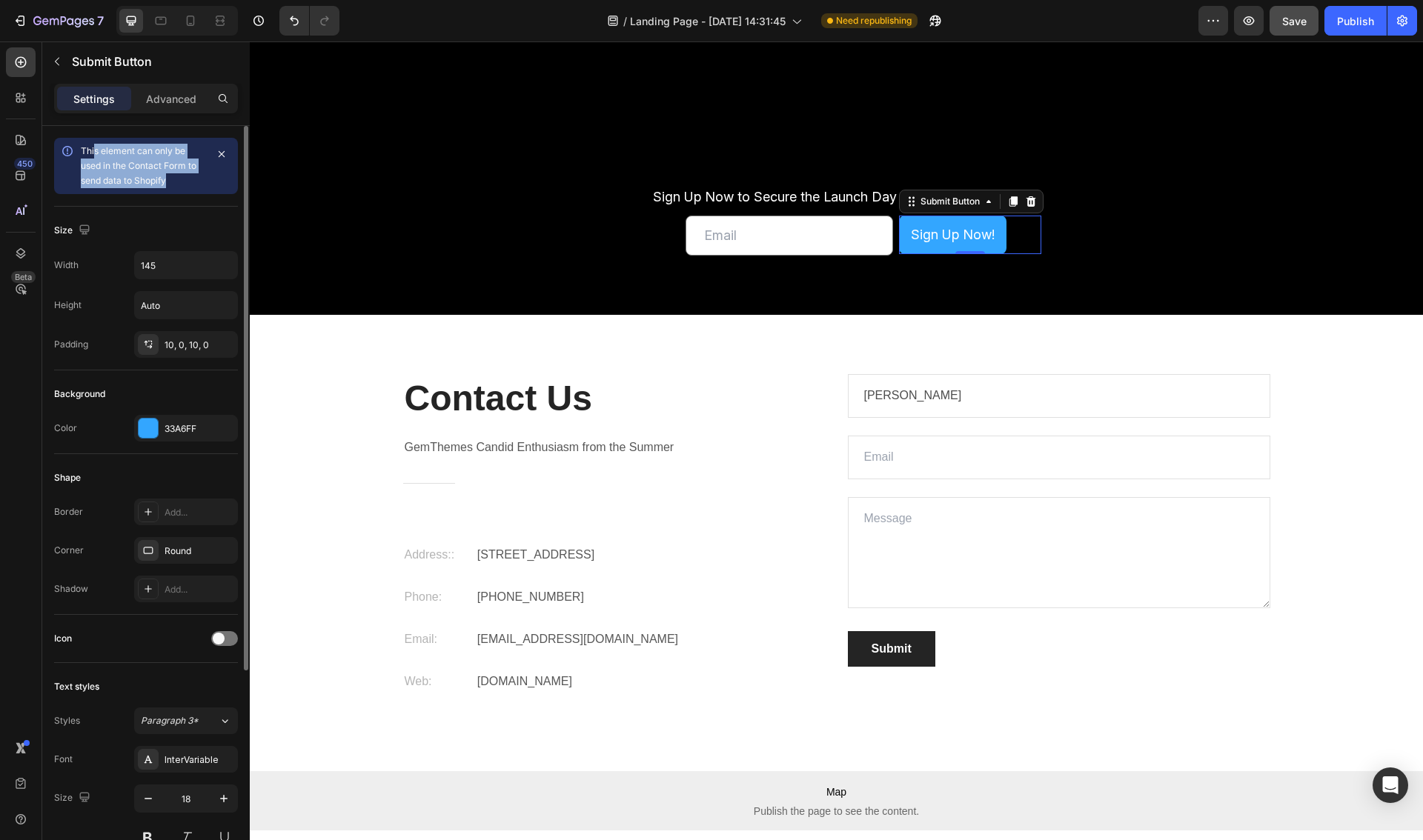
drag, startPoint x: 93, startPoint y: 148, endPoint x: 101, endPoint y: 146, distance: 8.2
click at [94, 148] on span "This element can only be used in the Contact Form to send data to Shopify" at bounding box center [139, 165] width 116 height 41
drag, startPoint x: 127, startPoint y: 154, endPoint x: 191, endPoint y: 186, distance: 71.6
click at [191, 186] on div "This element can only be used in the Contact Form to send data to Shopify" at bounding box center [143, 165] width 125 height 44
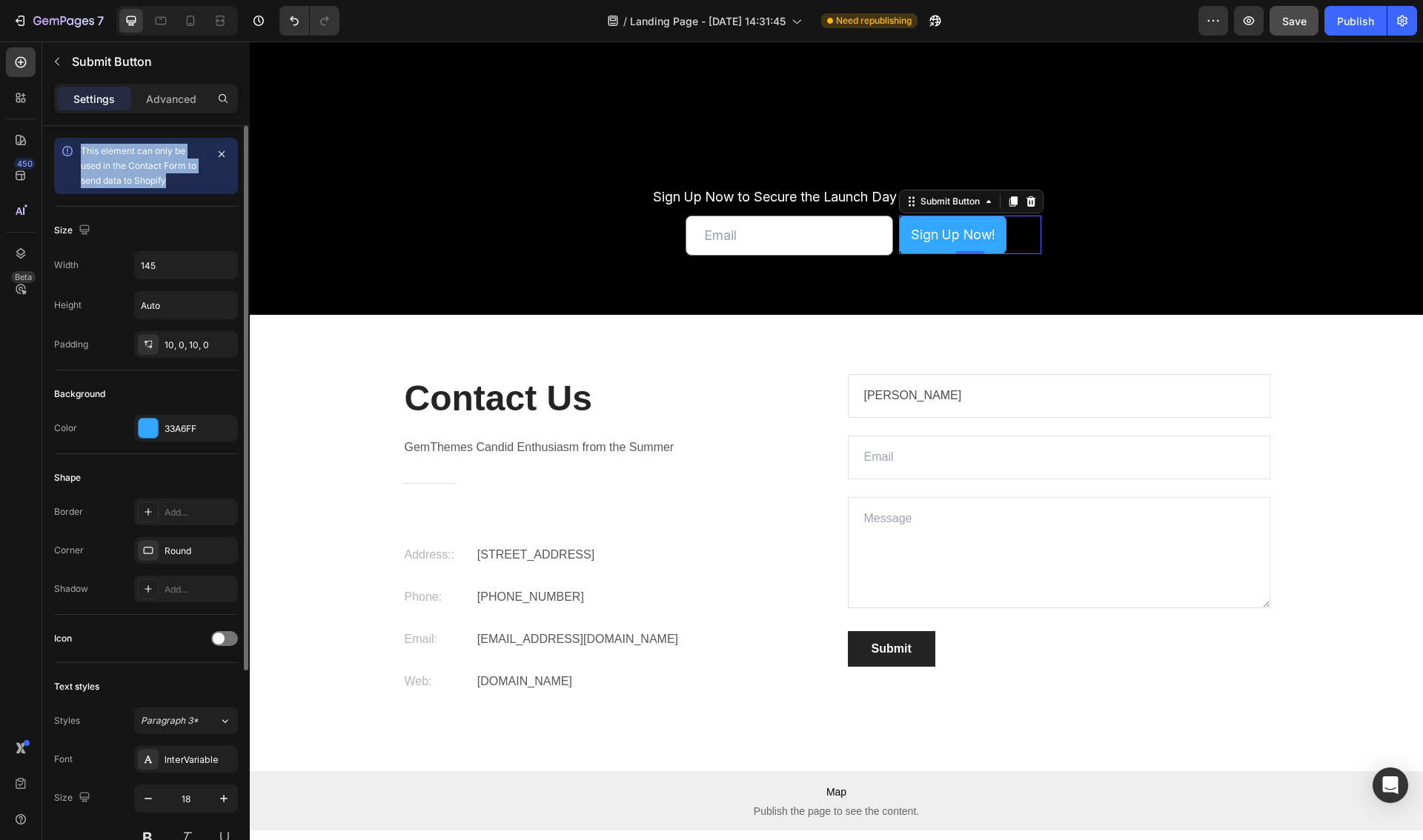
drag, startPoint x: 115, startPoint y: 157, endPoint x: 83, endPoint y: 146, distance: 33.8
click at [83, 146] on div "This element can only be used in the Contact Form to send data to Shopify" at bounding box center [143, 165] width 125 height 44
drag, startPoint x: 83, startPoint y: 146, endPoint x: 112, endPoint y: 152, distance: 29.6
click at [84, 146] on span "This element can only be used in the Contact Form to send data to Shopify" at bounding box center [139, 165] width 116 height 41
drag, startPoint x: 112, startPoint y: 152, endPoint x: 197, endPoint y: 187, distance: 91.9
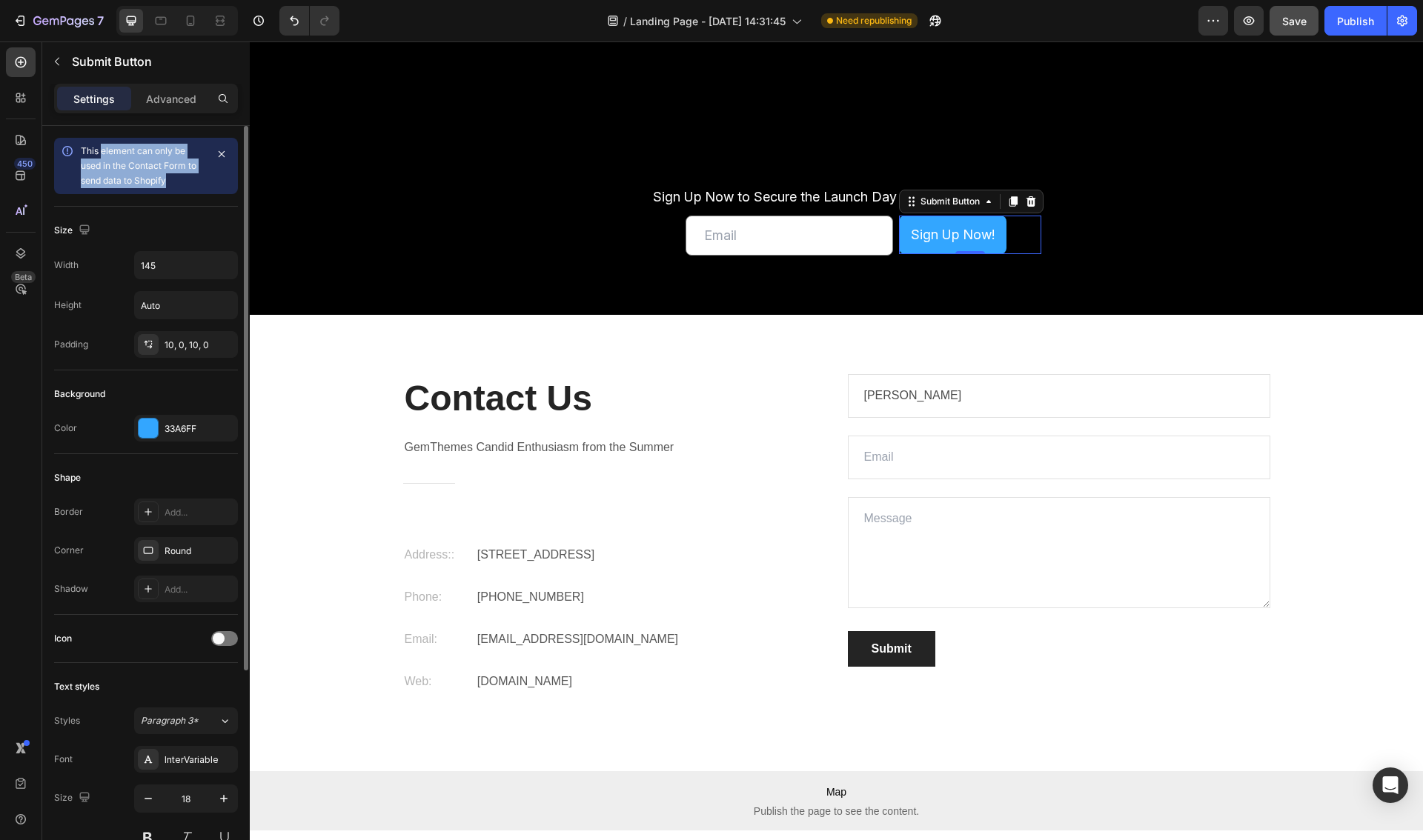
click at [197, 187] on div "This element can only be used in the Contact Form to send data to Shopify" at bounding box center [143, 165] width 125 height 44
drag, startPoint x: 185, startPoint y: 179, endPoint x: 79, endPoint y: 149, distance: 110.2
click at [79, 149] on div "This element can only be used in the Contact Form to send data to Shopify" at bounding box center [146, 166] width 184 height 56
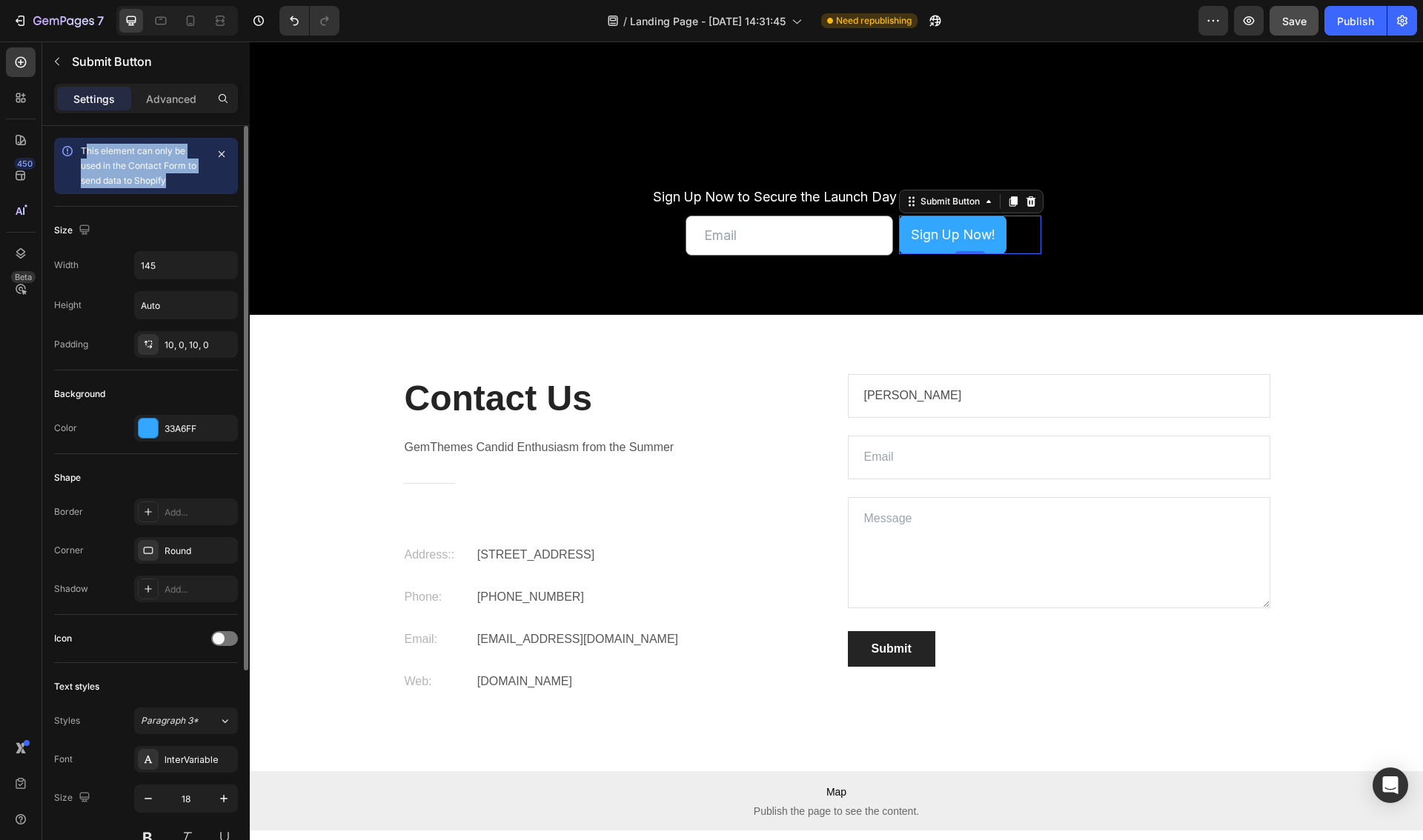
drag, startPoint x: 110, startPoint y: 156, endPoint x: 192, endPoint y: 180, distance: 85.4
click at [192, 180] on div "This element can only be used in the Contact Form to send data to Shopify" at bounding box center [143, 165] width 125 height 44
drag, startPoint x: 143, startPoint y: 171, endPoint x: 86, endPoint y: 154, distance: 59.5
click at [86, 154] on div "This element can only be used in the Contact Form to send data to Shopify" at bounding box center [143, 165] width 125 height 44
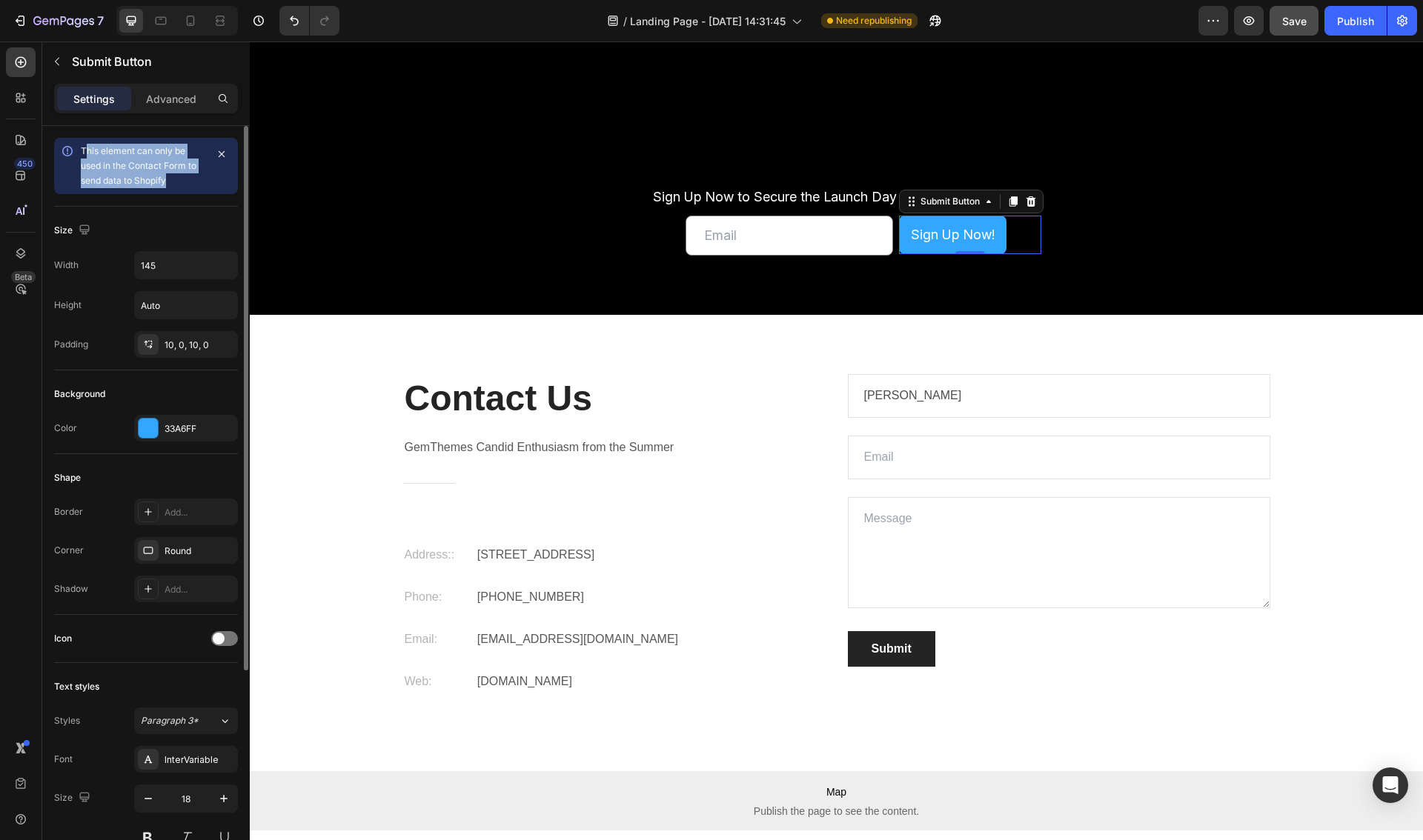
click at [86, 154] on span "This element can only be used in the Contact Form to send data to Shopify" at bounding box center [139, 165] width 116 height 41
drag, startPoint x: 95, startPoint y: 155, endPoint x: 180, endPoint y: 181, distance: 88.9
click at [180, 181] on div "This element can only be used in the Contact Form to send data to Shopify" at bounding box center [143, 165] width 125 height 44
drag, startPoint x: 173, startPoint y: 179, endPoint x: 80, endPoint y: 149, distance: 97.7
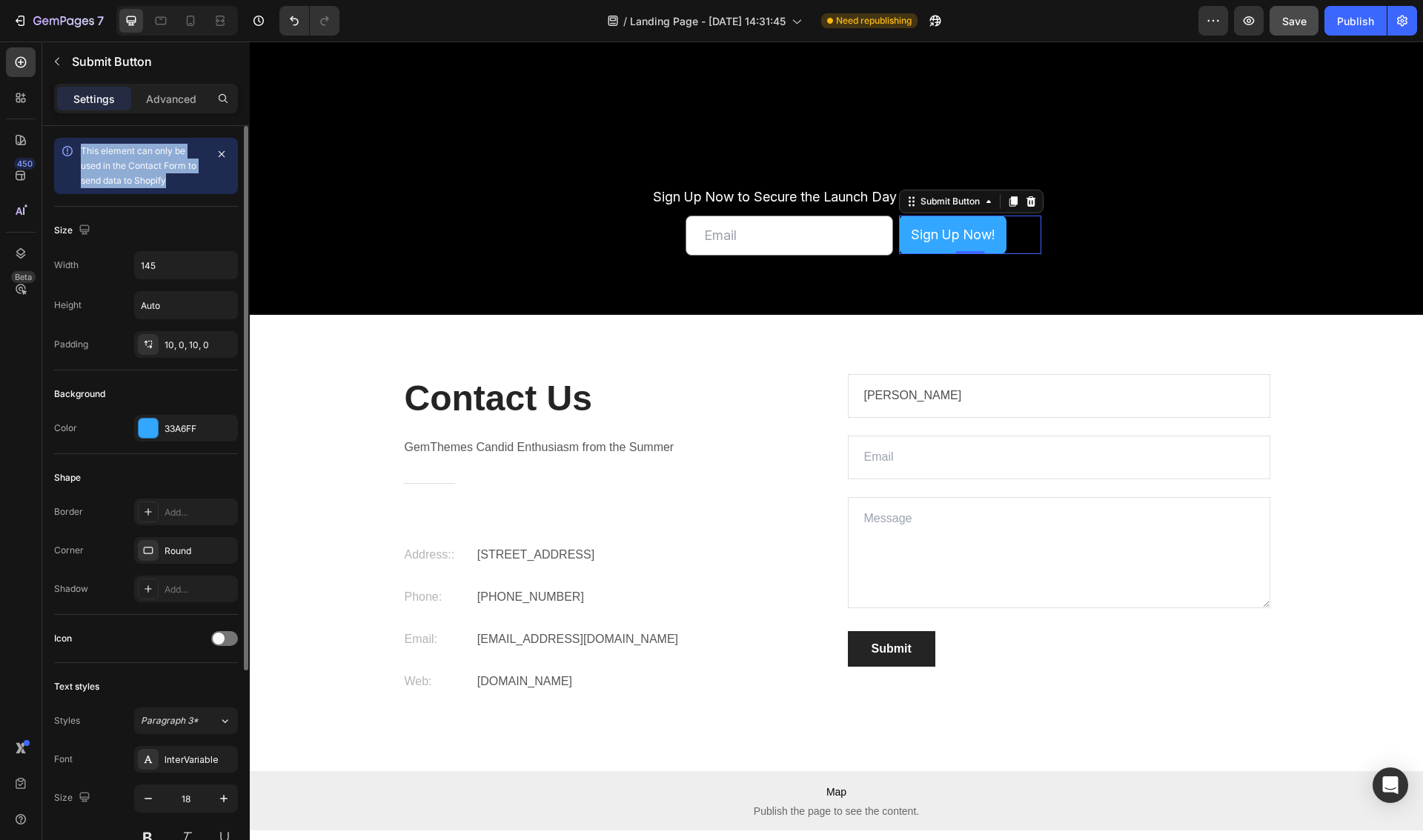
click at [80, 149] on div "This element can only be used in the Contact Form to send data to Shopify" at bounding box center [146, 166] width 184 height 56
click at [81, 149] on span "This element can only be used in the Contact Form to send data to Shopify" at bounding box center [139, 165] width 116 height 41
drag, startPoint x: 92, startPoint y: 152, endPoint x: 191, endPoint y: 182, distance: 103.4
click at [191, 182] on div "This element can only be used in the Contact Form to send data to Shopify" at bounding box center [143, 165] width 125 height 44
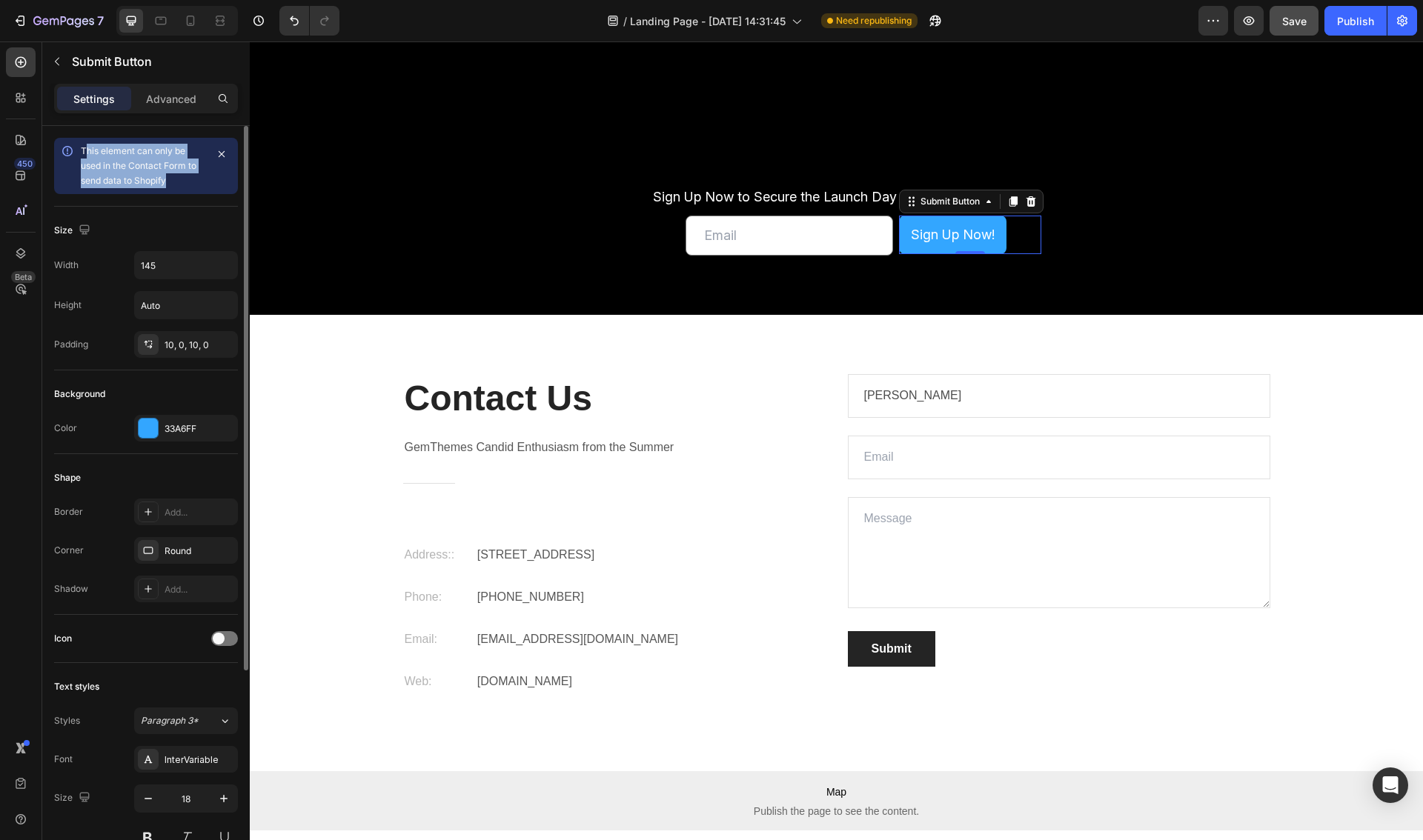
drag, startPoint x: 117, startPoint y: 161, endPoint x: 84, endPoint y: 150, distance: 34.8
click at [84, 150] on div "This element can only be used in the Contact Form to send data to Shopify" at bounding box center [143, 165] width 125 height 44
click at [84, 150] on span "This element can only be used in the Contact Form to send data to Shopify" at bounding box center [139, 165] width 116 height 41
drag, startPoint x: 81, startPoint y: 149, endPoint x: 189, endPoint y: 183, distance: 113.2
click at [189, 183] on div "This element can only be used in the Contact Form to send data to Shopify" at bounding box center [146, 166] width 184 height 56
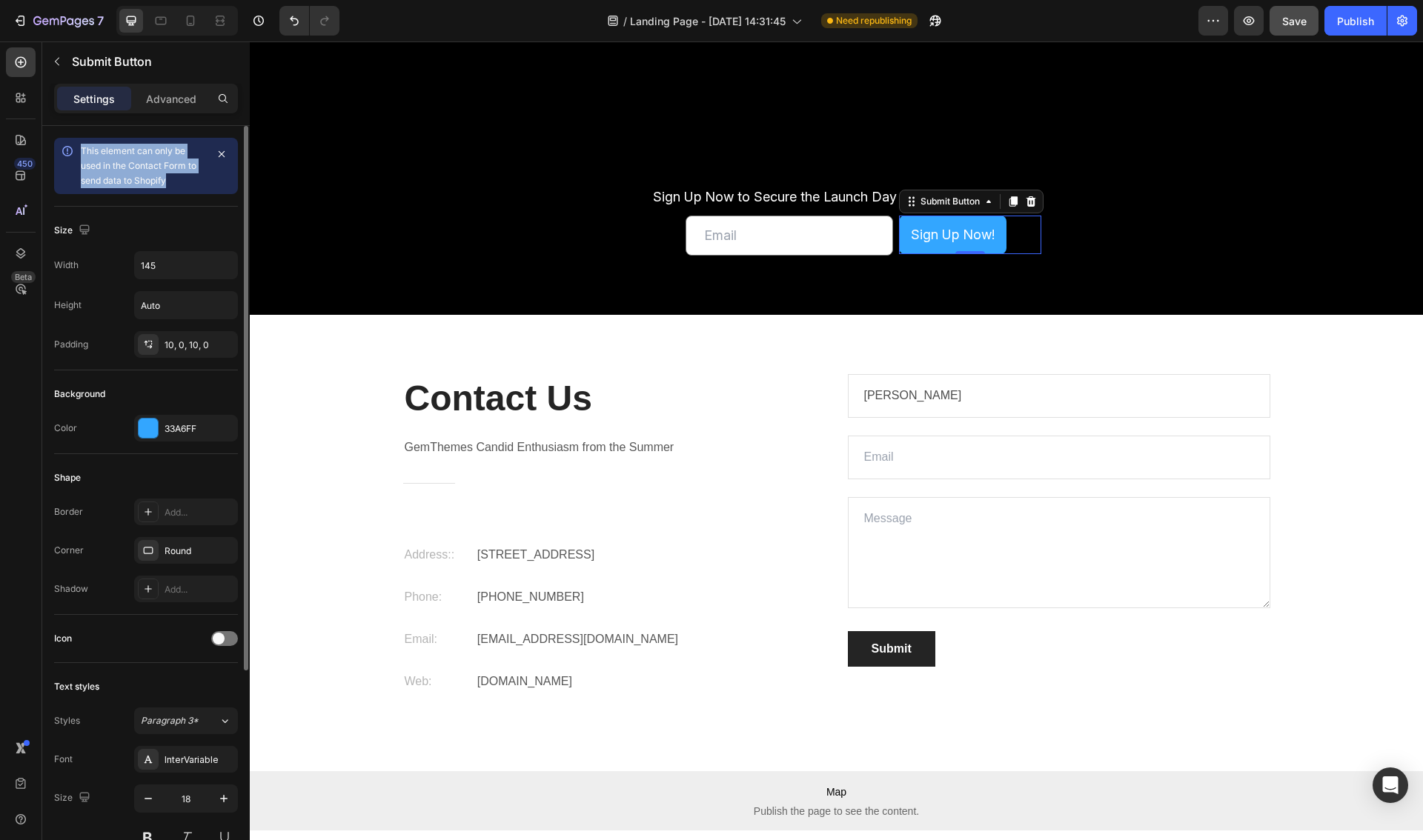
click at [189, 183] on div "This element can only be used in the Contact Form to send data to Shopify" at bounding box center [143, 165] width 125 height 44
drag, startPoint x: 177, startPoint y: 177, endPoint x: 84, endPoint y: 147, distance: 97.7
click at [84, 147] on div "This element can only be used in the Contact Form to send data to Shopify" at bounding box center [143, 165] width 125 height 44
click at [84, 147] on span "This element can only be used in the Contact Form to send data to Shopify" at bounding box center [139, 165] width 116 height 41
drag, startPoint x: 83, startPoint y: 148, endPoint x: 169, endPoint y: 178, distance: 91.1
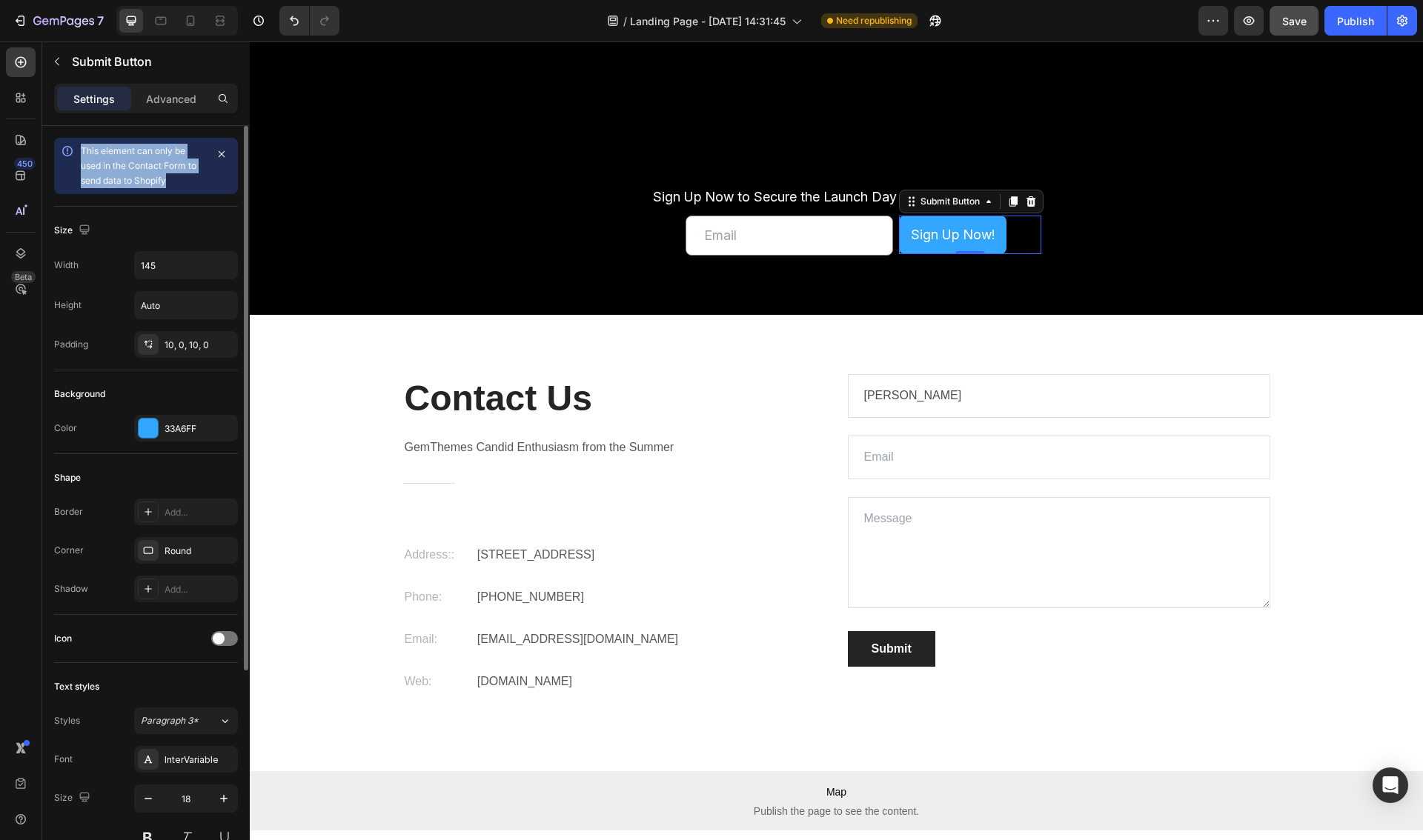
click at [168, 177] on div "This element can only be used in the Contact Form to send data to Shopify" at bounding box center [143, 165] width 125 height 44
click at [169, 178] on div "This element can only be used in the Contact Form to send data to Shopify" at bounding box center [143, 165] width 125 height 44
drag, startPoint x: 159, startPoint y: 174, endPoint x: 83, endPoint y: 151, distance: 79.4
click at [70, 150] on div "This element can only be used in the Contact Form to send data to Shopify" at bounding box center [146, 166] width 184 height 56
click at [83, 151] on span "This element can only be used in the Contact Form to send data to Shopify" at bounding box center [139, 165] width 116 height 41
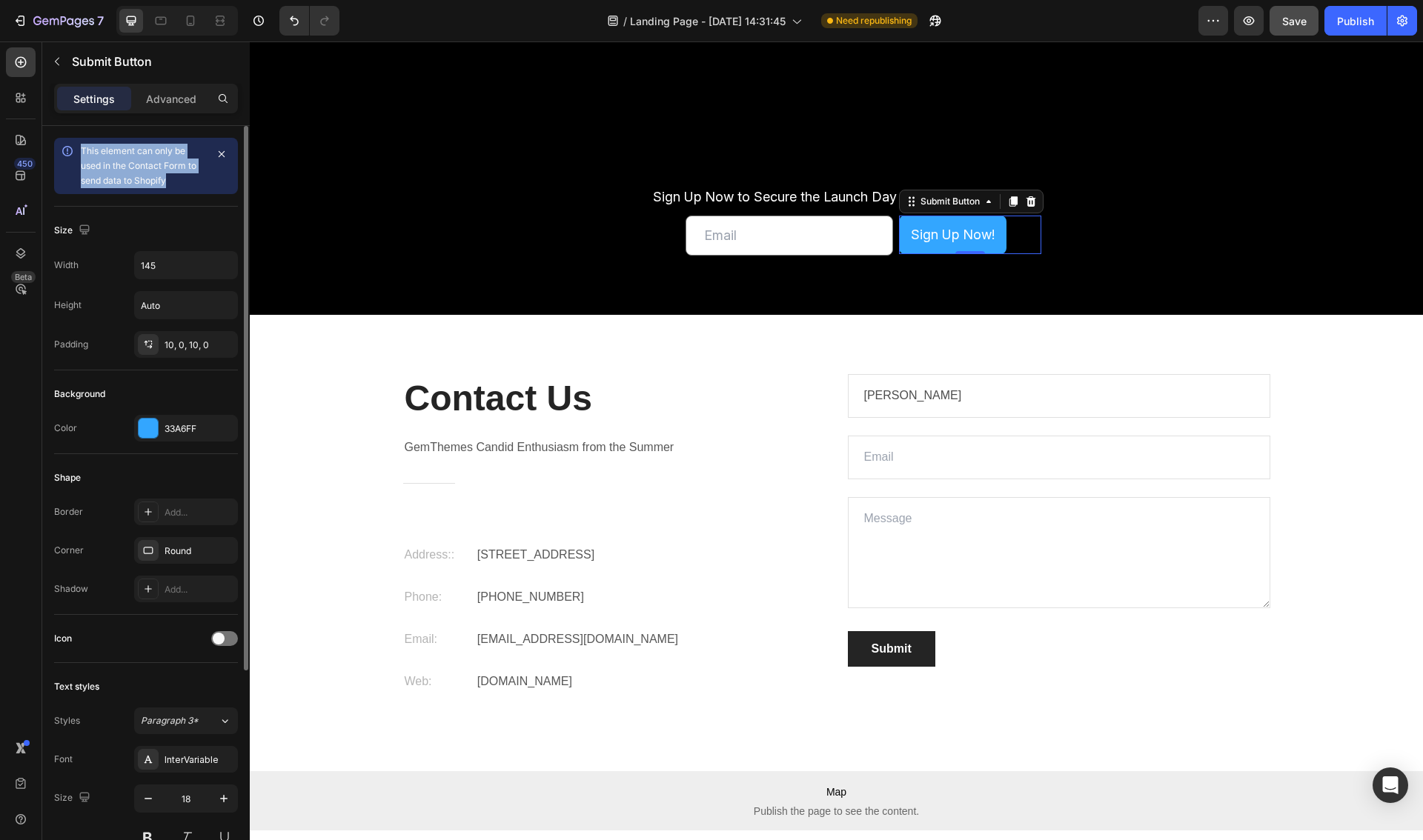
drag, startPoint x: 80, startPoint y: 151, endPoint x: 204, endPoint y: 182, distance: 127.8
click at [204, 182] on div "This element can only be used in the Contact Form to send data to Shopify" at bounding box center [146, 166] width 184 height 56
click at [204, 182] on div "This element can only be used in the Contact Form to send data to Shopify" at bounding box center [143, 165] width 125 height 44
drag, startPoint x: 160, startPoint y: 170, endPoint x: 85, endPoint y: 148, distance: 78.2
click at [85, 148] on div "This element can only be used in the Contact Form to send data to Shopify" at bounding box center [143, 165] width 125 height 44
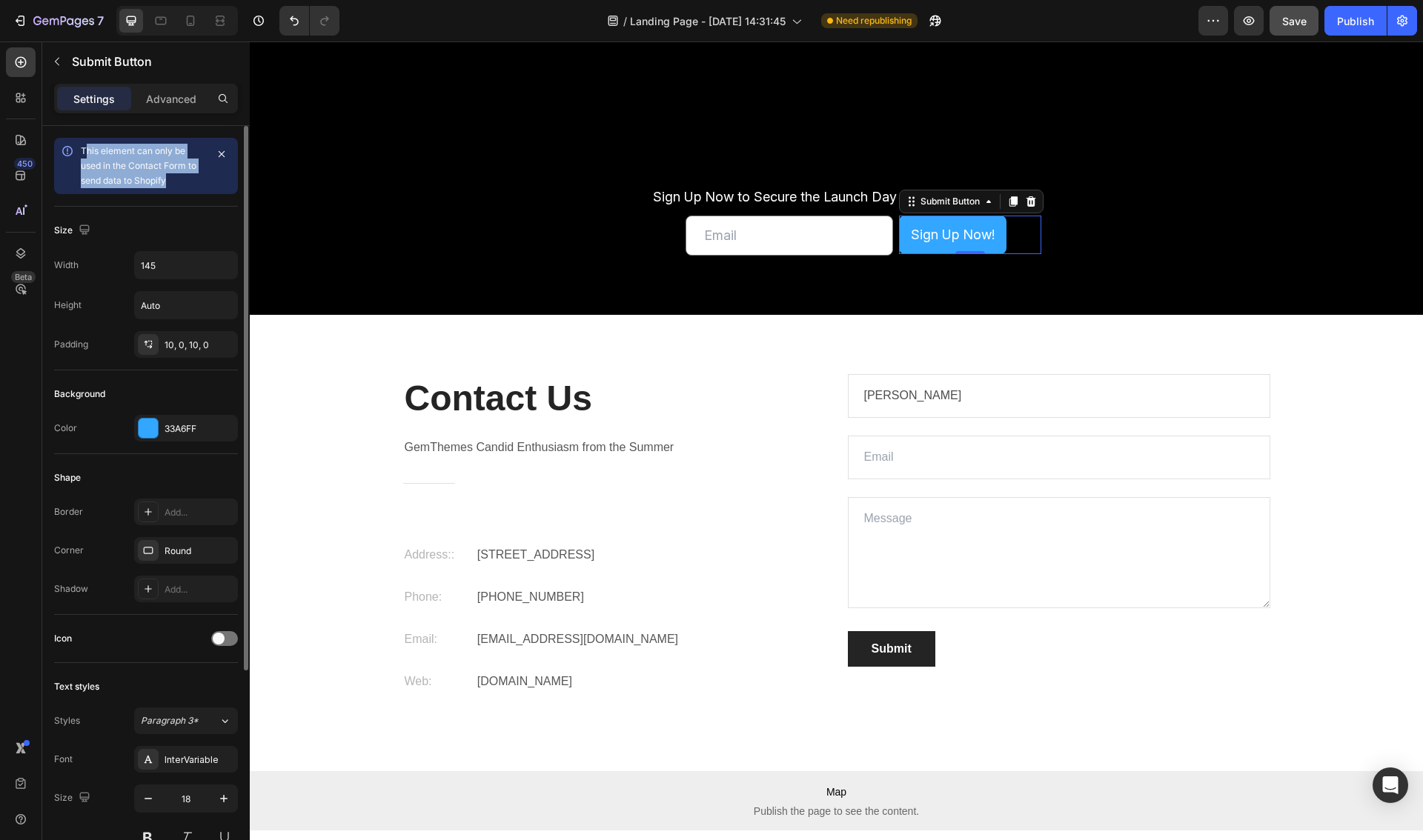
click at [85, 148] on span "This element can only be used in the Contact Form to send data to Shopify" at bounding box center [139, 165] width 116 height 41
drag, startPoint x: 87, startPoint y: 149, endPoint x: 191, endPoint y: 180, distance: 108.5
click at [191, 180] on div "This element can only be used in the Contact Form to send data to Shopify" at bounding box center [143, 165] width 125 height 44
drag, startPoint x: 122, startPoint y: 165, endPoint x: 79, endPoint y: 148, distance: 46.2
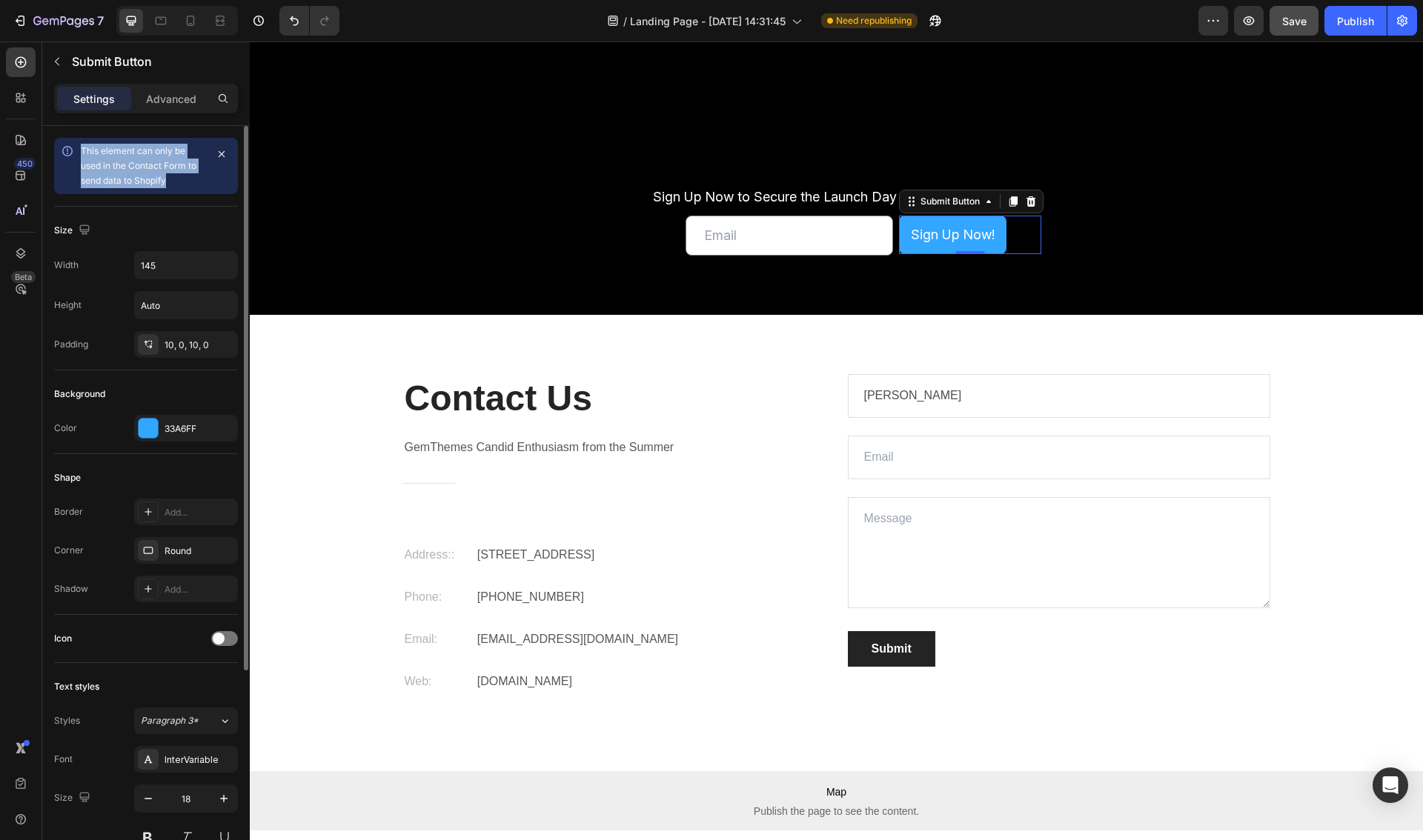
click at [79, 148] on div "This element can only be used in the Contact Form to send data to Shopify" at bounding box center [146, 166] width 184 height 56
drag, startPoint x: 111, startPoint y: 155, endPoint x: 192, endPoint y: 181, distance: 85.1
click at [192, 181] on div "This element can only be used in the Contact Form to send data to Shopify" at bounding box center [143, 165] width 125 height 44
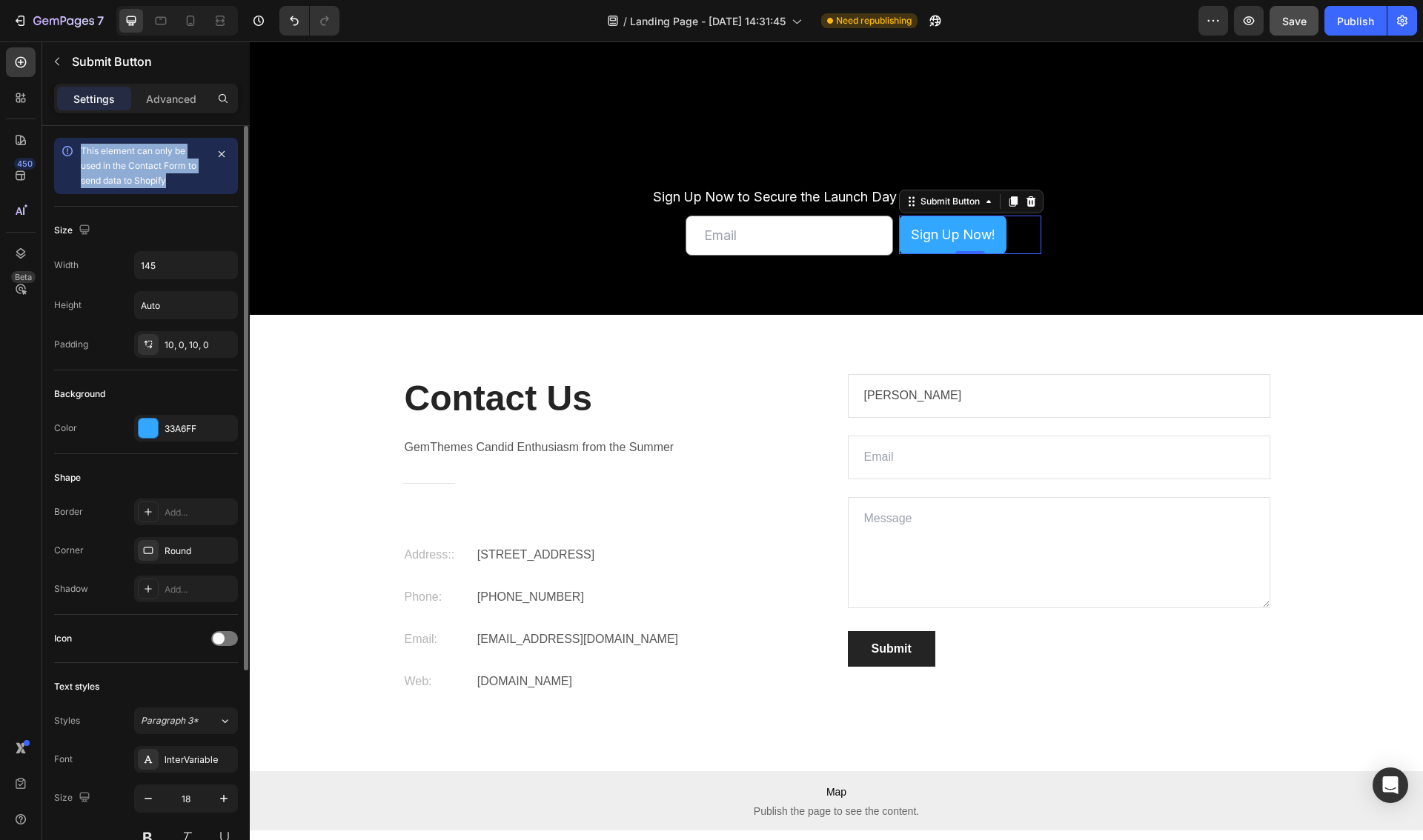
drag, startPoint x: 126, startPoint y: 166, endPoint x: 82, endPoint y: 149, distance: 47.2
click at [82, 149] on div "This element can only be used in the Contact Form to send data to Shopify" at bounding box center [143, 165] width 125 height 44
click at [82, 149] on span "This element can only be used in the Contact Form to send data to Shopify" at bounding box center [139, 165] width 116 height 41
drag, startPoint x: 86, startPoint y: 150, endPoint x: 206, endPoint y: 188, distance: 125.9
click at [206, 188] on div "This element can only be used in the Contact Form to send data to Shopify" at bounding box center [146, 166] width 184 height 56
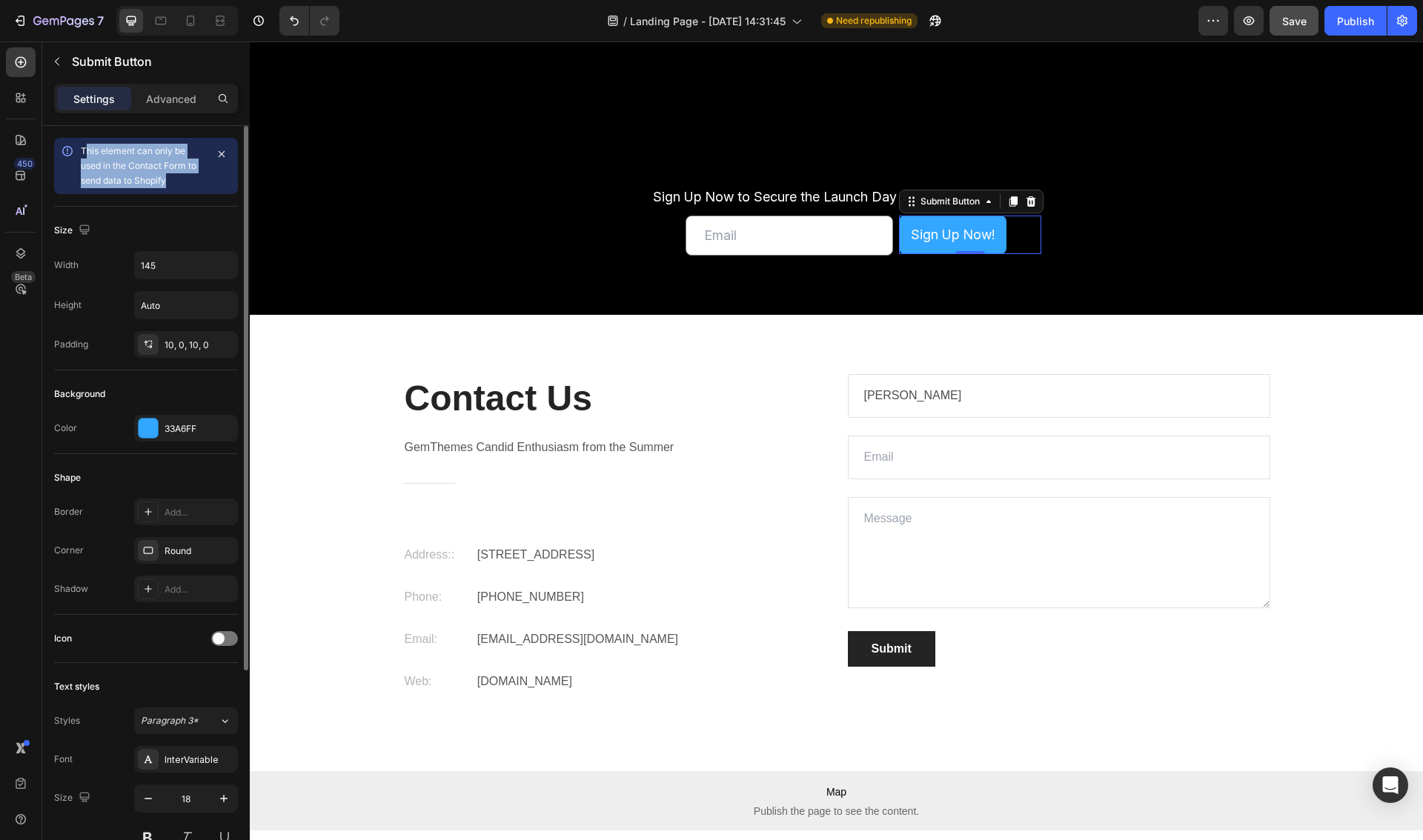
click at [206, 188] on div "This element can only be used in the Contact Form to send data to Shopify" at bounding box center [146, 166] width 184 height 56
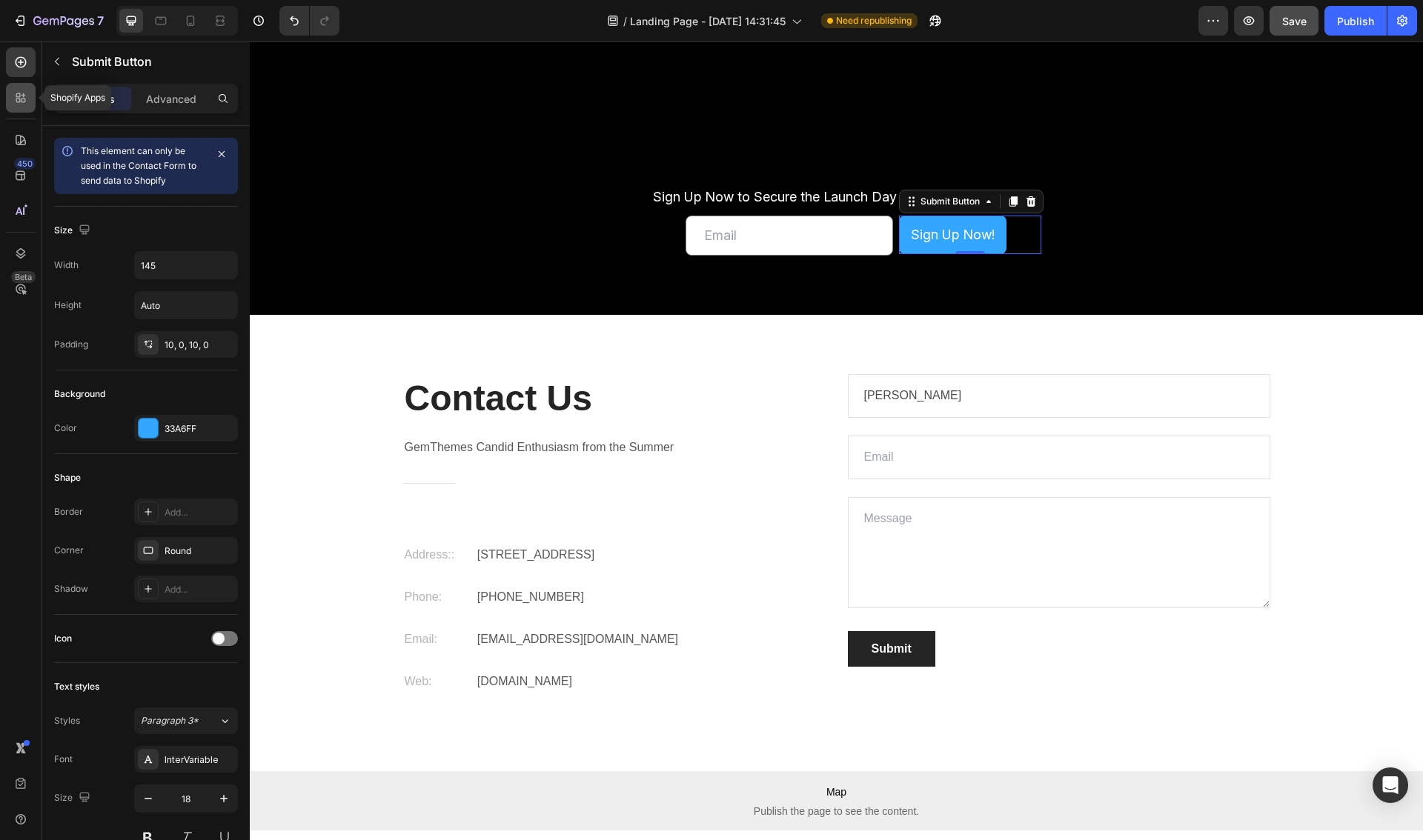
click at [23, 96] on icon at bounding box center [21, 98] width 15 height 15
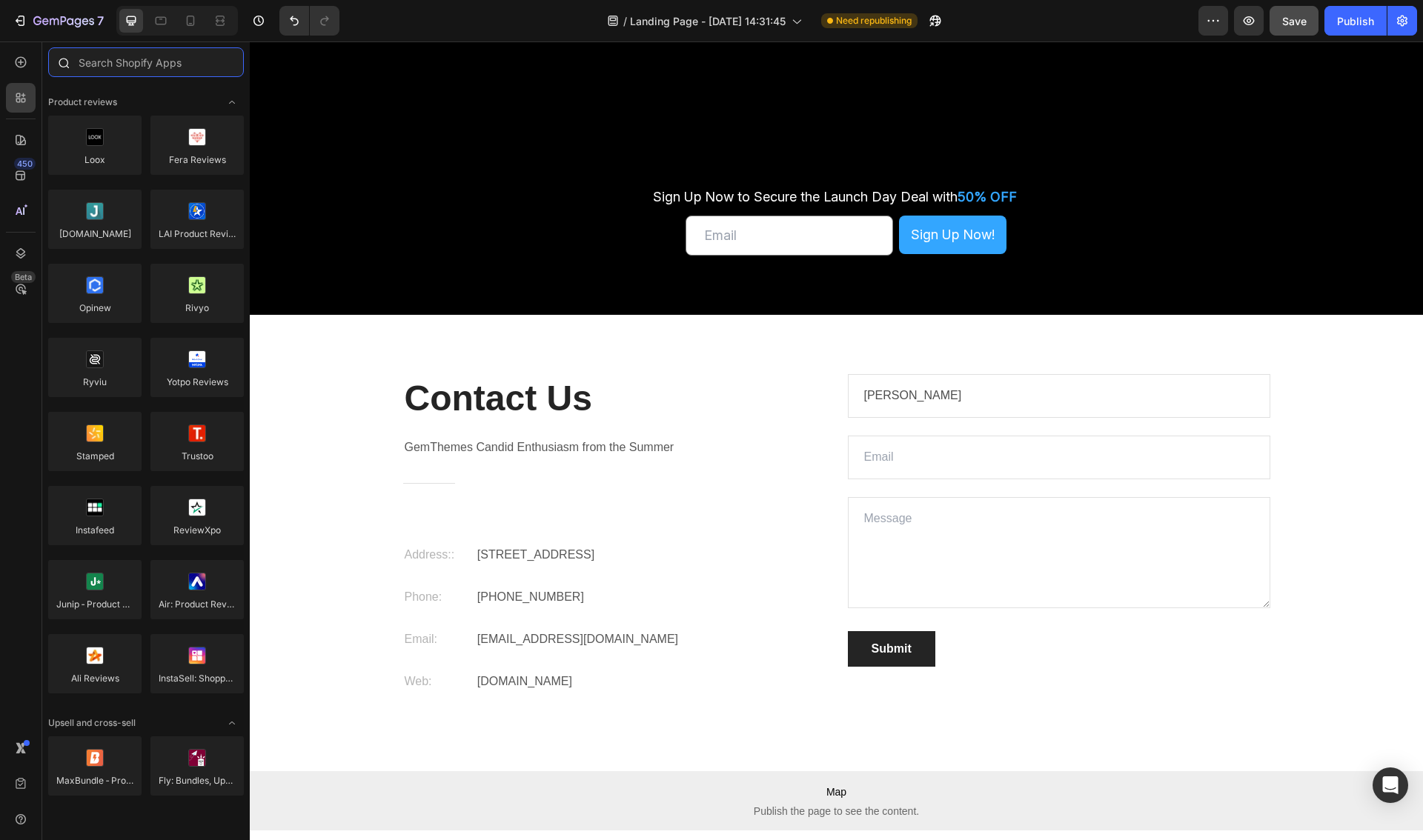
click at [143, 68] on input "text" at bounding box center [146, 62] width 196 height 29
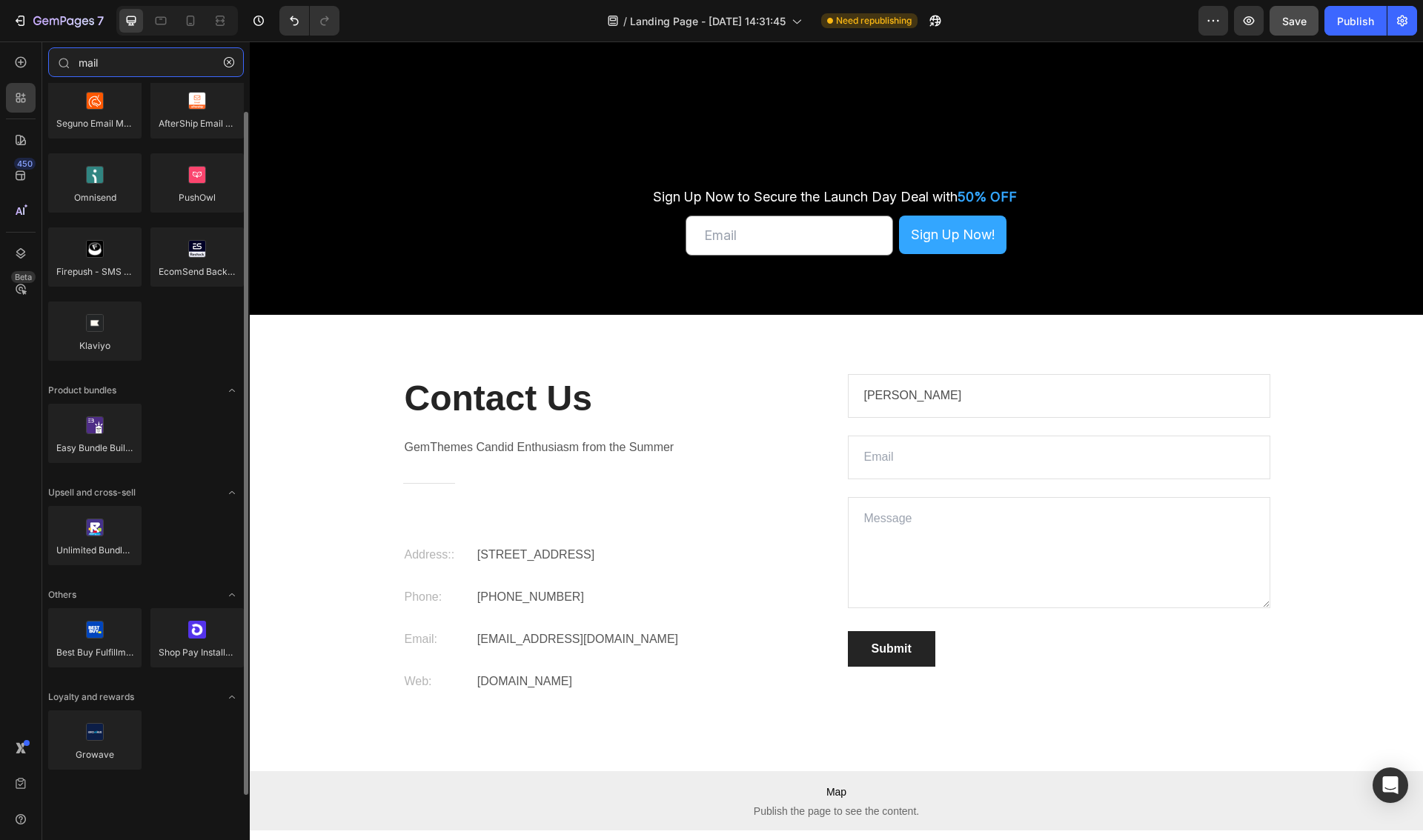
scroll to position [0, 0]
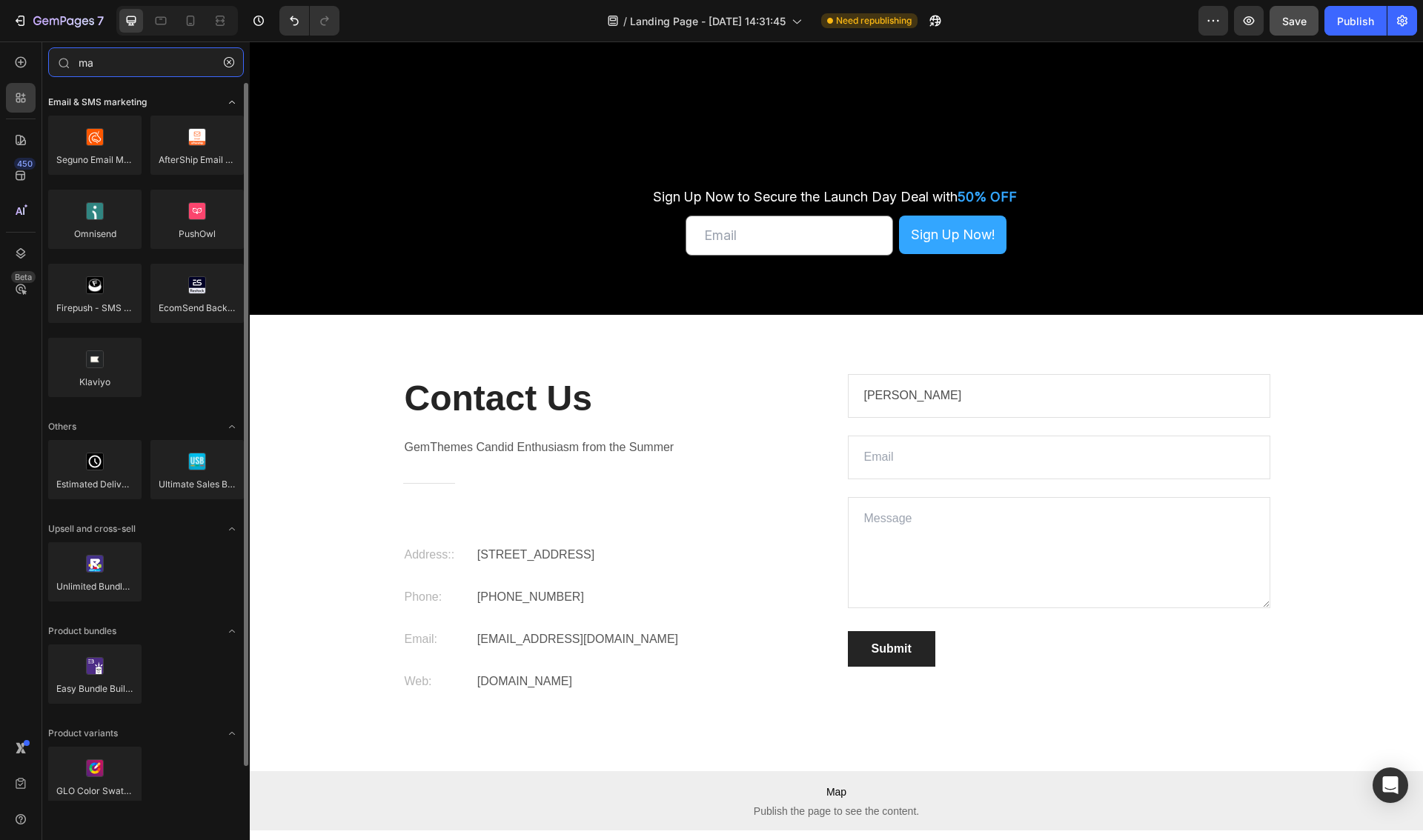
type input "m"
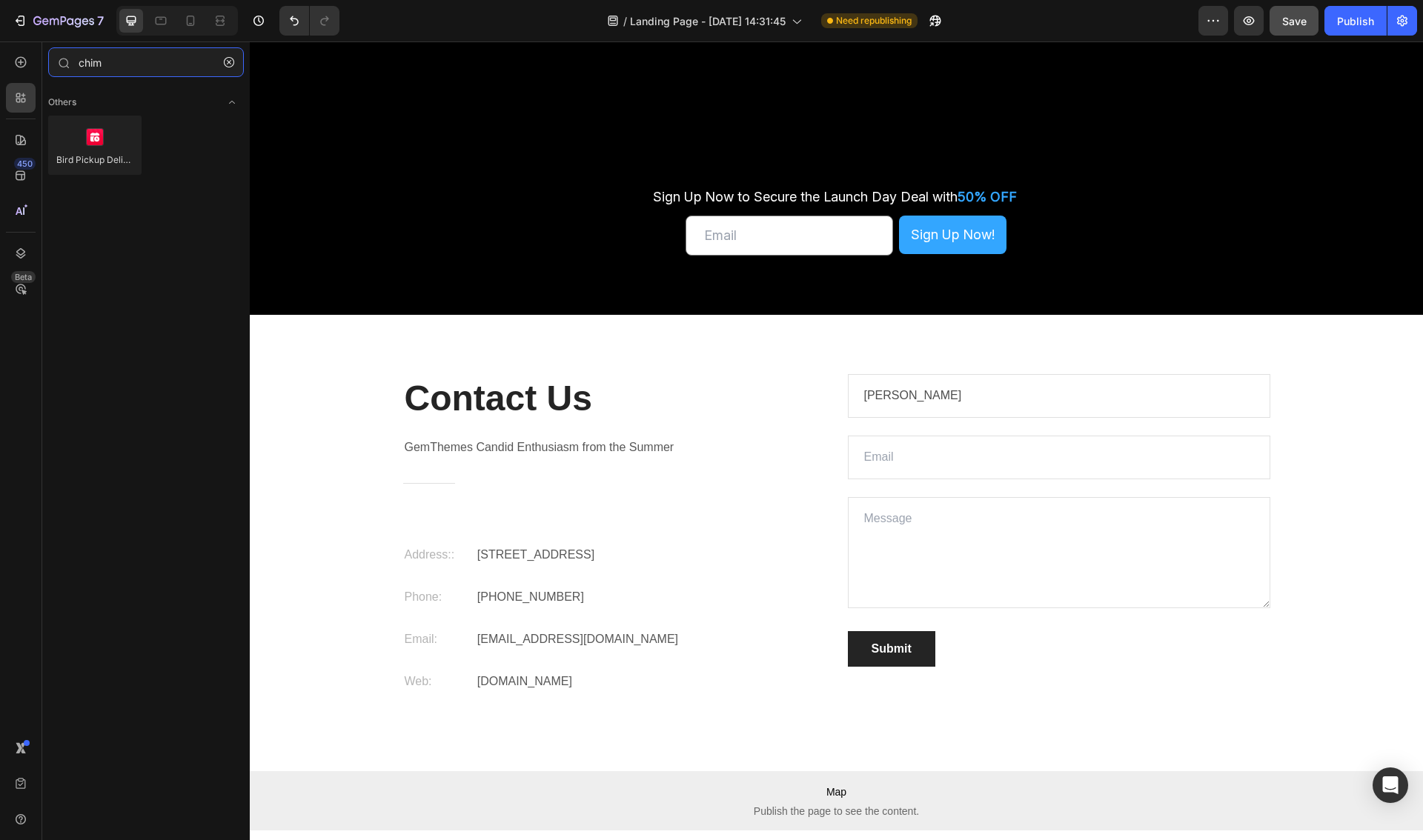
type input "chimp"
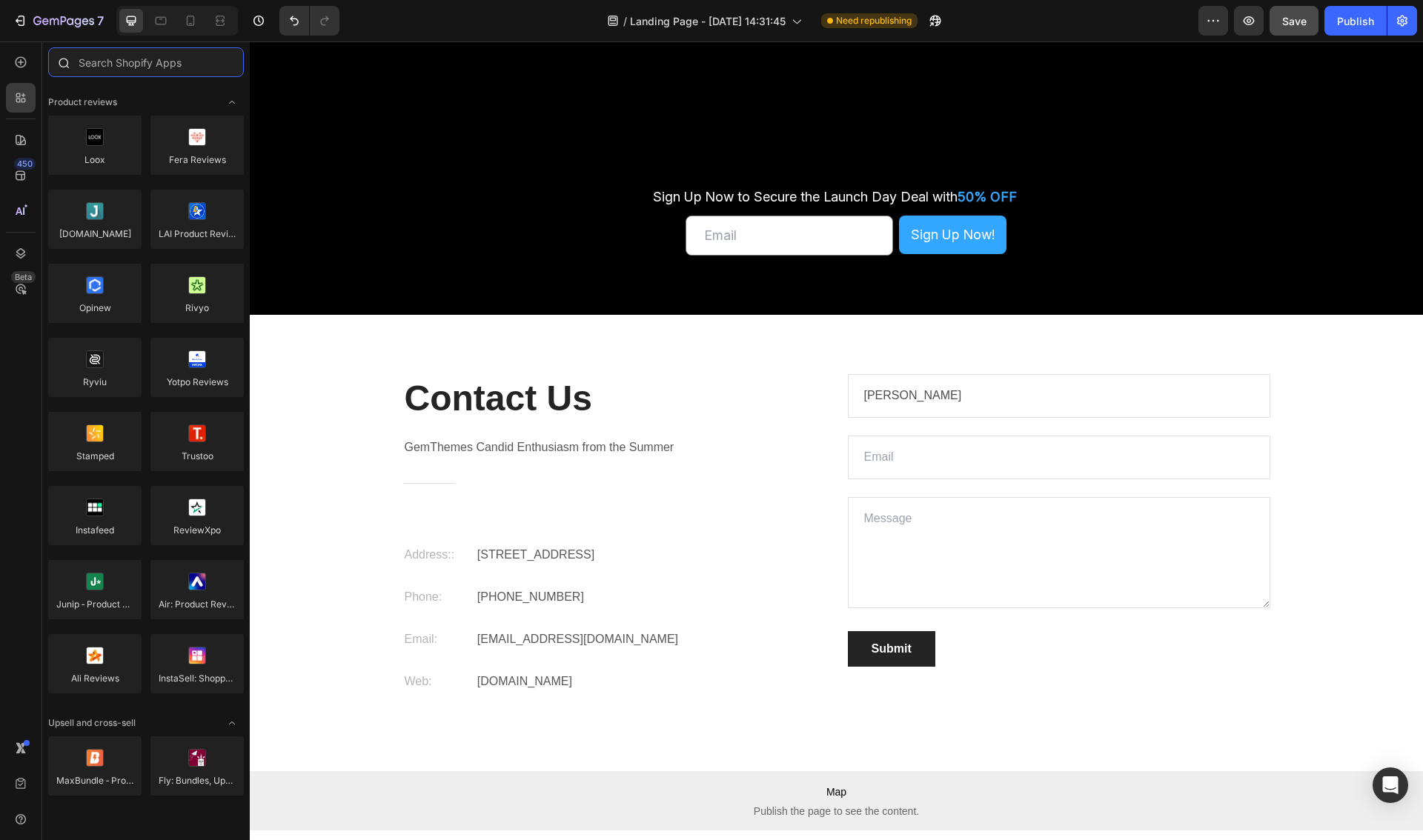
drag
click at [110, 62] on input "text" at bounding box center [146, 62] width 196 height 29
paste input "Mailchimp"
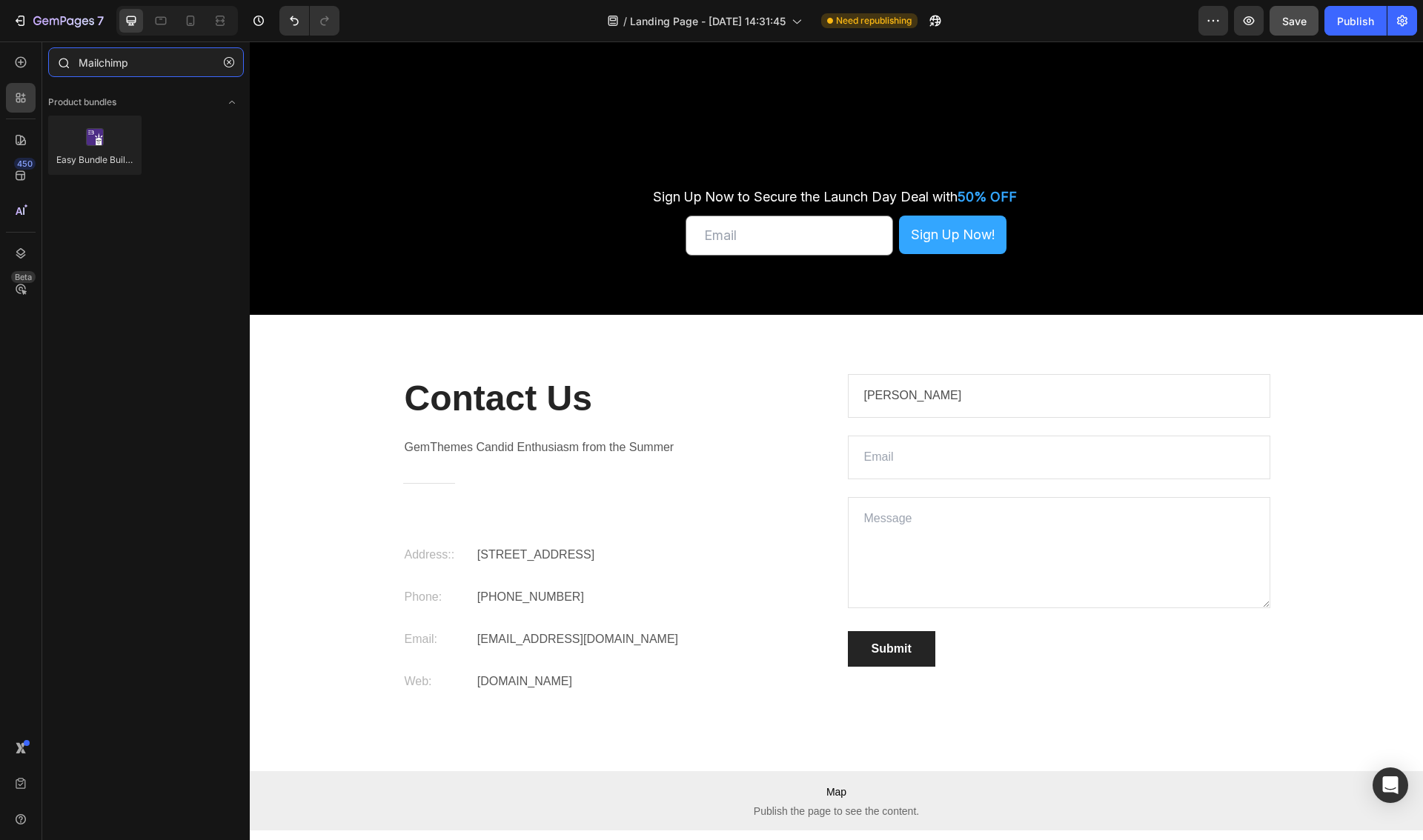
click at [137, 69] on input "Mailchimp" at bounding box center [146, 62] width 196 height 29
click at [77, 62] on div "Mailchimp" at bounding box center [146, 65] width 207 height 35
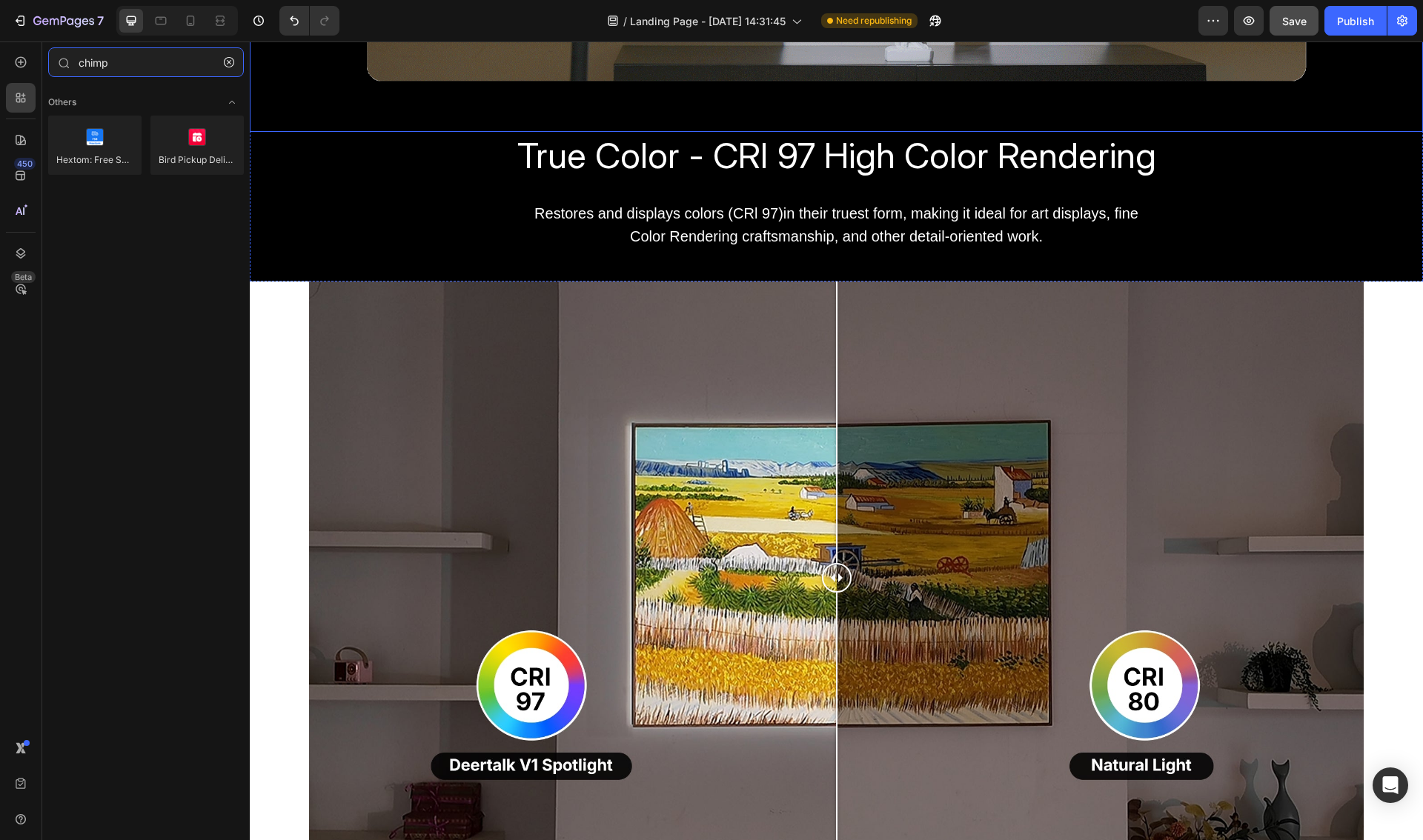
scroll to position [1203, 0]
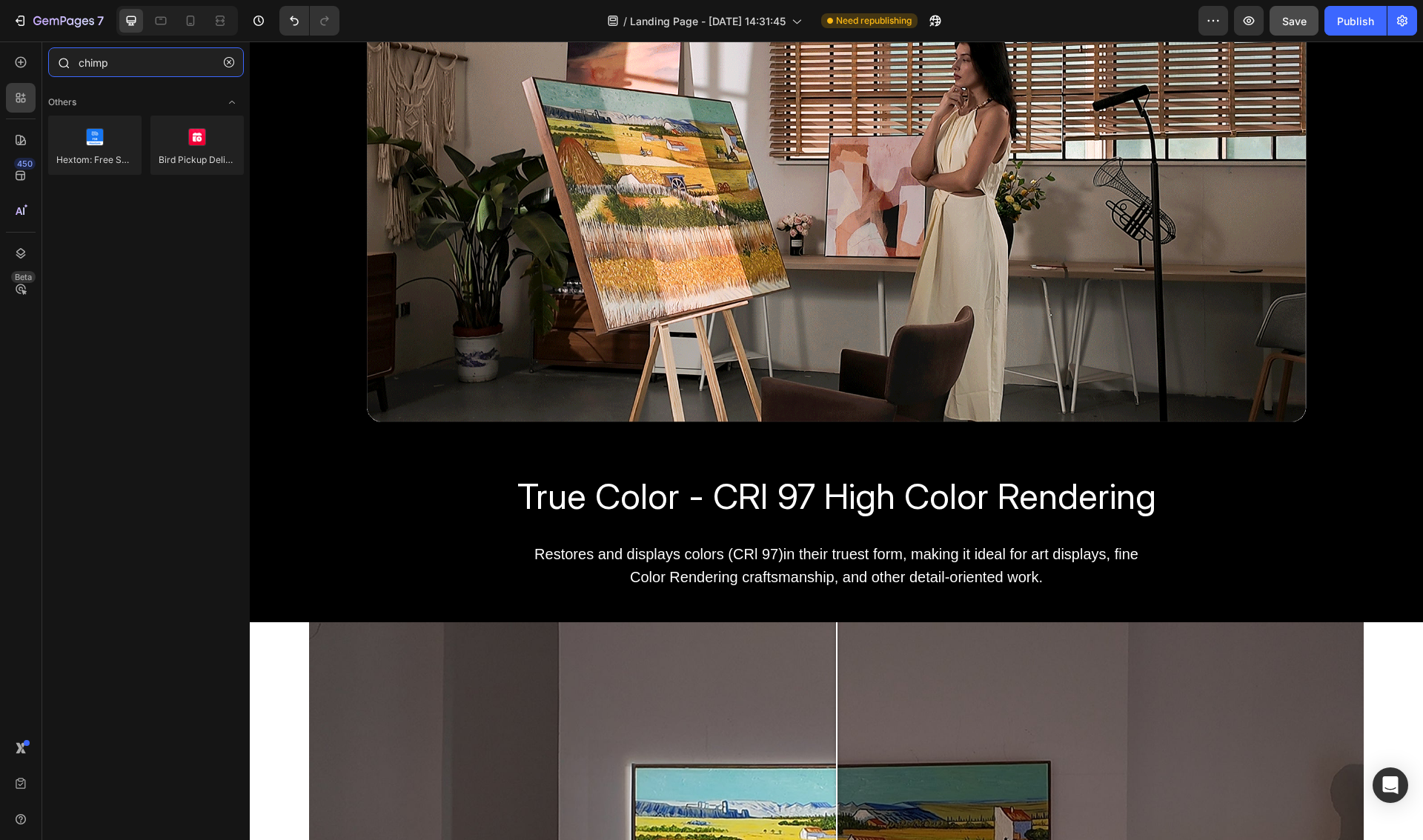
click at [128, 62] on input "chimp" at bounding box center [146, 62] width 196 height 29
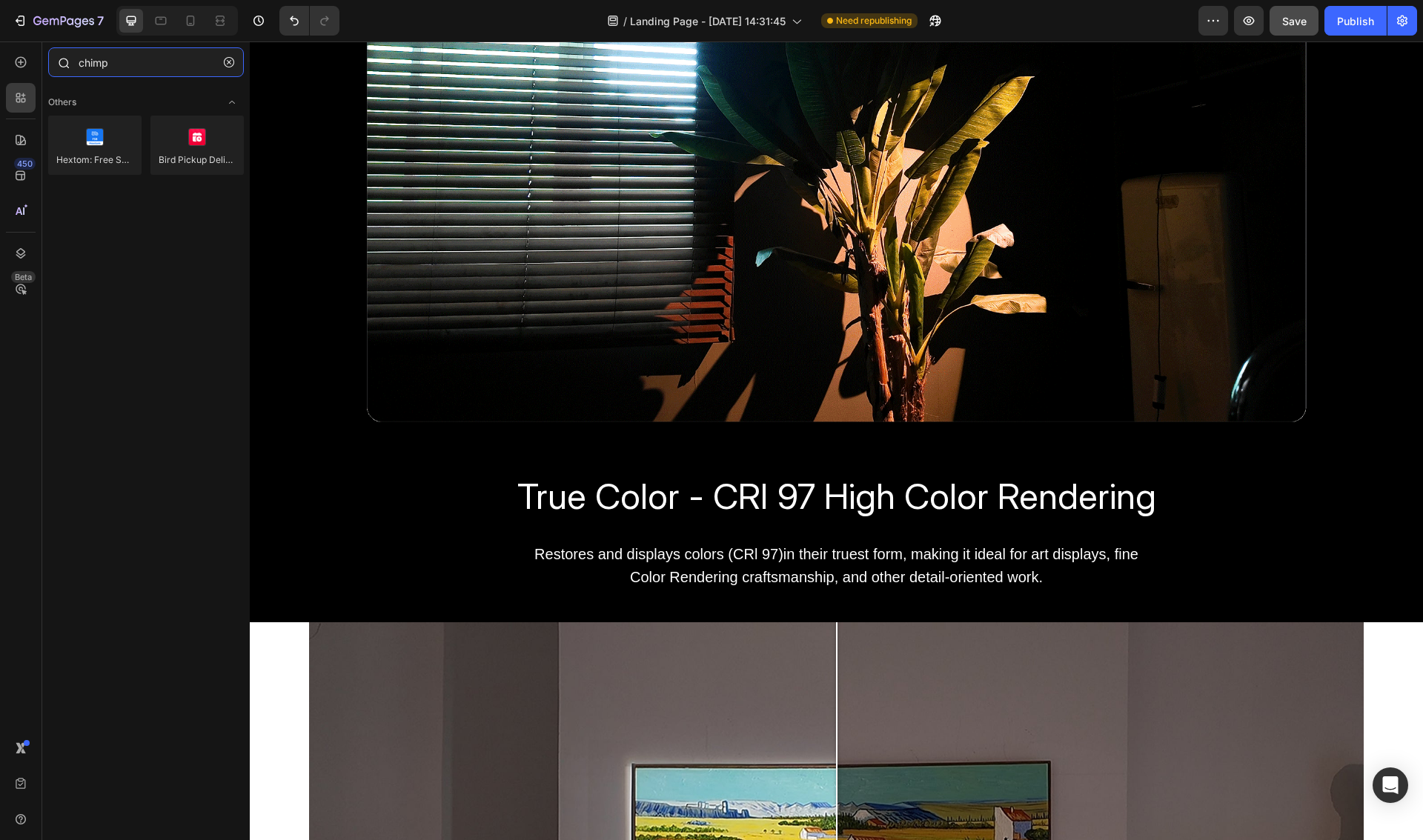
click at [128, 63] on input "chimp" at bounding box center [146, 62] width 196 height 29
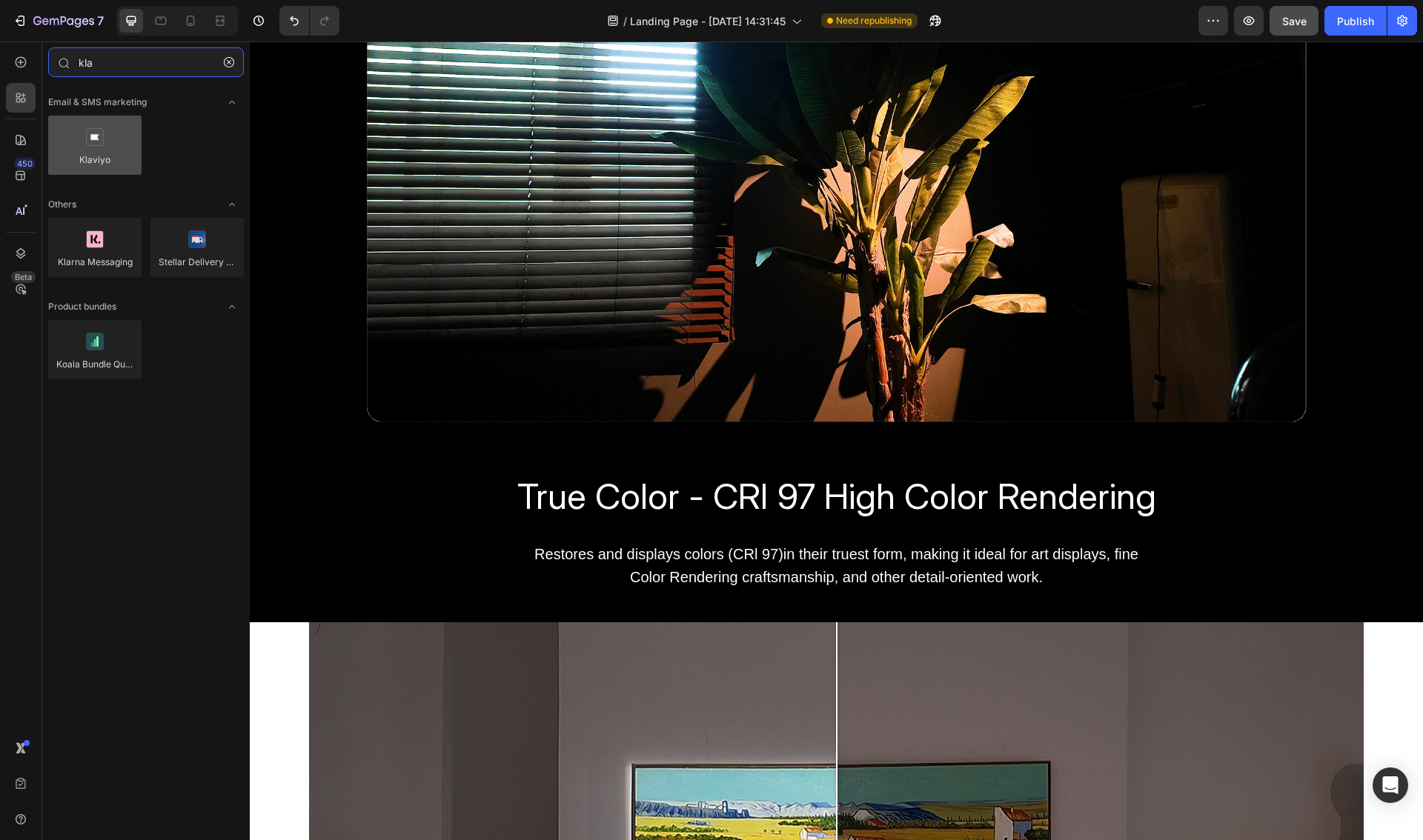
type input "kla"
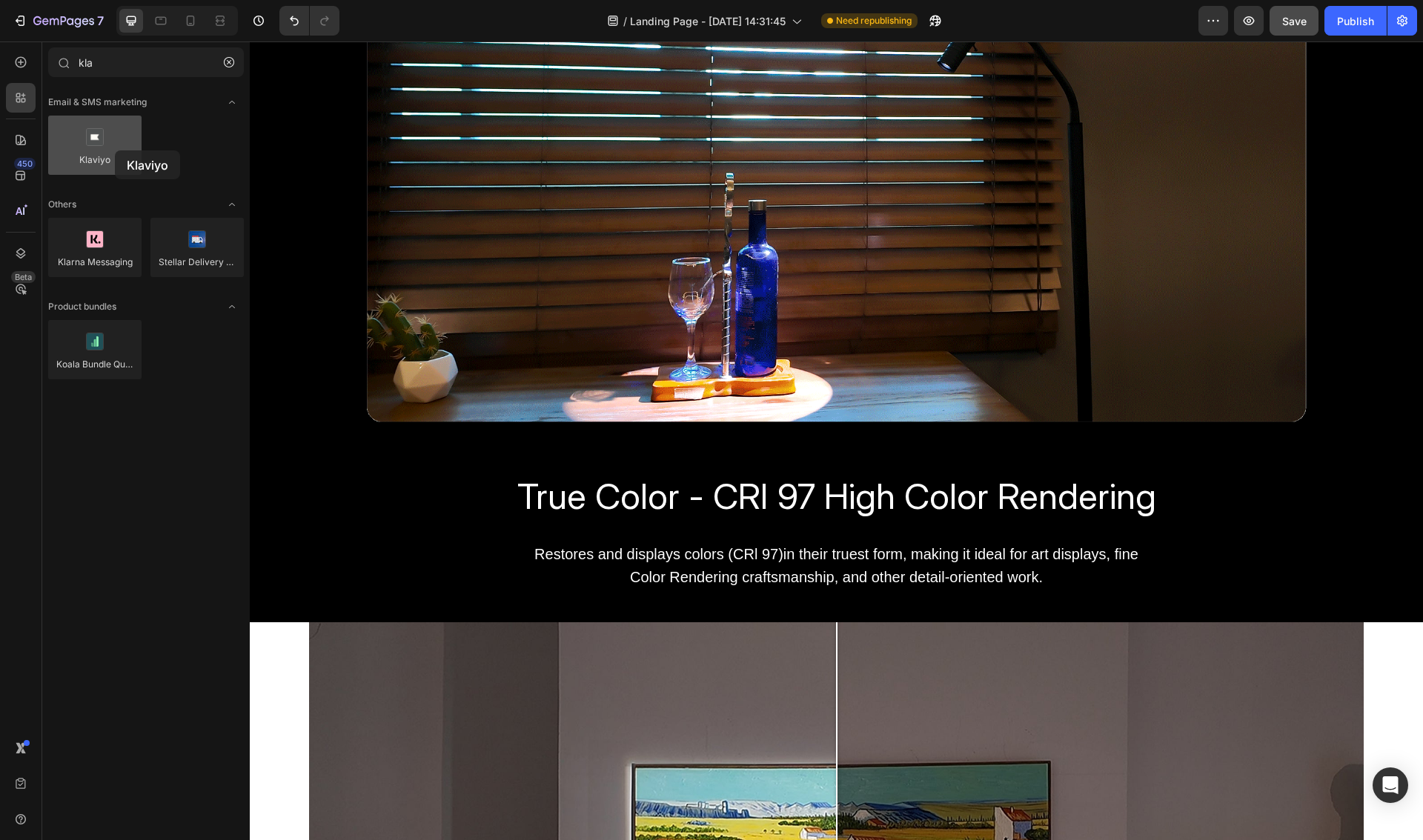
click at [115, 150] on div at bounding box center [95, 145] width 93 height 59
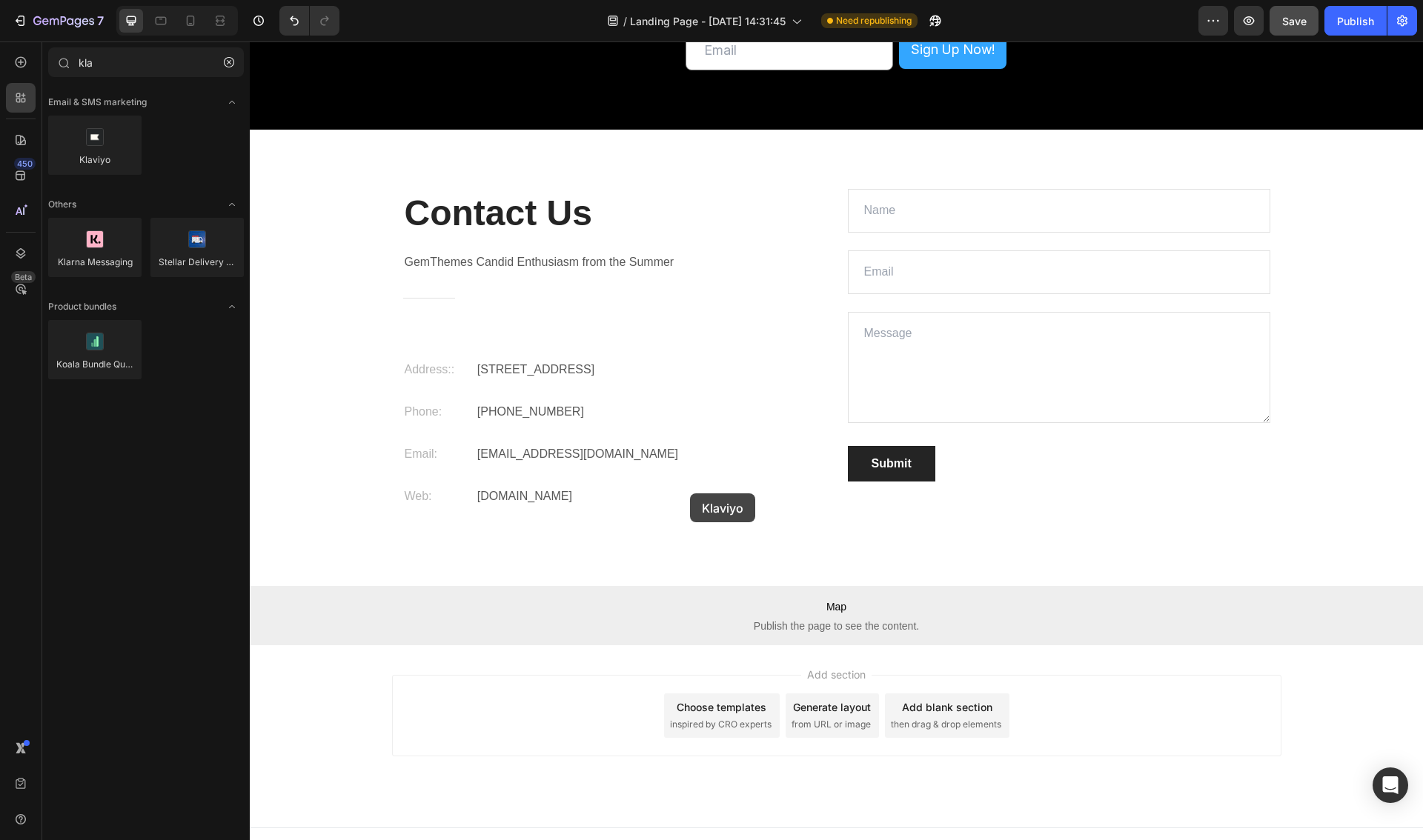
scroll to position [4939, 0]
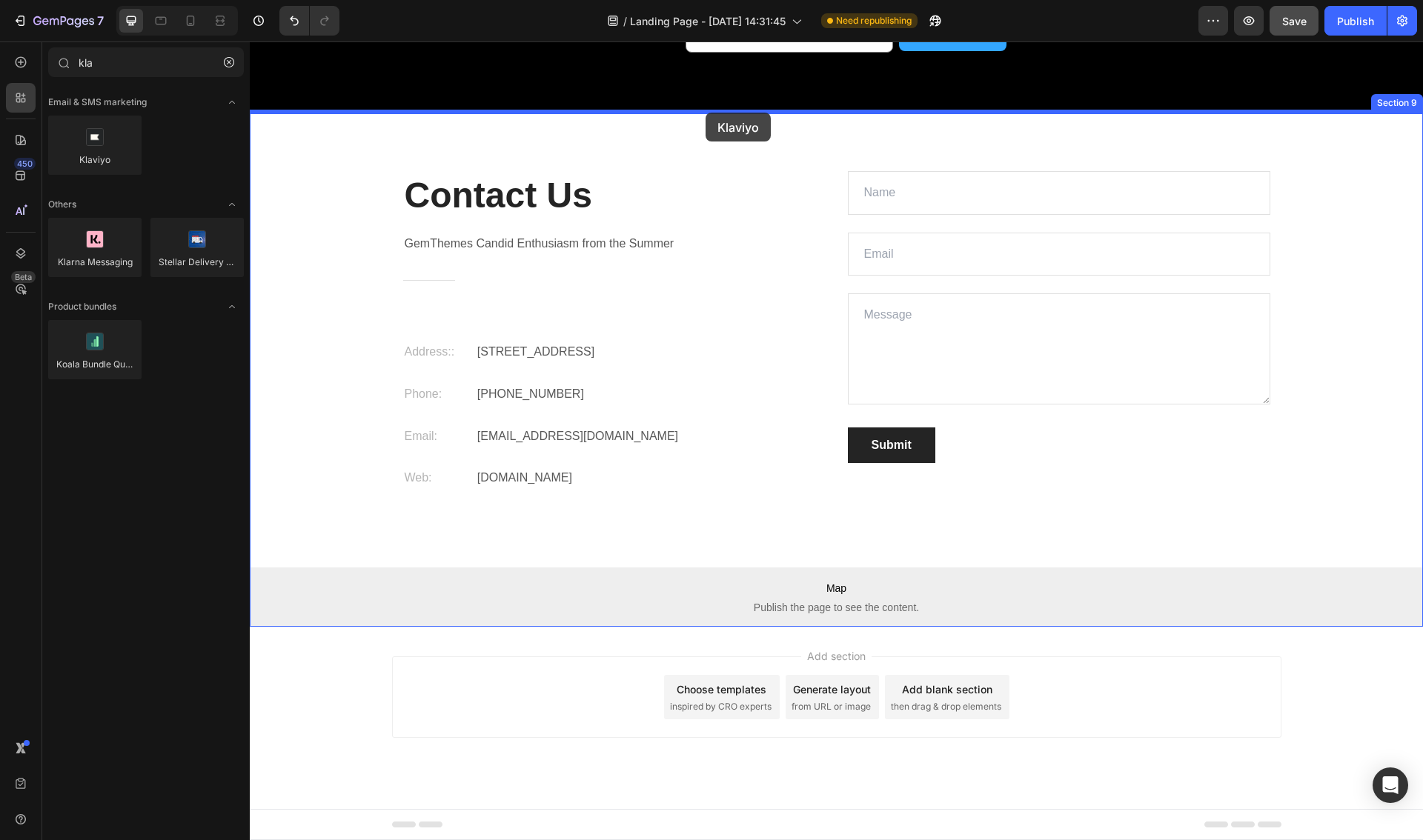
drag, startPoint x: 369, startPoint y: 184, endPoint x: 705, endPoint y: 115, distance: 343.0
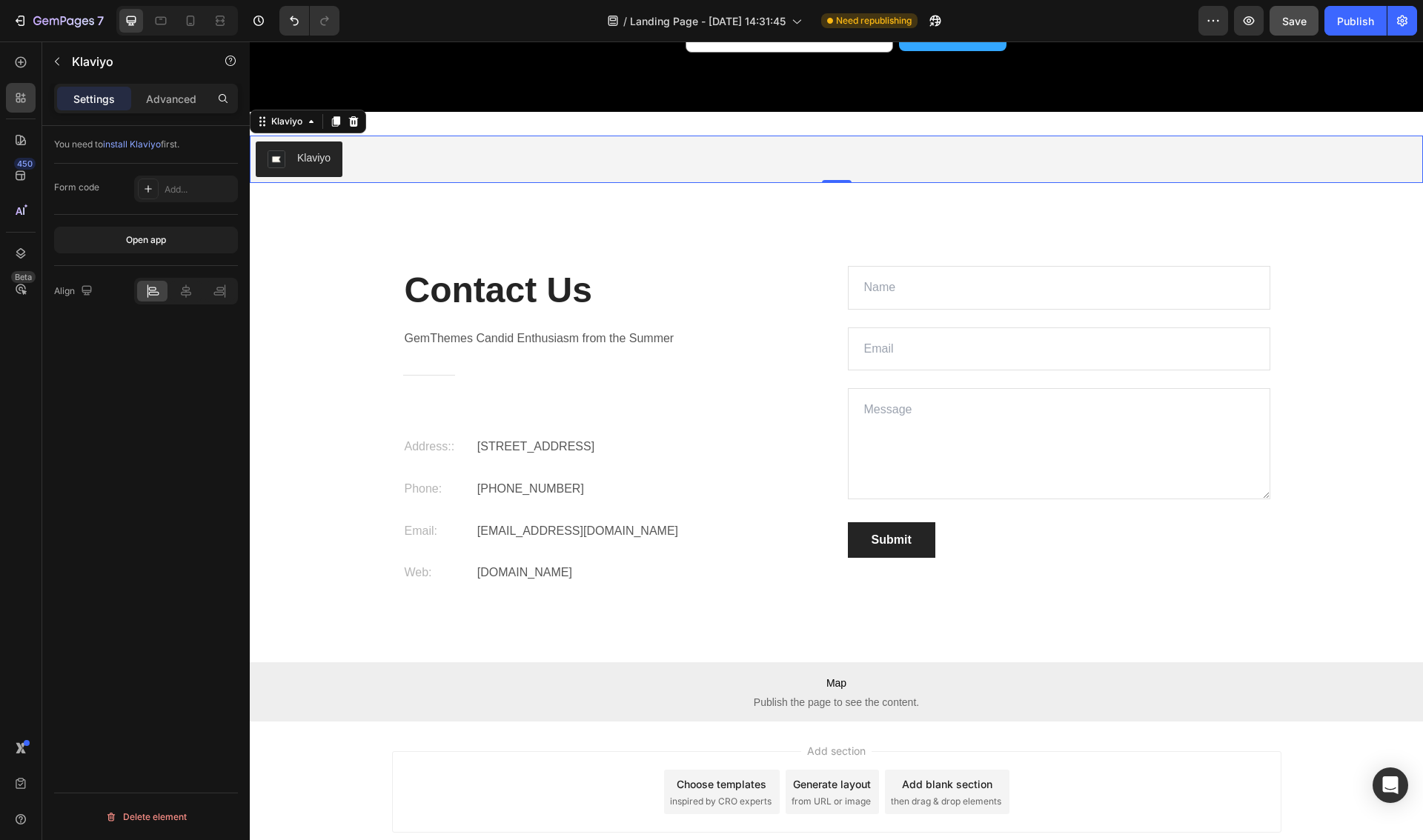
click at [311, 161] on div "Klaviyo" at bounding box center [314, 158] width 33 height 16
click at [304, 122] on div "Klaviyo" at bounding box center [286, 122] width 37 height 14
click at [300, 125] on div "Klaviyo" at bounding box center [286, 122] width 37 height 14
click at [161, 192] on div "Add..." at bounding box center [186, 189] width 104 height 27
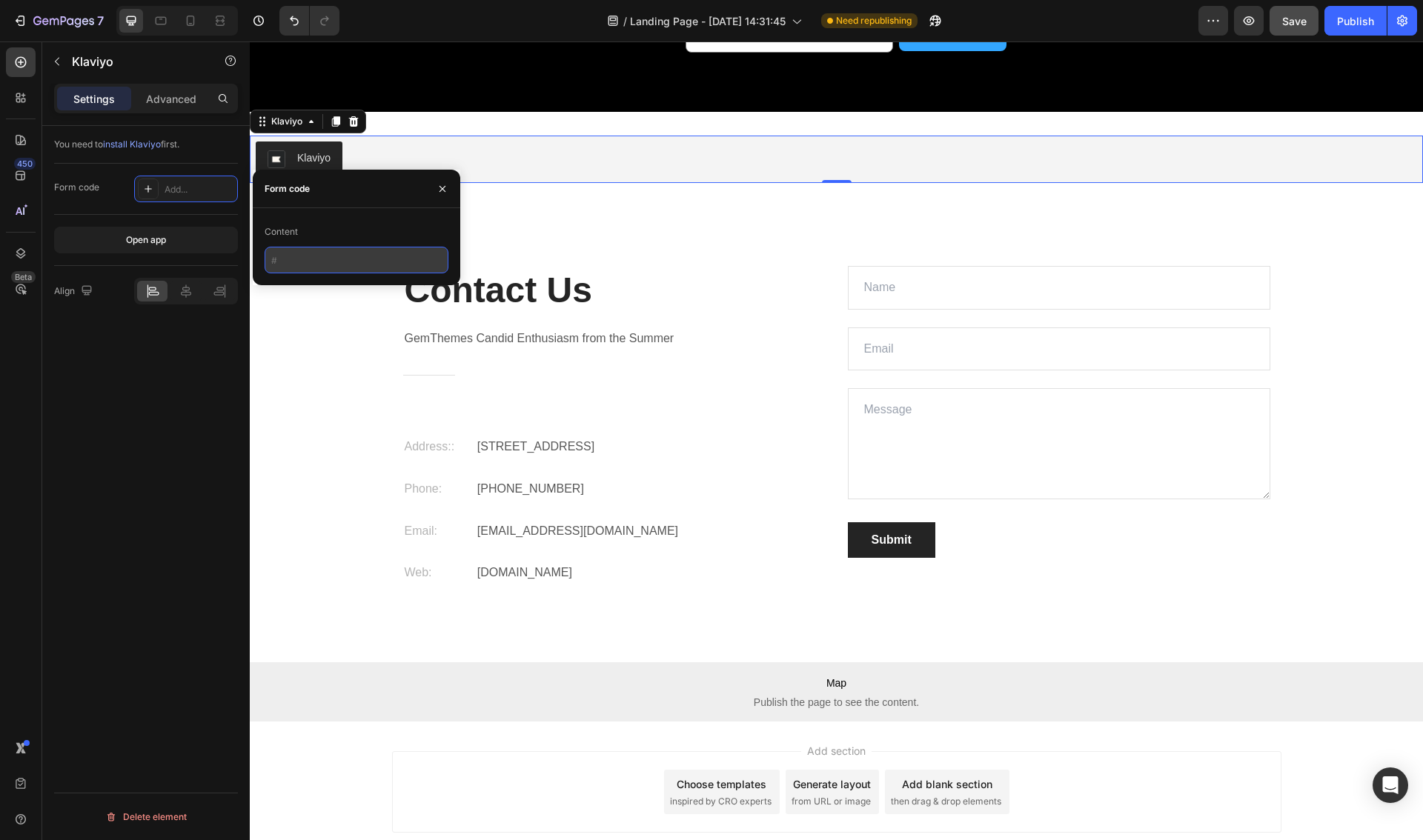
click at [299, 263] on input "text" at bounding box center [356, 260] width 184 height 27
click at [293, 236] on div "Content" at bounding box center [281, 232] width 33 height 14
click at [300, 265] on input "text" at bounding box center [356, 260] width 184 height 27
type input "email"
click at [89, 371] on div "You need to install Klaviyo first. Form code Email Open app Align Delete element" at bounding box center [146, 504] width 207 height 757
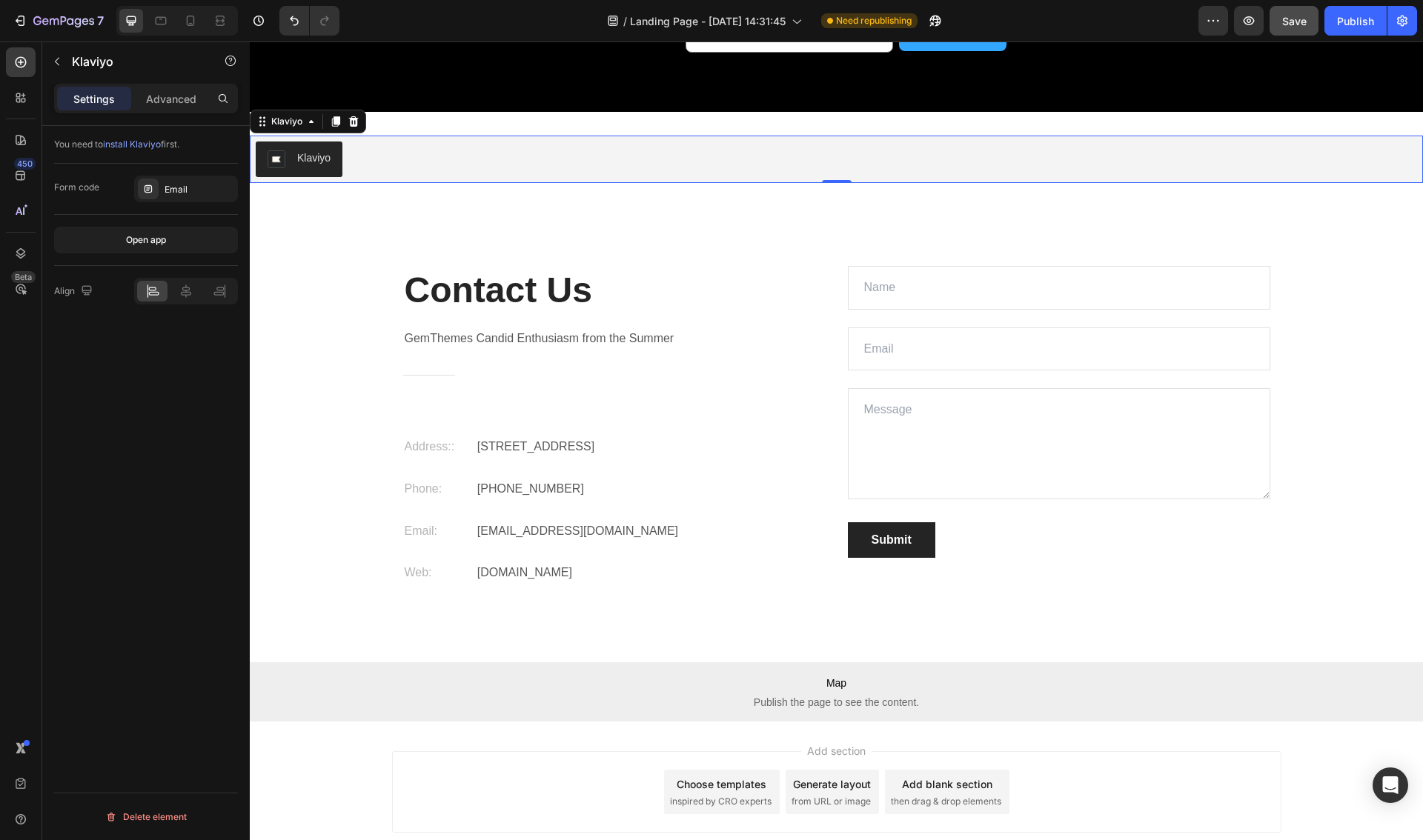
click at [279, 161] on img "Klaviyo" at bounding box center [276, 159] width 18 height 18
click at [126, 248] on button "Open app" at bounding box center [146, 240] width 184 height 27
drag, startPoint x: 175, startPoint y: 145, endPoint x: 63, endPoint y: 143, distance: 112.0
click at [63, 143] on div "You need to install Klaviyo first." at bounding box center [146, 145] width 184 height 14
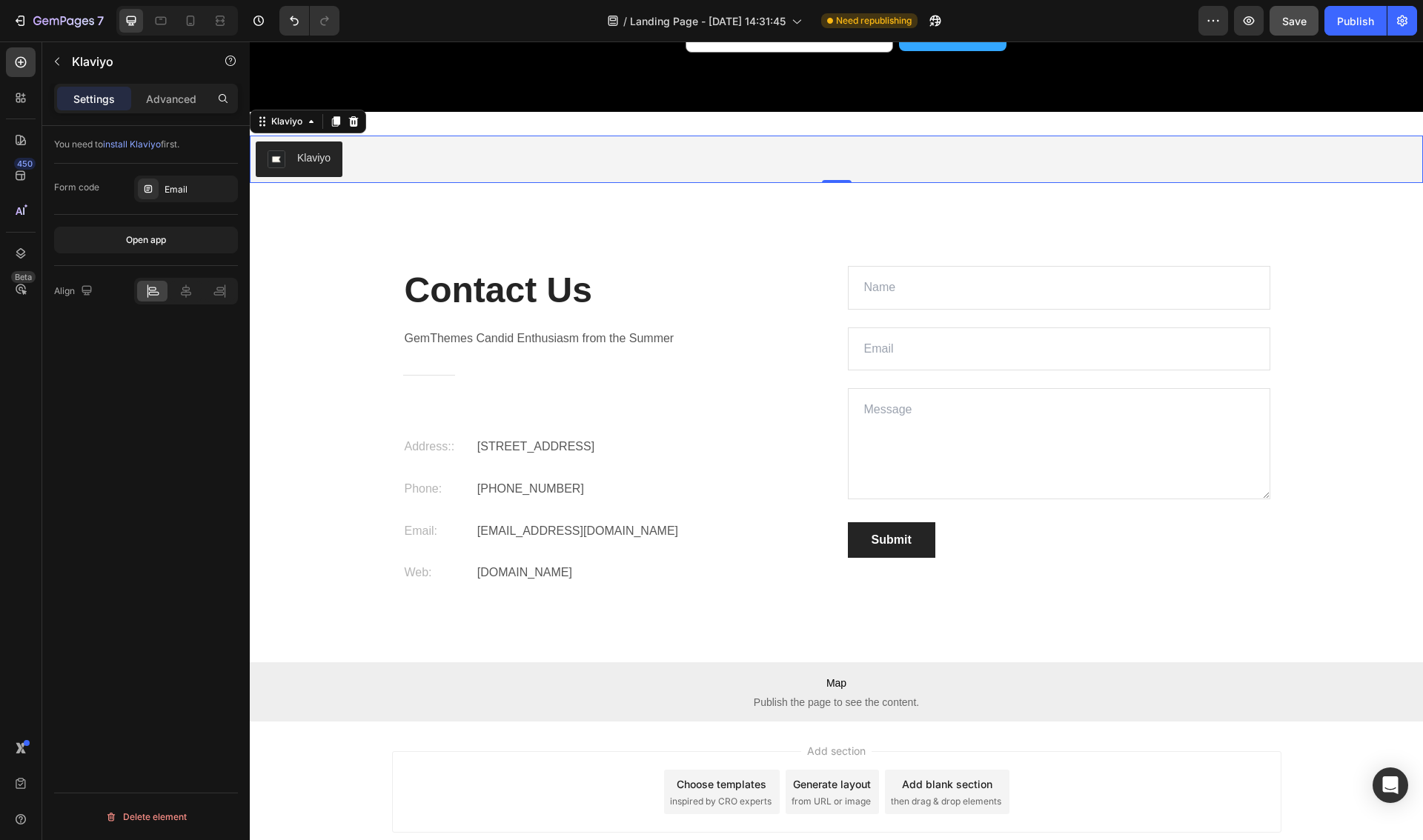
drag, startPoint x: 61, startPoint y: 147, endPoint x: 211, endPoint y: 147, distance: 150.0
click at [211, 147] on div "You need to install Klaviyo first." at bounding box center [146, 145] width 184 height 14
click at [146, 241] on div "Open app" at bounding box center [146, 240] width 40 height 14
click at [46, 62] on button "button" at bounding box center [57, 62] width 24 height 24
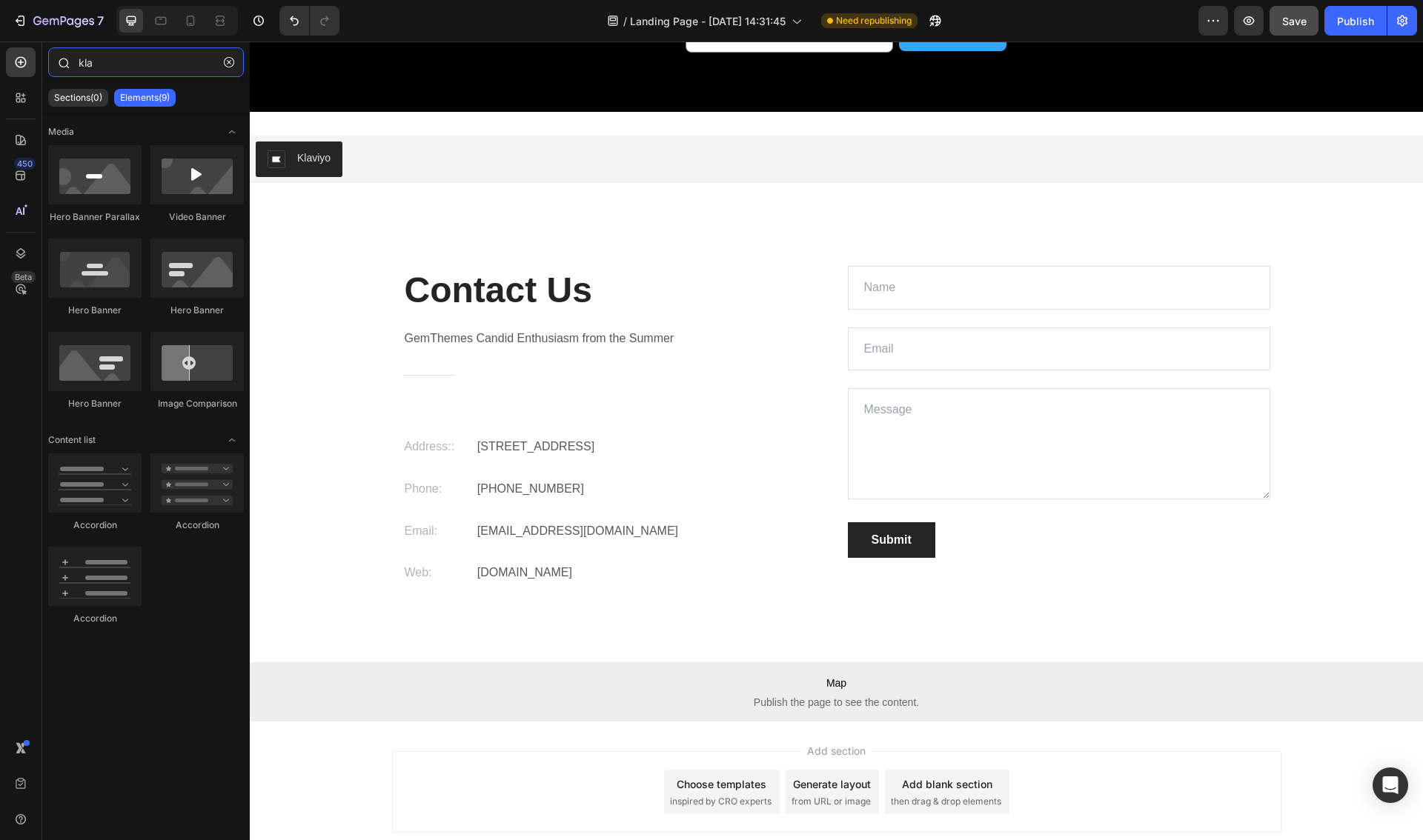
click at [98, 68] on input "kla" at bounding box center [146, 62] width 196 height 29
click at [74, 100] on p "Sections(0)" at bounding box center [78, 98] width 48 height 12
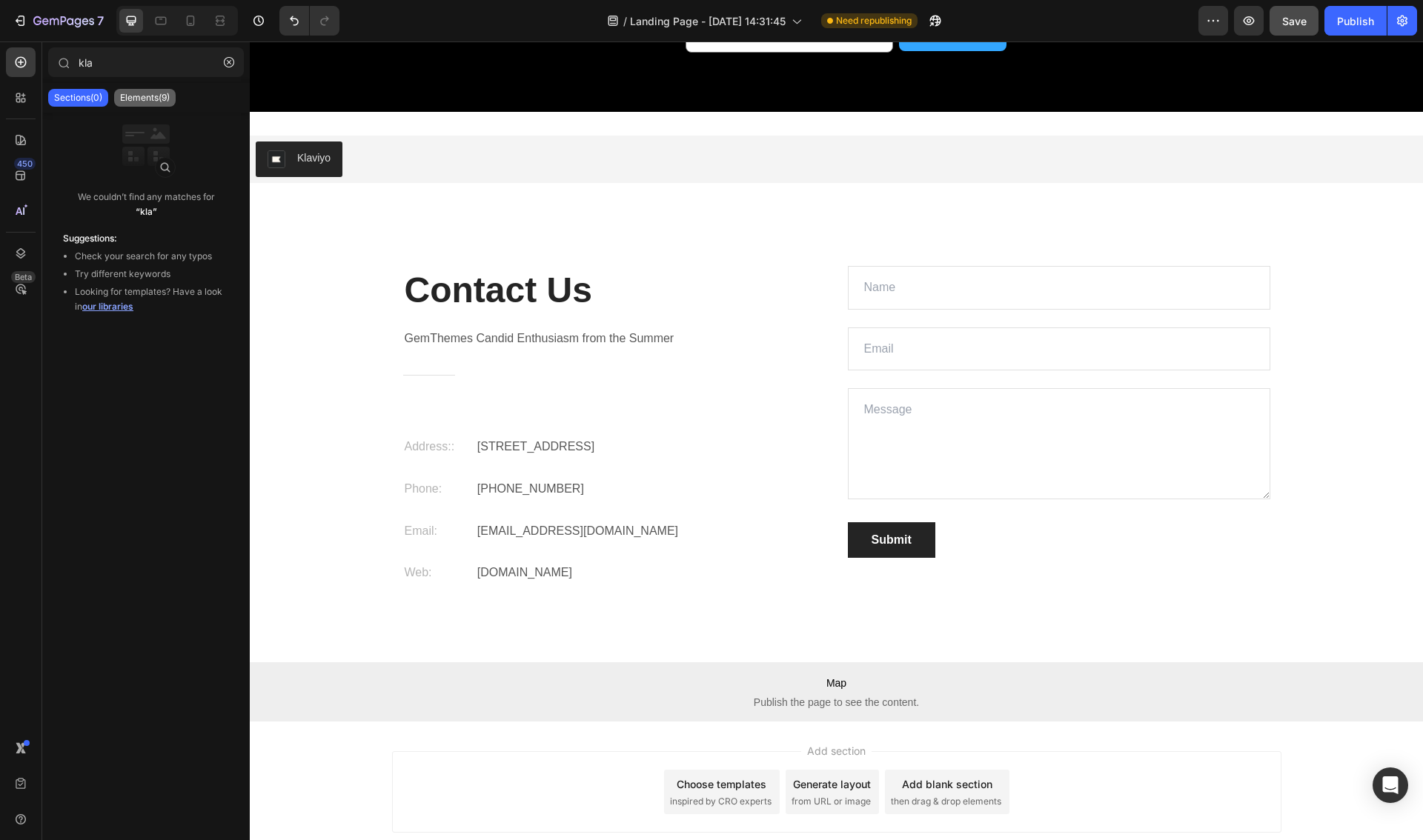
click at [142, 89] on div "Elements(9)" at bounding box center [145, 98] width 62 height 18
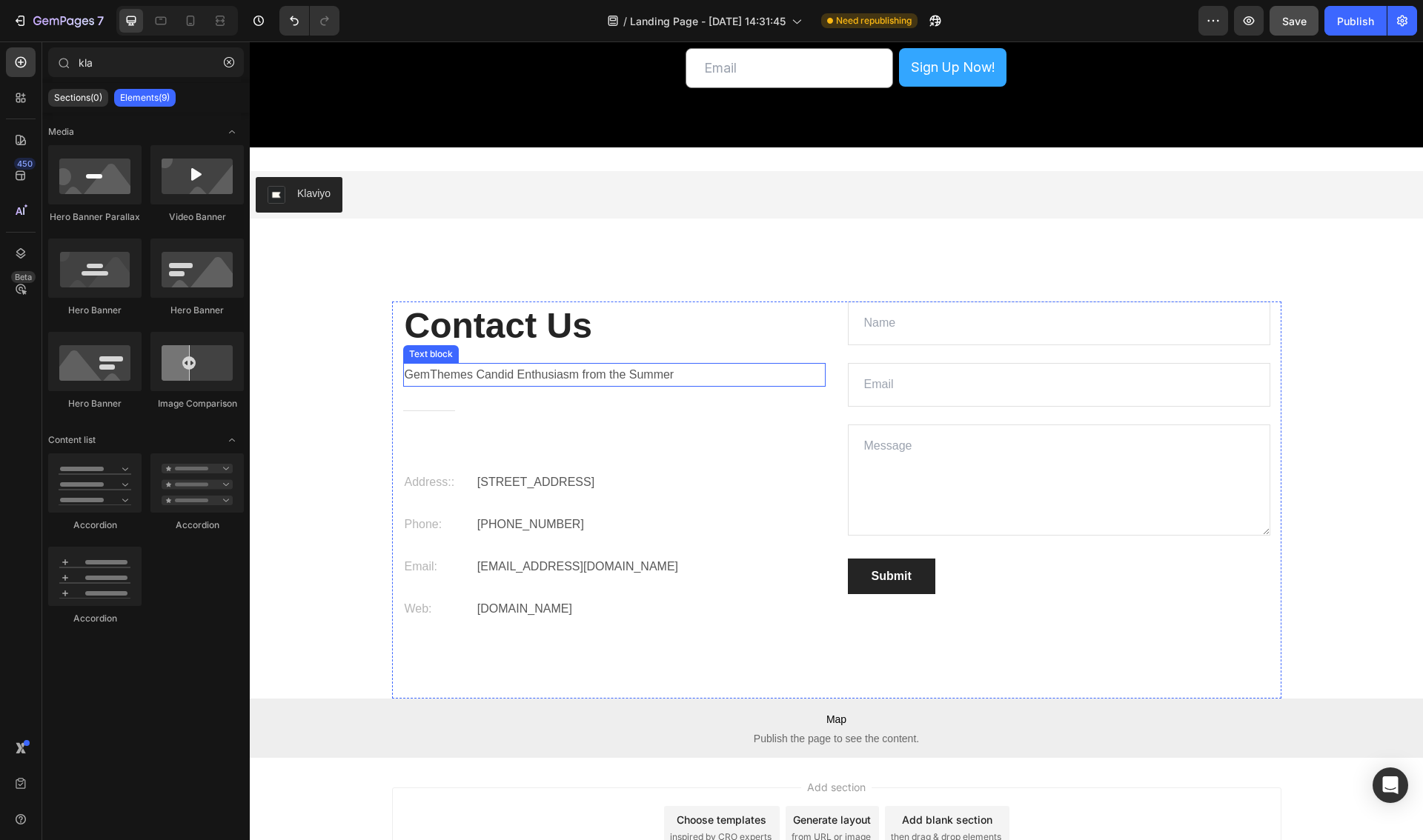
scroll to position [4806, 0]
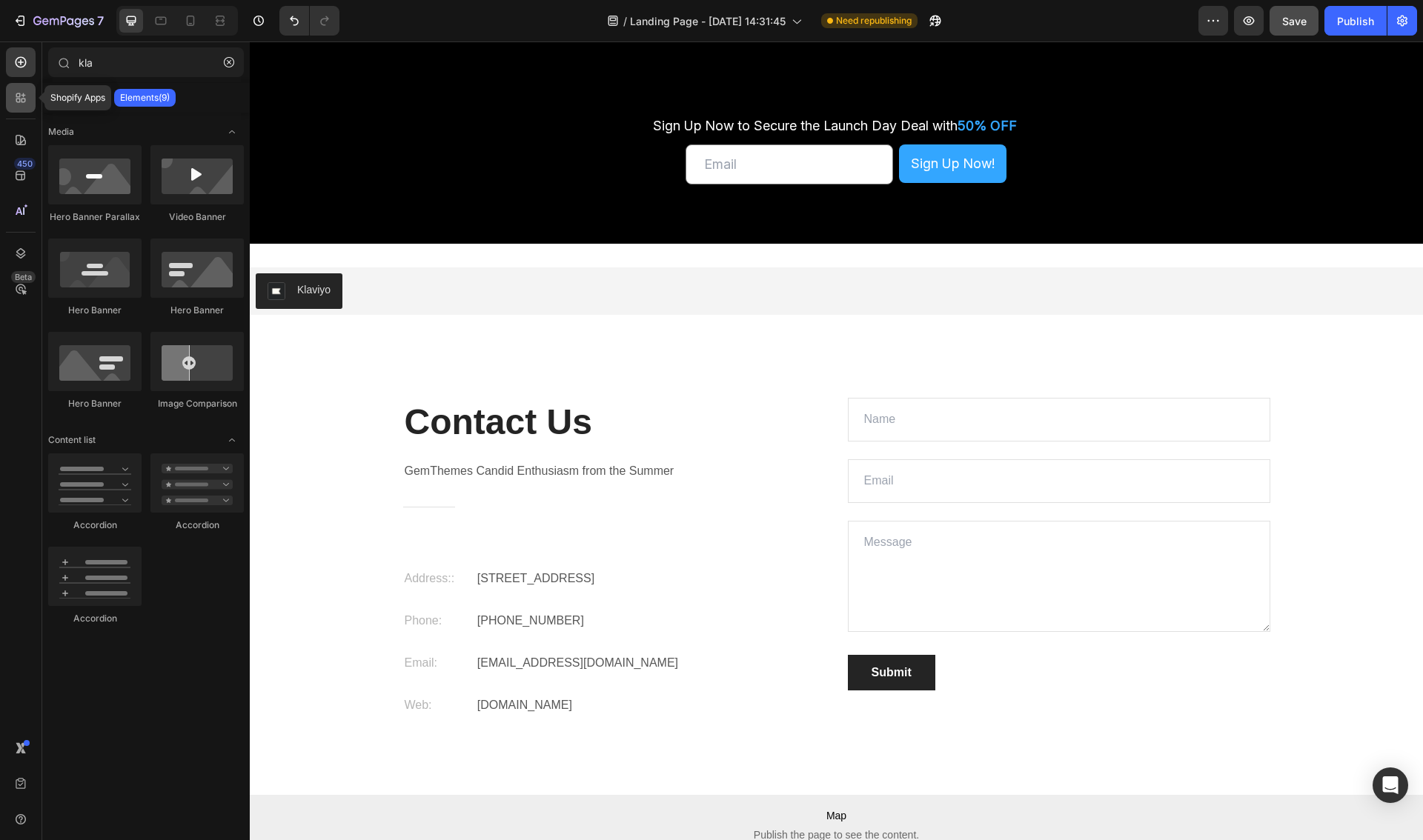
click at [28, 103] on icon at bounding box center [21, 98] width 15 height 15
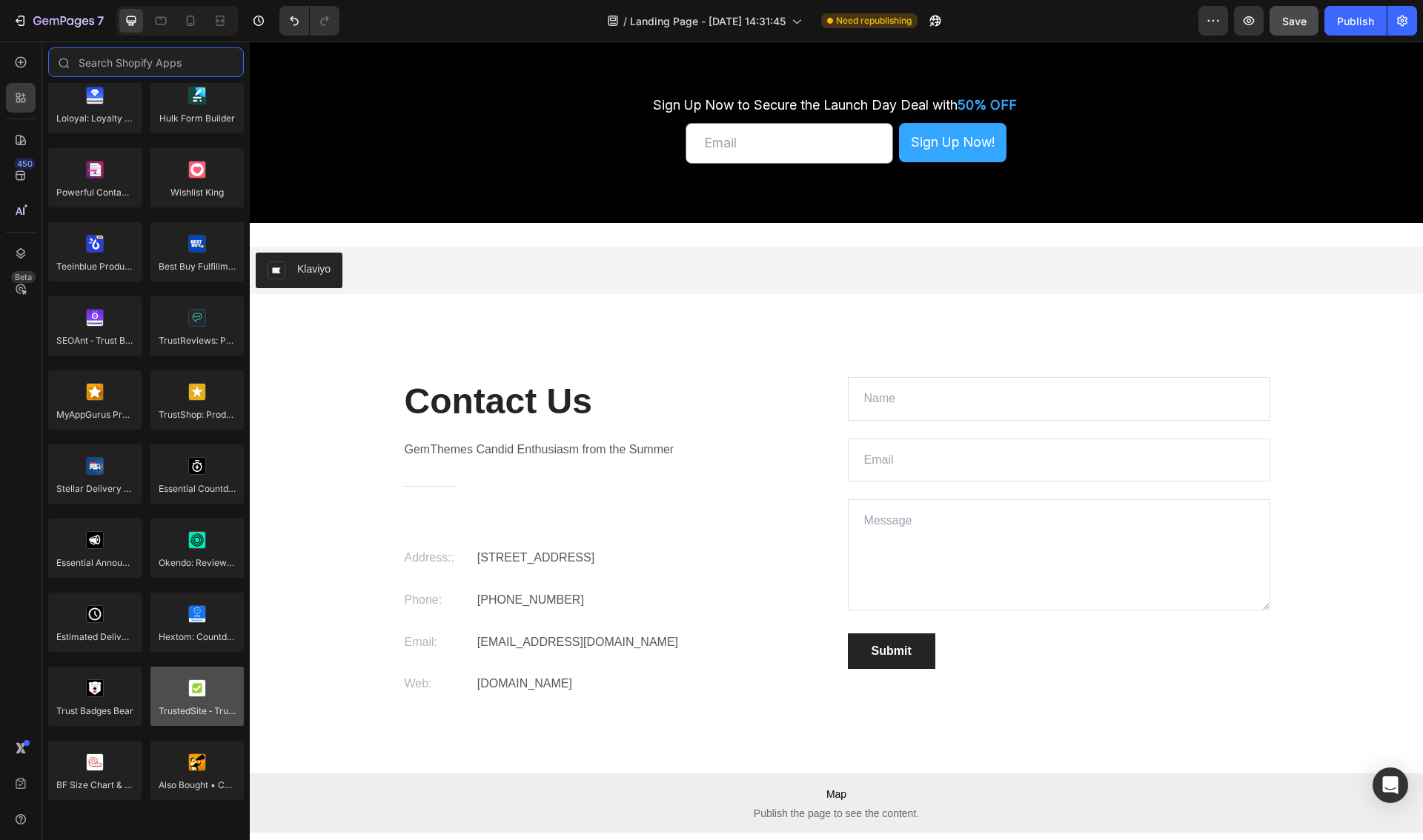
scroll to position [3965, 0]
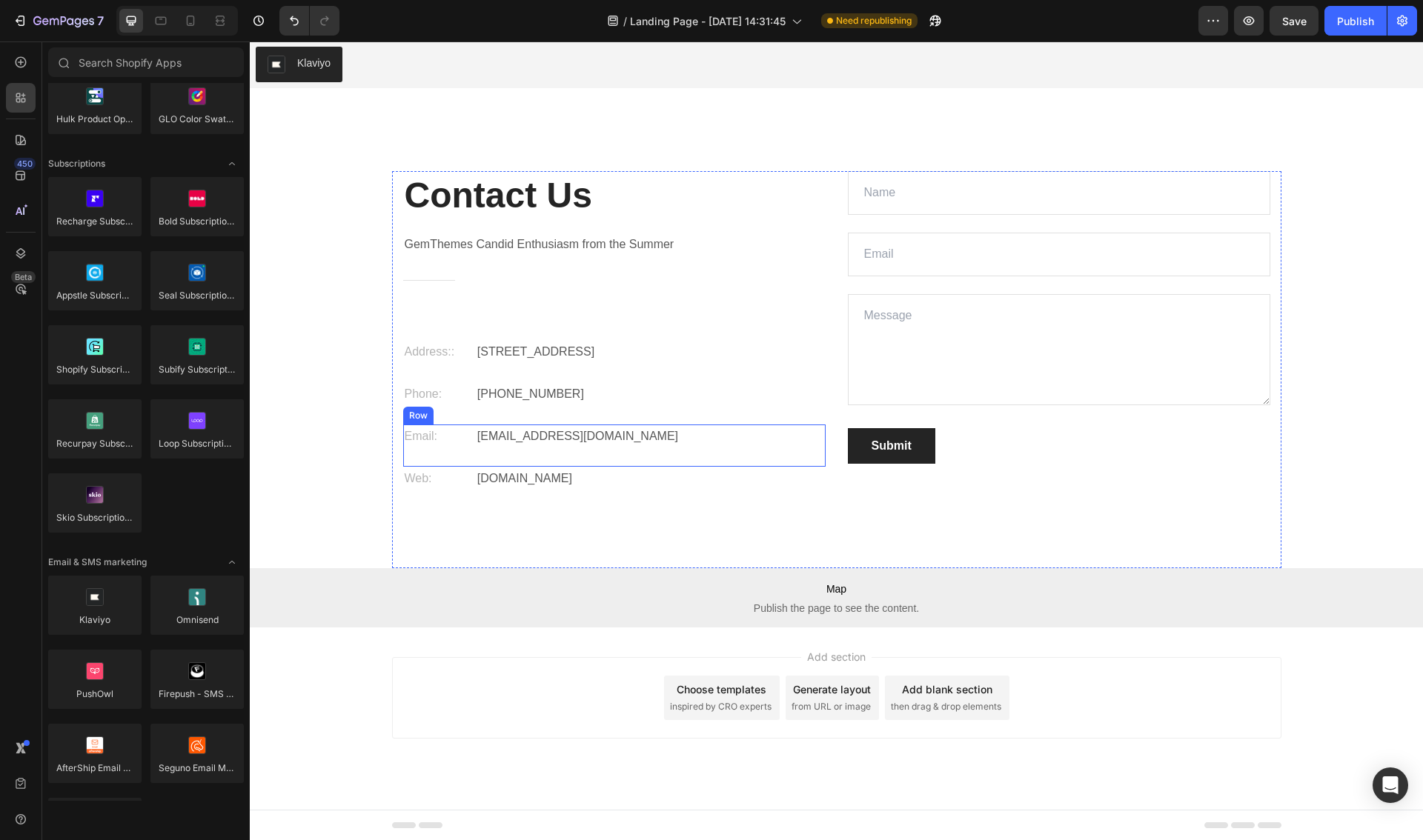
scroll to position [4971, 0]
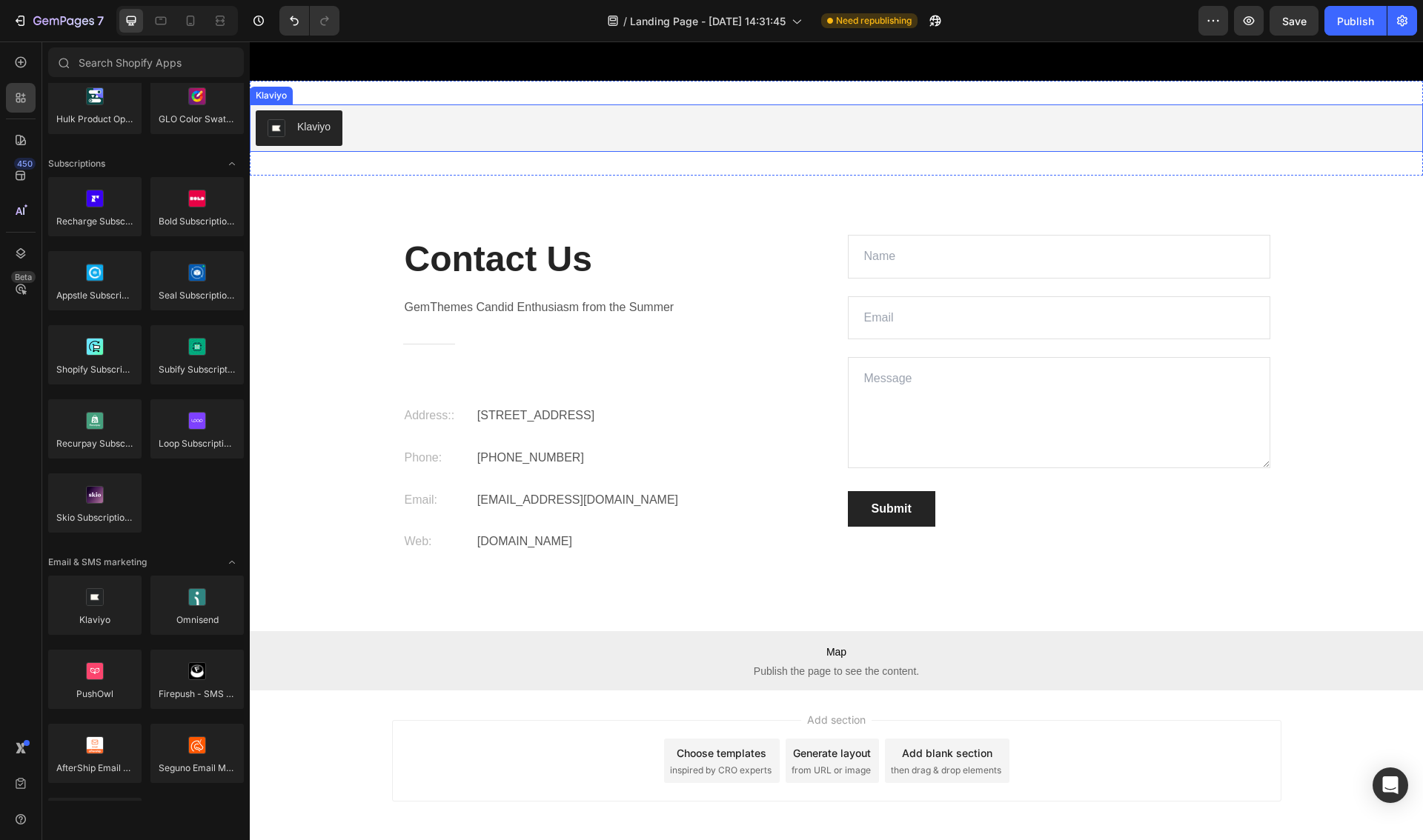
click at [670, 124] on div "Klaviyo" at bounding box center [836, 128] width 1161 height 35
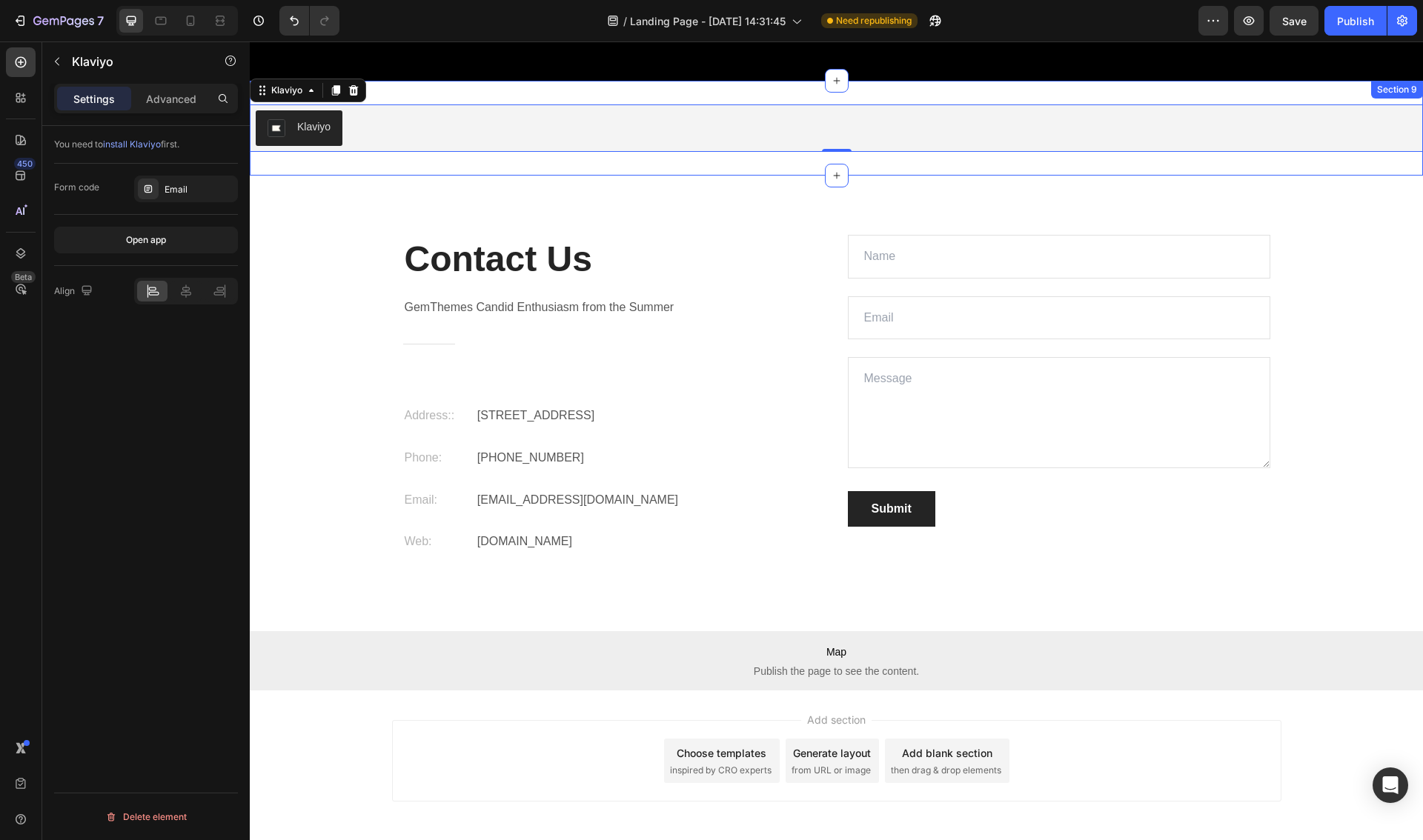
click at [725, 194] on div "Contact Us Heading GemThemes Candid Enthusiasm from the Summer Text block Title…" at bounding box center [837, 433] width 1173 height 515
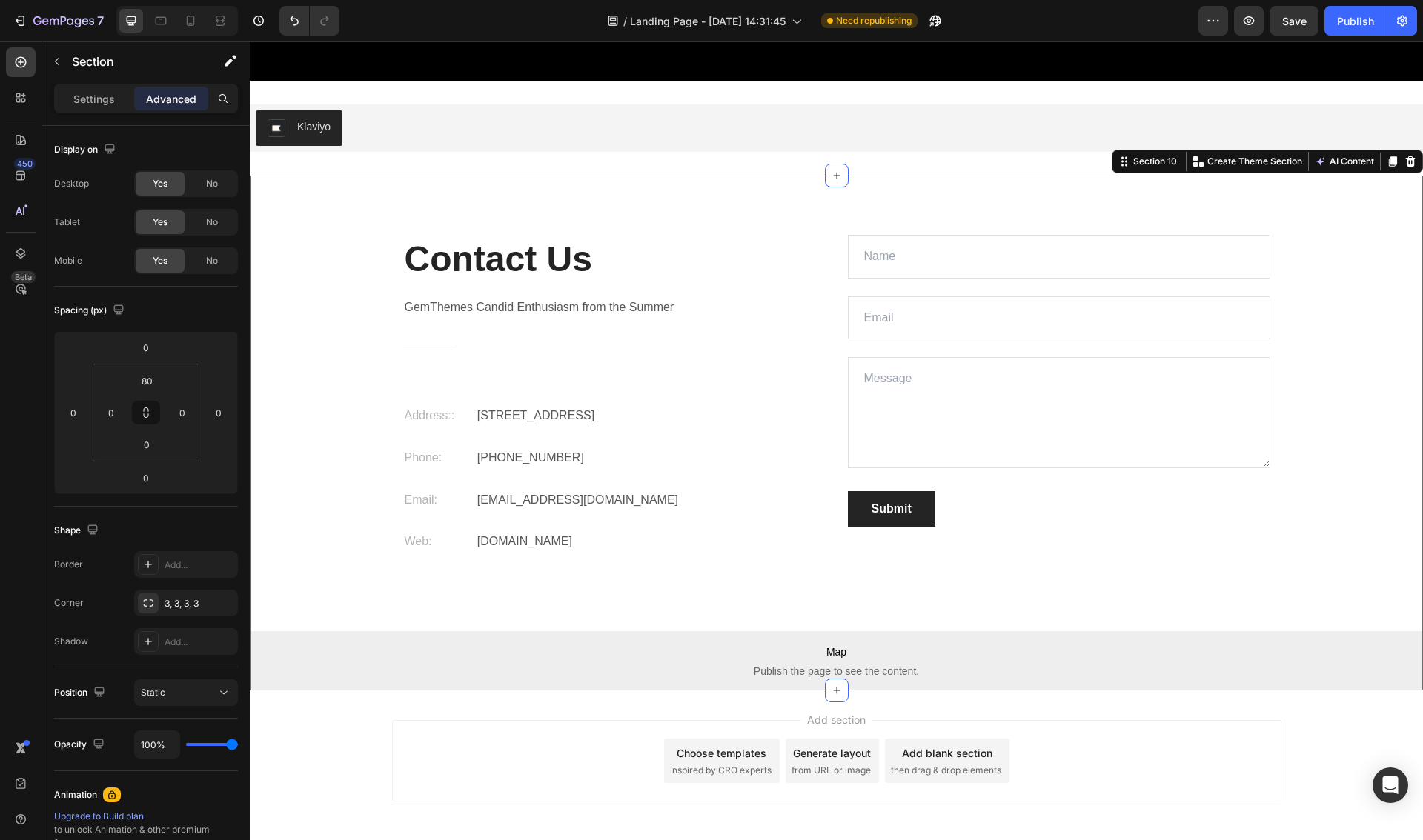
click at [1408, 160] on icon at bounding box center [1410, 161] width 12 height 12
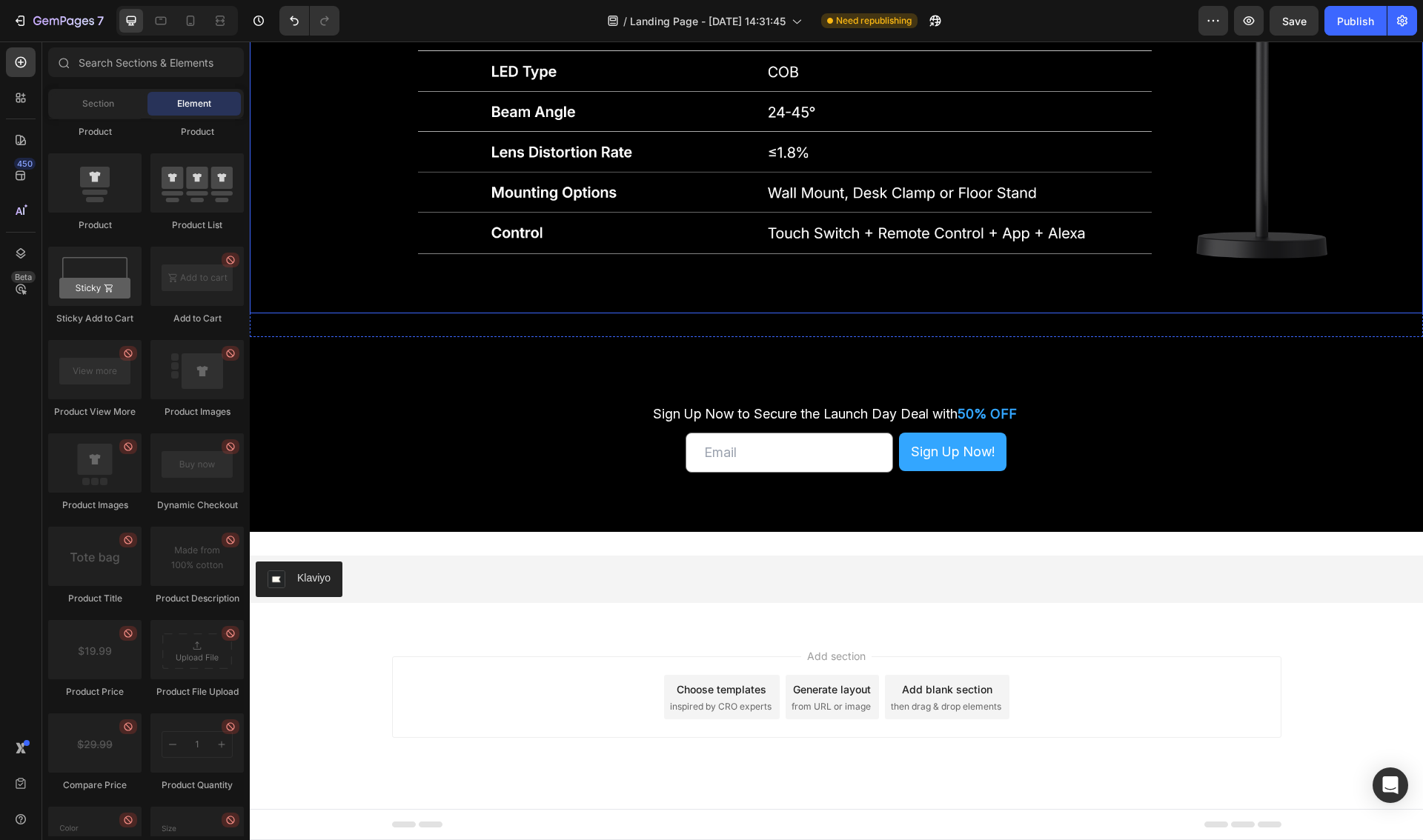
scroll to position [4520, 0]
click at [559, 575] on div "Klaviyo" at bounding box center [836, 579] width 1161 height 35
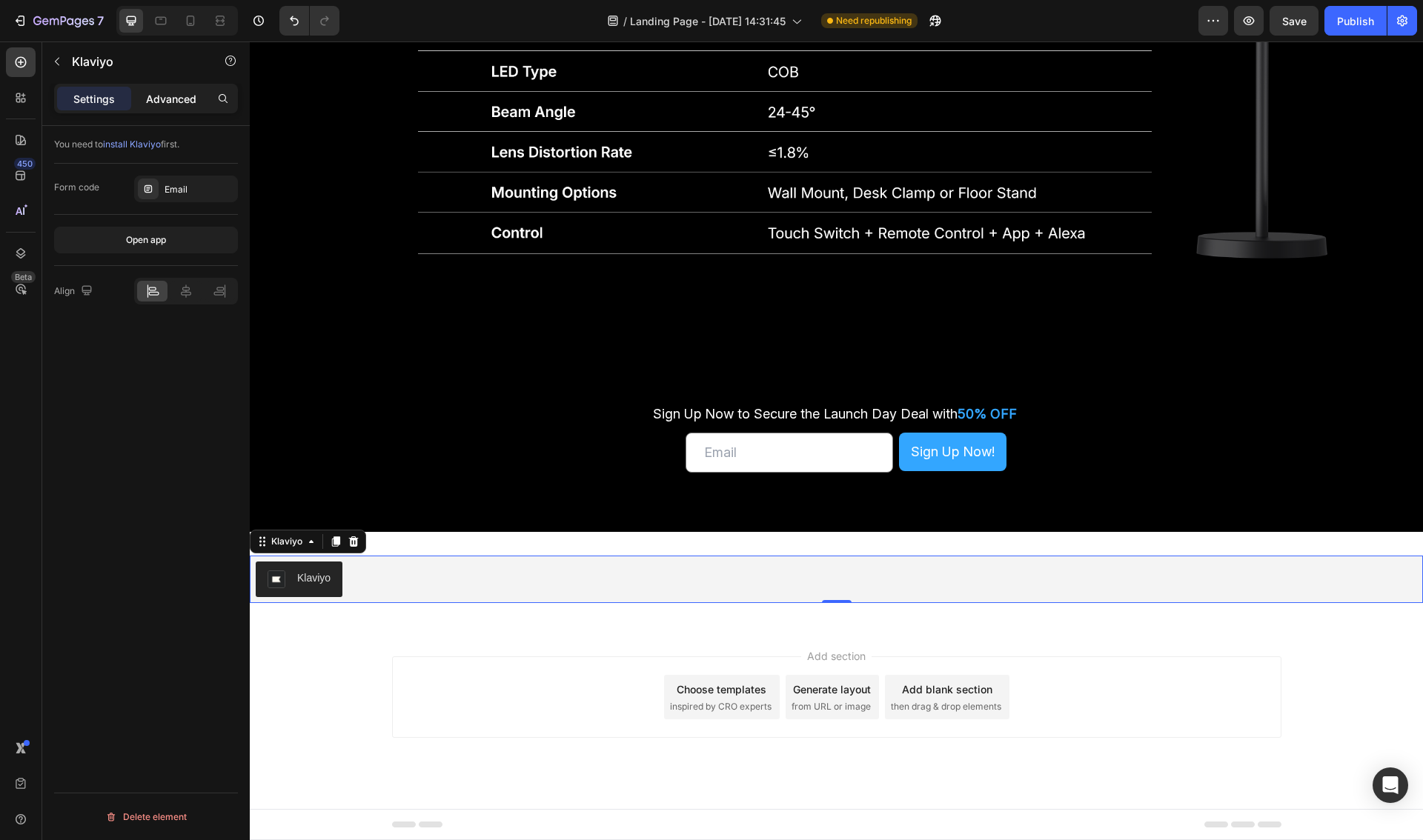
click at [161, 103] on p "Advanced" at bounding box center [170, 98] width 50 height 16
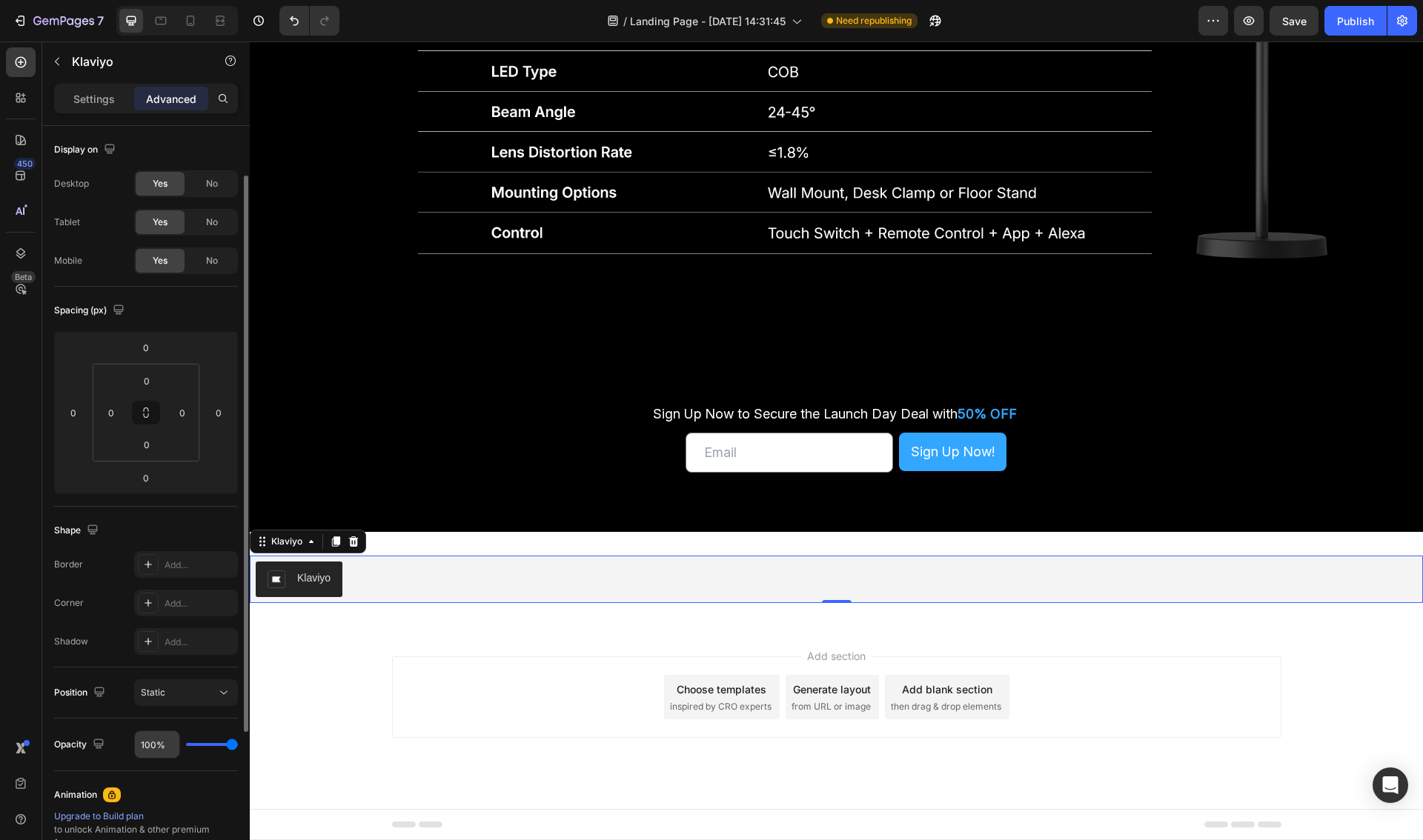
scroll to position [272, 0]
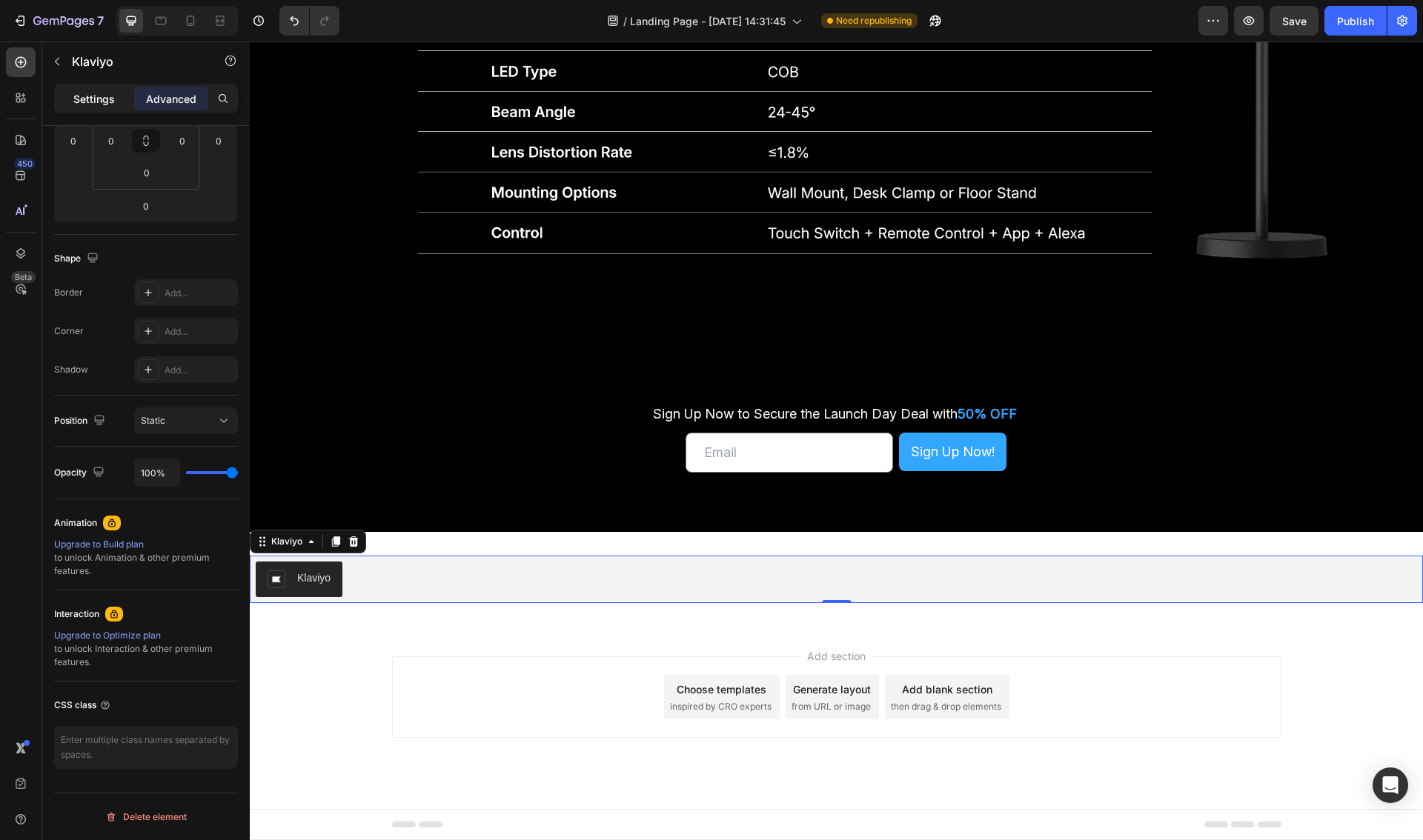
click at [93, 107] on div "Settings" at bounding box center [94, 98] width 74 height 24
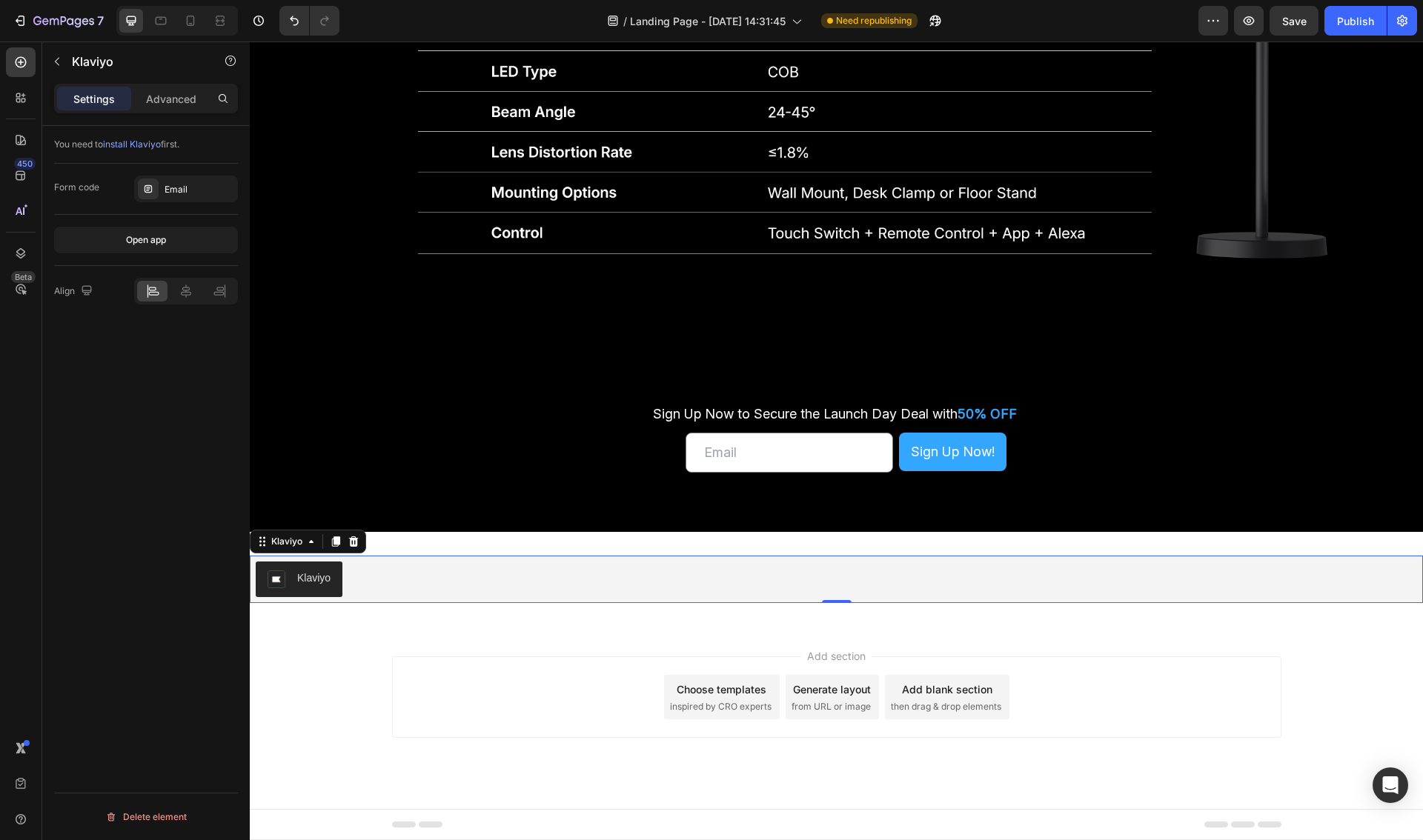
scroll to position [0, 0]
click at [144, 245] on div "Open app" at bounding box center [146, 240] width 40 height 14
click at [390, 582] on div "Klaviyo" at bounding box center [836, 579] width 1161 height 35
click at [161, 235] on div "Open app" at bounding box center [146, 240] width 40 height 14
drag, startPoint x: 161, startPoint y: 145, endPoint x: 57, endPoint y: 140, distance: 104.1
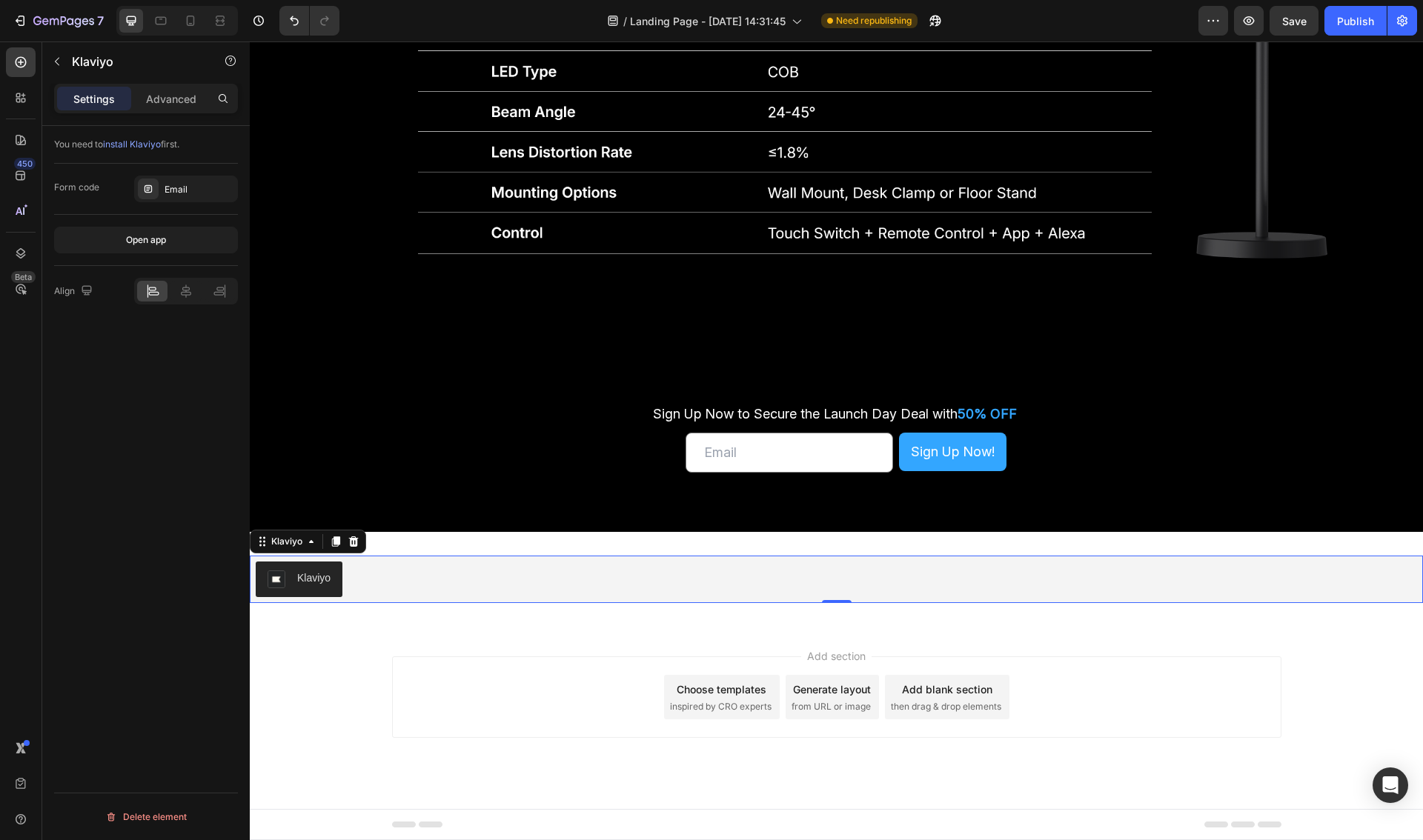
click at [57, 140] on div "You need to install Klaviyo first." at bounding box center [146, 145] width 184 height 14
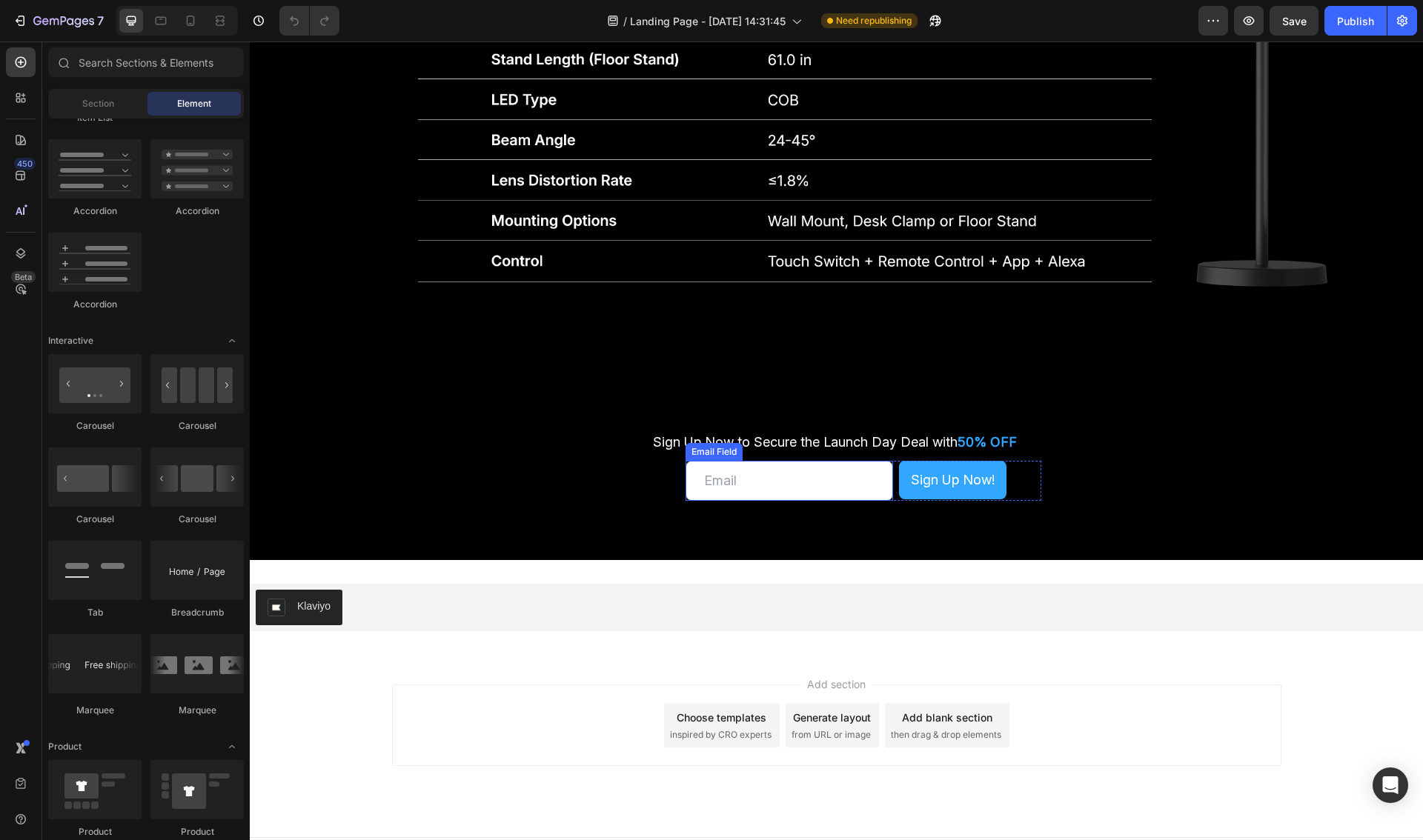
scroll to position [4520, 0]
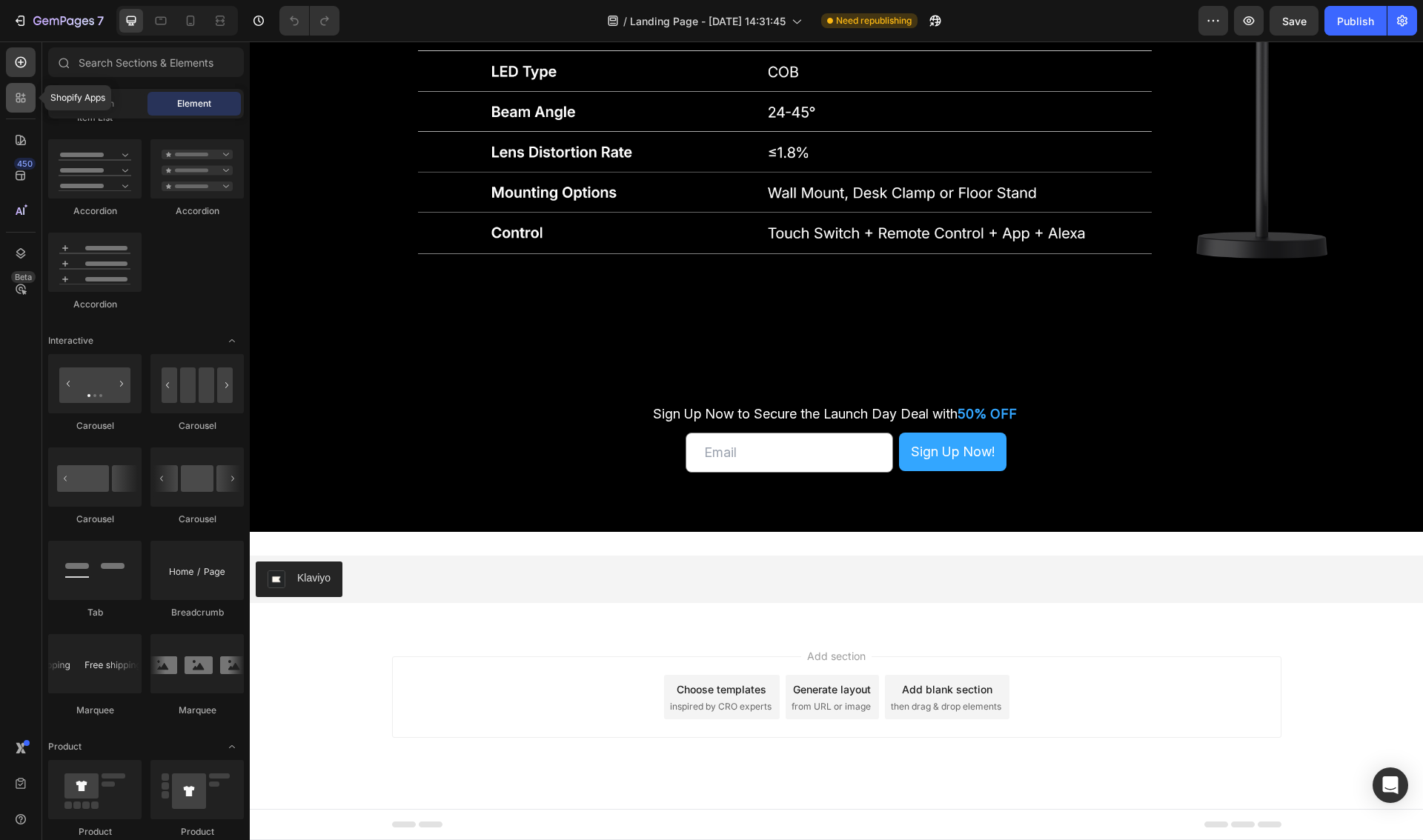
click at [19, 95] on icon at bounding box center [21, 98] width 15 height 15
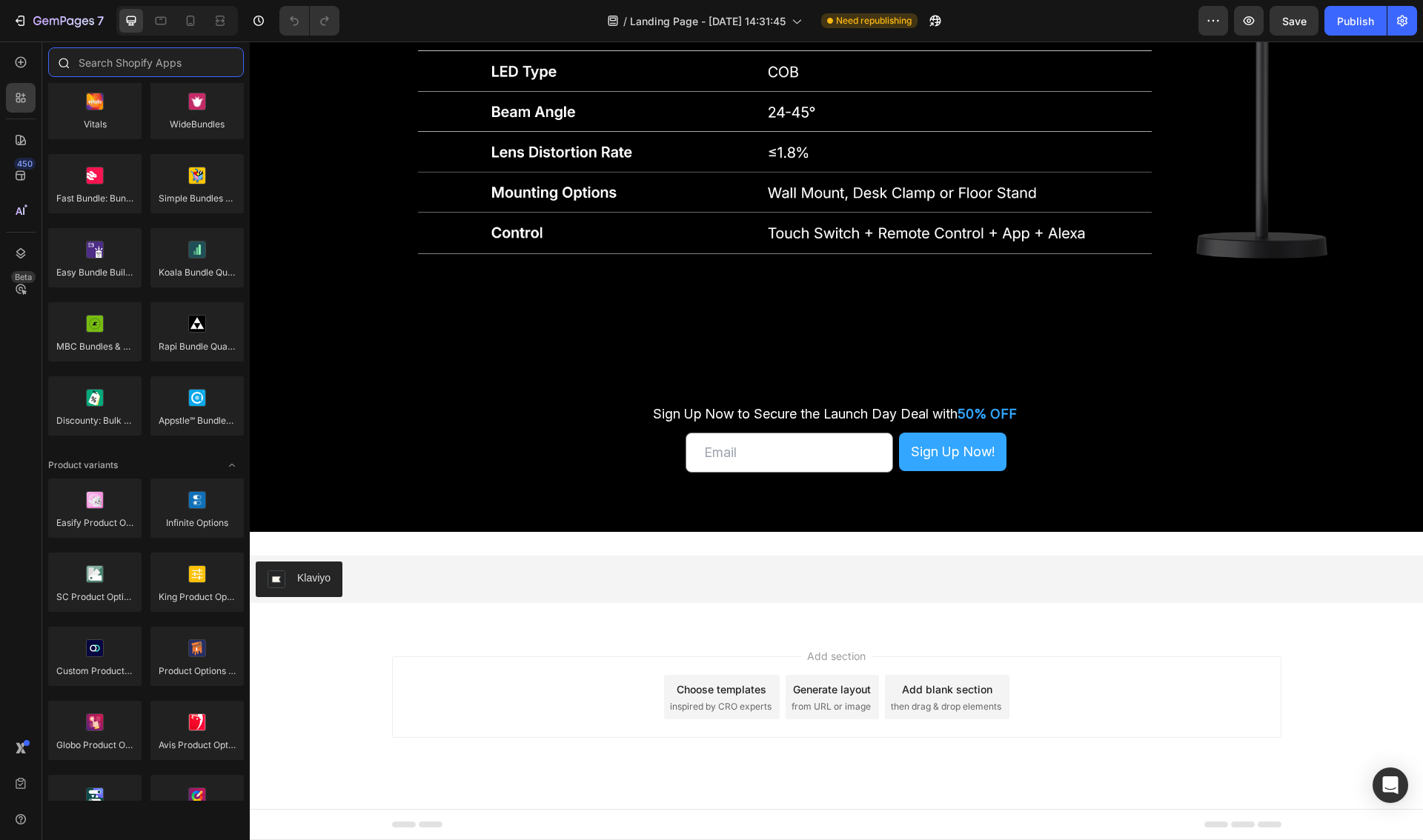
click at [121, 65] on input "text" at bounding box center [146, 62] width 196 height 29
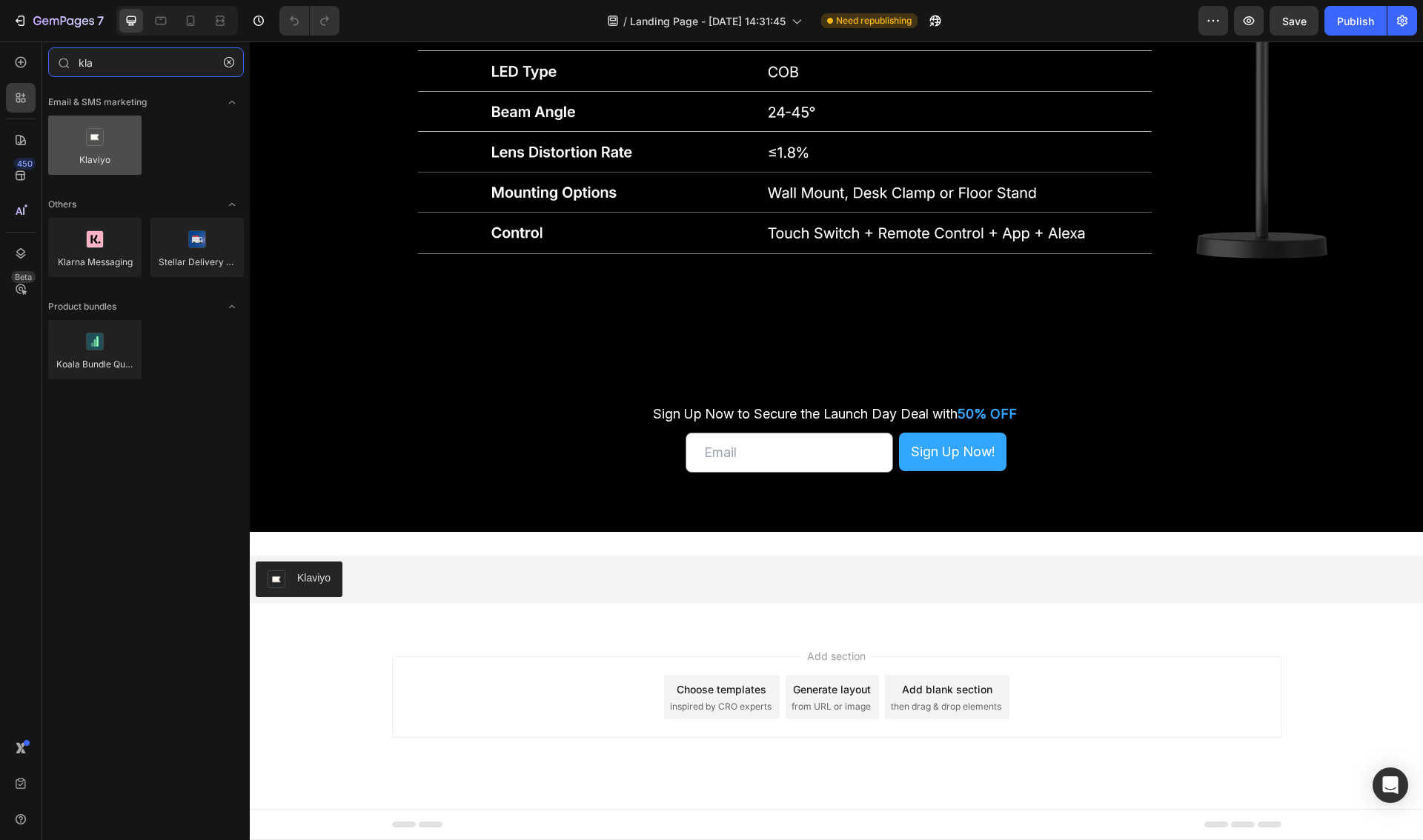
type input "kla"
click at [95, 155] on div at bounding box center [95, 145] width 93 height 59
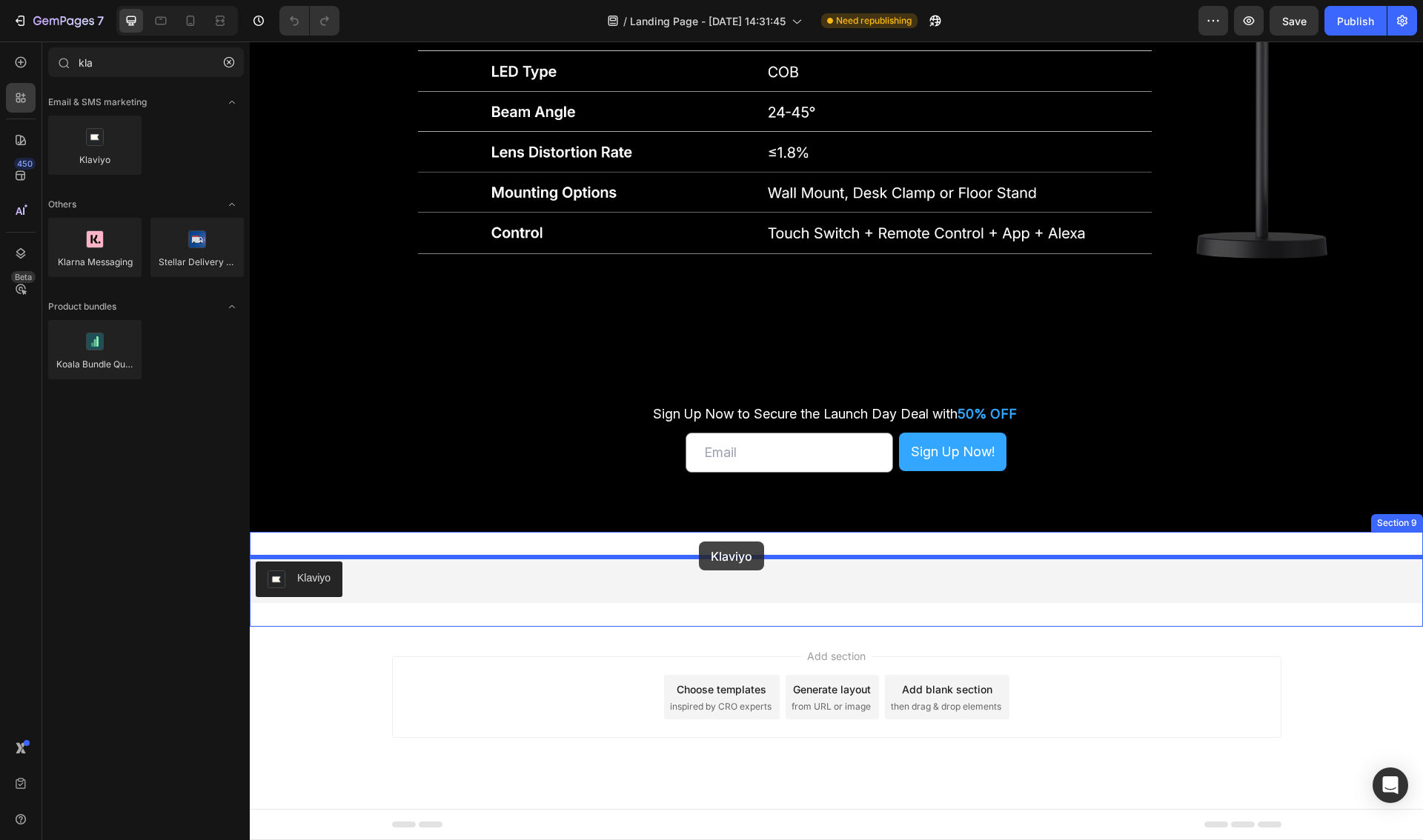
drag, startPoint x: 347, startPoint y: 182, endPoint x: 699, endPoint y: 541, distance: 502.8
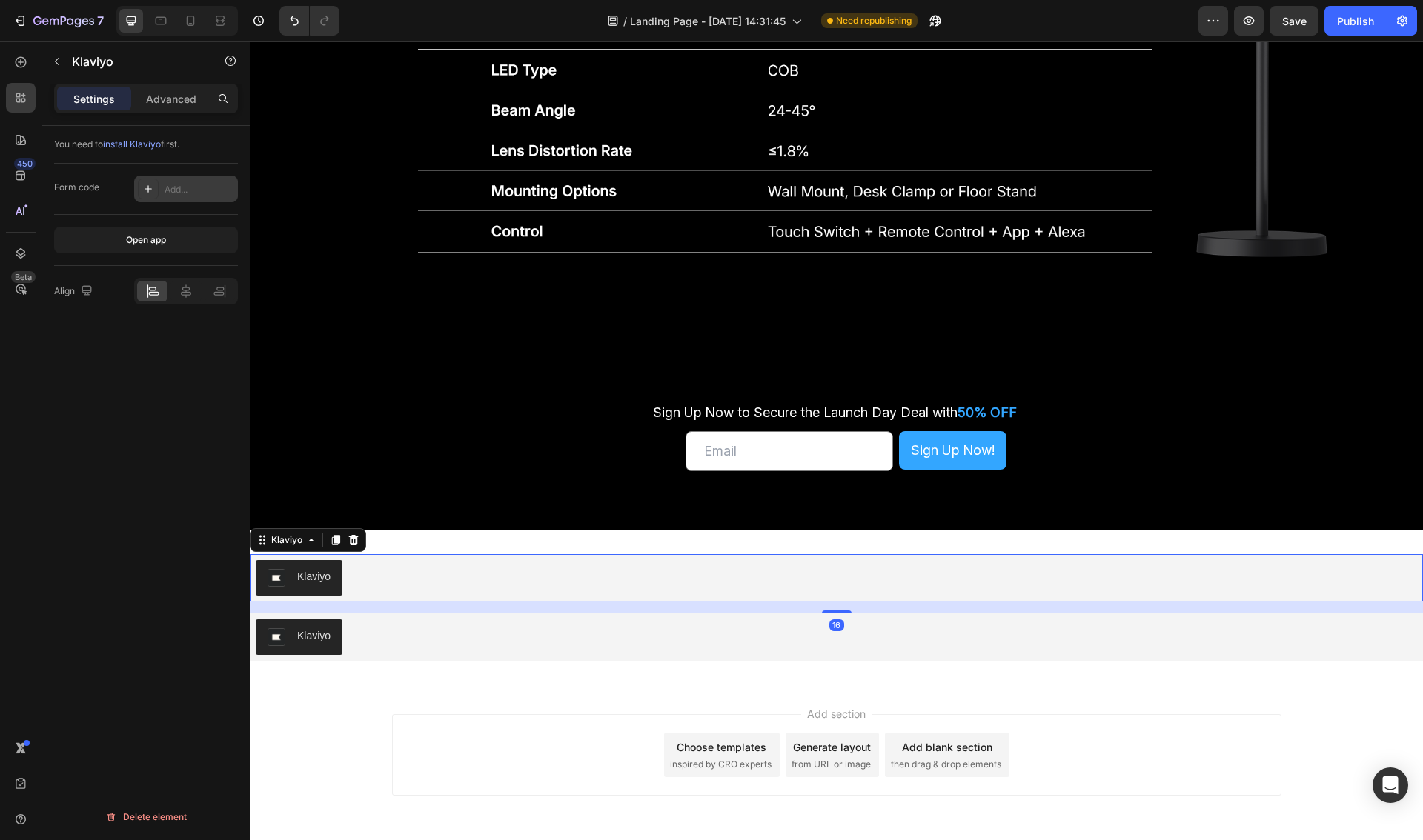
click at [171, 190] on div "Add..." at bounding box center [199, 190] width 70 height 14
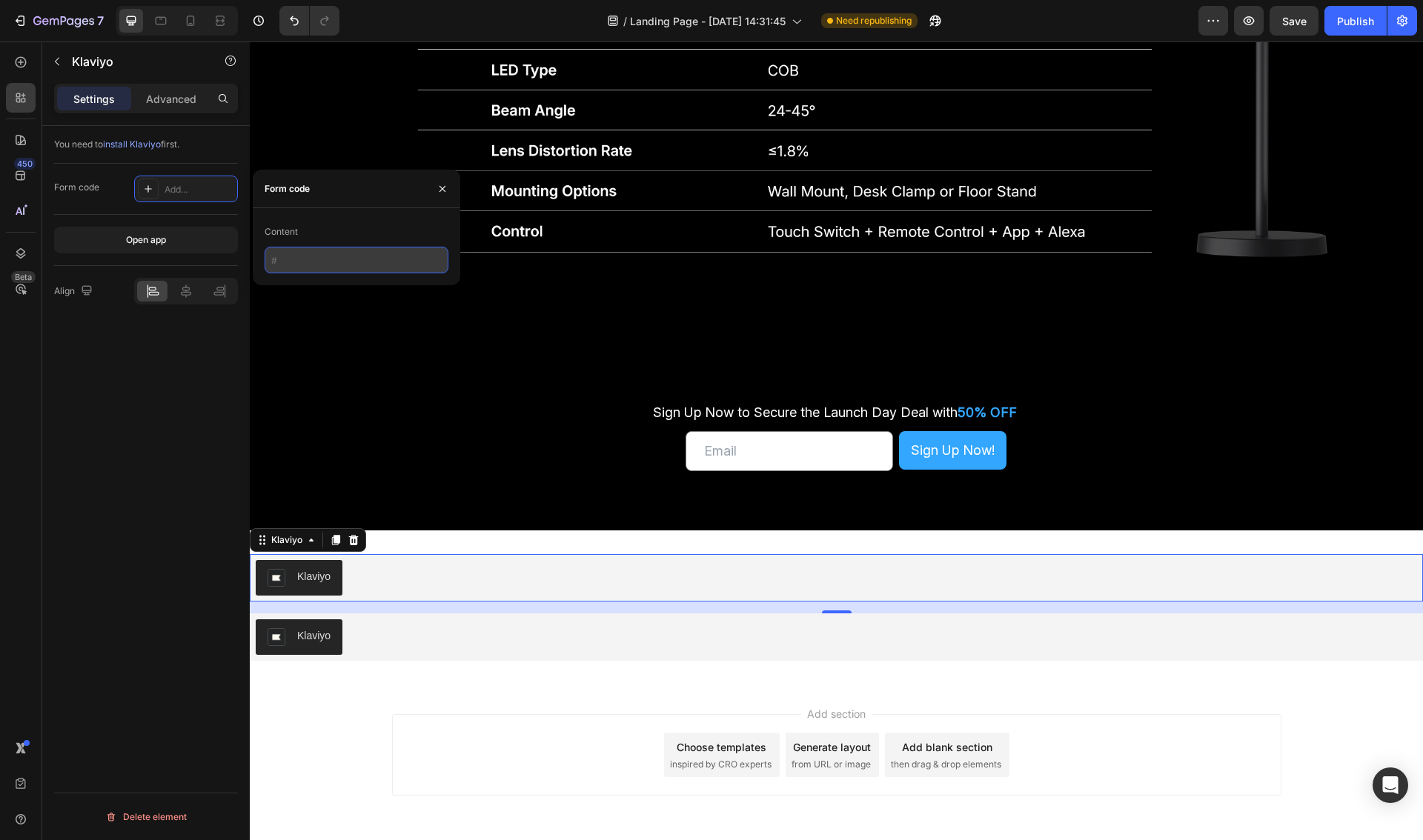
click at [309, 254] on input "text" at bounding box center [356, 260] width 184 height 27
paste input "<div class="klaviyo-form-Xp7V4Y"></div>"
click at [185, 371] on div "You need to install Klaviyo first. Form code Add... Open app Align Delete eleme…" at bounding box center [146, 504] width 207 height 757
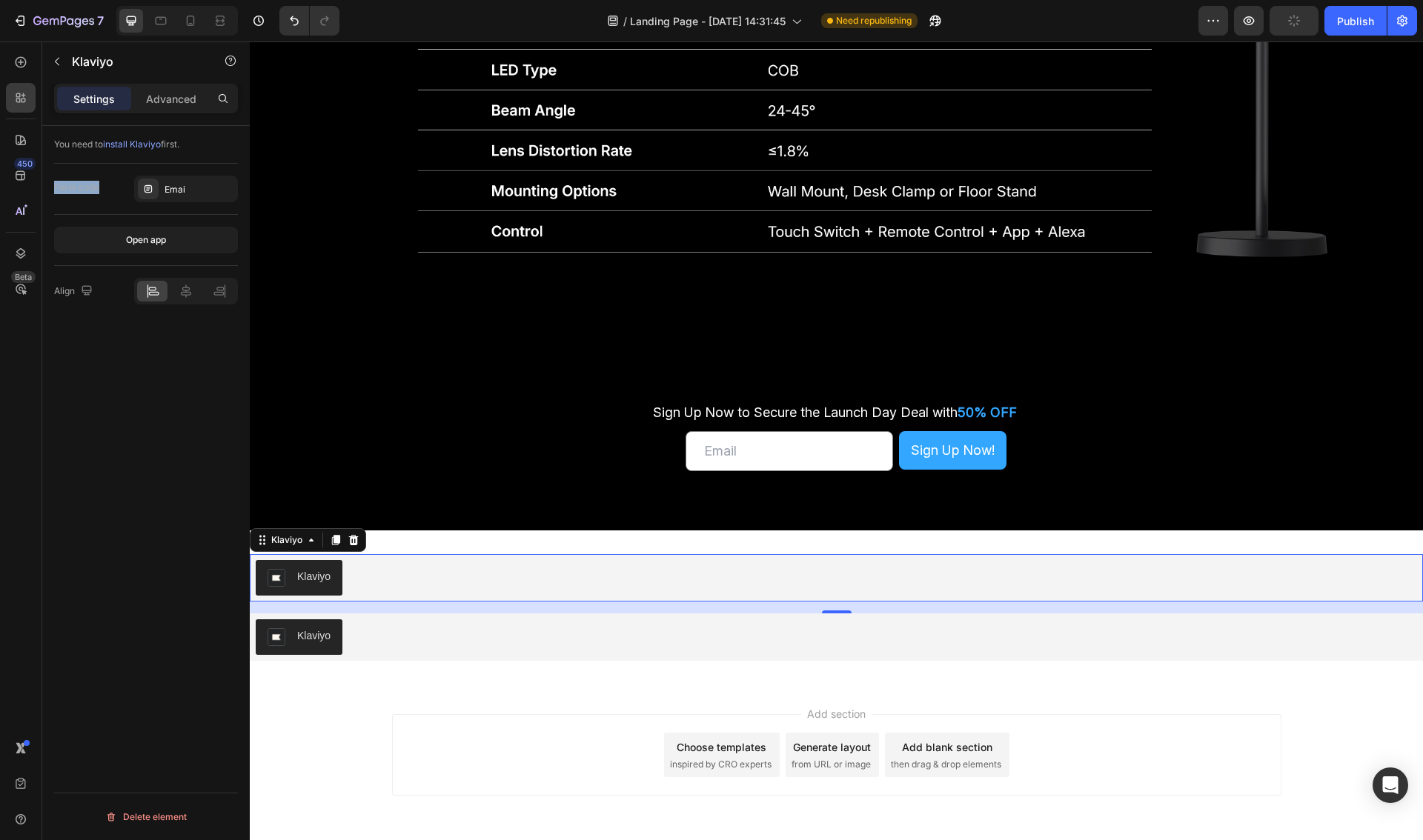
drag, startPoint x: 99, startPoint y: 188, endPoint x: 52, endPoint y: 185, distance: 47.1
click at [52, 185] on div "You need to install Klaviyo first. Form code Emai Open app Align Delete element" at bounding box center [146, 504] width 207 height 757
drag, startPoint x: 151, startPoint y: 191, endPoint x: 171, endPoint y: 189, distance: 20.1
click at [151, 191] on icon at bounding box center [148, 189] width 8 height 8
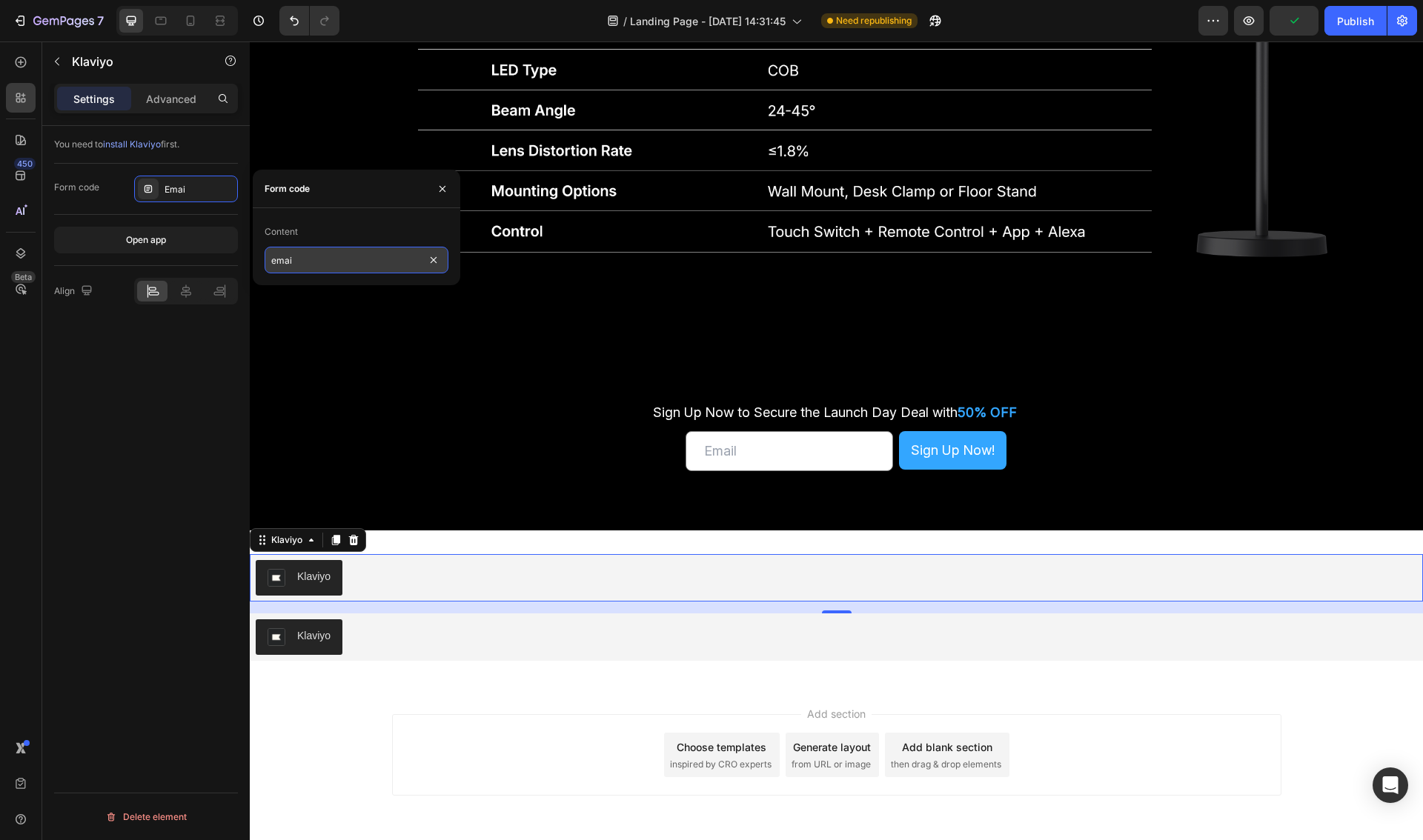
click at [309, 256] on input "emai" at bounding box center [356, 260] width 184 height 27
paste input "<div class="klaviyo-form-Xp7V4Y"></div>"
type input "<div class="klaviyo-form-Xp7V4Y"></div>"
click at [168, 423] on div "You need to install Klaviyo first. Form code <div class="klaviyo-form-Xp7V4Y"><…" at bounding box center [146, 504] width 207 height 757
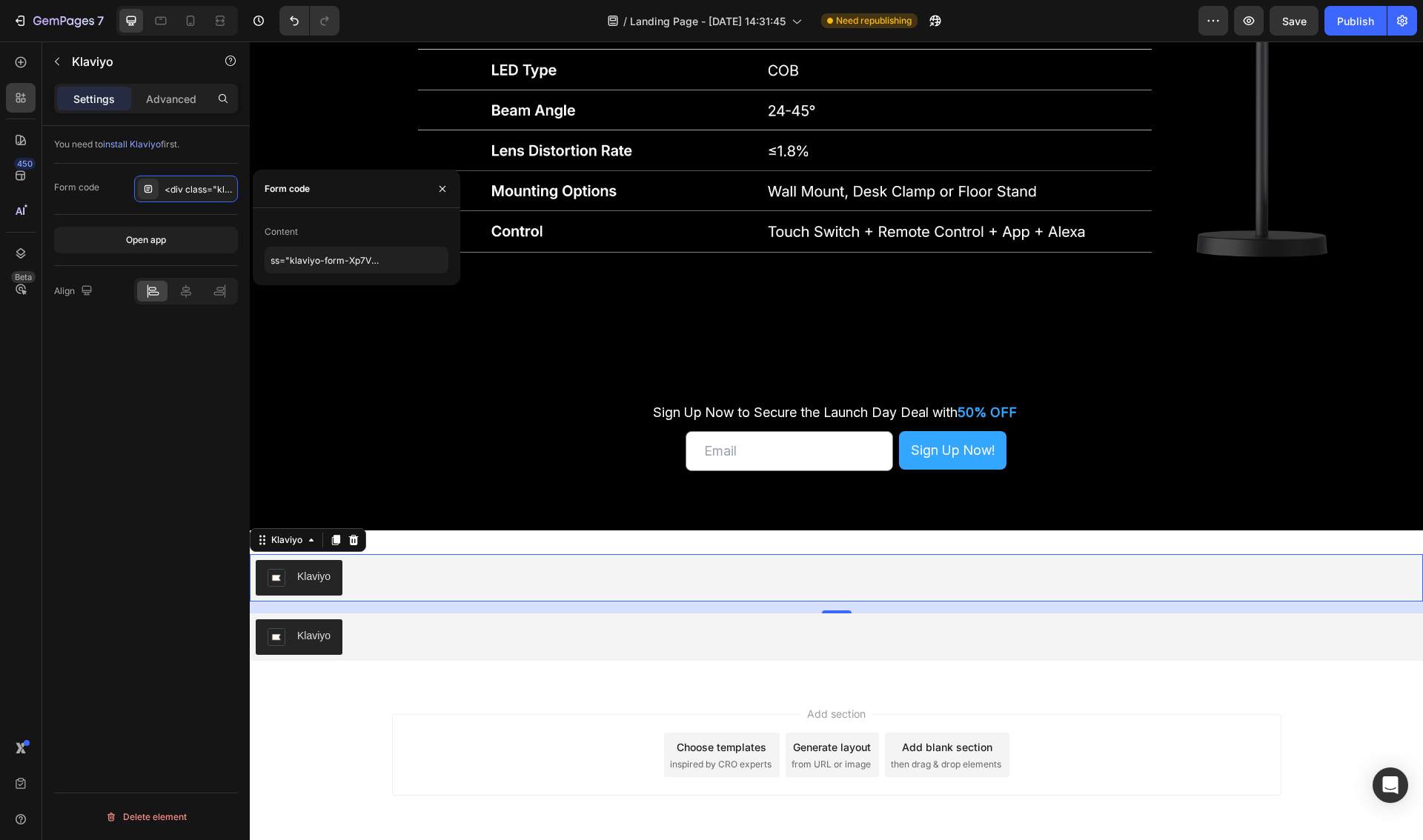
scroll to position [0, 0]
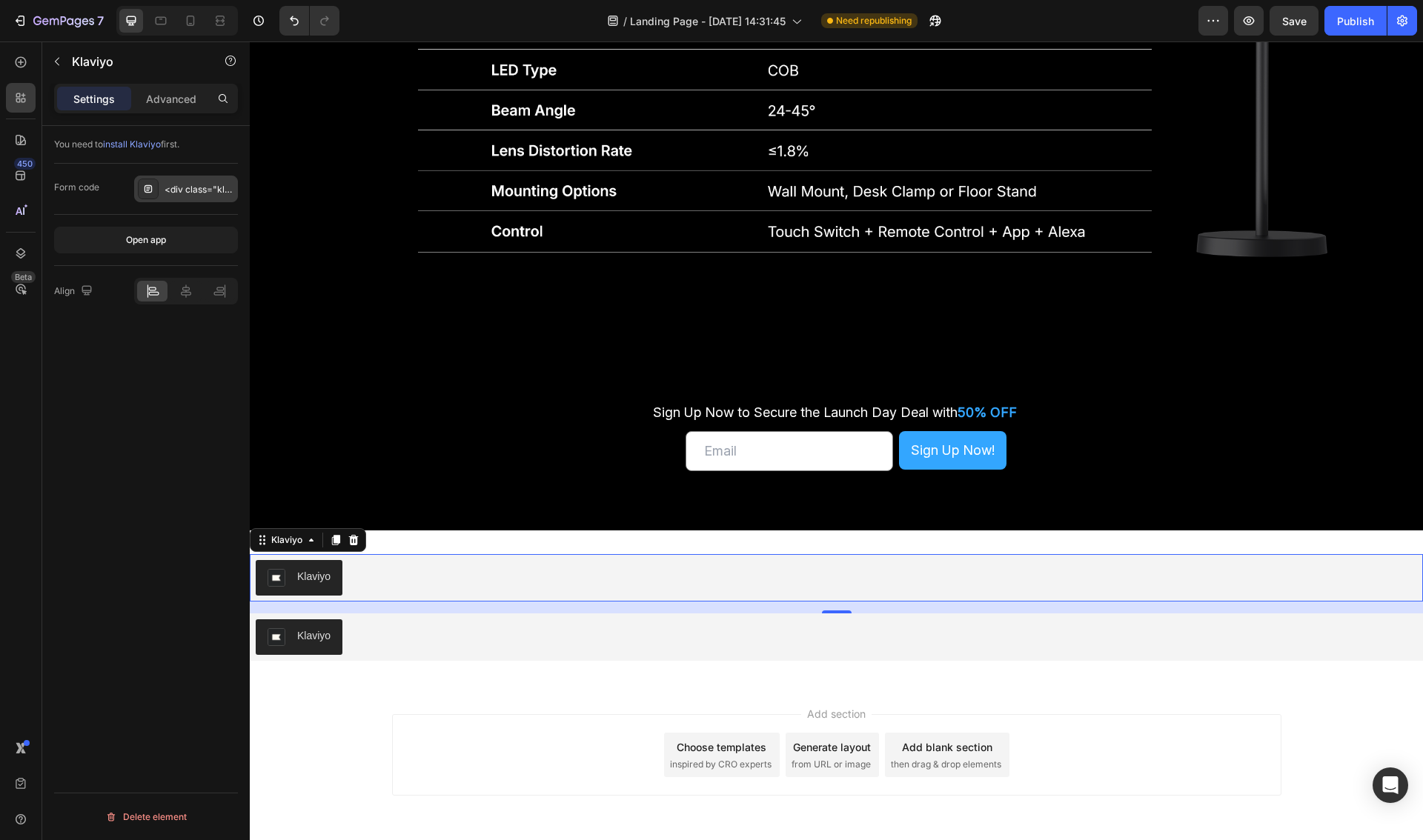
click at [145, 188] on icon at bounding box center [148, 189] width 12 height 12
drag, startPoint x: 81, startPoint y: 185, endPoint x: 50, endPoint y: 186, distance: 31.0
click at [50, 186] on div "You need to install Klaviyo first. Form code <div class="klaviyo-form-Xp7V4Y"><…" at bounding box center [146, 504] width 207 height 757
click at [435, 721] on div "Add section Choose templates inspired by CRO experts Generate layout from URL o…" at bounding box center [837, 754] width 889 height 82
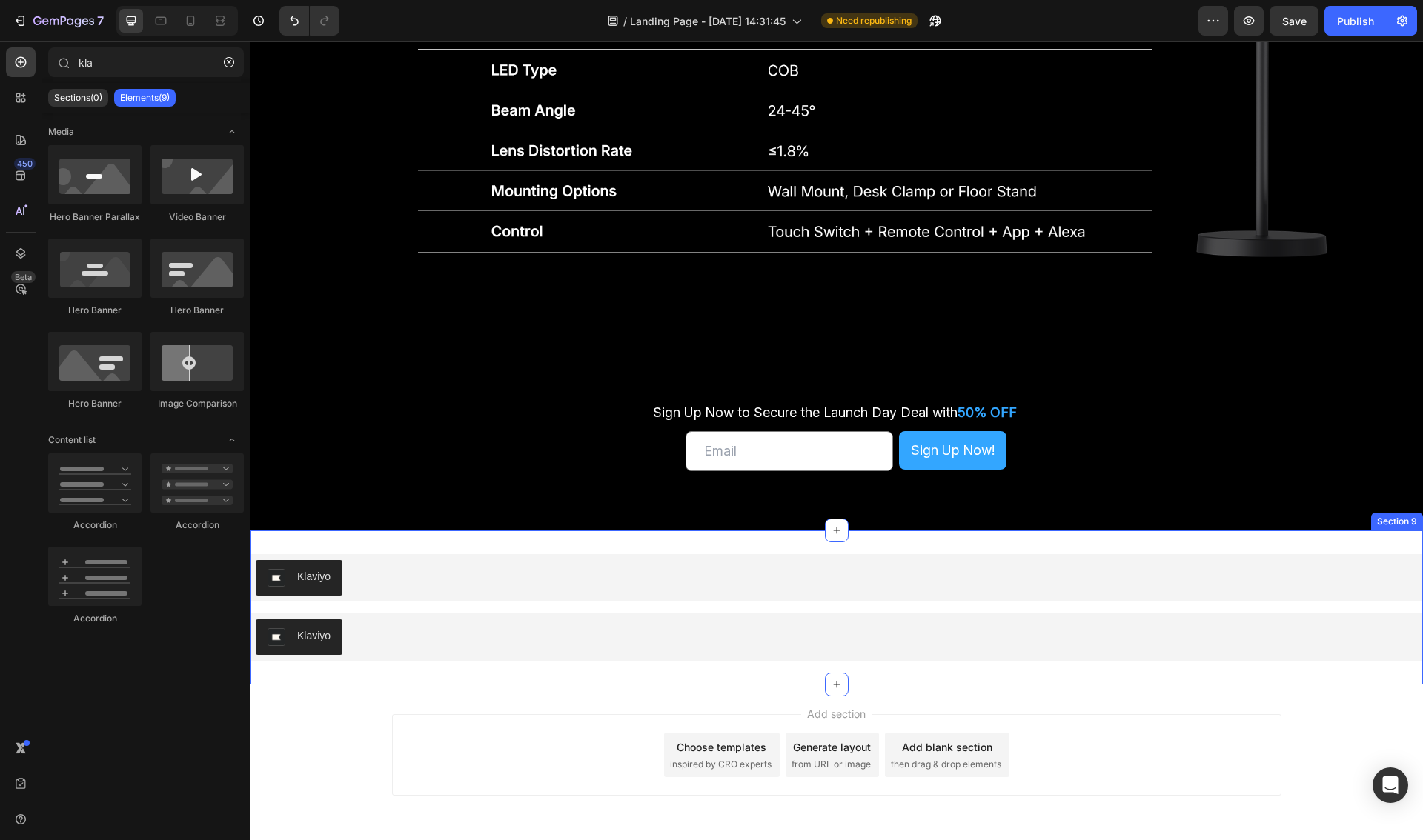
click at [431, 540] on div "Klaviyo Klaviyo Klaviyo Klaviyo Section 9" at bounding box center [837, 607] width 1173 height 154
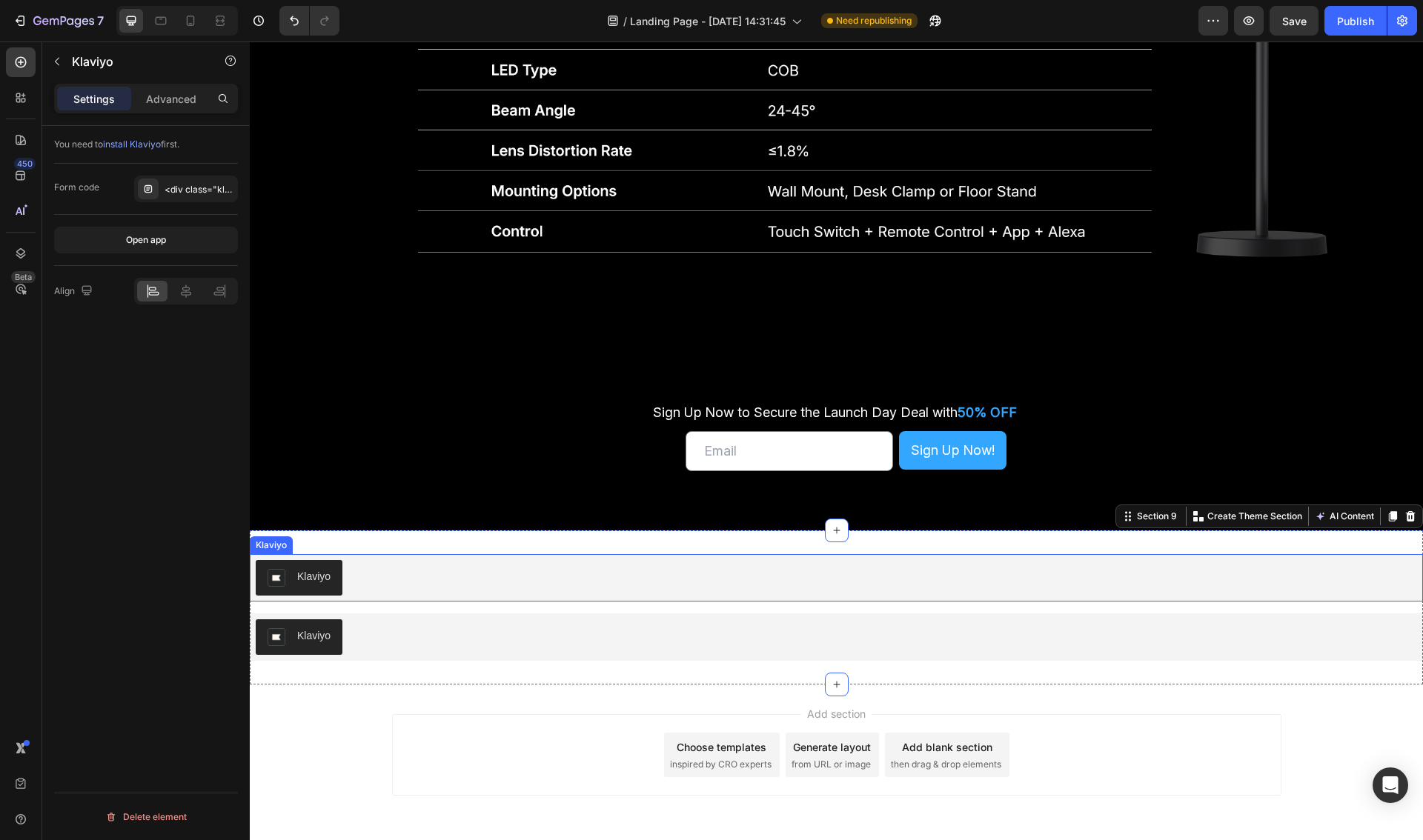
click at [442, 580] on div "Klaviyo" at bounding box center [836, 577] width 1161 height 35
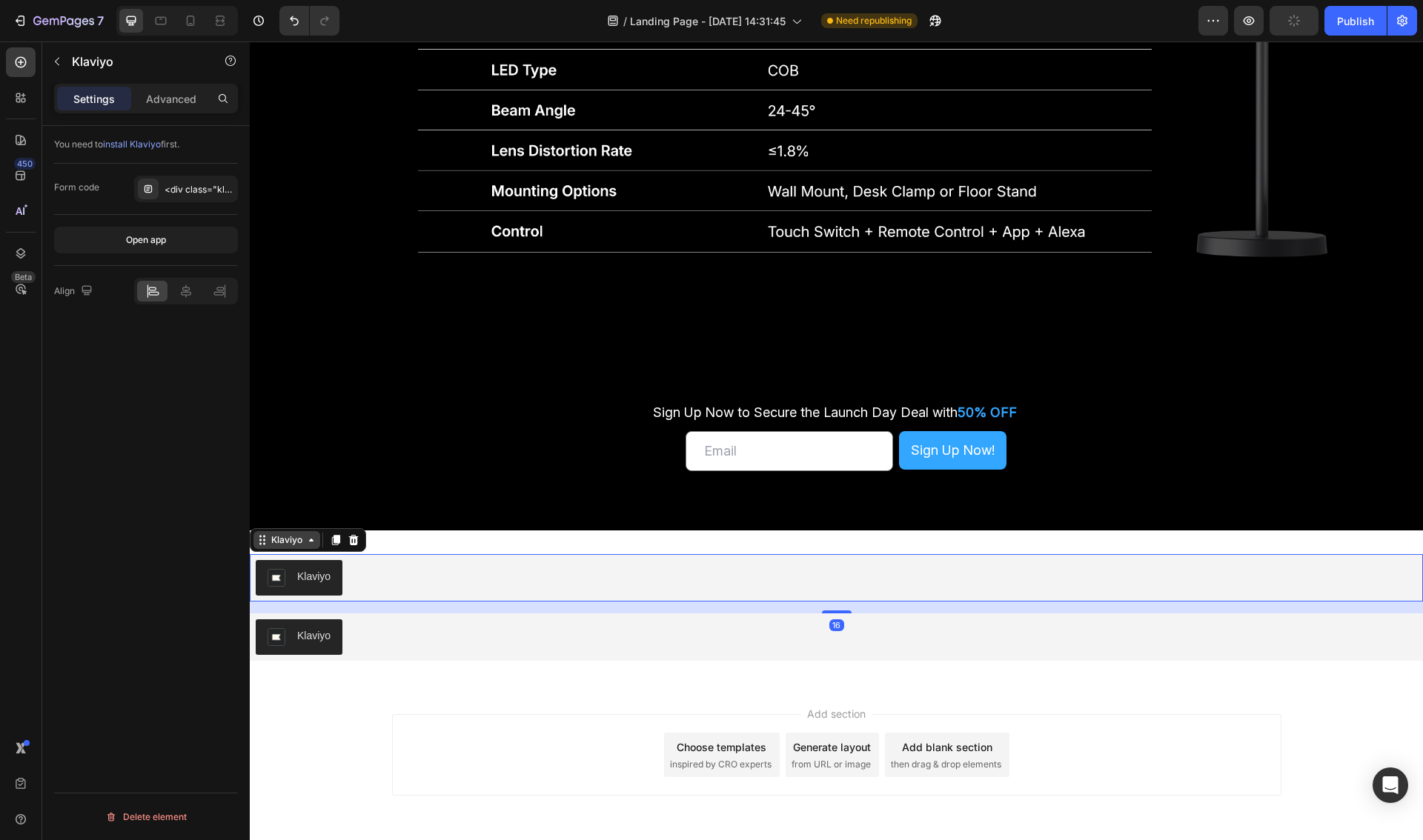
click at [309, 543] on icon at bounding box center [312, 540] width 12 height 12
click at [1292, 17] on span "Save" at bounding box center [1294, 21] width 25 height 13
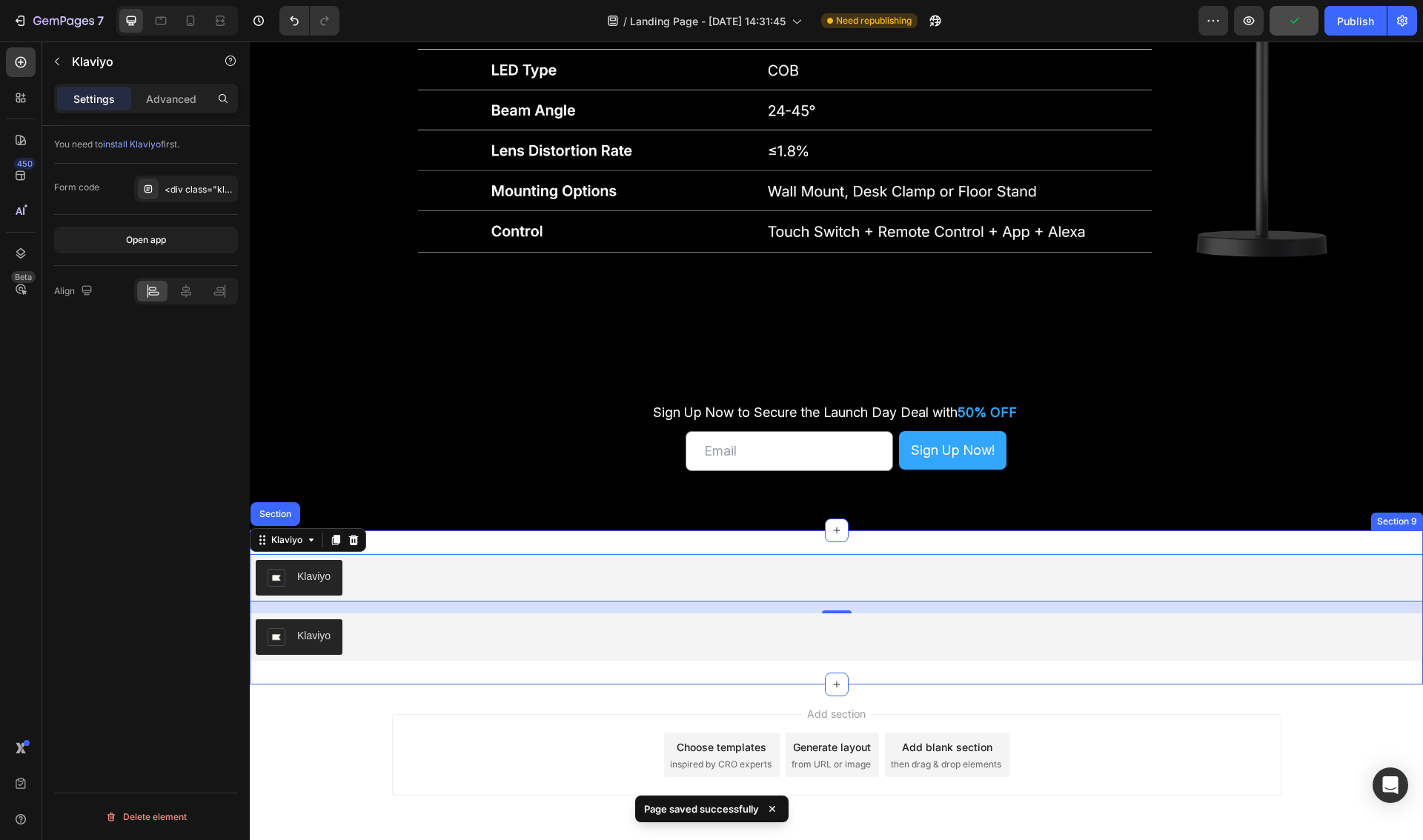
click at [510, 664] on div "Klaviyo Klaviyo Section 16 Klaviyo Klaviyo Section 9" at bounding box center [837, 607] width 1173 height 154
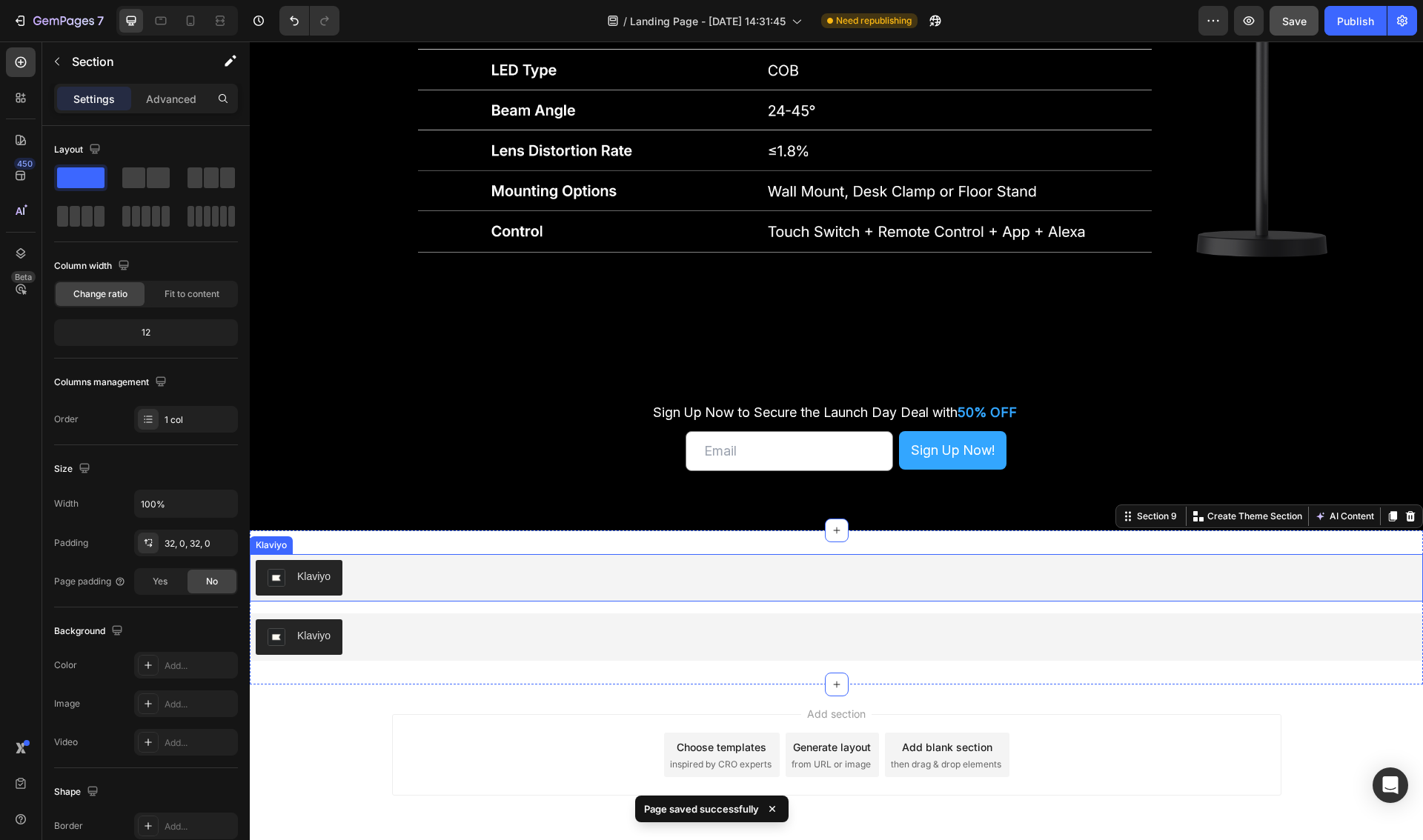
click at [456, 568] on div "Klaviyo" at bounding box center [836, 577] width 1161 height 35
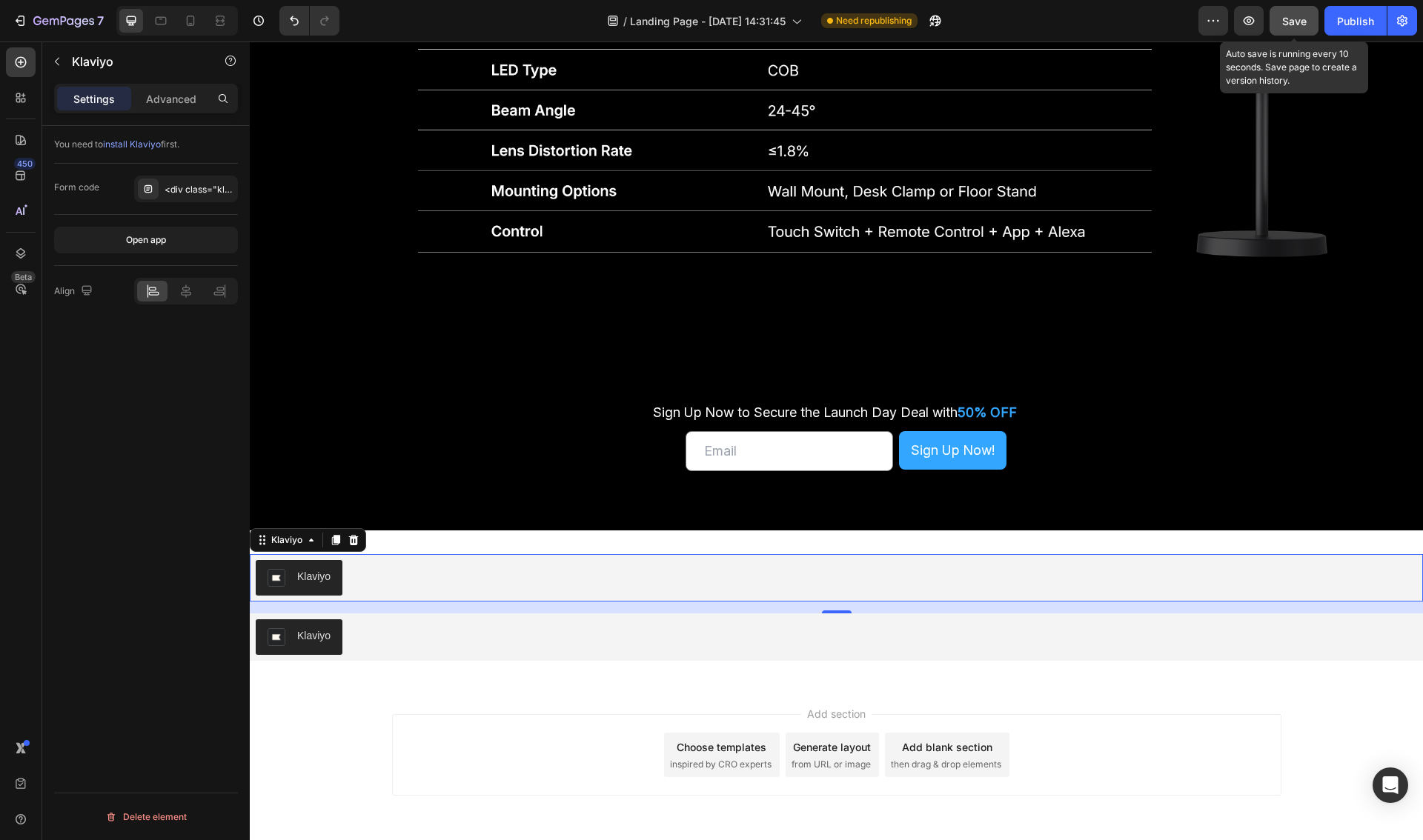
click at [1304, 26] on span "Save" at bounding box center [1294, 21] width 25 height 13
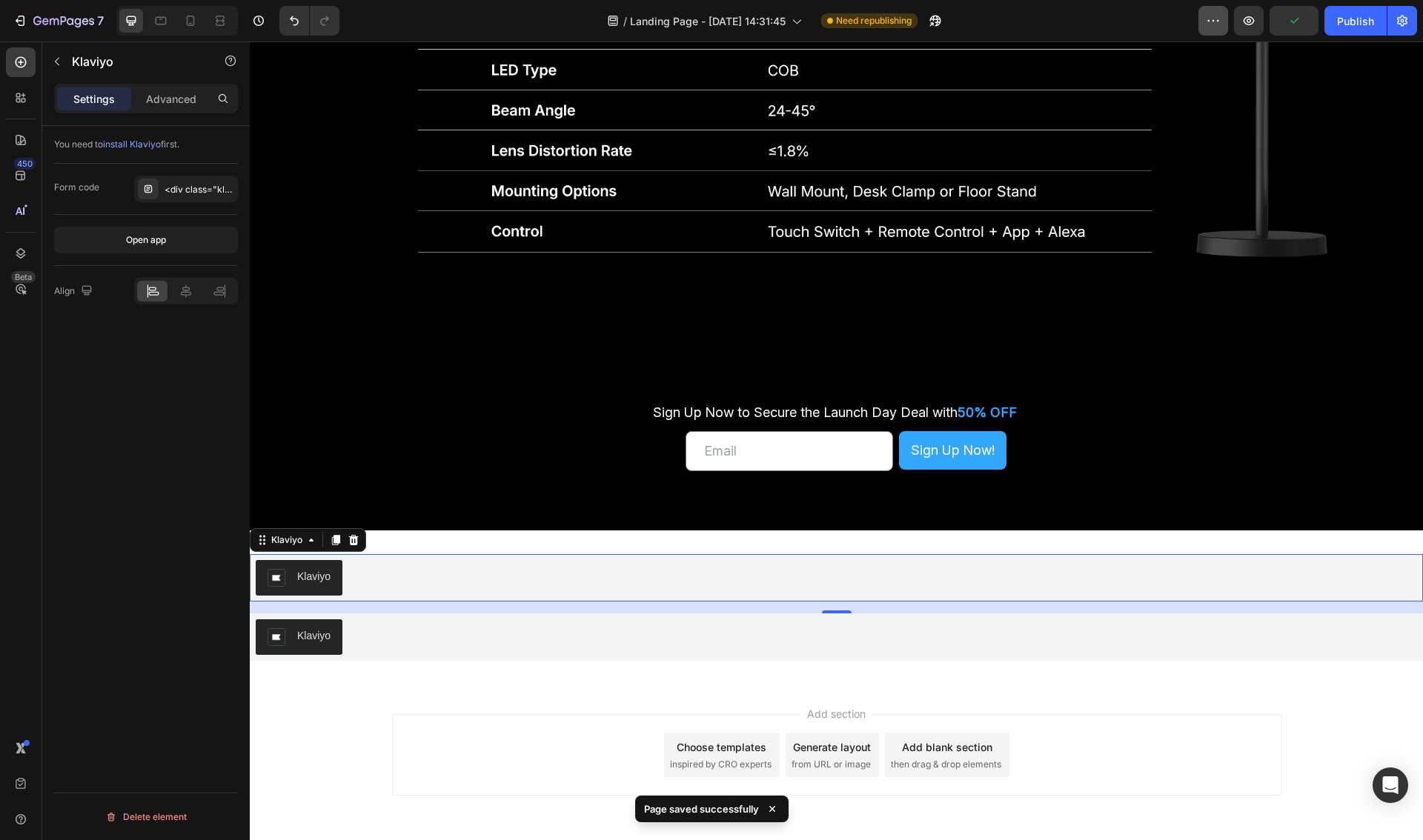
click at [1217, 20] on icon "button" at bounding box center [1213, 21] width 15 height 15
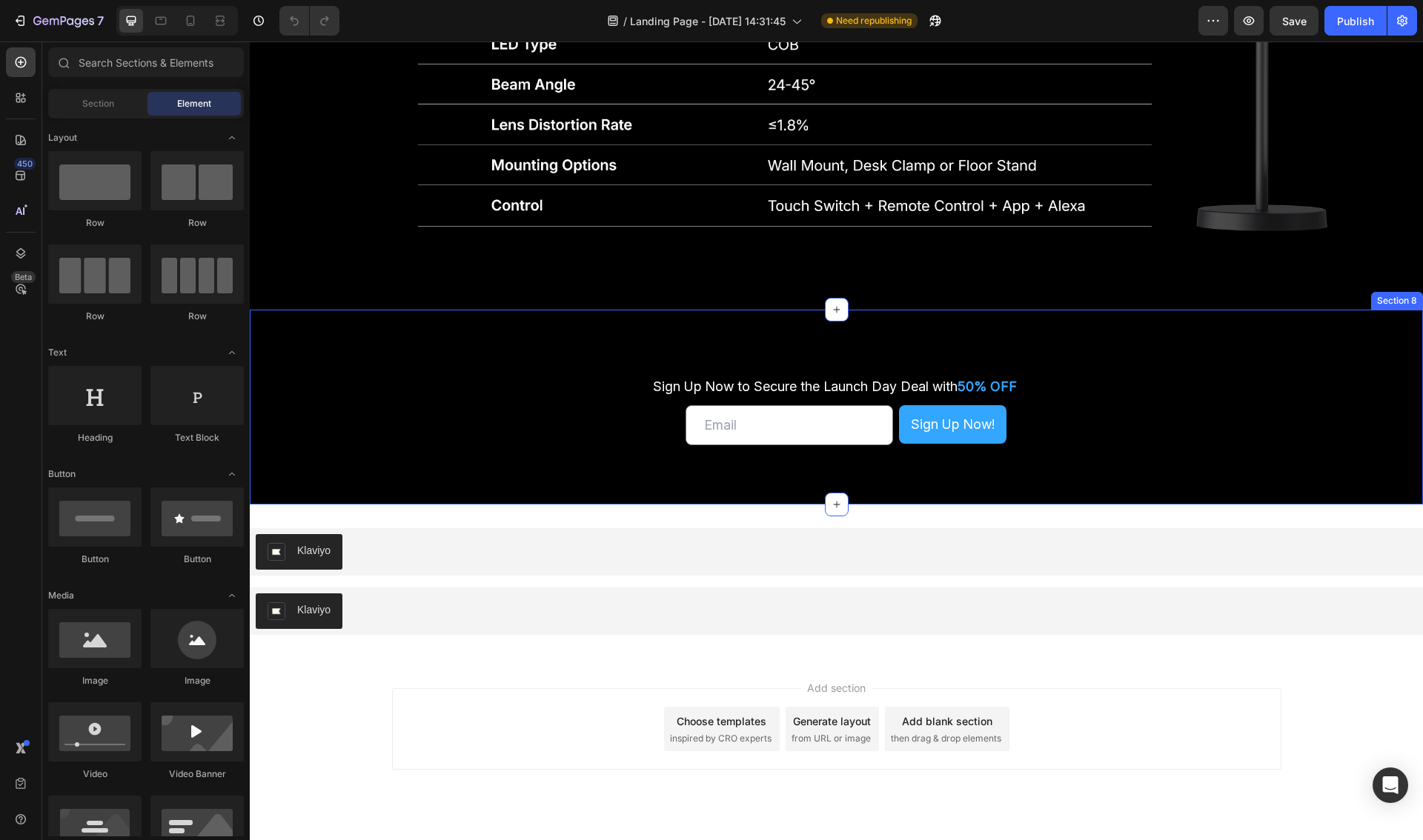
scroll to position [4545, 0]
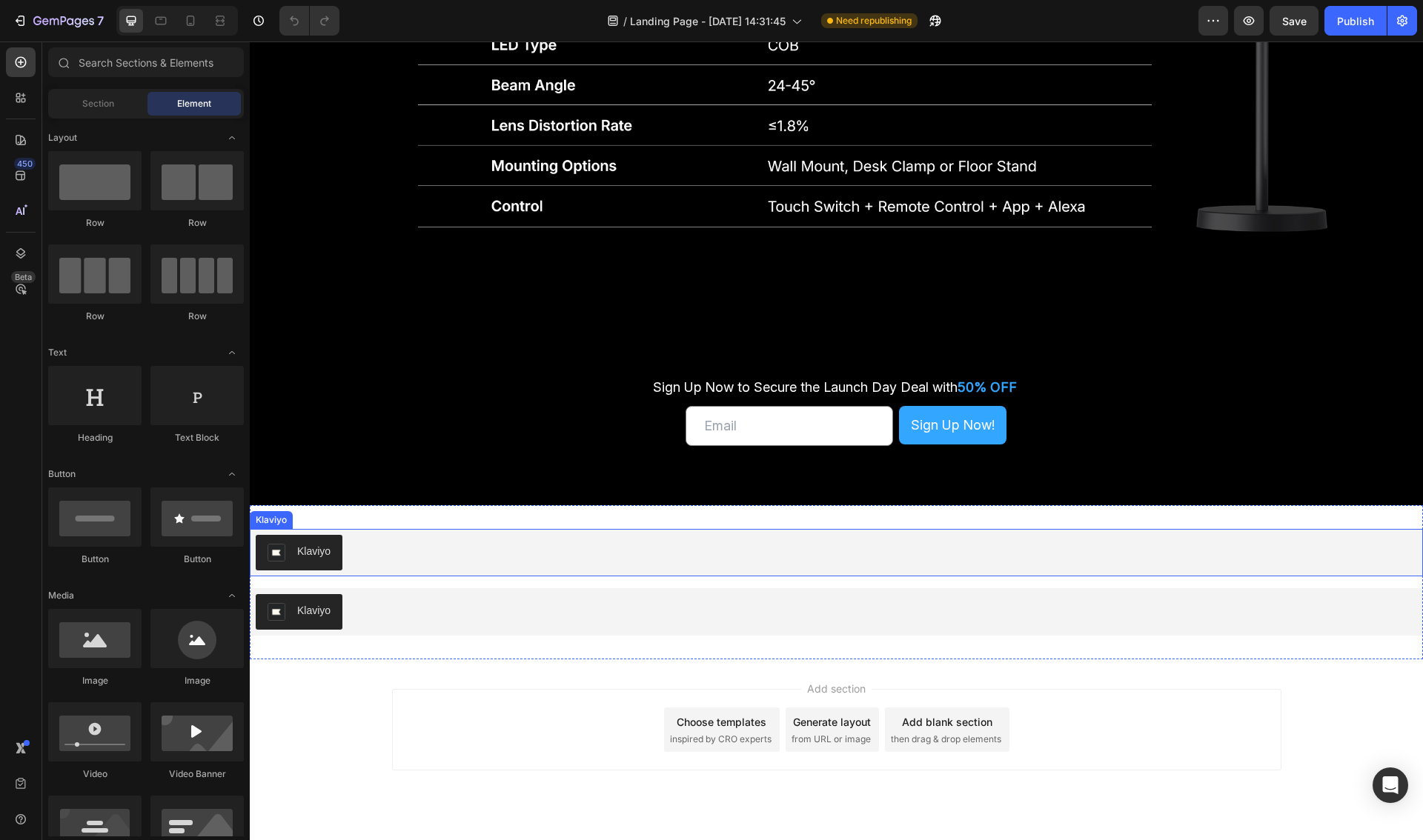
click at [517, 558] on div "Klaviyo" at bounding box center [836, 552] width 1161 height 35
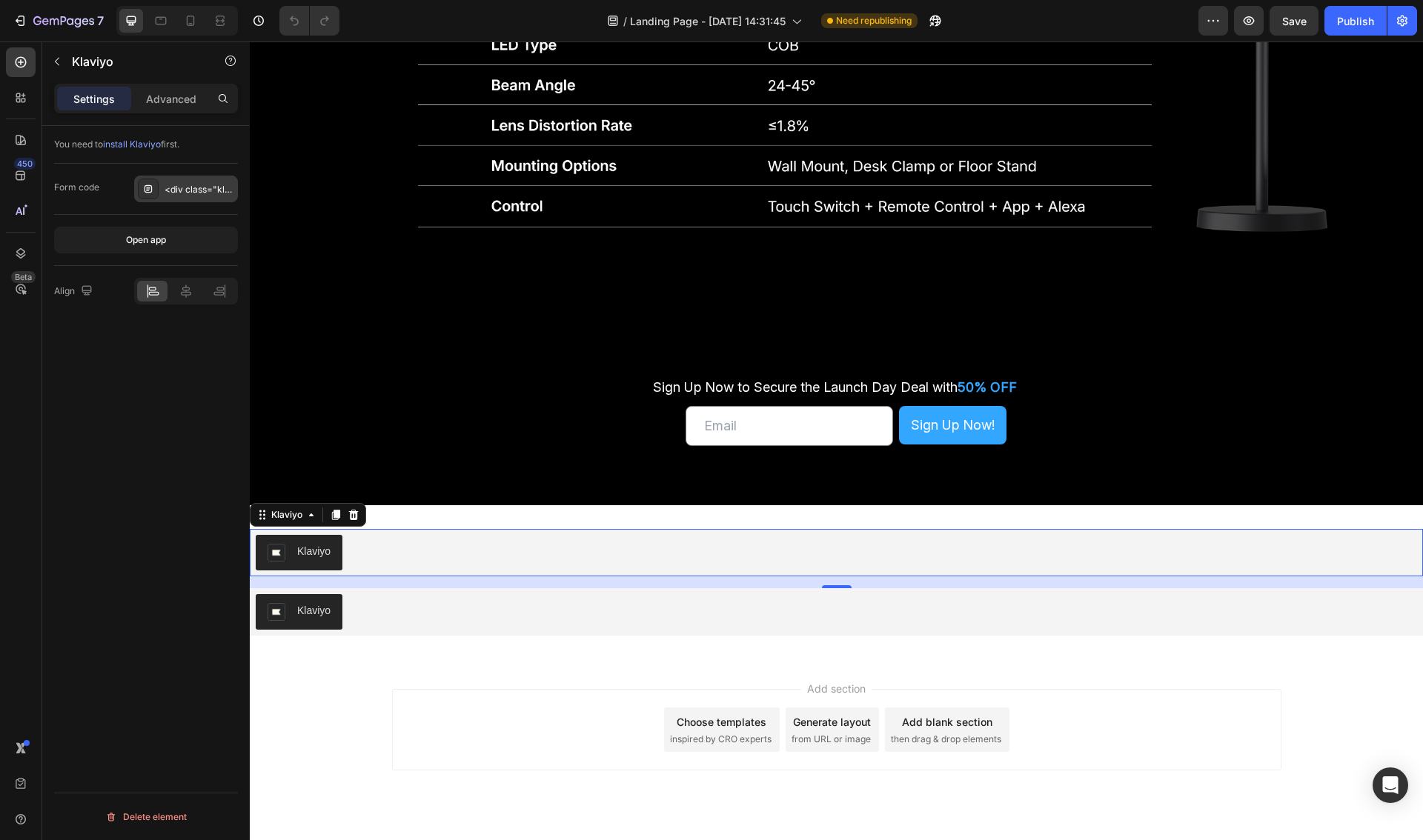
click at [200, 185] on div "<div class="klaviyo-form-Xp7V4Y"></div>" at bounding box center [199, 190] width 70 height 14
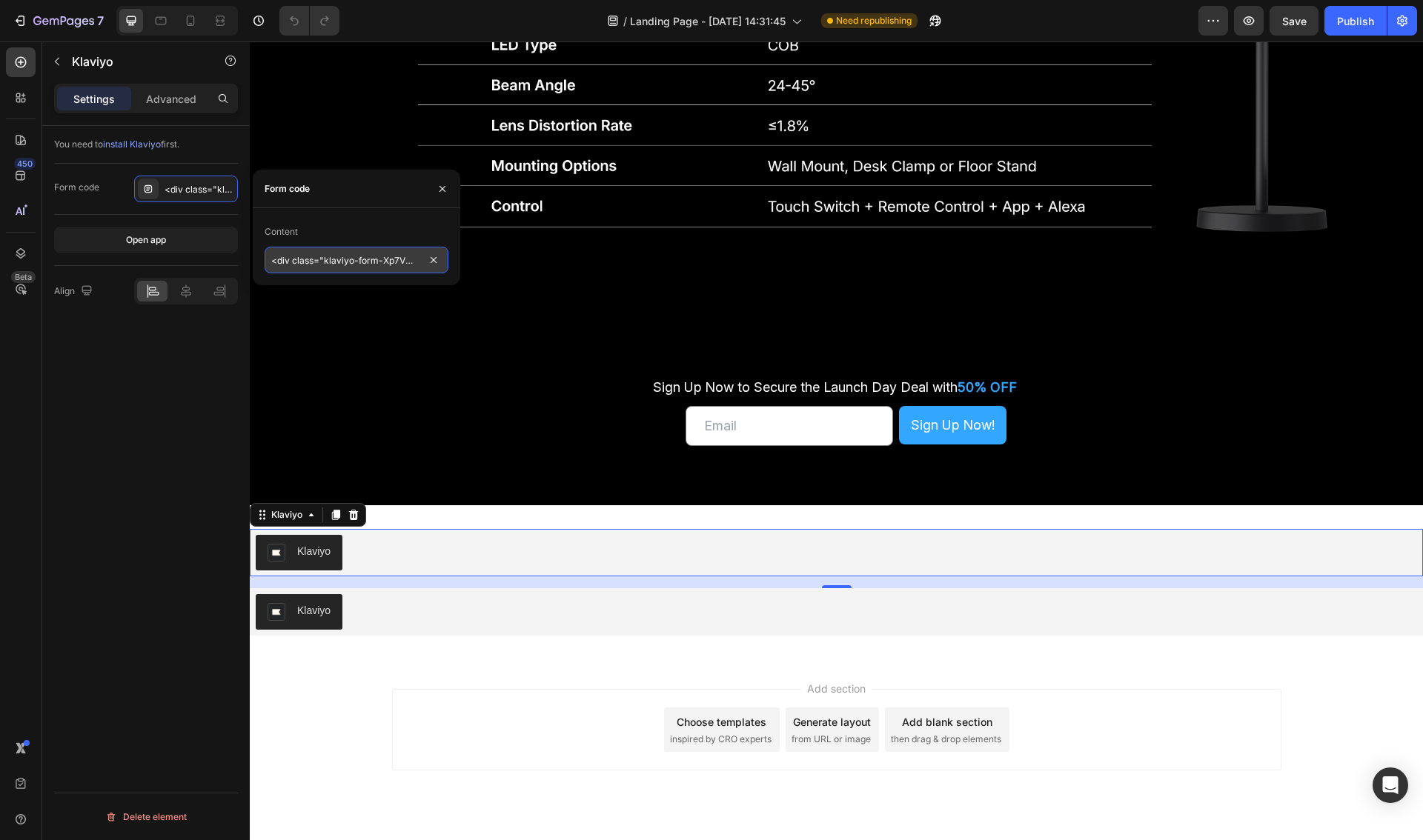
drag, startPoint x: 315, startPoint y: 257, endPoint x: 331, endPoint y: 260, distance: 16.3
click at [315, 257] on input "<div class="klaviyo-form-Xp7V4Y"></div>" at bounding box center [356, 260] width 184 height 27
drag, startPoint x: 340, startPoint y: 261, endPoint x: 119, endPoint y: 255, distance: 221.1
click at [119, 255] on div "450 Beta Sections(18) Elements(83) Section Element Hero Section Product Detail …" at bounding box center [125, 441] width 250 height 799
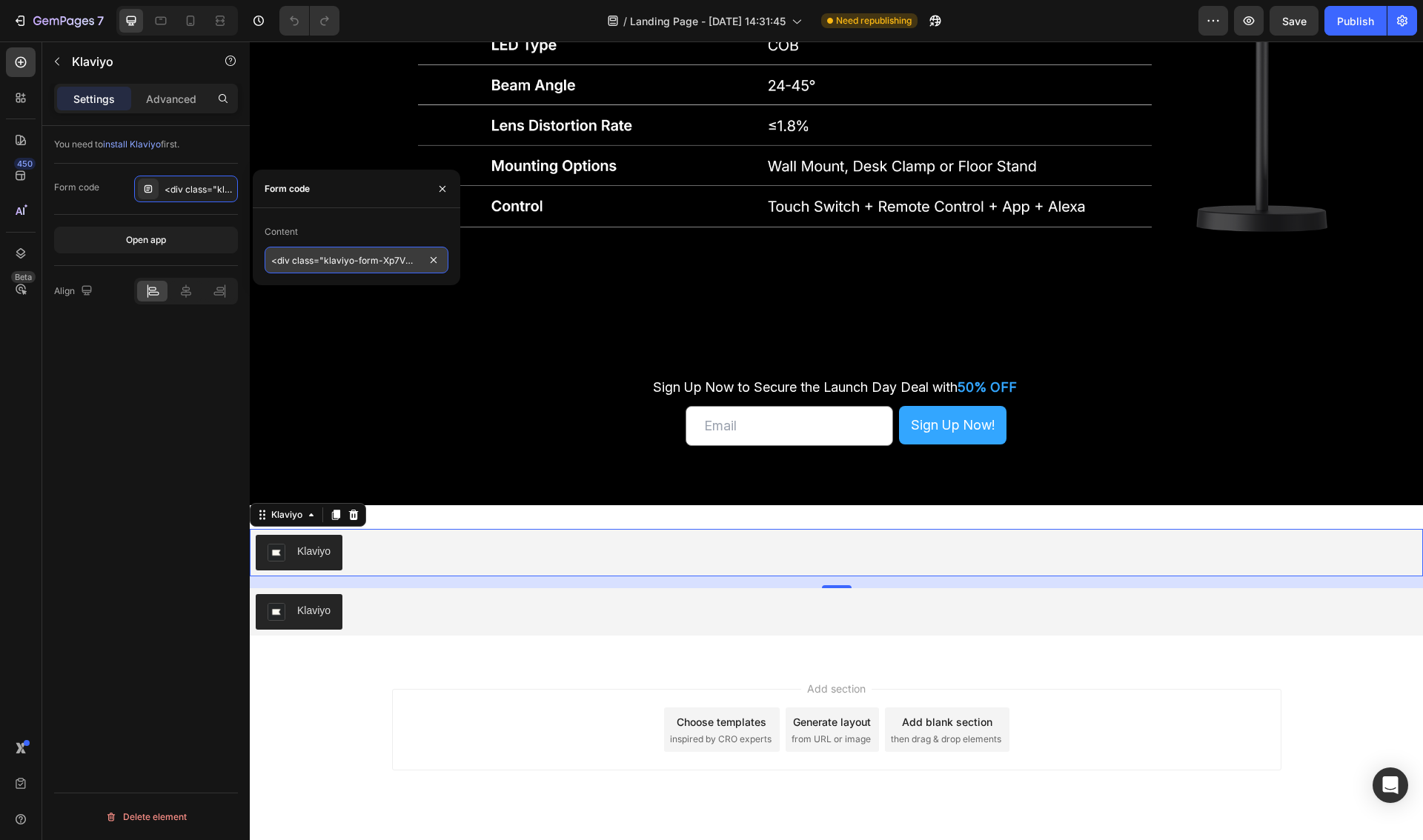
click at [312, 257] on input "<div class="klaviyo-form-Xp7V4Y"></div>" at bounding box center [356, 260] width 184 height 27
drag, startPoint x: 323, startPoint y: 257, endPoint x: 237, endPoint y: 258, distance: 86.0
click at [237, 258] on div "450 Beta Sections(18) Elements(83) Section Element Hero Section Product Detail …" at bounding box center [125, 441] width 250 height 799
drag, startPoint x: 366, startPoint y: 262, endPoint x: 412, endPoint y: 260, distance: 46.0
click at [412, 260] on input "klaviyo-form-Xp7V4Y"></div>" at bounding box center [356, 260] width 184 height 27
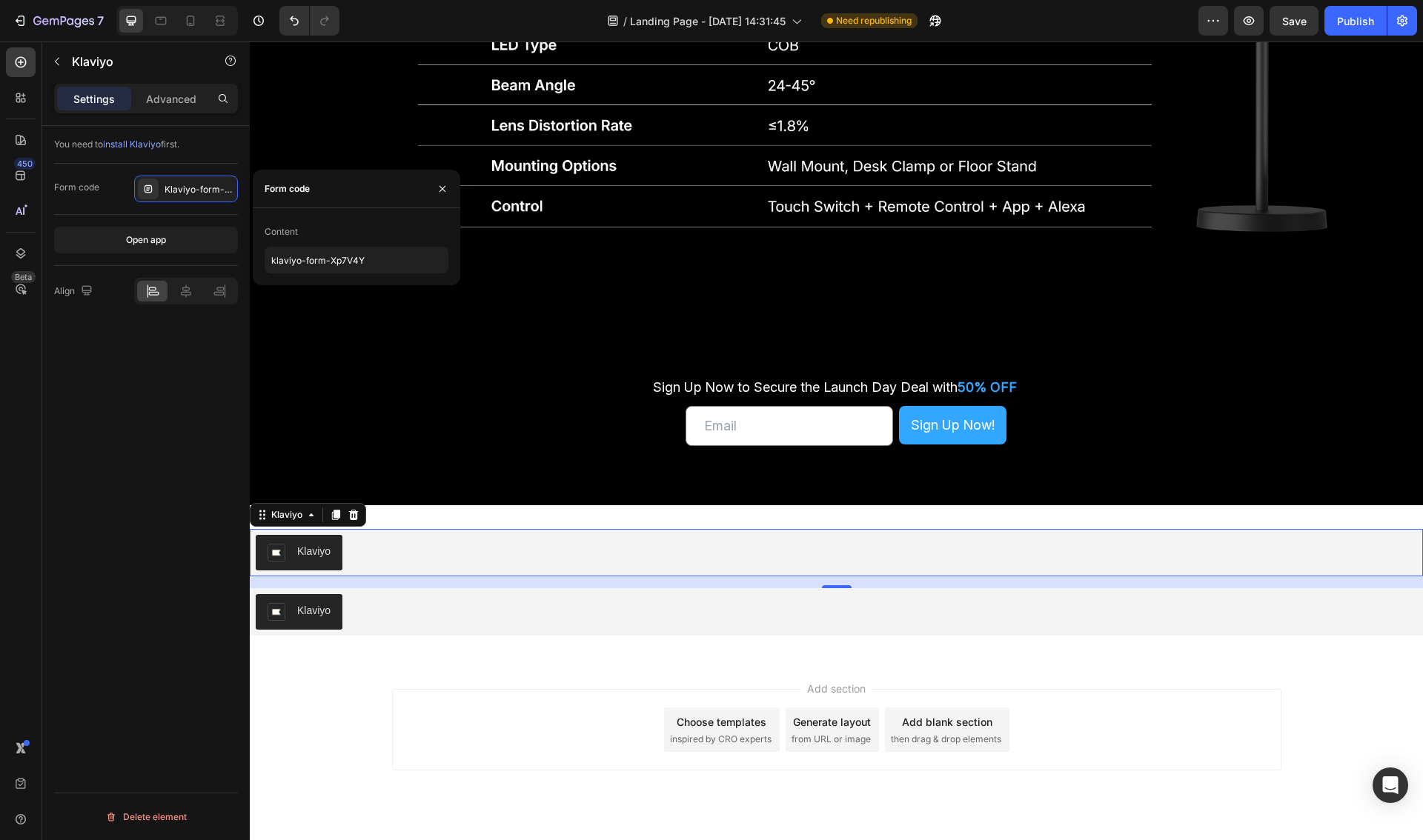
click at [124, 402] on div "You need to install Klaviyo first. Form code Klaviyo-form-Xp7V4Y Open app Align…" at bounding box center [146, 504] width 207 height 757
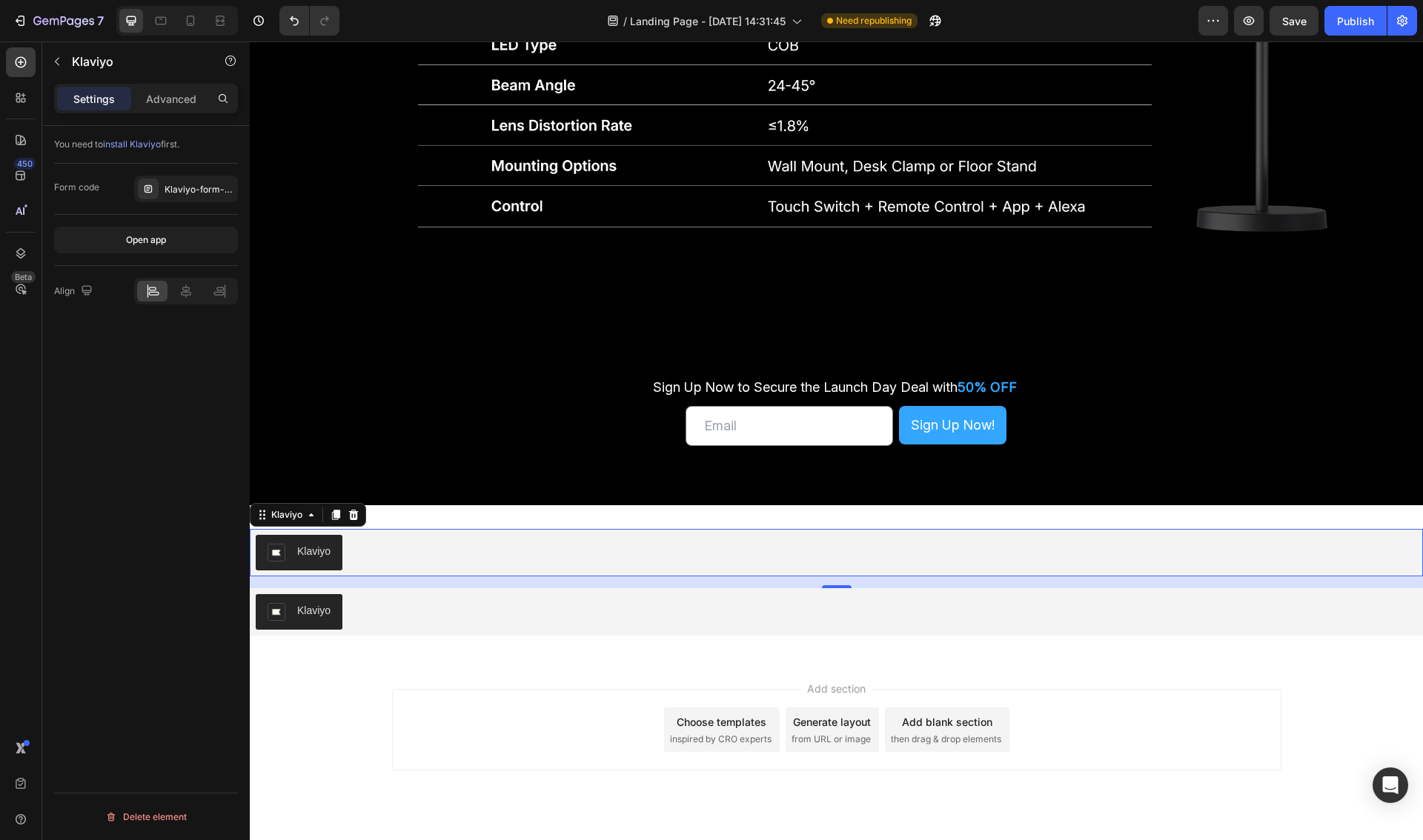
click at [457, 556] on div "Klaviyo" at bounding box center [836, 552] width 1161 height 35
click at [291, 514] on div "Klaviyo" at bounding box center [286, 515] width 37 height 14
drag, startPoint x: 161, startPoint y: 444, endPoint x: 147, endPoint y: 395, distance: 51.0
click at [161, 444] on div "You need to install Klaviyo first. Form code Klaviyo-form-Xp7V4Y Open app Align…" at bounding box center [146, 504] width 207 height 757
click at [86, 191] on div "Form code" at bounding box center [77, 188] width 45 height 14
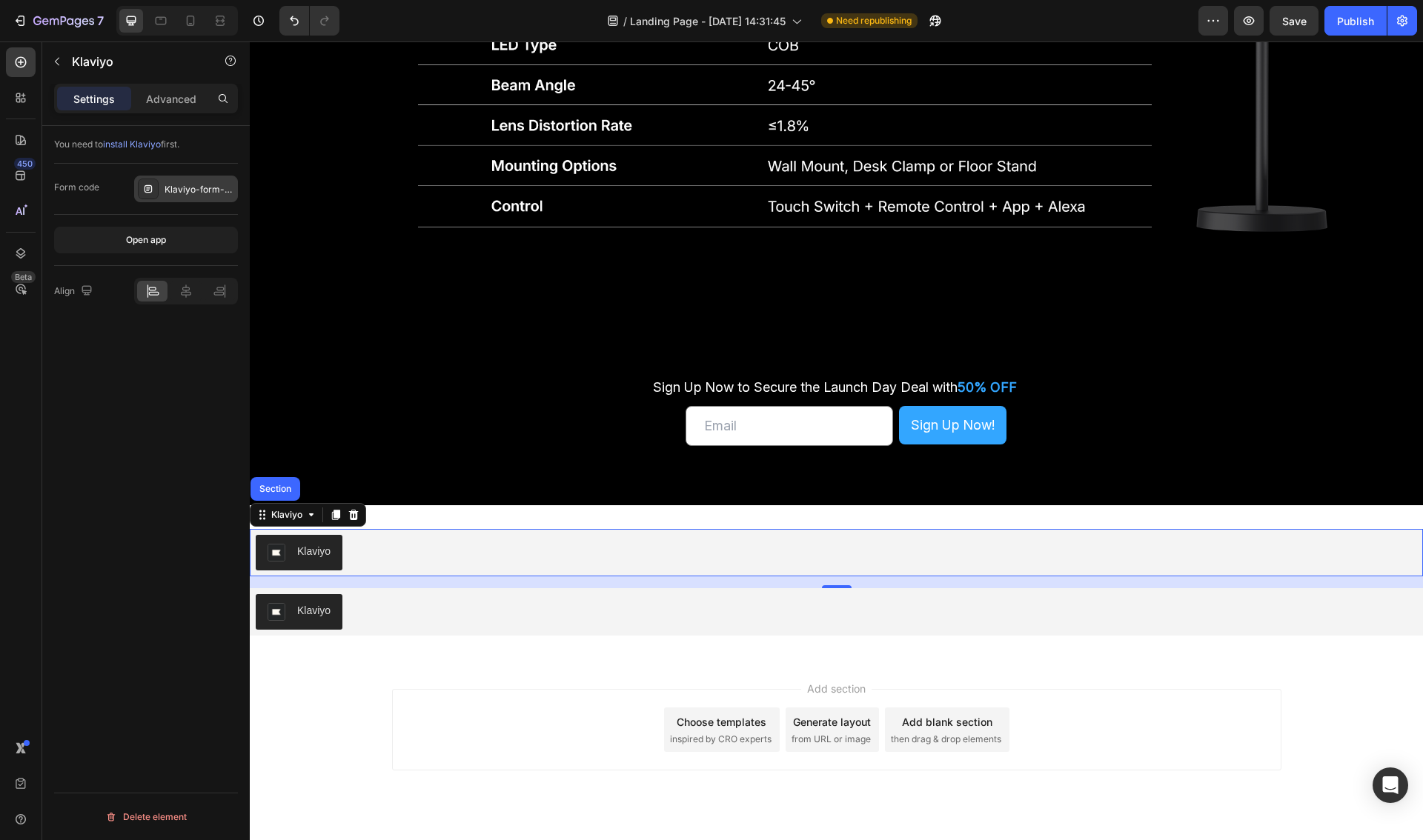
click at [142, 193] on icon at bounding box center [148, 189] width 12 height 12
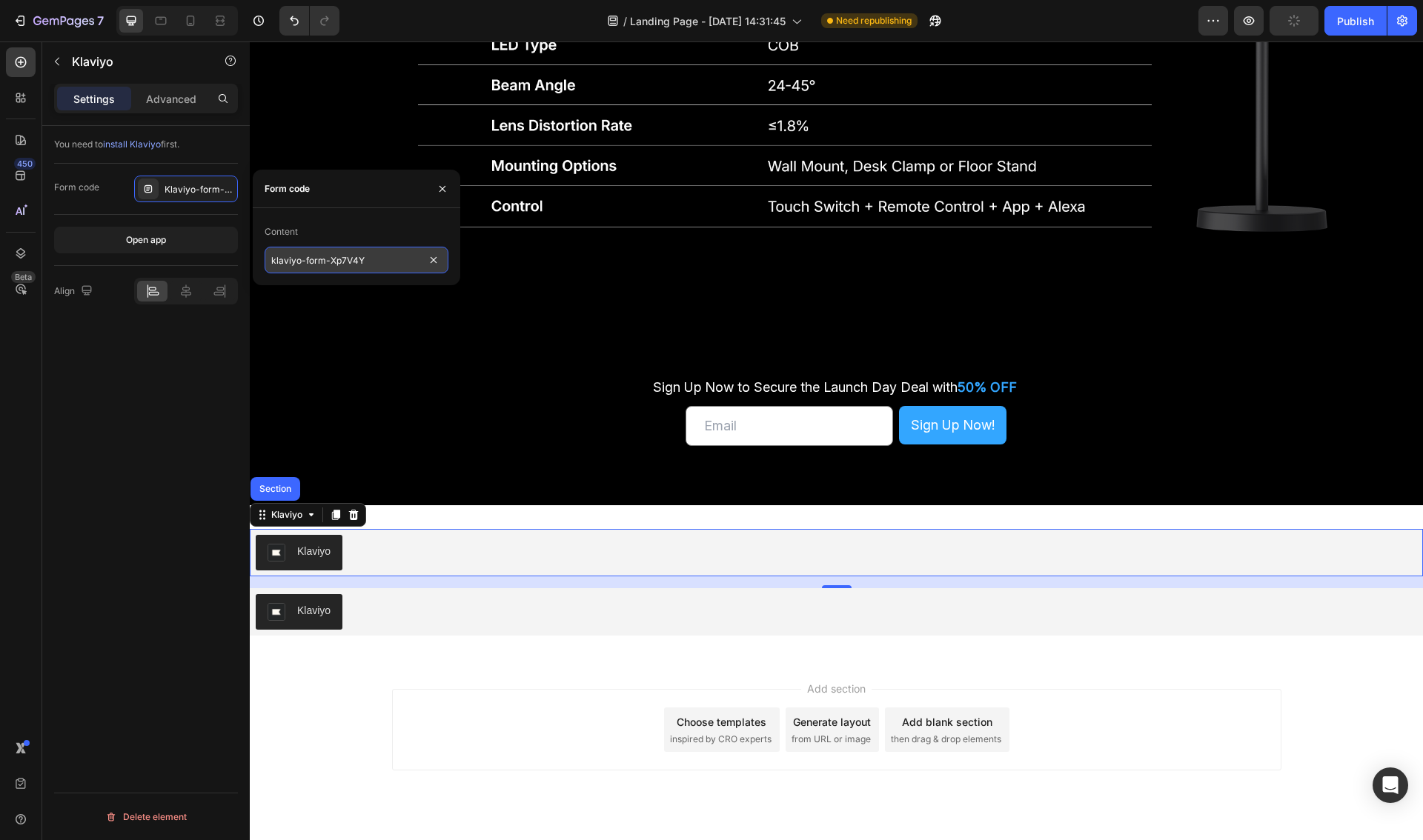
click at [350, 254] on input "klaviyo-form-Xp7V4Y" at bounding box center [356, 260] width 184 height 27
paste input "<div class="klaviyo-form-Xp7V4Y"></div>"
type input "<div class="klaviyo-form-Xp7V4Y"></div>"
click at [313, 224] on div "Content" at bounding box center [356, 232] width 184 height 24
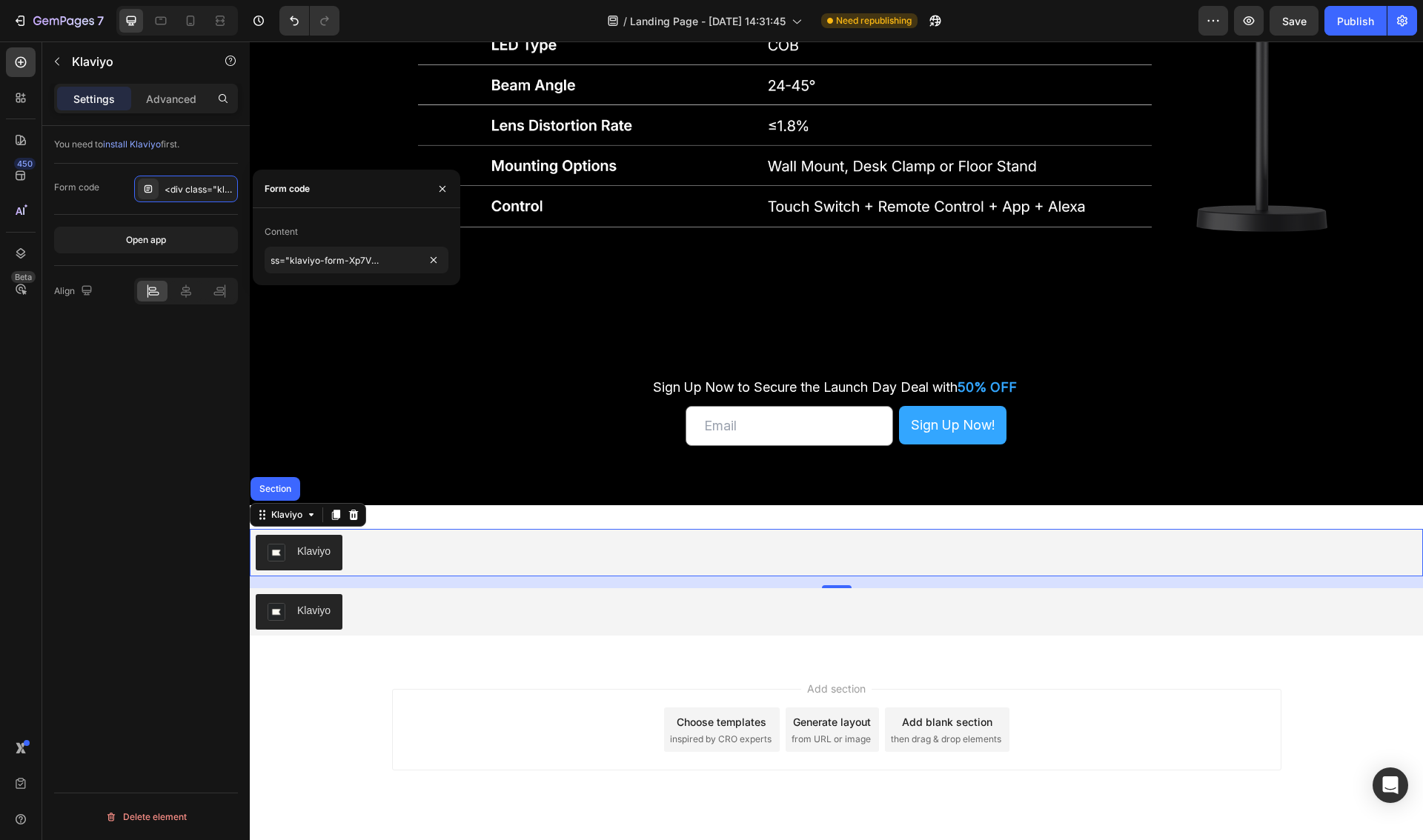
scroll to position [0, 0]
click at [107, 440] on div "You need to install Klaviyo first. Form code <div class="klaviyo-form-Xp7V4Y"><…" at bounding box center [146, 504] width 207 height 757
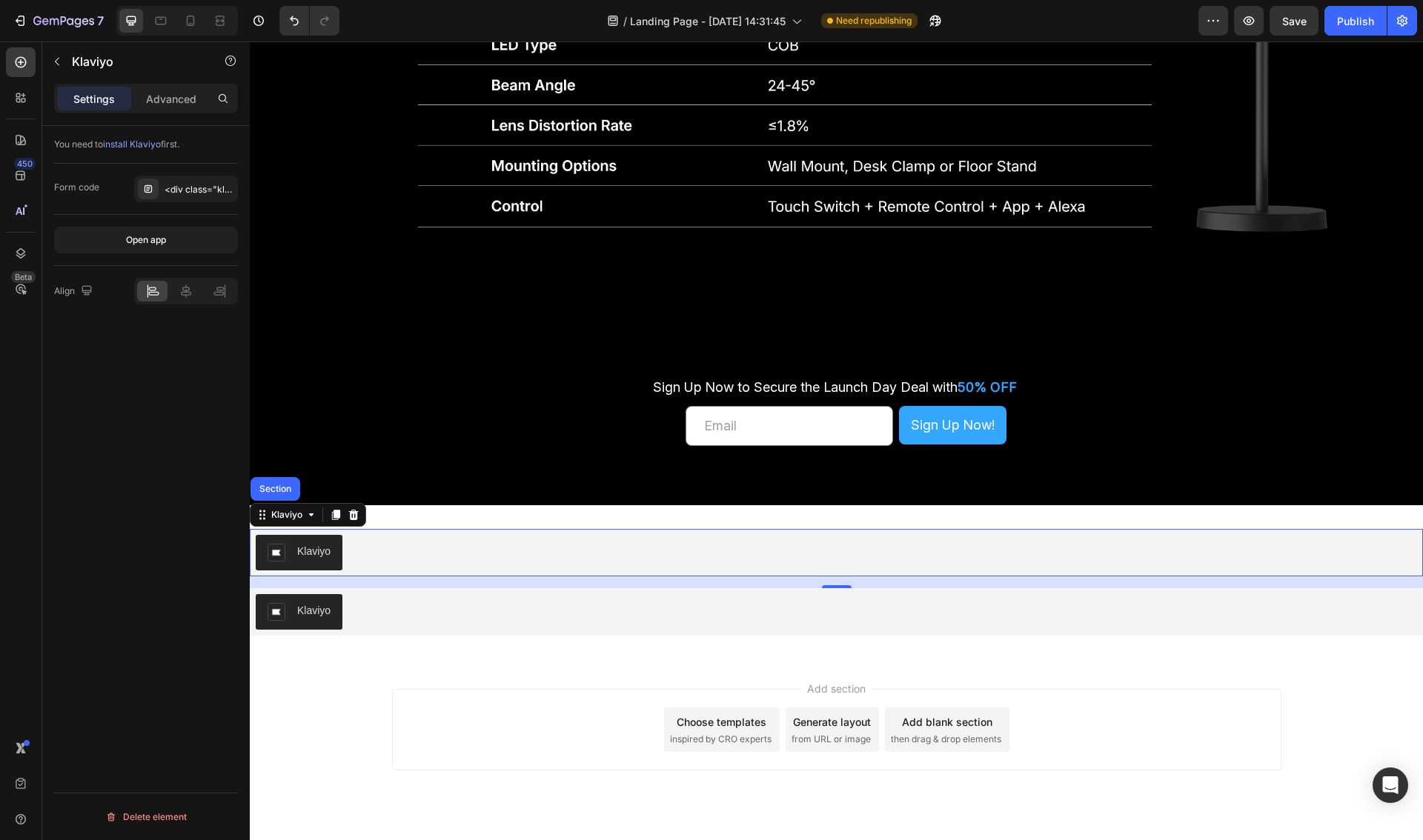
click at [542, 546] on div "Klaviyo" at bounding box center [836, 552] width 1161 height 35
click at [357, 519] on icon at bounding box center [354, 515] width 12 height 12
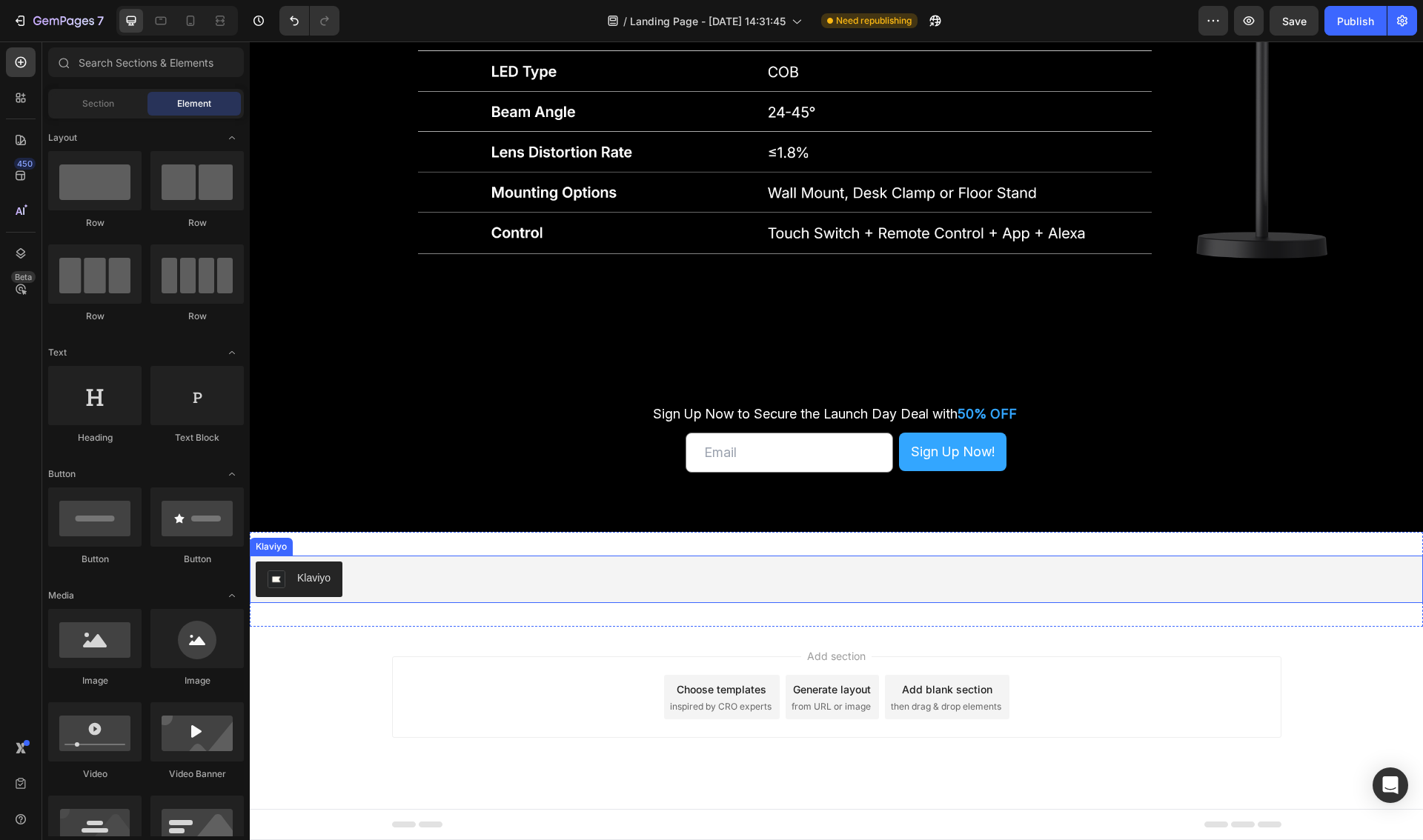
click at [421, 582] on div "Klaviyo" at bounding box center [836, 579] width 1161 height 35
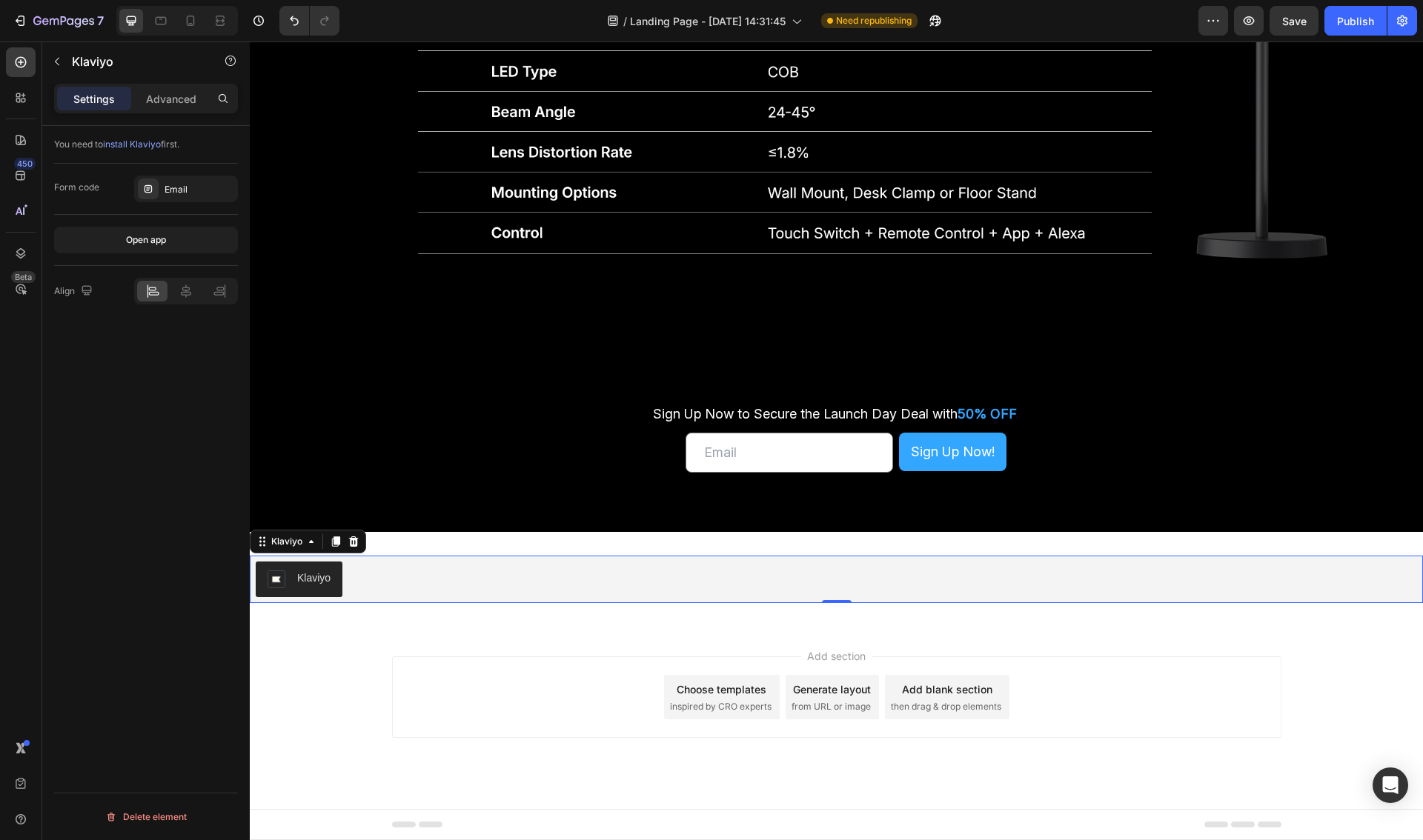
click at [351, 540] on icon at bounding box center [354, 541] width 10 height 11
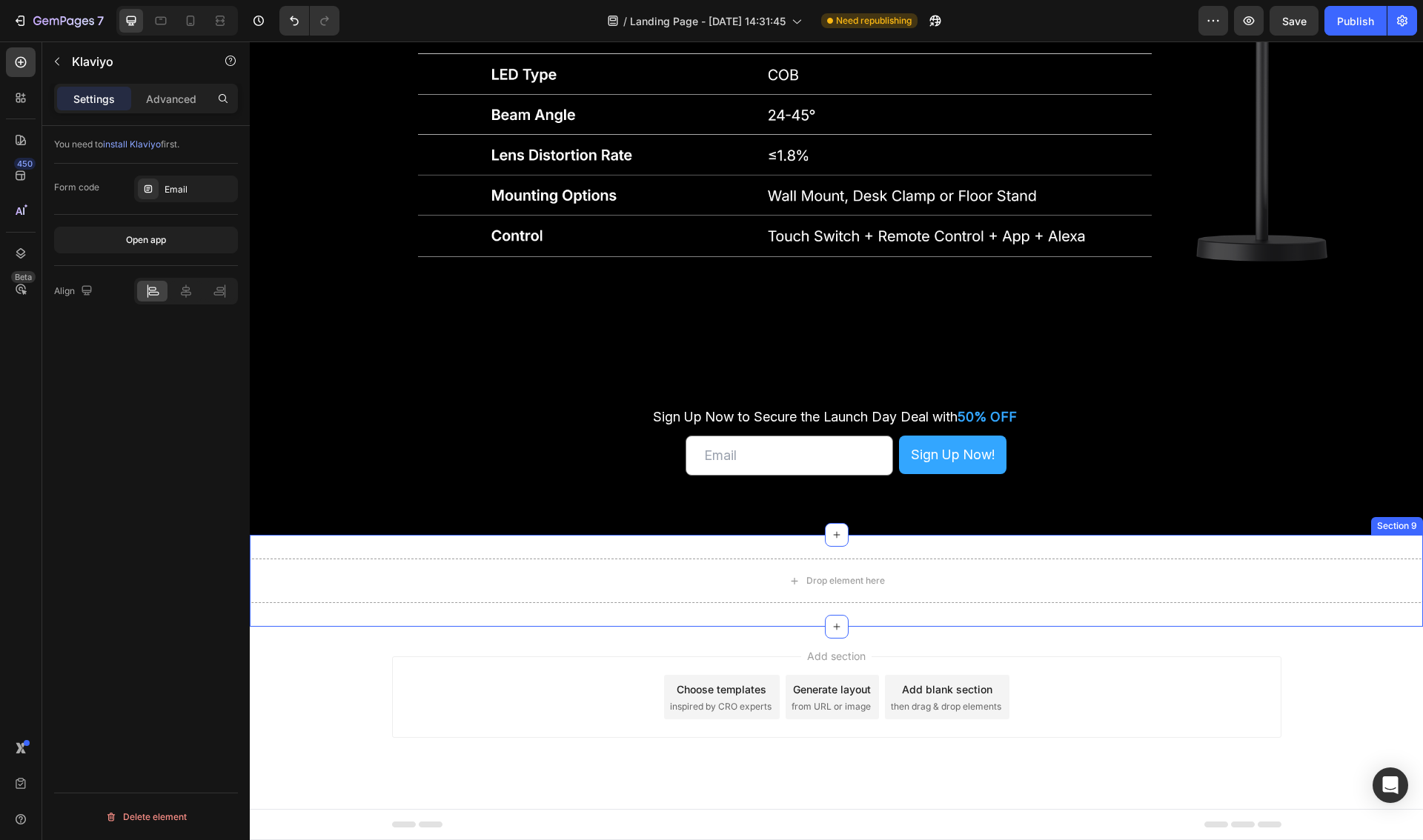
scroll to position [4517, 0]
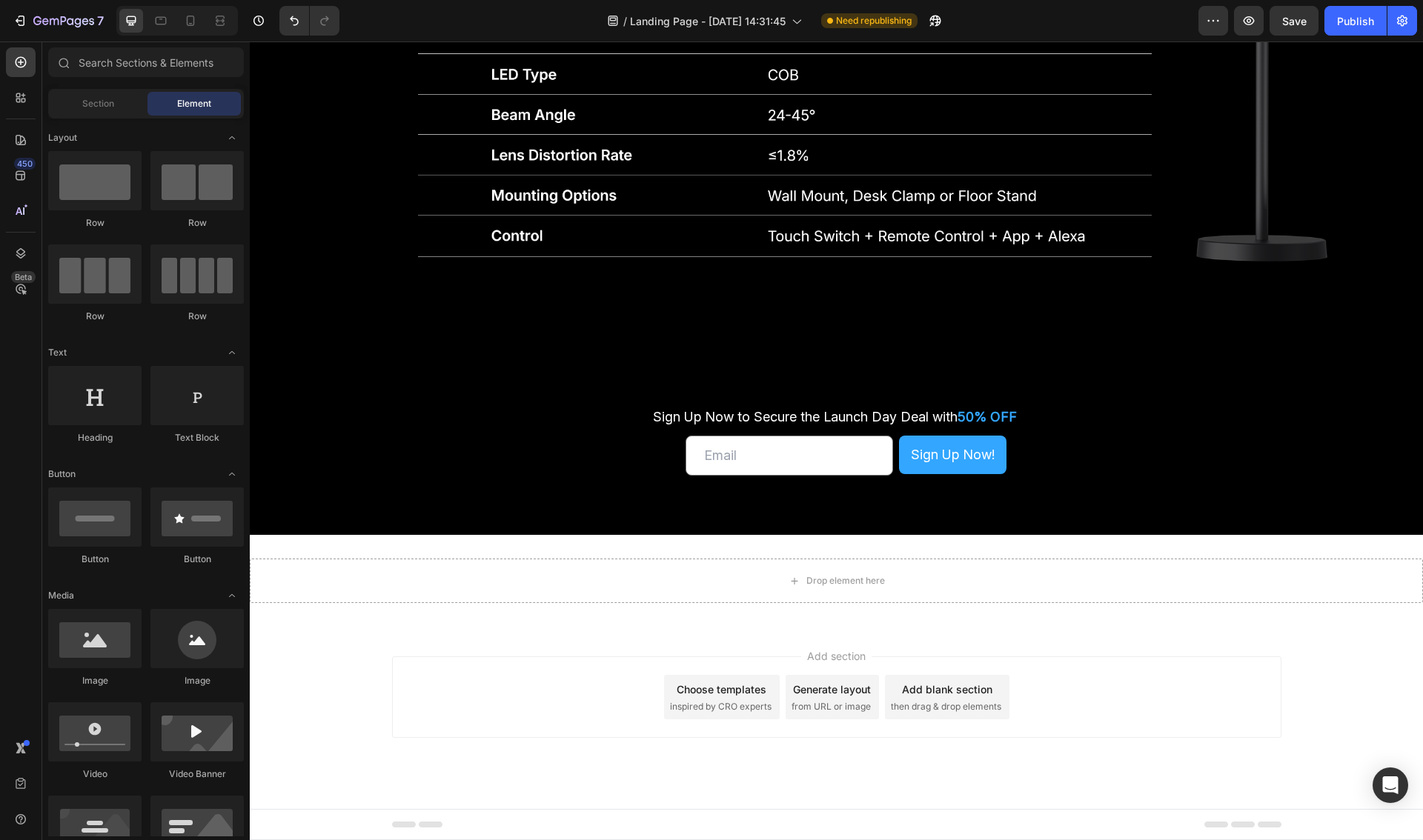
click at [17, 158] on div "450 Beta" at bounding box center [20, 390] width 29 height 686
click at [19, 144] on icon at bounding box center [21, 140] width 15 height 15
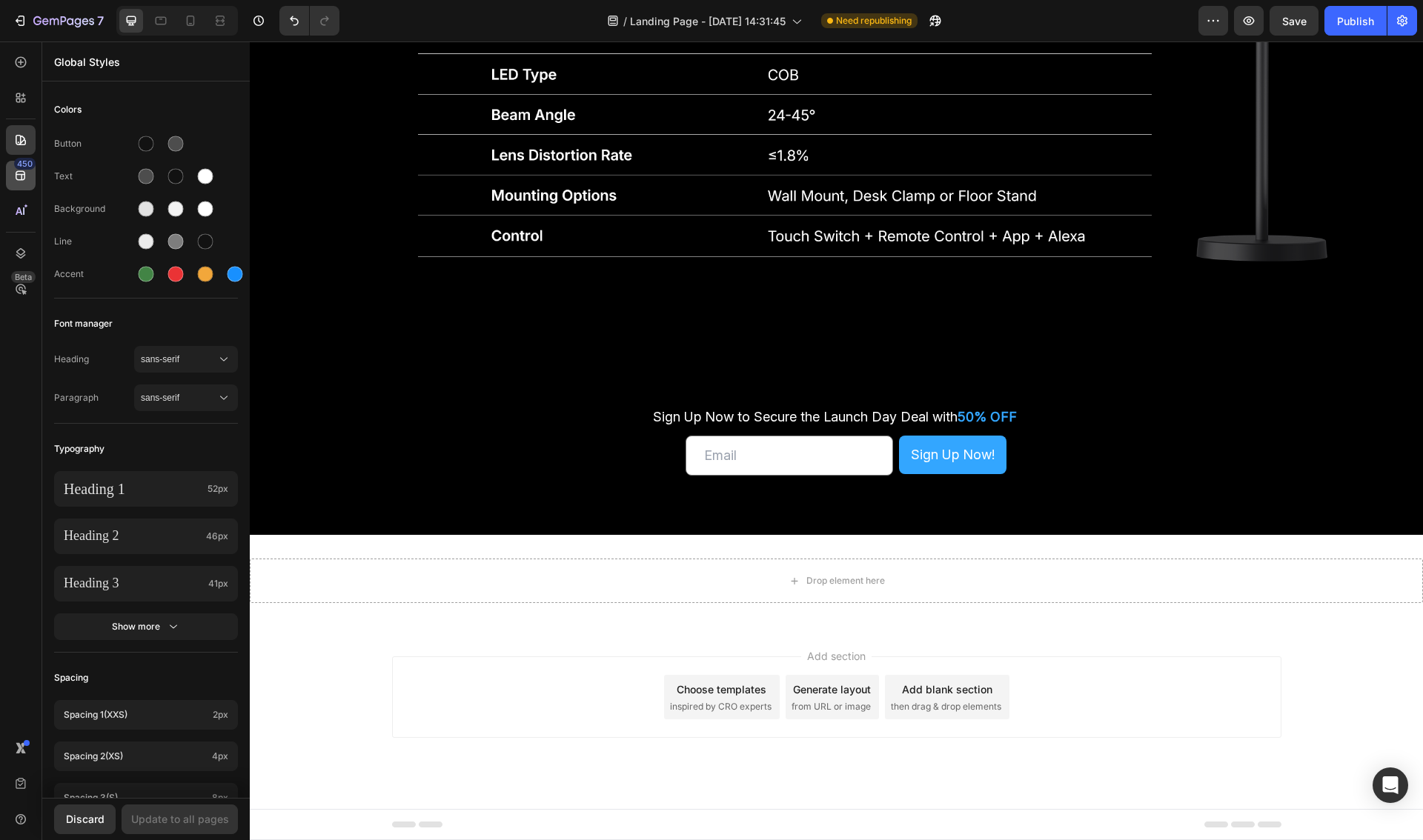
click at [25, 166] on div "450" at bounding box center [25, 164] width 22 height 12
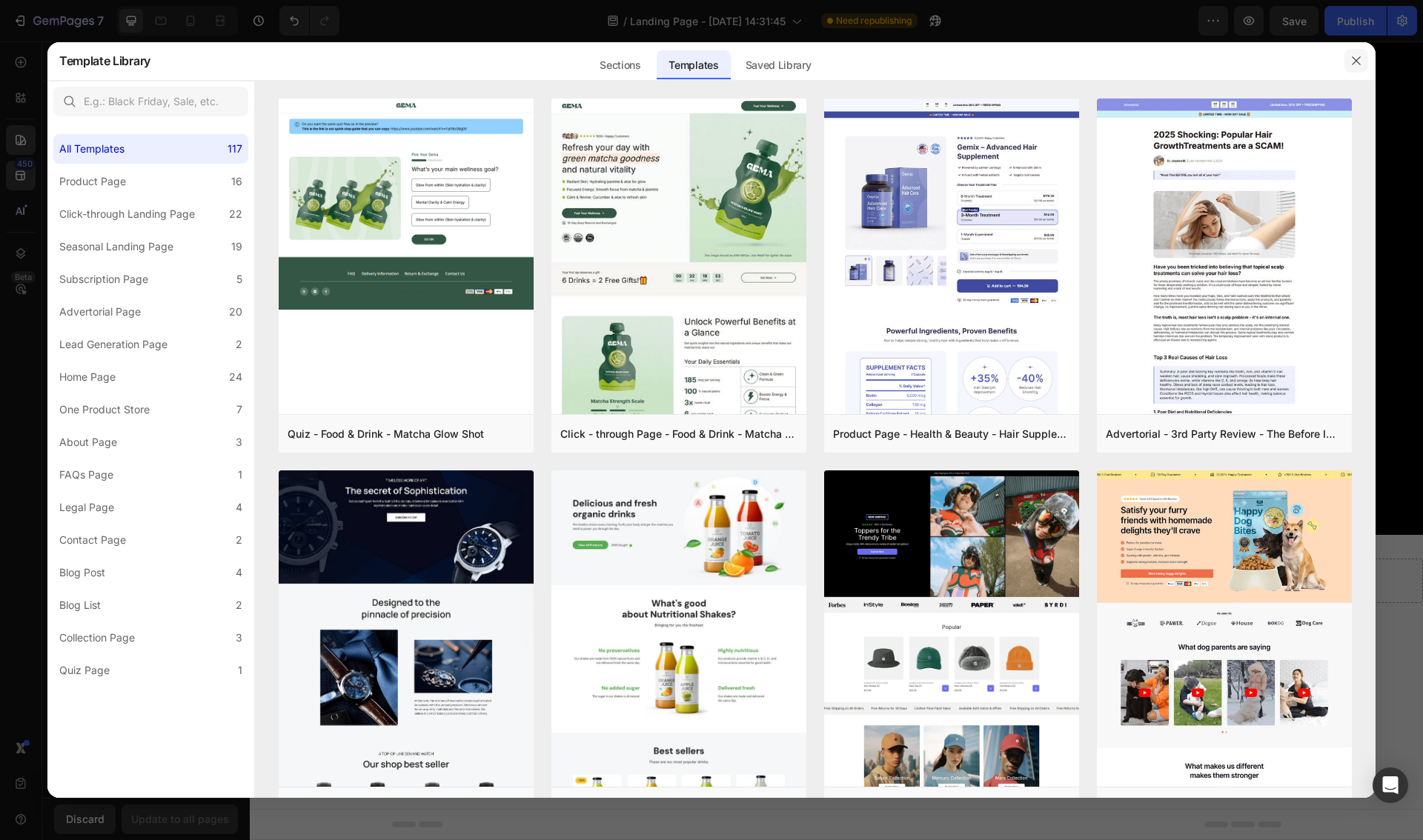
drag, startPoint x: 1354, startPoint y: 63, endPoint x: 270, endPoint y: 69, distance: 1084.0
click at [1354, 63] on icon "button" at bounding box center [1356, 61] width 12 height 12
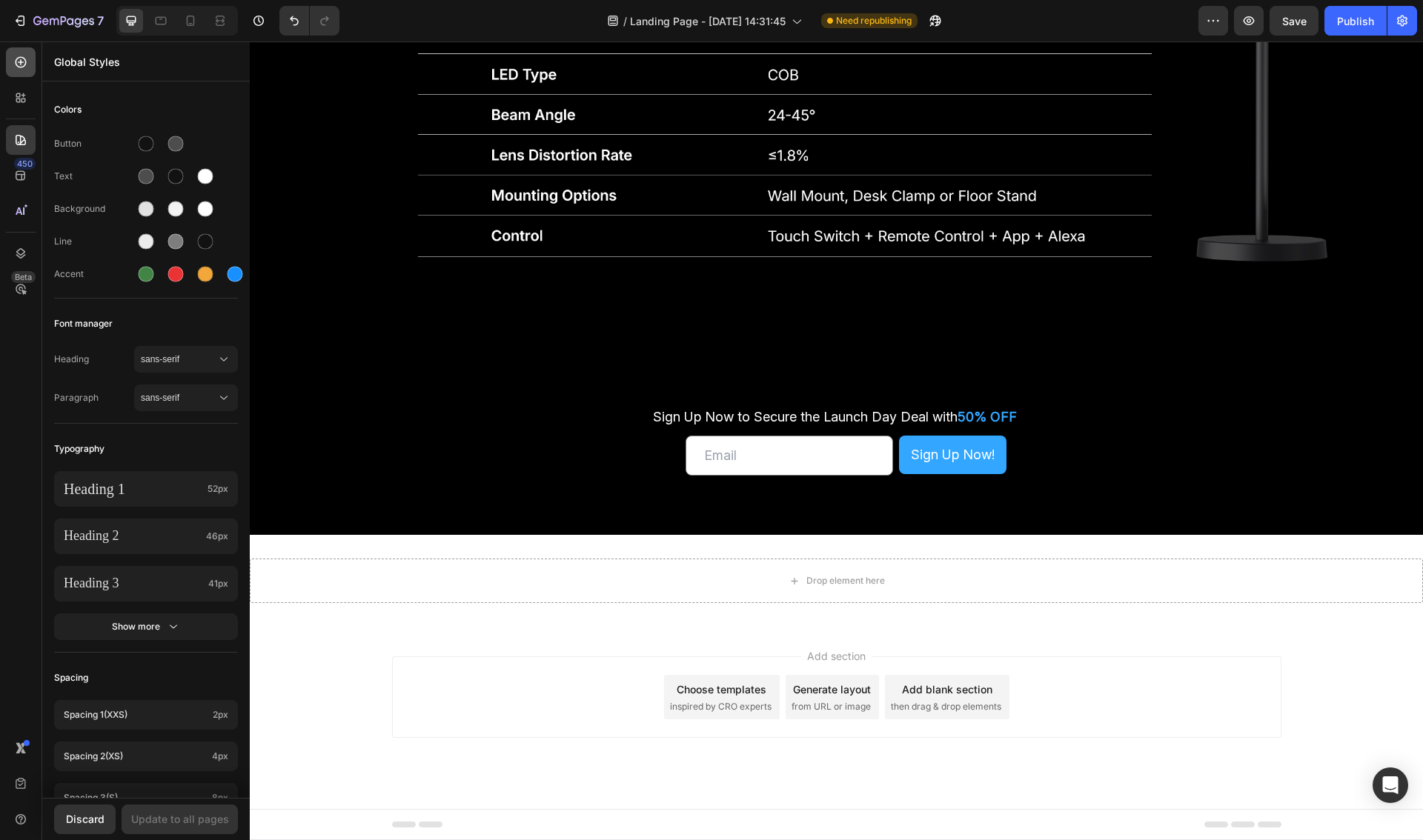
click at [7, 61] on div at bounding box center [20, 62] width 29 height 29
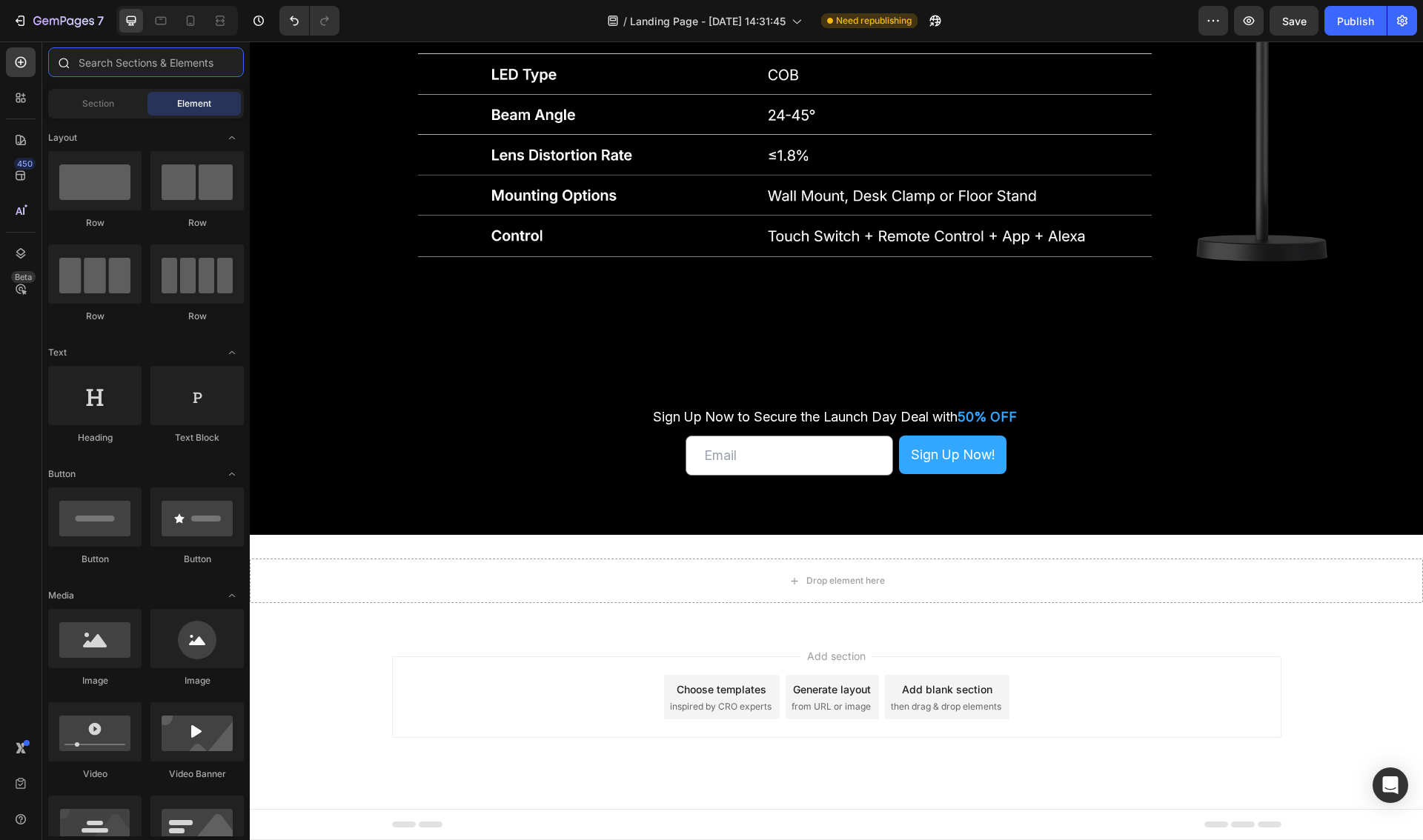
click at [145, 64] on input "text" at bounding box center [146, 62] width 196 height 29
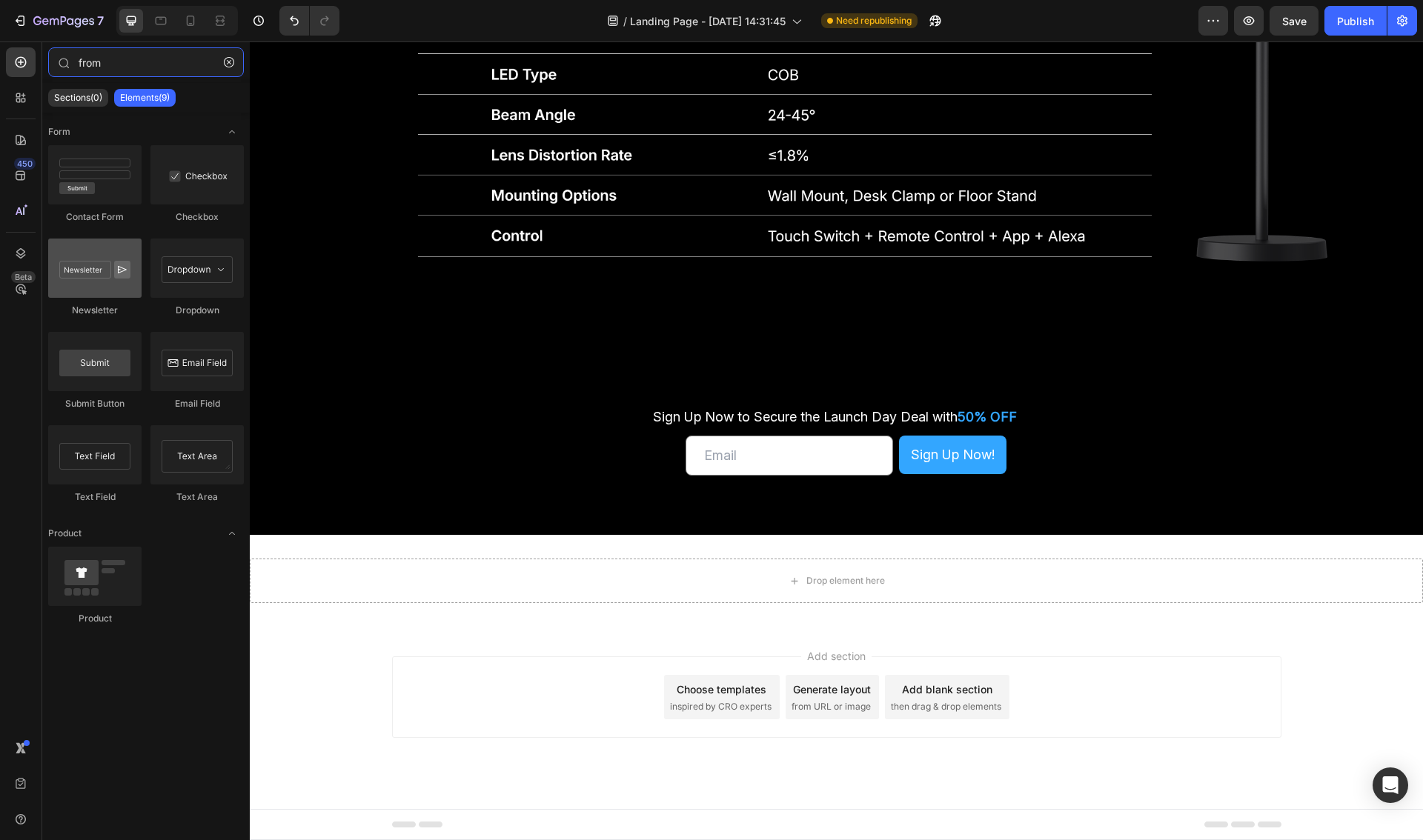
type input "from"
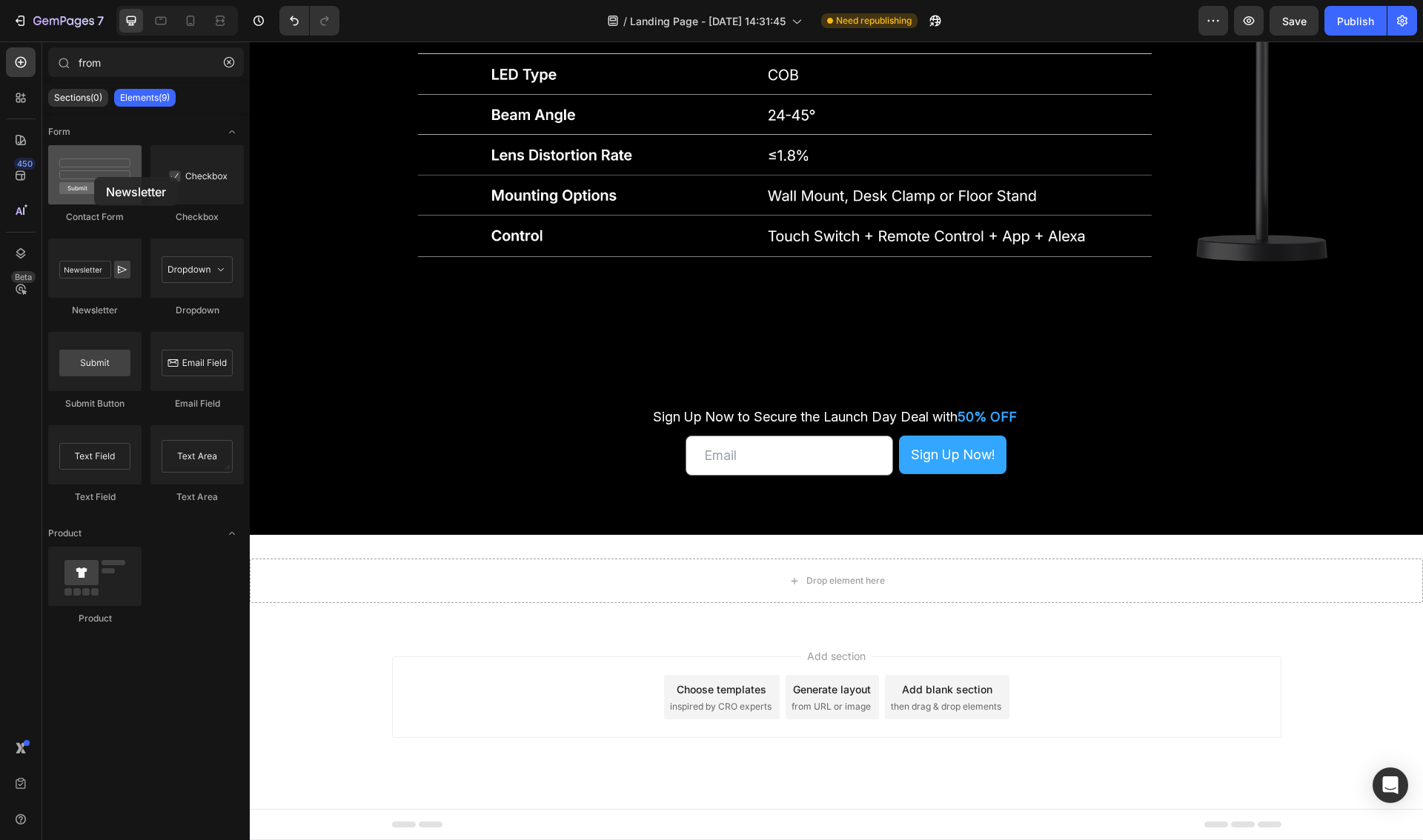
drag, startPoint x: 88, startPoint y: 258, endPoint x: 94, endPoint y: 177, distance: 81.2
click at [94, 546] on div "Contact Form Checkbox Newsletter Dropdown Submit Button Email Field Text Field …" at bounding box center [146, 592] width 196 height 92
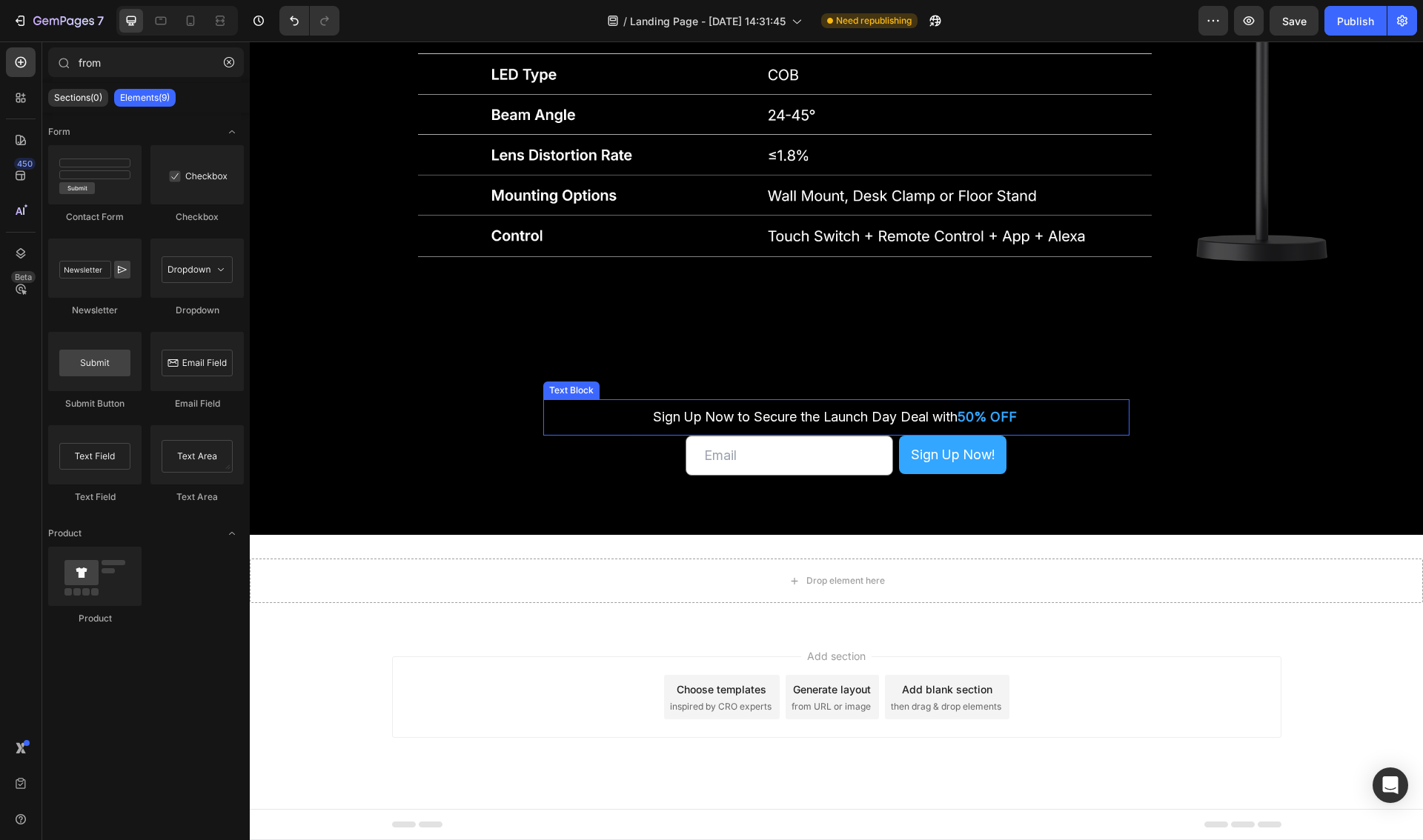
click at [622, 435] on div "Sign Up Now to Secure the Launch Day Deal with 50% OFF Text Block Sign Up Now t…" at bounding box center [837, 438] width 1173 height 77
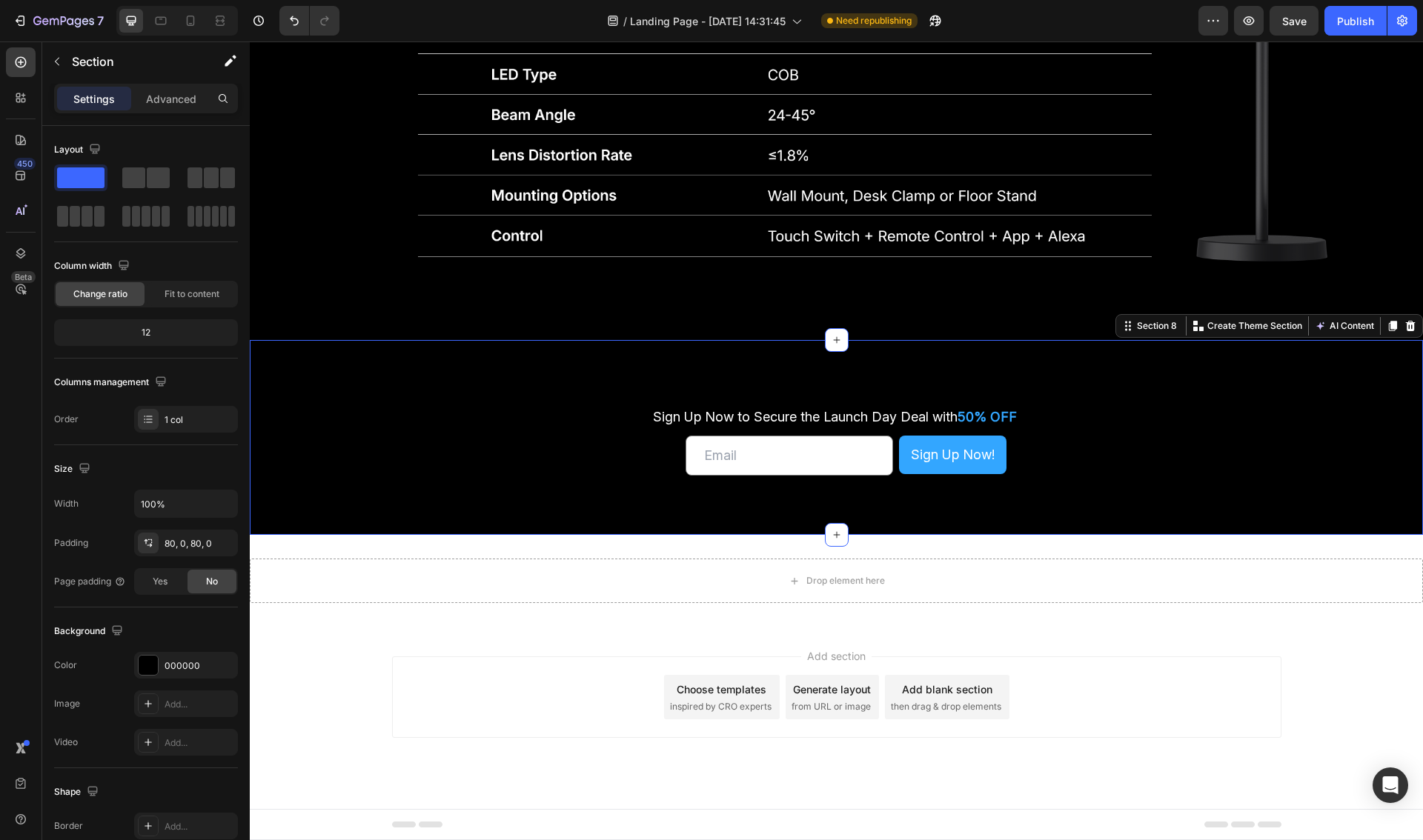
click at [653, 468] on div "Sign Up Now to Secure the Launch Day Deal with 50% OFF Text Block Sign Up Now t…" at bounding box center [837, 438] width 1173 height 77
click at [1003, 469] on button "Sign Up Now!" at bounding box center [952, 454] width 107 height 38
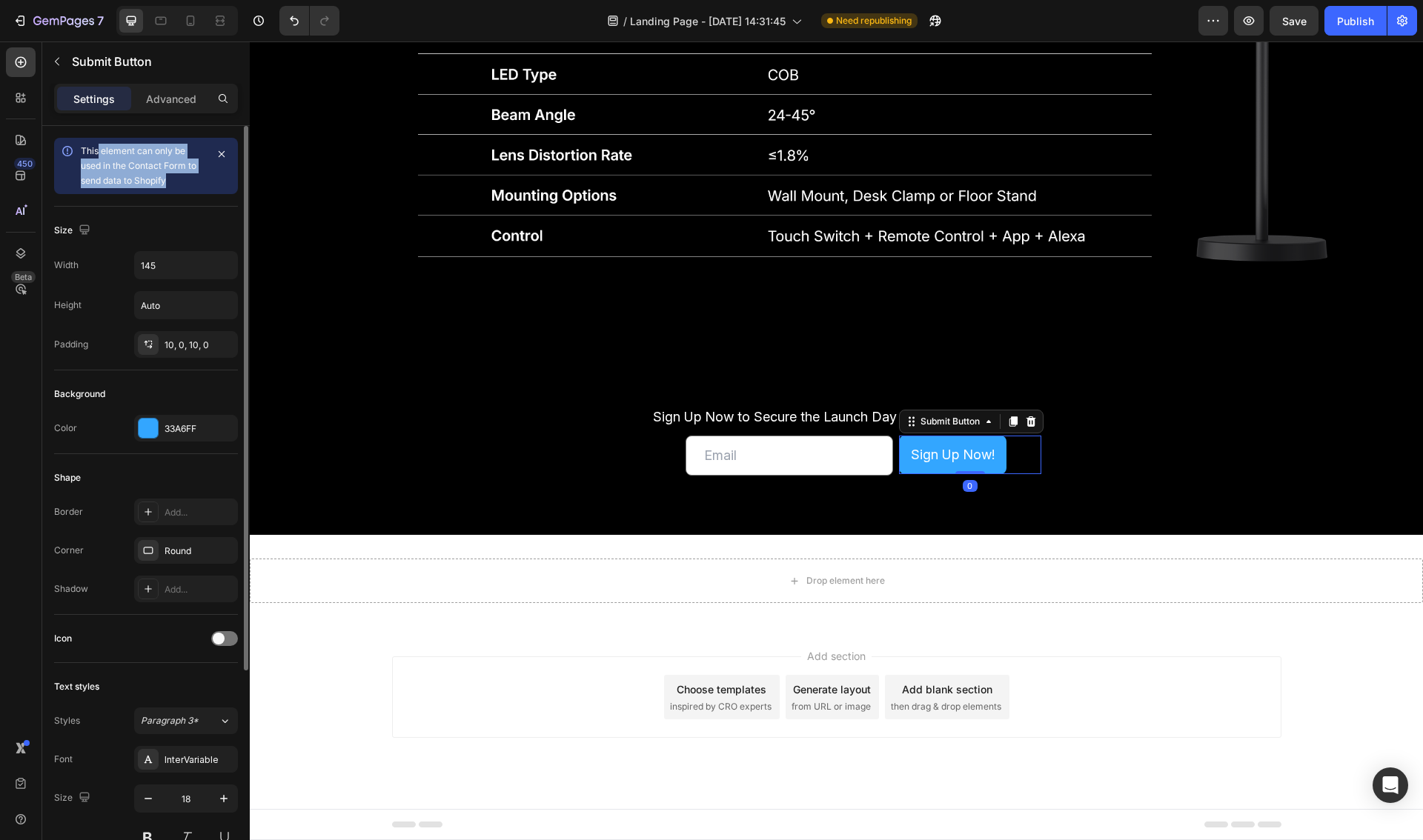
drag, startPoint x: 113, startPoint y: 157, endPoint x: 97, endPoint y: 152, distance: 16.8
click at [97, 152] on div "This element can only be used in the Contact Form to send data to Shopify" at bounding box center [143, 165] width 125 height 44
click at [97, 152] on span "This element can only be used in the Contact Form to send data to Shopify" at bounding box center [139, 165] width 116 height 41
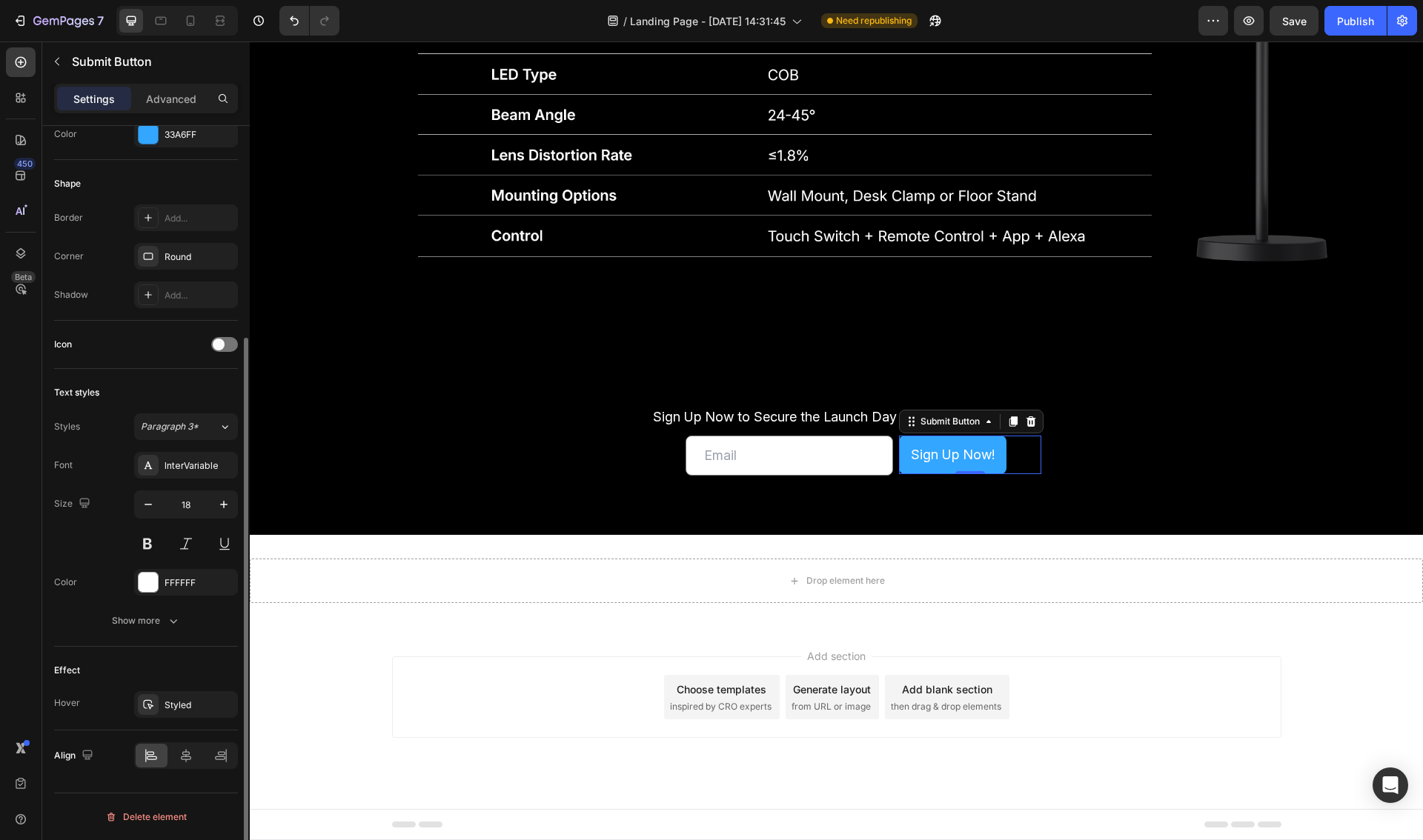
scroll to position [0, 0]
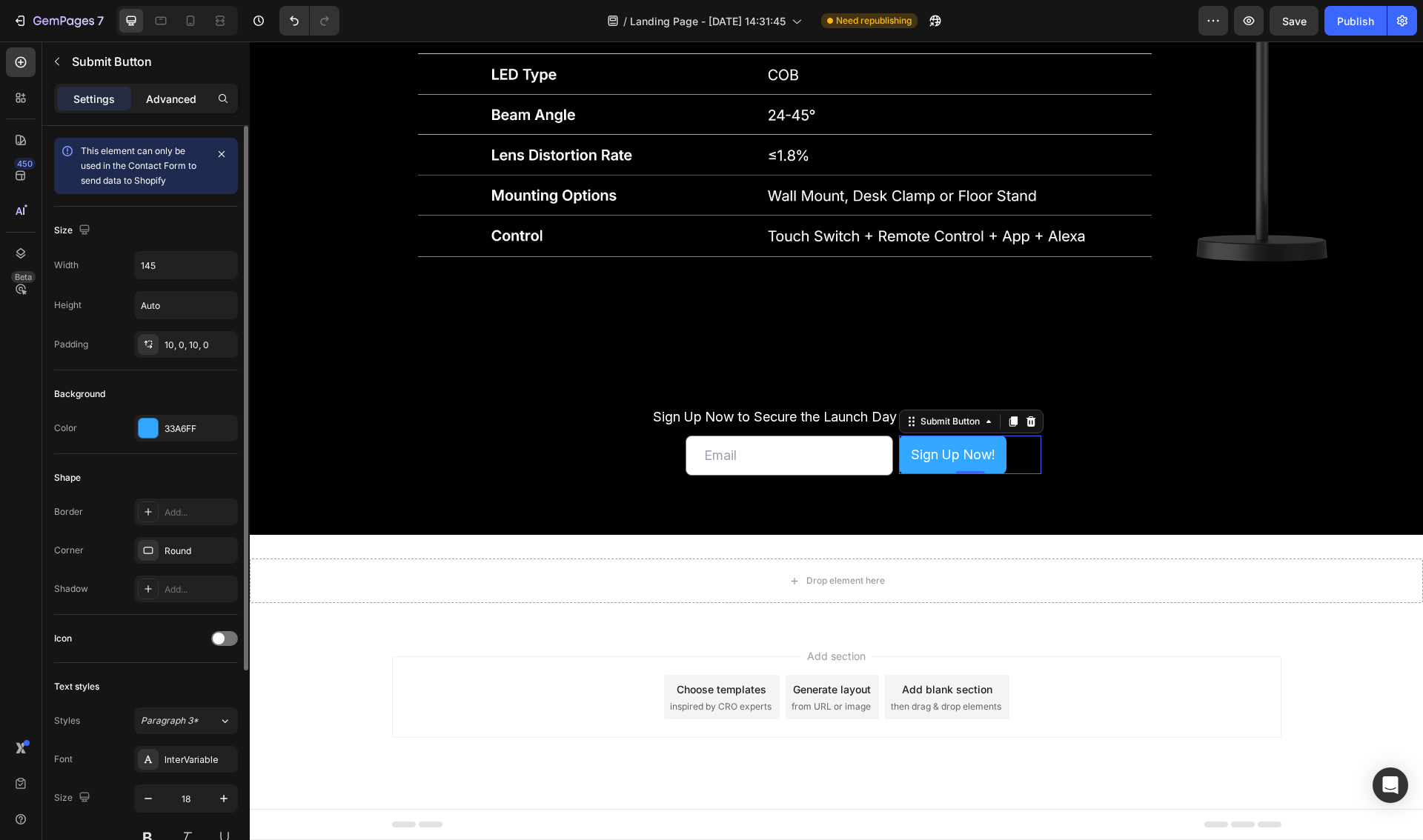
click at [163, 97] on p "Advanced" at bounding box center [170, 98] width 50 height 16
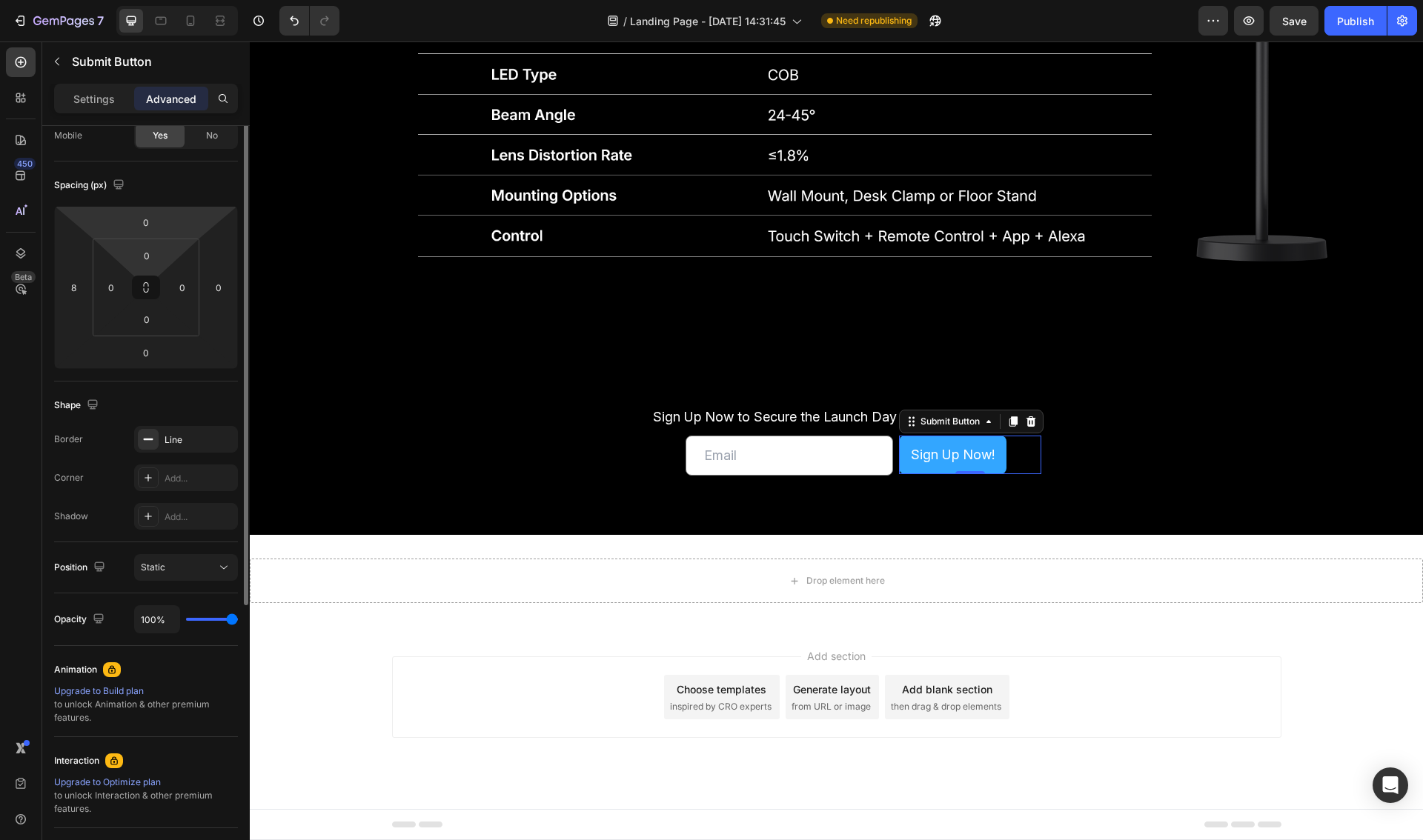
scroll to position [272, 0]
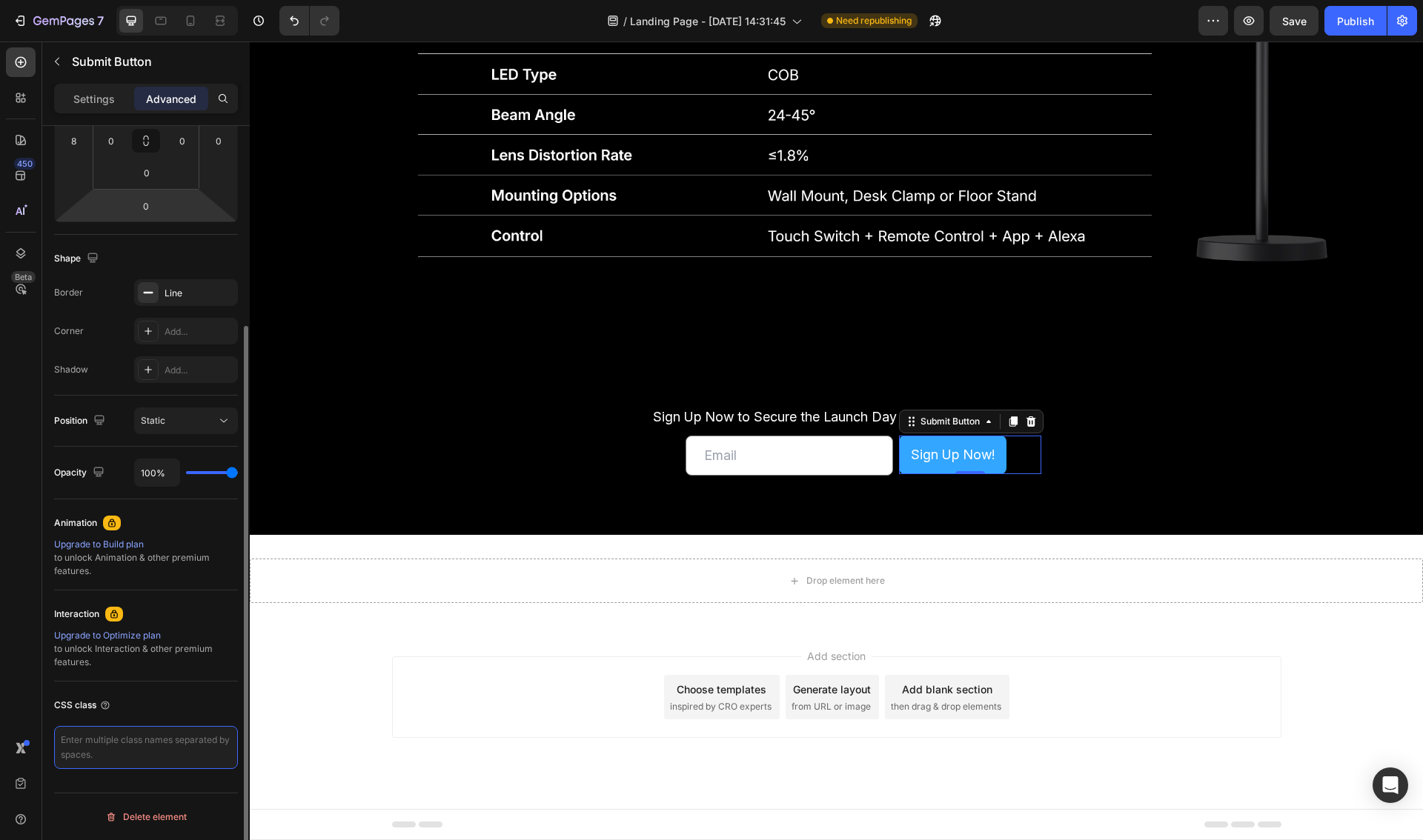
click at [117, 758] on textarea at bounding box center [146, 747] width 184 height 43
click at [95, 107] on div "Settings" at bounding box center [94, 98] width 74 height 24
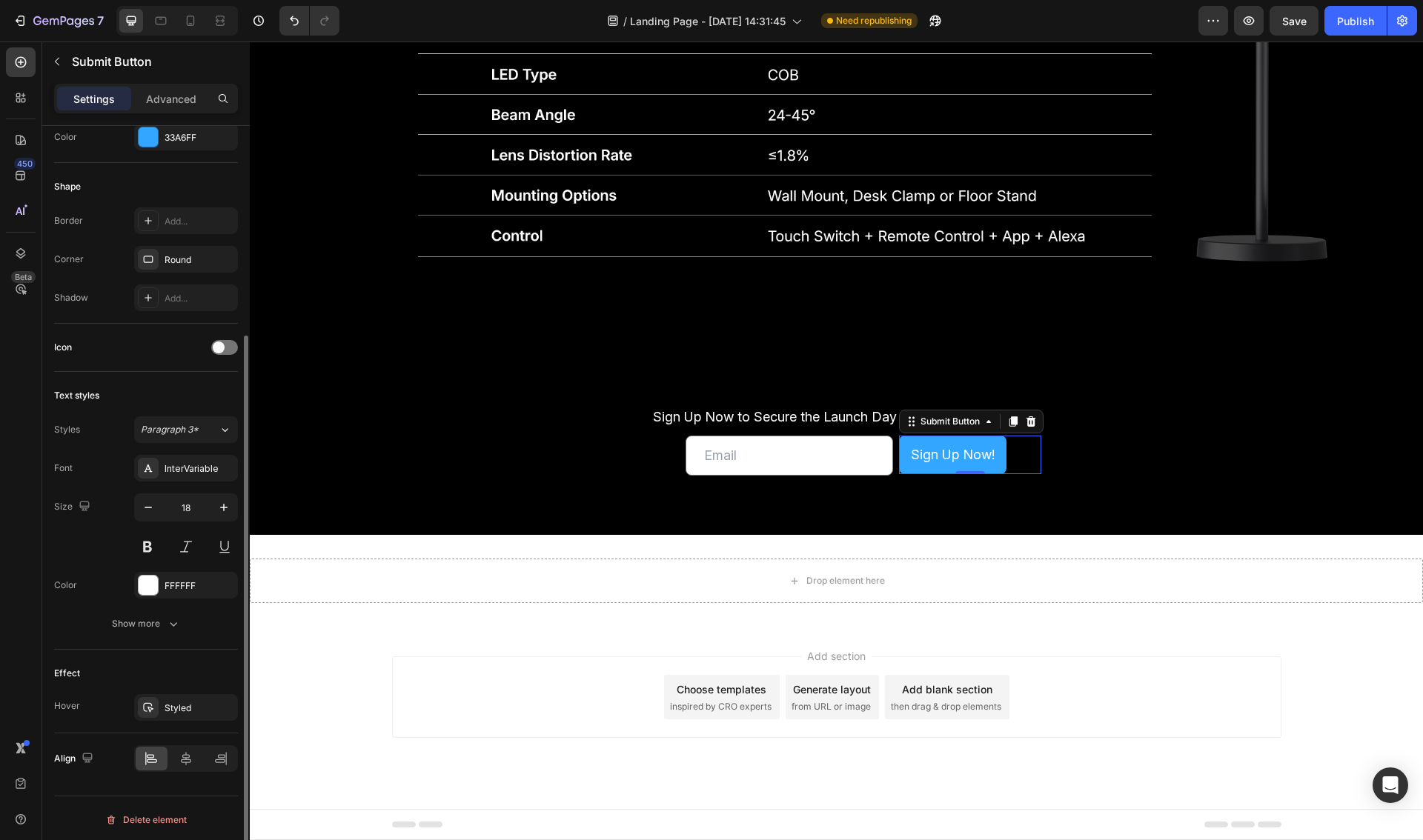
scroll to position [0, 0]
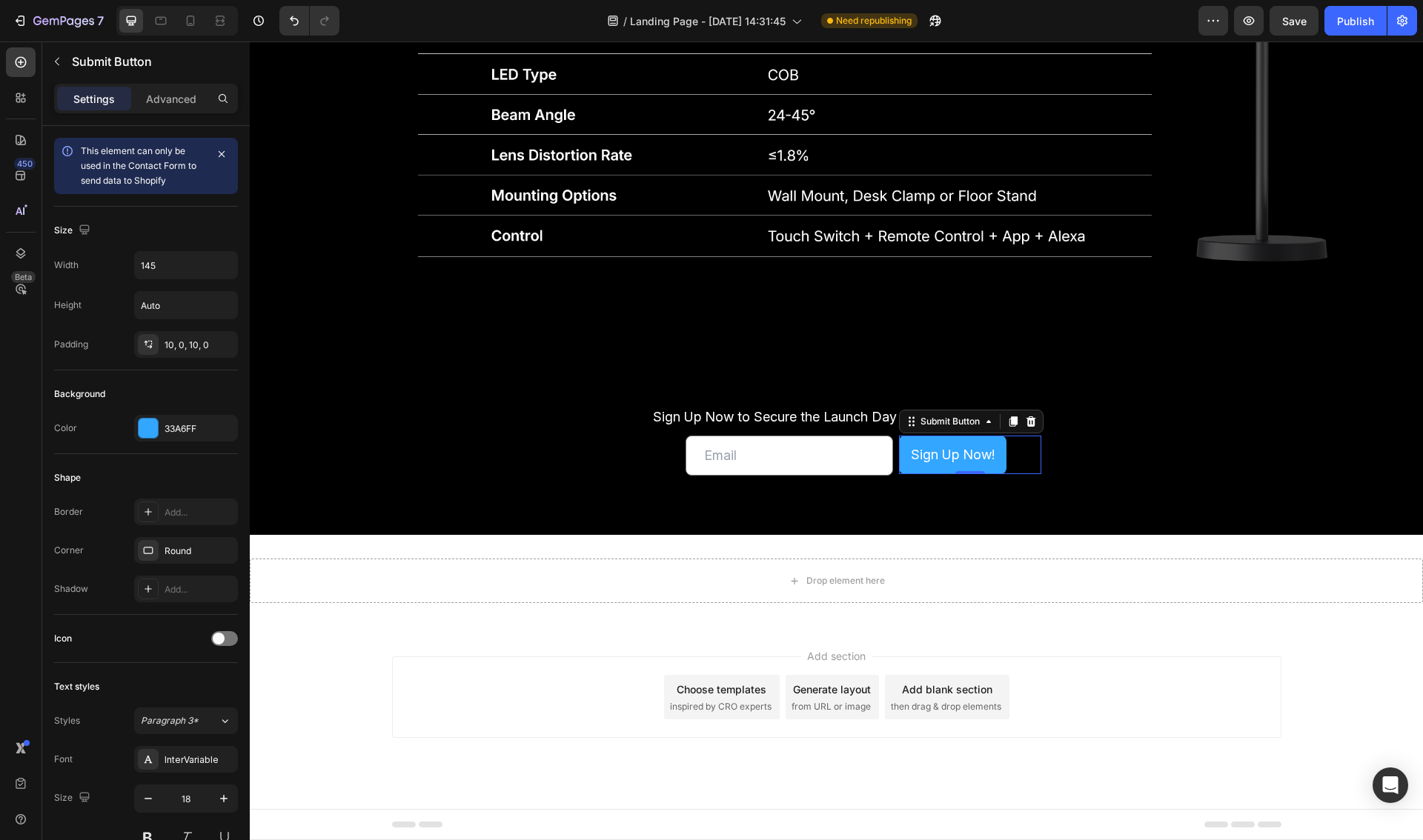
click at [158, 112] on div "Settings Advanced" at bounding box center [146, 98] width 184 height 29
click at [163, 101] on p "Advanced" at bounding box center [170, 98] width 50 height 16
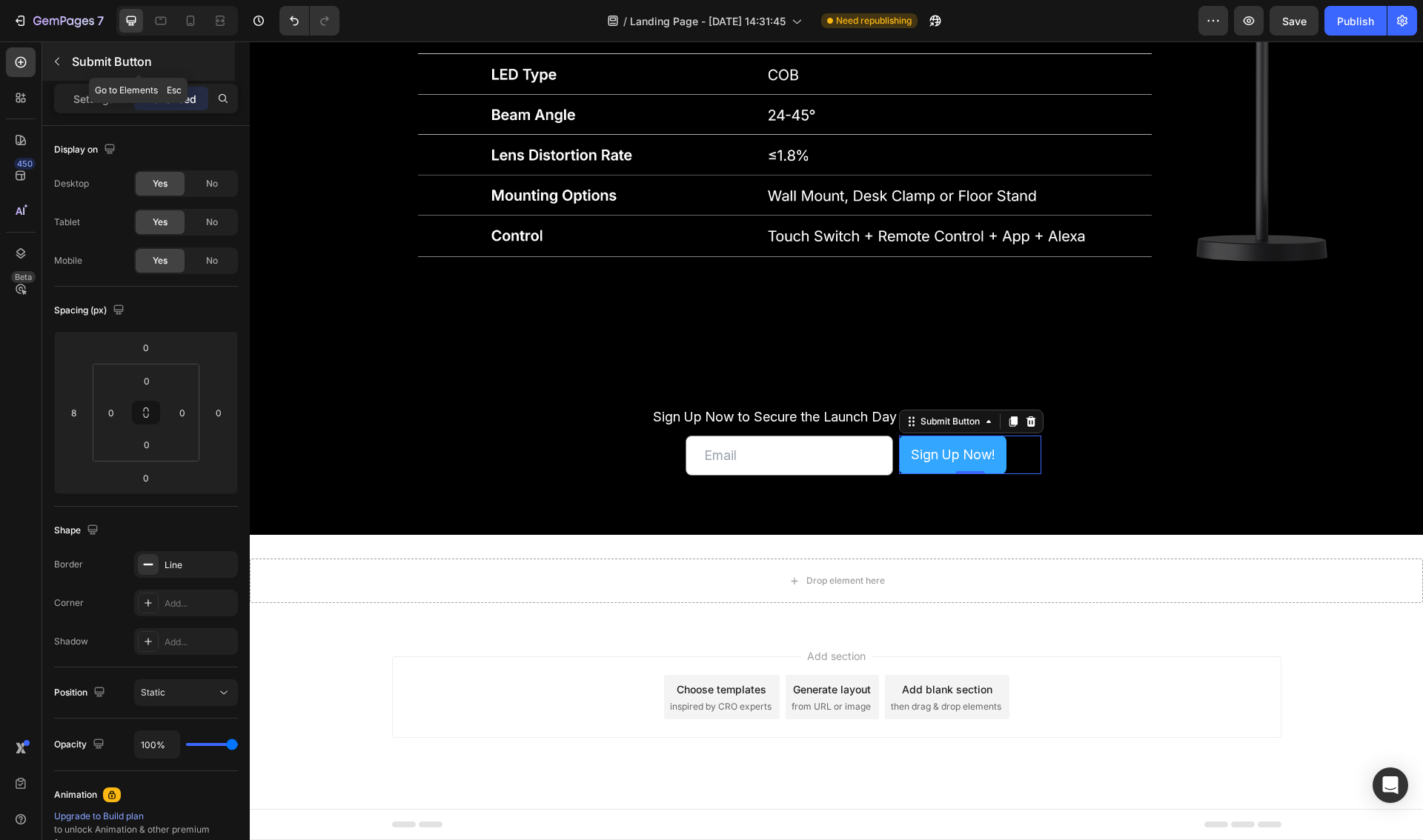
click at [61, 65] on icon "button" at bounding box center [57, 62] width 12 height 12
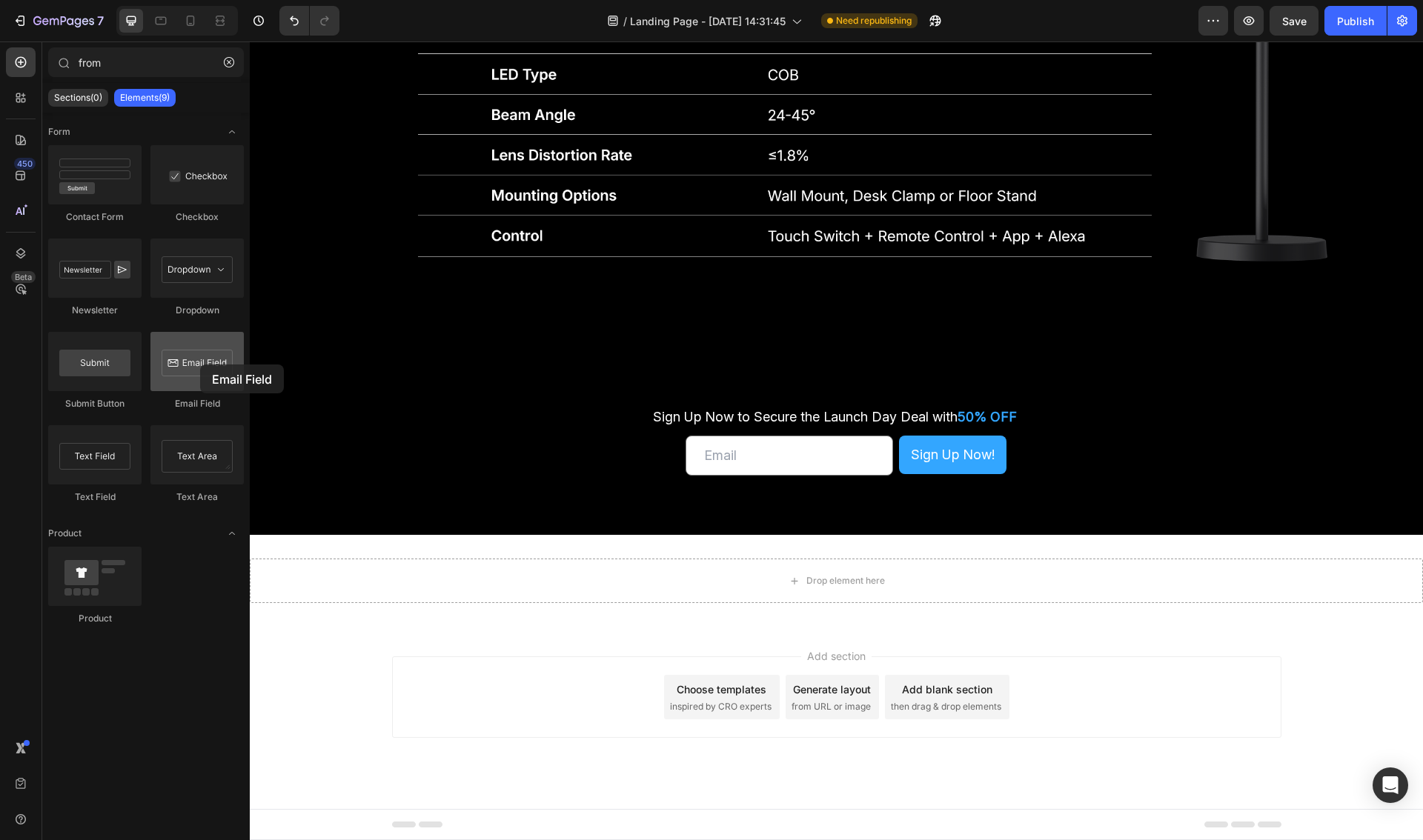
drag, startPoint x: 202, startPoint y: 377, endPoint x: 182, endPoint y: 356, distance: 29.0
click at [182, 356] on div at bounding box center [197, 361] width 93 height 59
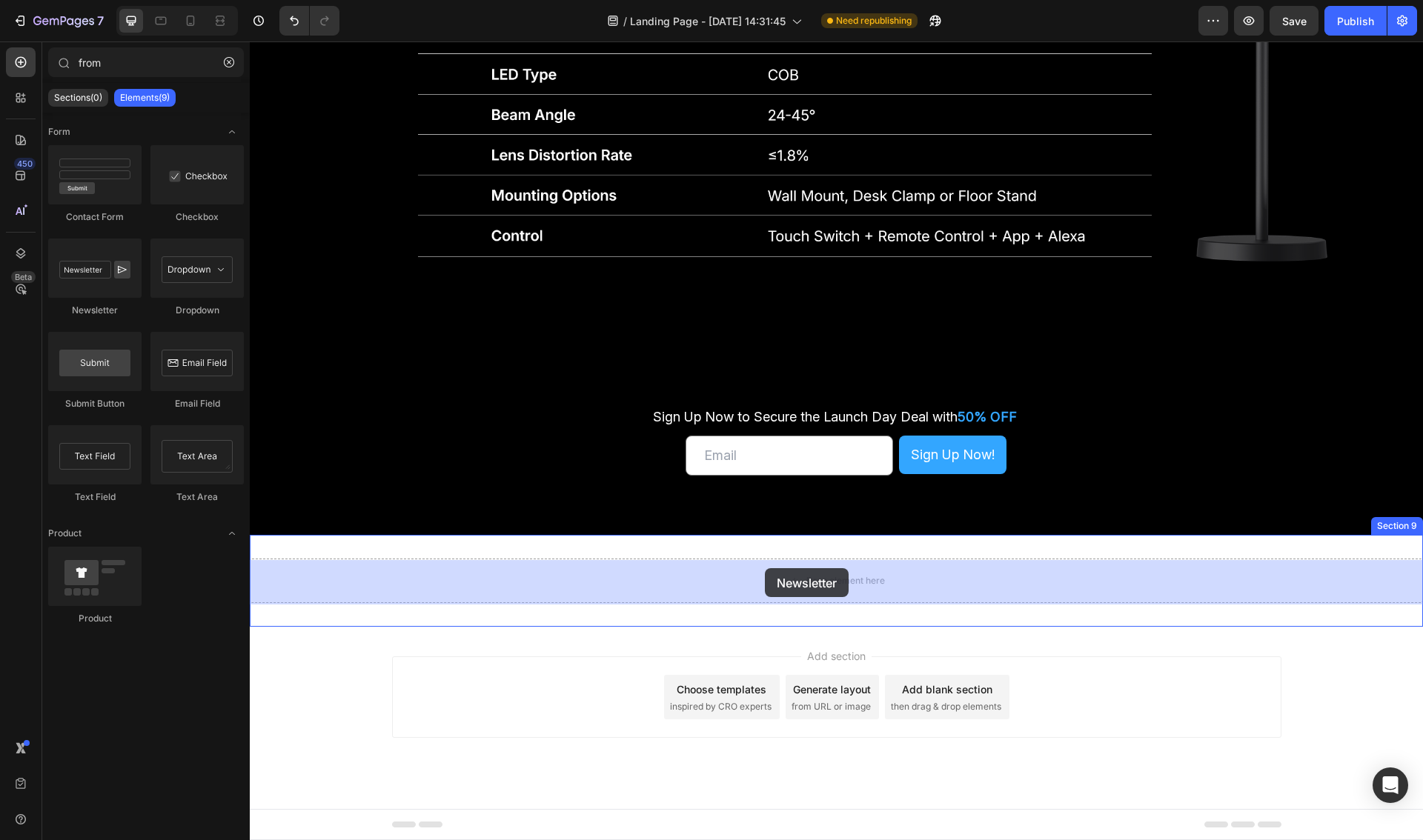
drag, startPoint x: 336, startPoint y: 332, endPoint x: 764, endPoint y: 568, distance: 488.8
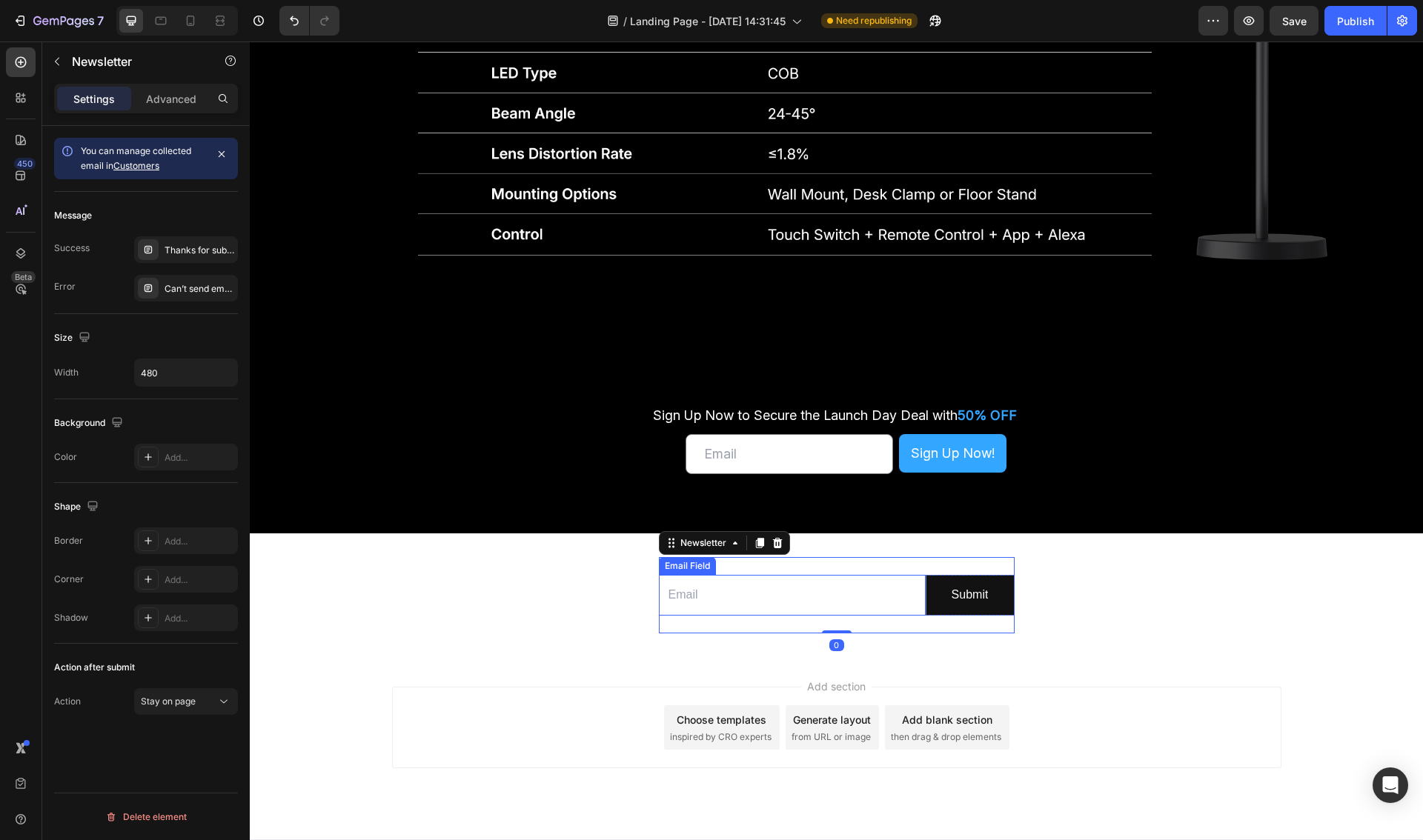
click at [883, 604] on input "email" at bounding box center [791, 595] width 267 height 41
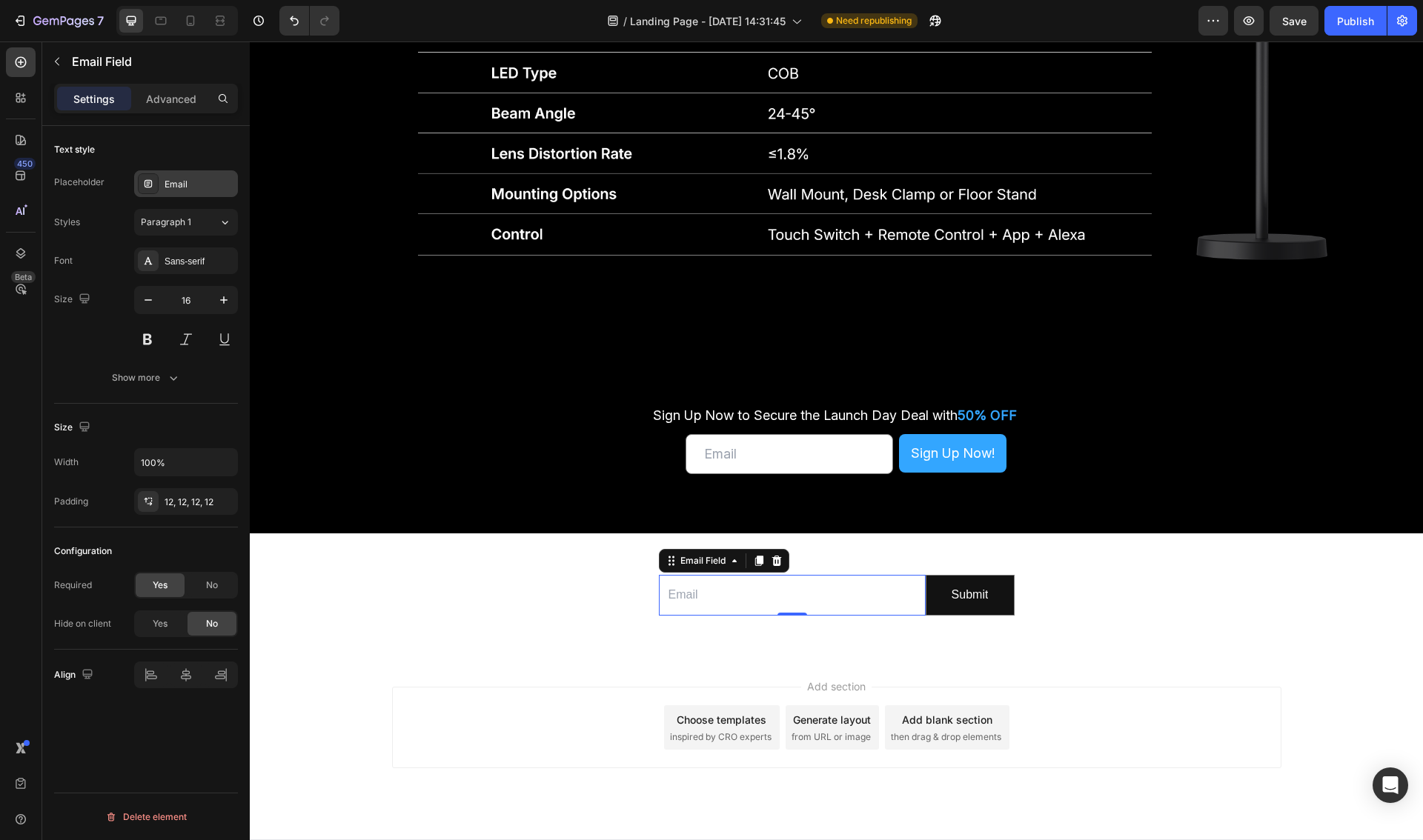
click at [172, 182] on div "Email" at bounding box center [199, 185] width 70 height 14
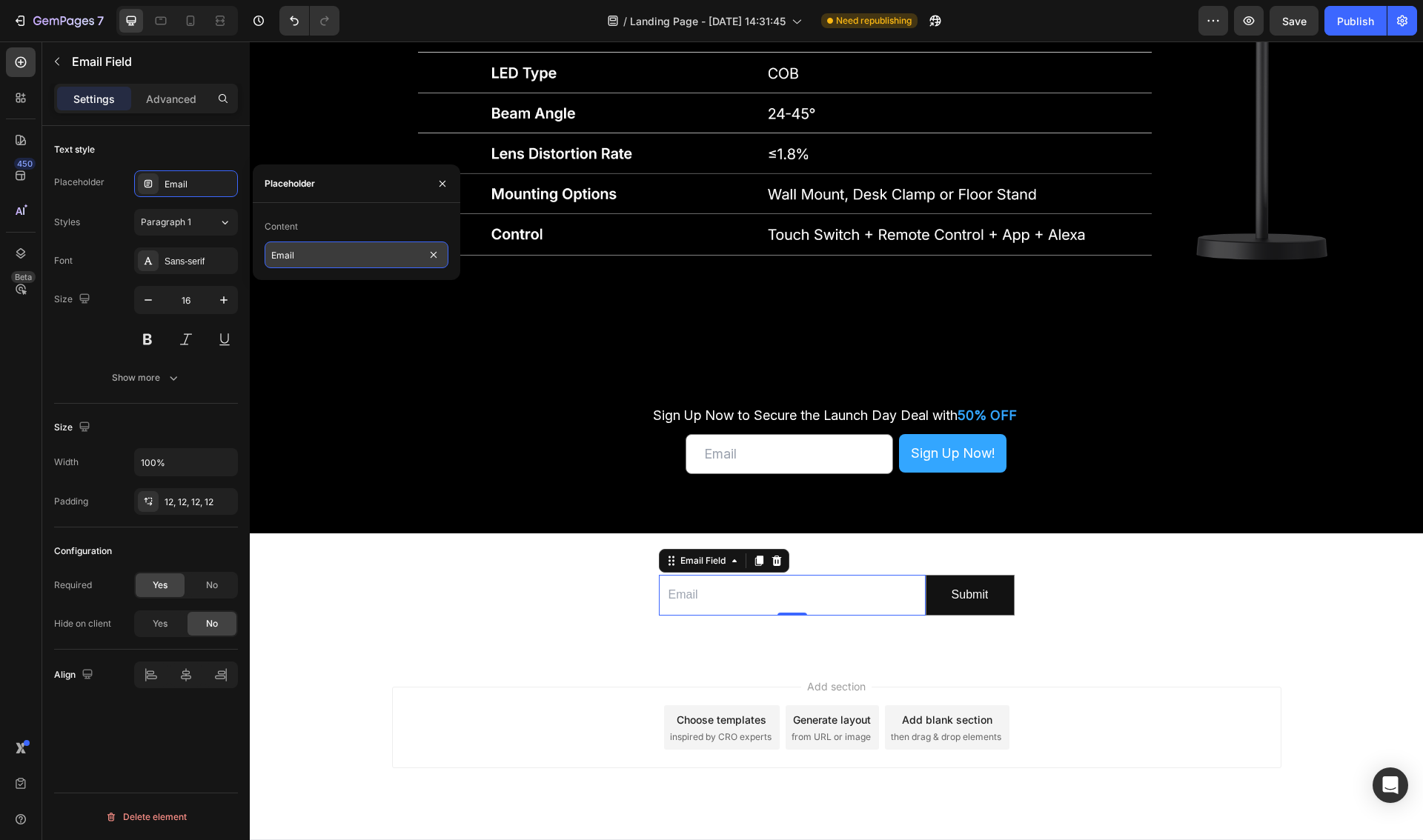
click at [325, 253] on input "Email" at bounding box center [356, 255] width 184 height 27
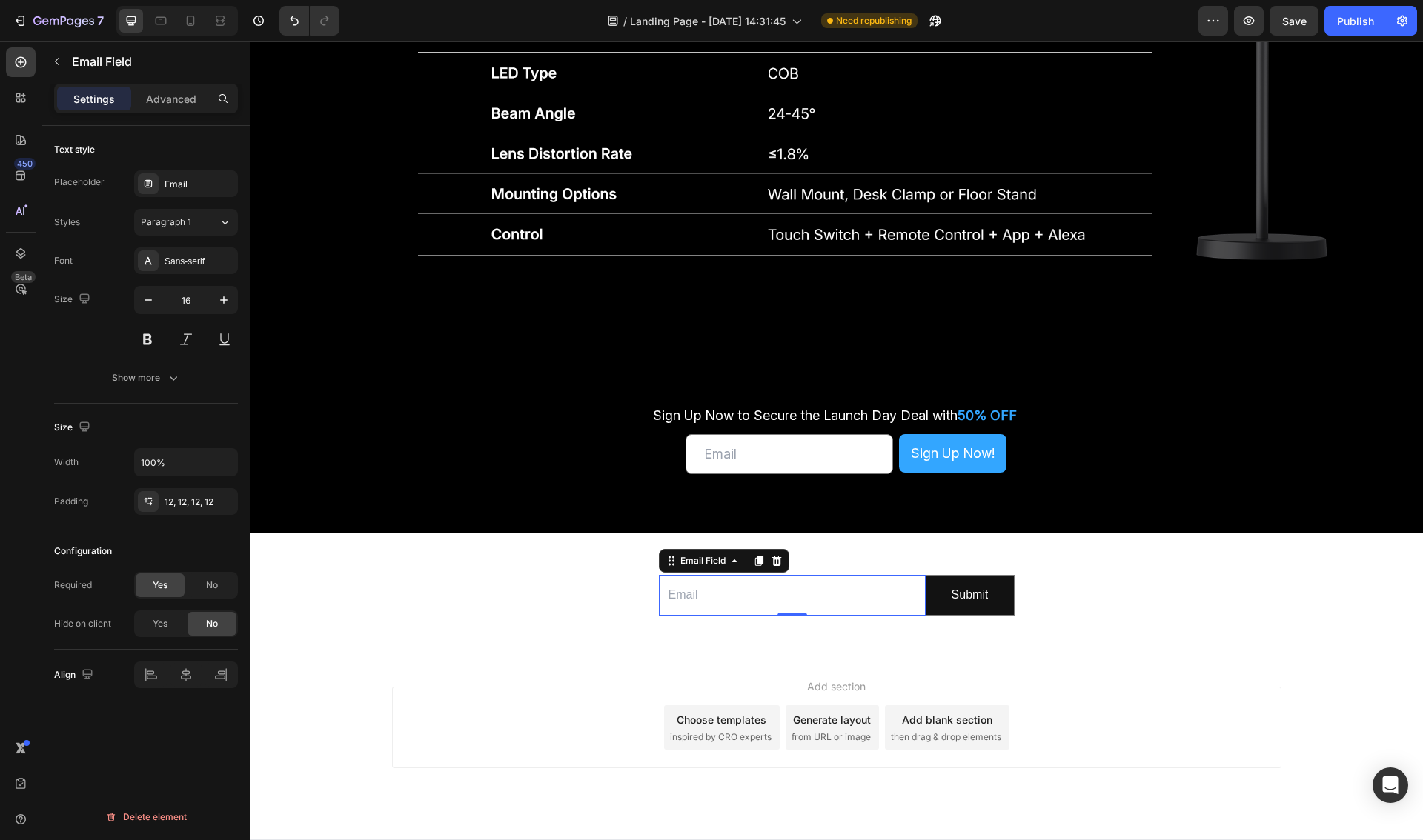
click at [229, 151] on div "Text style" at bounding box center [146, 150] width 184 height 24
drag, startPoint x: 97, startPoint y: 185, endPoint x: 41, endPoint y: 183, distance: 56.0
click at [41, 183] on div "450 Beta from Sections(0) Elements(9) We couldn’t find any matches for “from” S…" at bounding box center [125, 441] width 250 height 799
click at [104, 182] on div "Placeholder Email" at bounding box center [146, 184] width 184 height 27
drag, startPoint x: 104, startPoint y: 184, endPoint x: 56, endPoint y: 184, distance: 48.0
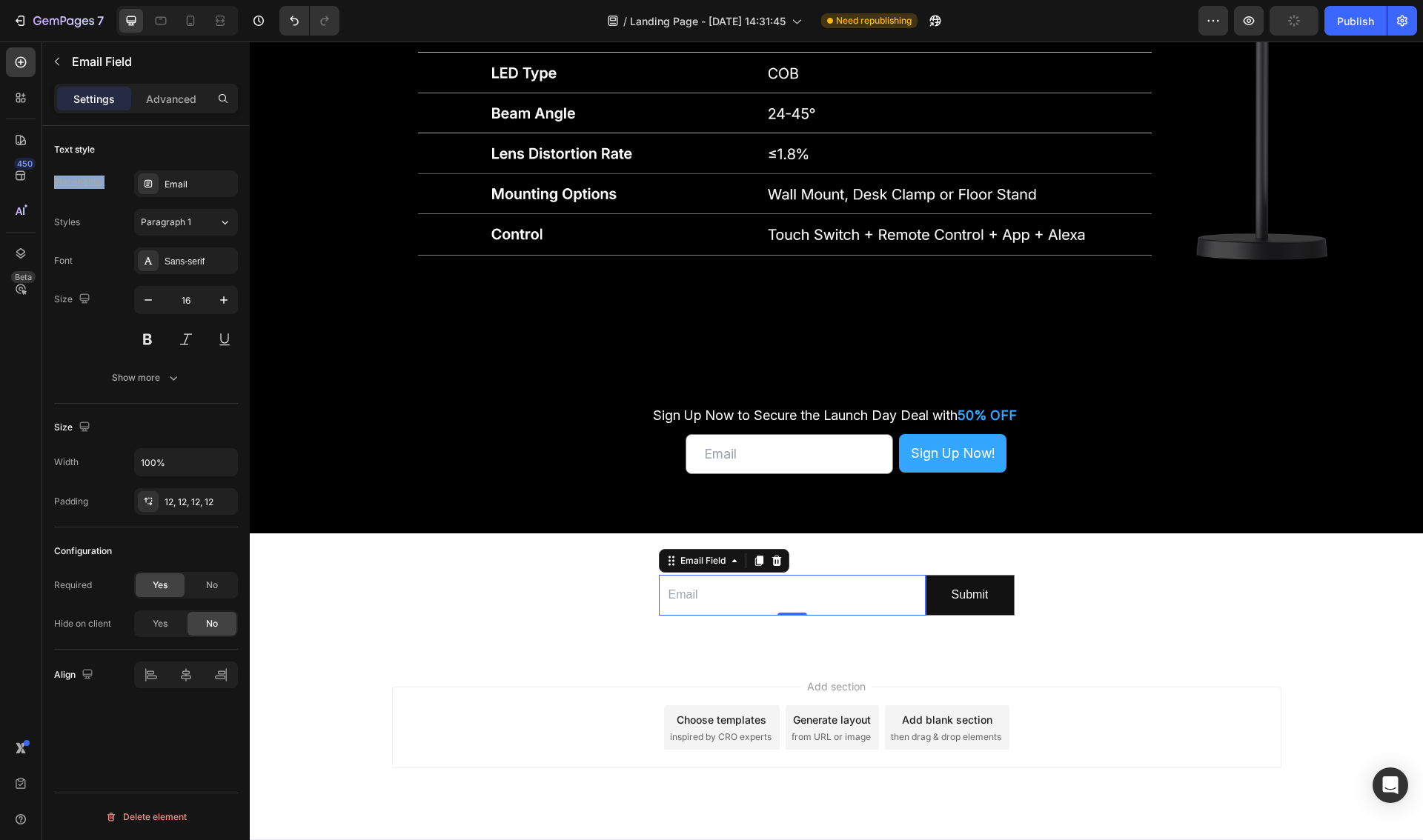
click at [56, 184] on div "Placeholder Email" at bounding box center [146, 184] width 184 height 27
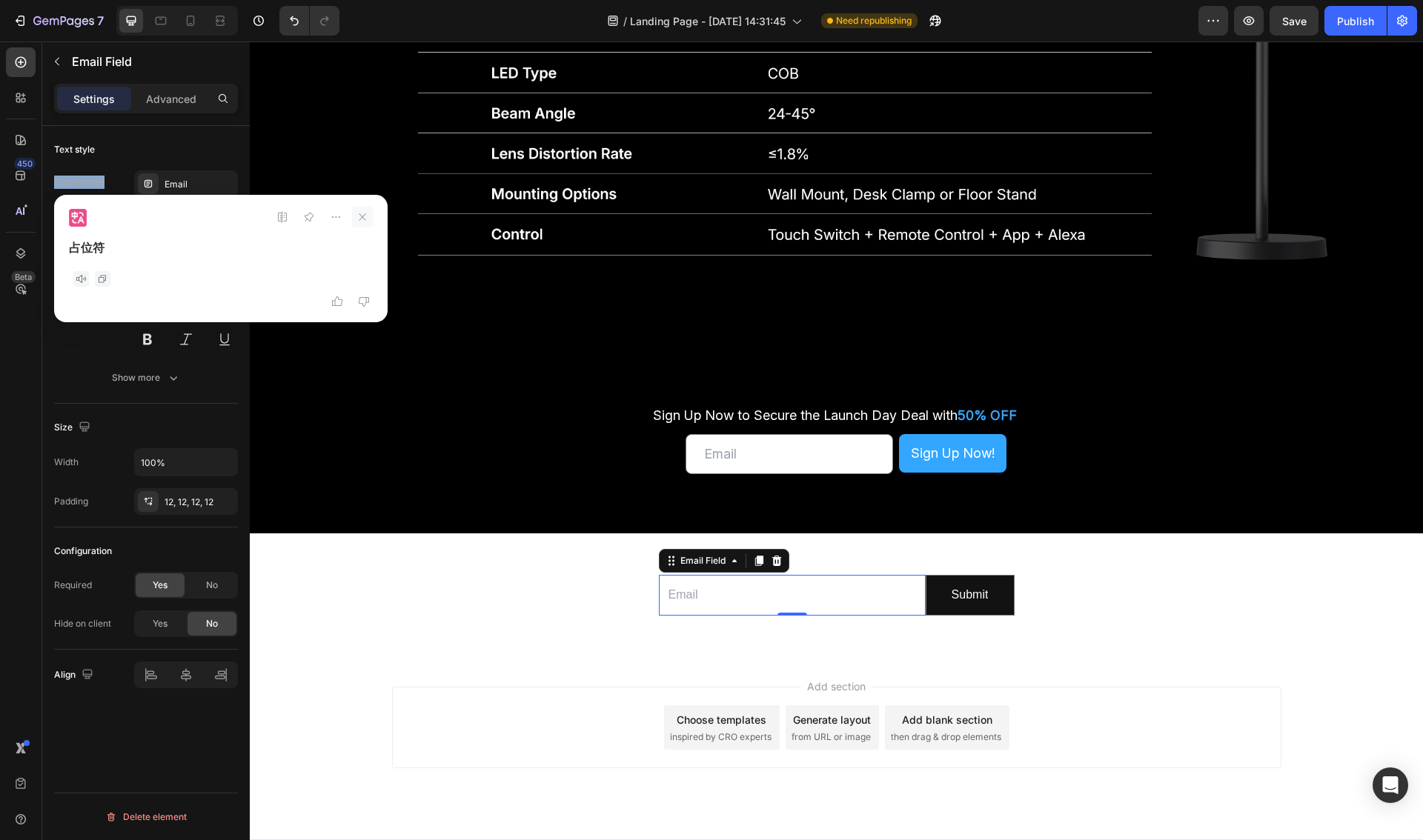
click at [365, 219] on icon at bounding box center [363, 217] width 8 height 8
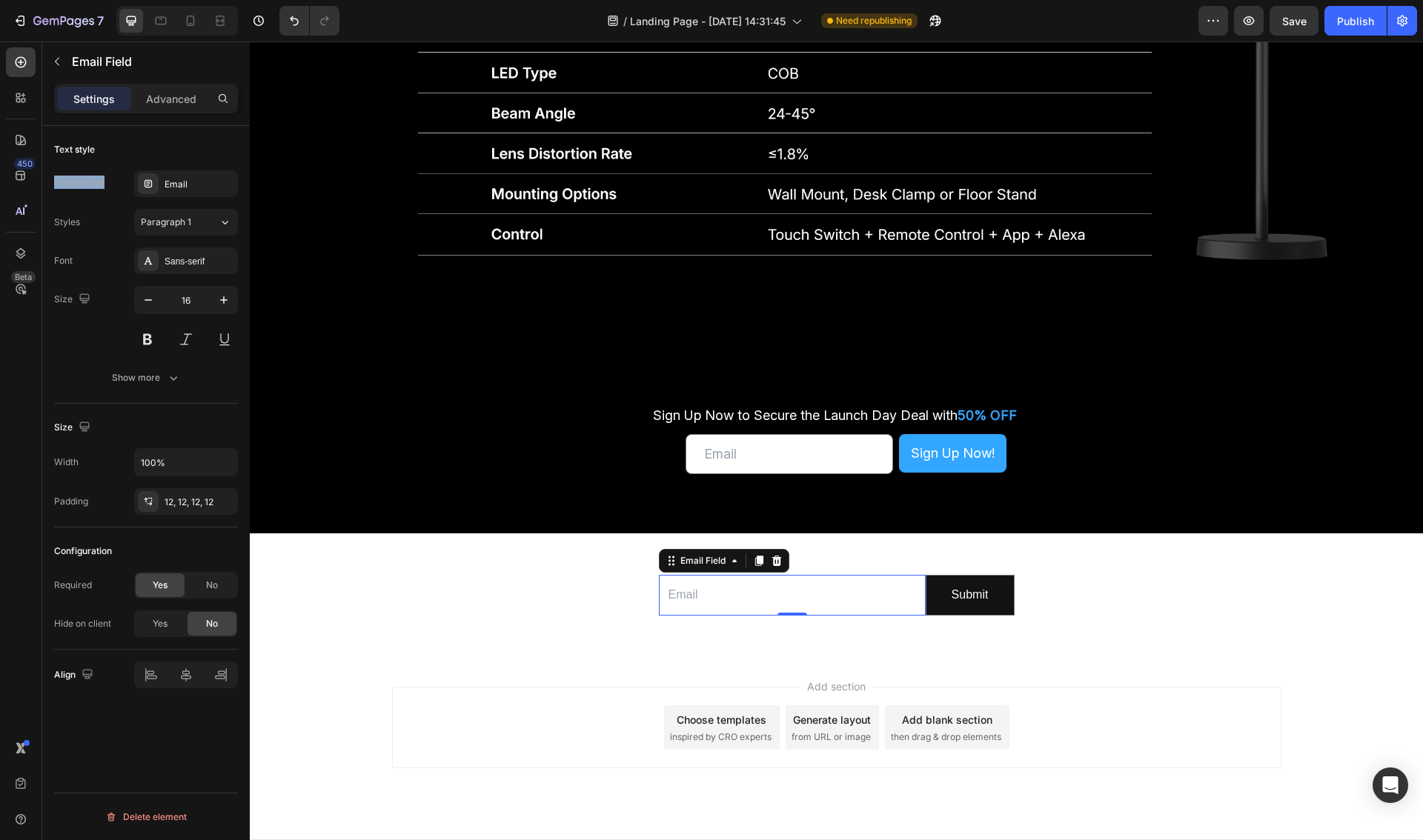
click at [97, 184] on div "Placeholder" at bounding box center [79, 182] width 50 height 14
click at [25, 101] on icon at bounding box center [24, 101] width 5 height 5
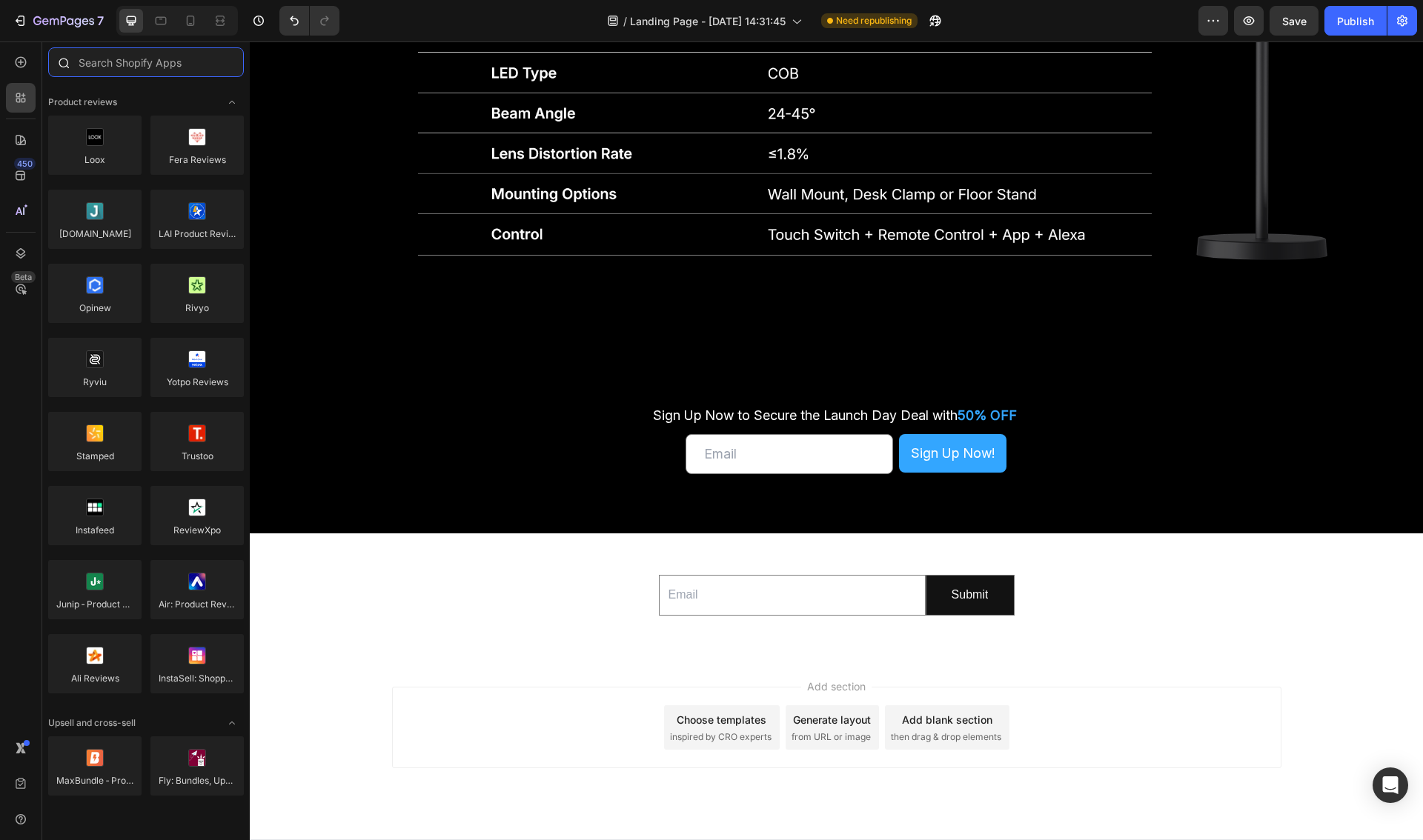
click at [134, 64] on input "text" at bounding box center [146, 62] width 196 height 29
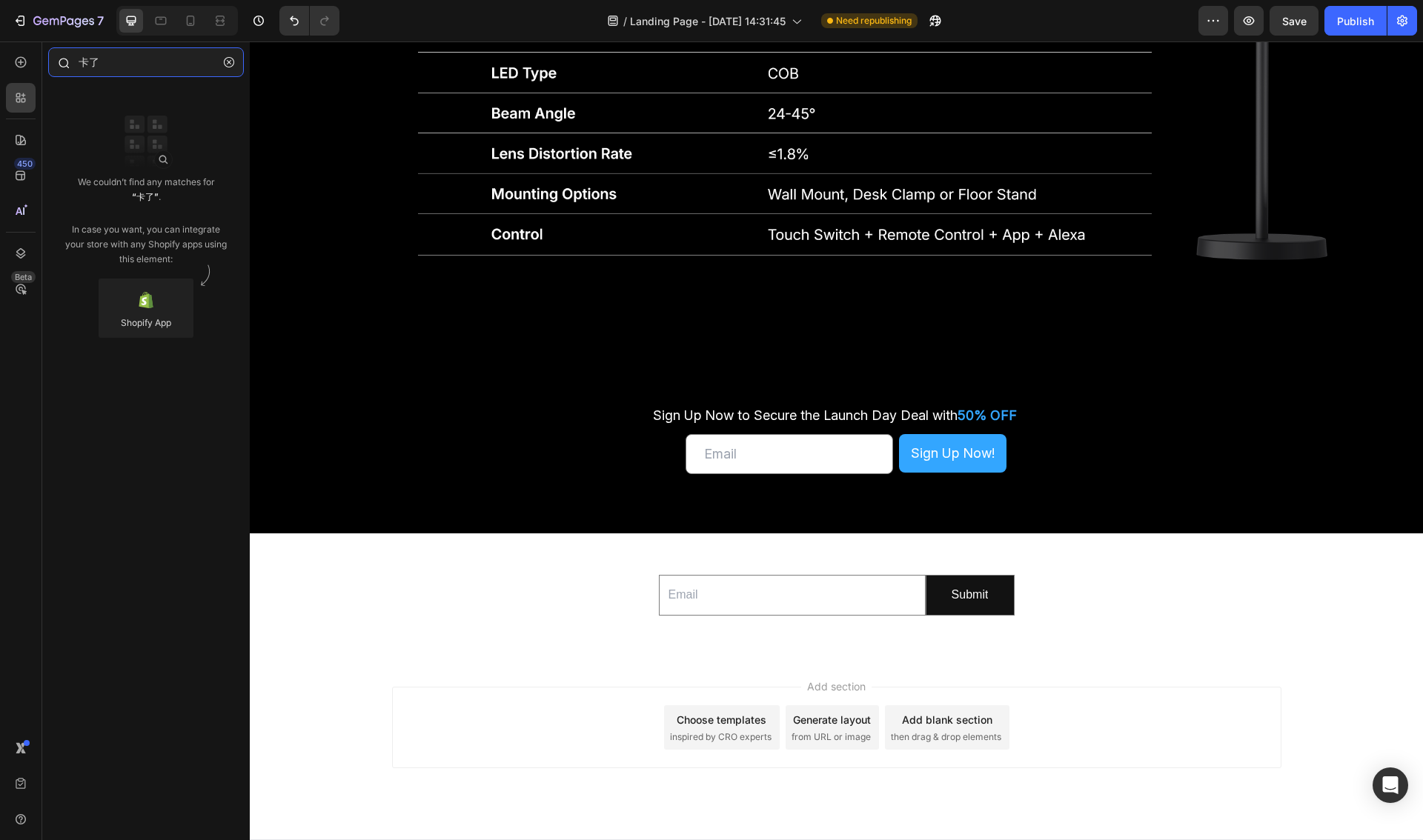
type input "卡"
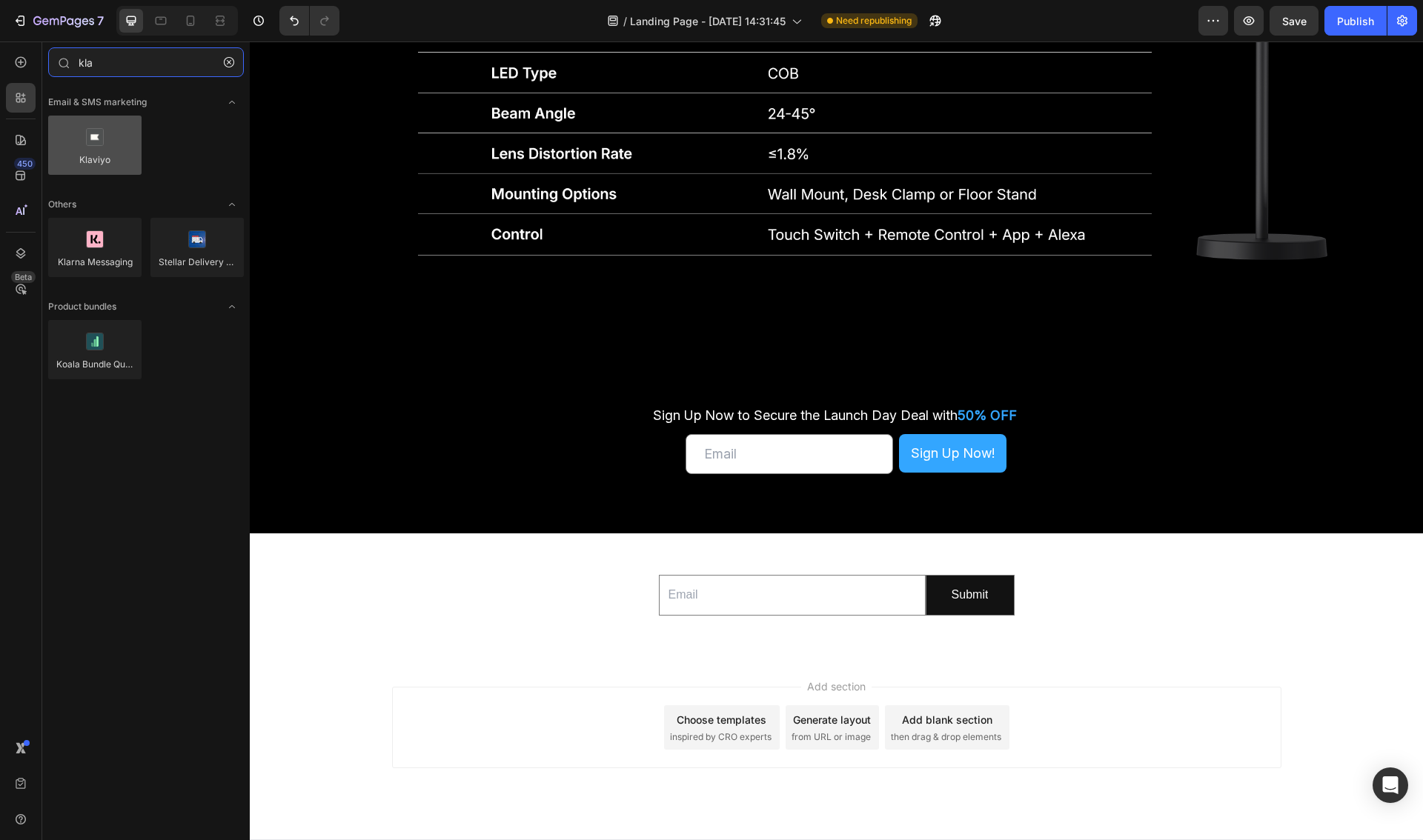
type input "kla"
click at [102, 151] on div at bounding box center [95, 145] width 93 height 59
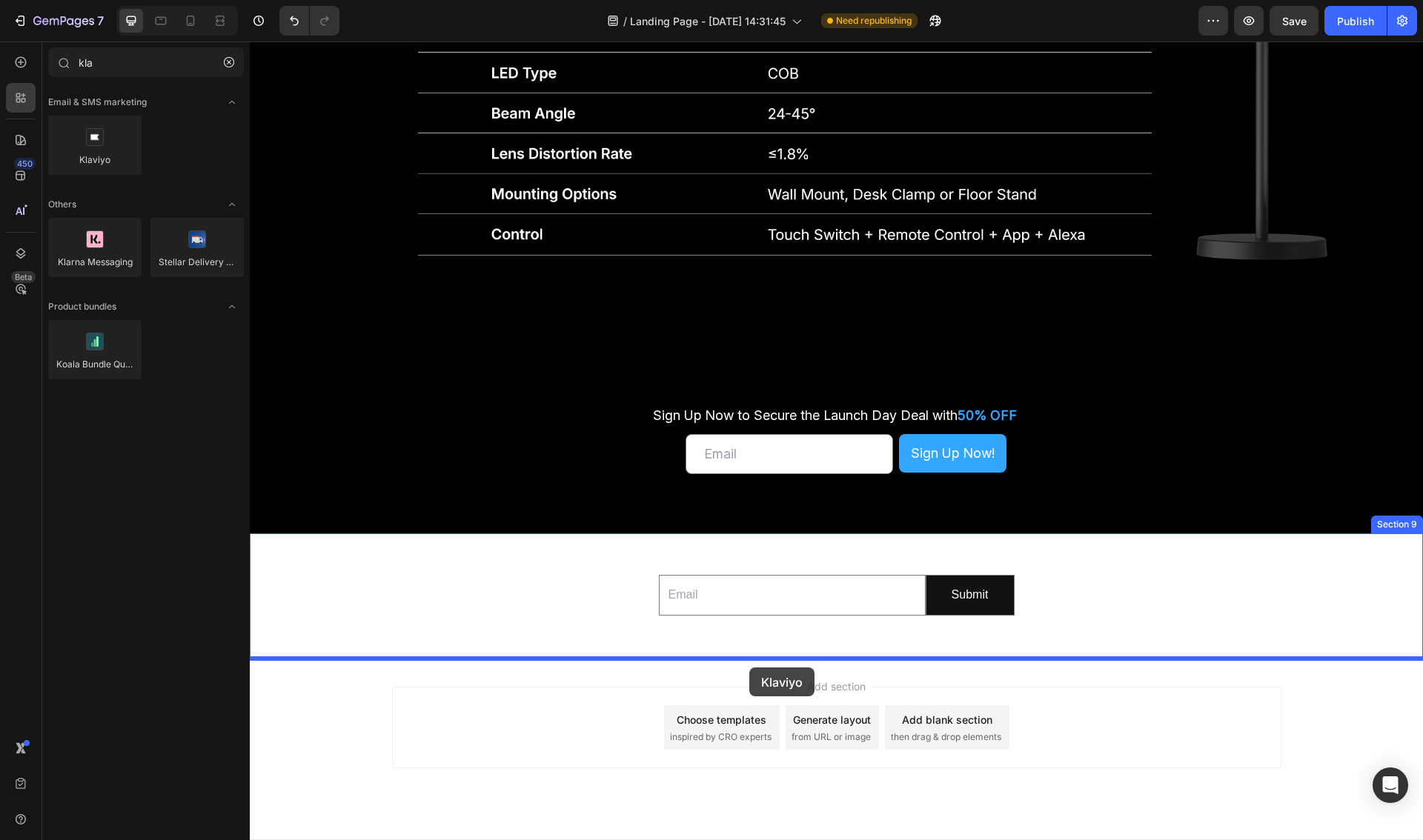
drag, startPoint x: 349, startPoint y: 190, endPoint x: 749, endPoint y: 667, distance: 622.5
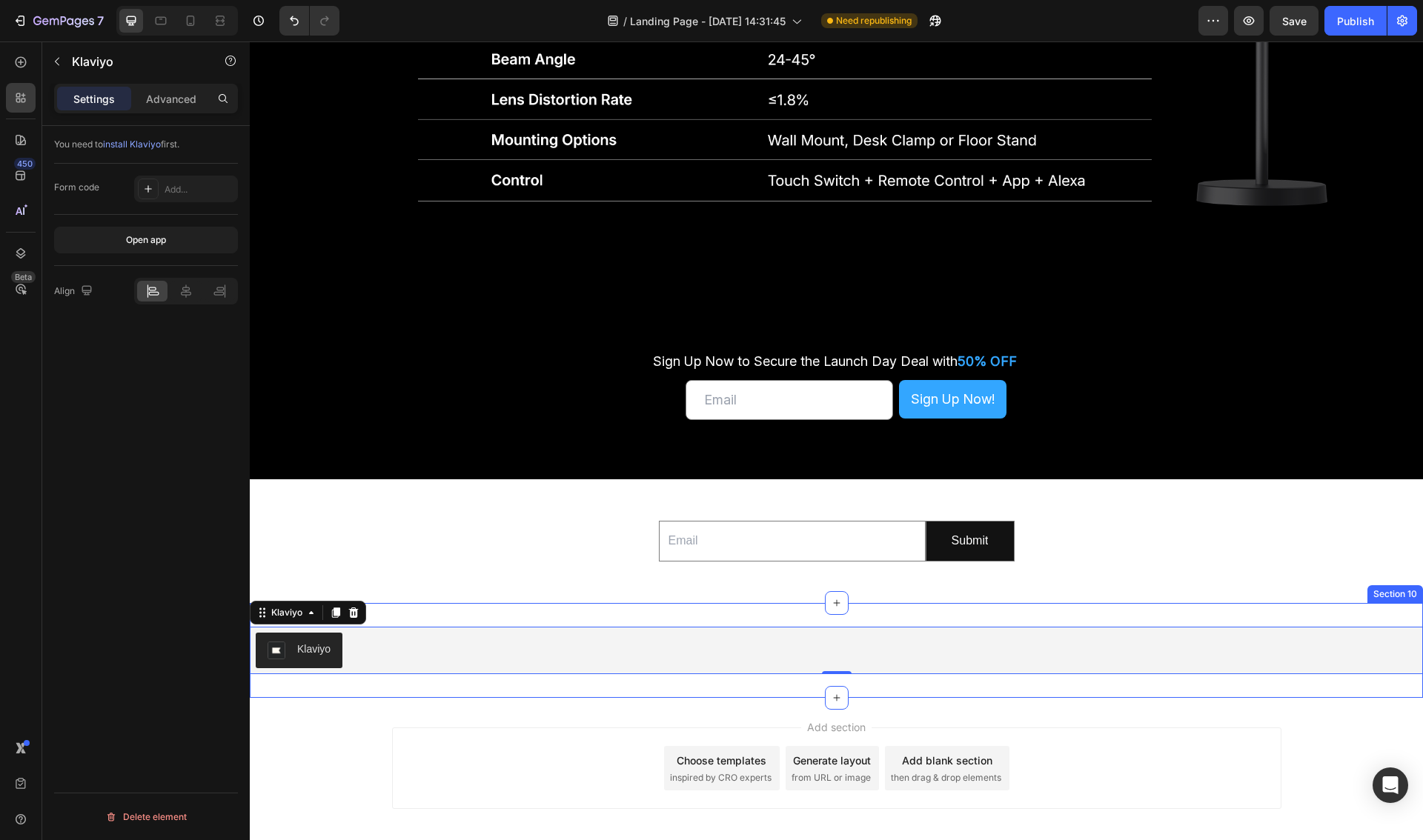
scroll to position [4643, 0]
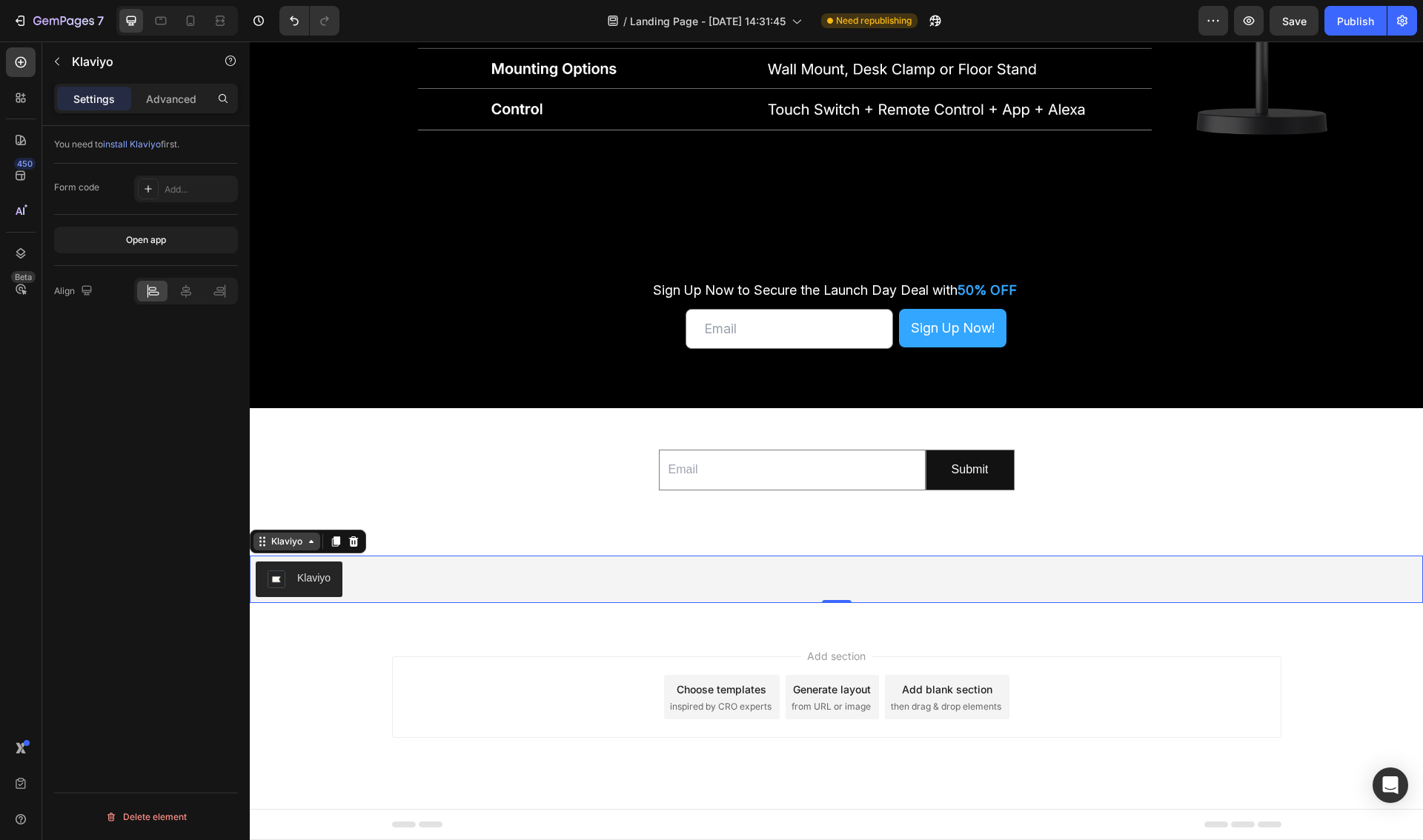
click at [303, 538] on div "Klaviyo" at bounding box center [286, 541] width 37 height 14
click at [97, 395] on div "You need to install Klaviyo first. Form code Add... Open app Align Delete eleme…" at bounding box center [146, 504] width 207 height 757
click at [144, 188] on icon at bounding box center [148, 189] width 8 height 8
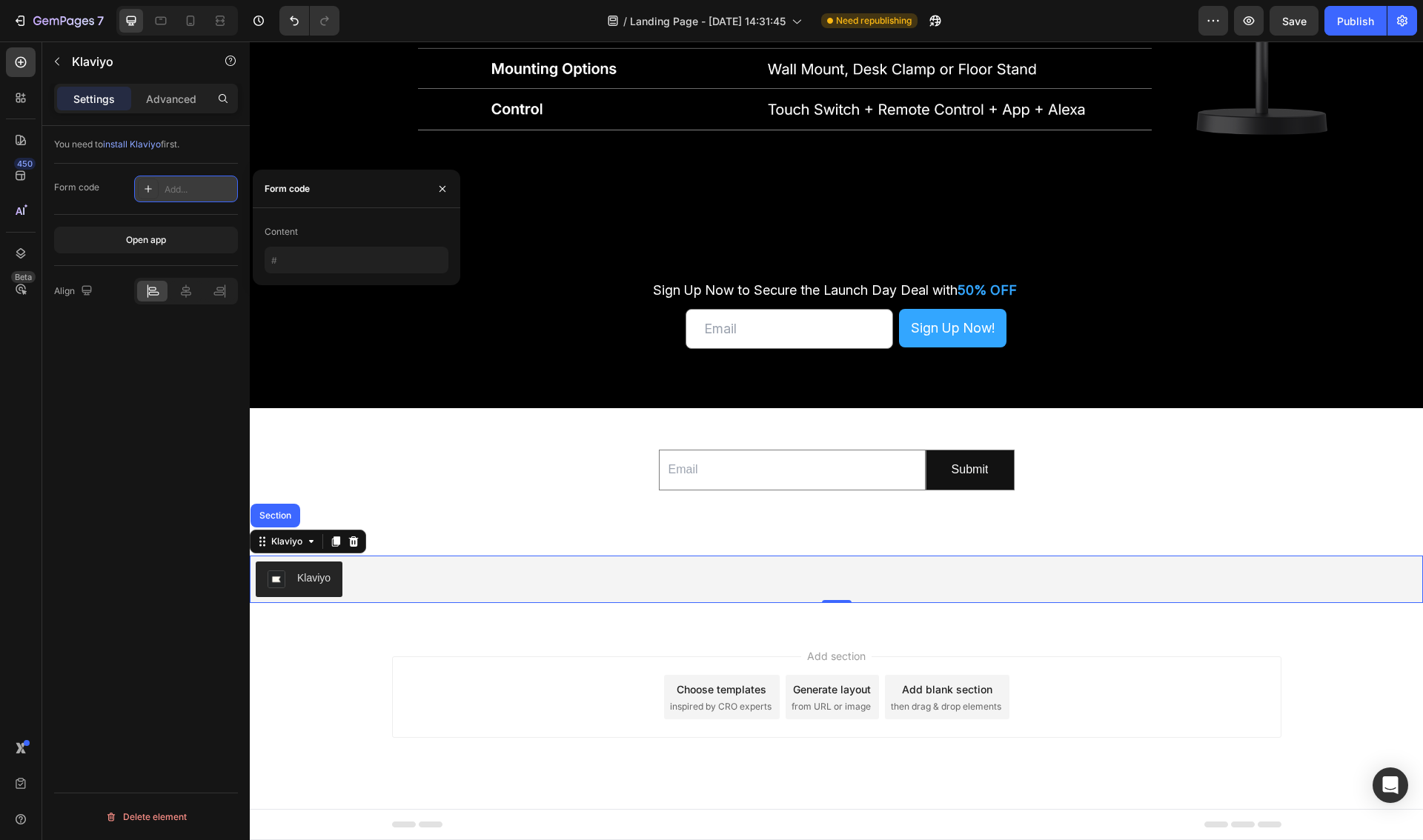
click at [182, 182] on div "Add..." at bounding box center [186, 189] width 104 height 27
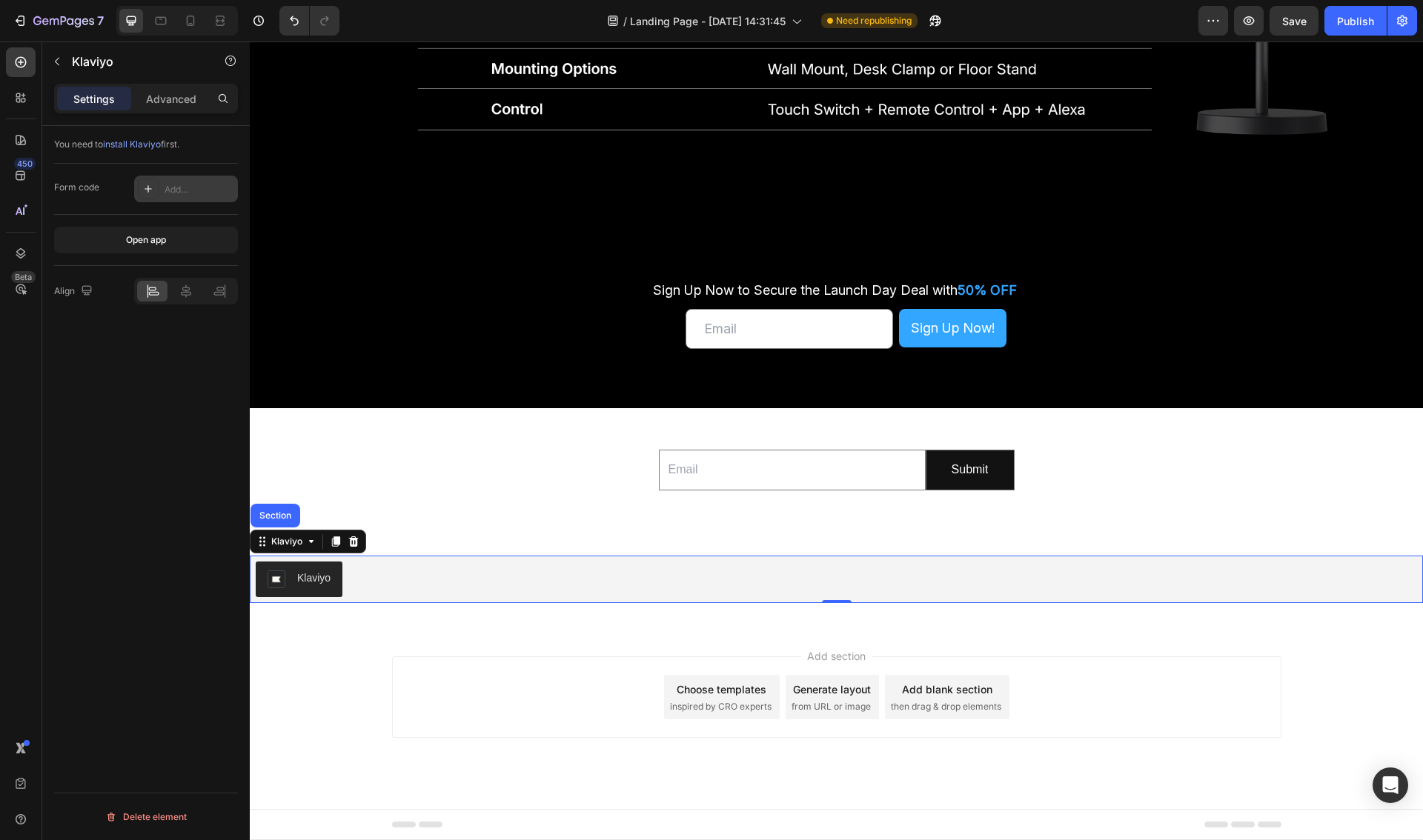
click at [179, 185] on div "Add..." at bounding box center [199, 190] width 70 height 14
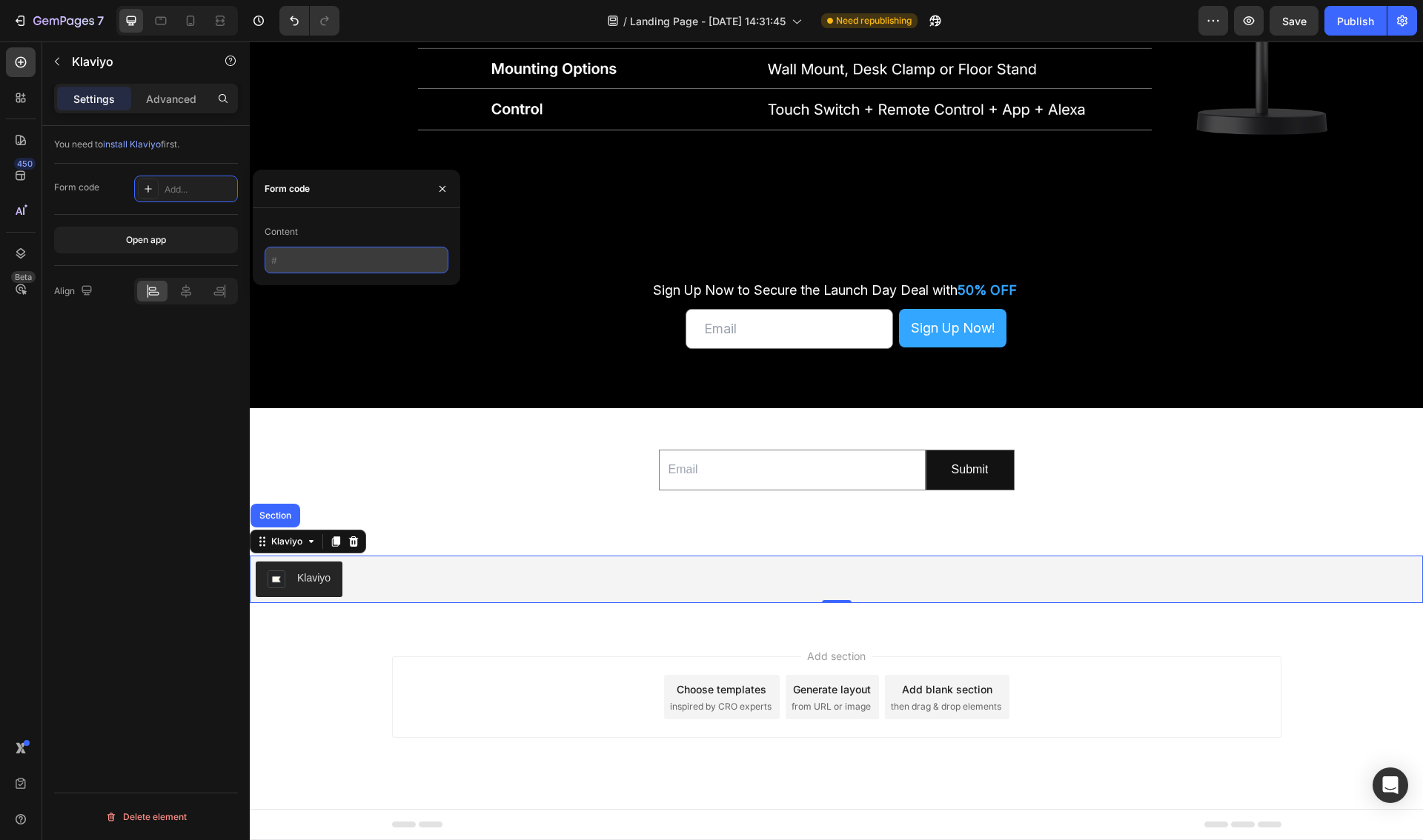
click at [344, 256] on input "text" at bounding box center [356, 260] width 184 height 27
paste input "<div class="klaviyo-form-Xp7V4Y"></div>"
type input "<div class="klaviyo-form-Xp7V4Y"></div>"
drag, startPoint x: 168, startPoint y: 423, endPoint x: 173, endPoint y: 430, distance: 8.6
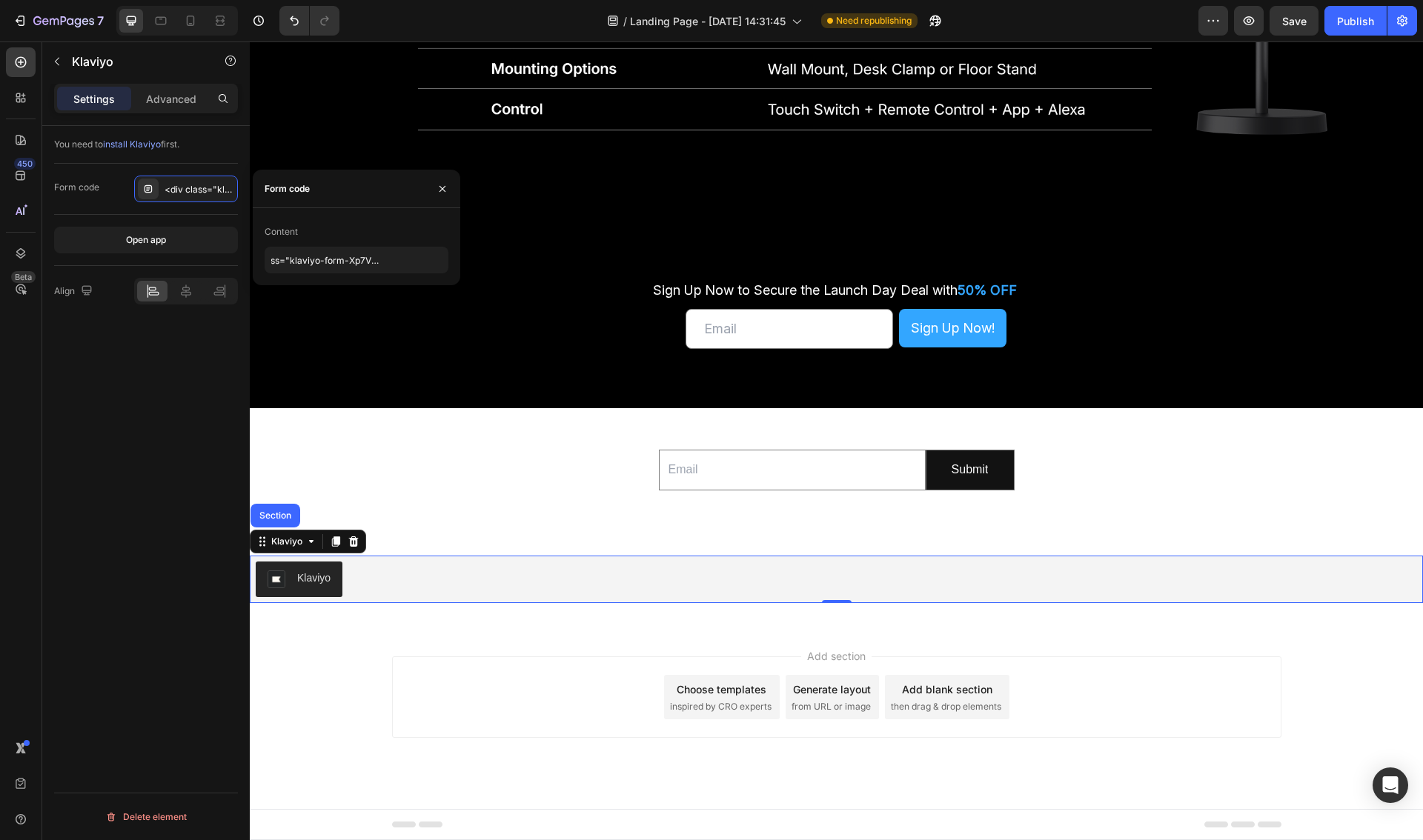
click at [168, 423] on div "You need to install Klaviyo first. Form code <div class="klaviyo-form-Xp7V4Y"><…" at bounding box center [146, 504] width 207 height 757
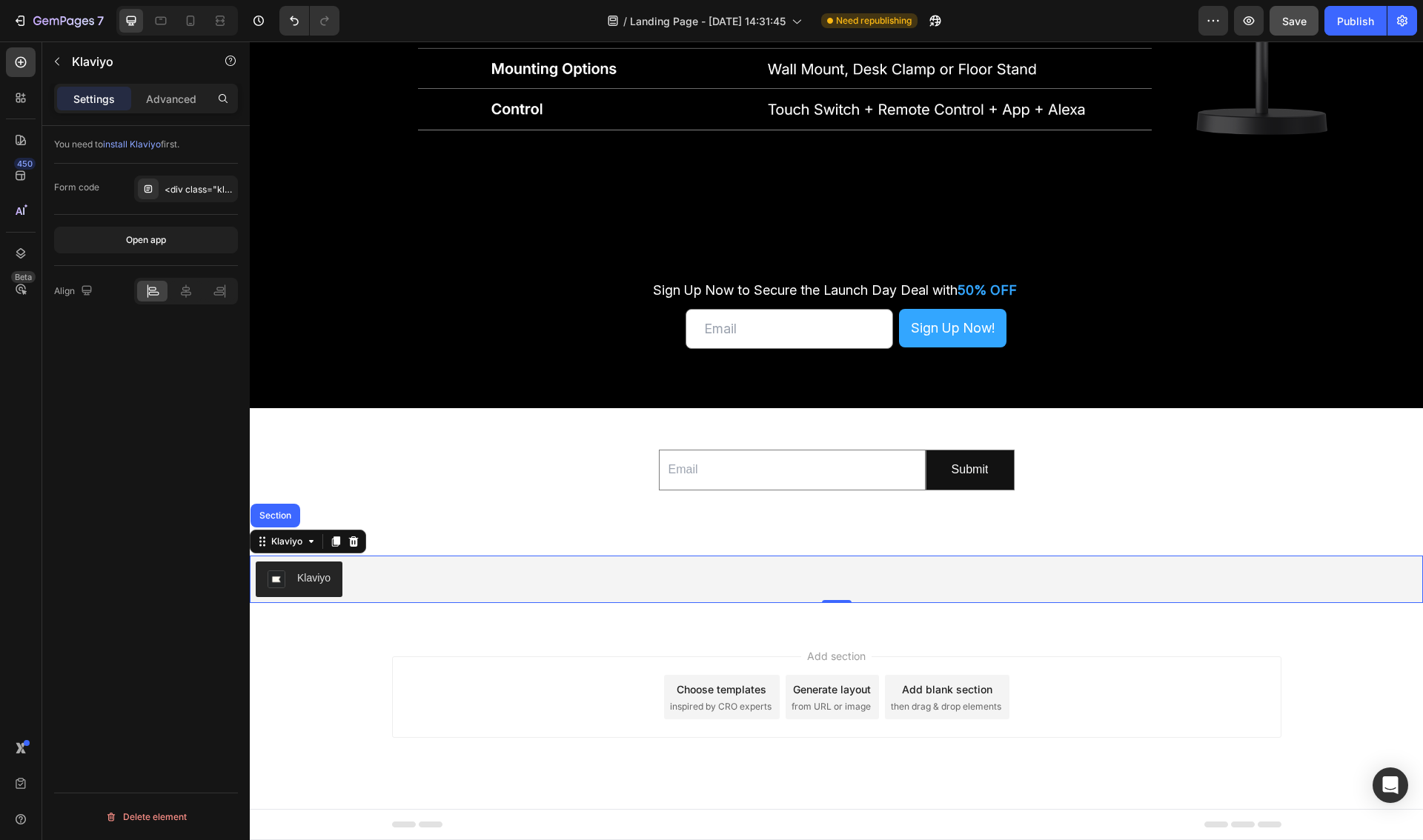
click at [1294, 23] on span "Save" at bounding box center [1294, 21] width 25 height 13
click at [1354, 25] on div "Publish" at bounding box center [1355, 21] width 37 height 16
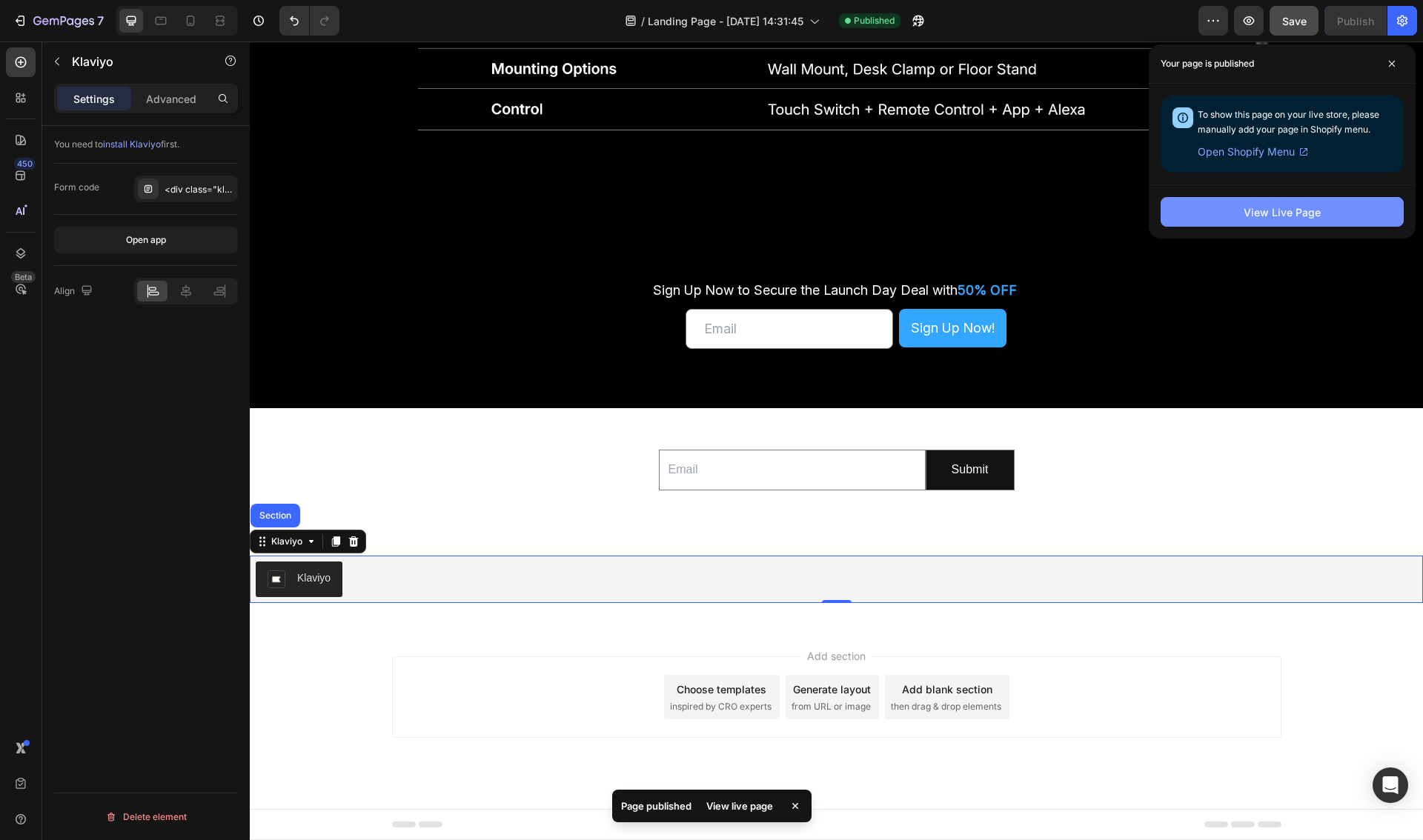
click at [1257, 209] on div "View Live Page" at bounding box center [1282, 212] width 77 height 16
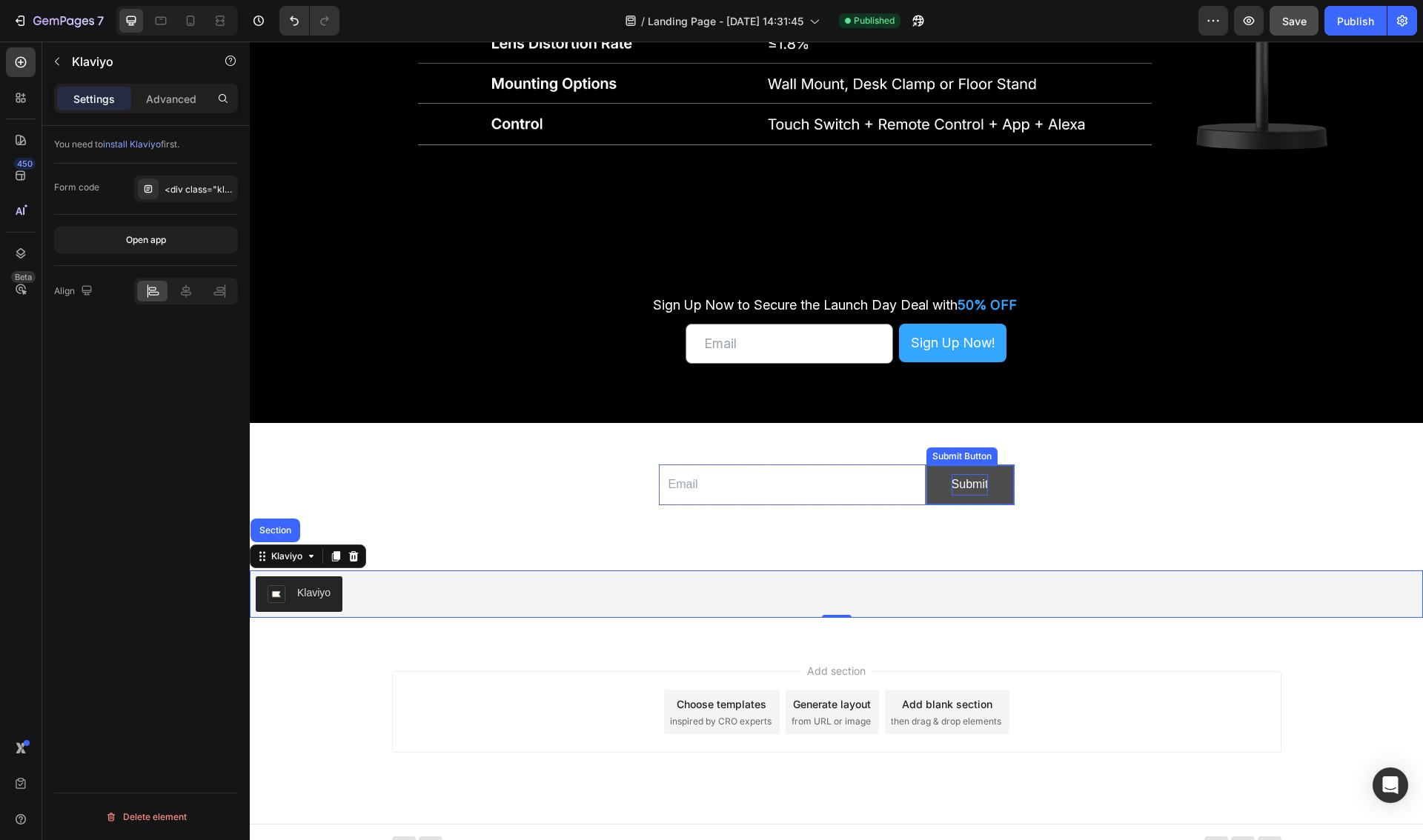
scroll to position [4618, 0]
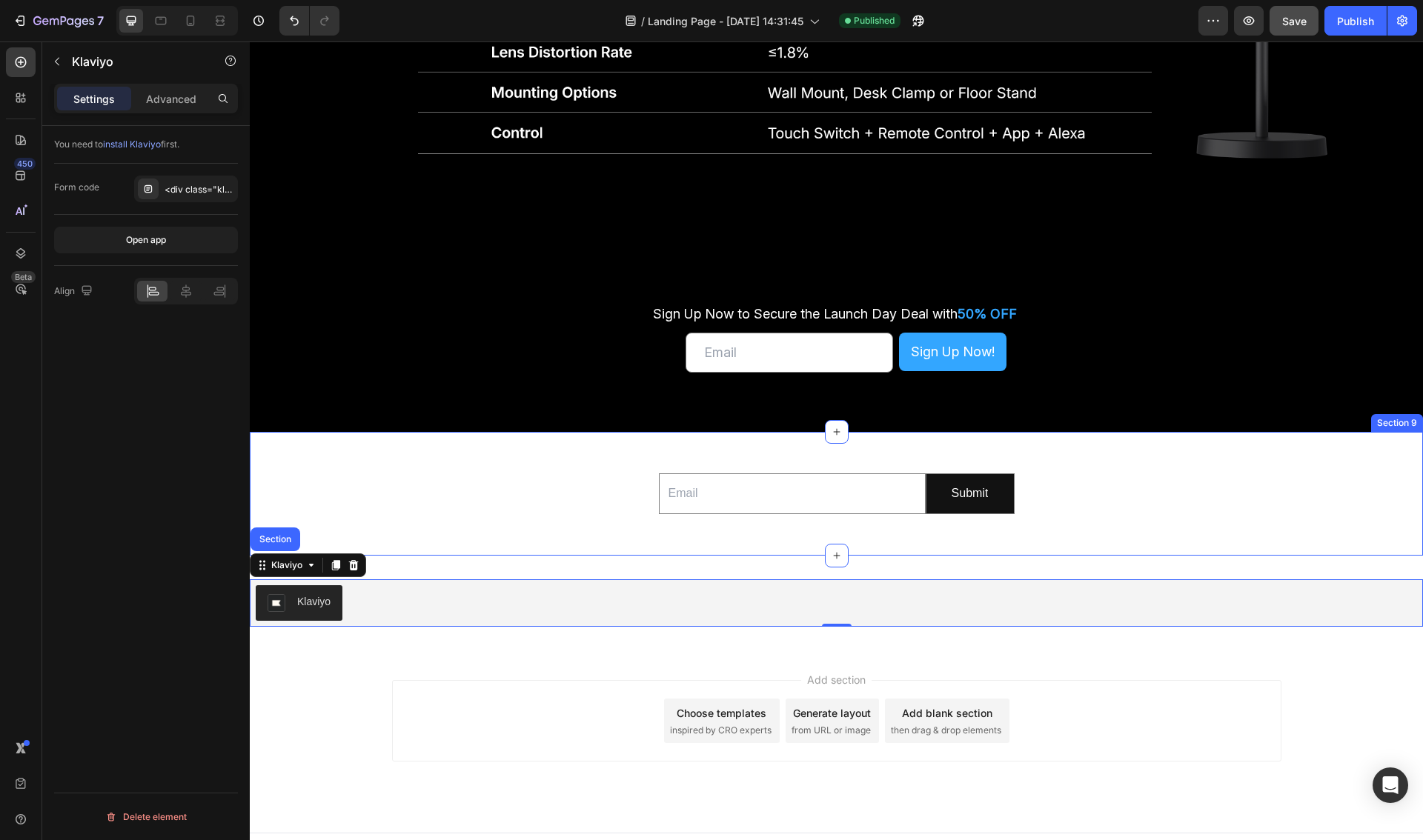
click at [506, 496] on div "Email Field Submit Submit Button Row Newsletter" at bounding box center [837, 494] width 1173 height 77
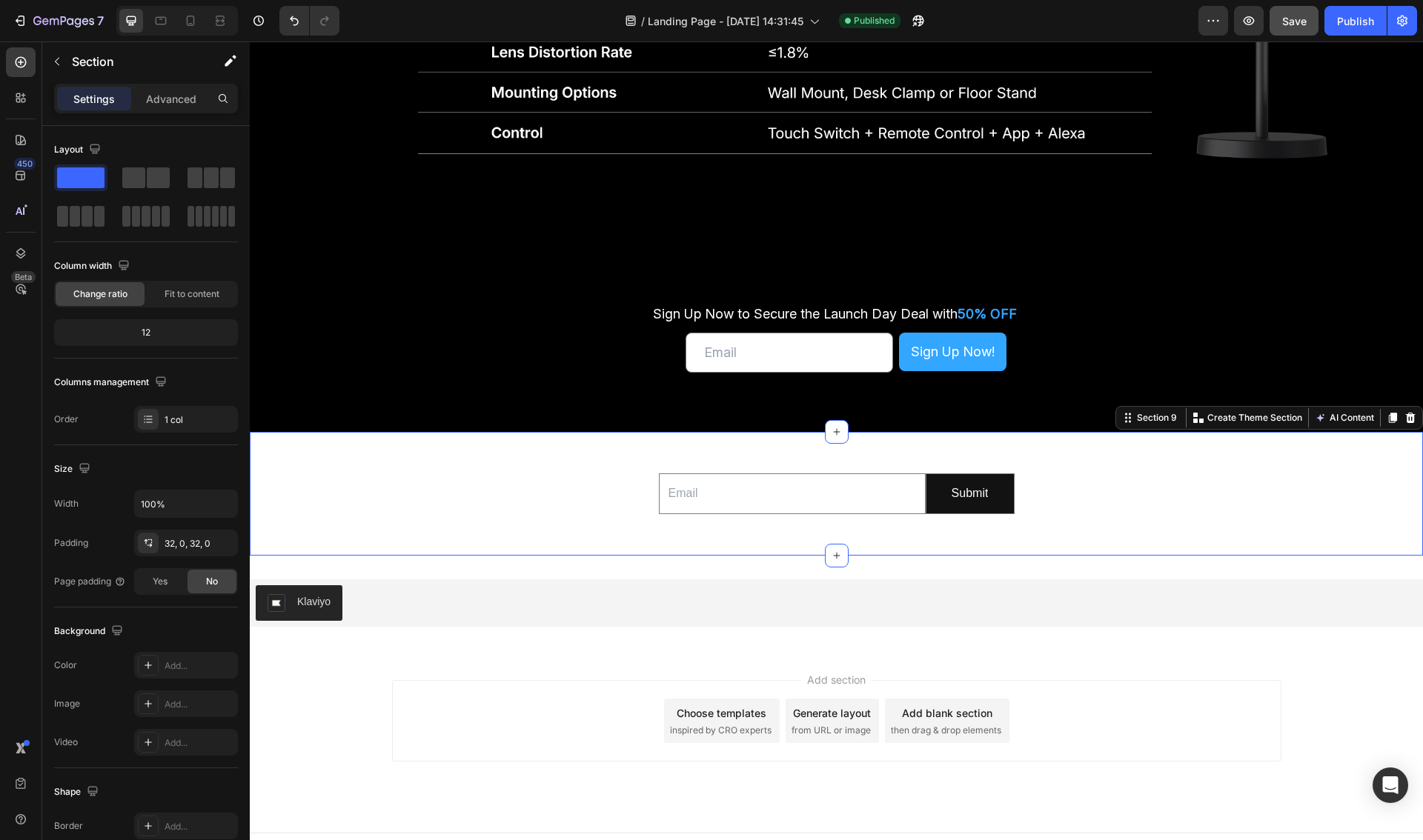
click at [1139, 528] on div "Email Field Submit Submit Button Row Newsletter" at bounding box center [837, 494] width 1173 height 77
click at [51, 62] on icon "button" at bounding box center [57, 62] width 12 height 12
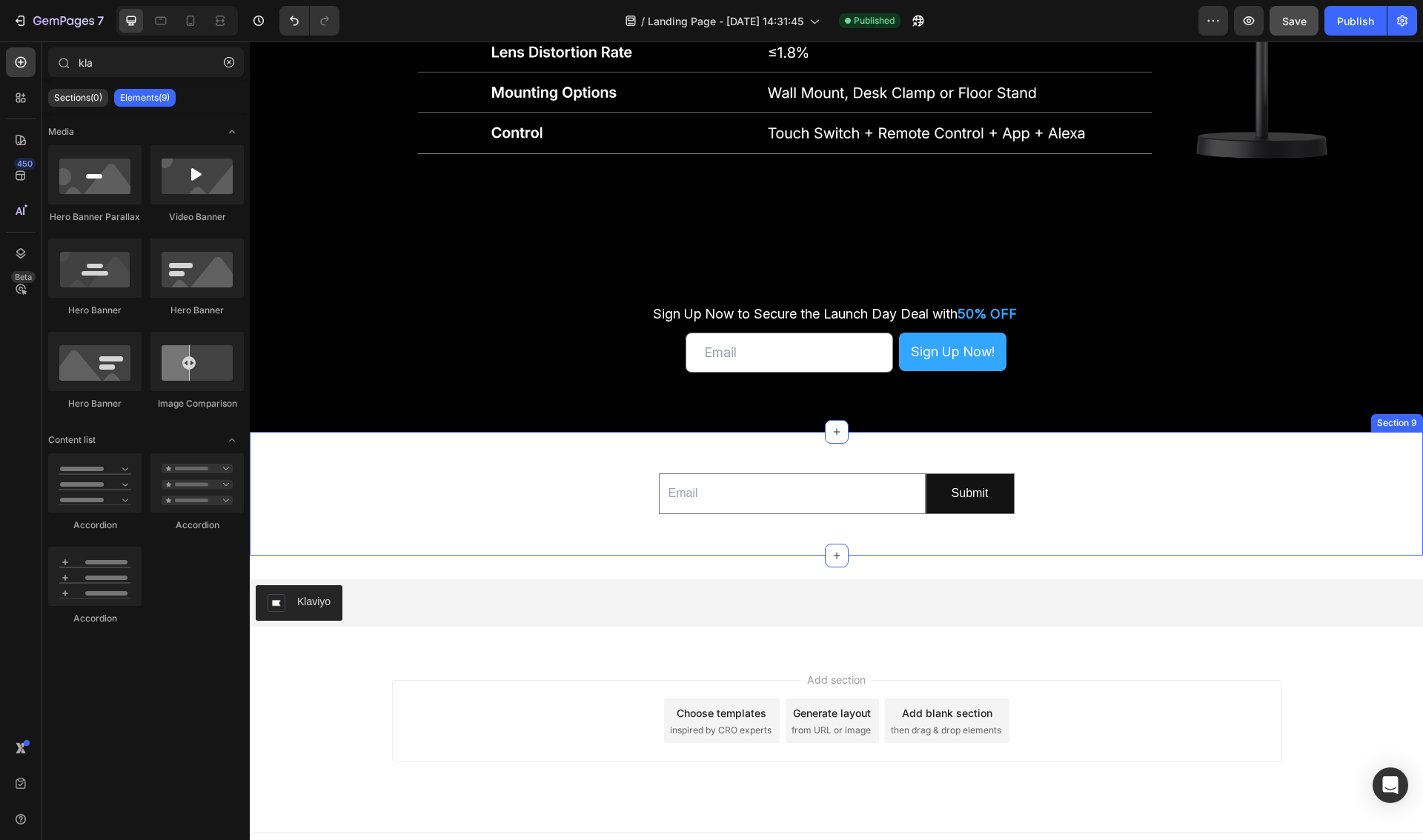
click at [1367, 475] on div "Email Field Submit Submit Button Row Newsletter" at bounding box center [837, 494] width 1173 height 77
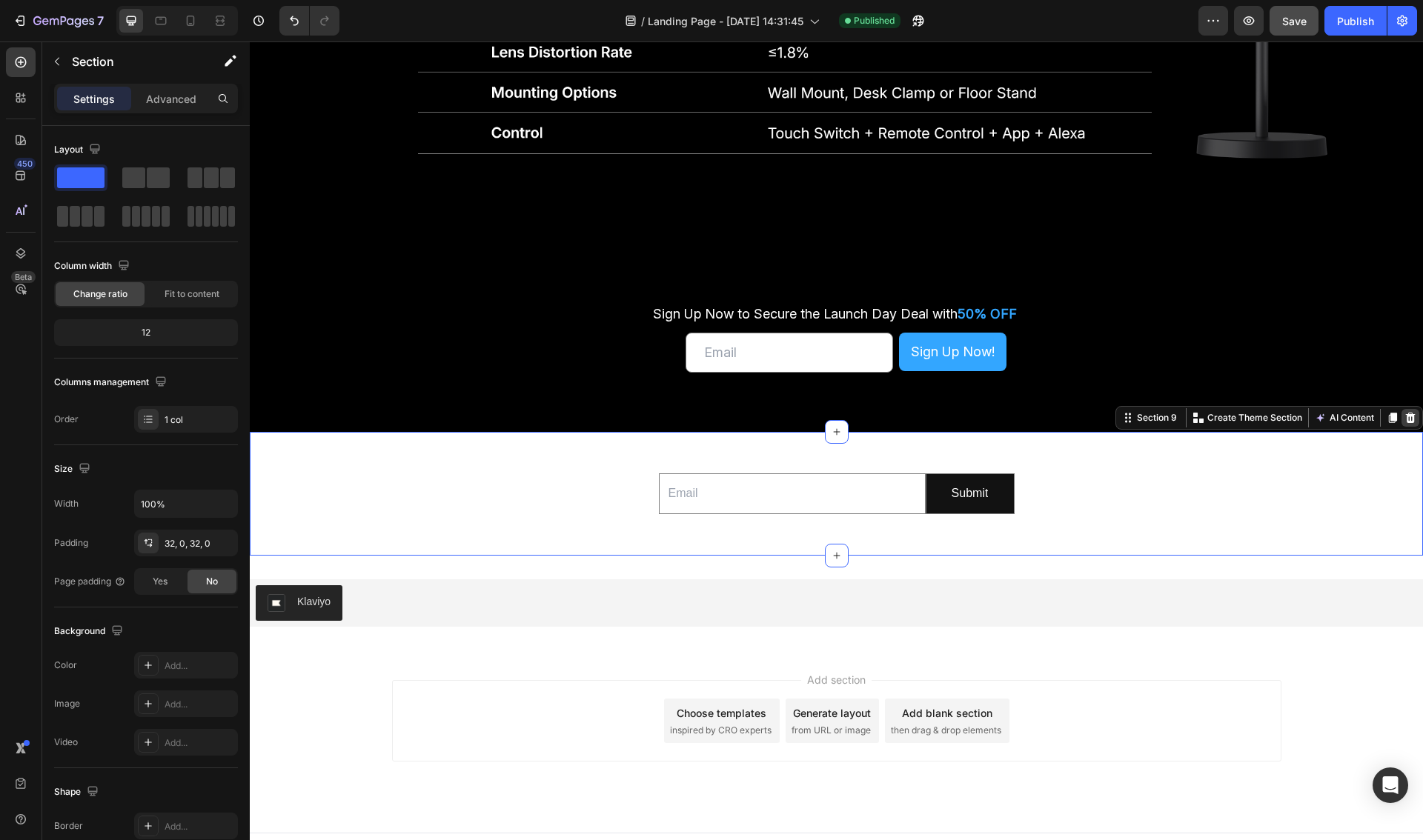
click at [1406, 417] on icon at bounding box center [1410, 418] width 10 height 11
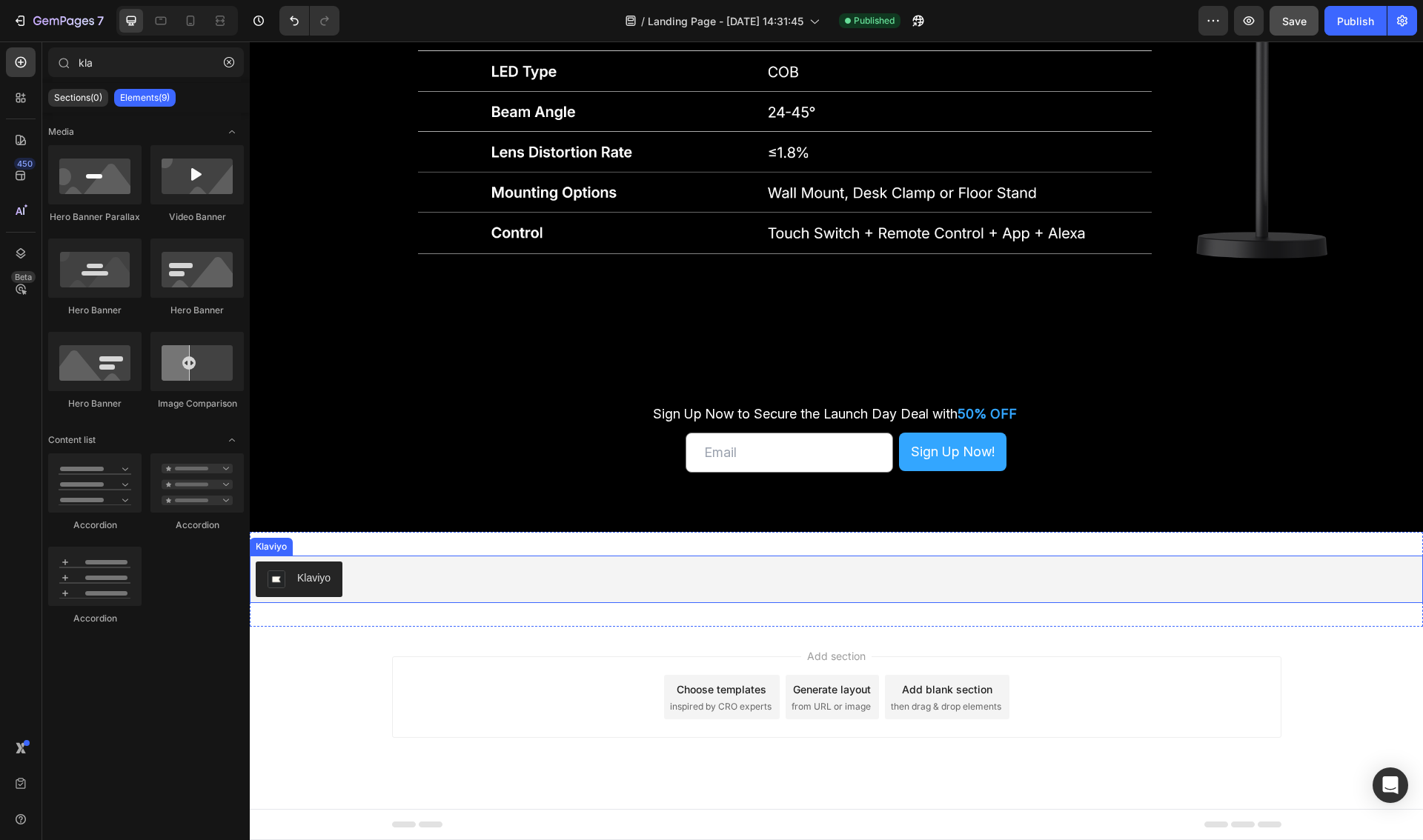
click at [454, 580] on div "Klaviyo" at bounding box center [836, 579] width 1161 height 35
click at [545, 690] on div "Add section Choose templates inspired by CRO experts Generate layout from URL o…" at bounding box center [837, 697] width 889 height 82
click at [544, 606] on div "Klaviyo Klaviyo Section 9" at bounding box center [837, 580] width 1173 height 95
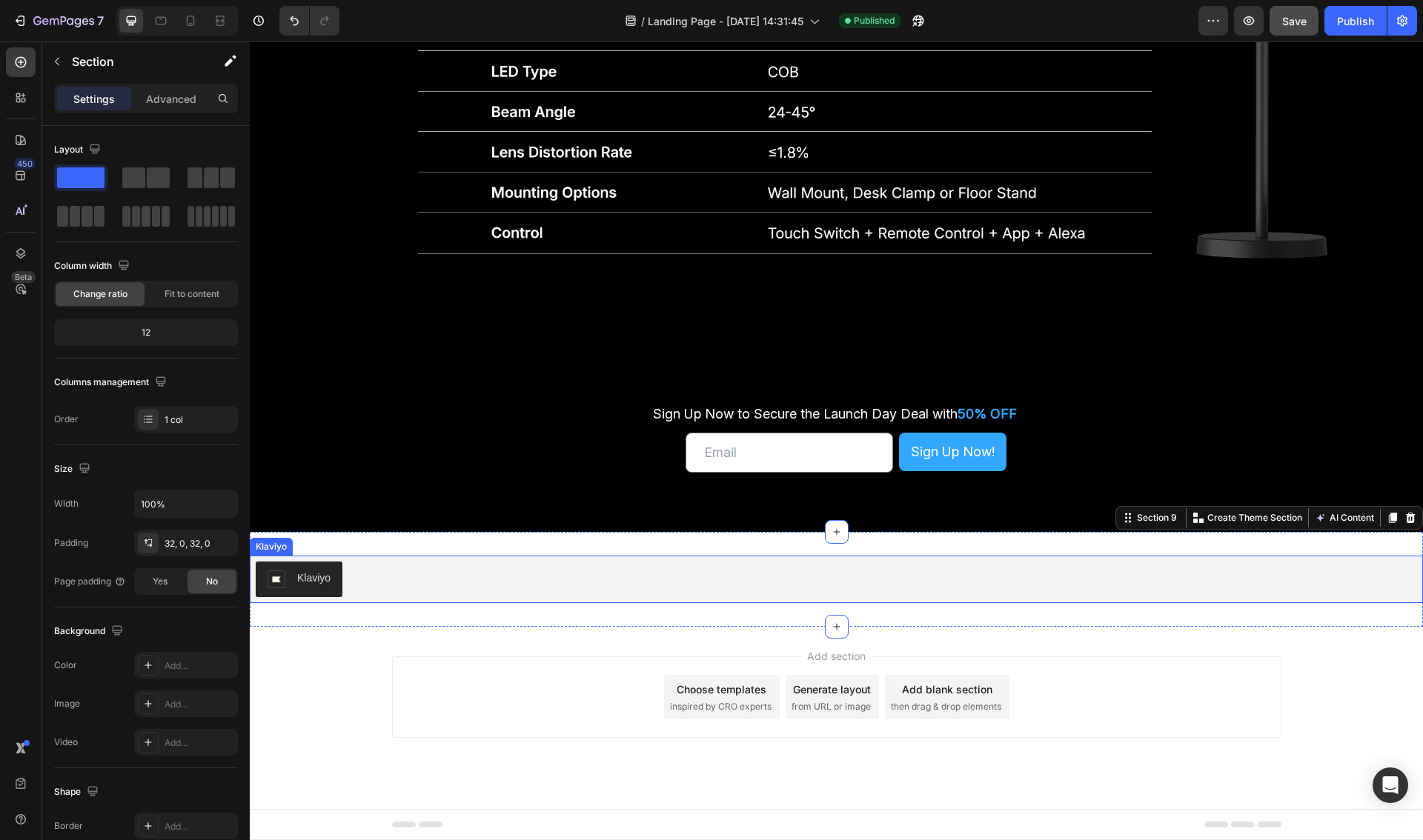
click at [535, 587] on div "Klaviyo" at bounding box center [836, 579] width 1161 height 35
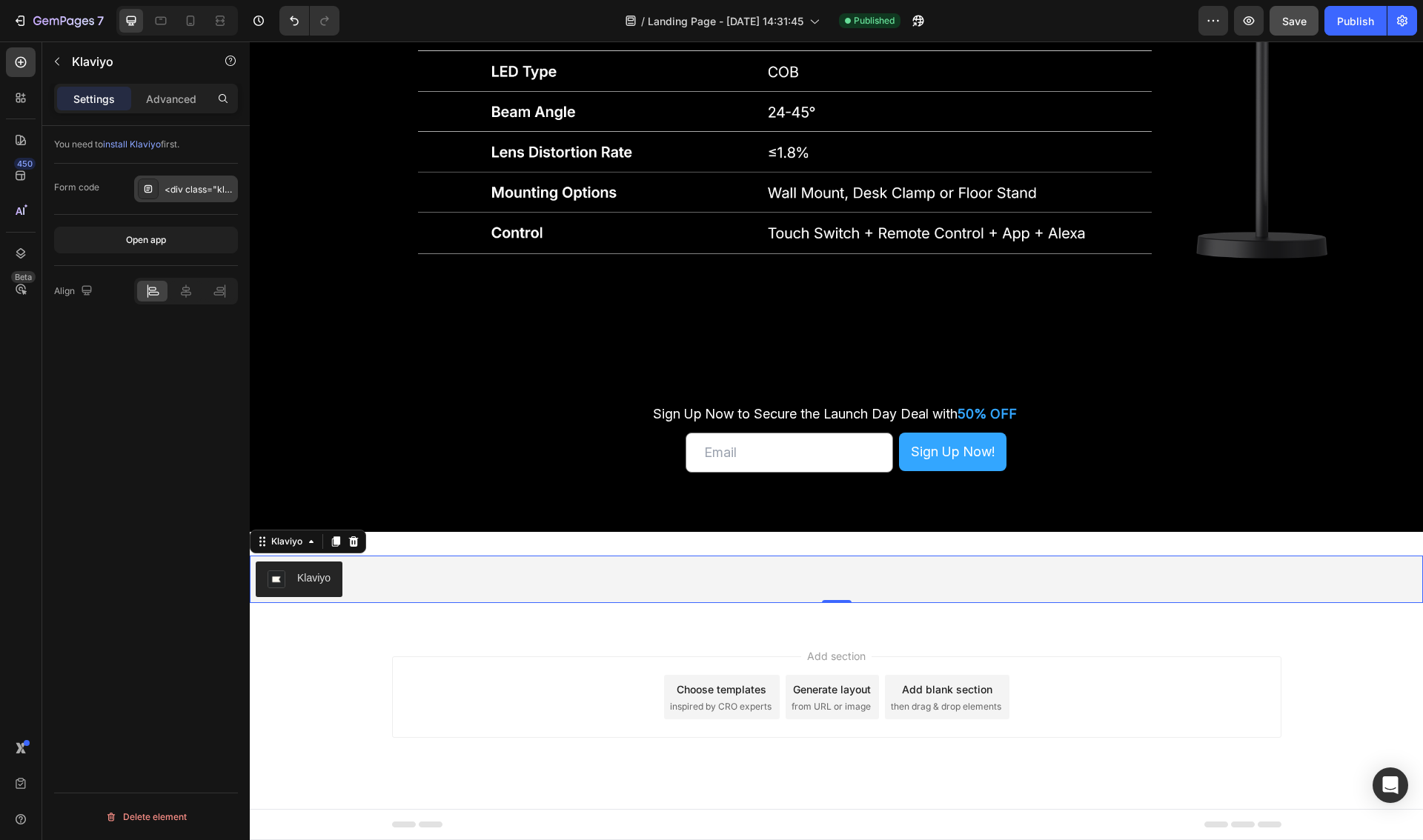
click at [178, 194] on div "<div class="klaviyo-form-Xp7V4Y"></div>" at bounding box center [199, 190] width 70 height 14
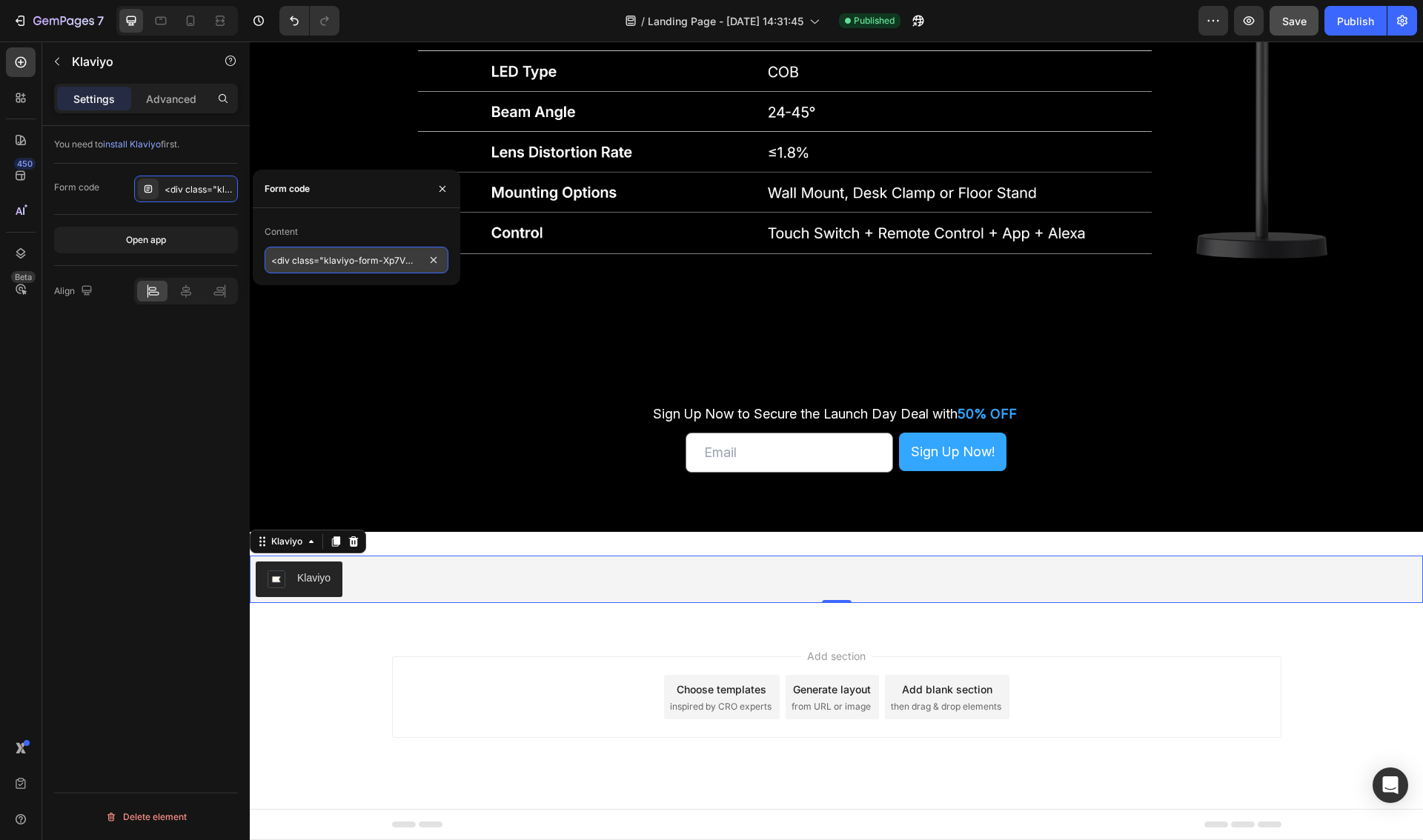
click at [342, 258] on input "<div class="klaviyo-form-Xp7V4Y"></div>" at bounding box center [356, 260] width 184 height 27
click at [327, 268] on input "<div class="klaviyo-form-Xp7V4Y"></div>" at bounding box center [356, 260] width 184 height 27
drag, startPoint x: 324, startPoint y: 257, endPoint x: 243, endPoint y: 260, distance: 81.1
click at [243, 260] on div "450 Beta kla Sections(0) Elements(9) We couldn’t find any matches for “kla” Sug…" at bounding box center [125, 441] width 250 height 799
drag, startPoint x: 408, startPoint y: 260, endPoint x: 363, endPoint y: 262, distance: 45.0
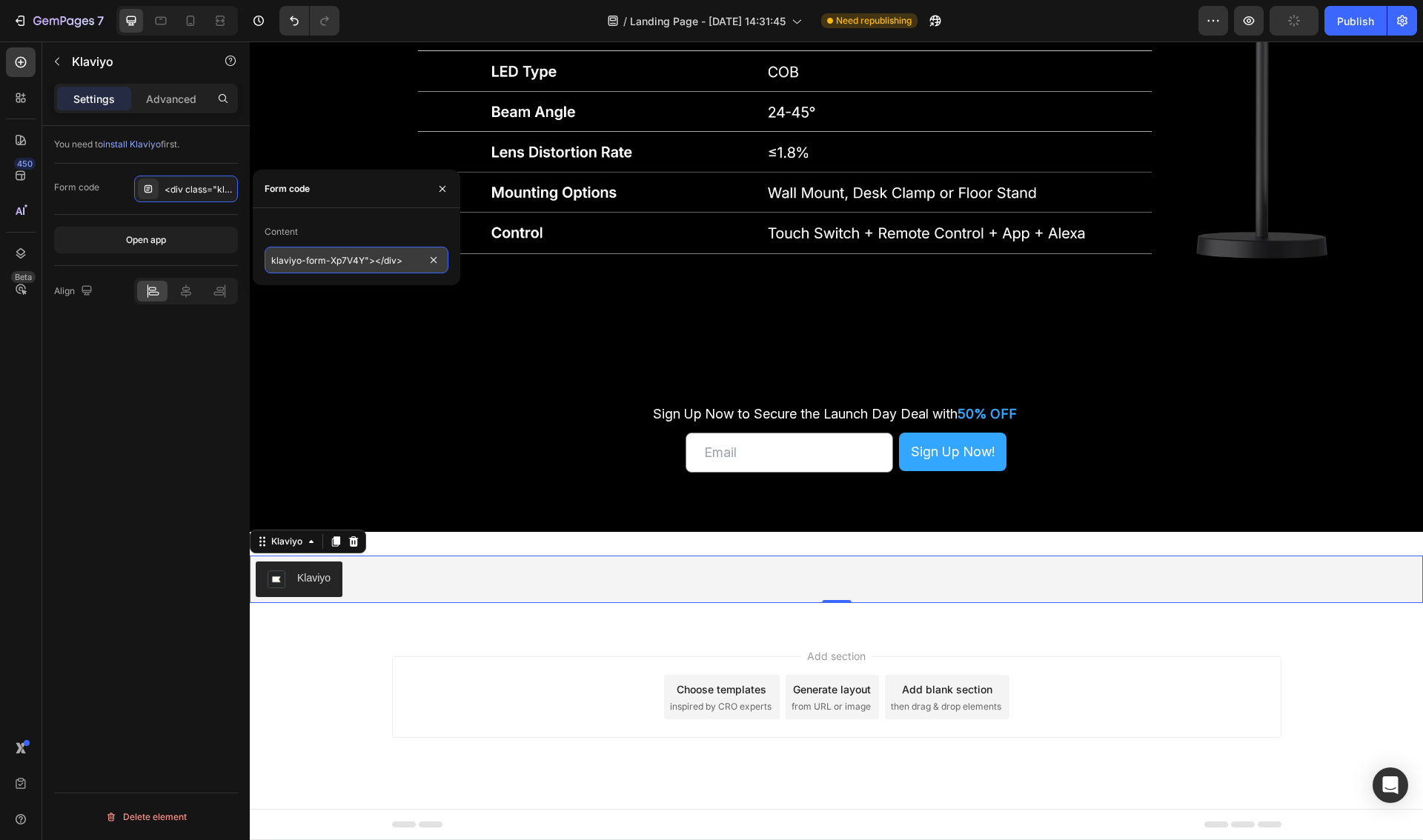
click at [363, 262] on input "klaviyo-form-Xp7V4Y"></div>" at bounding box center [356, 260] width 184 height 27
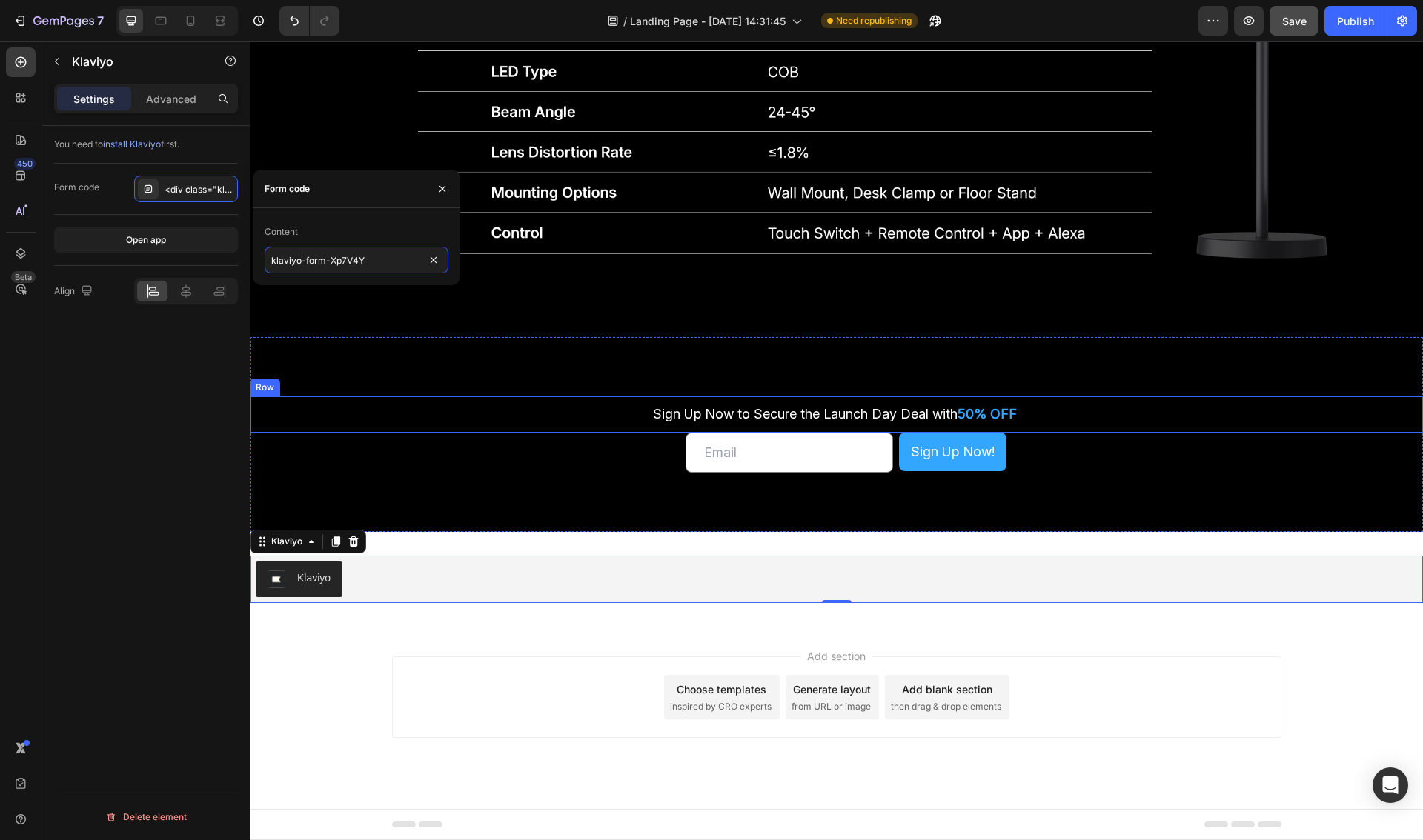
type input "klaviyo-form-Xp7V4Y"
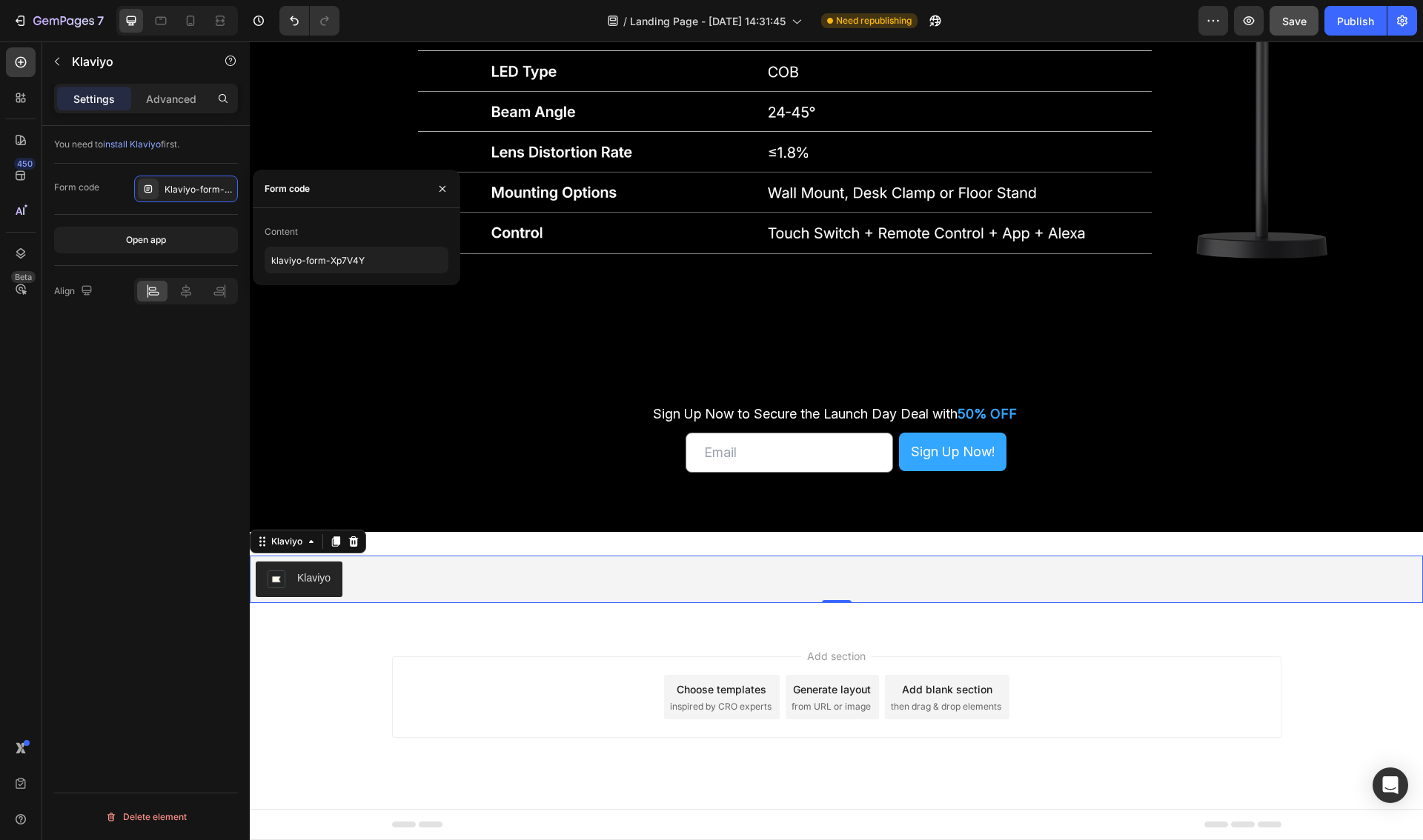
click at [105, 383] on div "You need to install Klaviyo first. Form code Klaviyo-form-Xp7V4Y Open app Align…" at bounding box center [146, 504] width 207 height 757
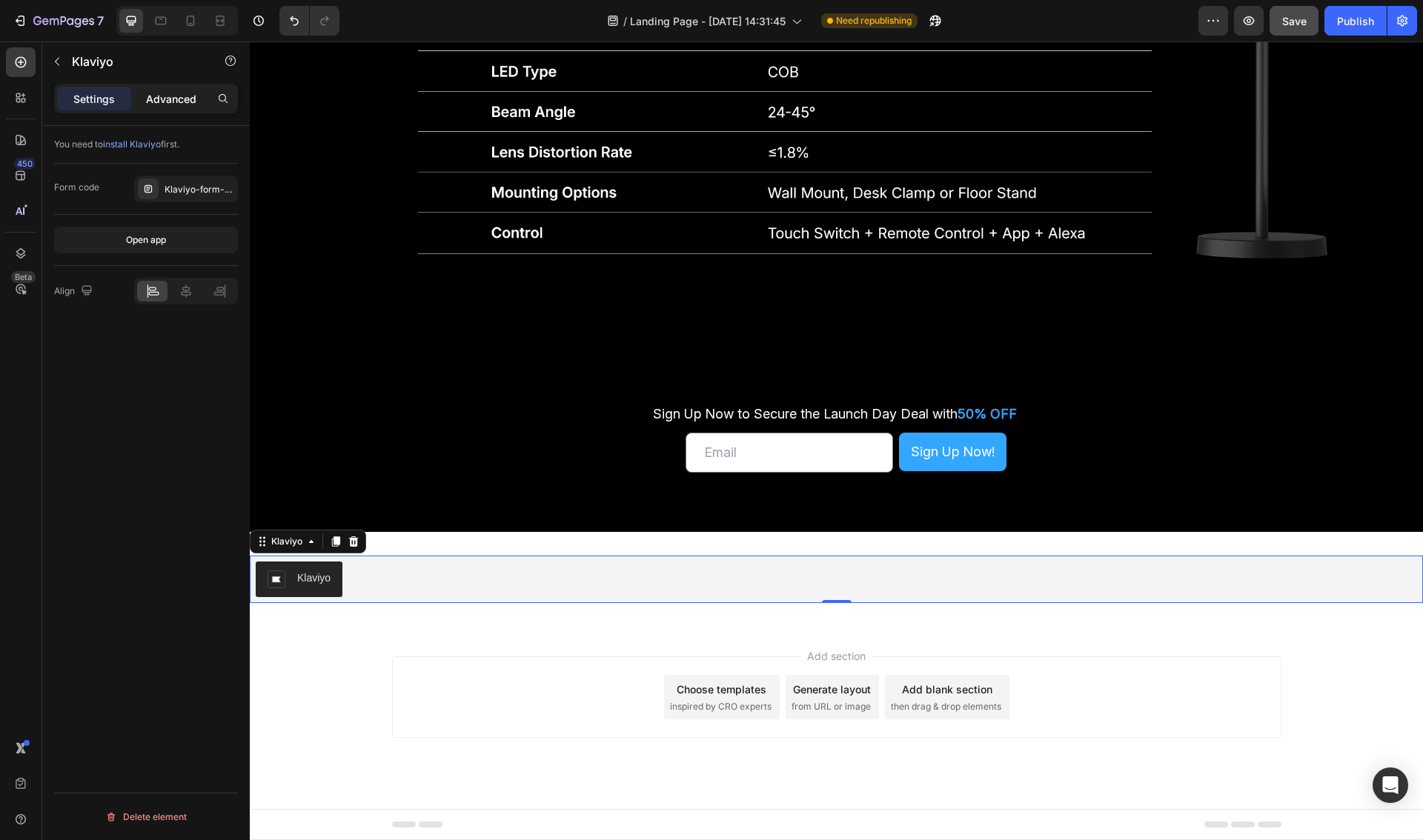
click at [187, 104] on p "Advanced" at bounding box center [170, 98] width 50 height 16
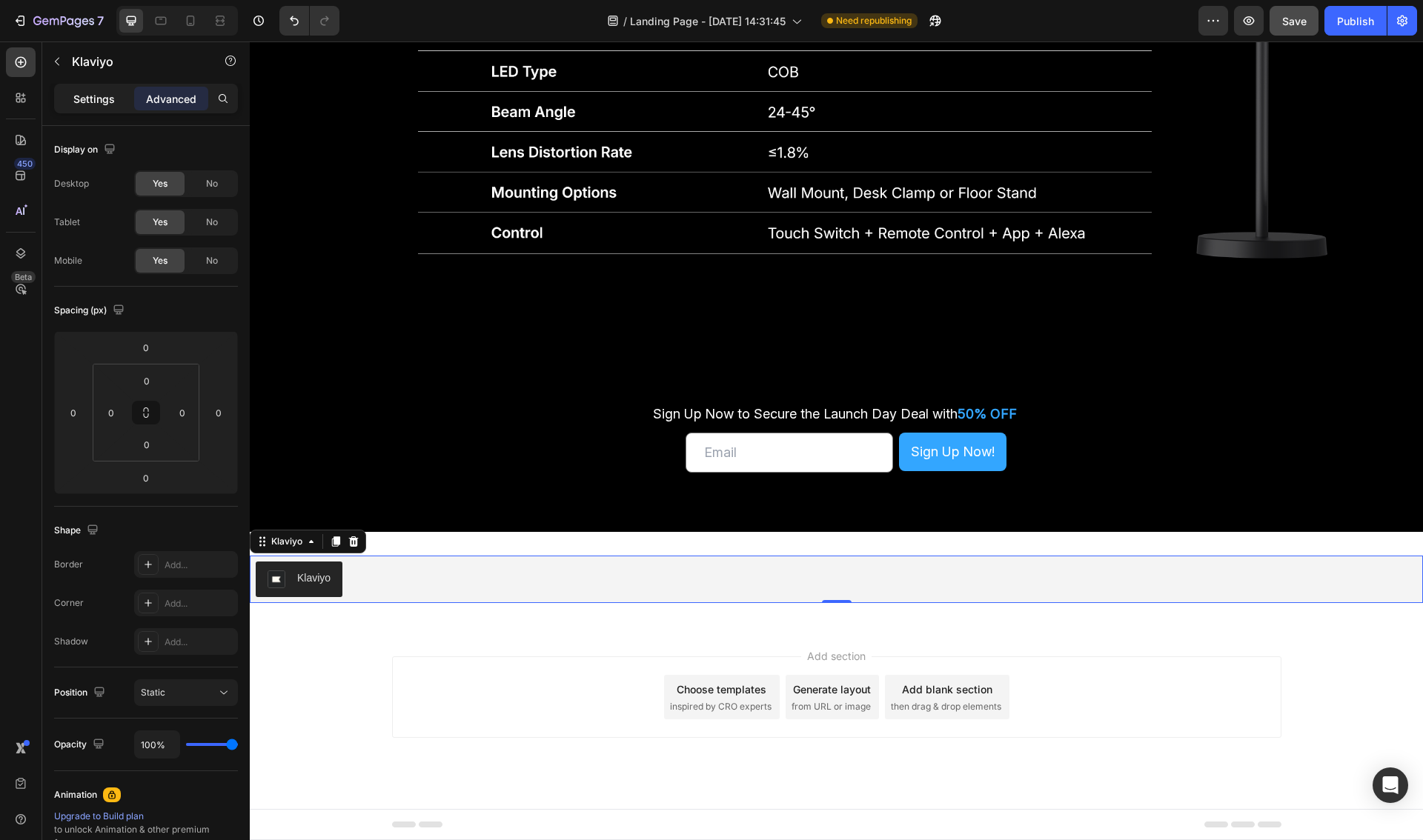
click at [101, 98] on p "Settings" at bounding box center [94, 98] width 41 height 16
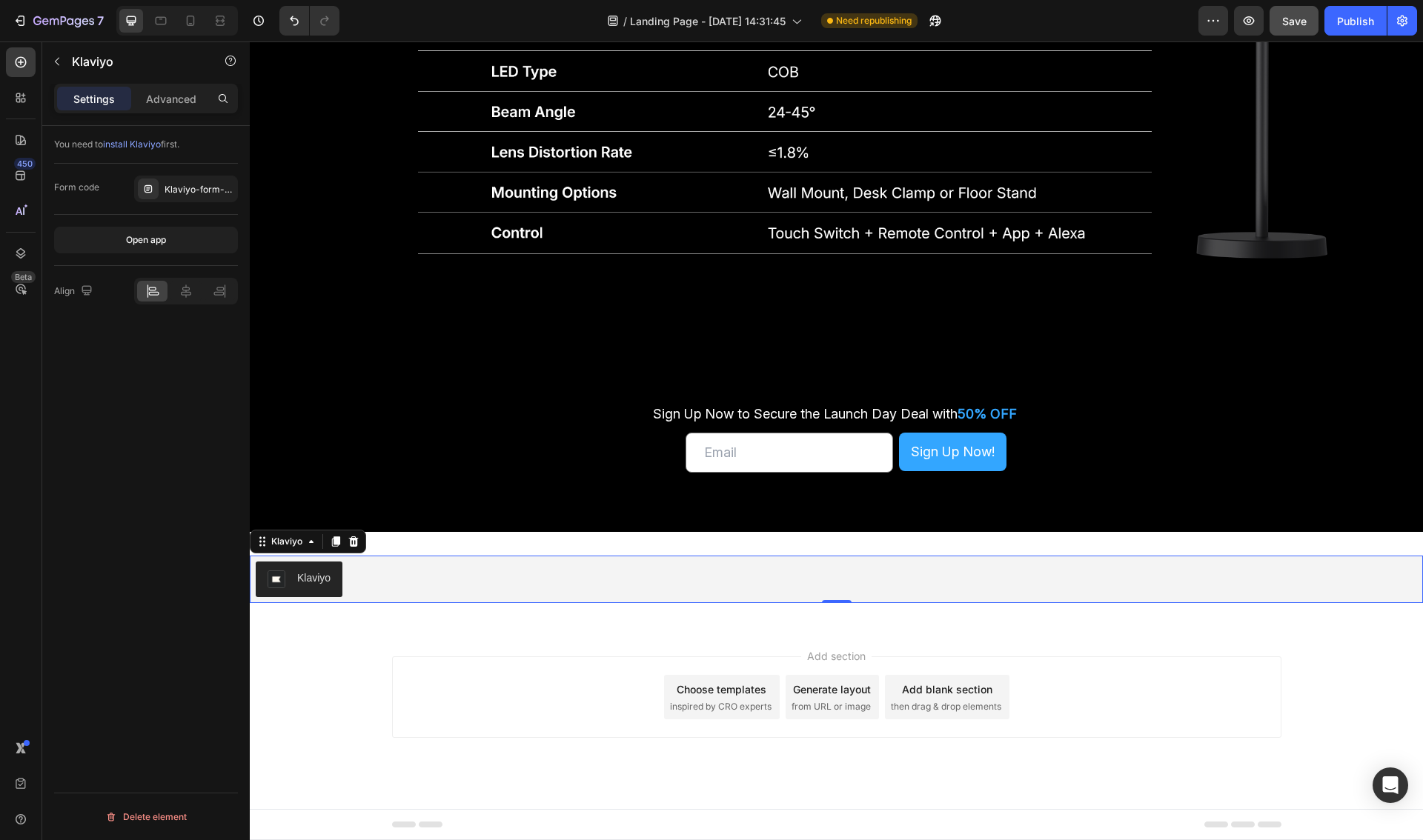
click at [966, 584] on div "Klaviyo" at bounding box center [836, 579] width 1161 height 35
click at [283, 584] on img "Klaviyo" at bounding box center [276, 580] width 18 height 18
click at [283, 582] on img "Klaviyo" at bounding box center [276, 580] width 18 height 18
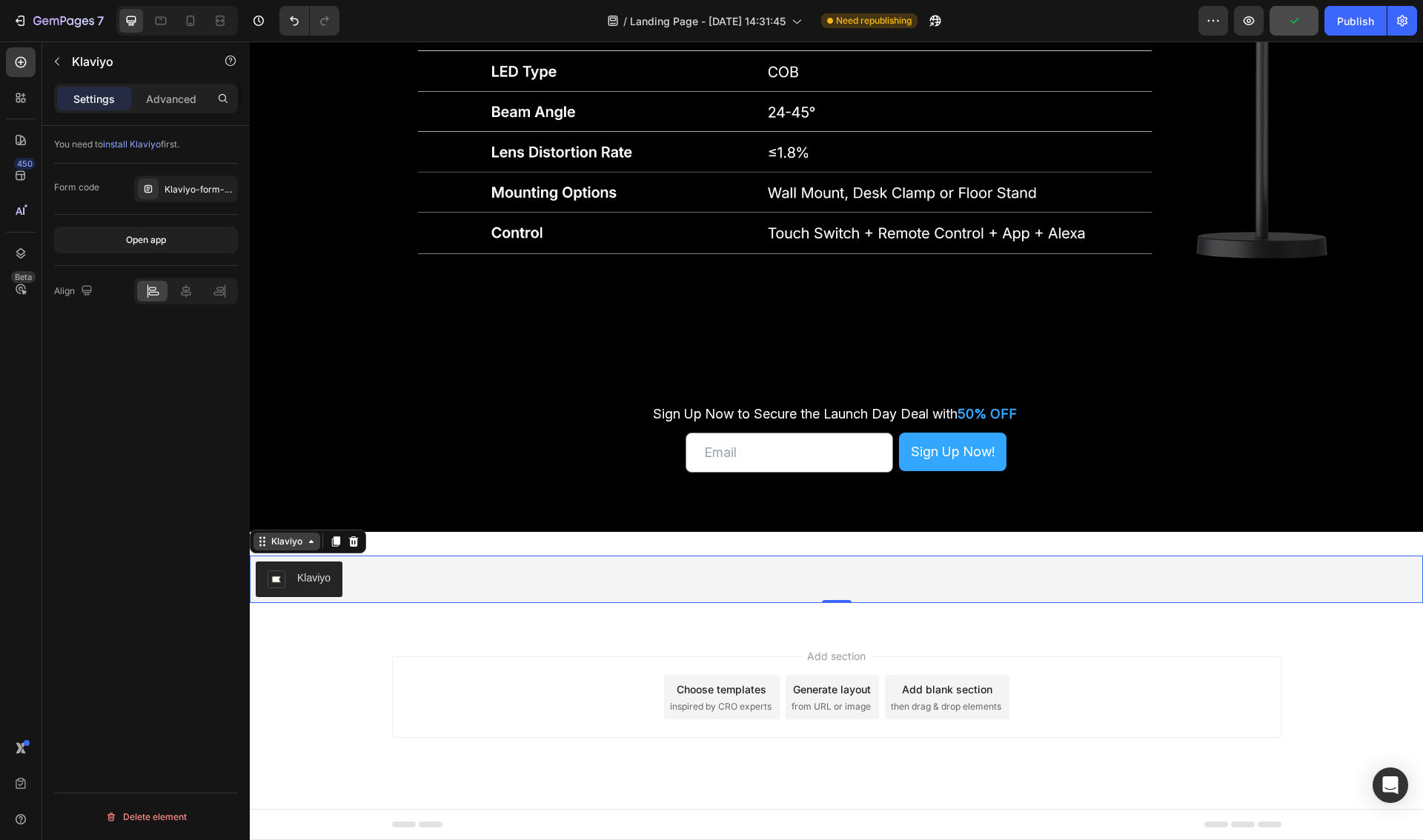
click at [303, 535] on div "Klaviyo" at bounding box center [286, 541] width 37 height 14
click at [303, 543] on div "Klaviyo" at bounding box center [286, 541] width 37 height 14
click at [263, 545] on icon at bounding box center [264, 545] width 2 height 2
click at [303, 545] on div "Klaviyo" at bounding box center [286, 541] width 37 height 14
click at [60, 65] on icon "button" at bounding box center [57, 62] width 12 height 12
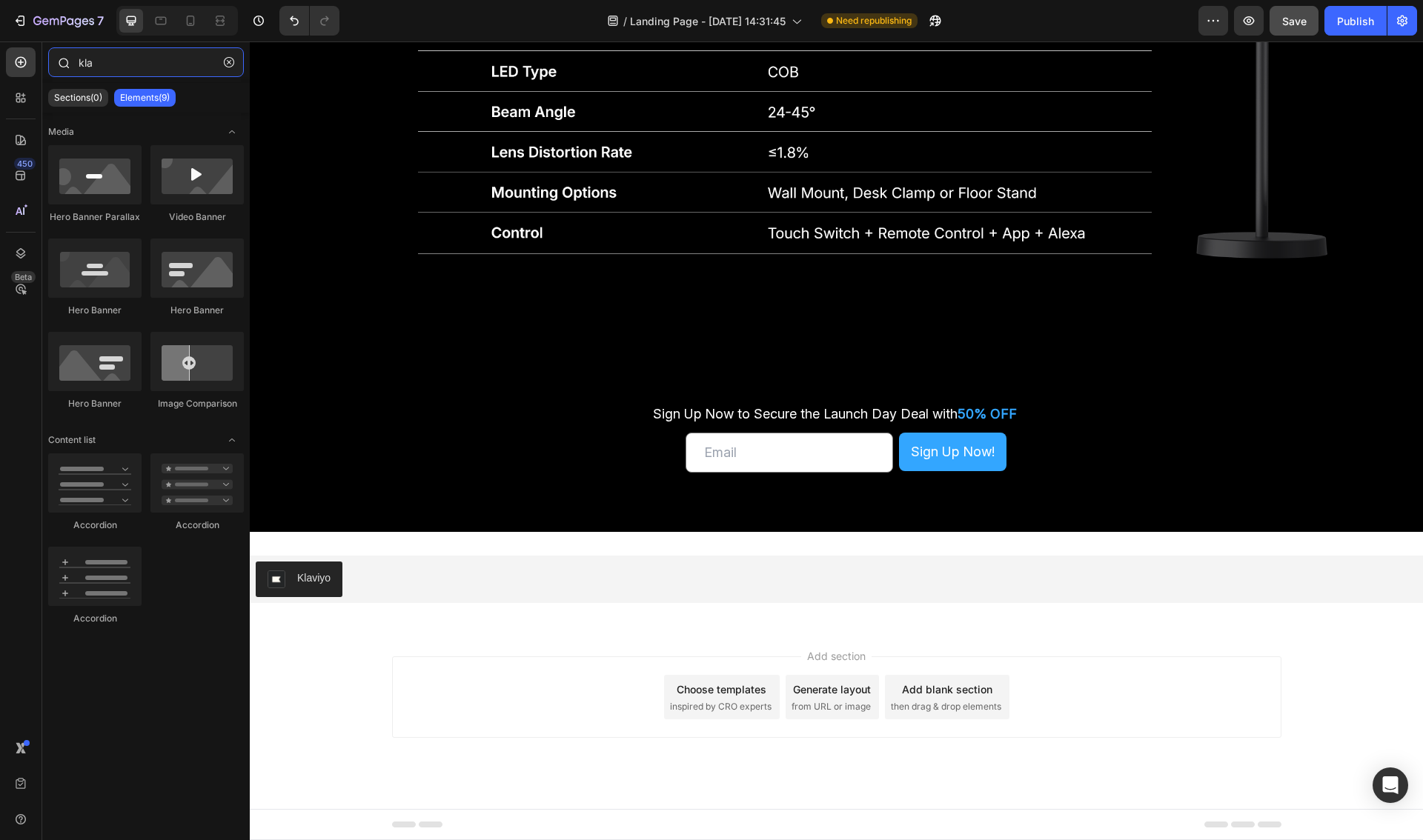
drag, startPoint x: 95, startPoint y: 65, endPoint x: 122, endPoint y: 68, distance: 27.2
click at [98, 66] on input "kla" at bounding box center [146, 62] width 196 height 29
click at [25, 63] on icon at bounding box center [21, 62] width 15 height 15
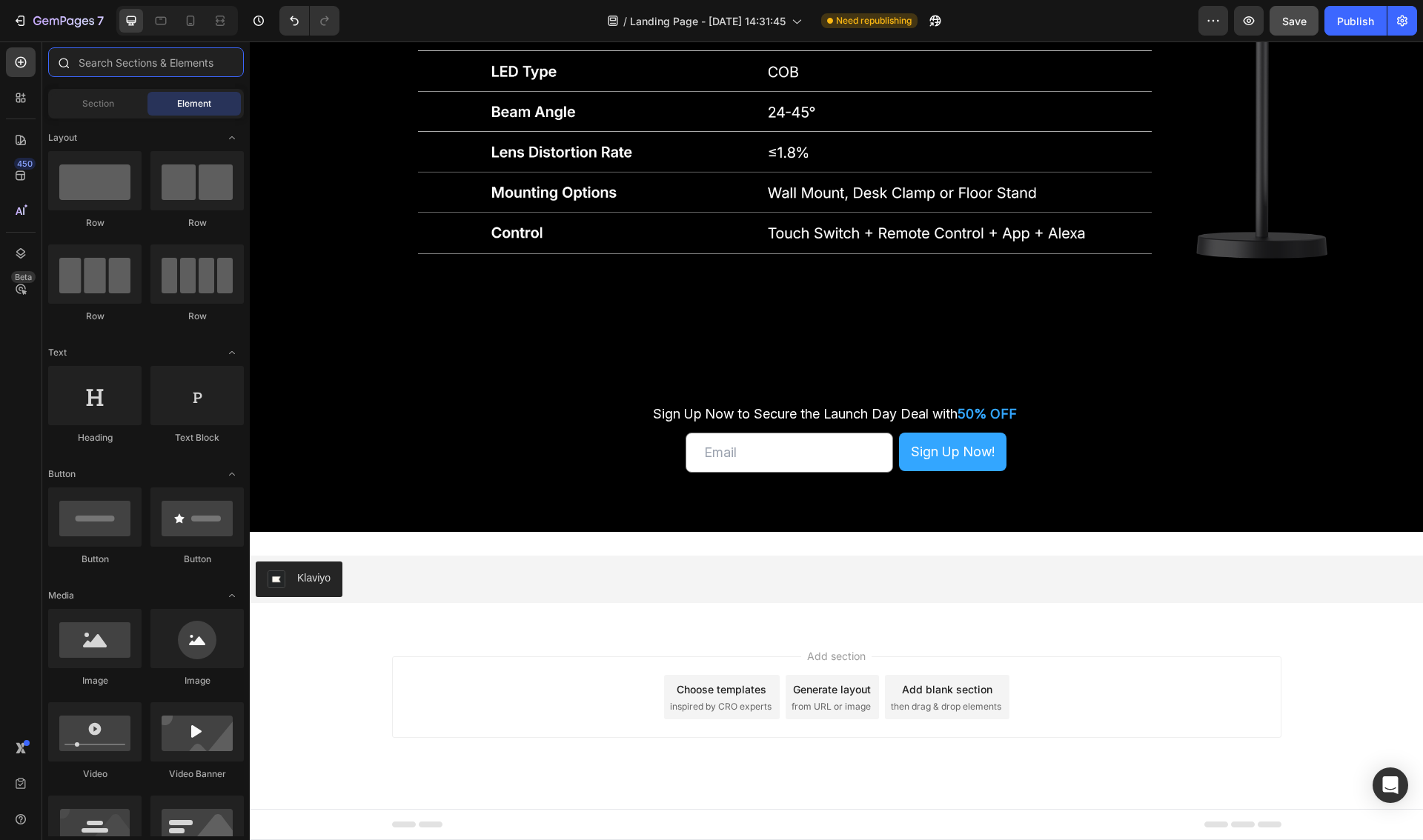
click at [95, 65] on input "text" at bounding box center [146, 62] width 196 height 29
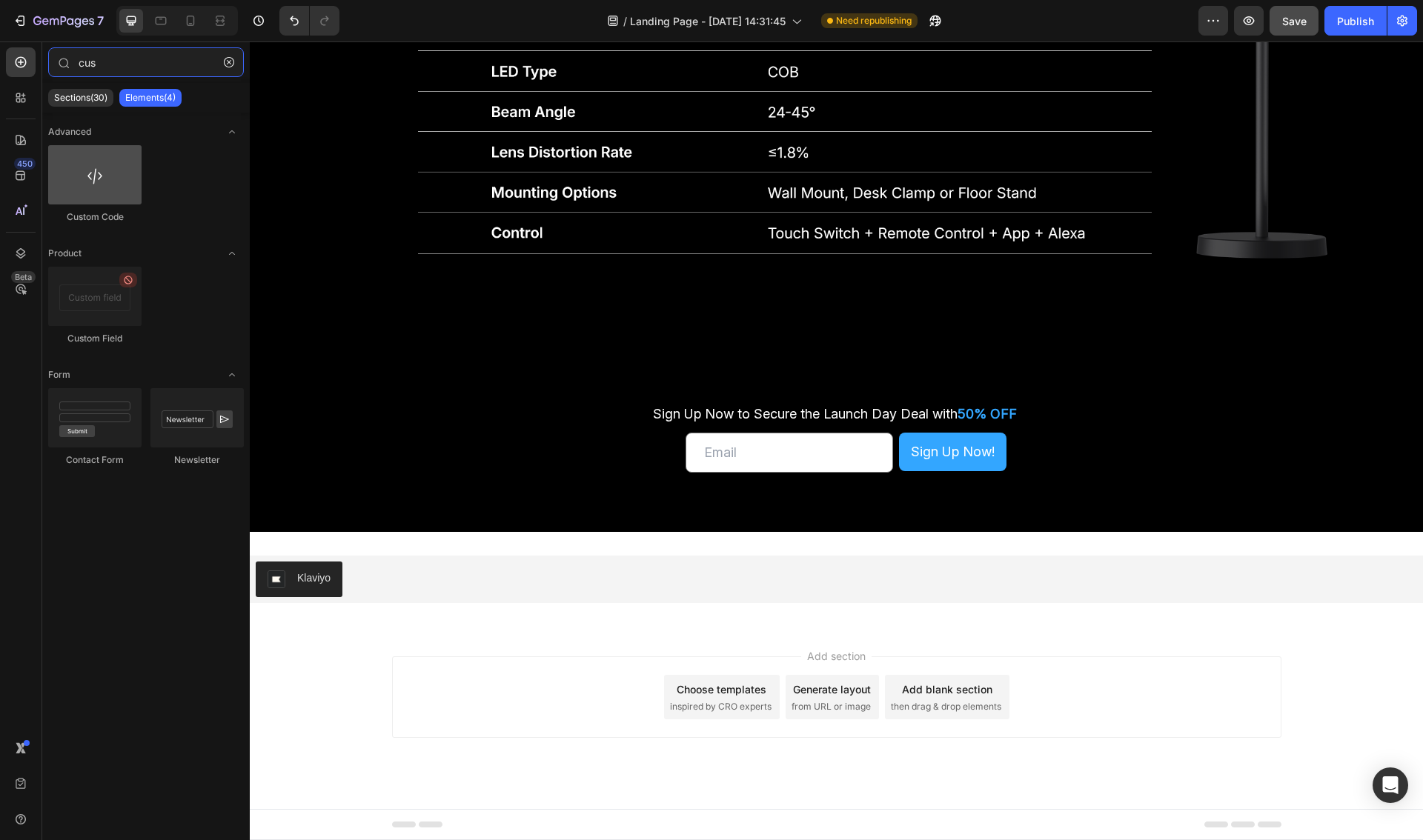
type input "cus"
click at [102, 171] on div at bounding box center [95, 174] width 93 height 59
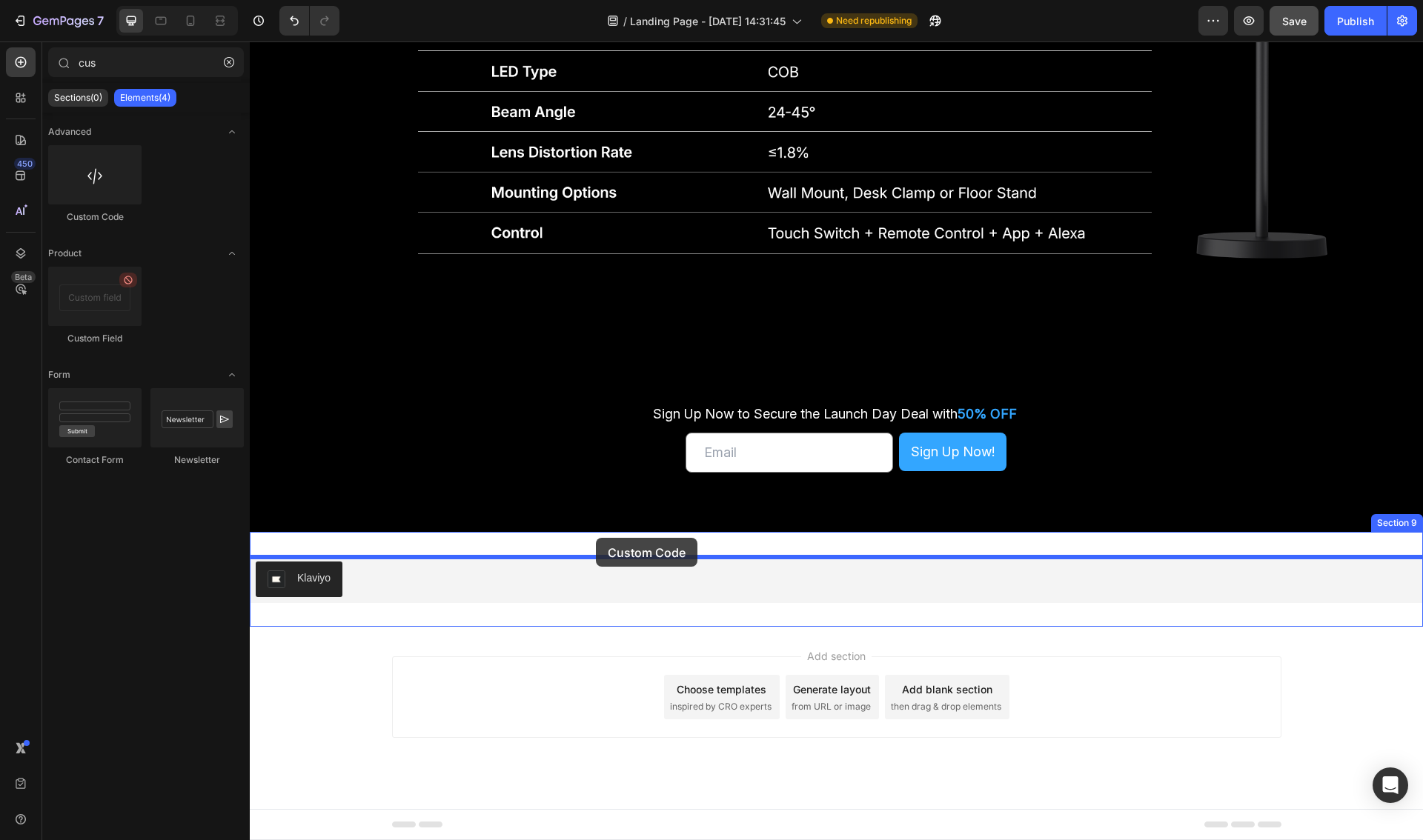
drag, startPoint x: 356, startPoint y: 214, endPoint x: 595, endPoint y: 537, distance: 401.8
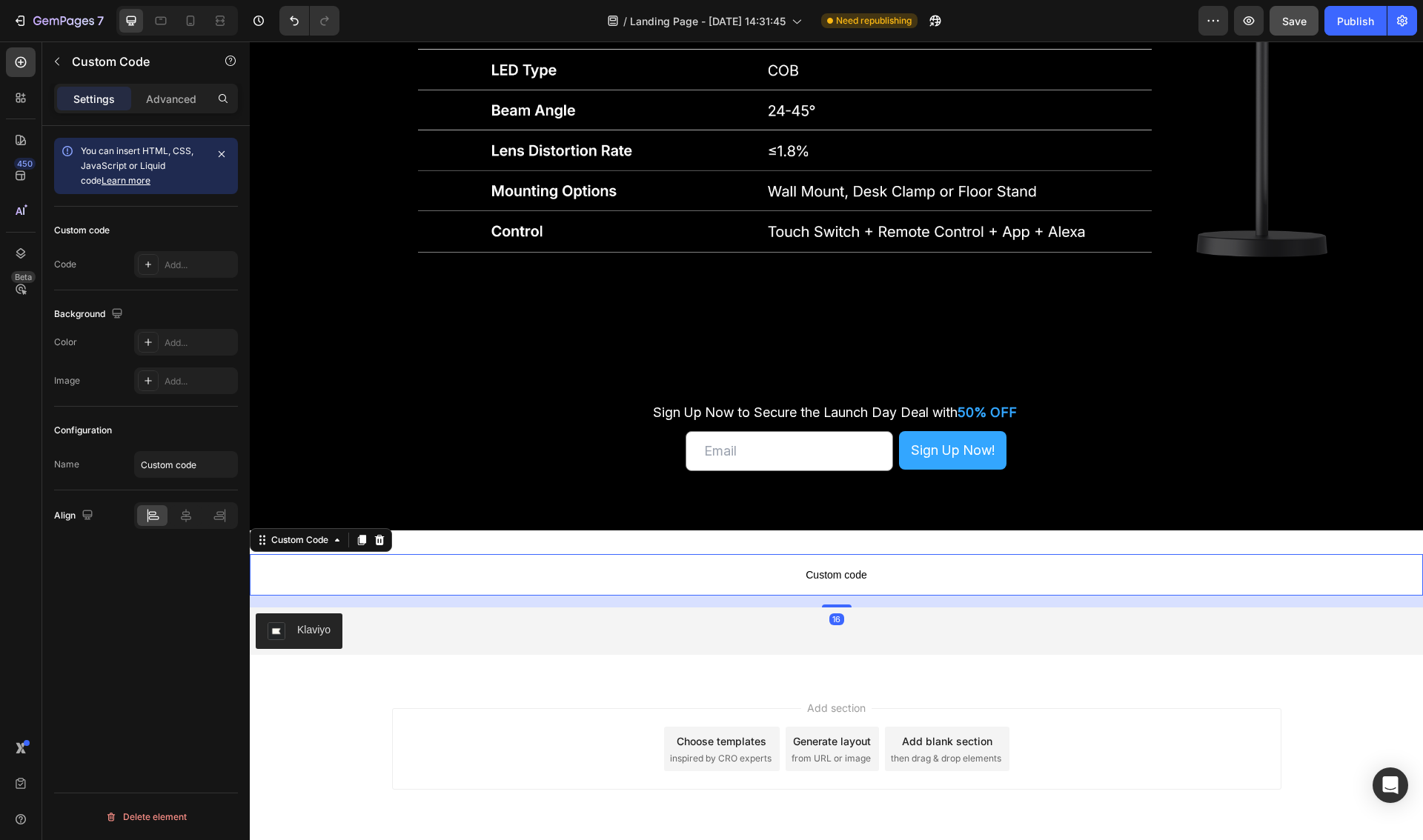
click at [757, 574] on span "Custom code" at bounding box center [837, 575] width 1173 height 18
click at [185, 268] on div "Add..." at bounding box center [199, 265] width 70 height 14
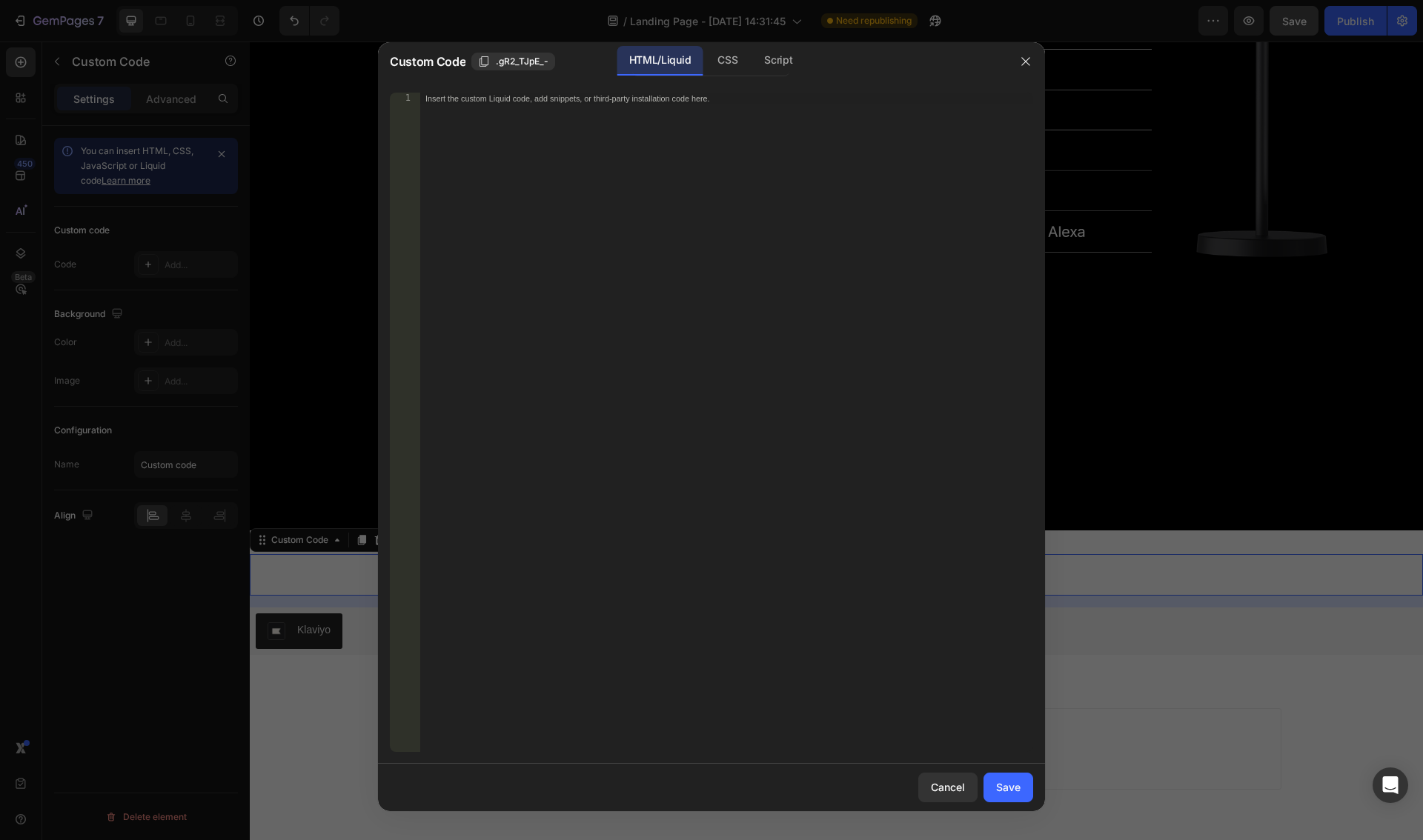
click at [576, 125] on div "Insert the custom Liquid code, add snippets, or third-party installation code h…" at bounding box center [726, 434] width 614 height 683
paste textarea "<div class="klaviyo-form-Xp7V4Y"></div>"
type textarea "<div class="klaviyo-form-Xp7V4Y"></div>"
click at [1000, 789] on div "Save" at bounding box center [1008, 787] width 25 height 16
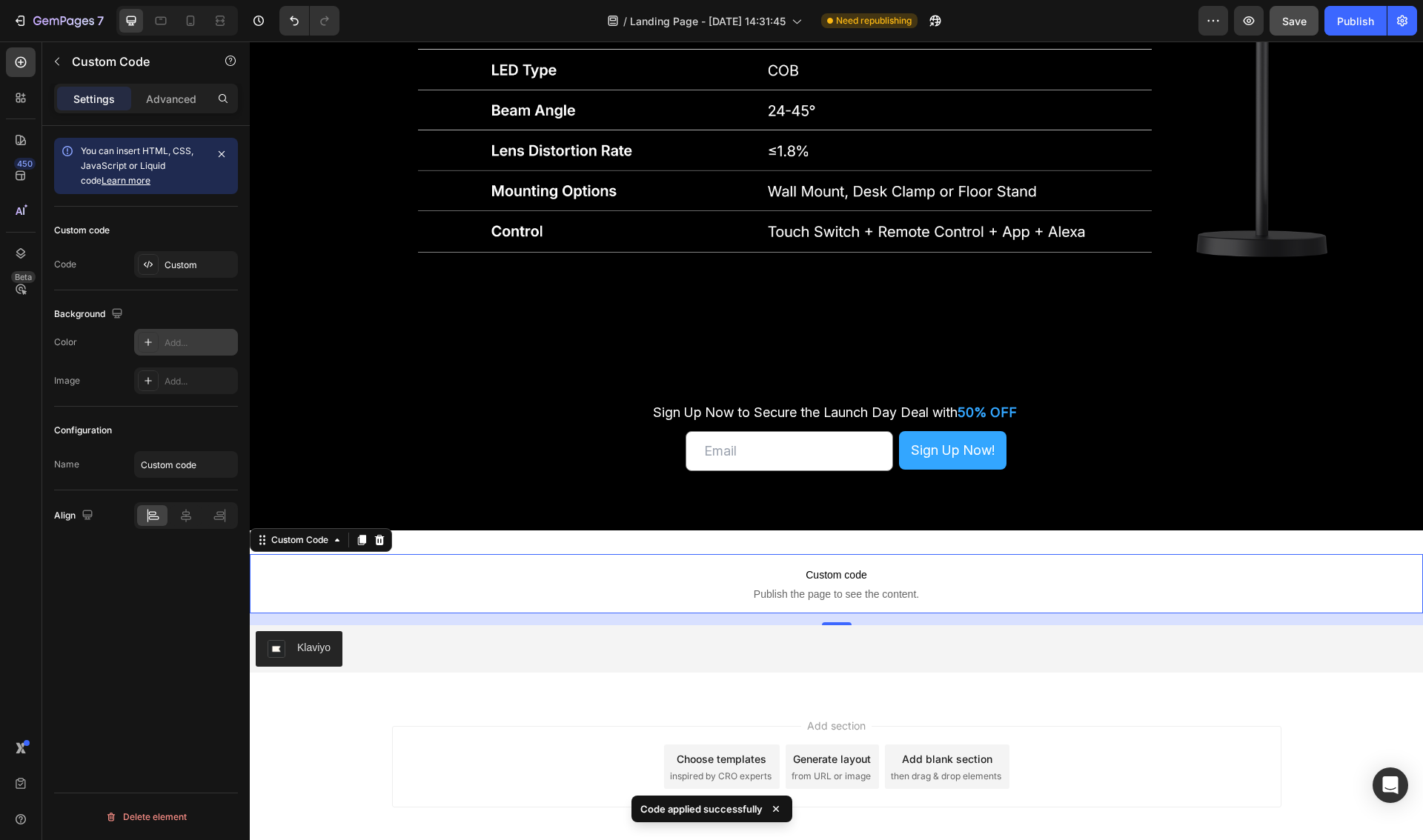
click at [179, 343] on div "Add..." at bounding box center [199, 343] width 70 height 14
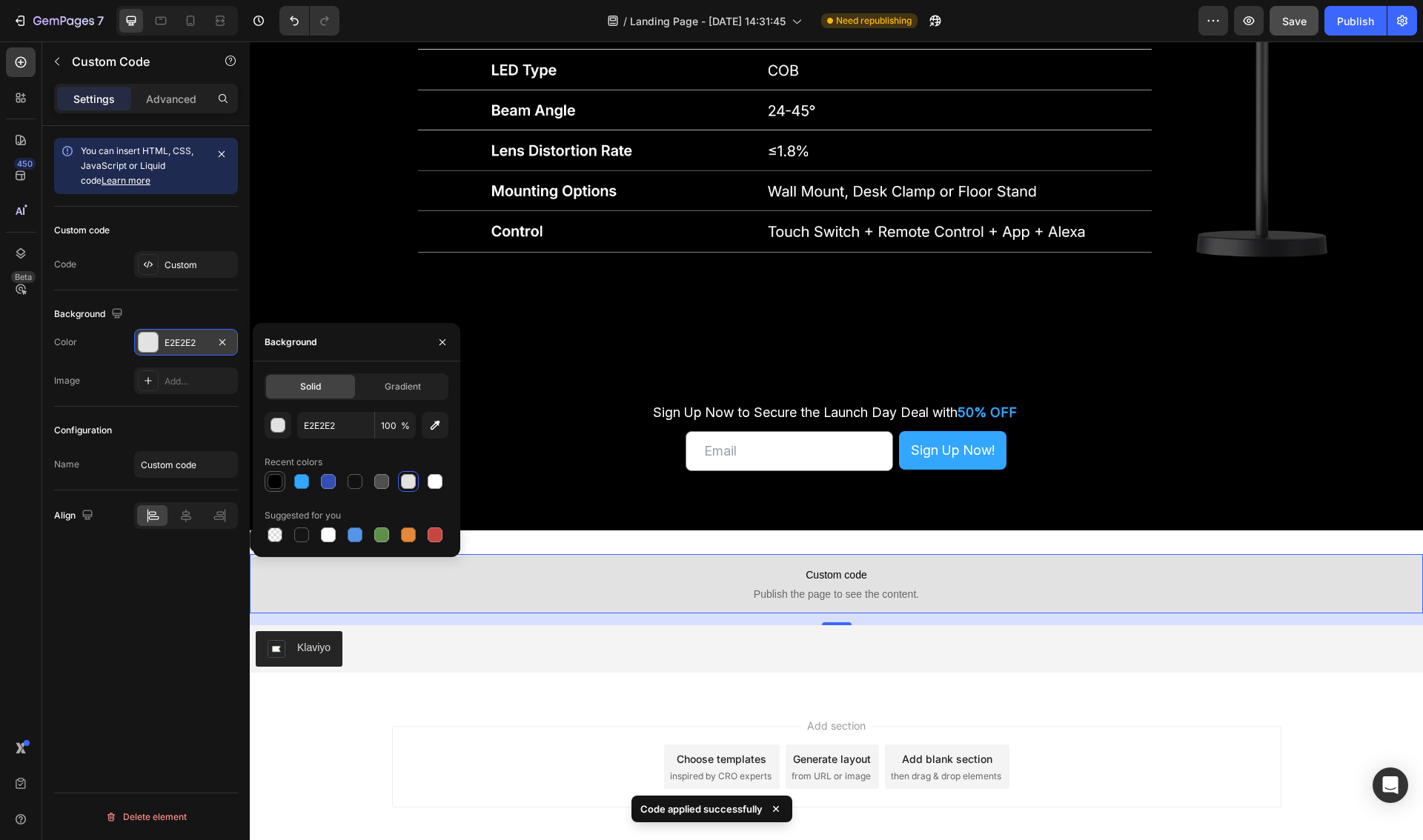
click at [279, 480] on div at bounding box center [275, 482] width 15 height 15
type input "000000"
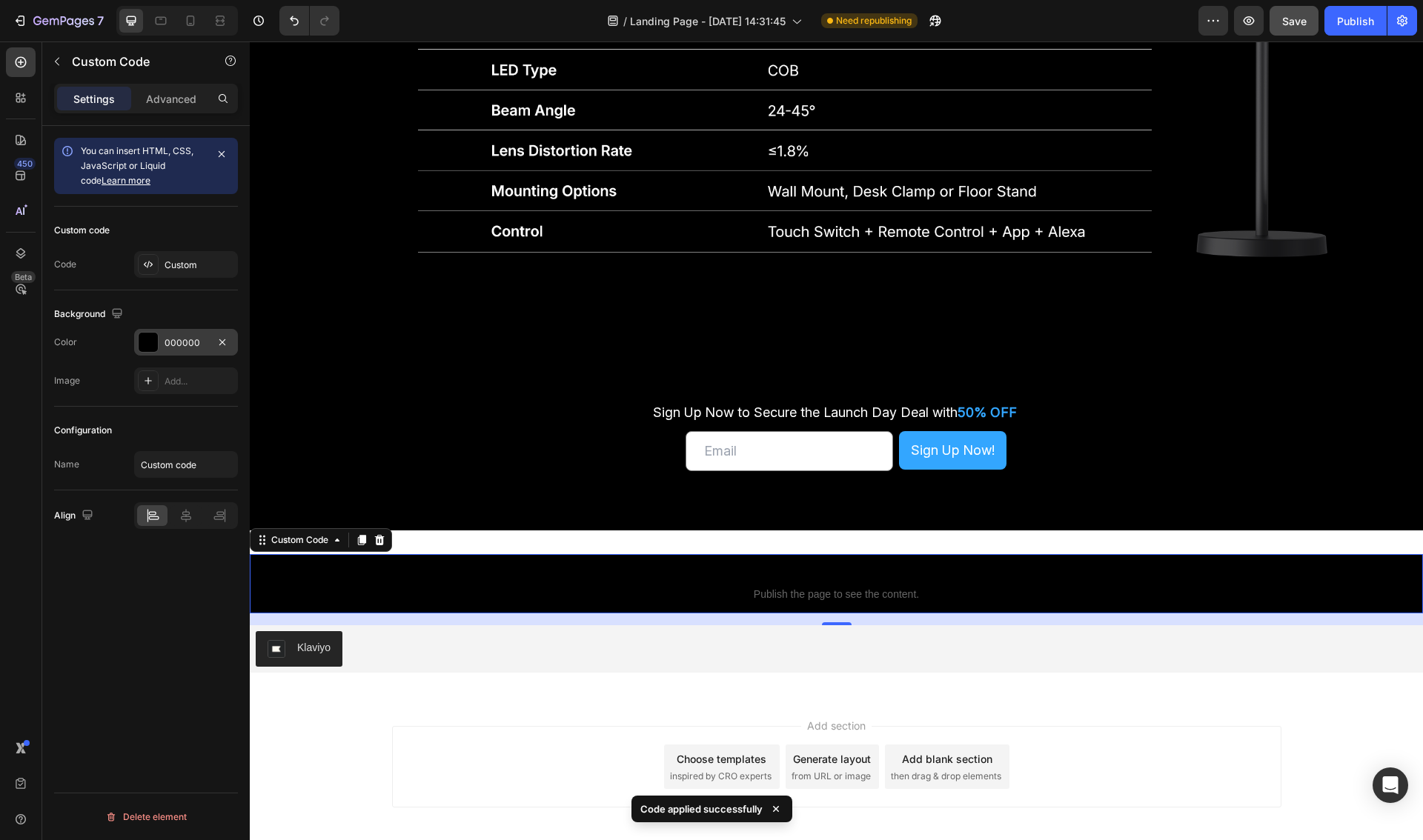
click at [102, 391] on div "Image Add..." at bounding box center [146, 381] width 184 height 27
click at [152, 597] on div "You can insert HTML, CSS, JavaScript or Liquid code Learn more Custom code Code…" at bounding box center [146, 504] width 207 height 757
click at [871, 590] on span "Publish the page to see the content." at bounding box center [837, 595] width 1173 height 15
click at [1295, 23] on span "Save" at bounding box center [1294, 21] width 25 height 13
click at [1362, 25] on div "Publish" at bounding box center [1355, 21] width 37 height 16
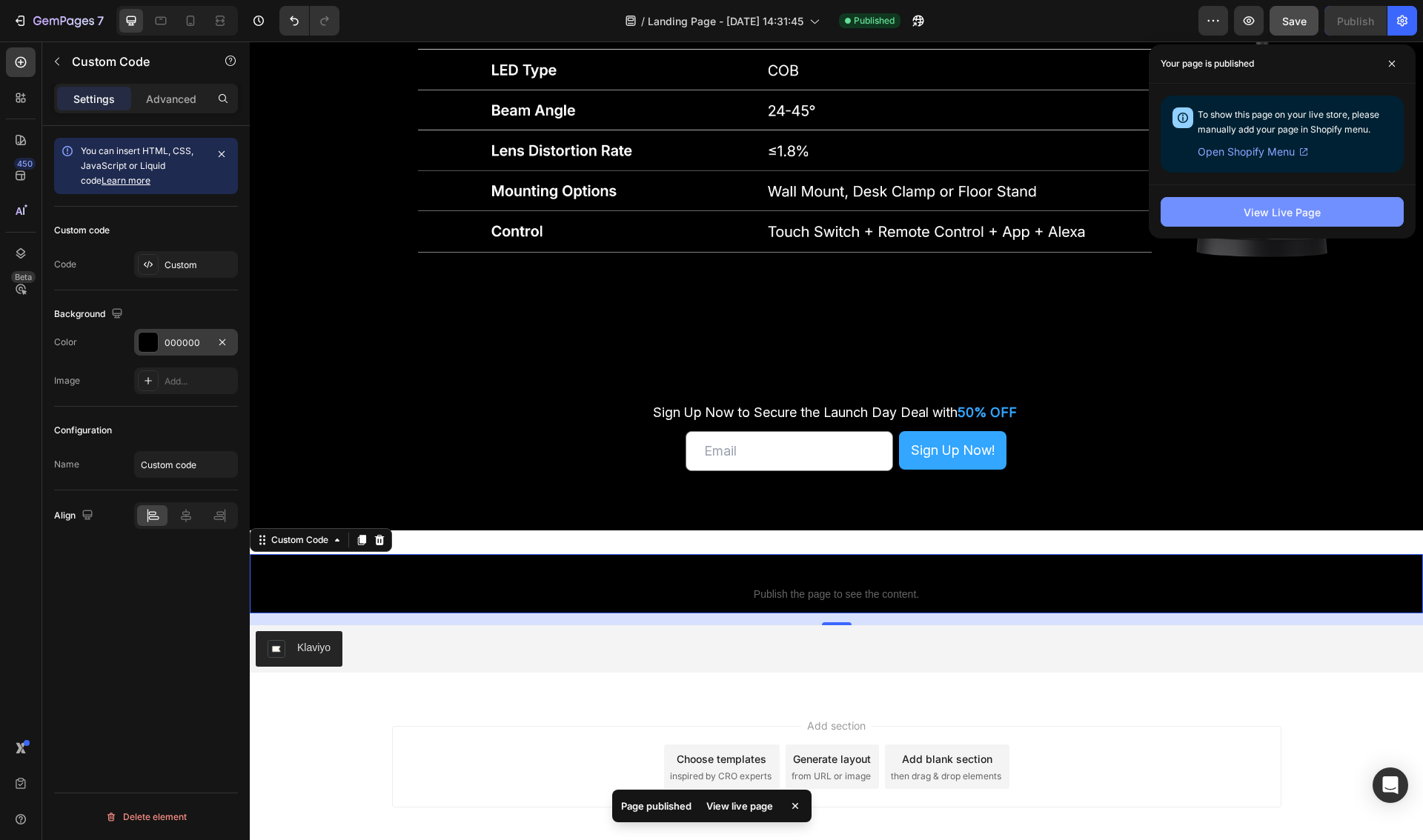
click at [1291, 213] on div "View Live Page" at bounding box center [1282, 212] width 77 height 16
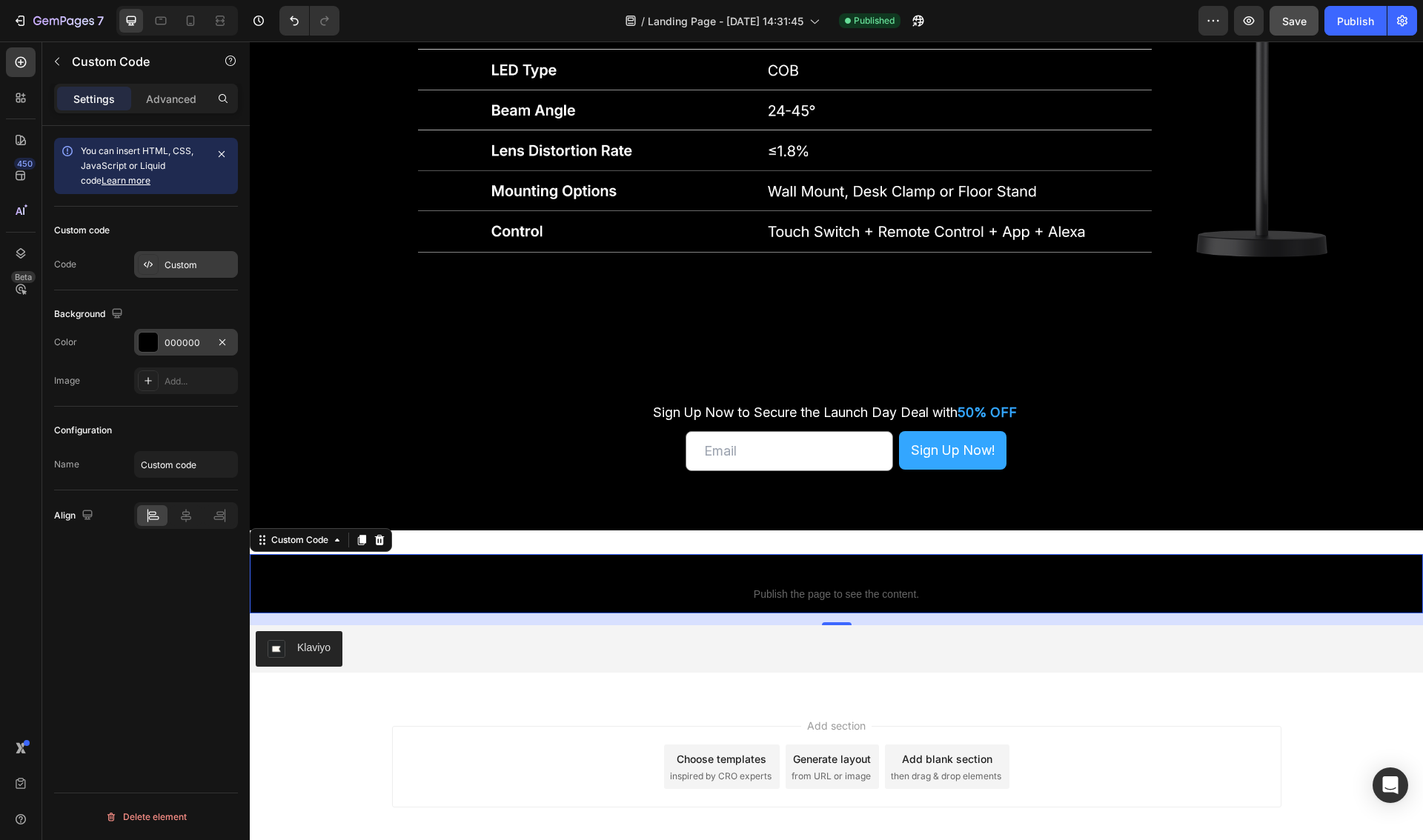
click at [173, 265] on div "Custom" at bounding box center [199, 265] width 70 height 14
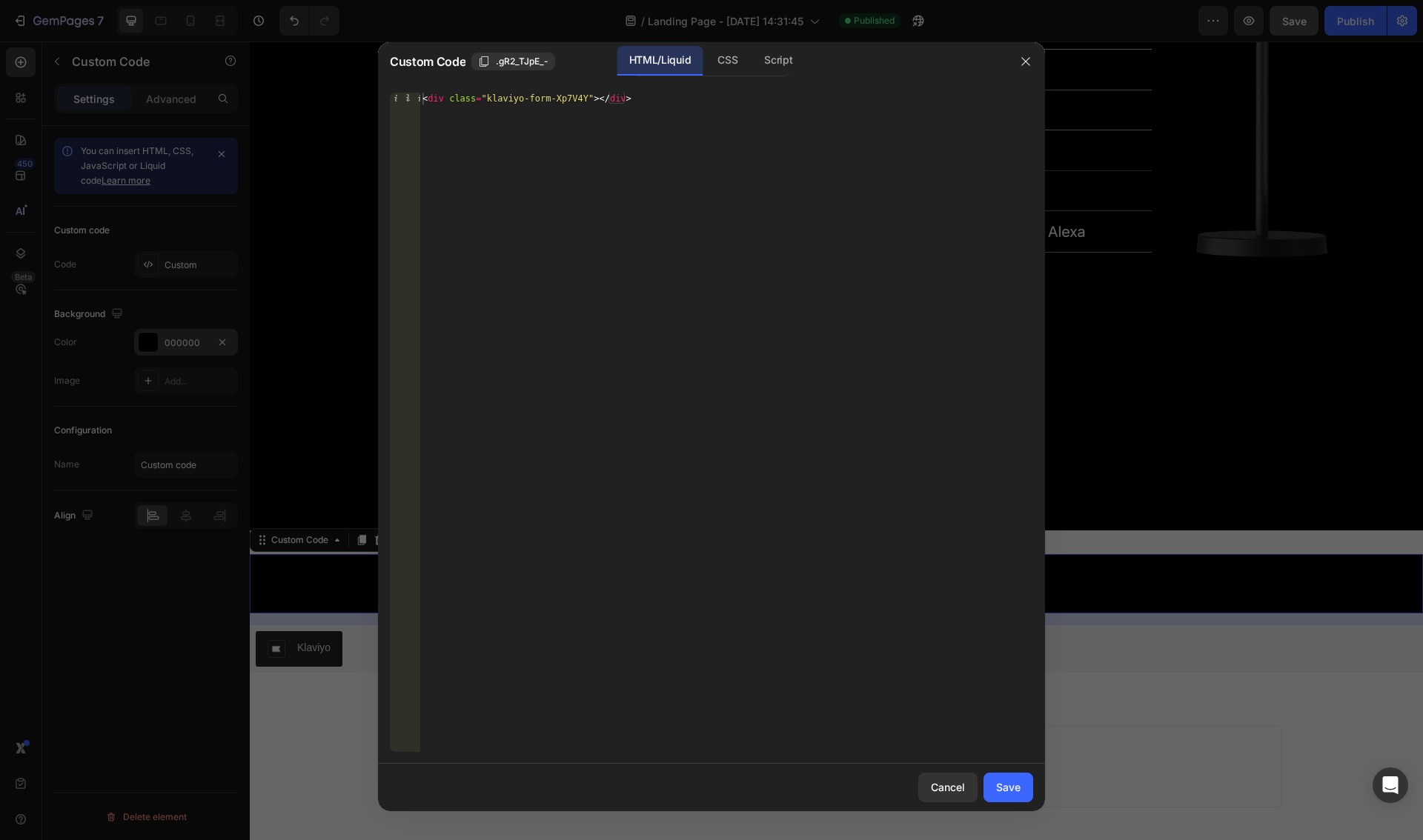
type textarea "<div class="klaviyo-form-Xp7V4Y"></div>"
click at [534, 110] on div "< div class = "klaviyo-form-Xp7V4Y" > </ div >" at bounding box center [726, 434] width 614 height 683
click at [782, 62] on div "Script" at bounding box center [778, 60] width 52 height 29
click at [705, 56] on div "HTML/Liquid" at bounding box center [727, 60] width 44 height 29
click at [1029, 60] on icon "button" at bounding box center [1026, 62] width 12 height 12
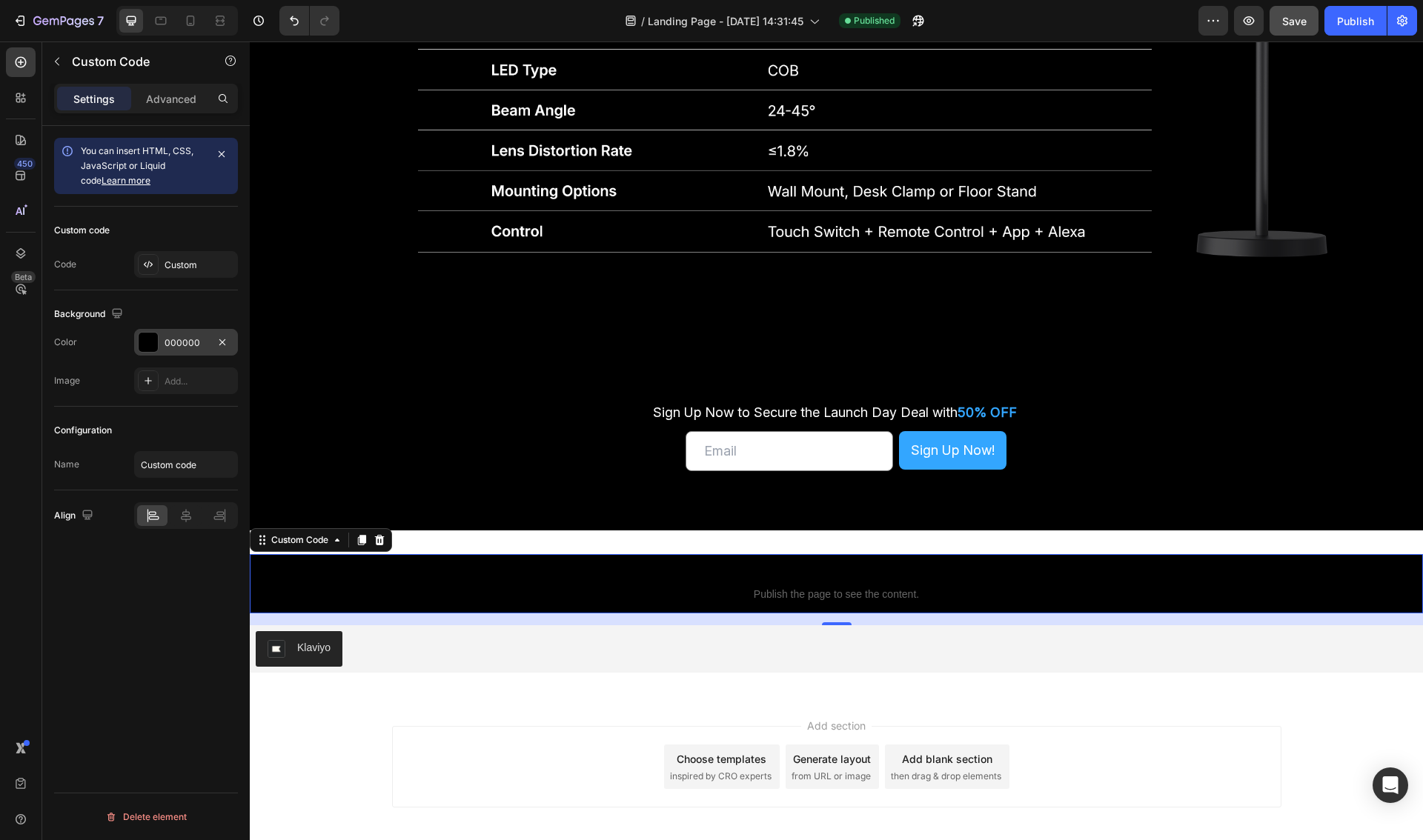
click at [532, 589] on span "Publish the page to see the content." at bounding box center [837, 595] width 1173 height 15
click at [424, 549] on div "Custom code Publish the page to see the content. Custom Code 16 Klaviyo Klaviyo…" at bounding box center [837, 613] width 1173 height 166
click at [442, 565] on p "Custom code Publish the page to see the content." at bounding box center [837, 583] width 1173 height 59
click at [179, 93] on p "Advanced" at bounding box center [170, 98] width 50 height 16
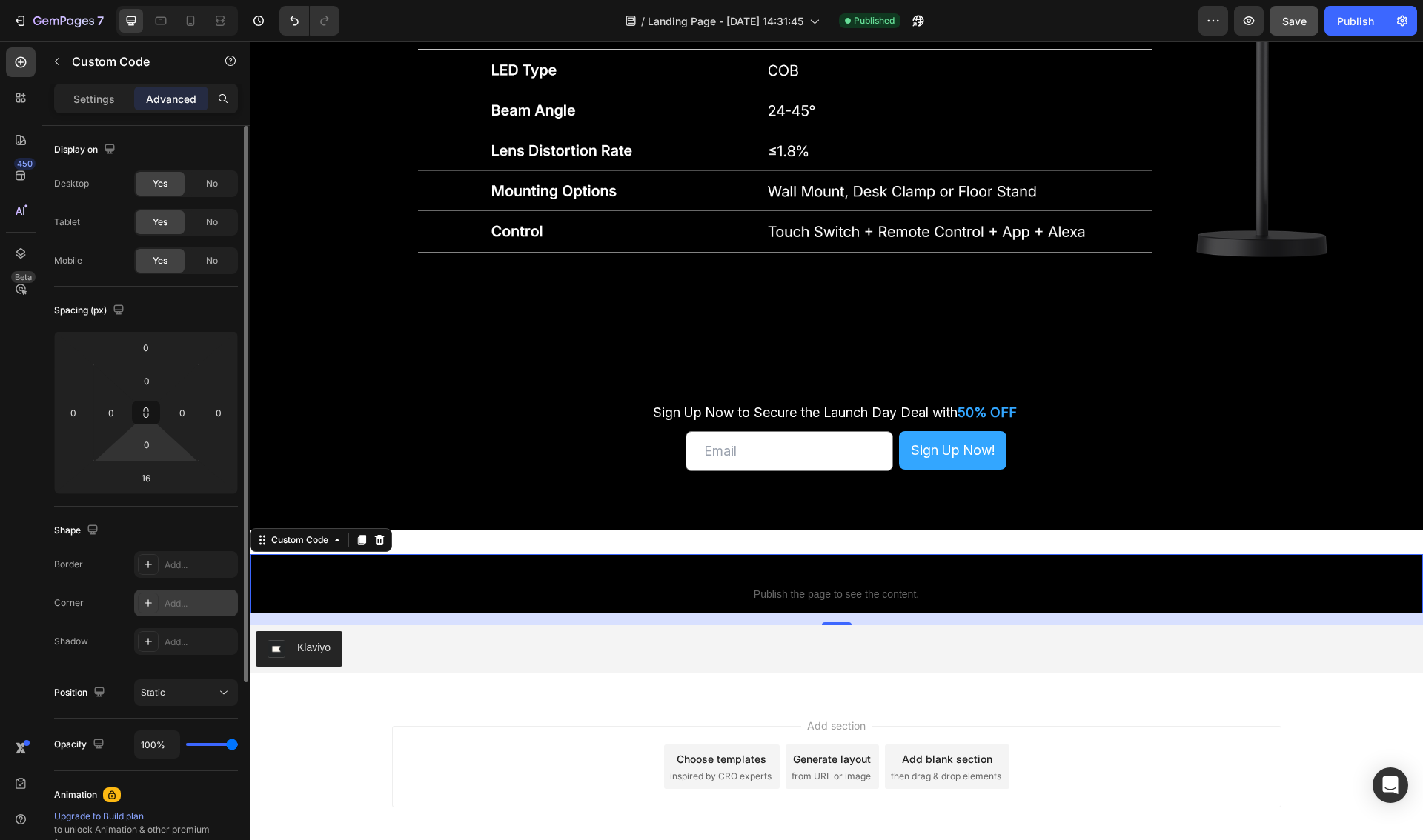
scroll to position [272, 0]
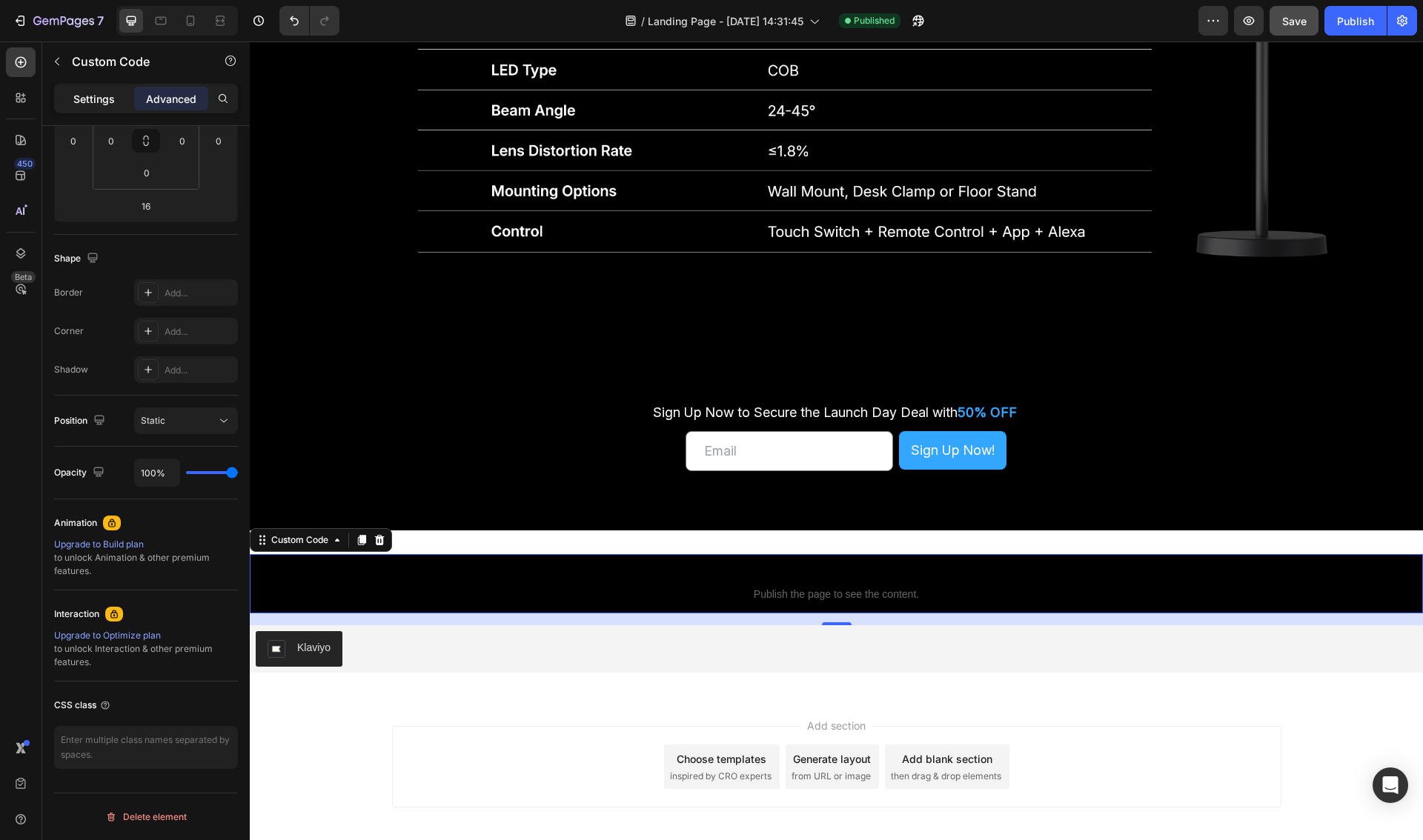
click at [88, 92] on p "Settings" at bounding box center [94, 98] width 41 height 16
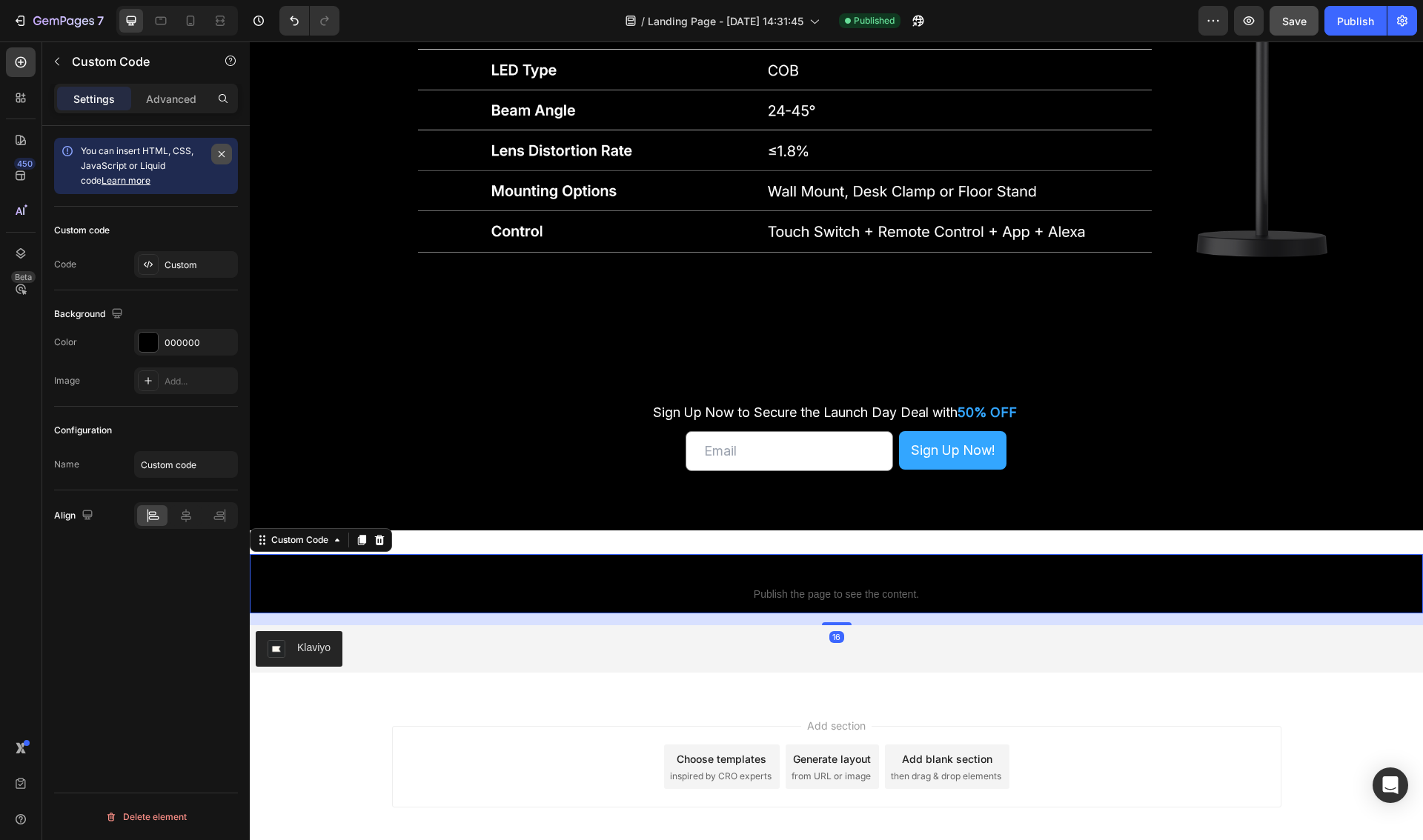
scroll to position [0, 0]
click at [182, 268] on div "Custom" at bounding box center [199, 265] width 70 height 14
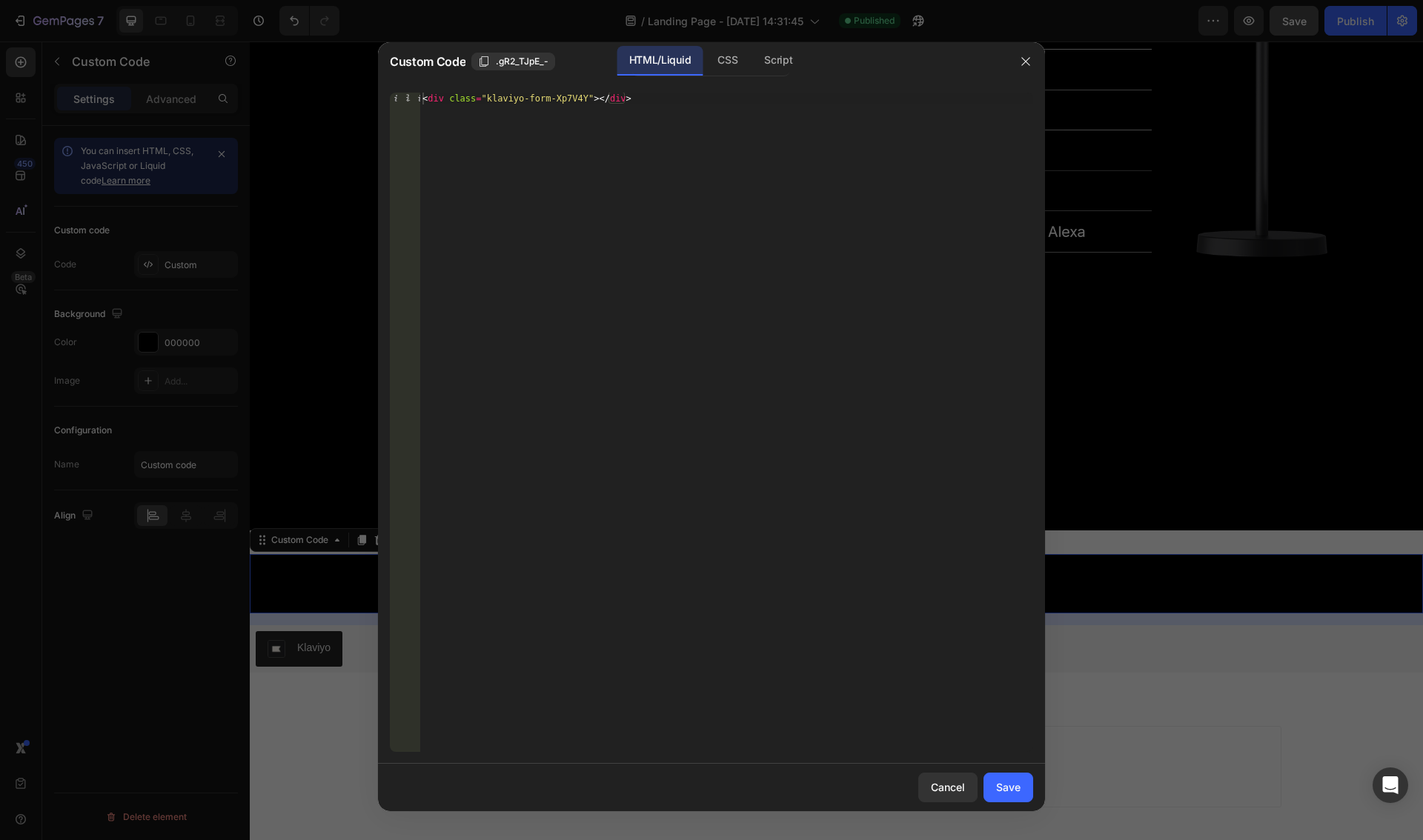
type textarea "<div class="klaviyo-form-Xp7V4Y"></div>"
click at [550, 113] on div "< div class = "klaviyo-form-Xp7V4Y" > </ div >" at bounding box center [726, 434] width 614 height 683
click at [752, 66] on div "CSS" at bounding box center [778, 60] width 52 height 29
click at [661, 62] on div "HTML/Liquid" at bounding box center [659, 60] width 85 height 29
click at [760, 59] on div "Script" at bounding box center [778, 60] width 52 height 29
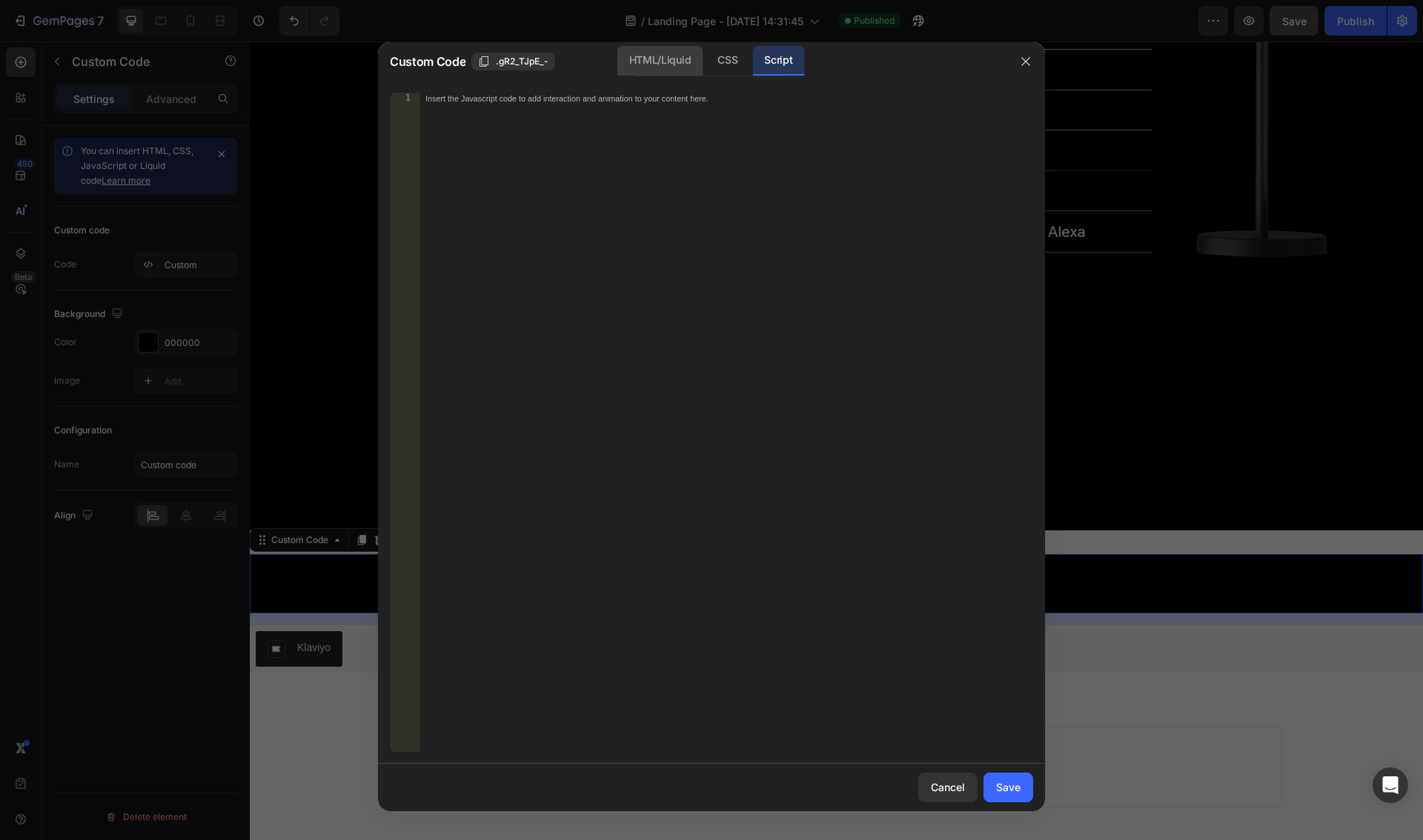
click at [705, 58] on div "HTML/Liquid" at bounding box center [727, 60] width 44 height 29
click at [752, 60] on div "CSS" at bounding box center [778, 60] width 52 height 29
click at [655, 103] on div "Insert the CSS code to style your content here." at bounding box center [695, 98] width 540 height 11
paste textarea "<div class="klaviyo-form-Xp7V4Y"></div>"
type textarea "<div class="klaviyo-form-Xp7V4Y"></div>"
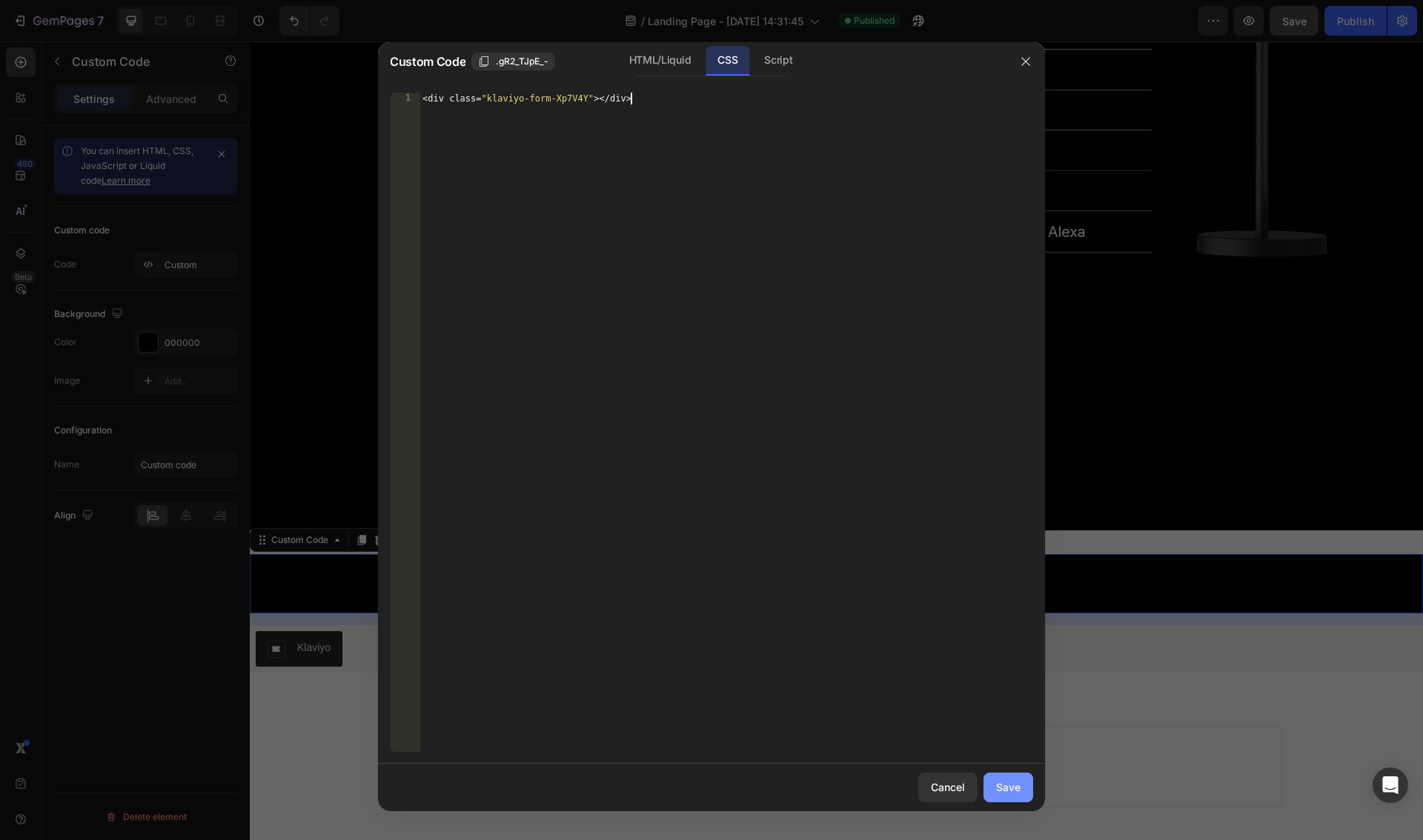
click at [1010, 789] on div "Save" at bounding box center [1008, 787] width 25 height 16
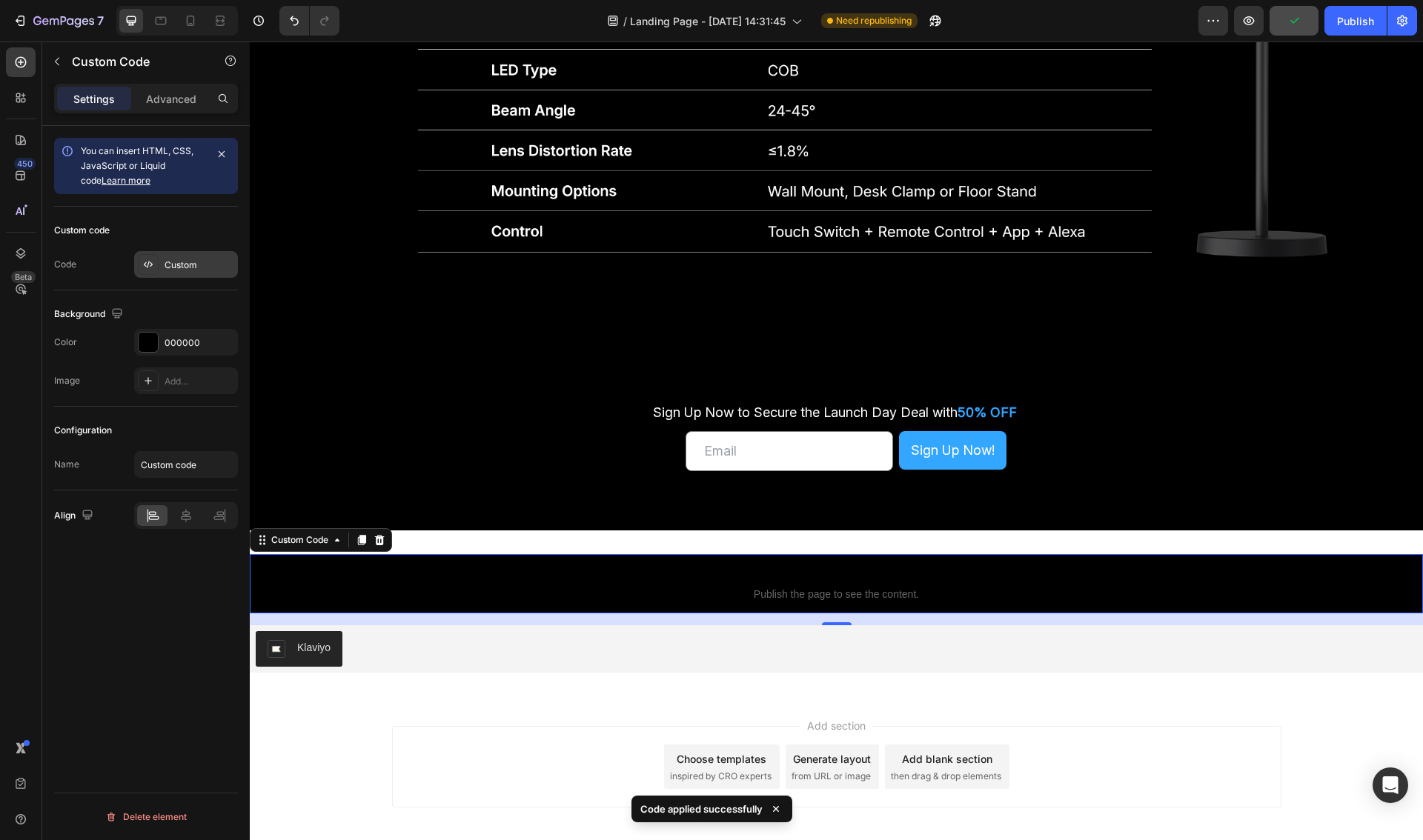
click at [149, 263] on icon at bounding box center [148, 264] width 12 height 12
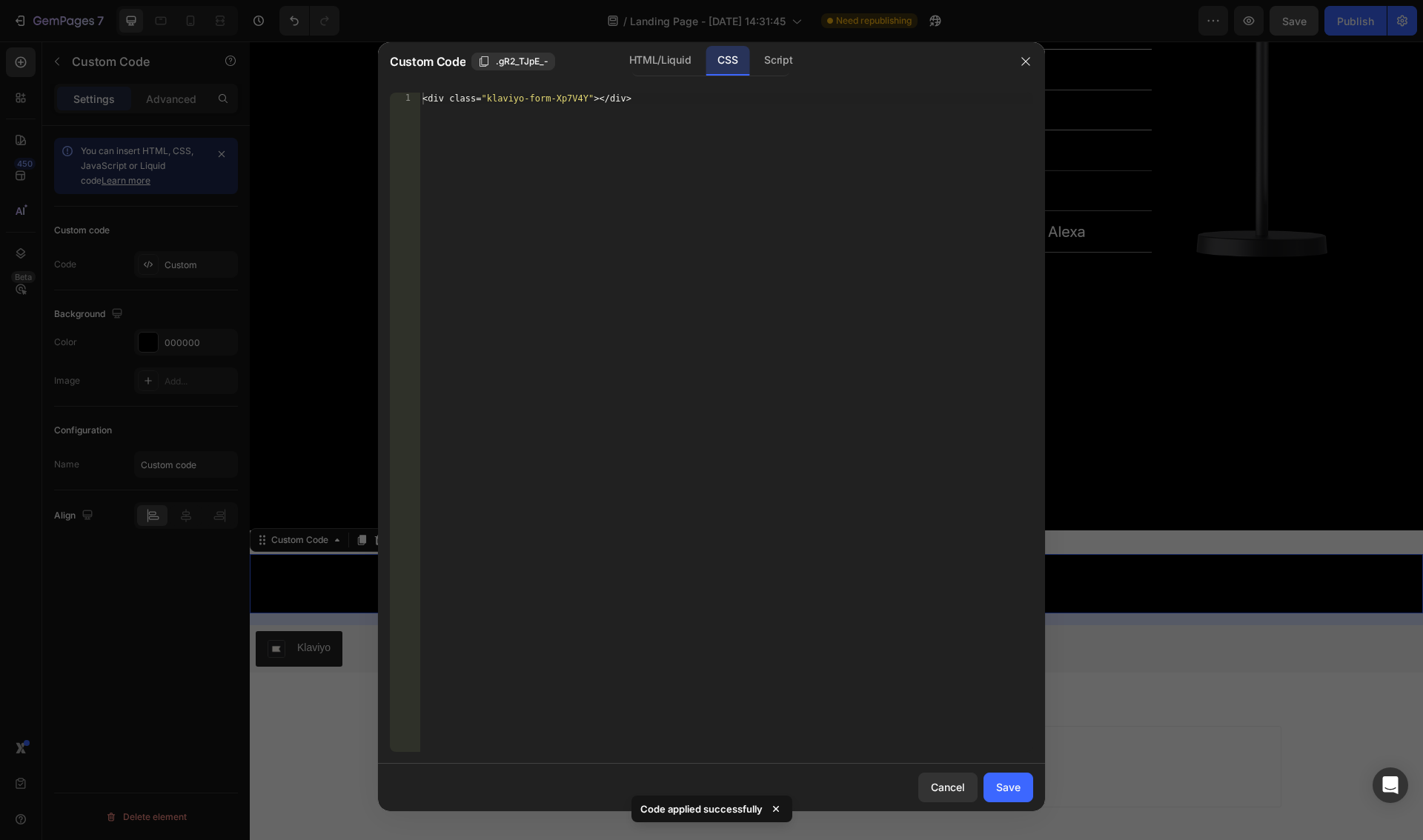
type textarea "<div class="klaviyo-form-Xp7V4Y"></div>"
click at [617, 102] on div "< div class = " klaviyo-form-Xp7V4Y " ></ div >" at bounding box center [726, 434] width 614 height 683
click at [653, 59] on div "HTML/Liquid" at bounding box center [659, 60] width 85 height 29
click at [1014, 787] on div "Save" at bounding box center [1008, 787] width 25 height 16
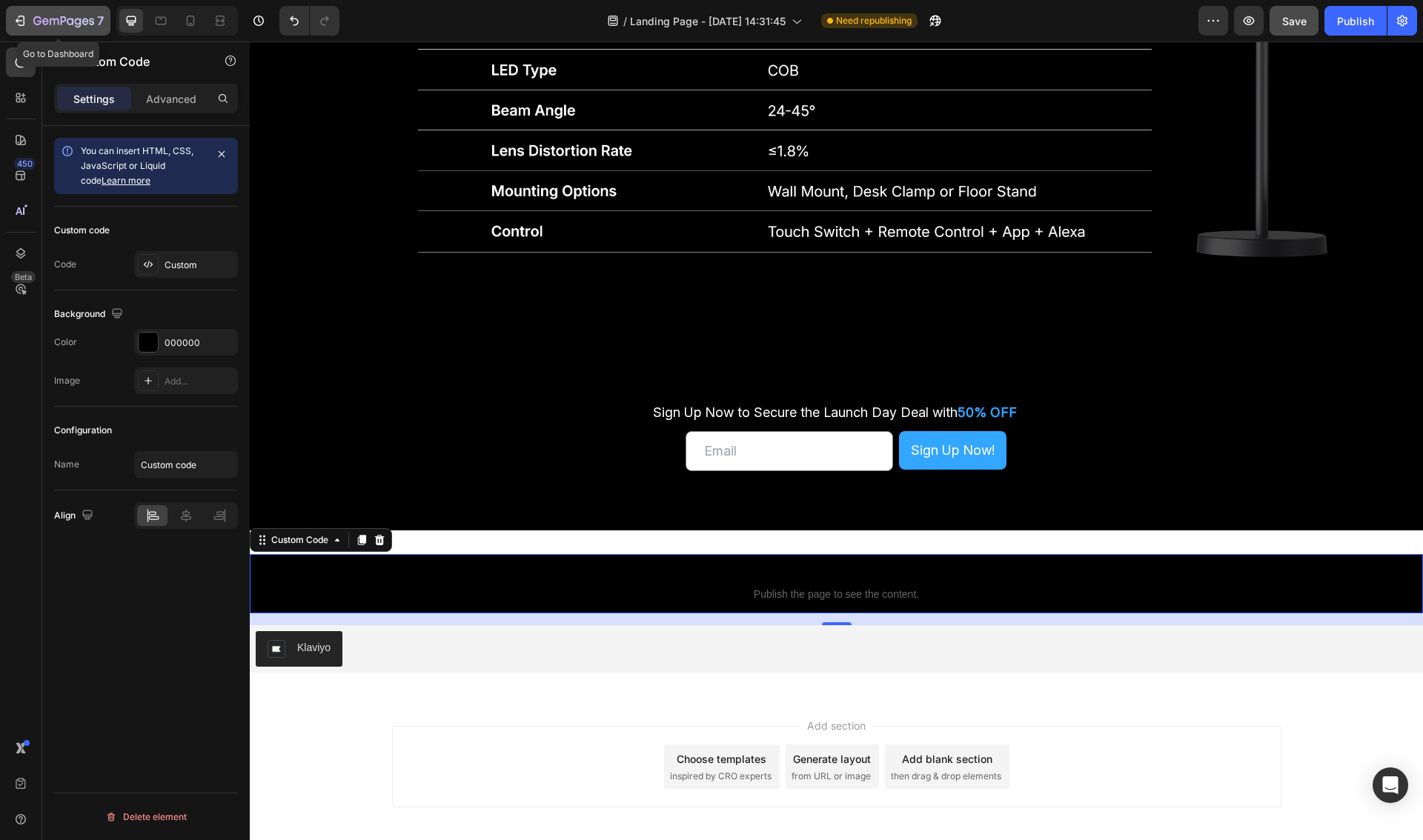
click at [17, 16] on icon "button" at bounding box center [20, 21] width 15 height 15
